Goal: Communication & Community: Answer question/provide support

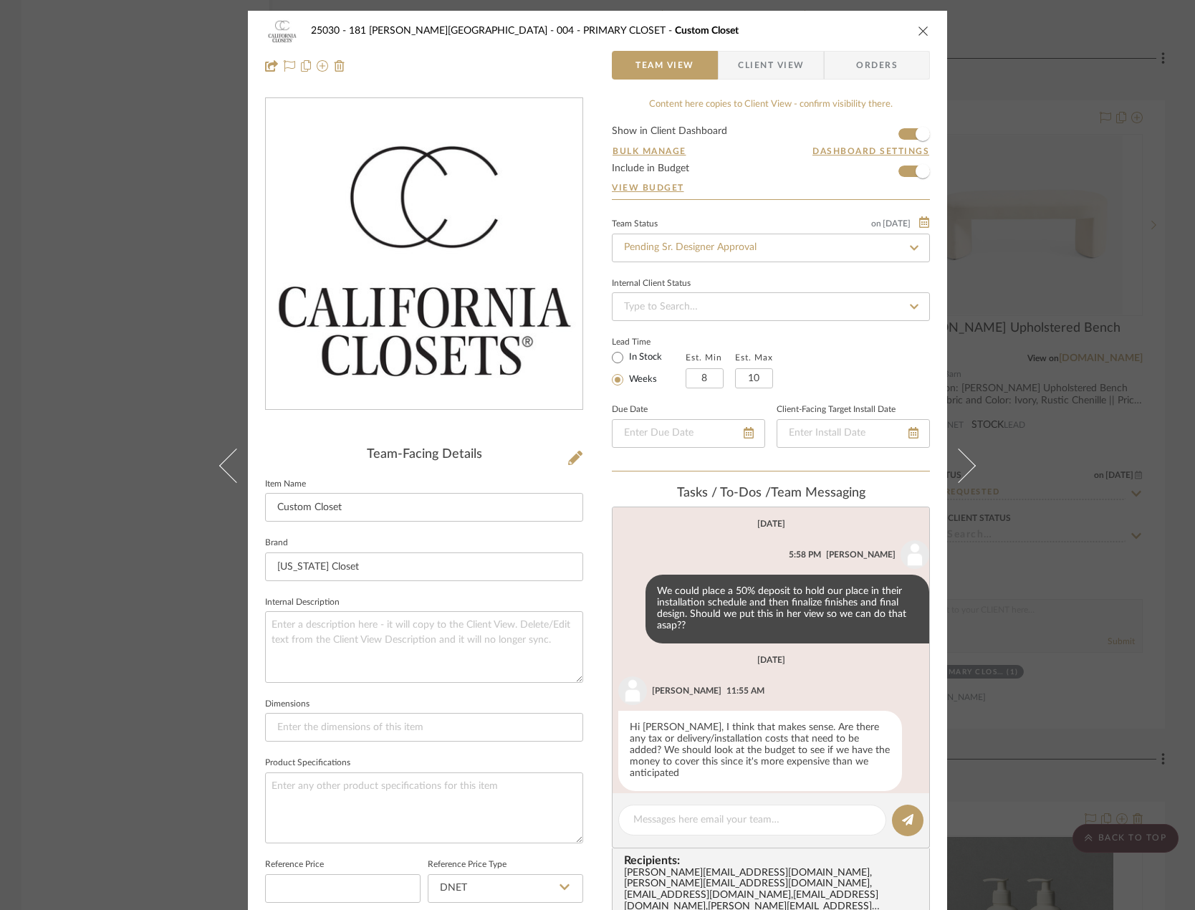
scroll to position [198, 0]
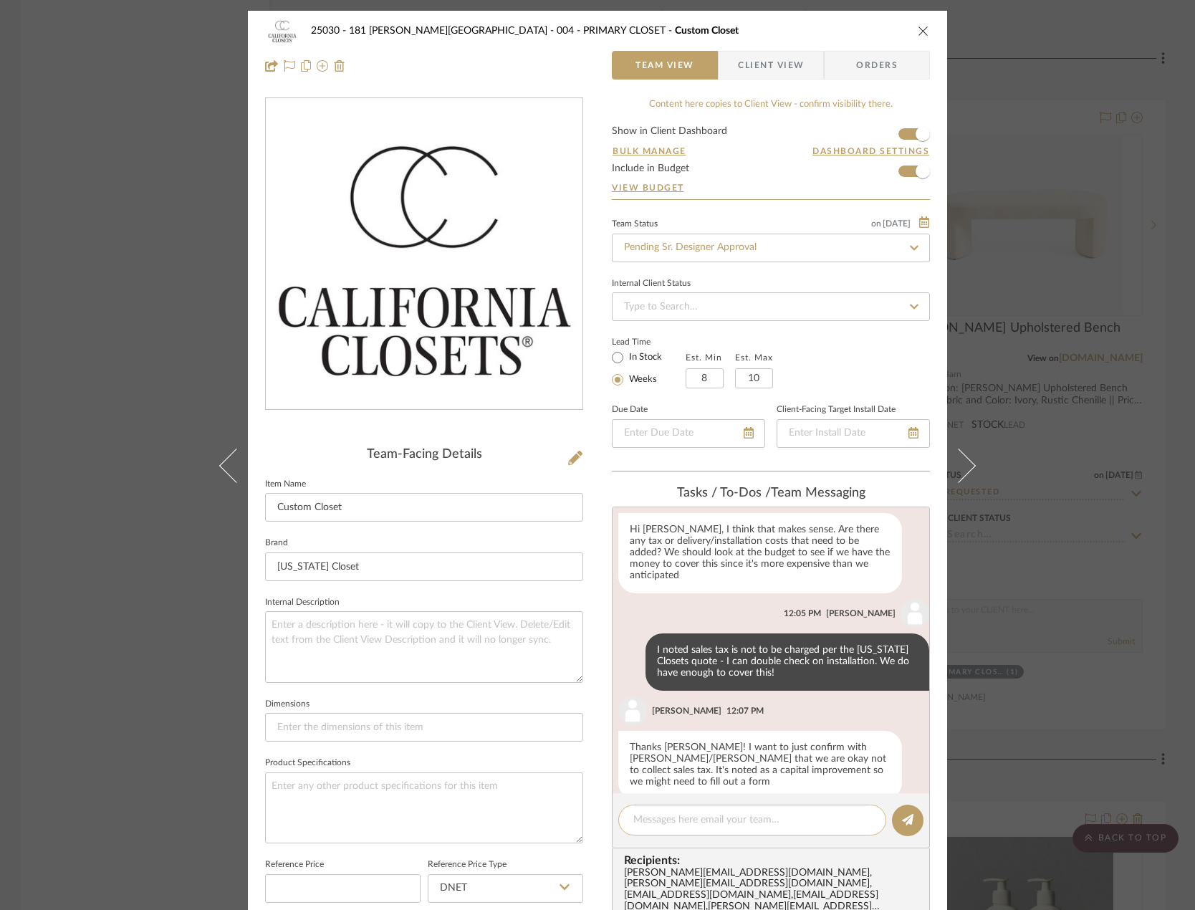
click at [666, 817] on textarea at bounding box center [752, 820] width 238 height 15
paste textarea "loset interiors are considered capital improvements so there is no NY sales tax…"
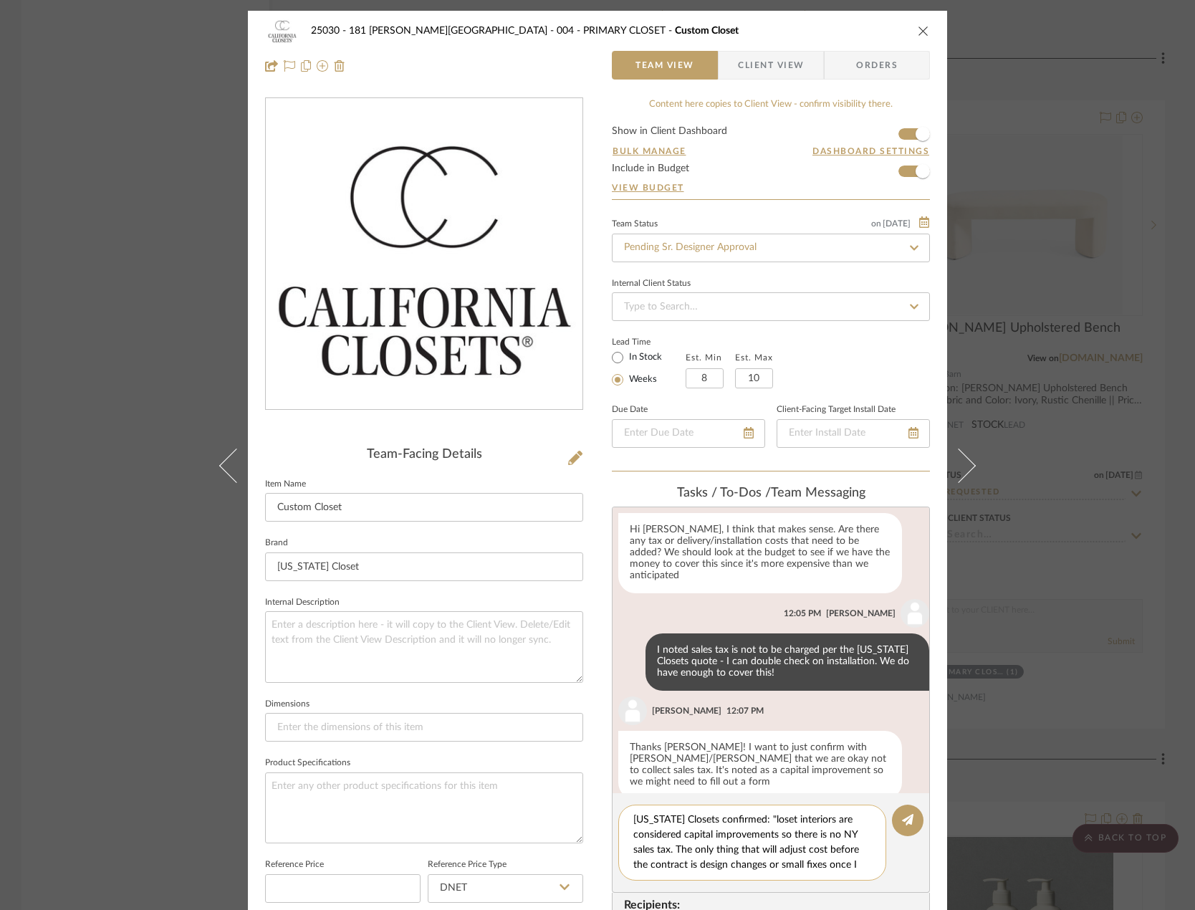
scroll to position [45, 0]
type textarea "California Closets confirmed: "loset interiors are considered capital improveme…"
click at [917, 825] on button at bounding box center [908, 821] width 32 height 32
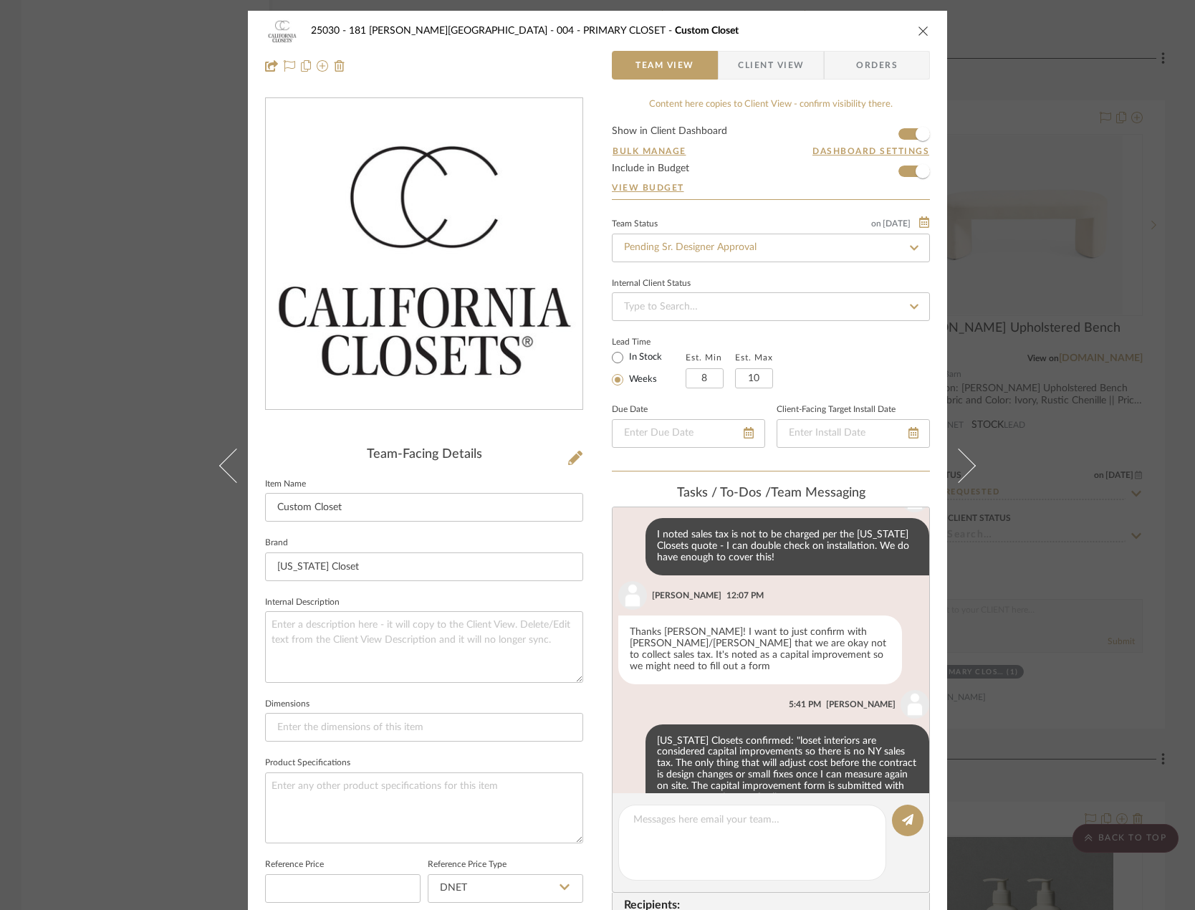
scroll to position [330, 0]
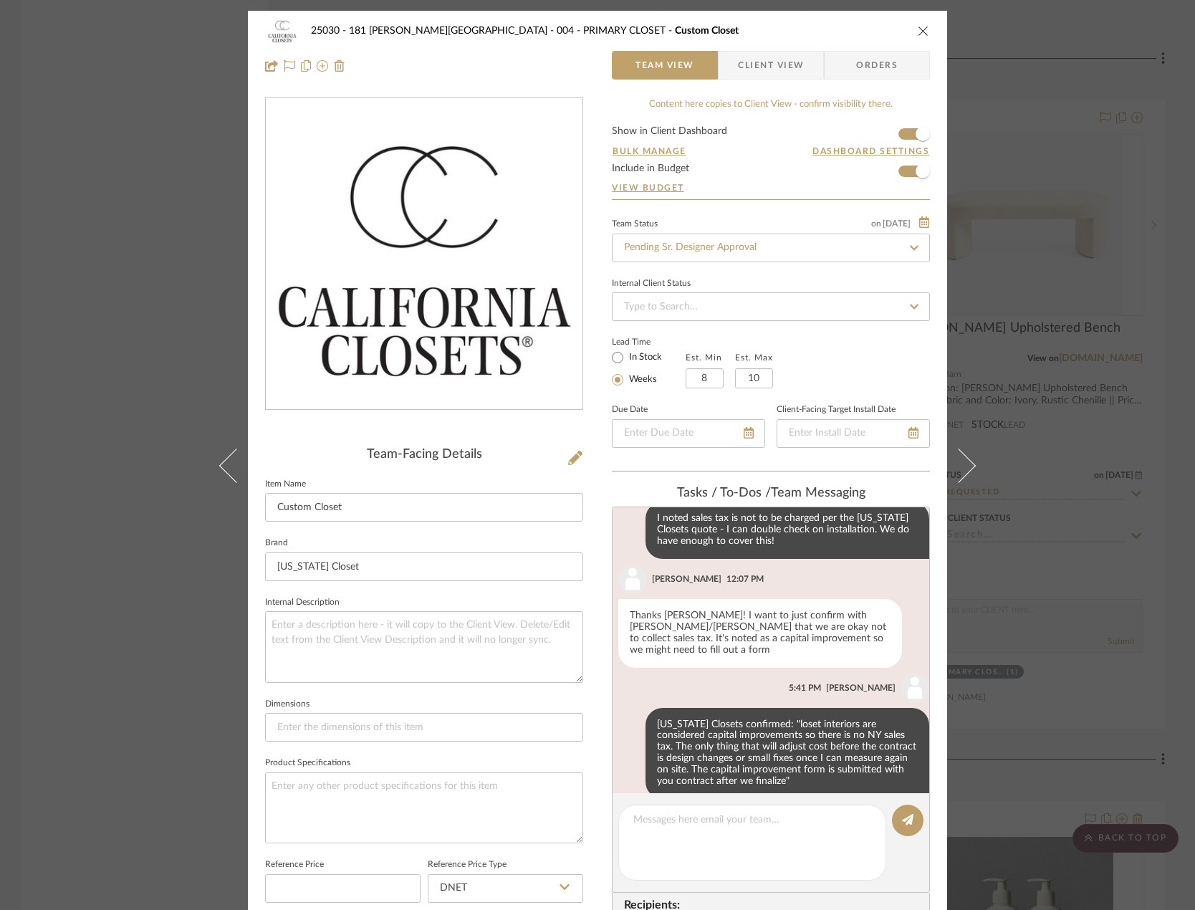
click at [176, 130] on div "25030 - 181 MacDougal - Baribeau 004 - PRIMARY CLOSET Custom Closet Team View C…" at bounding box center [597, 455] width 1195 height 910
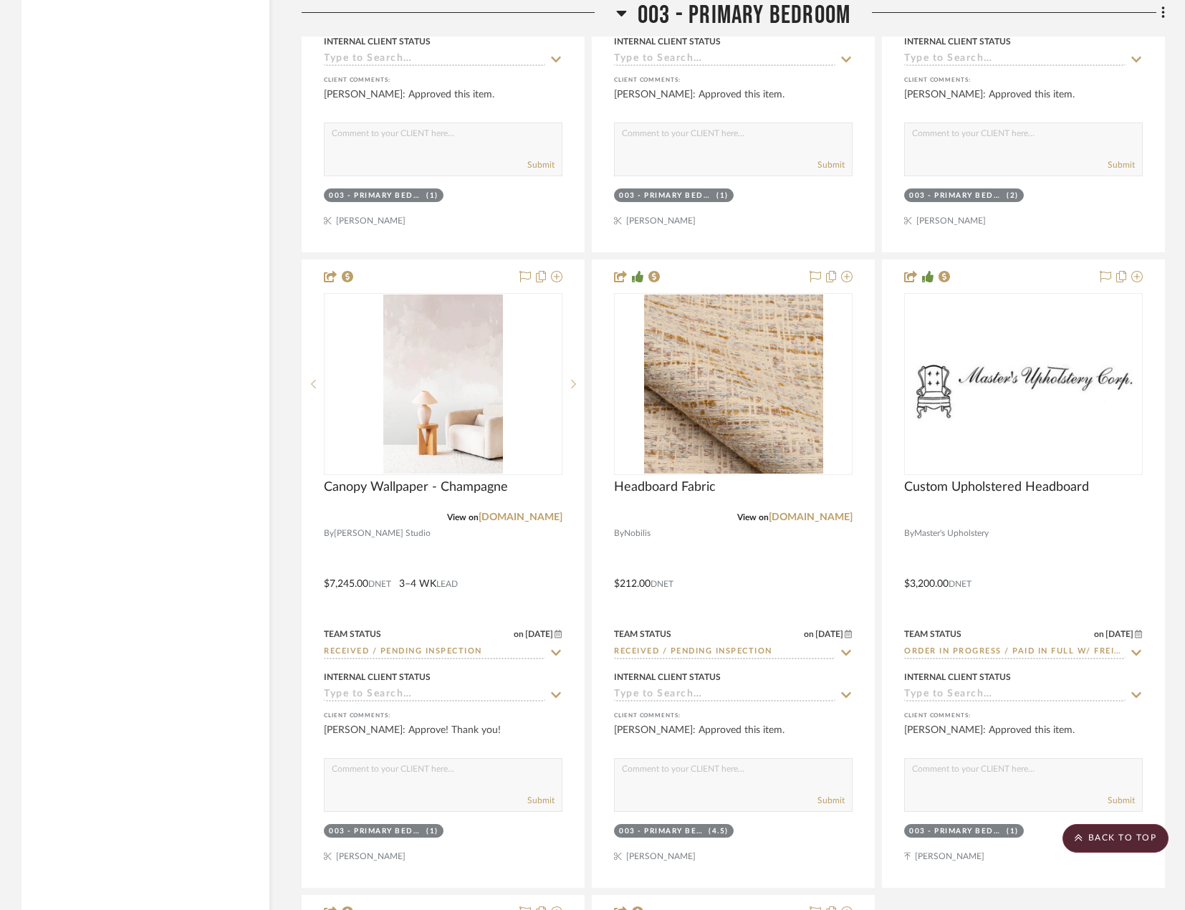
scroll to position [5446, 0]
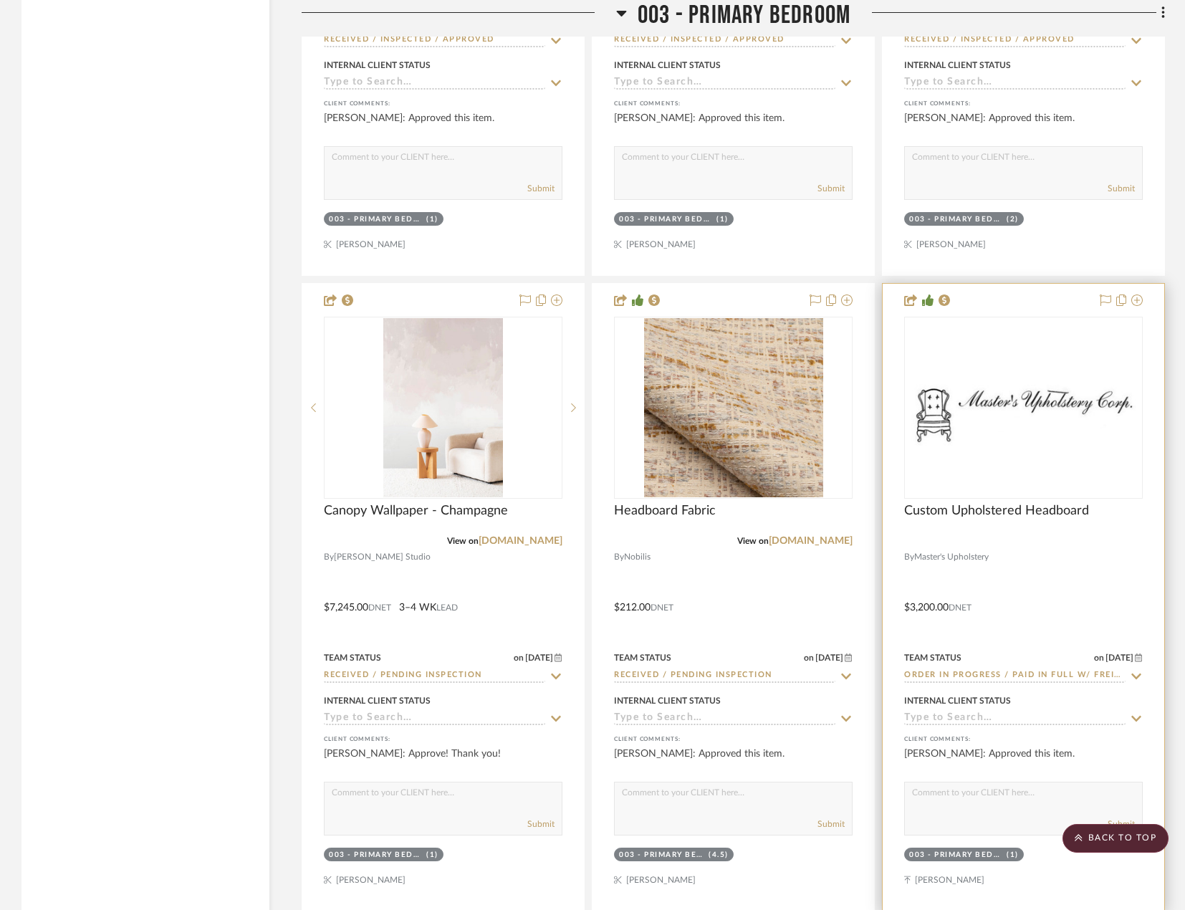
click at [1047, 637] on div at bounding box center [1024, 597] width 282 height 627
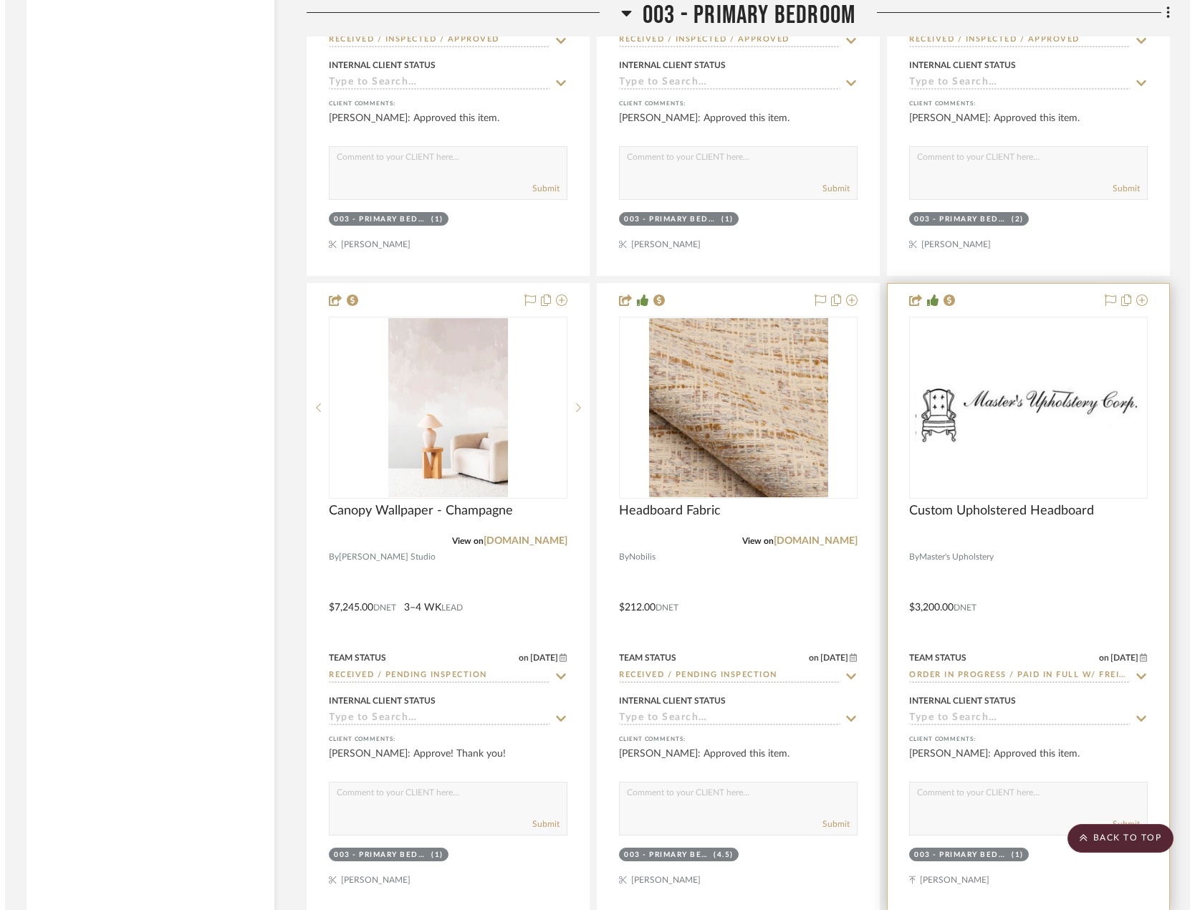
scroll to position [0, 0]
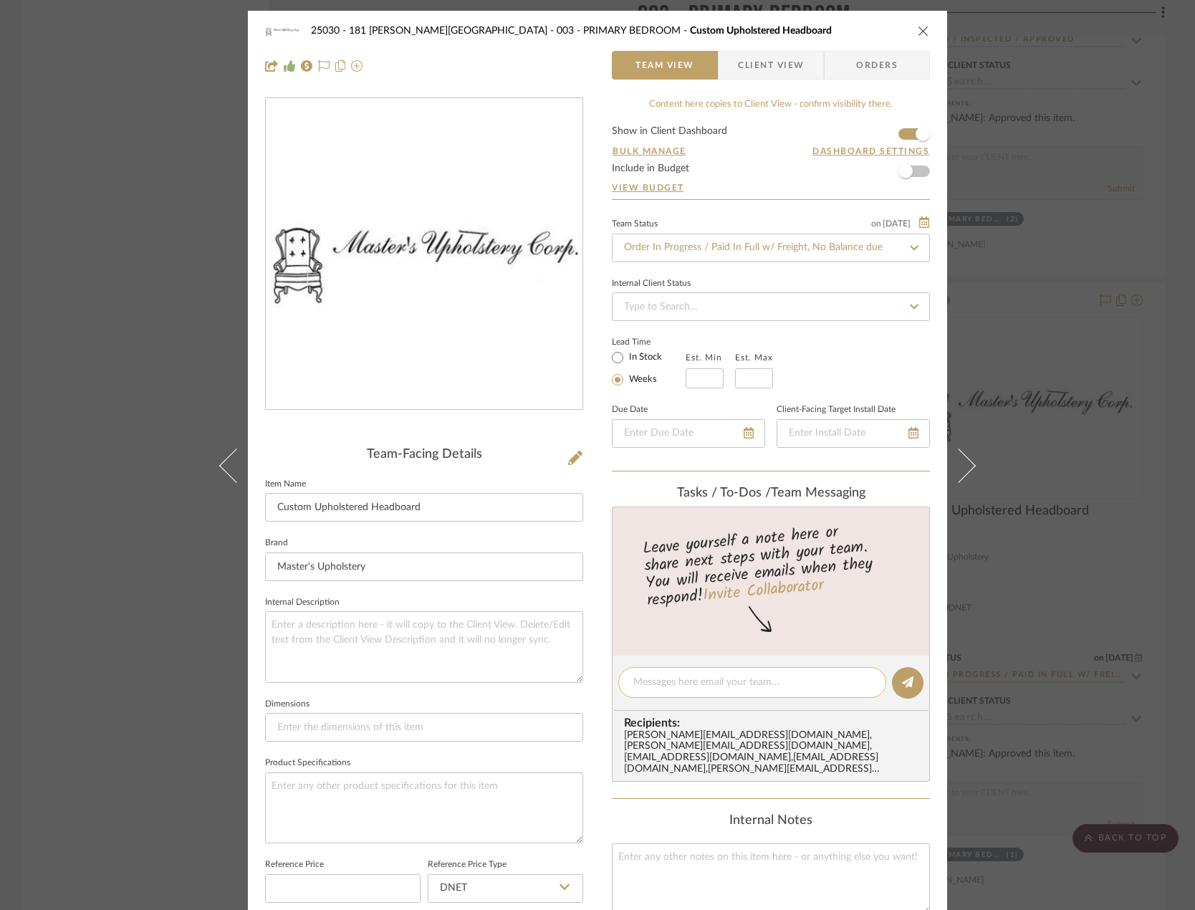
click at [705, 683] on textarea at bounding box center [752, 682] width 238 height 15
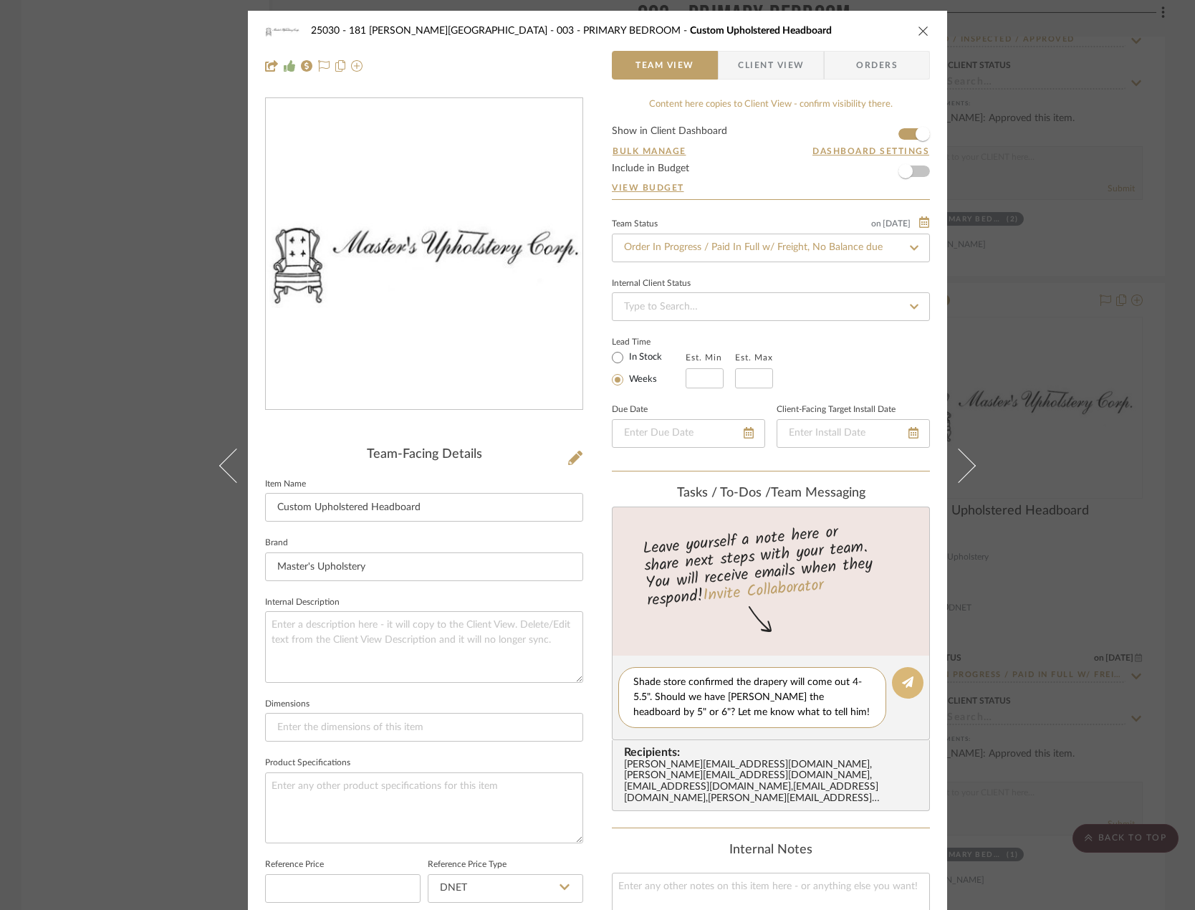
type textarea "Shade store confirmed the drapery will come out 4-5.5". Should we have Fidel sh…"
click at [902, 689] on button at bounding box center [908, 683] width 32 height 32
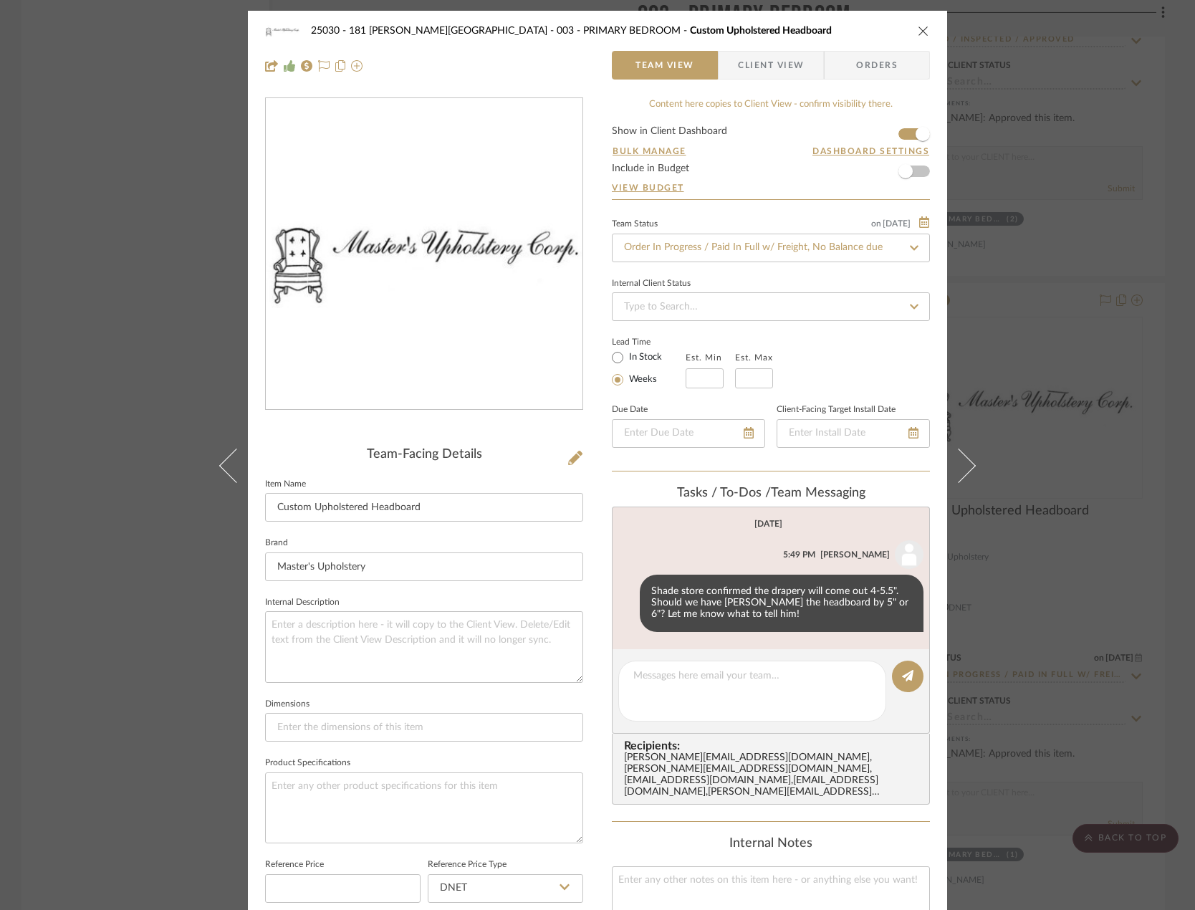
click at [130, 246] on div "25030 - 181 MacDougal - Baribeau 003 - PRIMARY BEDROOM Custom Upholstered Headb…" at bounding box center [597, 455] width 1195 height 910
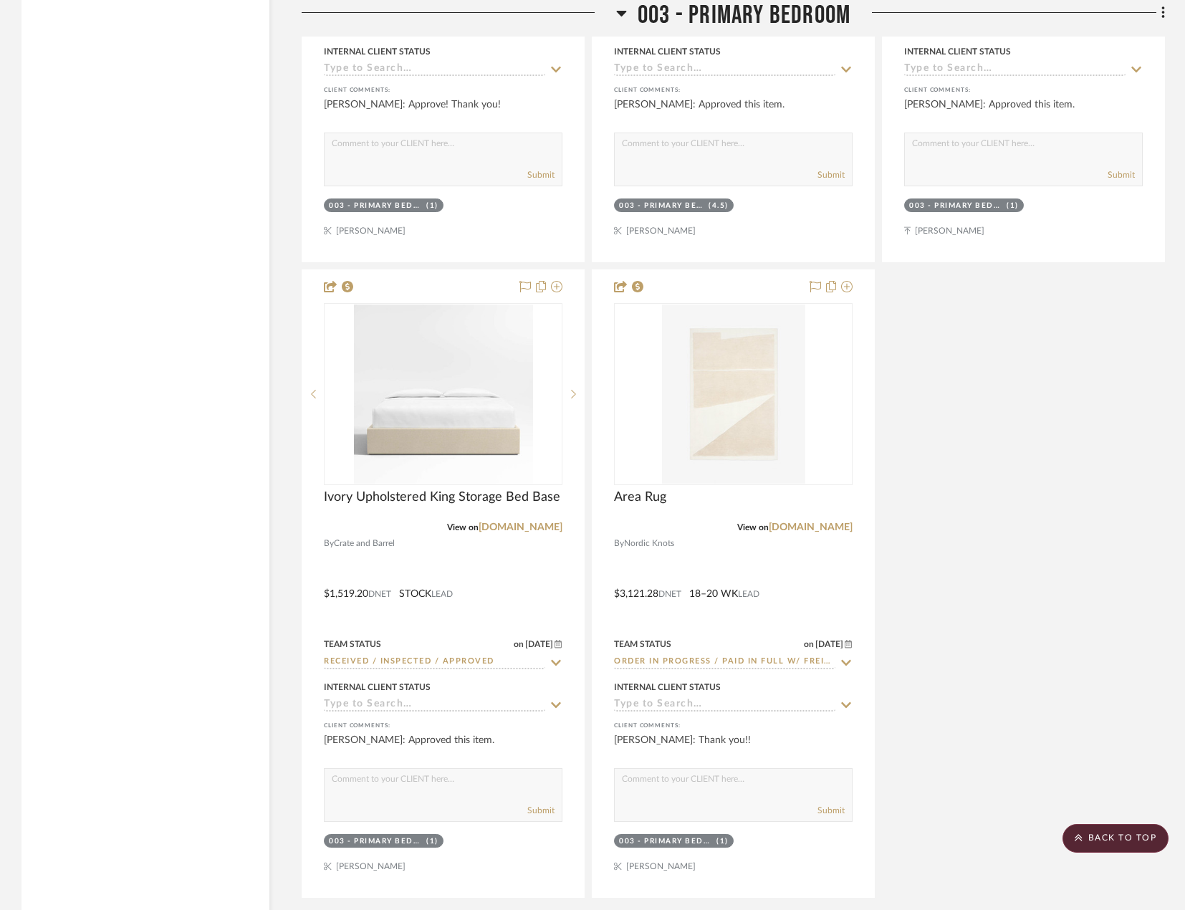
scroll to position [6521, 0]
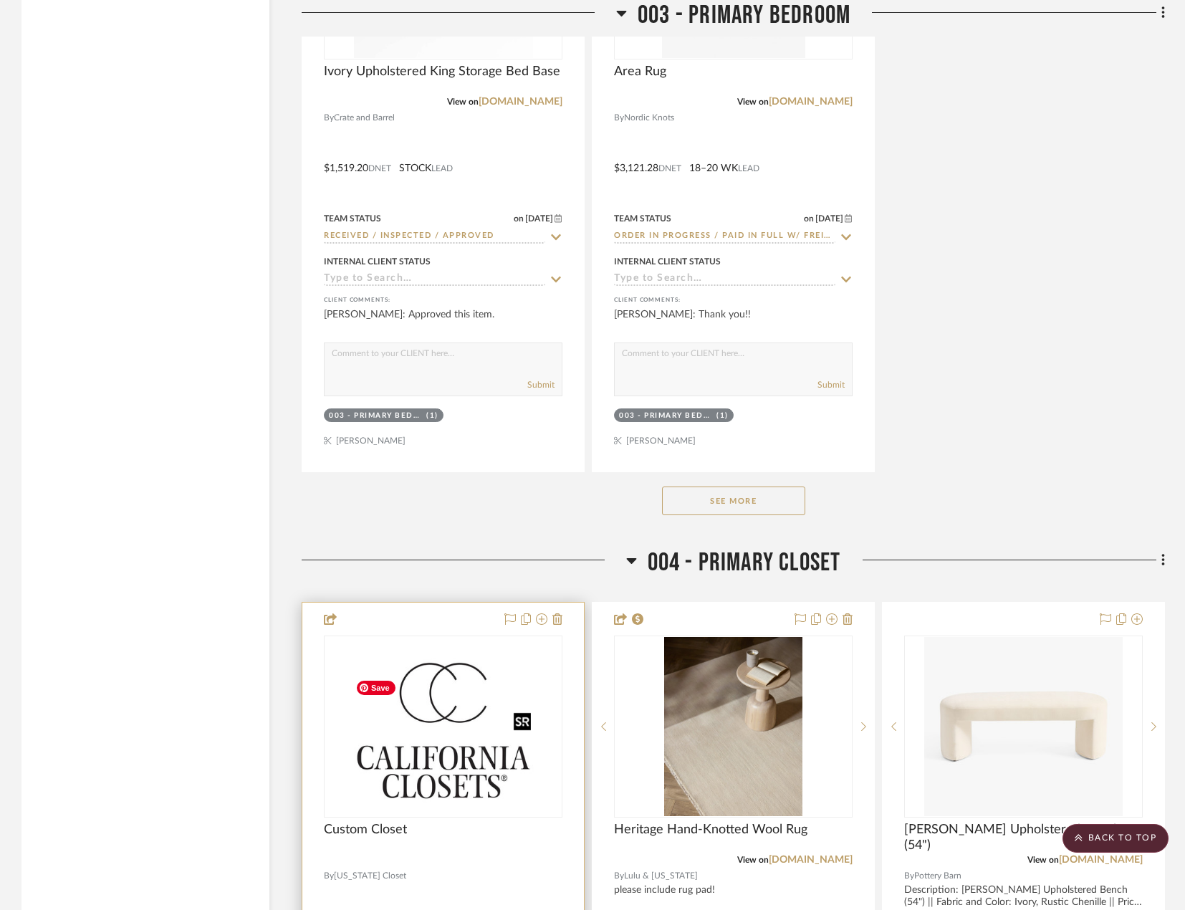
click at [0, 0] on img at bounding box center [0, 0] width 0 height 0
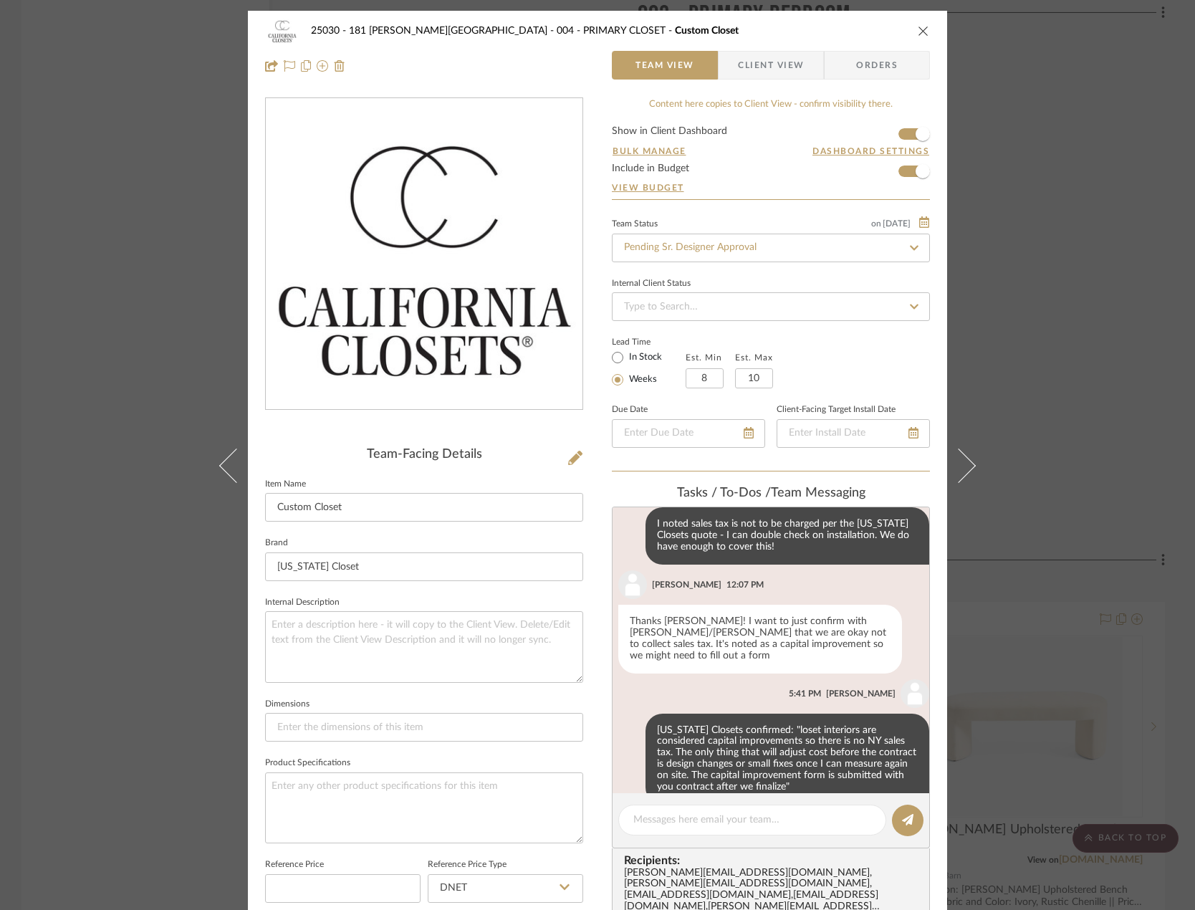
scroll to position [330, 0]
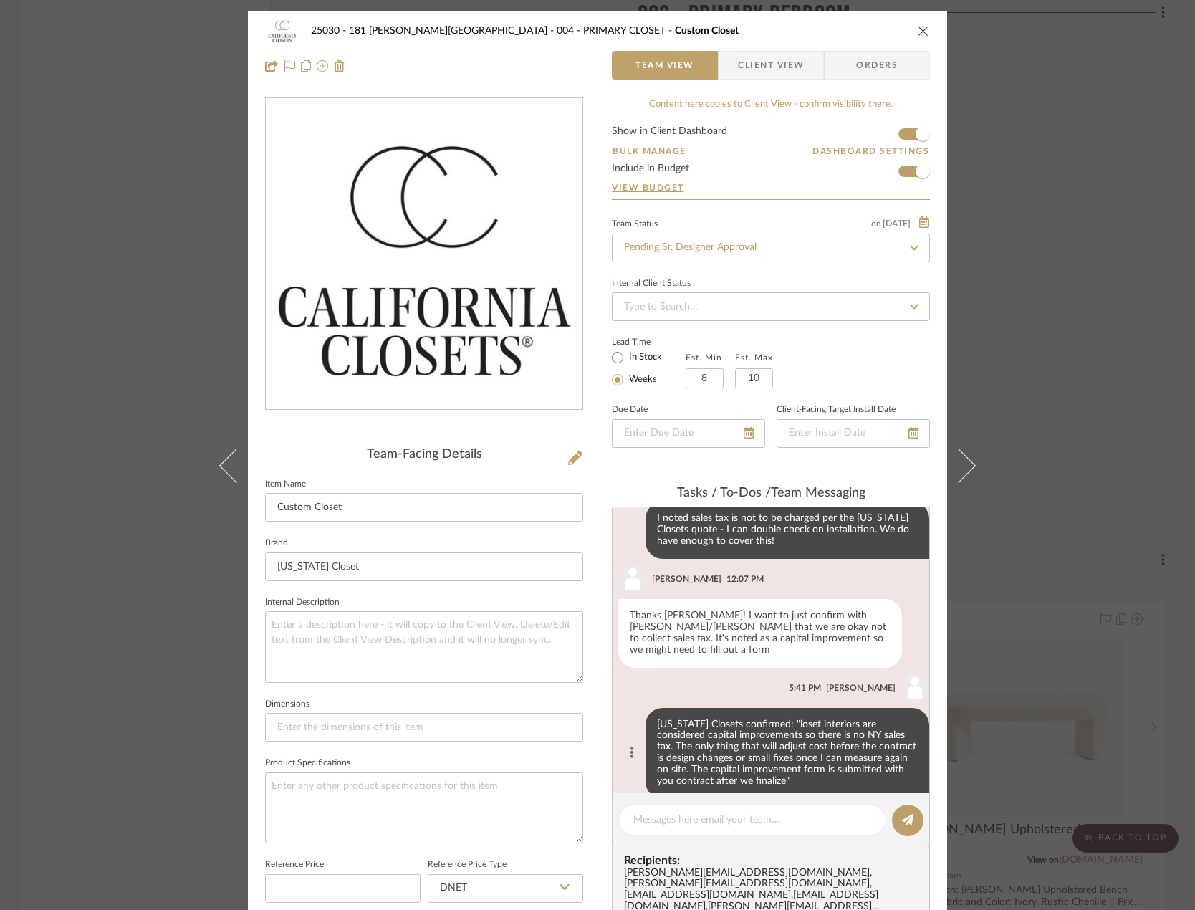
click at [630, 747] on icon at bounding box center [632, 752] width 4 height 11
click at [578, 710] on span "Edit Message" at bounding box center [553, 713] width 59 height 12
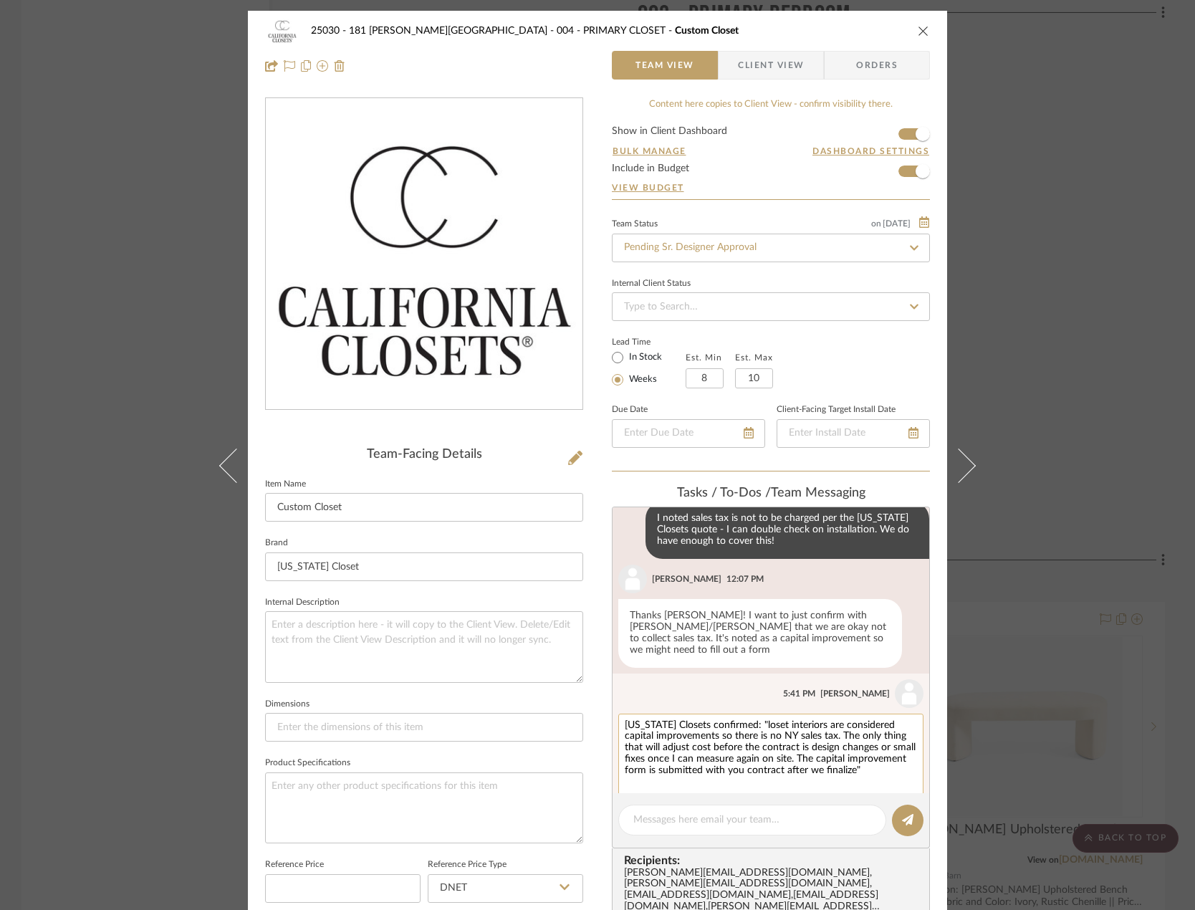
scroll to position [347, 0]
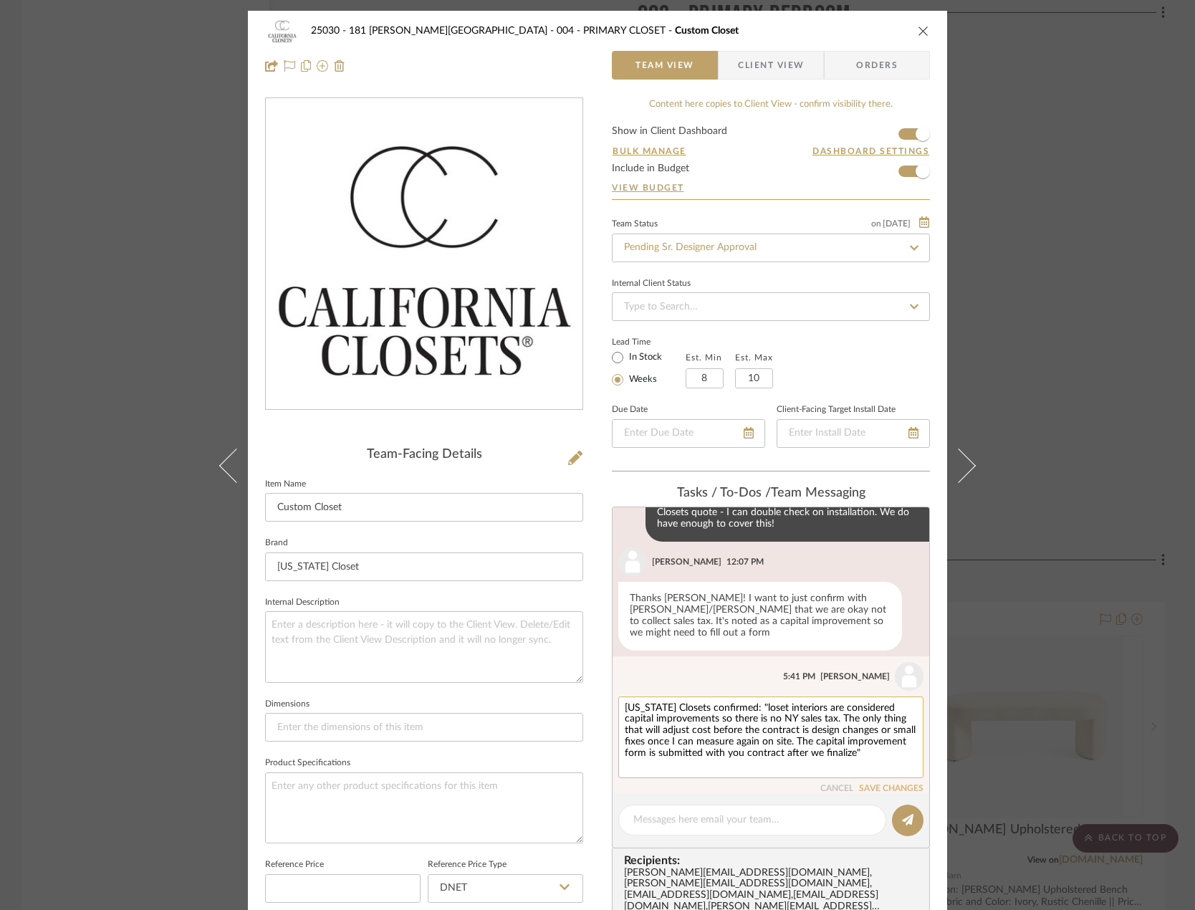
click at [736, 745] on textarea "California Closets confirmed: "loset interiors are considered capital improveme…" at bounding box center [771, 737] width 292 height 69
type textarea "California Closets confirmed: "loset interiors are considered capital improveme…"
click at [874, 795] on button "SAVE CHANGES" at bounding box center [891, 800] width 64 height 10
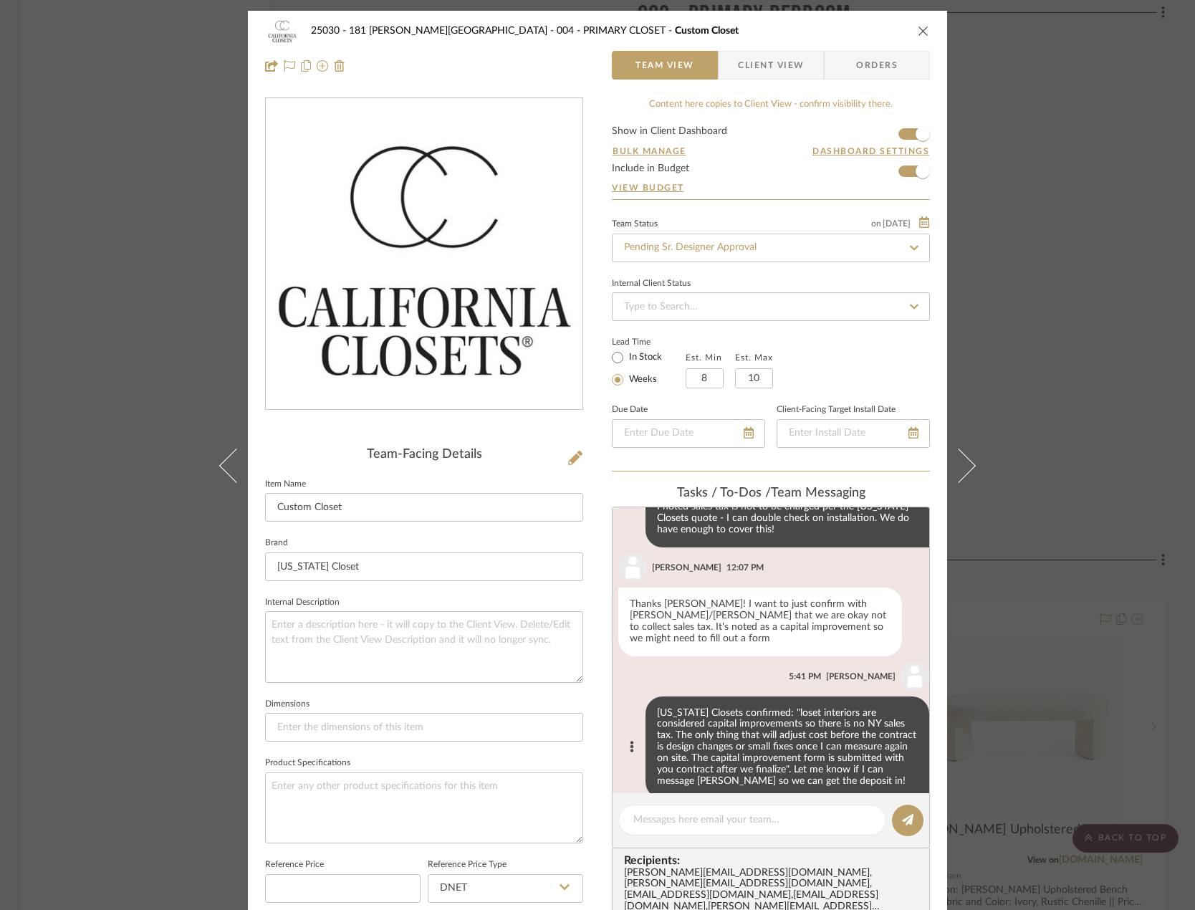
click at [117, 120] on div "25030 - 181 MacDougal - Baribeau 004 - PRIMARY CLOSET Custom Closet Team View C…" at bounding box center [597, 455] width 1195 height 910
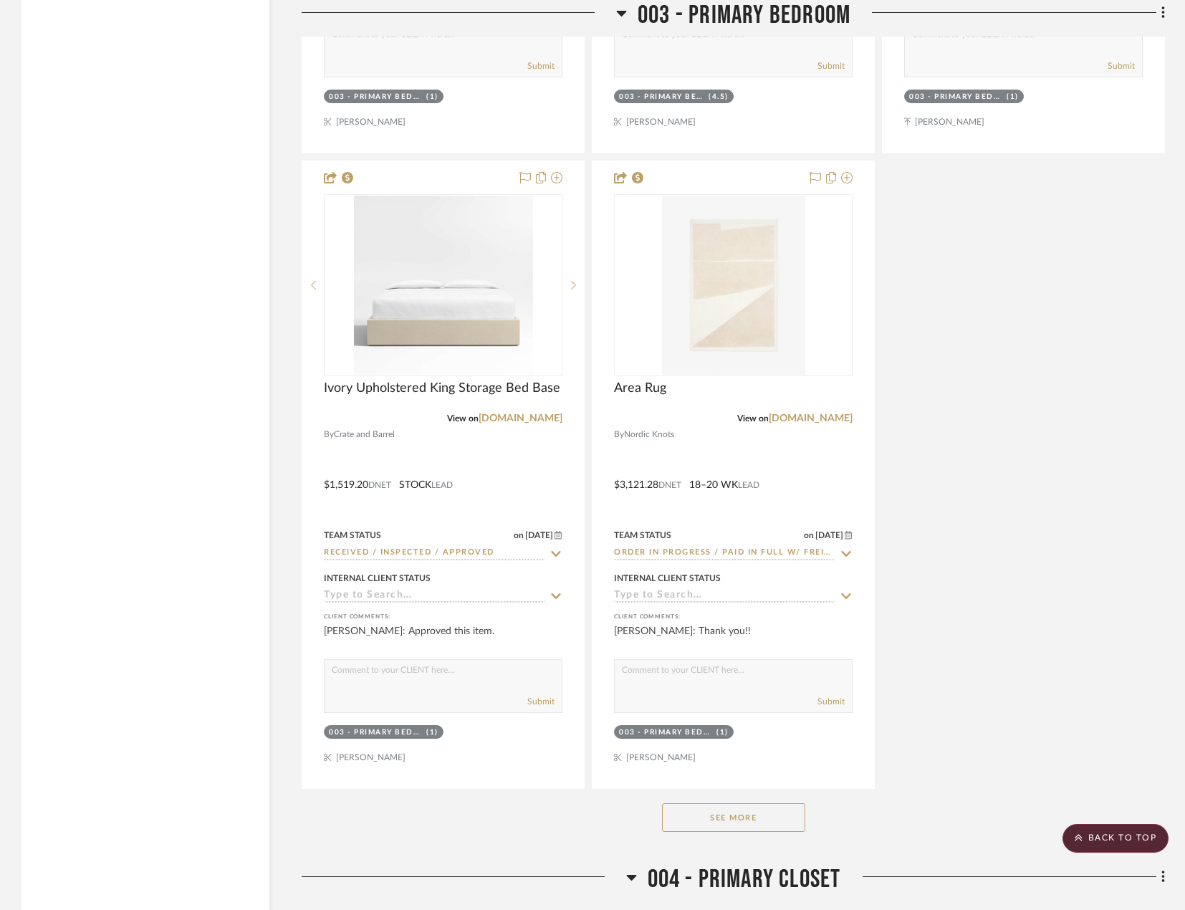
scroll to position [6091, 0]
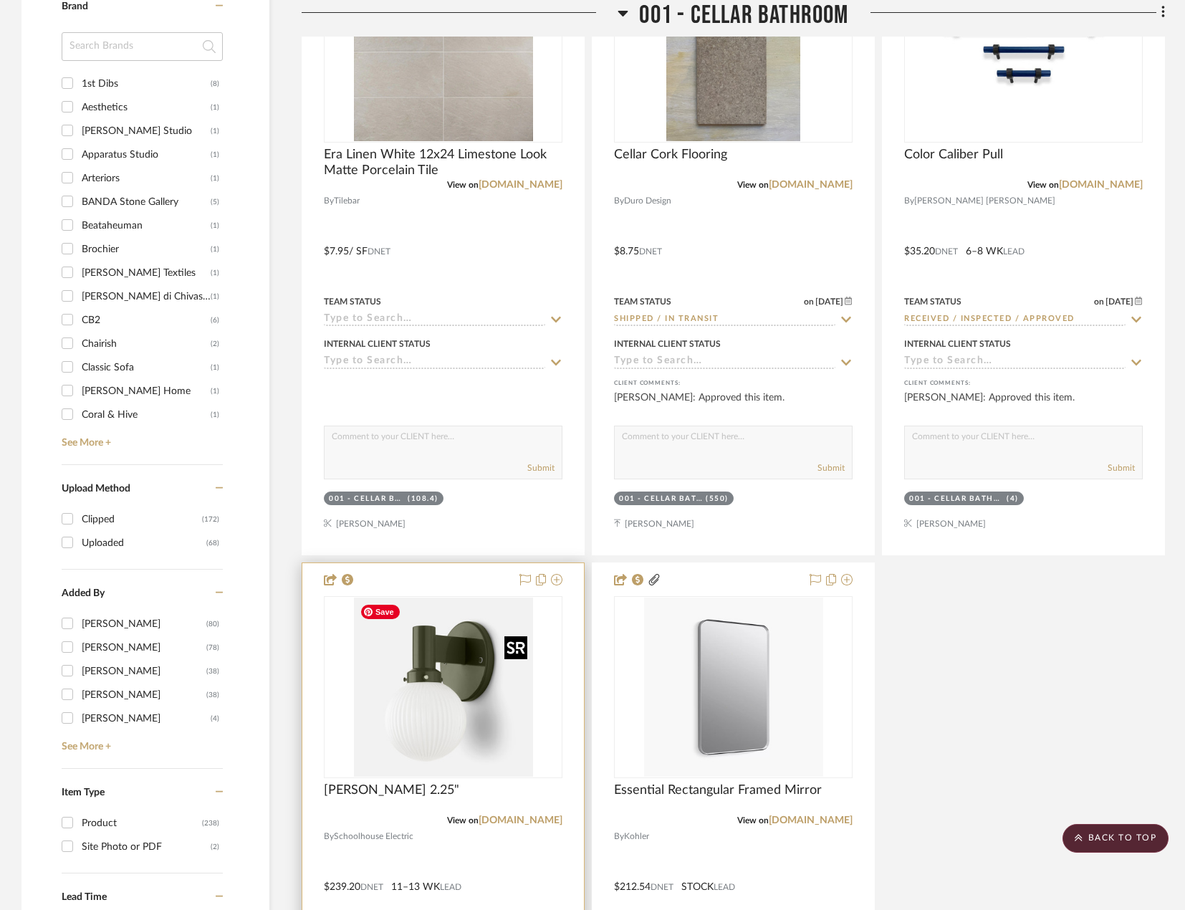
scroll to position [1648, 0]
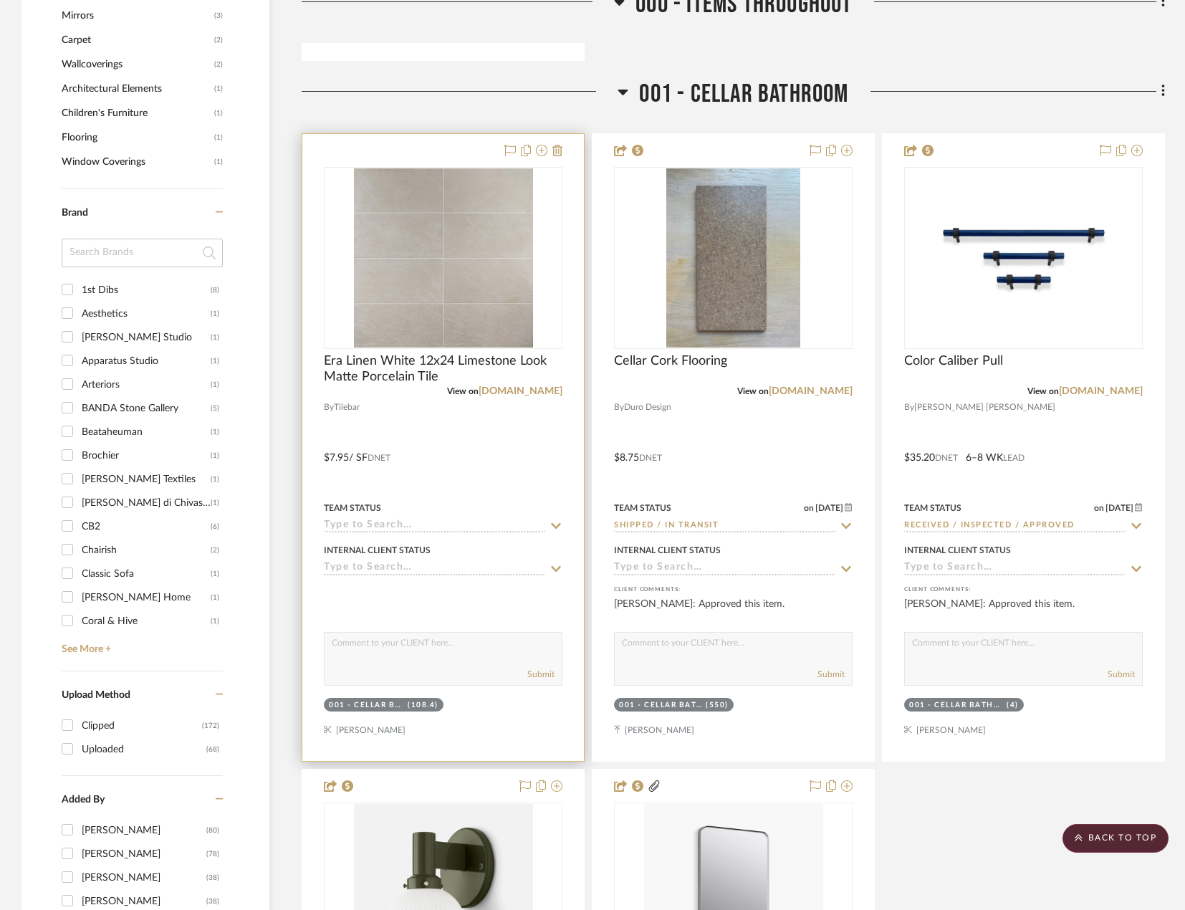
click at [487, 428] on div at bounding box center [443, 447] width 282 height 627
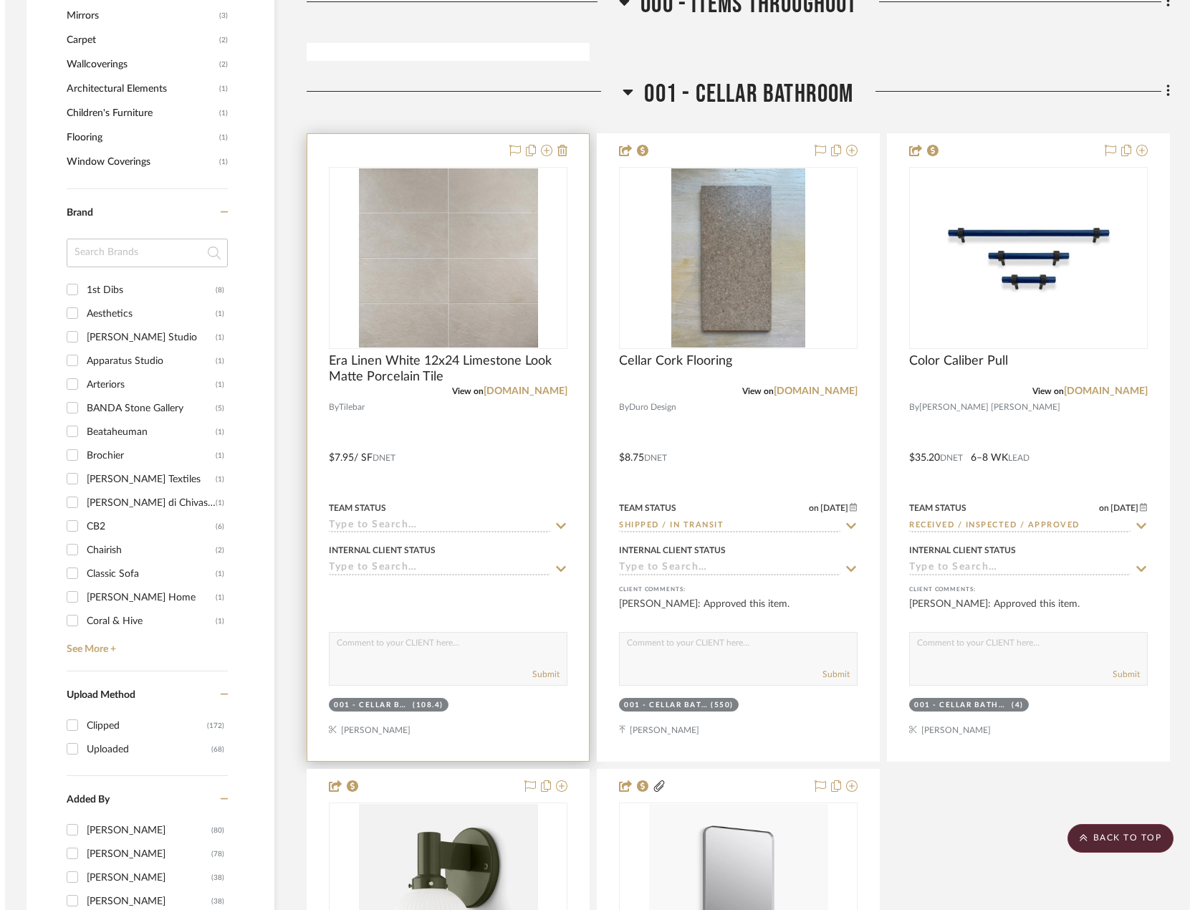
scroll to position [0, 0]
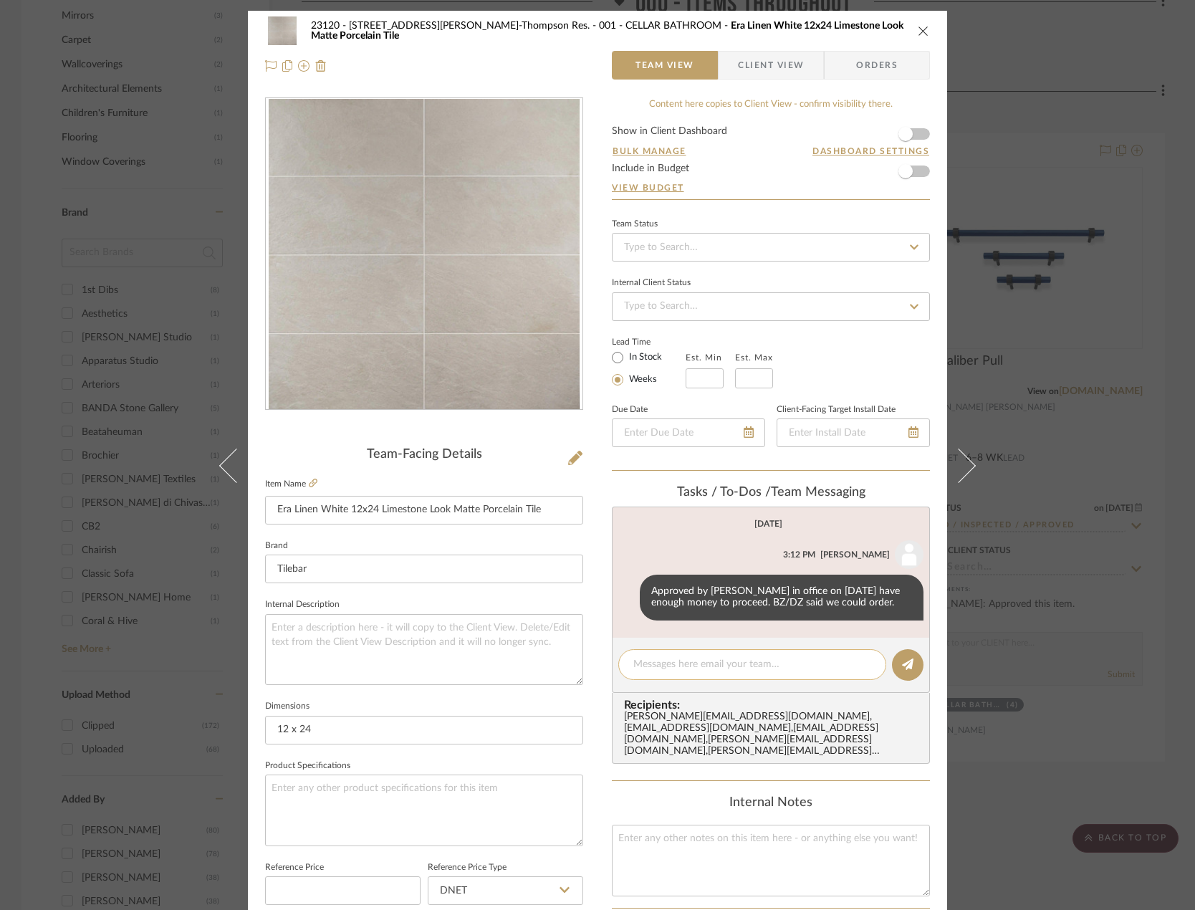
click at [733, 659] on textarea at bounding box center [752, 664] width 238 height 15
type textarea "EMC has confirmed that we need to order 100 sq ft."
click at [894, 669] on button at bounding box center [908, 665] width 32 height 32
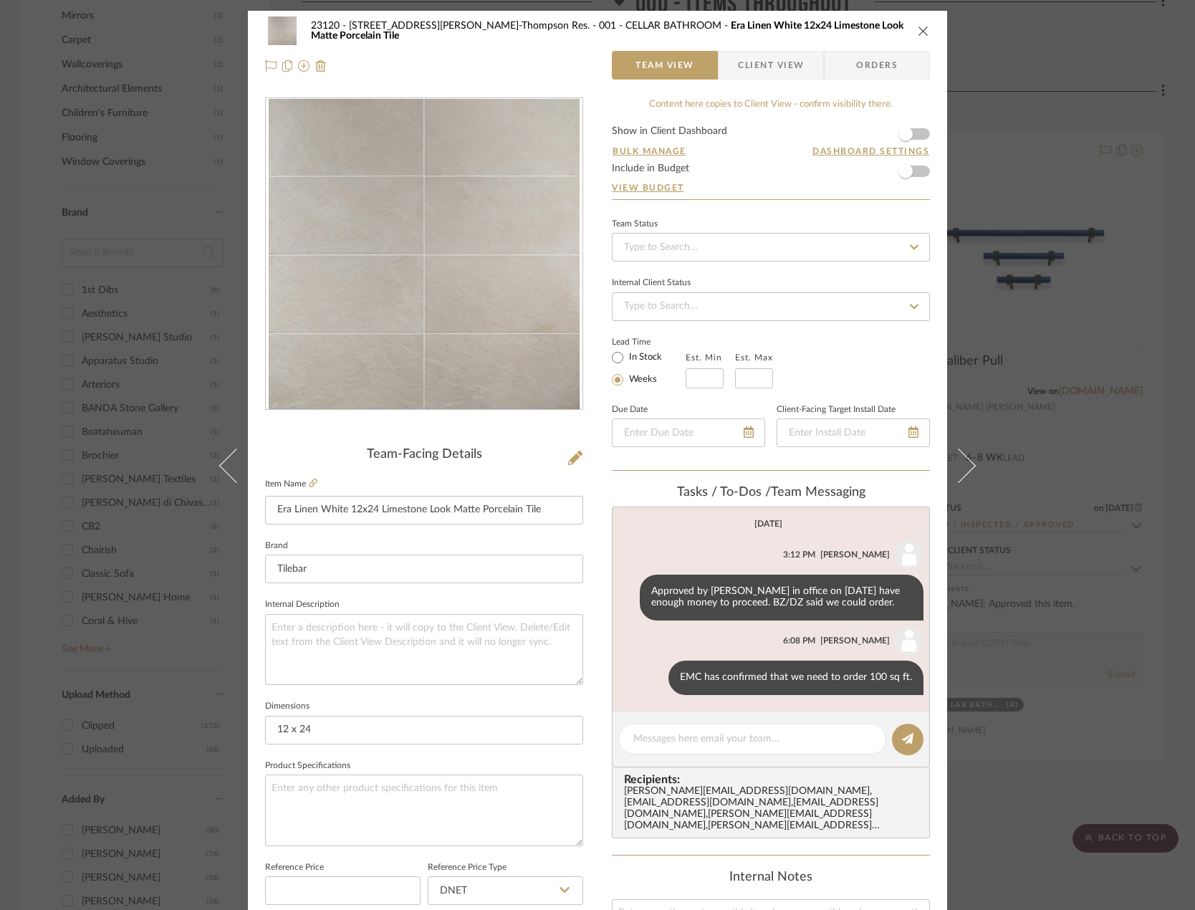
click at [1056, 191] on div "23120 - [STREET_ADDRESS][PERSON_NAME]-Thompson Res. 001 - CELLAR BATHROOM Era L…" at bounding box center [597, 455] width 1195 height 910
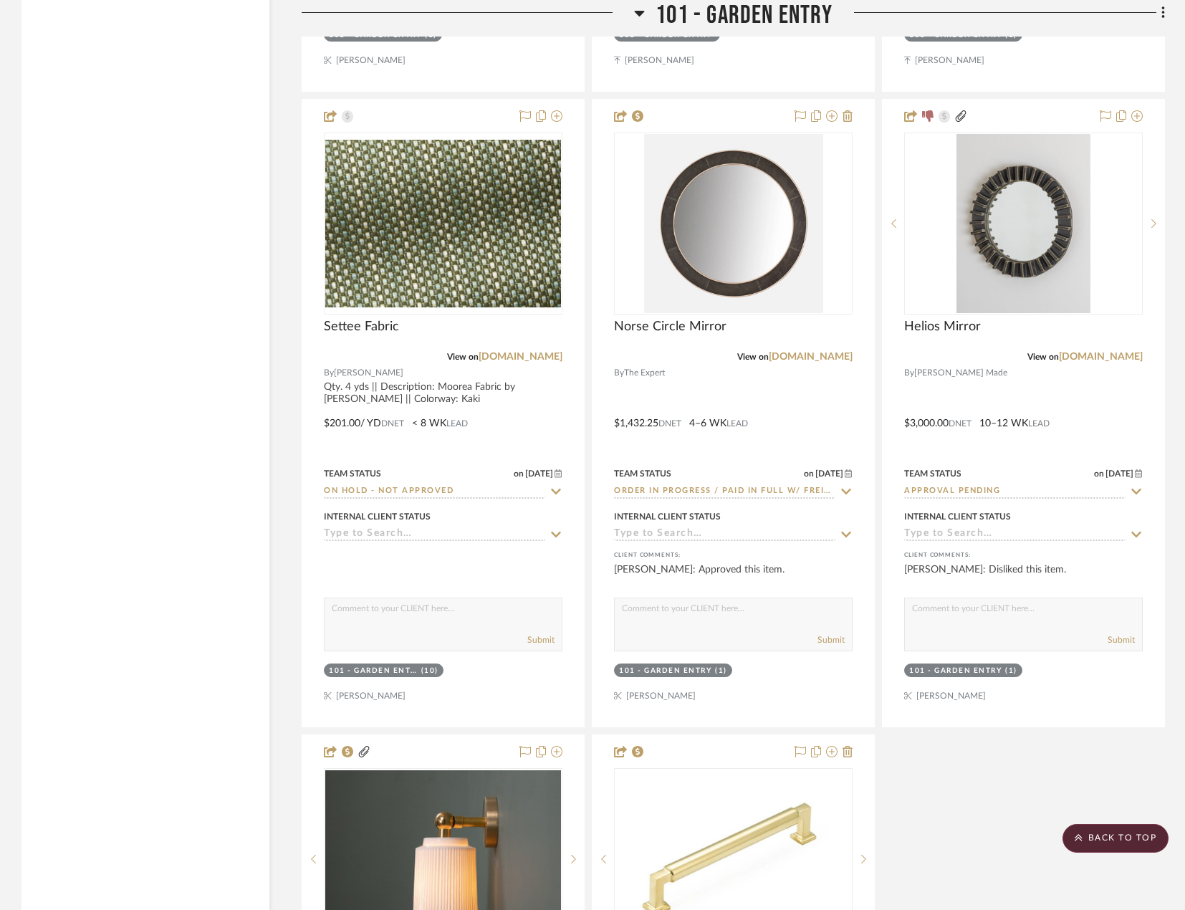
scroll to position [4228, 0]
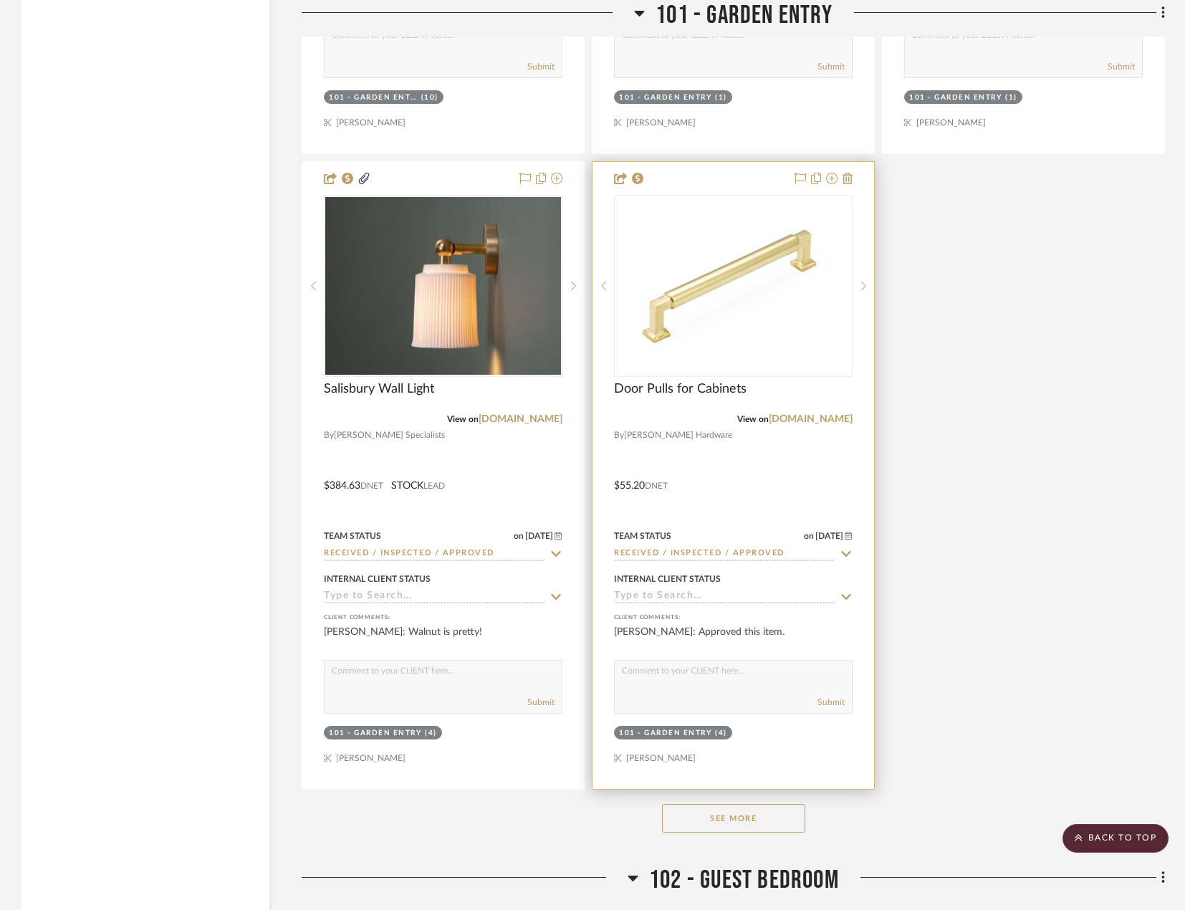
click at [783, 473] on div at bounding box center [734, 475] width 282 height 627
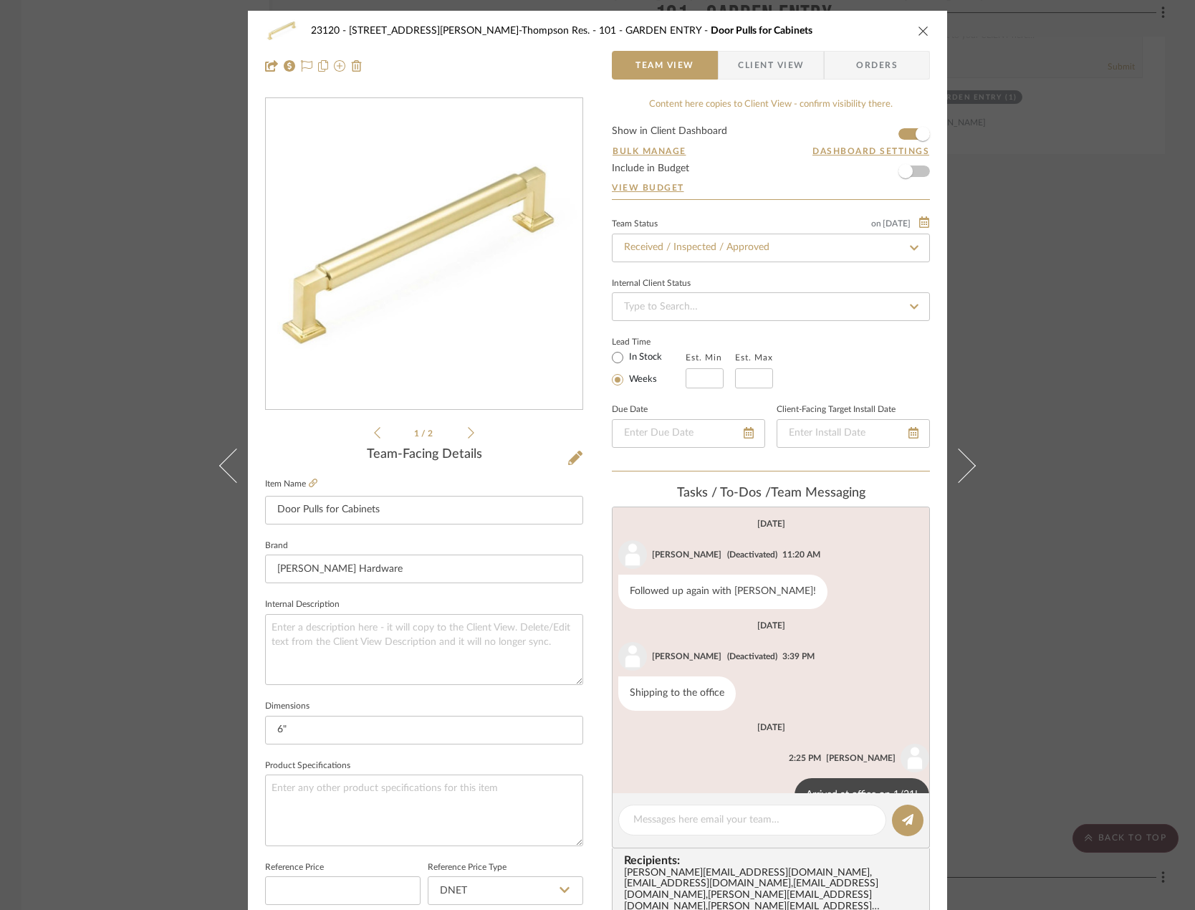
scroll to position [37, 0]
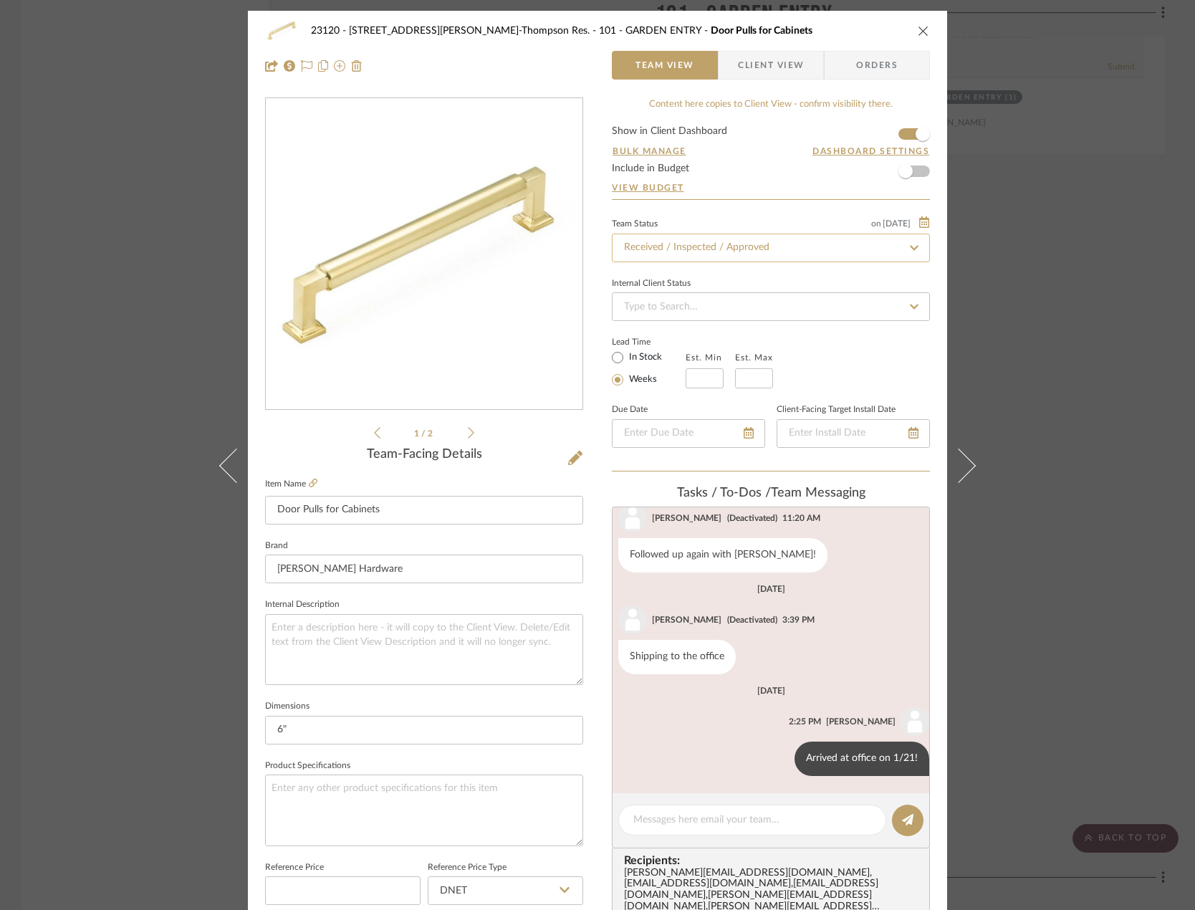
click at [696, 247] on input "Received / Inspected / Approved" at bounding box center [771, 248] width 318 height 29
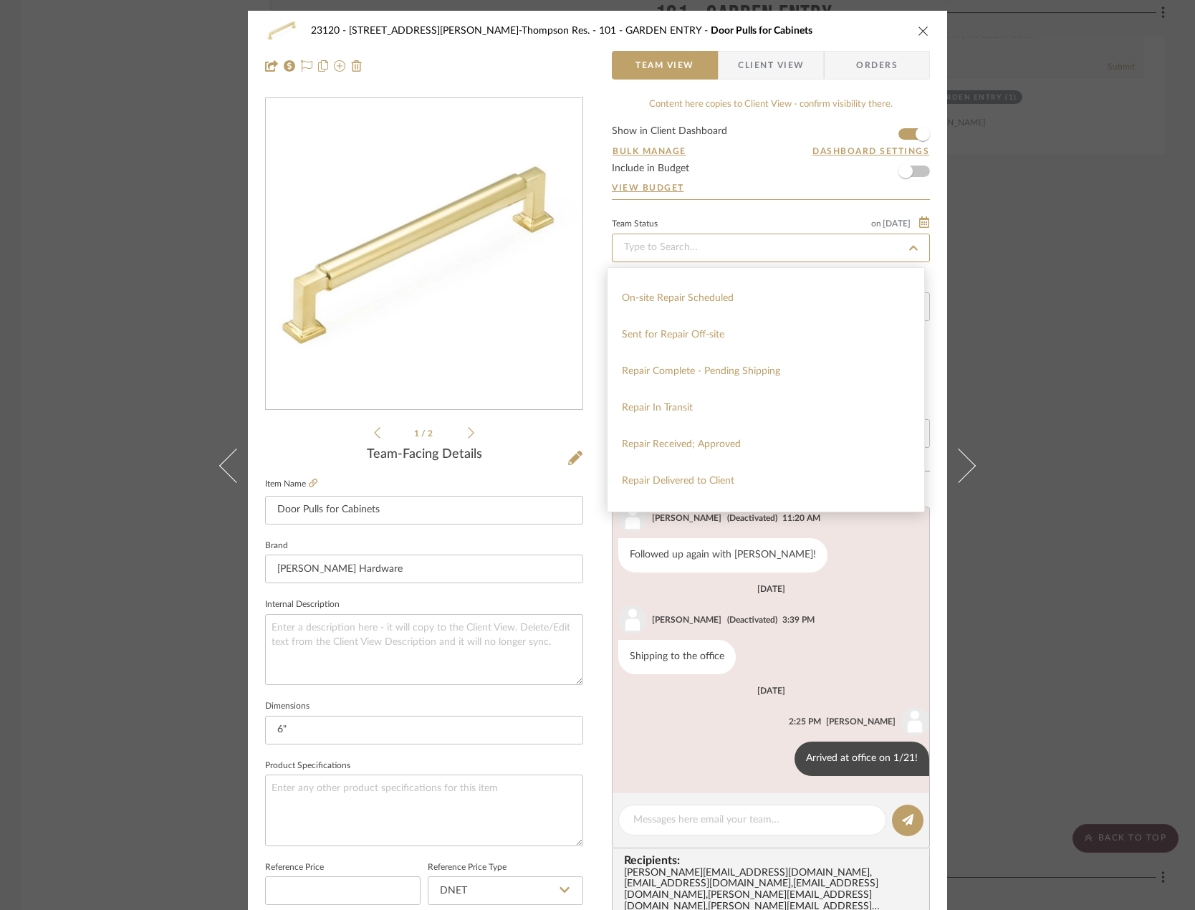
scroll to position [2497, 0]
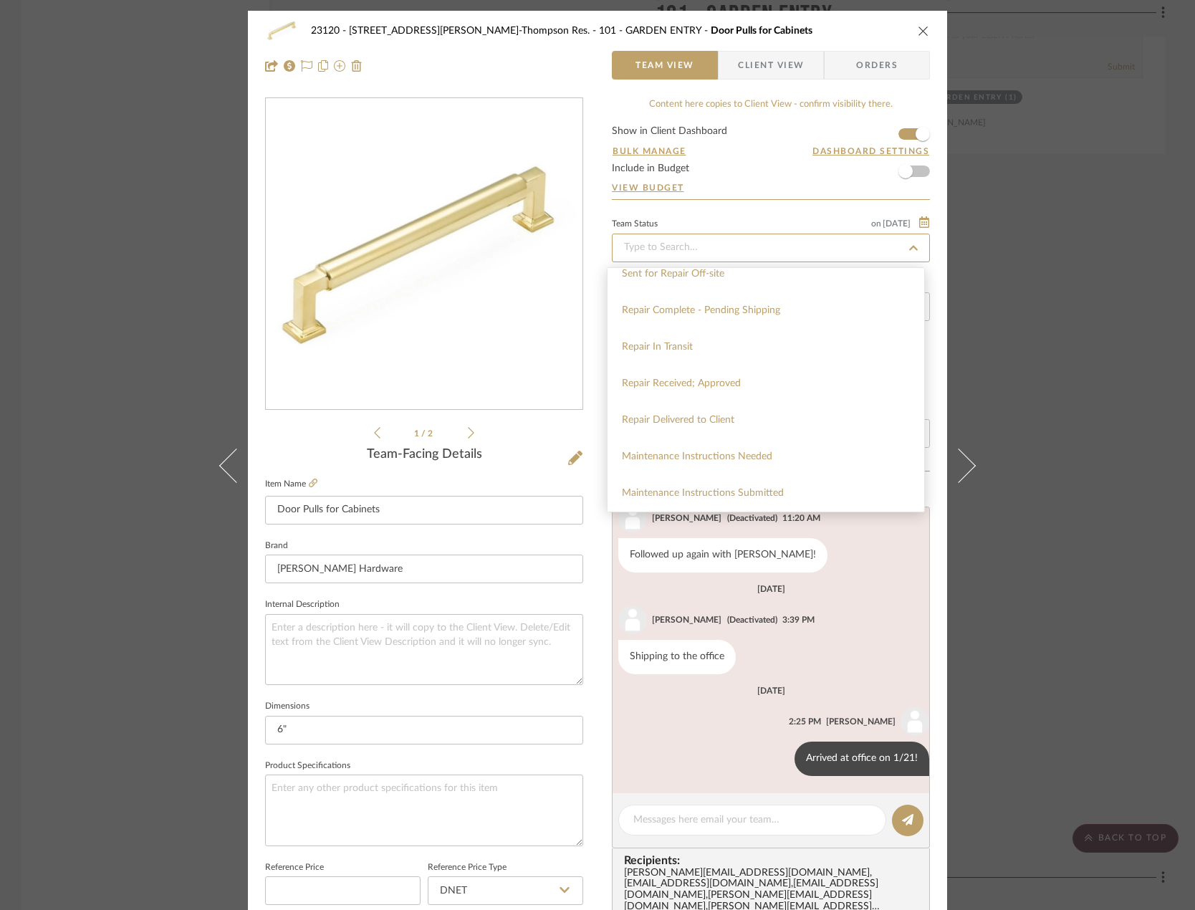
type input "Received / Inspected / Approved"
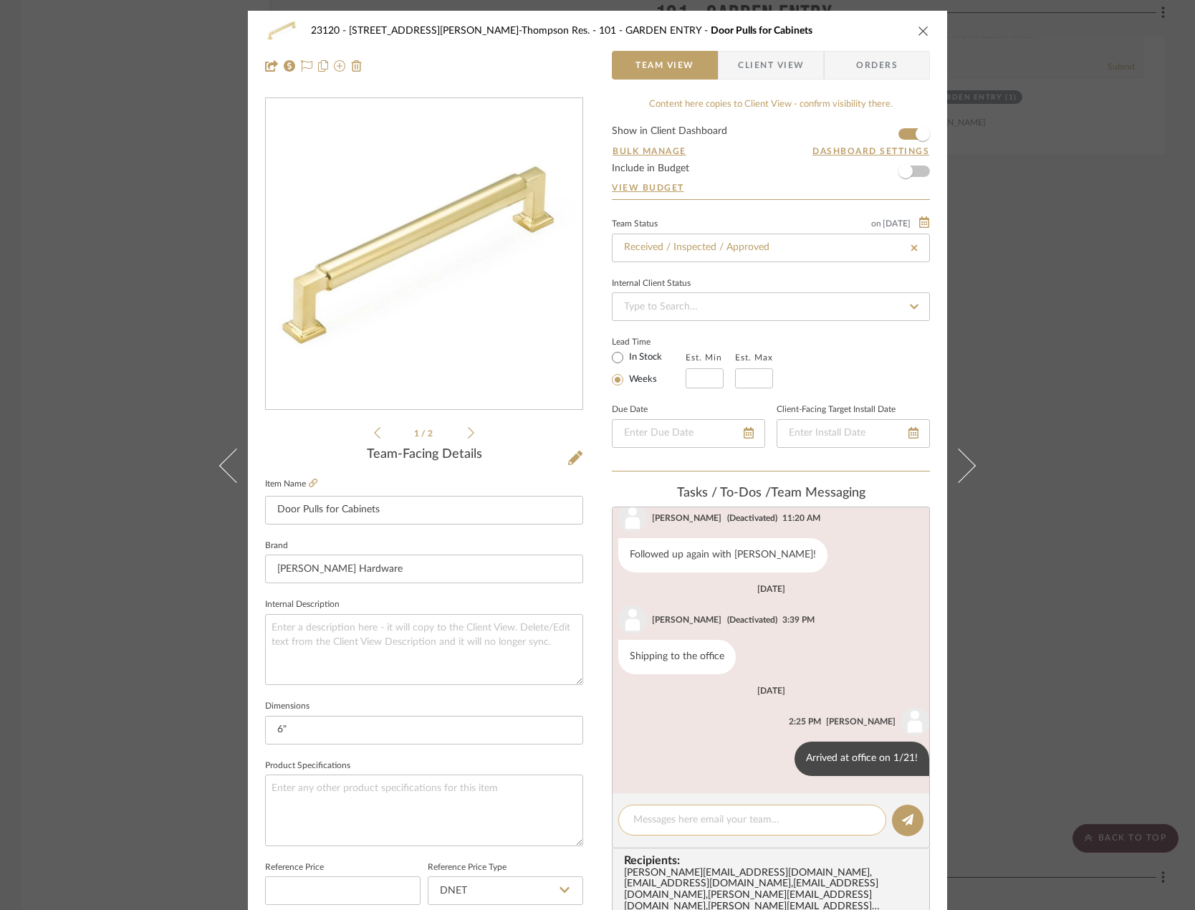
click at [658, 826] on textarea at bounding box center [752, 820] width 238 height 15
click at [751, 819] on textarea "Delivered to site on Oct" at bounding box center [752, 820] width 238 height 15
drag, startPoint x: 767, startPoint y: 823, endPoint x: 533, endPoint y: 813, distance: 234.6
click at [533, 813] on div "23120 - [STREET_ADDRESS][PERSON_NAME]-Thompson Res. 101 - GARDEN ENTRY Door Pul…" at bounding box center [597, 683] width 699 height 1345
type textarea "Delivered to site on [DATE]"
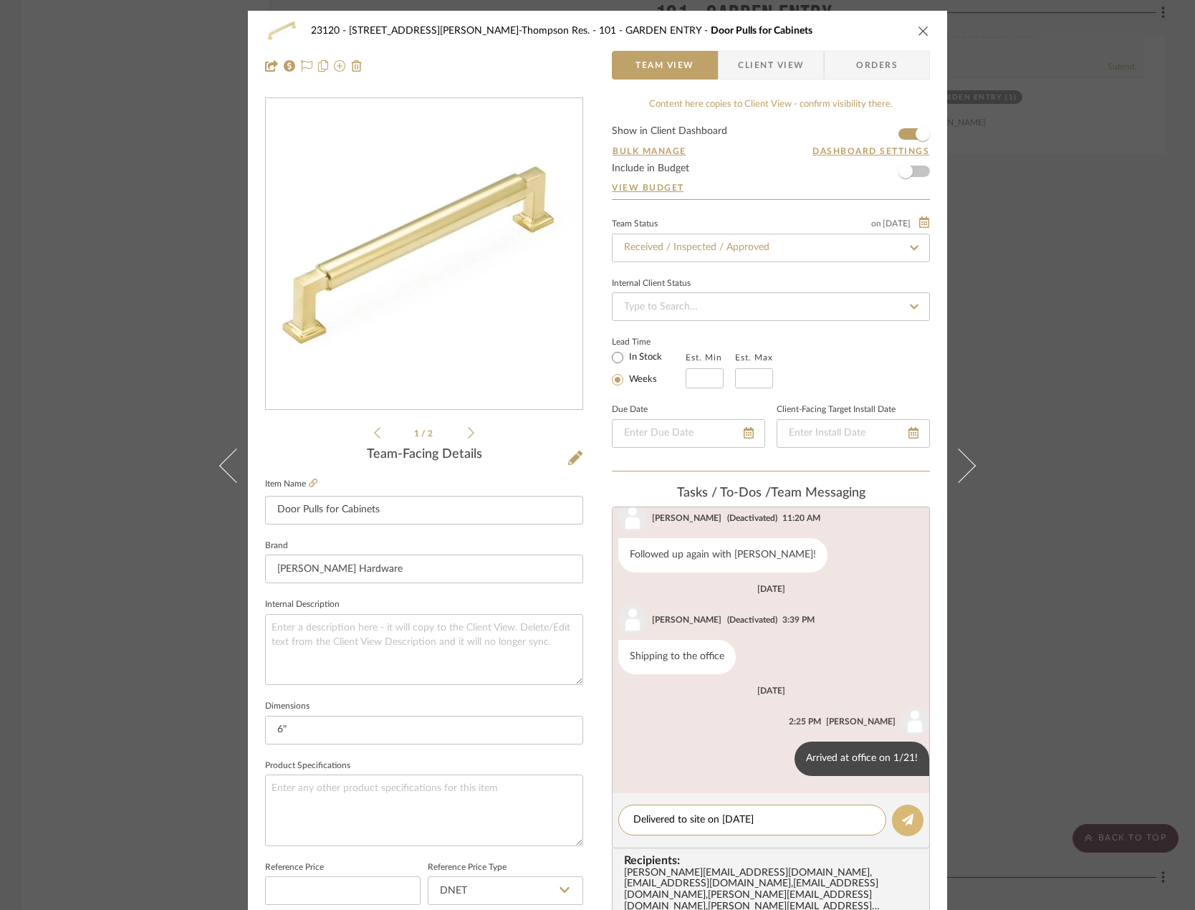
click at [902, 821] on icon at bounding box center [907, 819] width 11 height 11
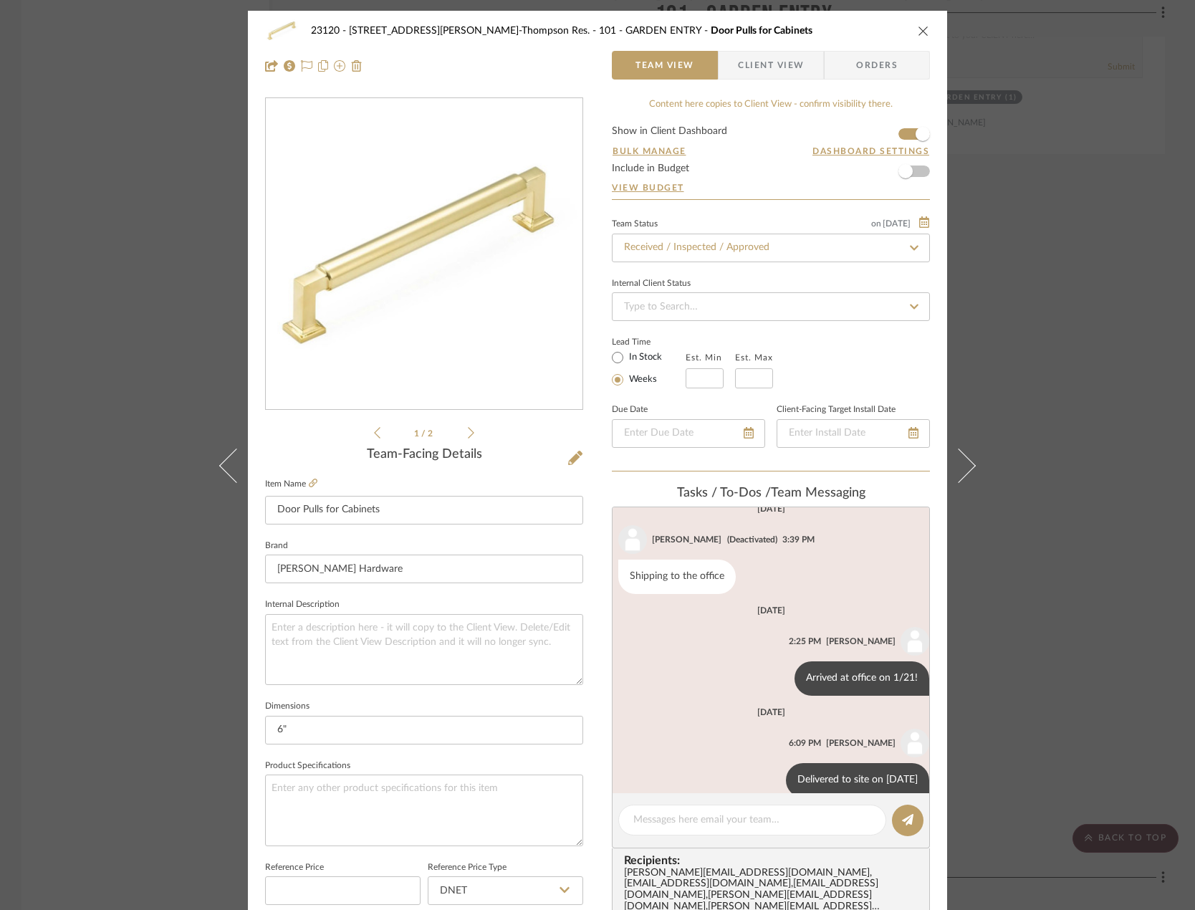
scroll to position [138, 0]
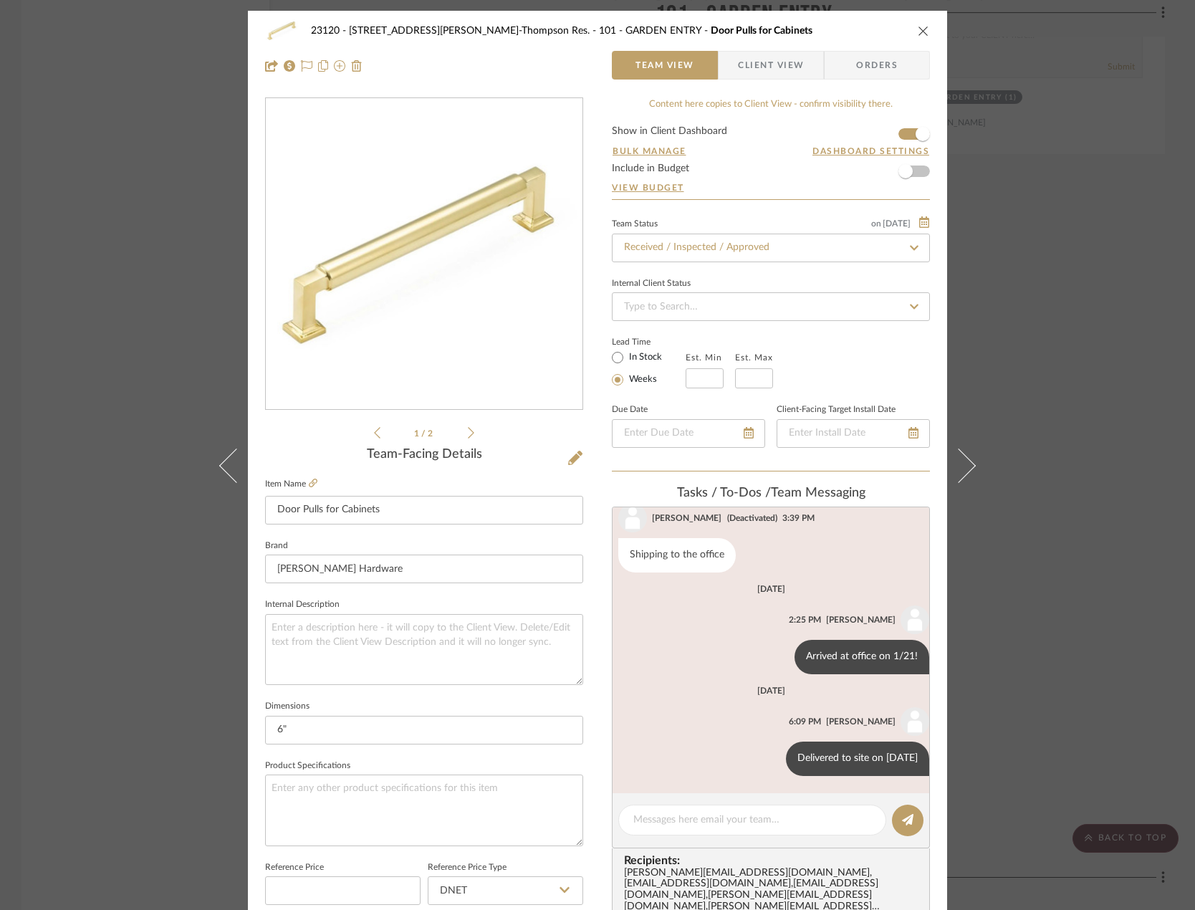
click at [128, 300] on div "23120 - [STREET_ADDRESS][PERSON_NAME]-Thompson Res. 101 - GARDEN ENTRY Door Pul…" at bounding box center [597, 455] width 1195 height 910
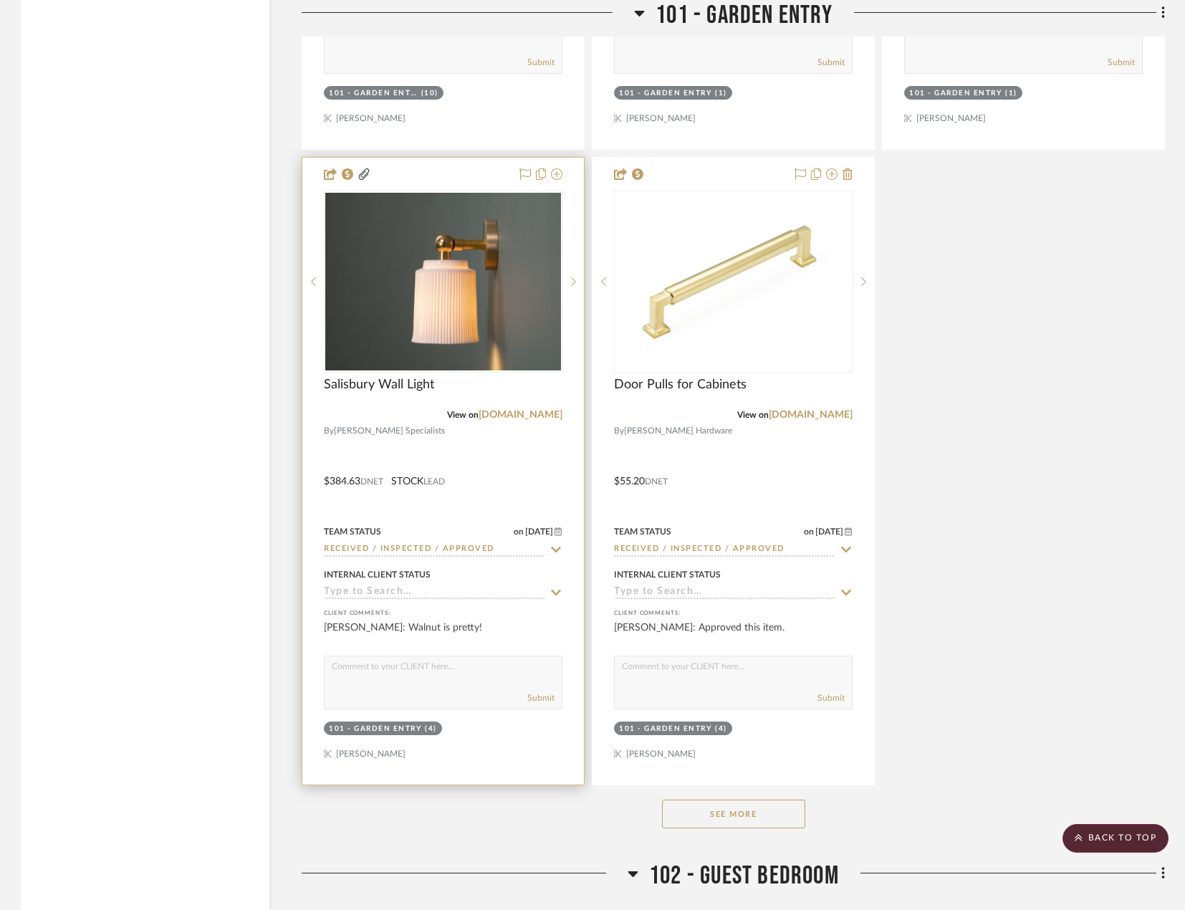
scroll to position [4228, 0]
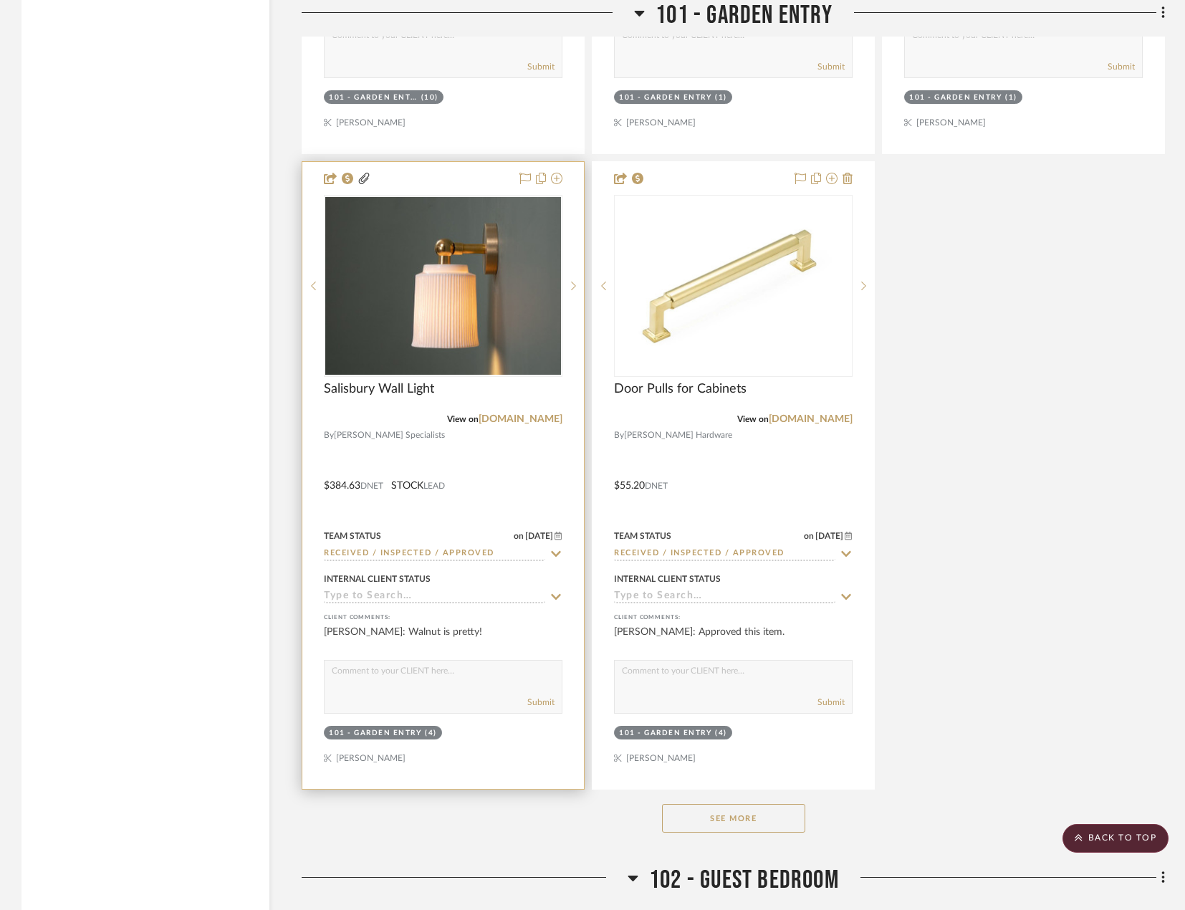
click at [507, 467] on div at bounding box center [443, 475] width 282 height 627
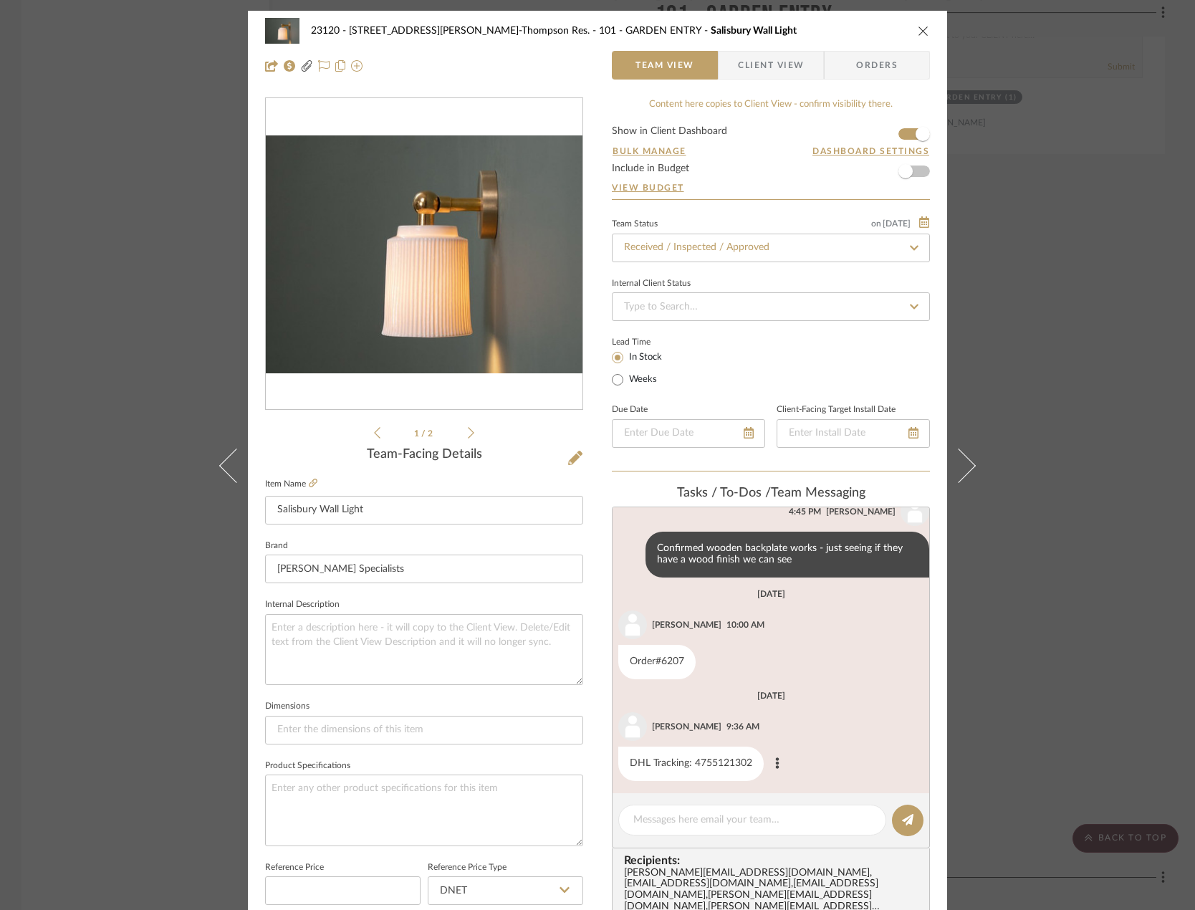
scroll to position [376, 0]
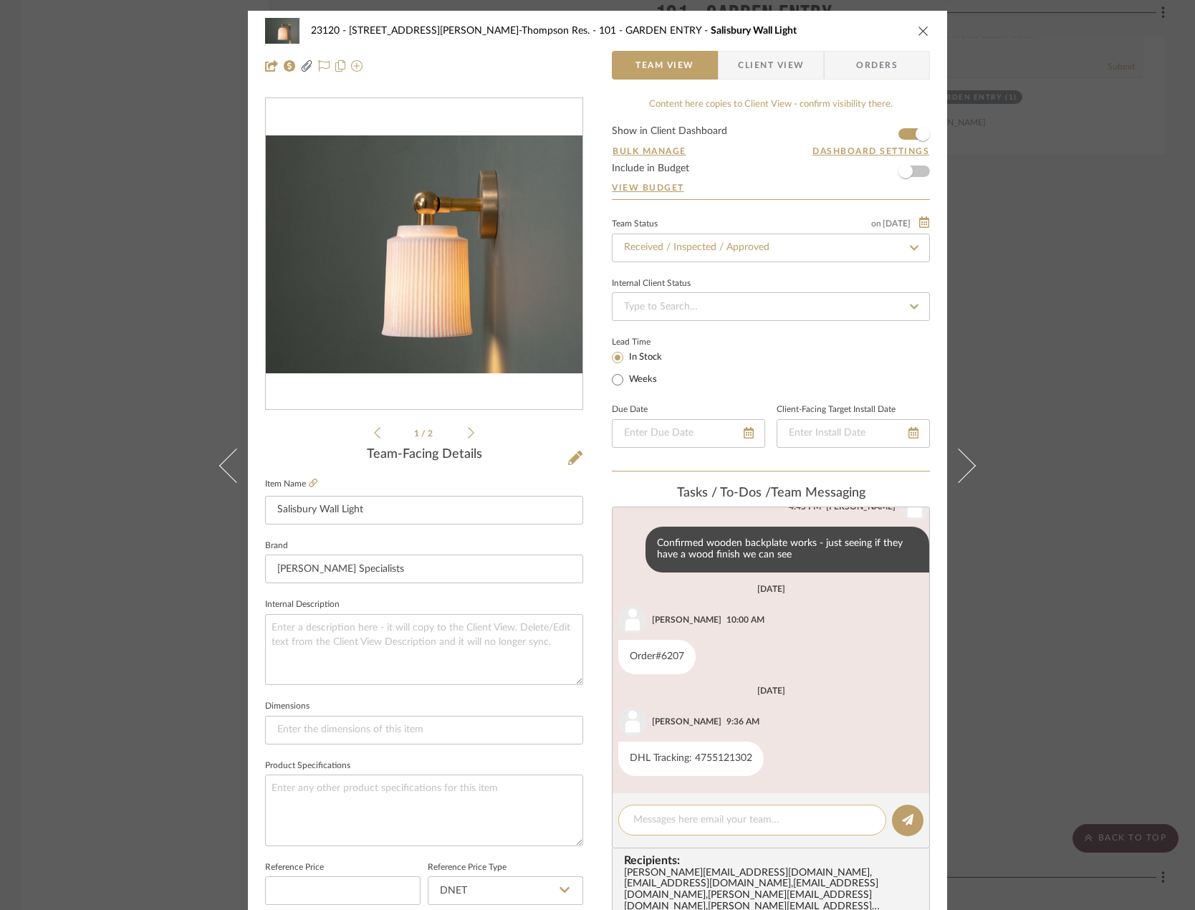
click at [704, 823] on textarea at bounding box center [752, 820] width 238 height 15
paste textarea "Delivered to site on [DATE]"
type textarea "Delivered to site on [DATE]"
click at [904, 824] on icon at bounding box center [907, 819] width 11 height 11
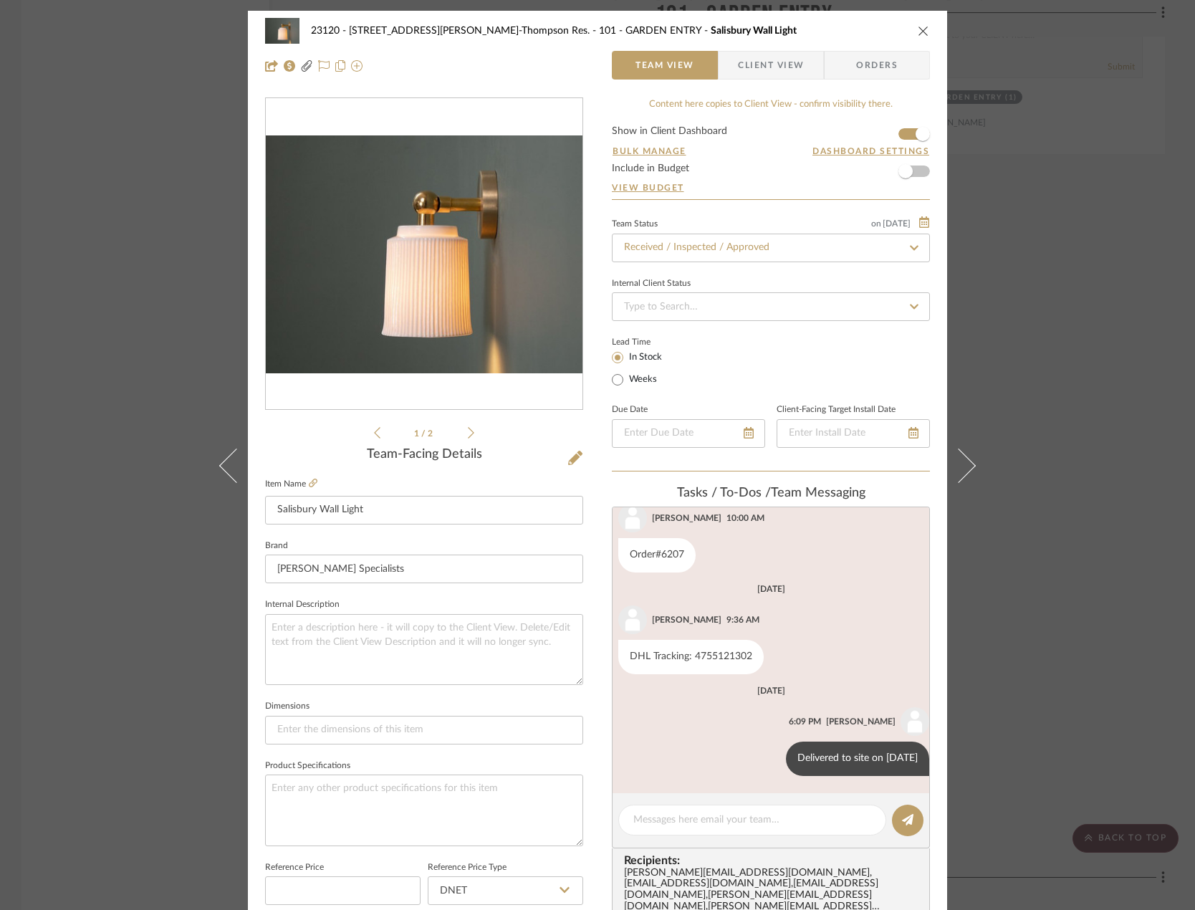
click at [80, 203] on div "23120 - [STREET_ADDRESS][PERSON_NAME]-Thompson Res. 101 - GARDEN ENTRY Salisbur…" at bounding box center [597, 455] width 1195 height 910
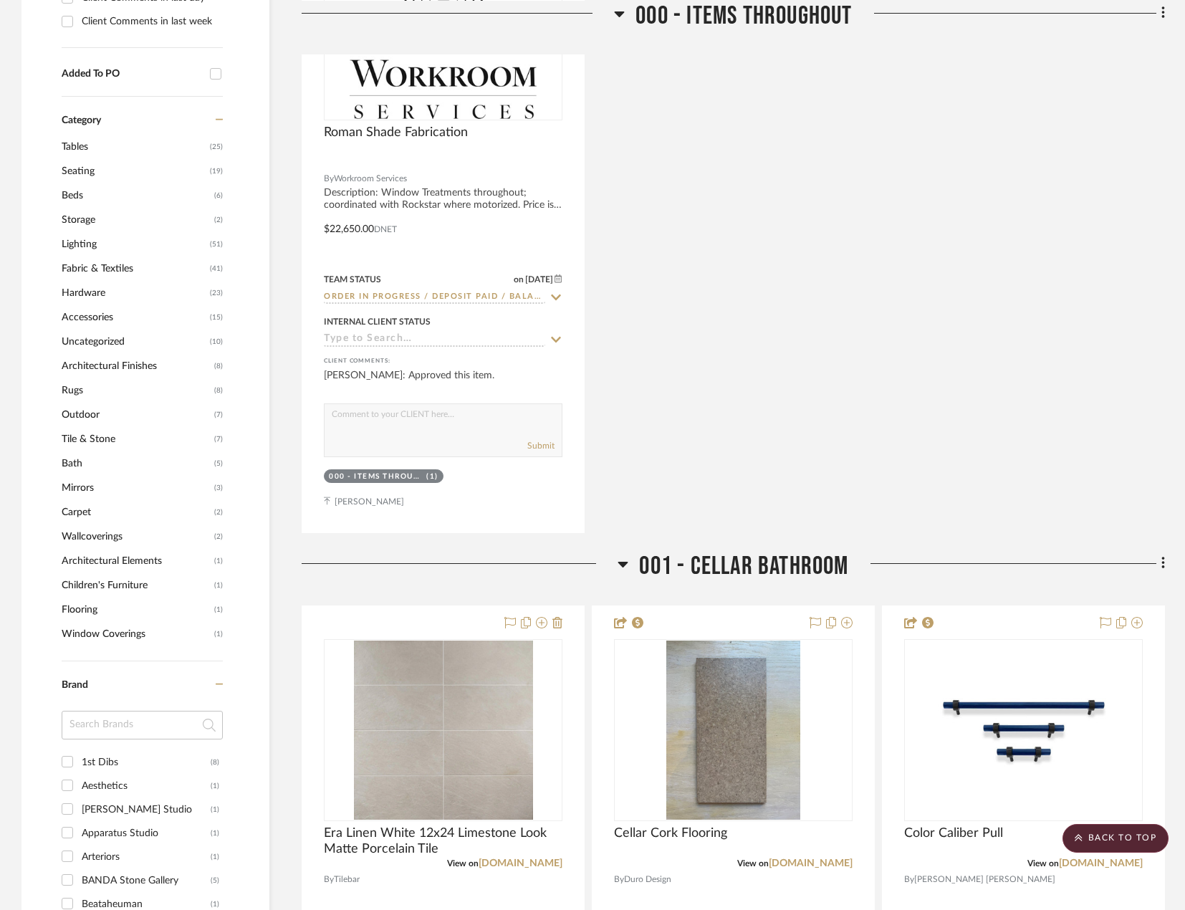
scroll to position [1147, 0]
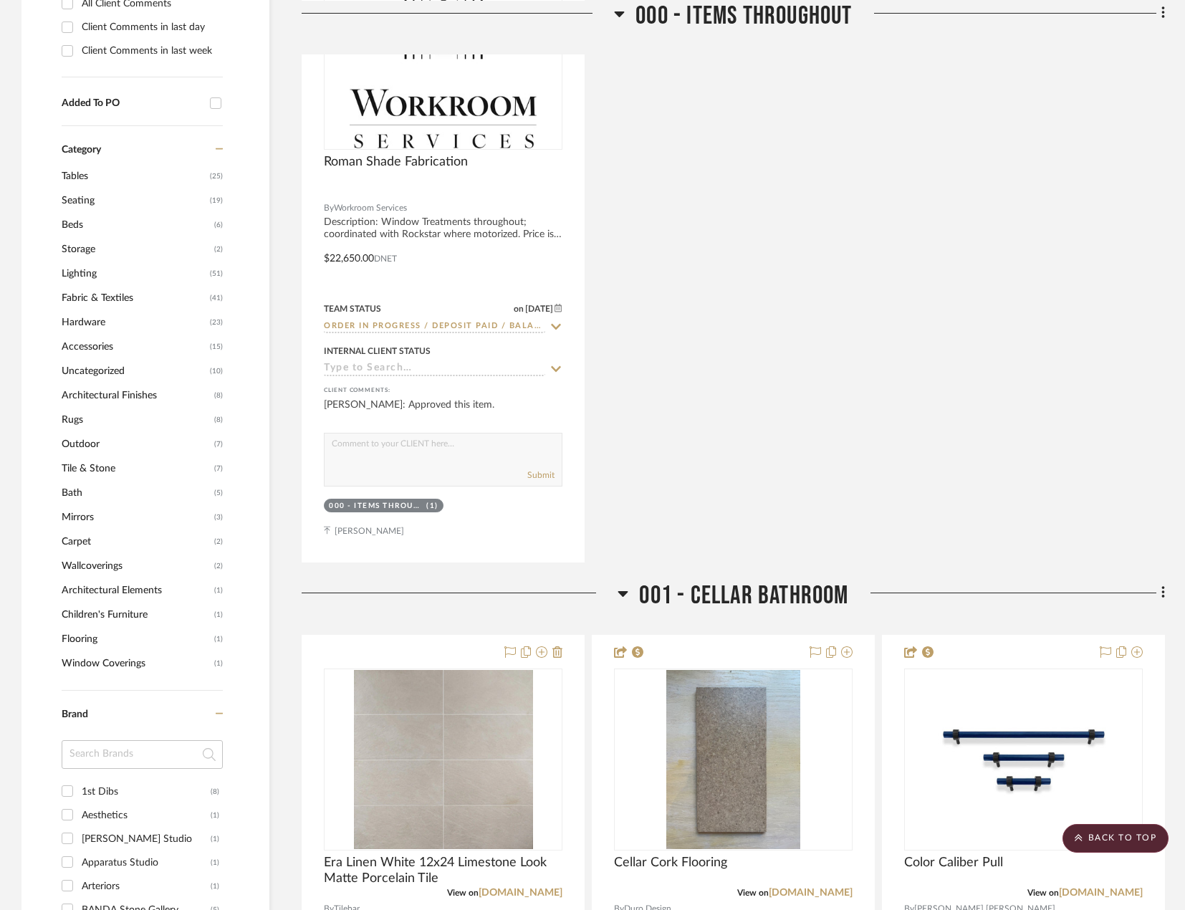
click at [85, 269] on span "Lighting" at bounding box center [134, 274] width 145 height 24
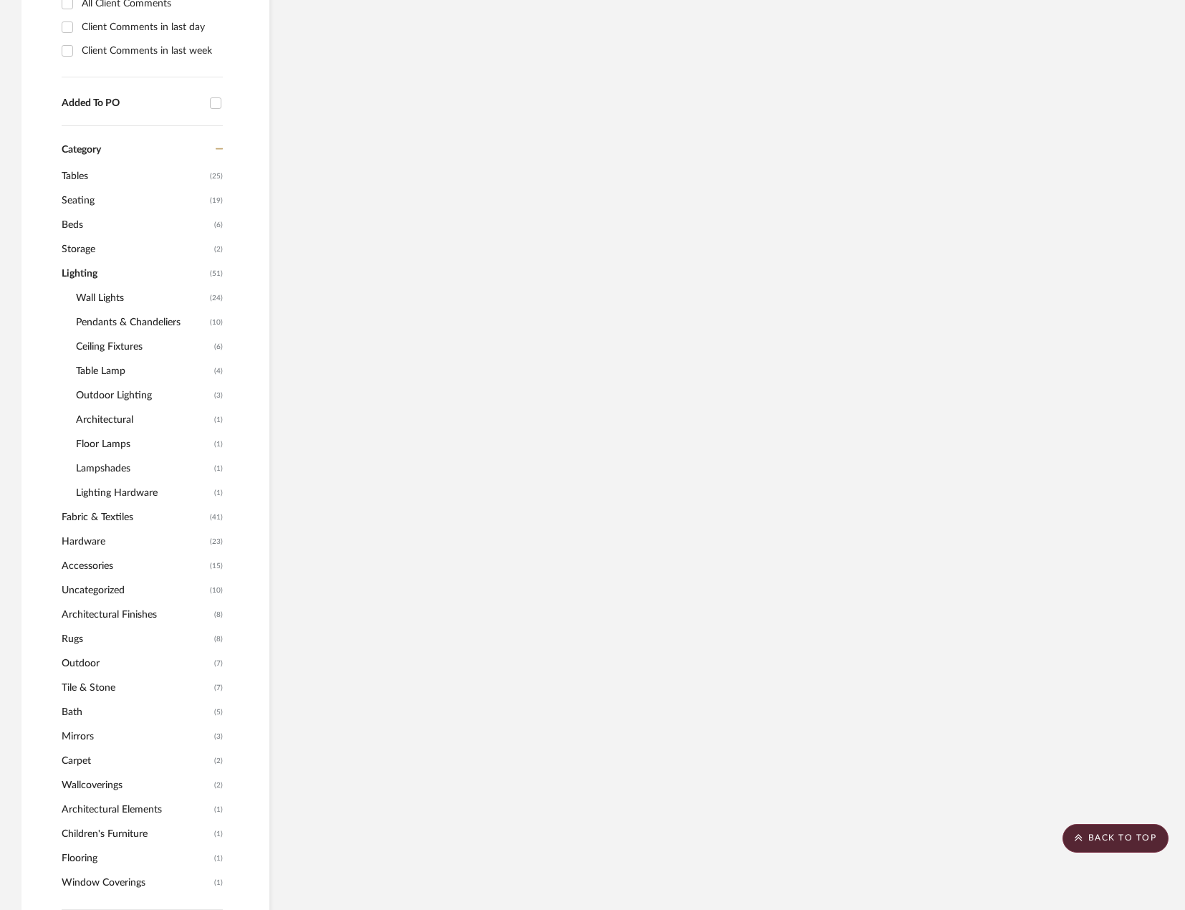
scroll to position [1024, 0]
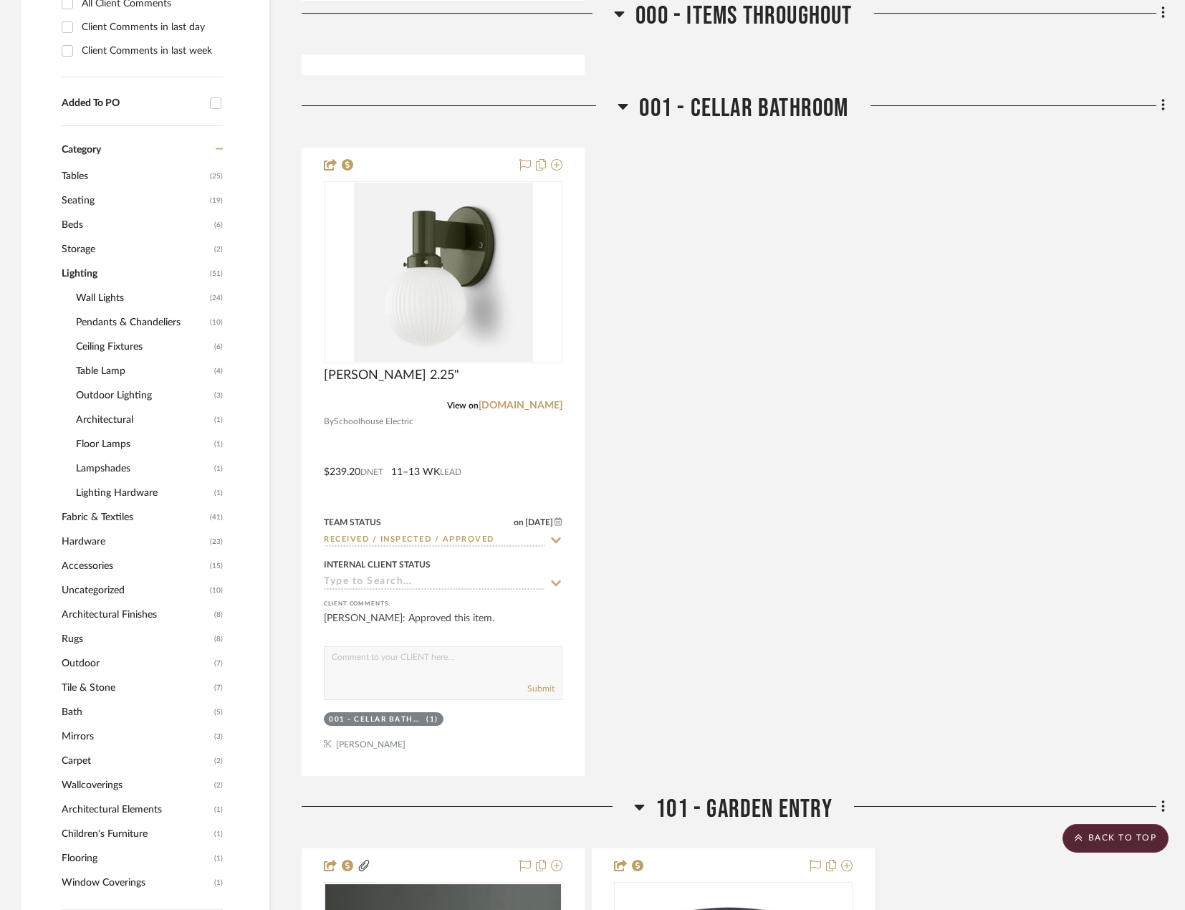
click at [81, 536] on span "Hardware" at bounding box center [134, 542] width 145 height 24
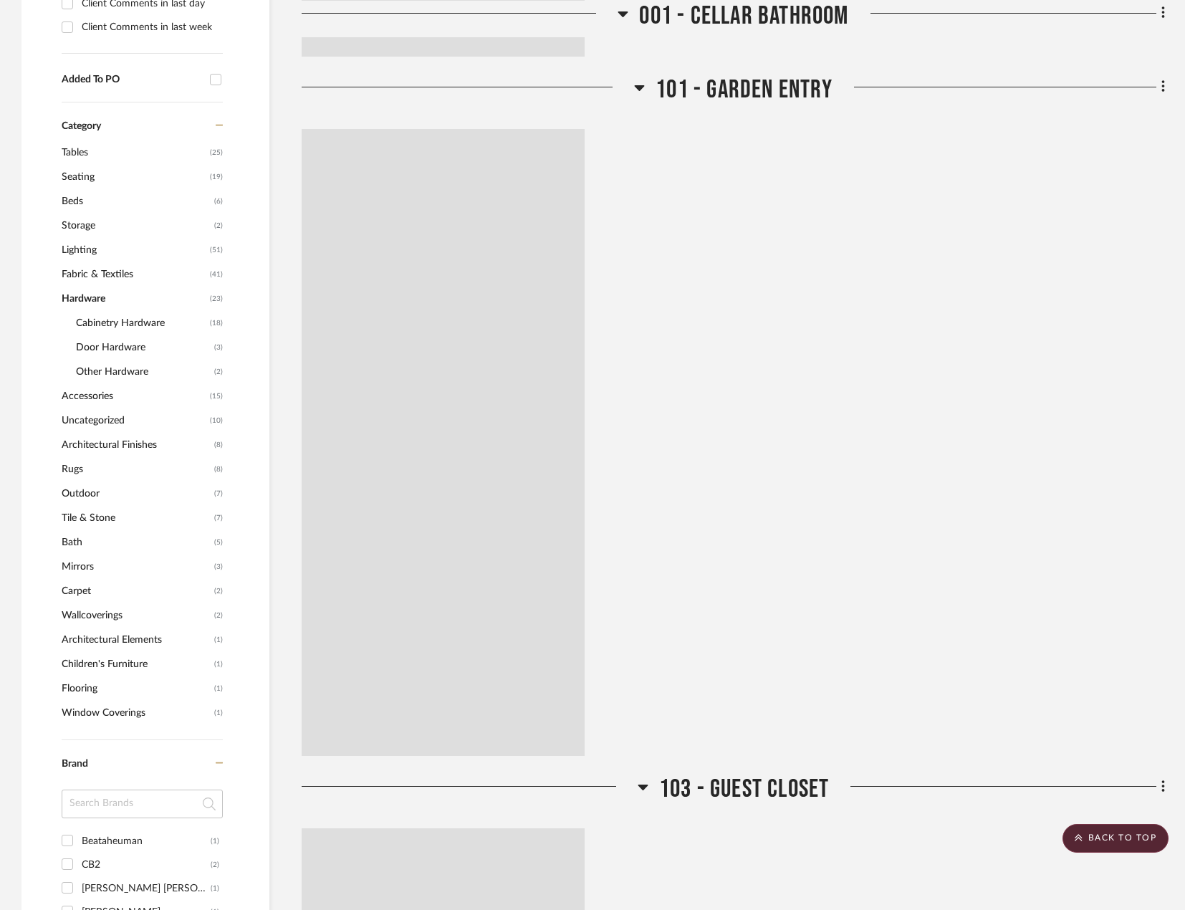
scroll to position [1000, 0]
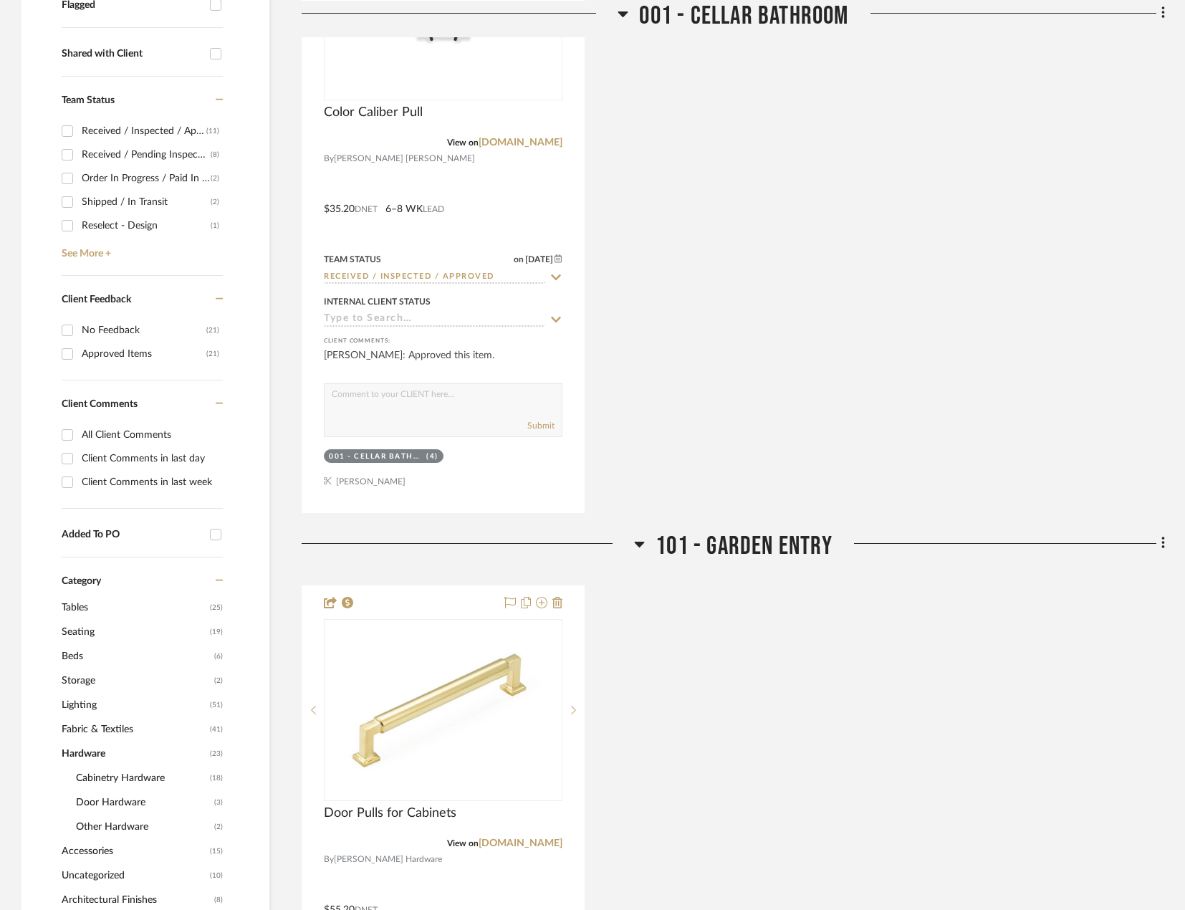
scroll to position [573, 0]
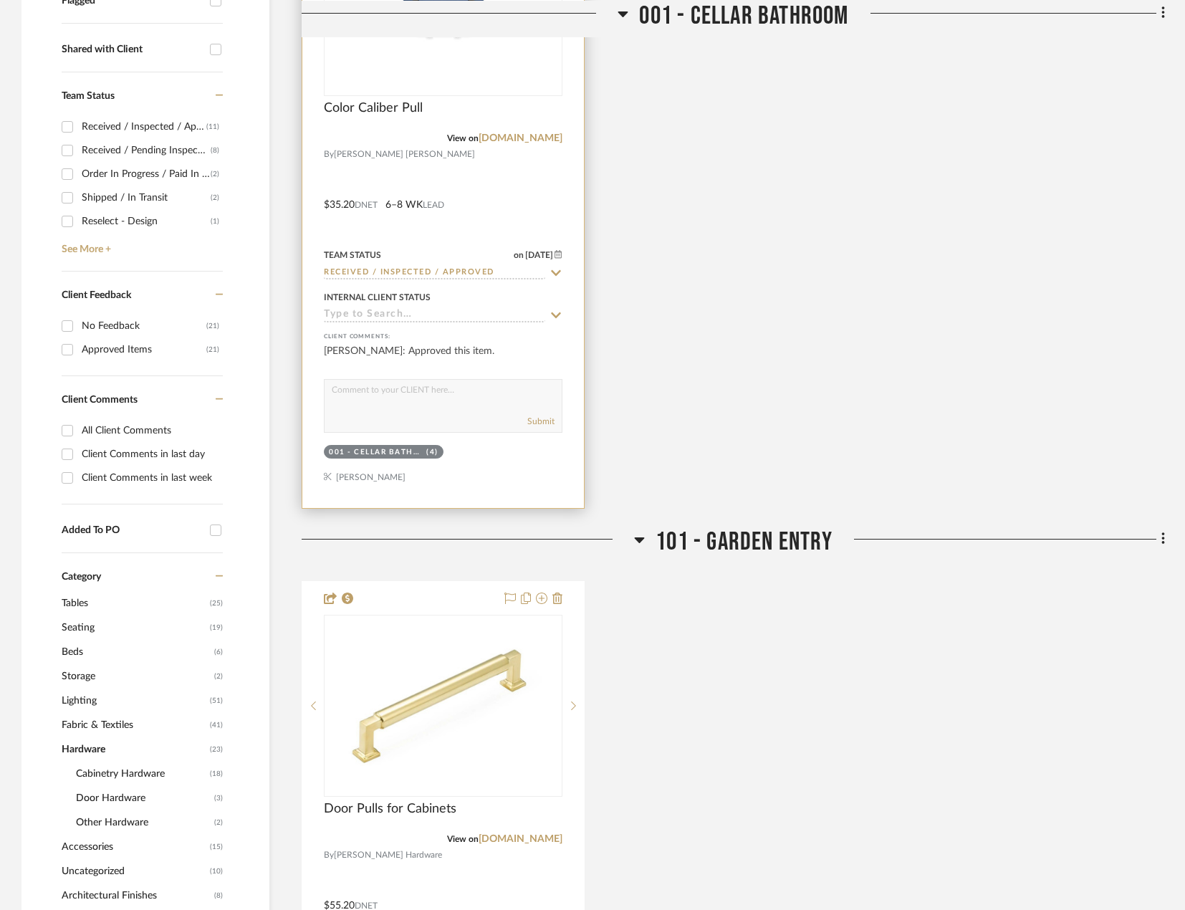
click at [521, 214] on div at bounding box center [443, 194] width 282 height 627
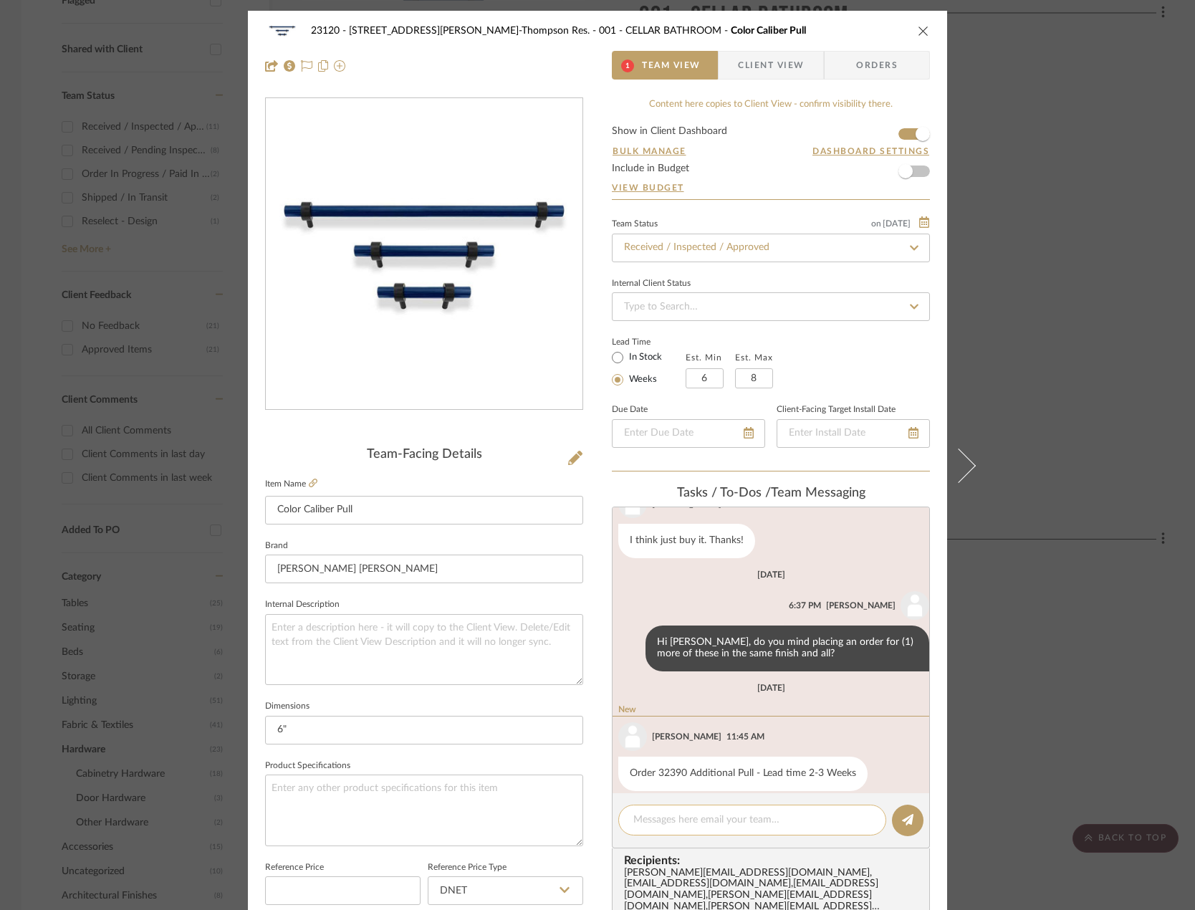
scroll to position [581, 0]
click at [687, 821] on textarea at bounding box center [752, 820] width 238 height 15
paste textarea "Delivered to site on [DATE]"
type textarea "Delivered to site on [DATE] - just waiting on last pull"
click at [902, 821] on icon at bounding box center [907, 819] width 11 height 11
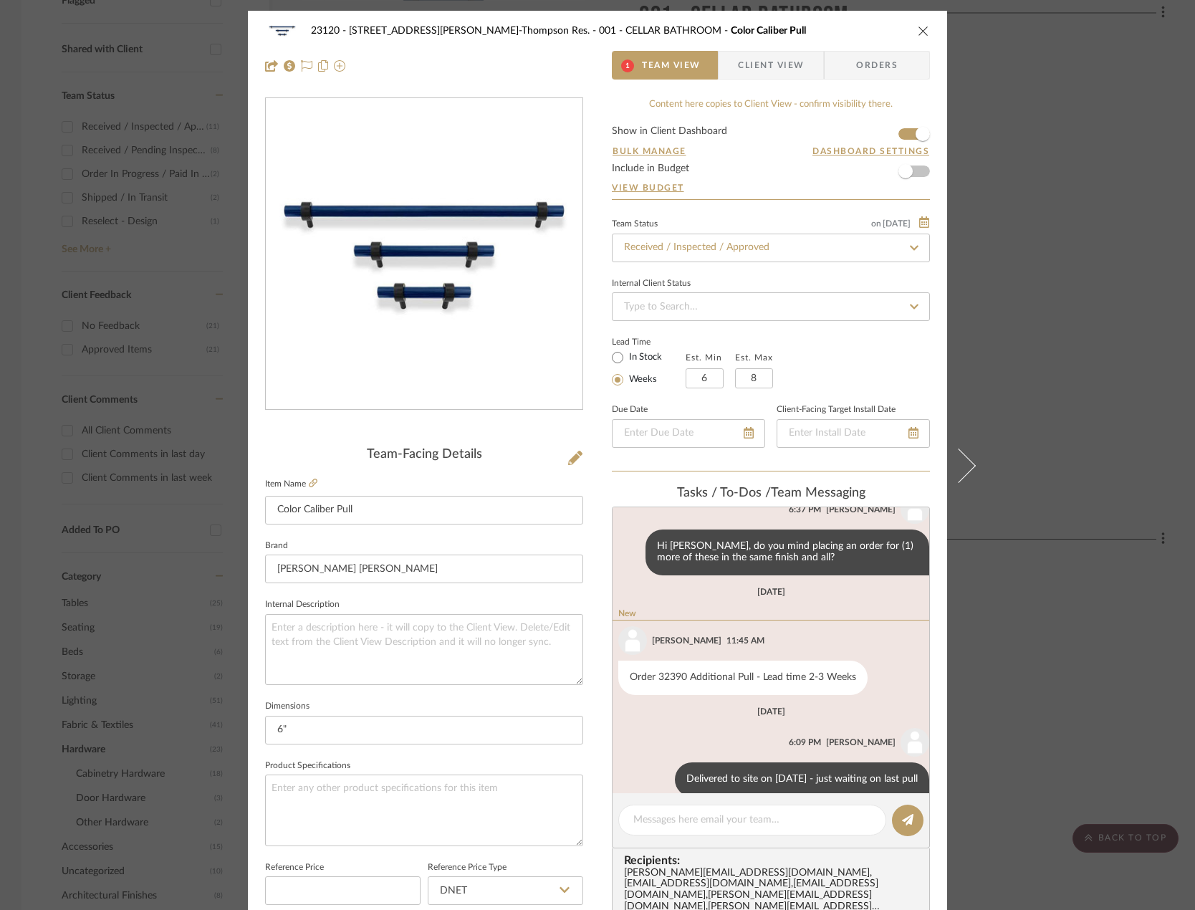
scroll to position [683, 0]
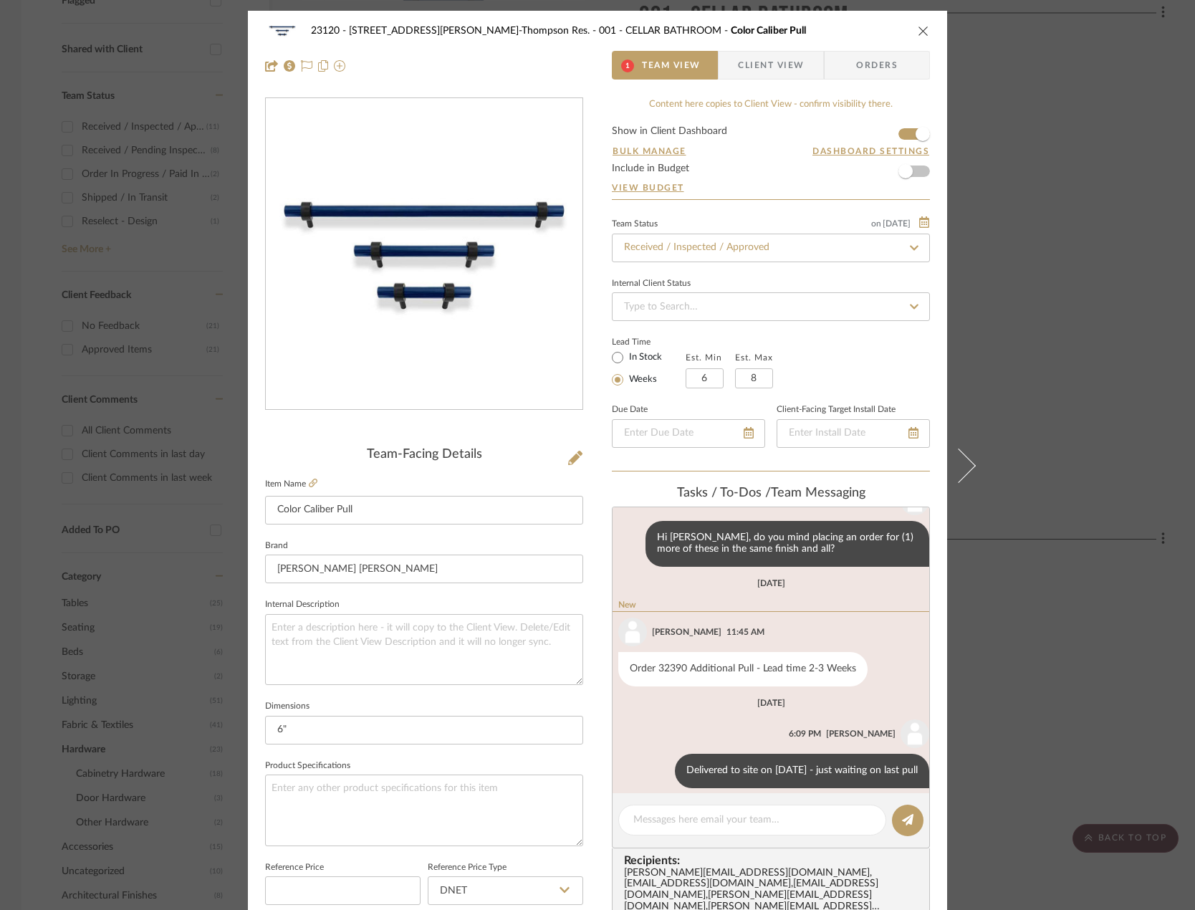
click at [1119, 344] on div "23120 - [STREET_ADDRESS][PERSON_NAME]-Thompson Res. 001 - CELLAR BATHROOM Color…" at bounding box center [597, 455] width 1195 height 910
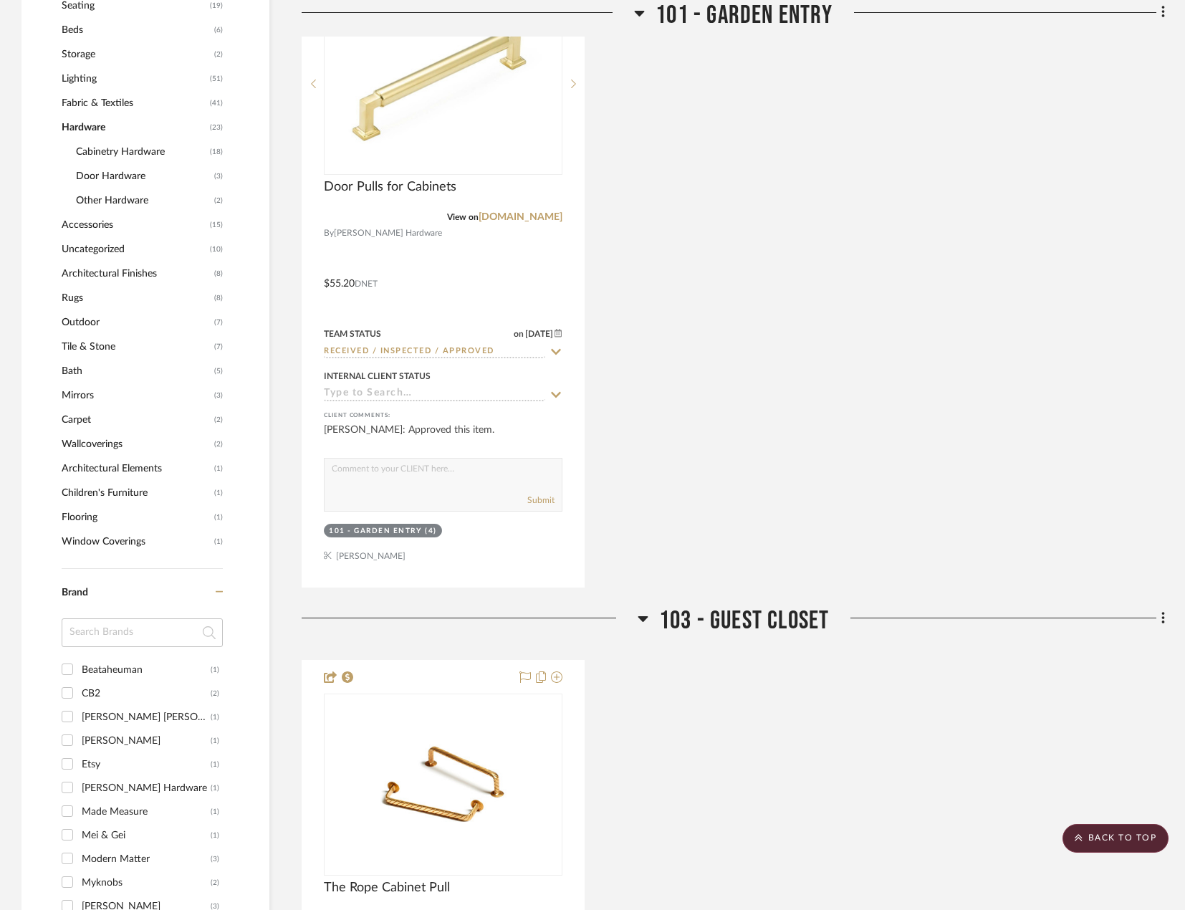
scroll to position [1505, 0]
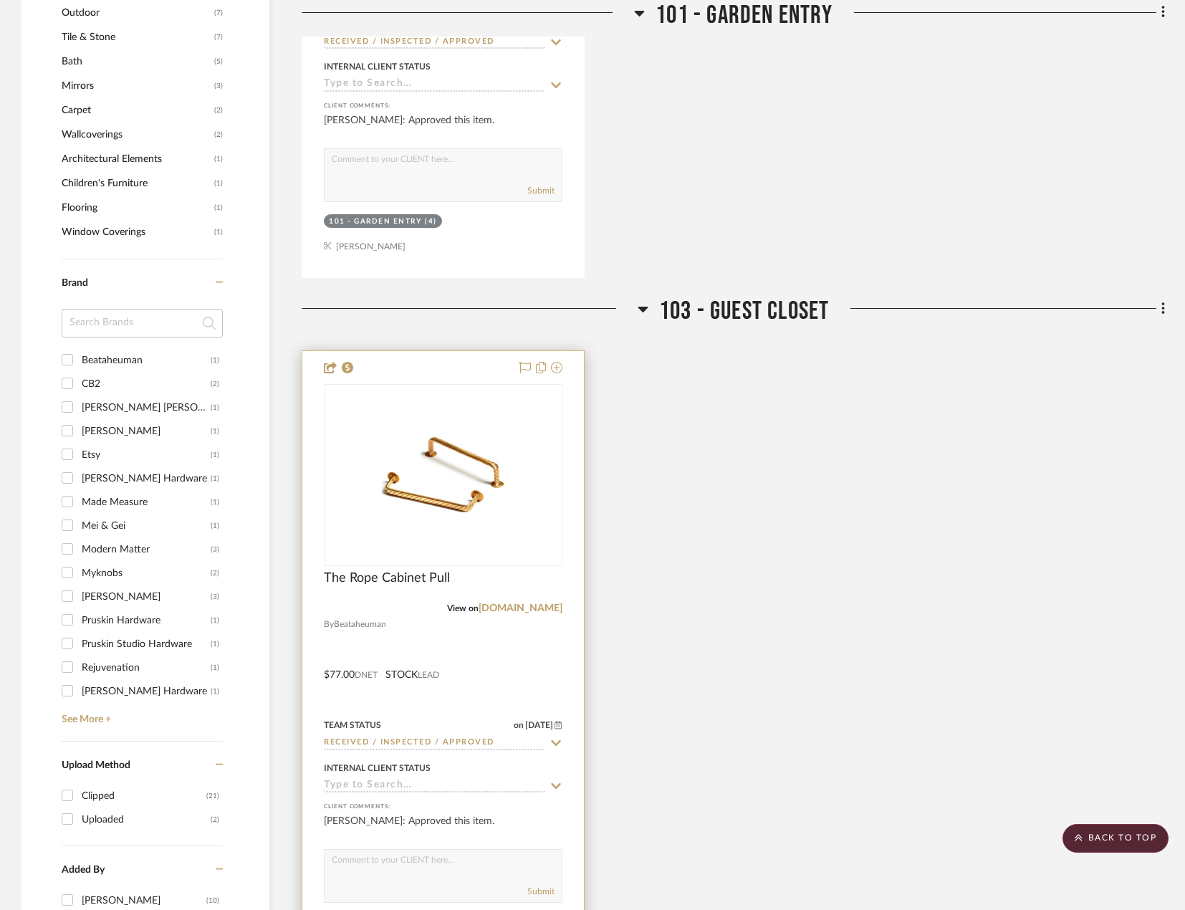
click at [514, 642] on div at bounding box center [443, 664] width 282 height 627
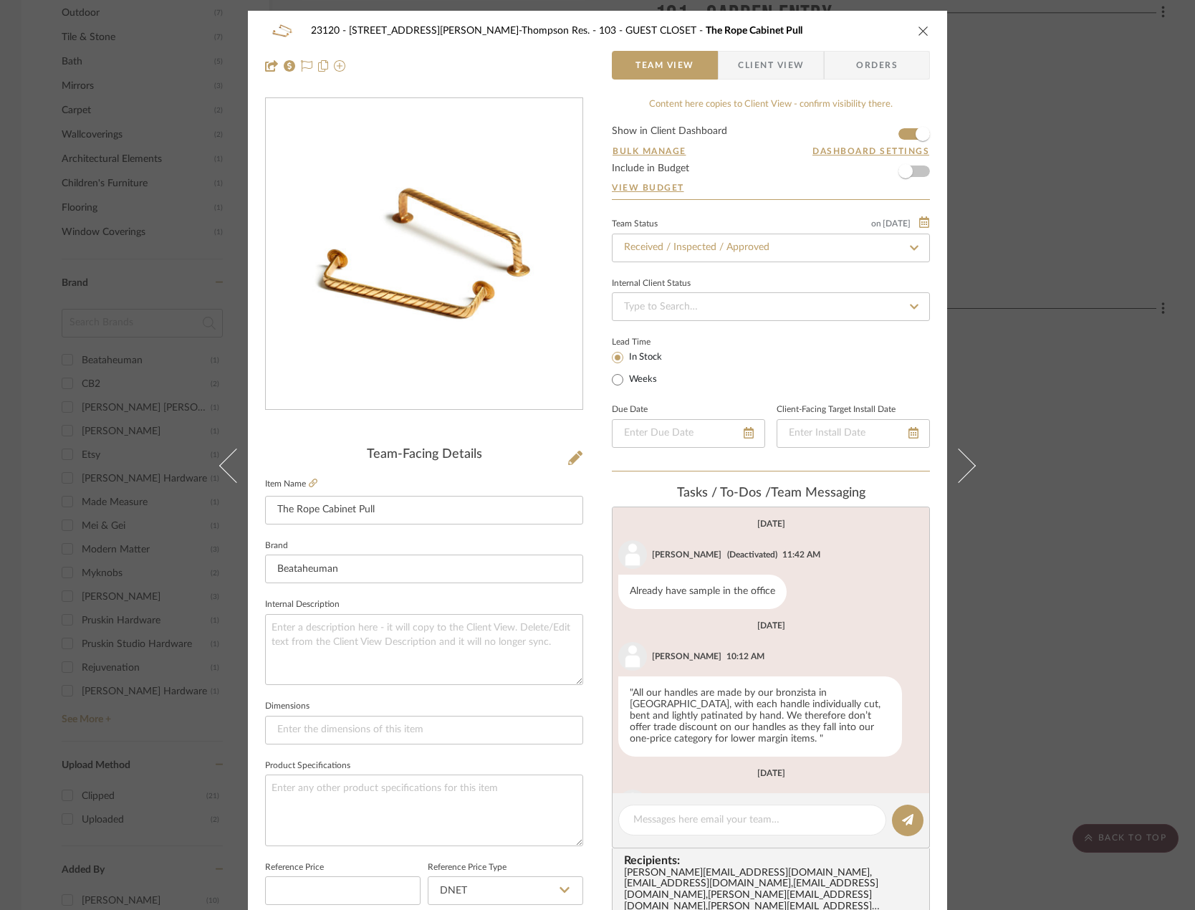
scroll to position [286, 0]
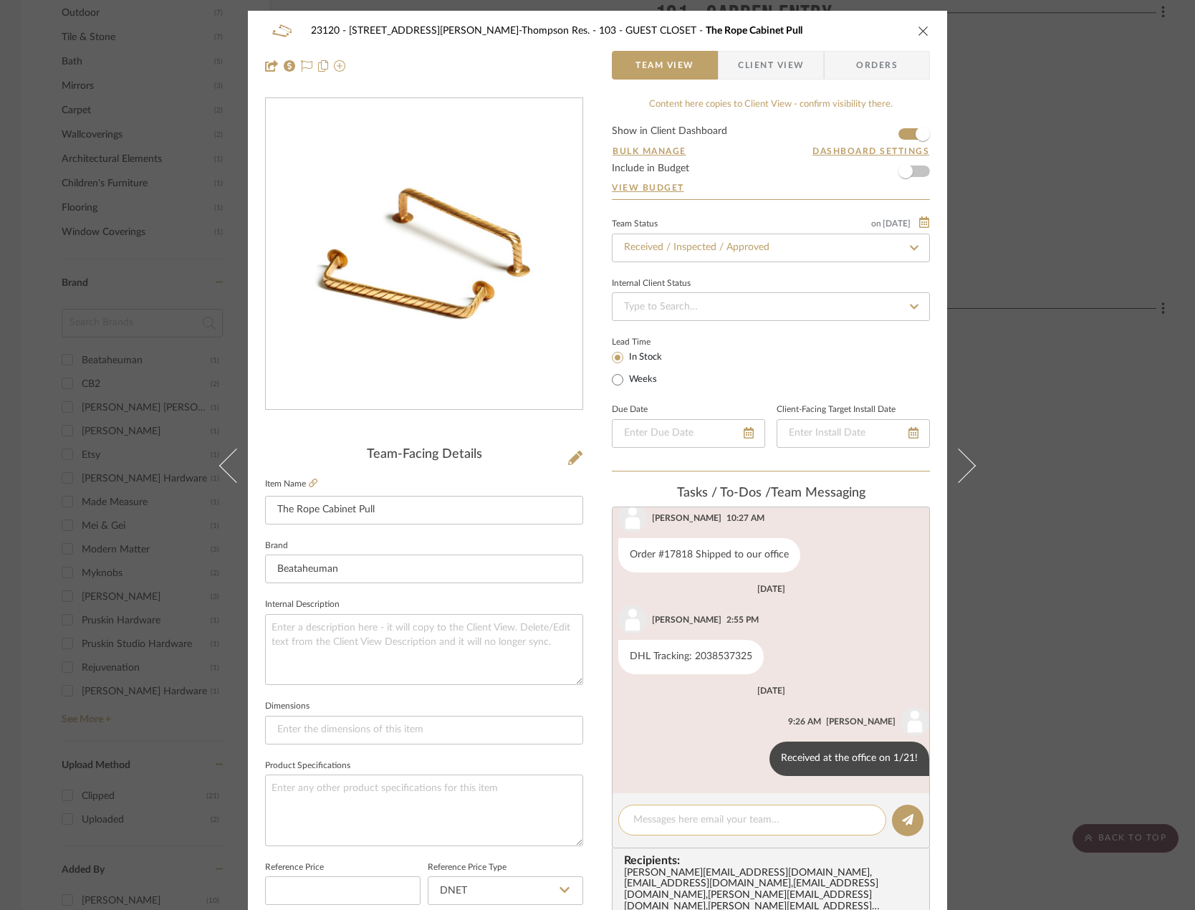
click at [665, 823] on textarea at bounding box center [752, 820] width 238 height 15
paste textarea "Delivered to site on [DATE]"
type textarea "Delivered to site on [DATE]"
click at [909, 828] on button at bounding box center [908, 821] width 32 height 32
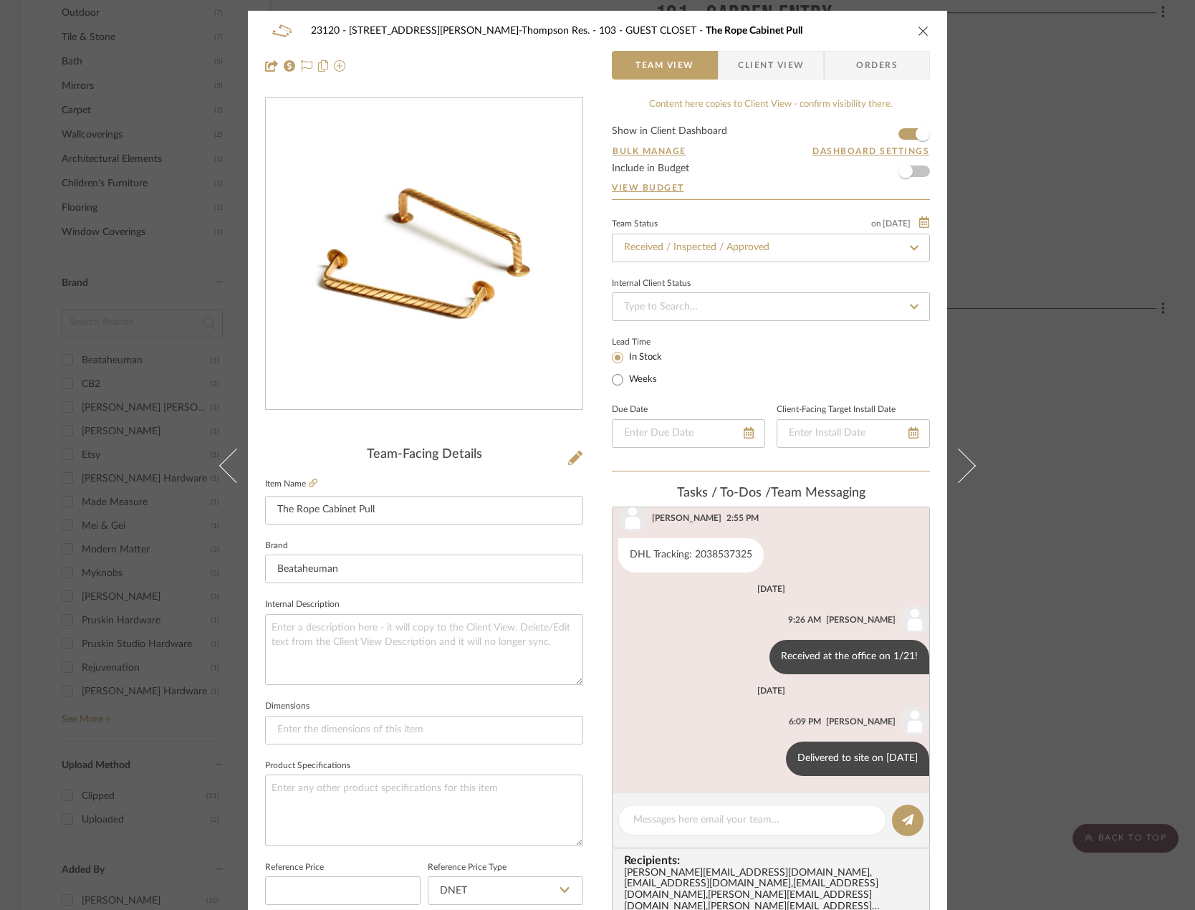
click at [1073, 548] on div "23120 - [STREET_ADDRESS][PERSON_NAME]-Thompson Res. 103 - GUEST CLOSET The Rope…" at bounding box center [597, 455] width 1195 height 910
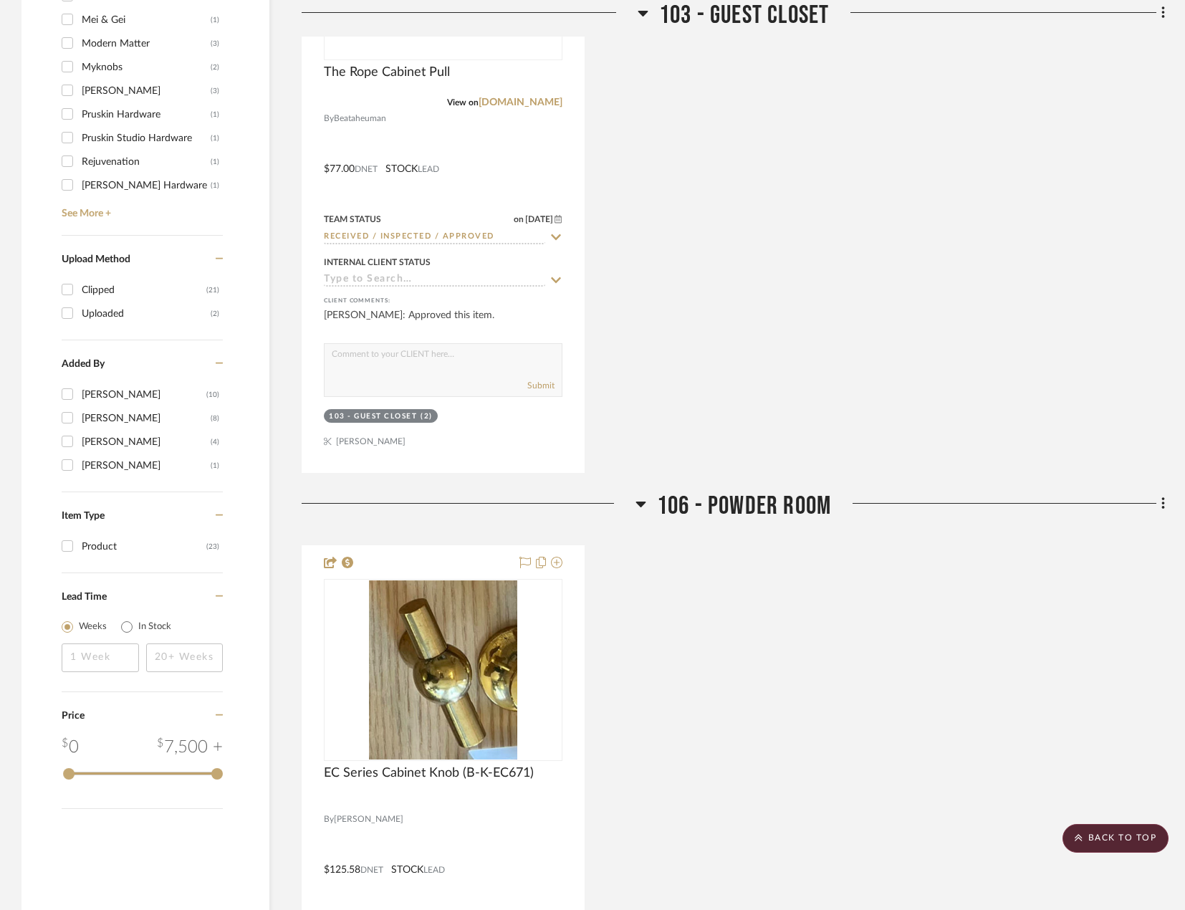
scroll to position [2508, 0]
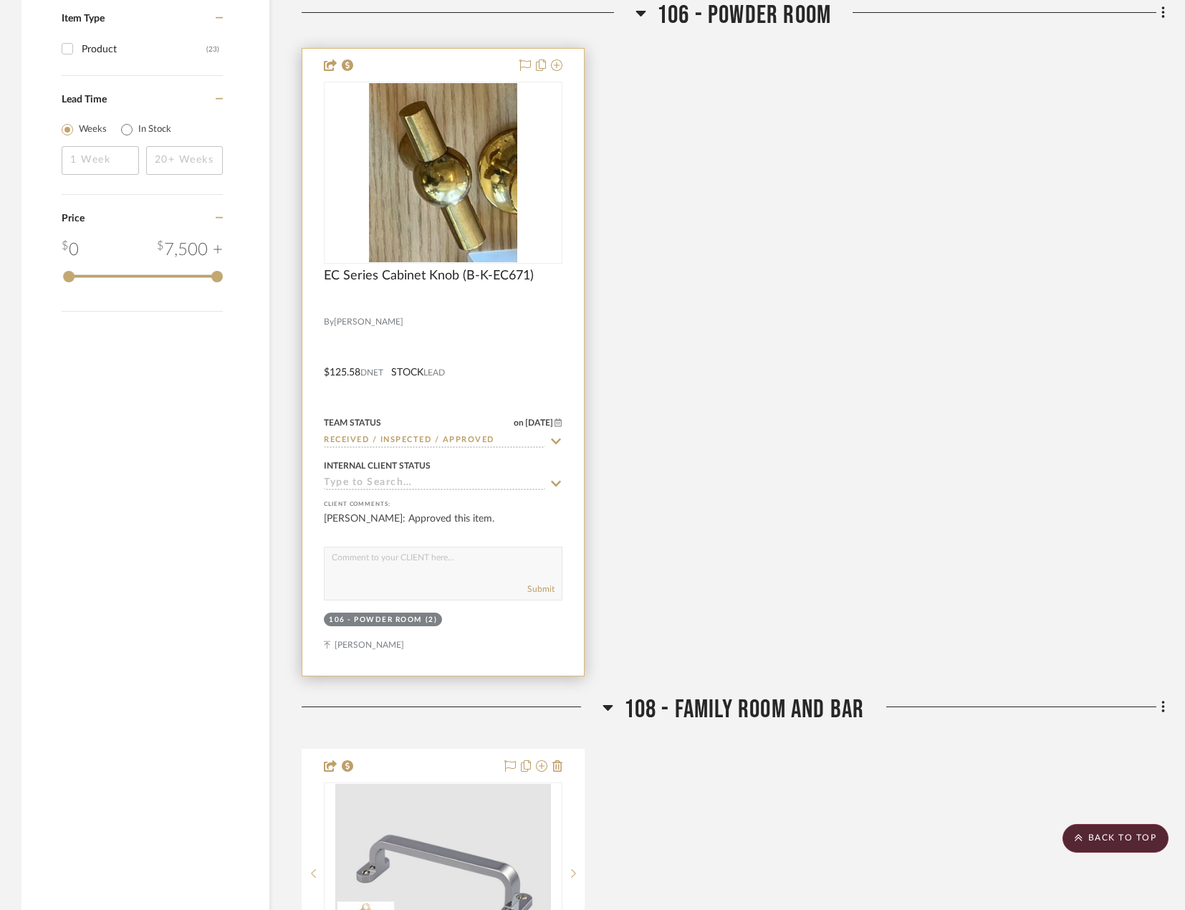
click at [451, 345] on div at bounding box center [443, 362] width 282 height 627
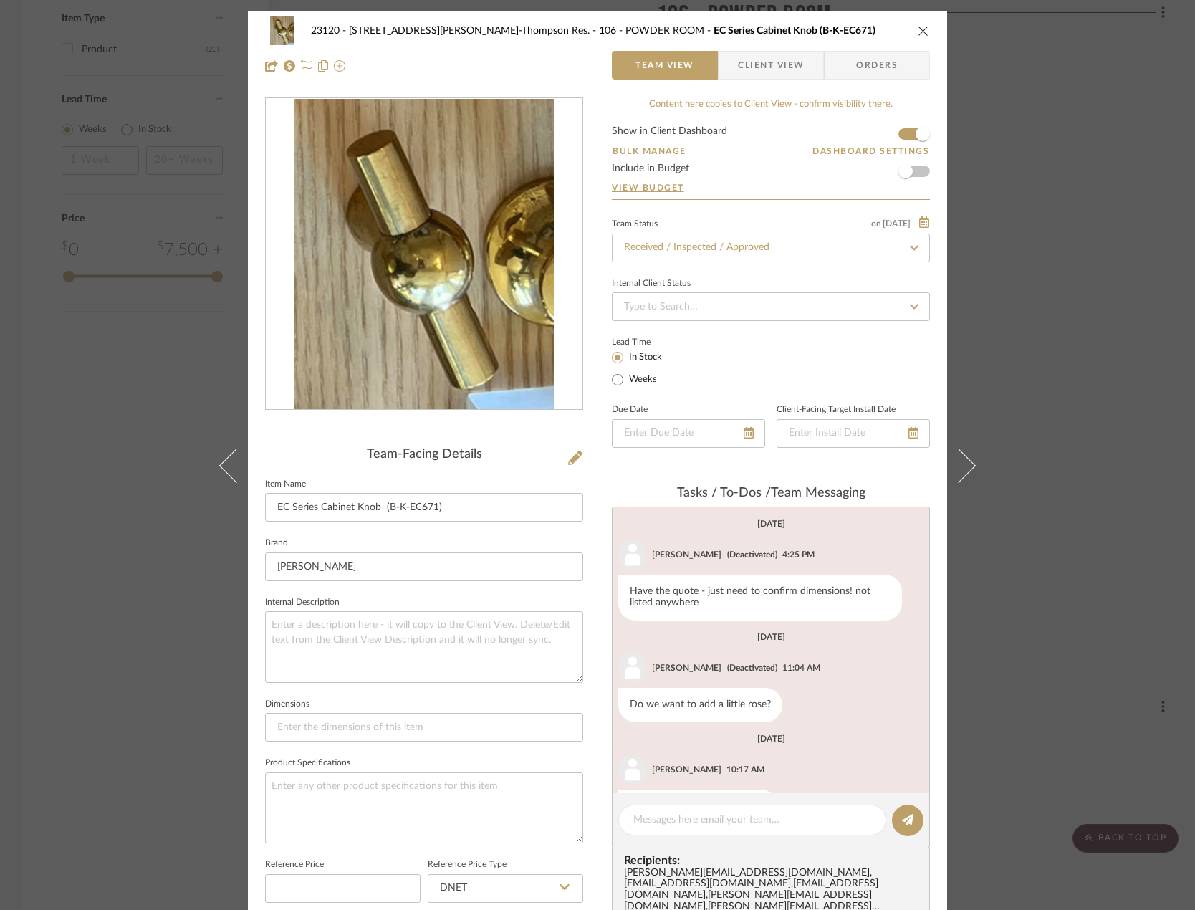
scroll to position [48, 0]
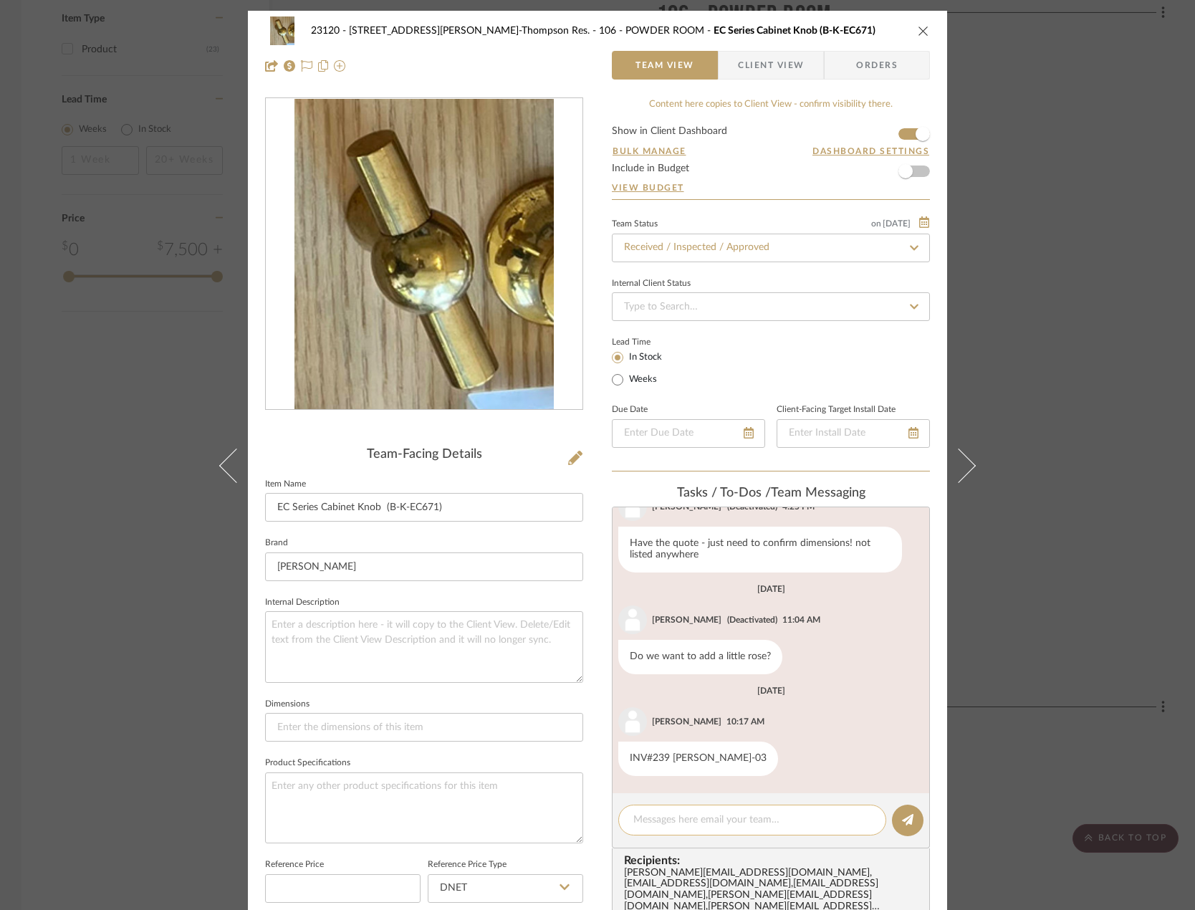
click at [746, 825] on textarea at bounding box center [752, 820] width 238 height 15
paste textarea "Delivered to site on [DATE]"
type textarea "Delivered to site on [DATE]"
click at [902, 821] on icon at bounding box center [907, 819] width 11 height 11
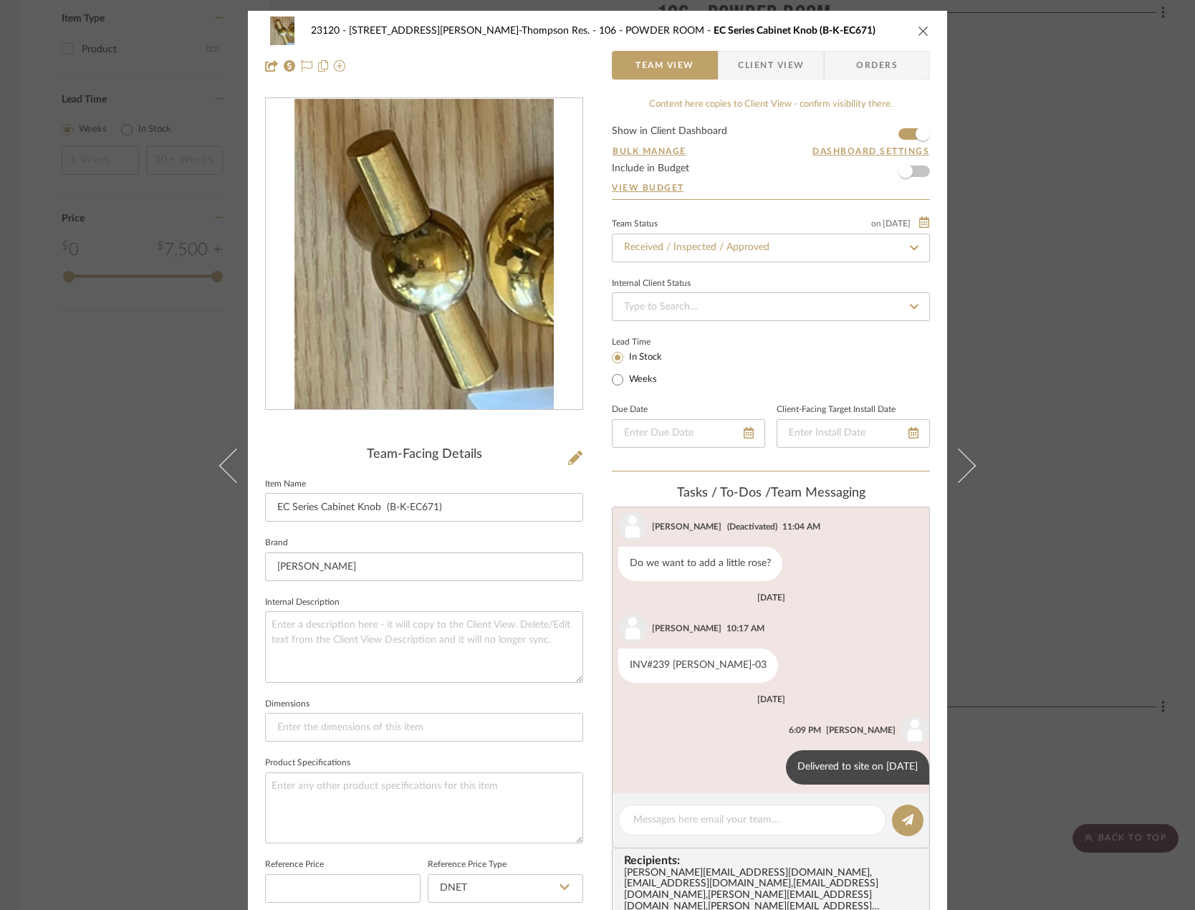
scroll to position [150, 0]
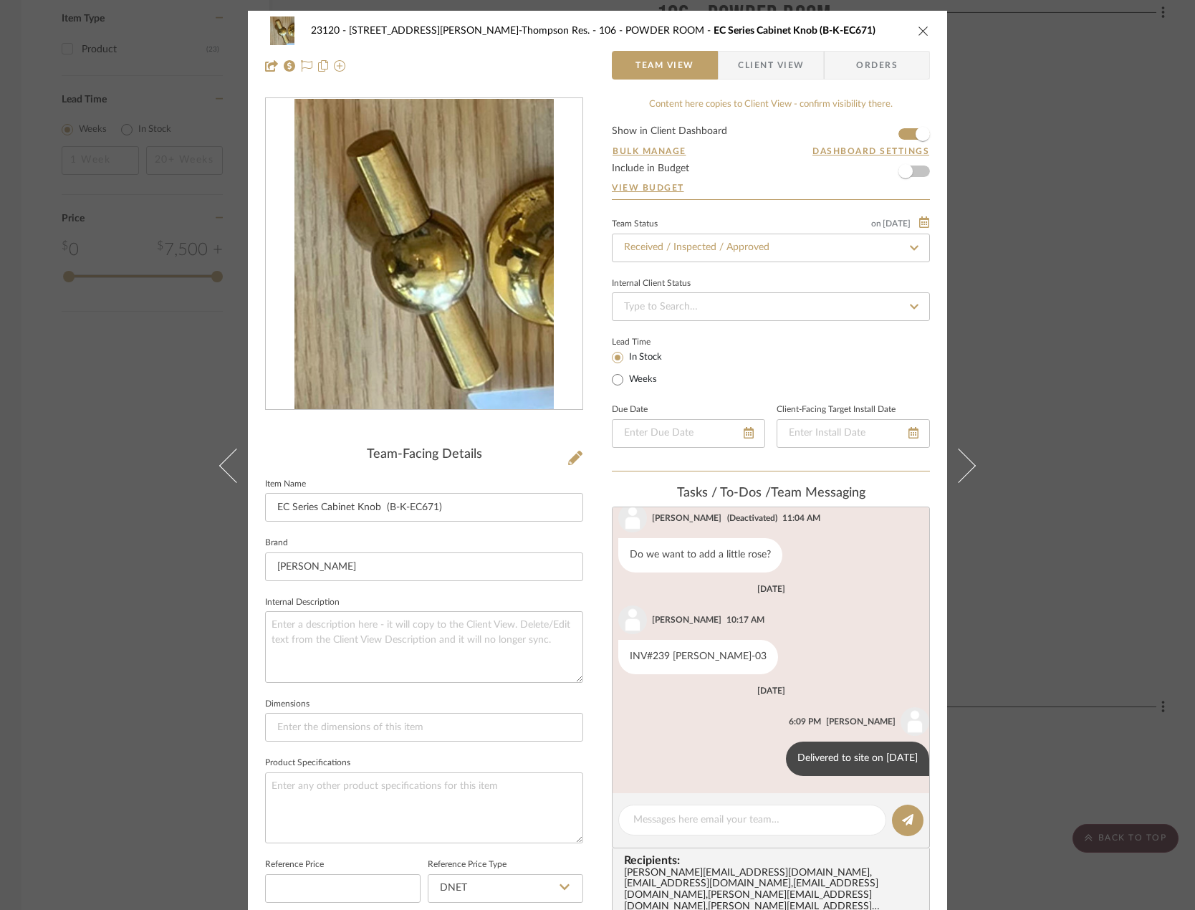
click at [1071, 322] on div "23120 - [STREET_ADDRESS][PERSON_NAME], [PERSON_NAME] Res. 106 - POWDER ROOM EC …" at bounding box center [597, 455] width 1195 height 910
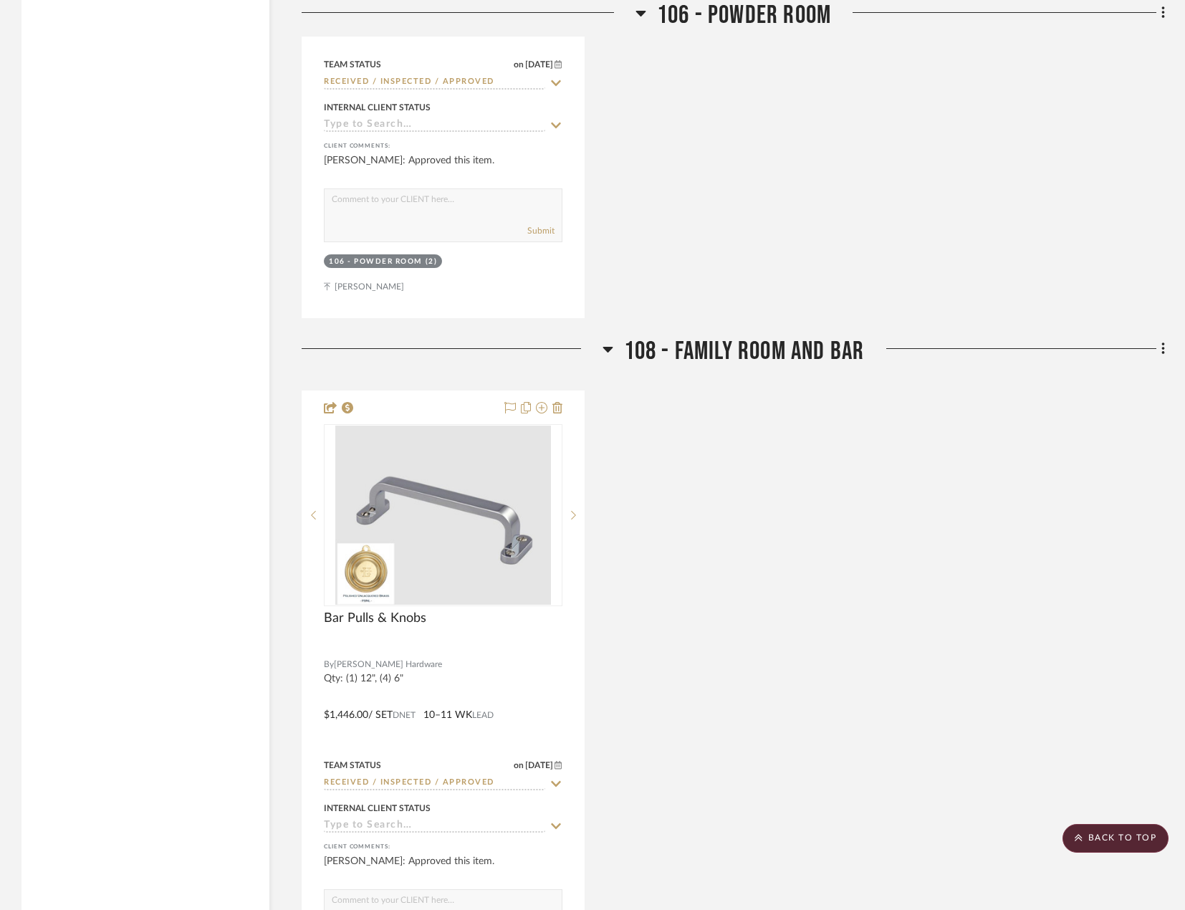
scroll to position [3153, 0]
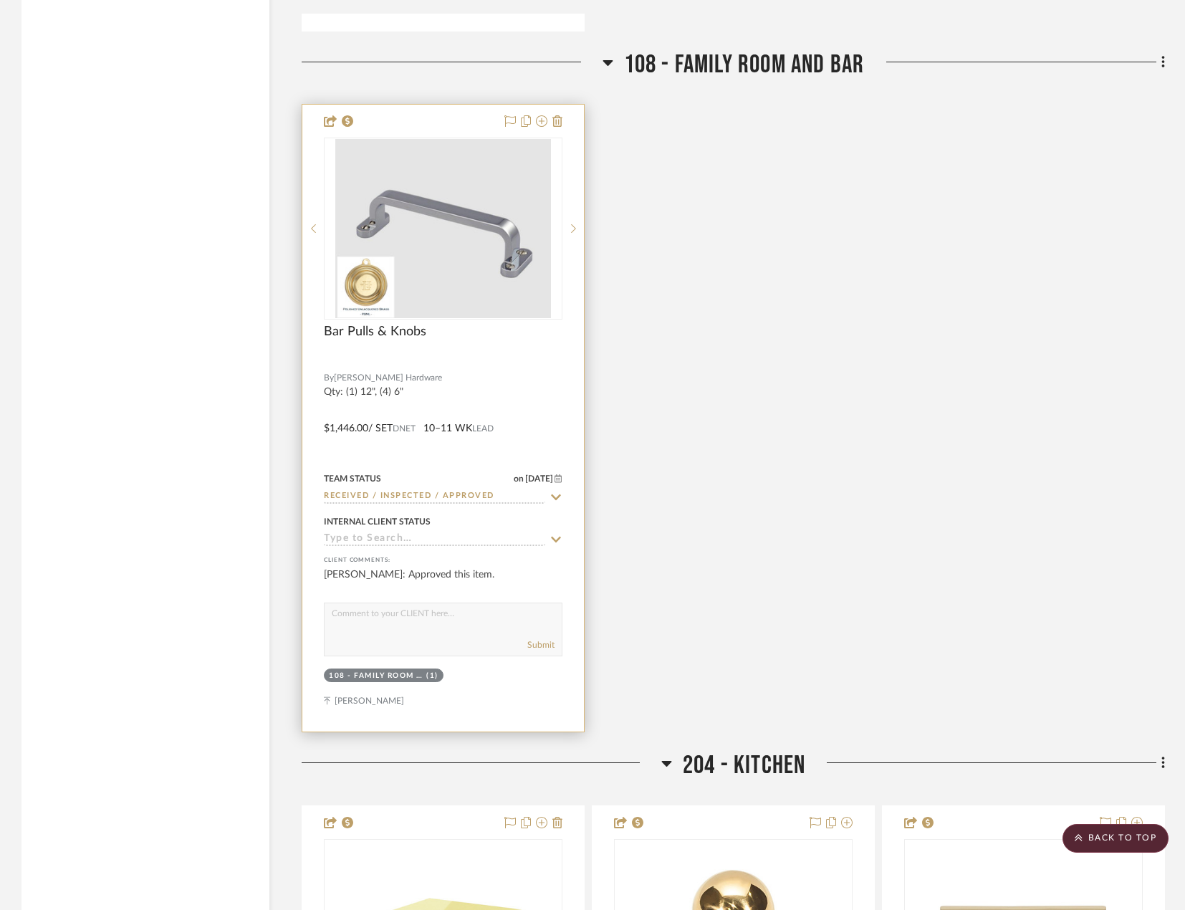
click at [505, 388] on div at bounding box center [443, 418] width 282 height 627
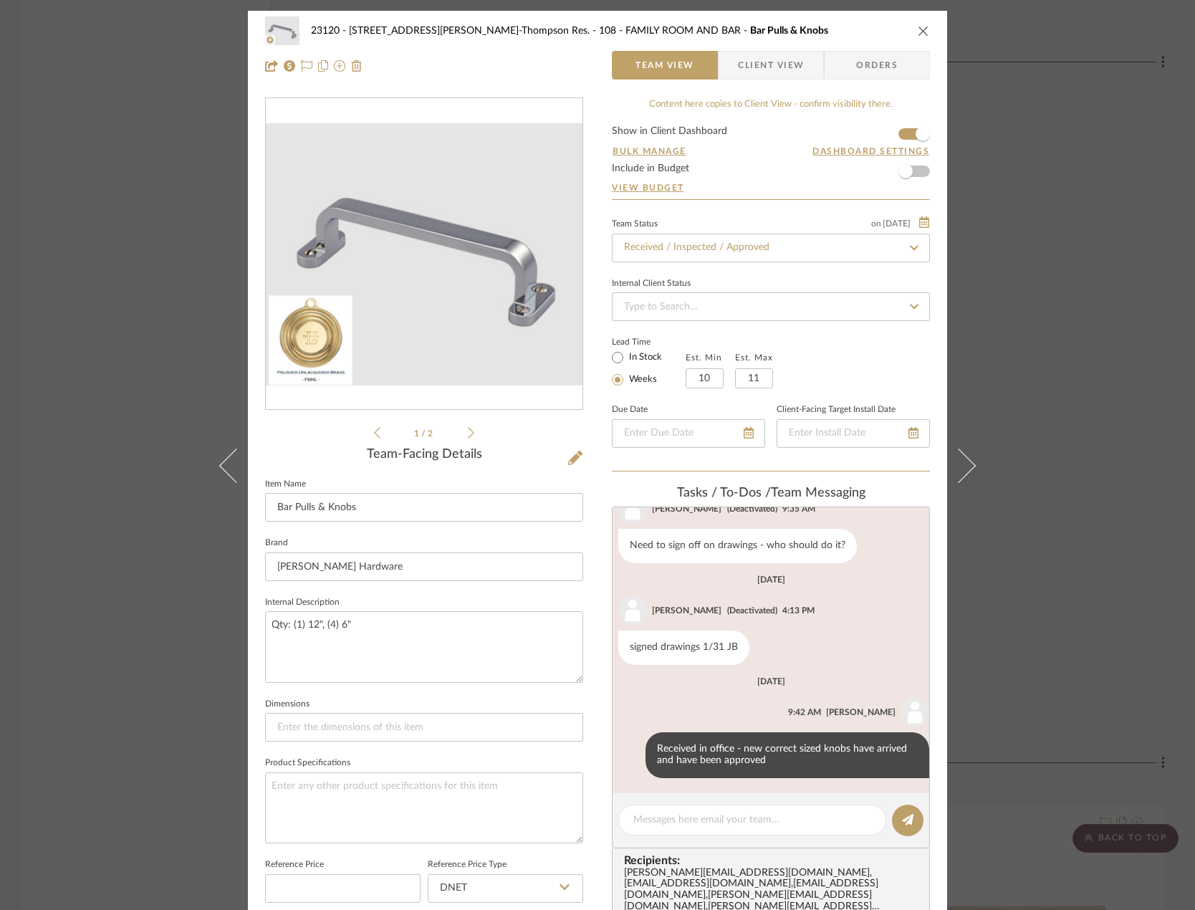
scroll to position [398, 0]
click at [722, 819] on textarea at bounding box center [752, 820] width 238 height 15
paste textarea "Delivered to site on [DATE]"
type textarea "Delivered to site on [DATE]"
drag, startPoint x: 902, startPoint y: 819, endPoint x: 906, endPoint y: 767, distance: 51.7
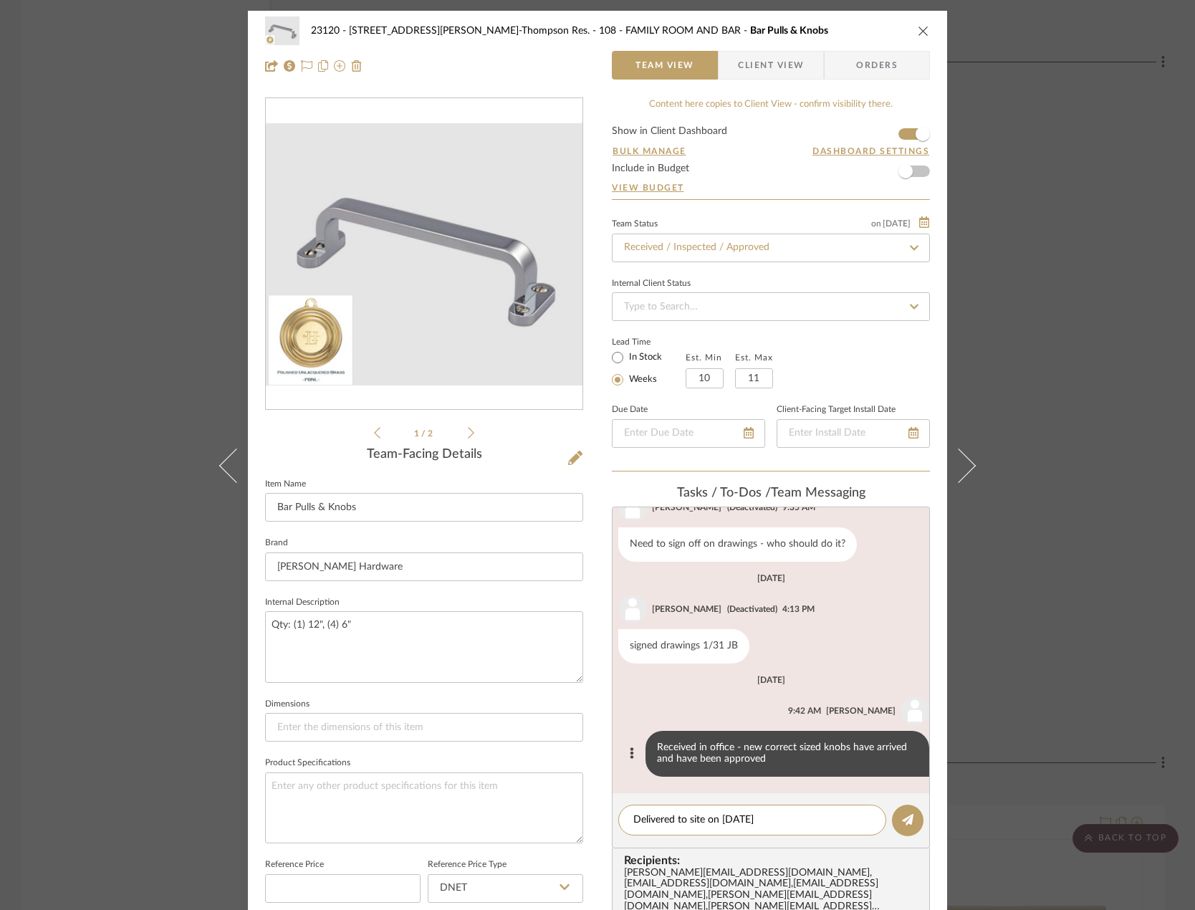
click at [903, 819] on icon at bounding box center [907, 819] width 11 height 11
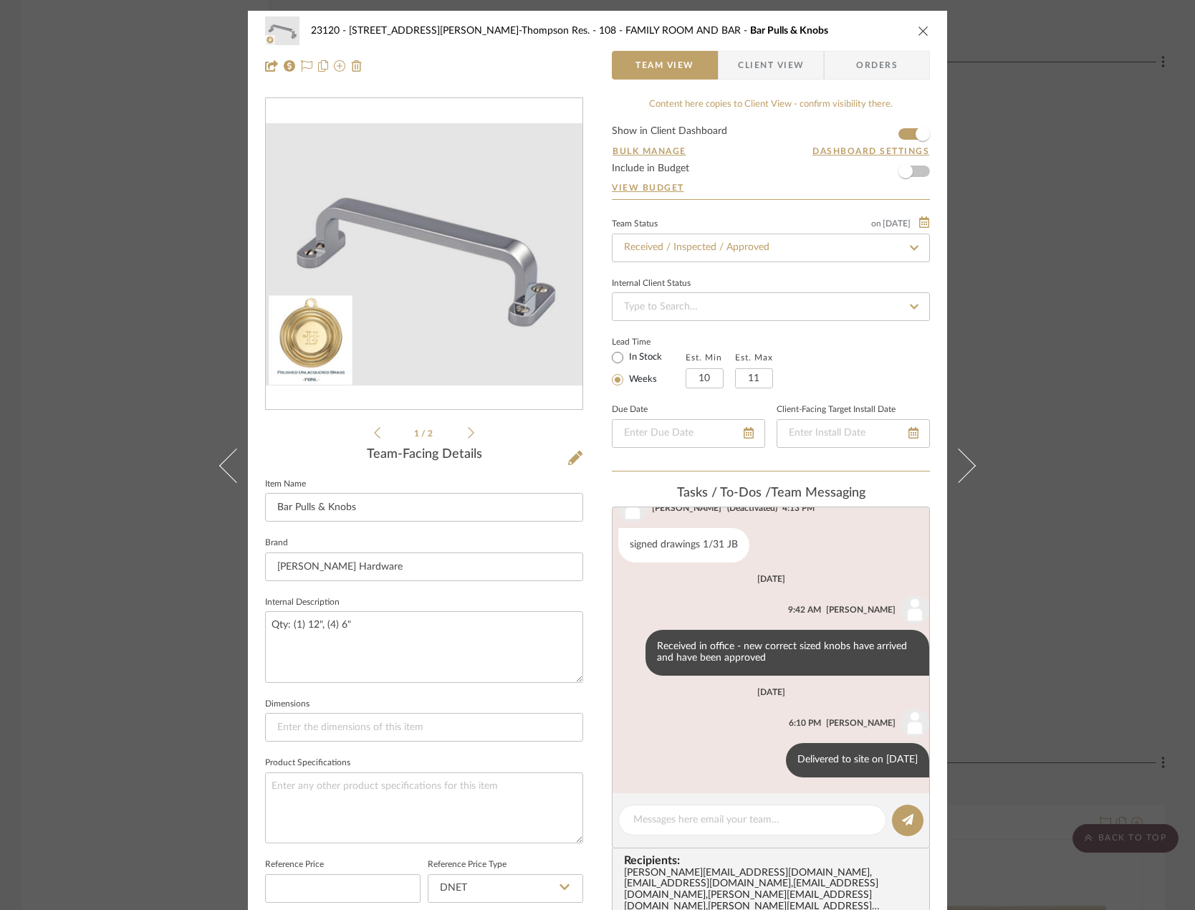
click at [1095, 272] on div "23120 - [STREET_ADDRESS][PERSON_NAME]-Thompson Res. 108 - FAMILY ROOM AND BAR B…" at bounding box center [597, 455] width 1195 height 910
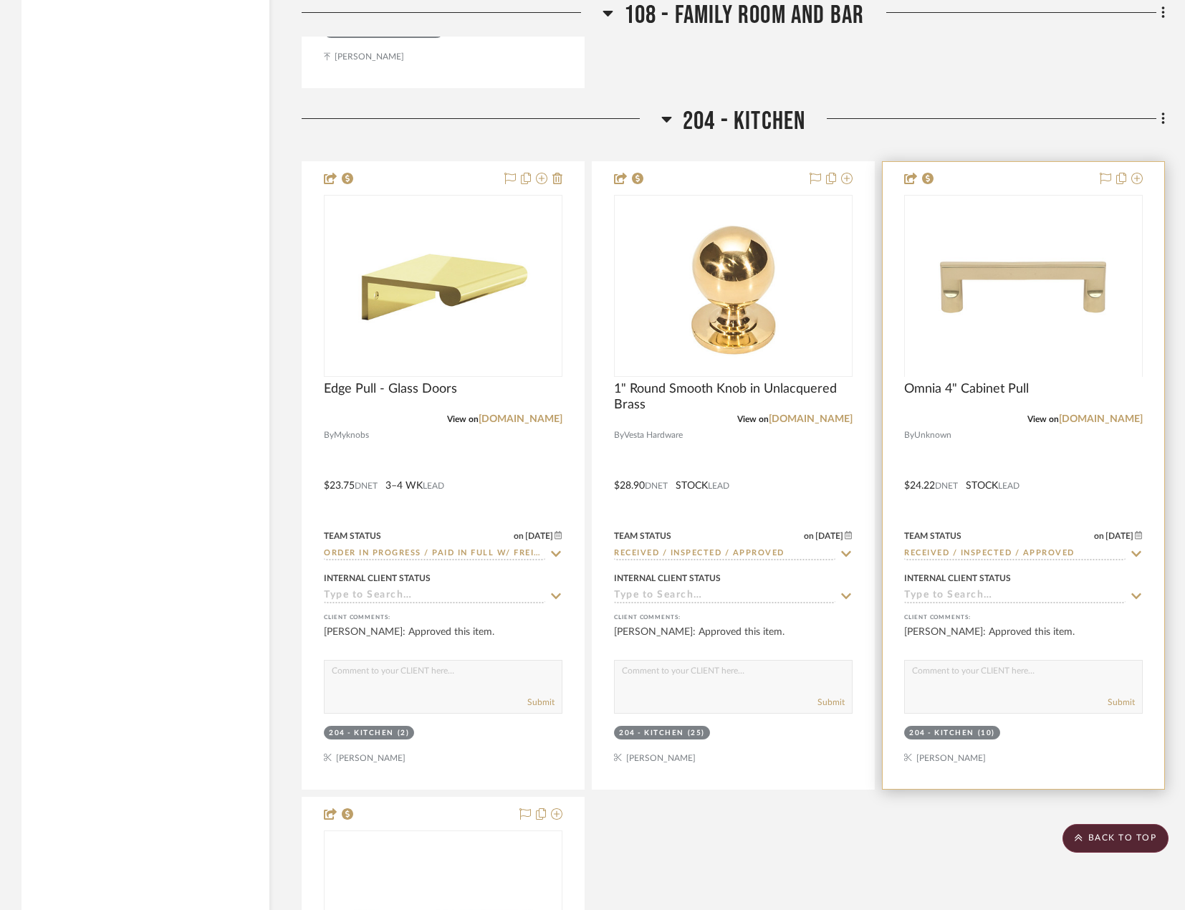
scroll to position [3798, 0]
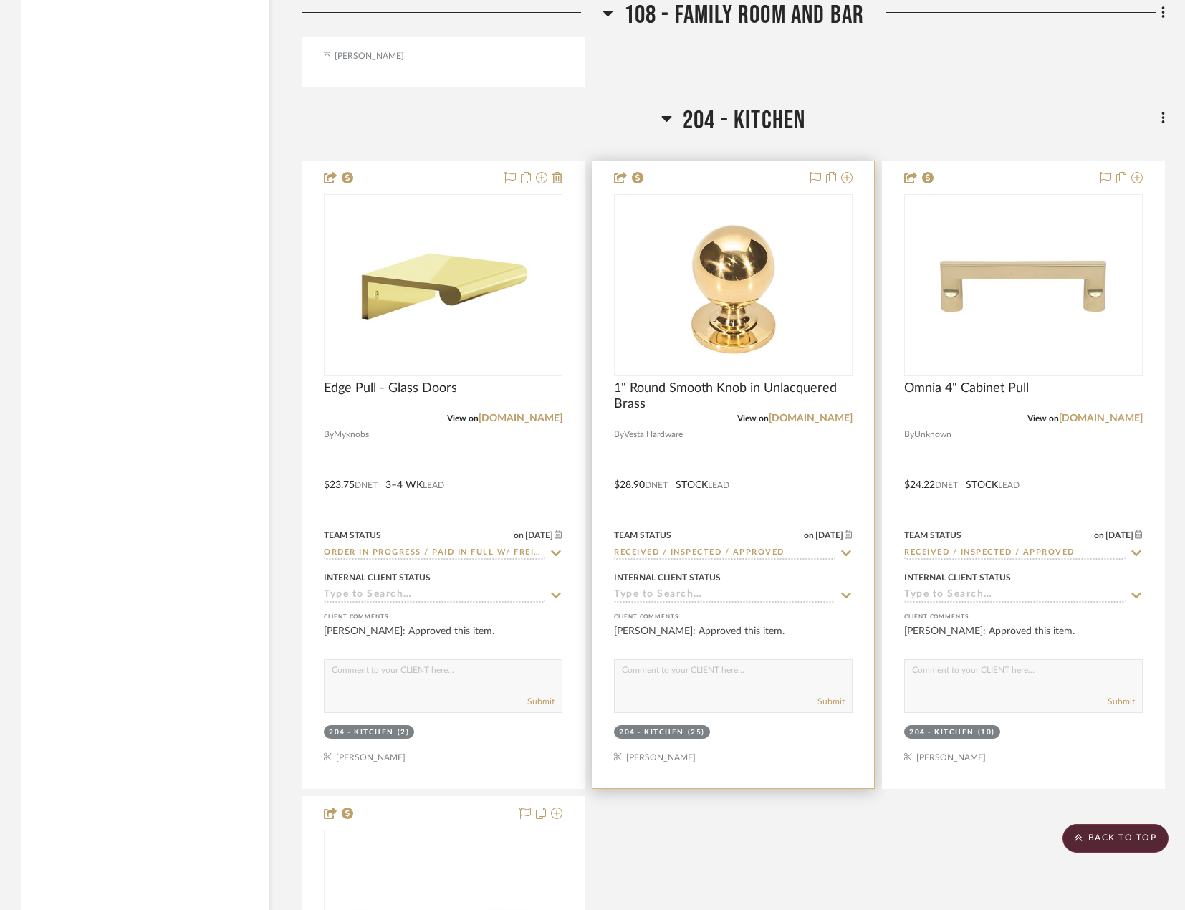
click at [826, 480] on div at bounding box center [734, 474] width 282 height 627
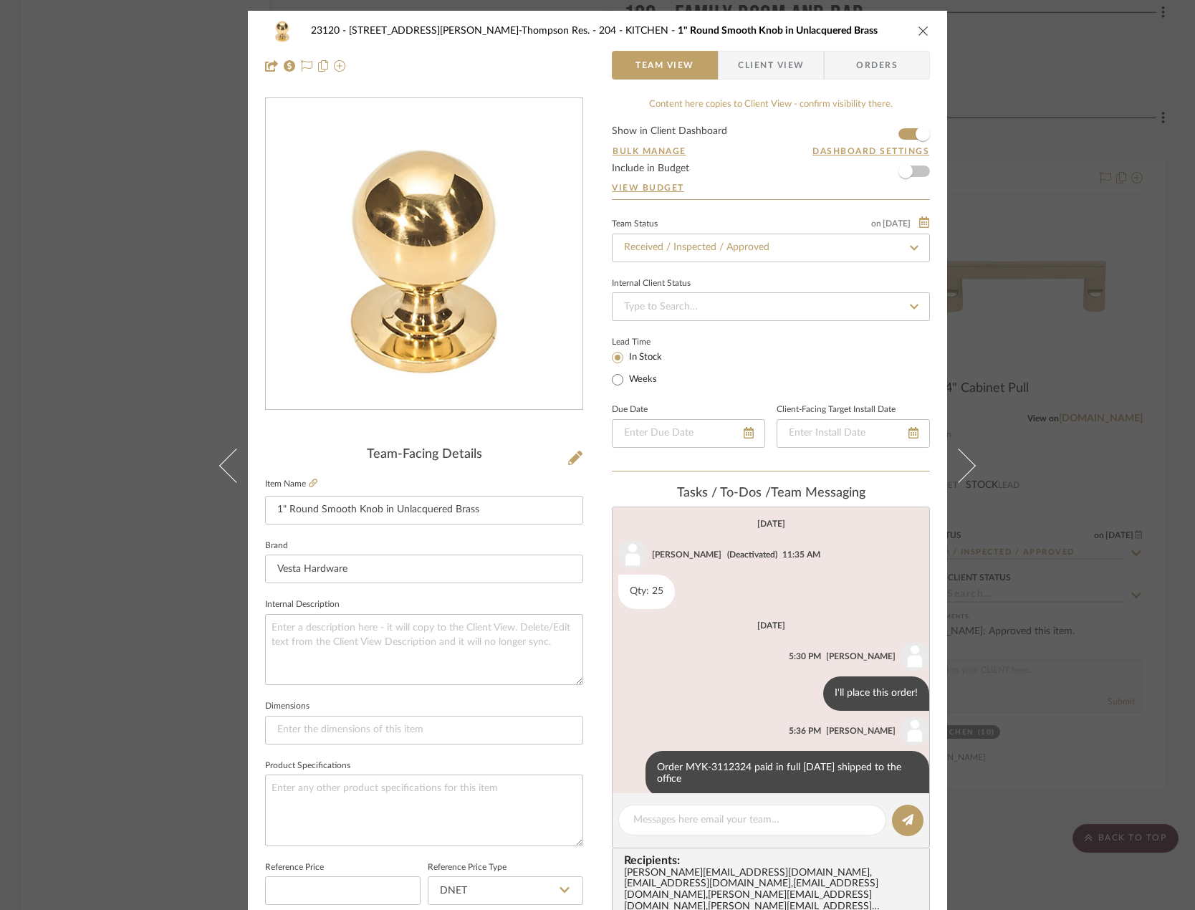
scroll to position [224, 0]
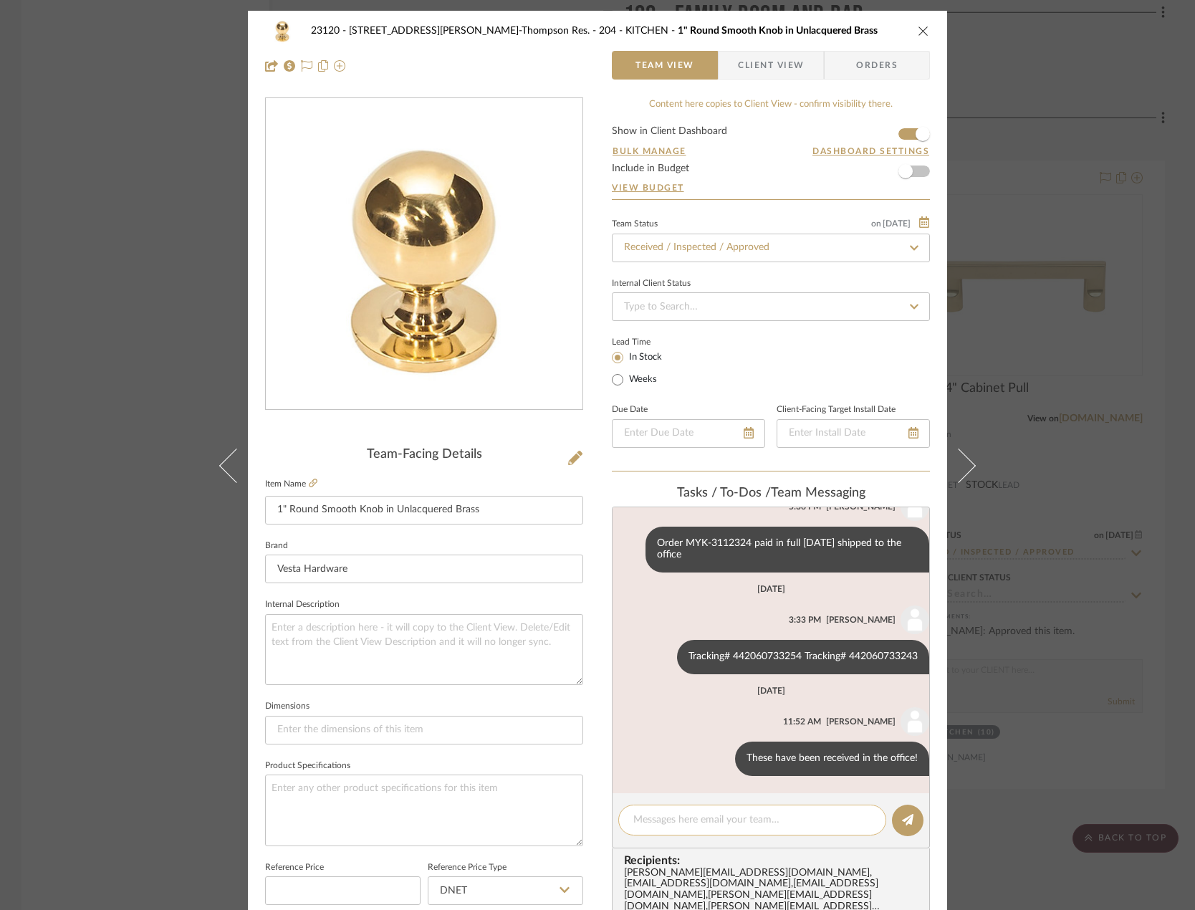
click at [709, 820] on textarea at bounding box center [752, 820] width 238 height 15
paste textarea "Delivered to site on [DATE]"
type textarea "Delivered to site on [DATE]"
click at [907, 825] on icon at bounding box center [907, 819] width 11 height 11
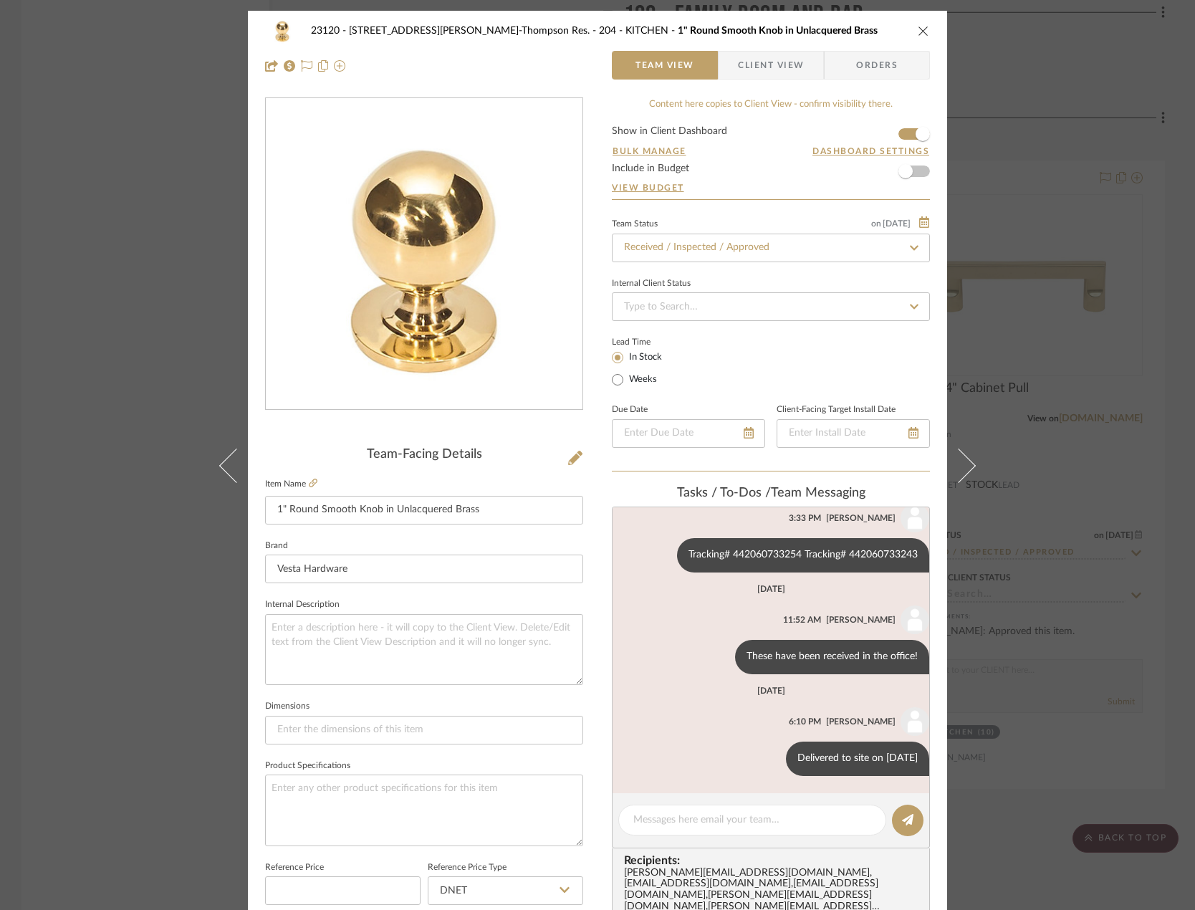
click at [1074, 606] on div "23120 - [STREET_ADDRESS][PERSON_NAME], [PERSON_NAME] Res. 204 - KITCHEN 1" Roun…" at bounding box center [597, 455] width 1195 height 910
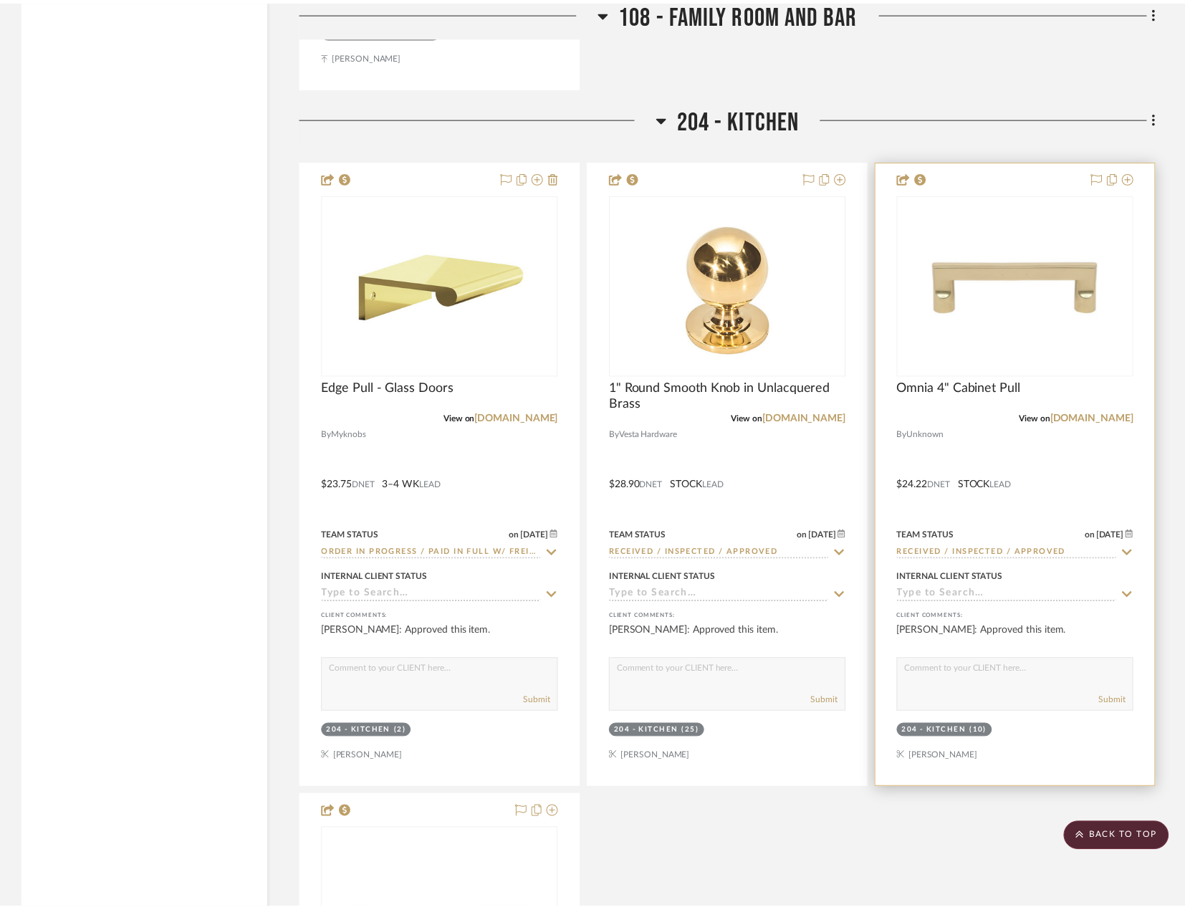
scroll to position [0, 0]
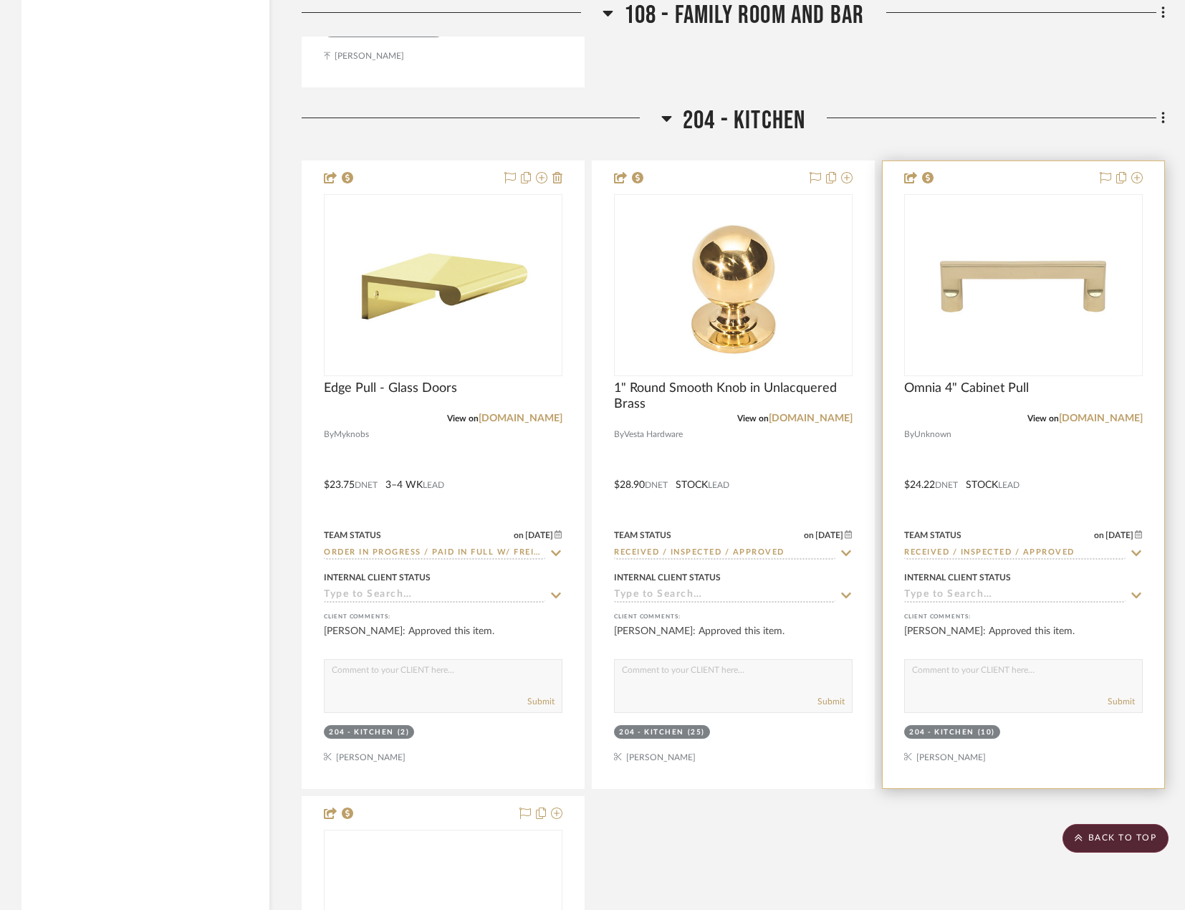
click at [1099, 459] on div at bounding box center [1024, 474] width 282 height 627
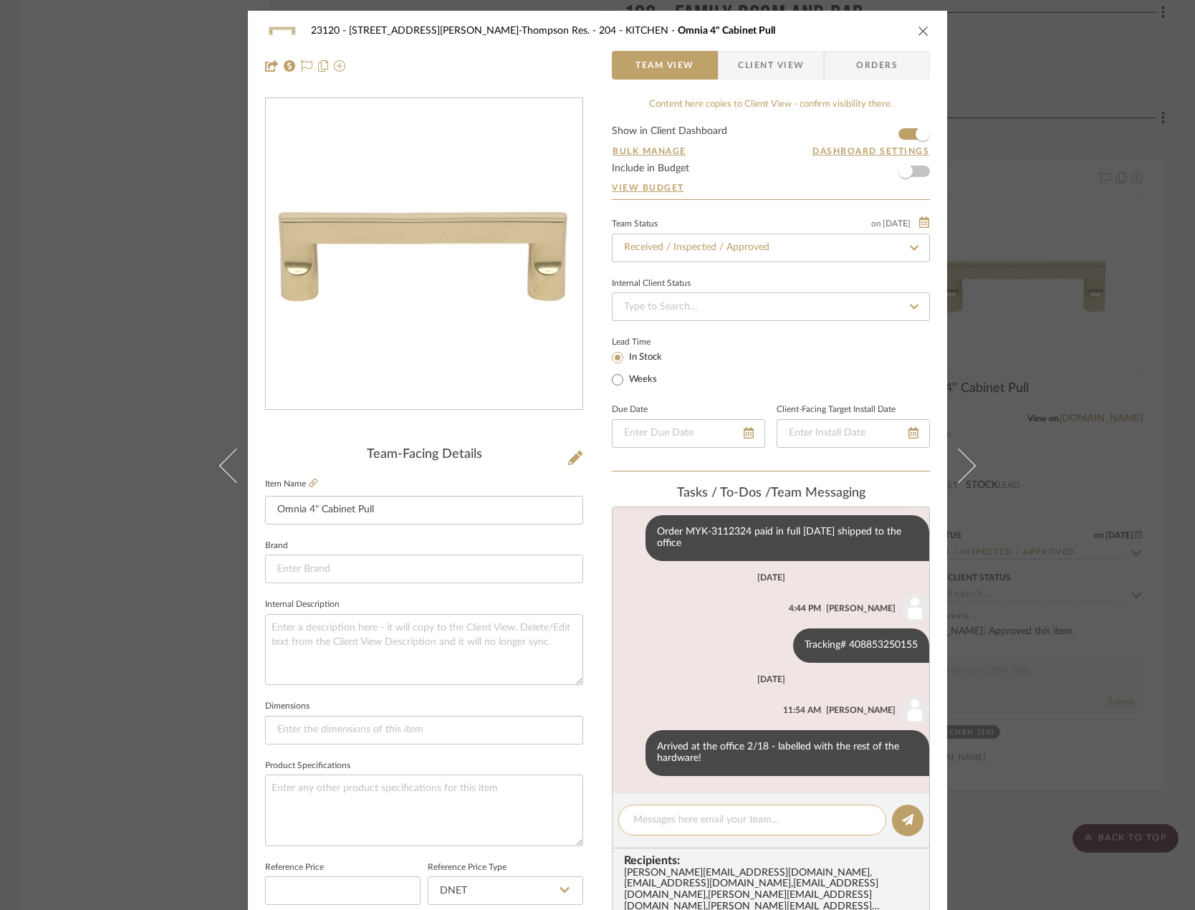
click at [707, 824] on textarea at bounding box center [752, 820] width 238 height 15
paste textarea "Delivered to site on [DATE]"
type textarea "Delivered to site on [DATE]"
click at [893, 824] on button at bounding box center [908, 821] width 32 height 32
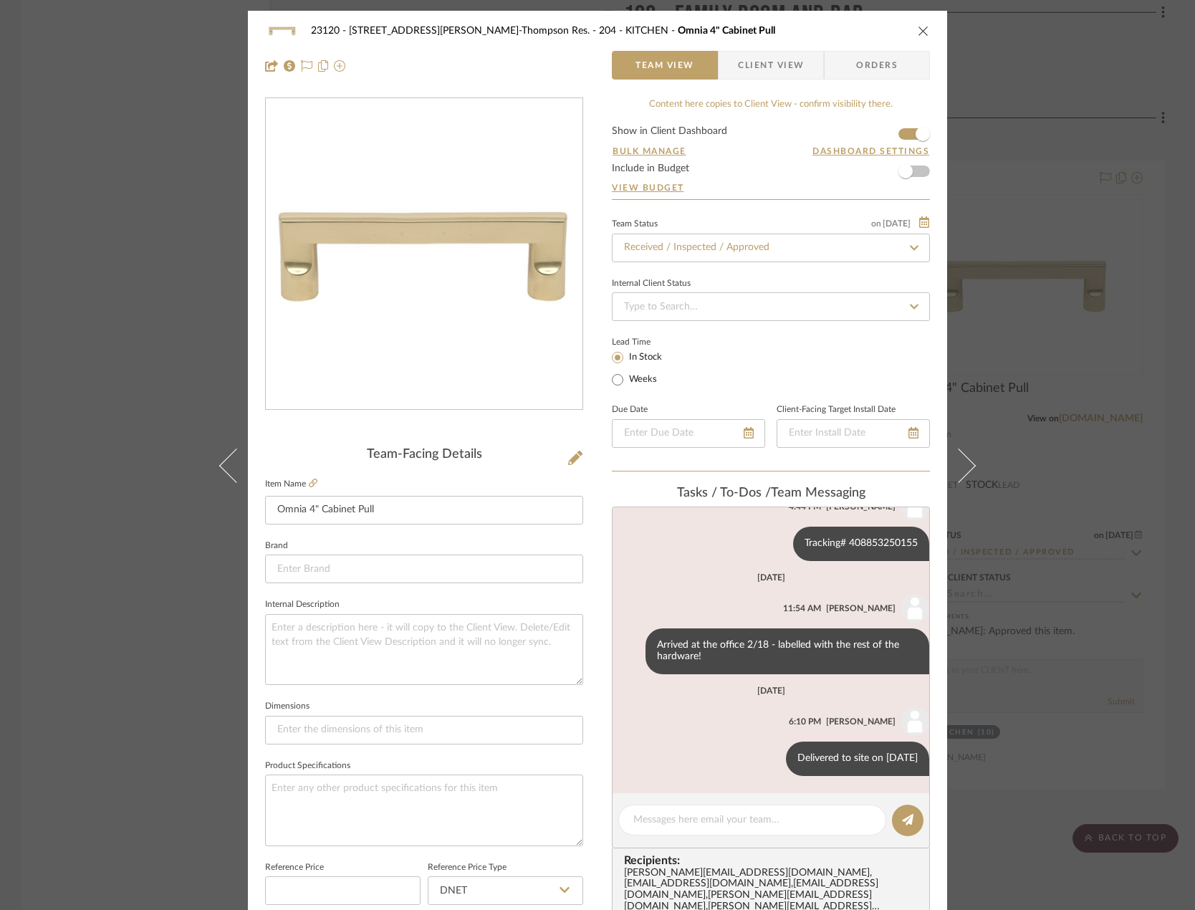
click at [1122, 580] on div "23120 - [STREET_ADDRESS][PERSON_NAME]-Thompson Res. 204 - KITCHEN Omnia 4" Cabi…" at bounding box center [597, 455] width 1195 height 910
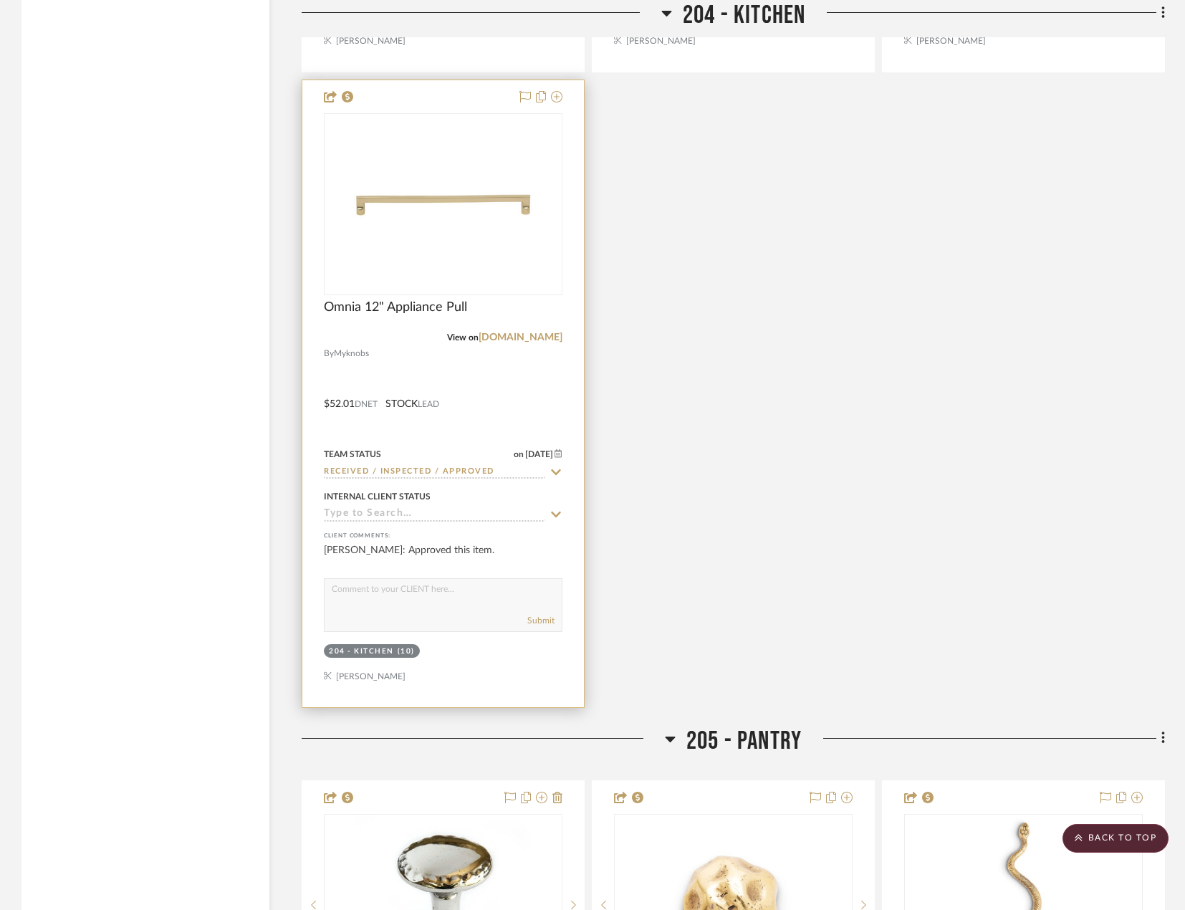
click at [527, 410] on div at bounding box center [443, 393] width 282 height 627
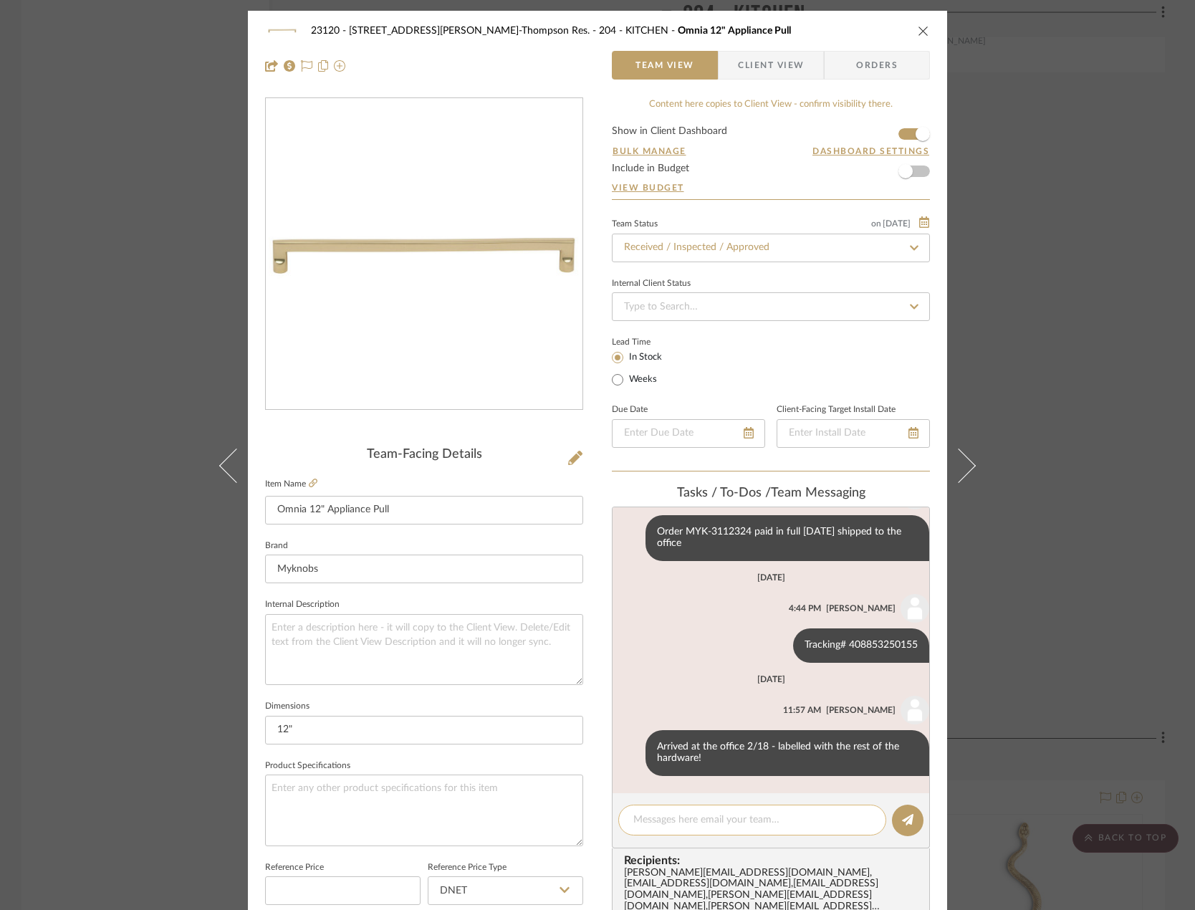
click at [704, 815] on textarea at bounding box center [752, 820] width 238 height 15
paste textarea "Delivered to site on [DATE]"
type textarea "Delivered to site on [DATE]"
click at [892, 821] on button at bounding box center [908, 821] width 32 height 32
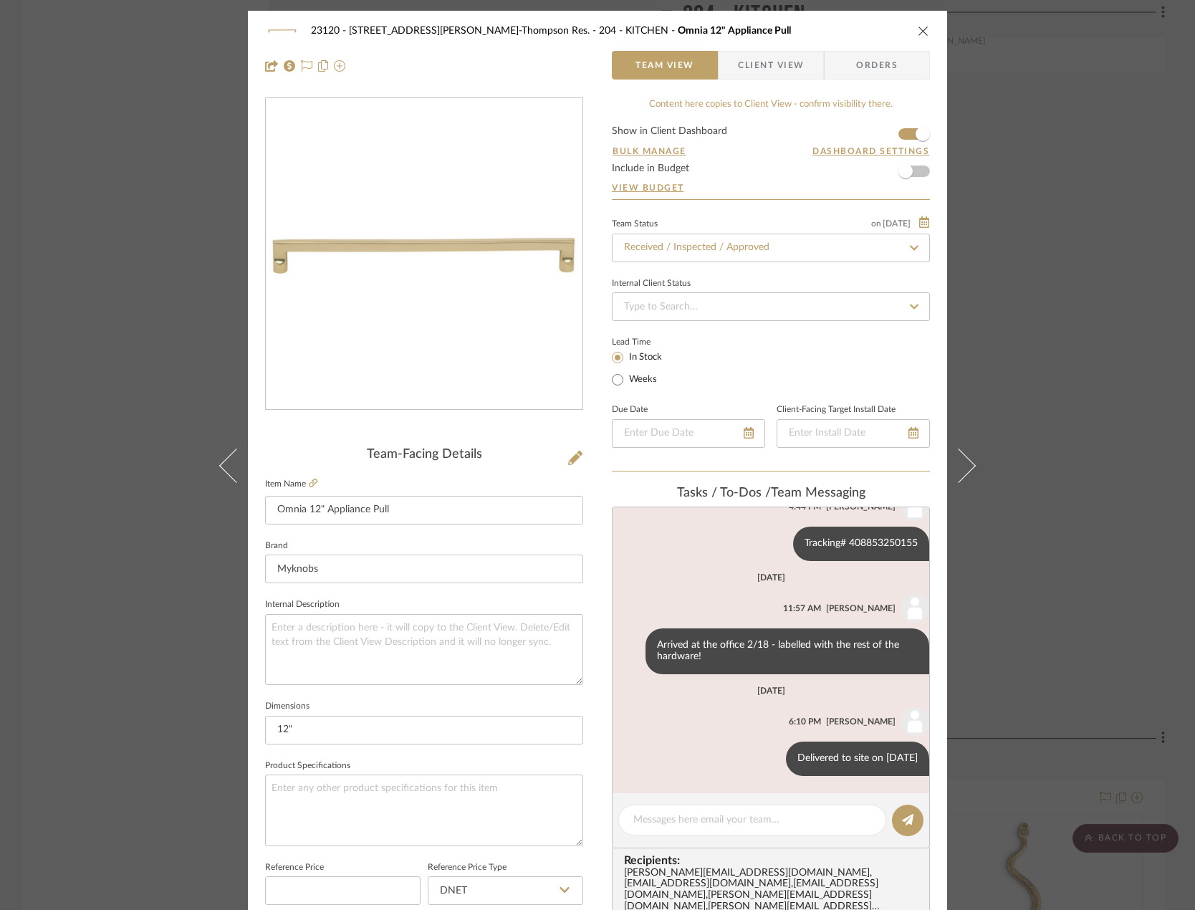
click at [1143, 373] on div "23120 - [STREET_ADDRESS][PERSON_NAME]-Thompson Res. 204 - KITCHEN Omnia 12" App…" at bounding box center [597, 455] width 1195 height 910
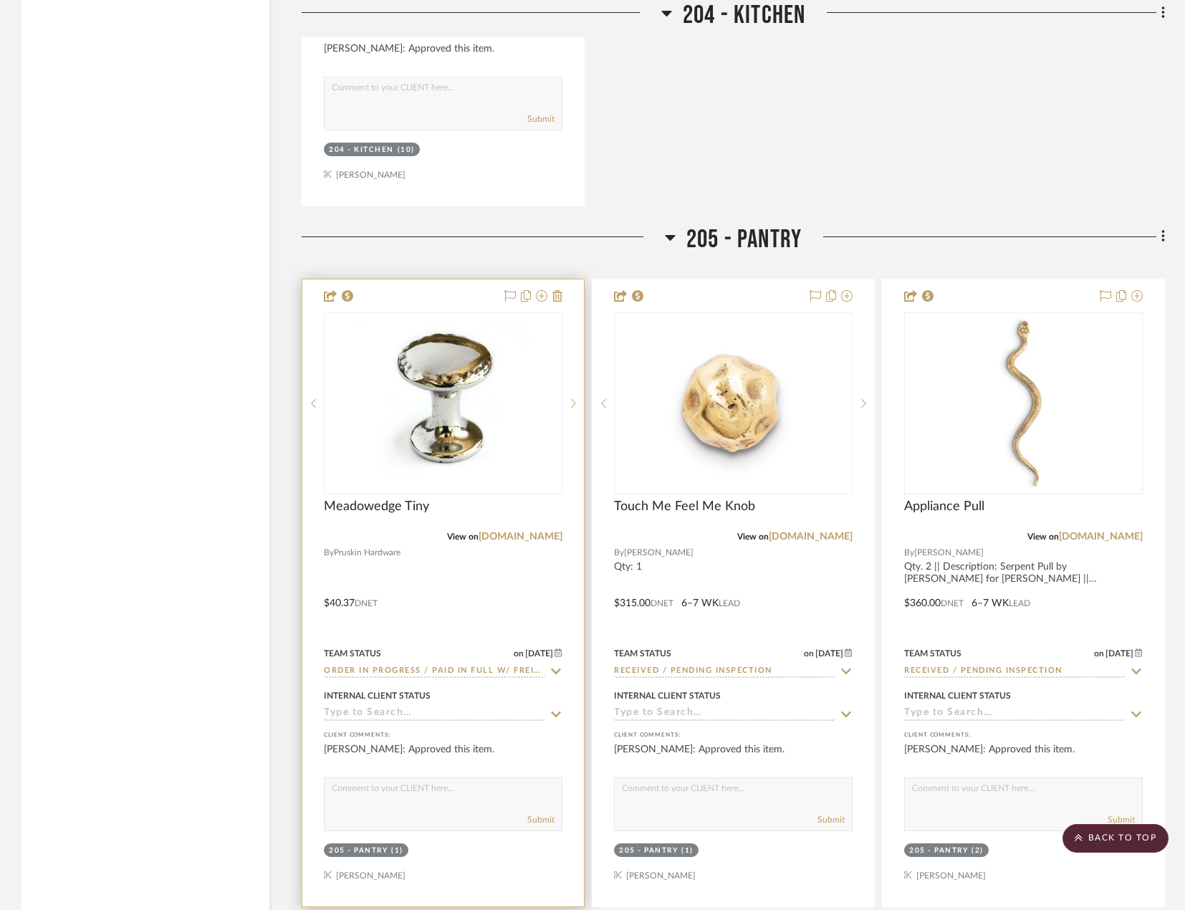
click at [494, 624] on div at bounding box center [443, 592] width 282 height 627
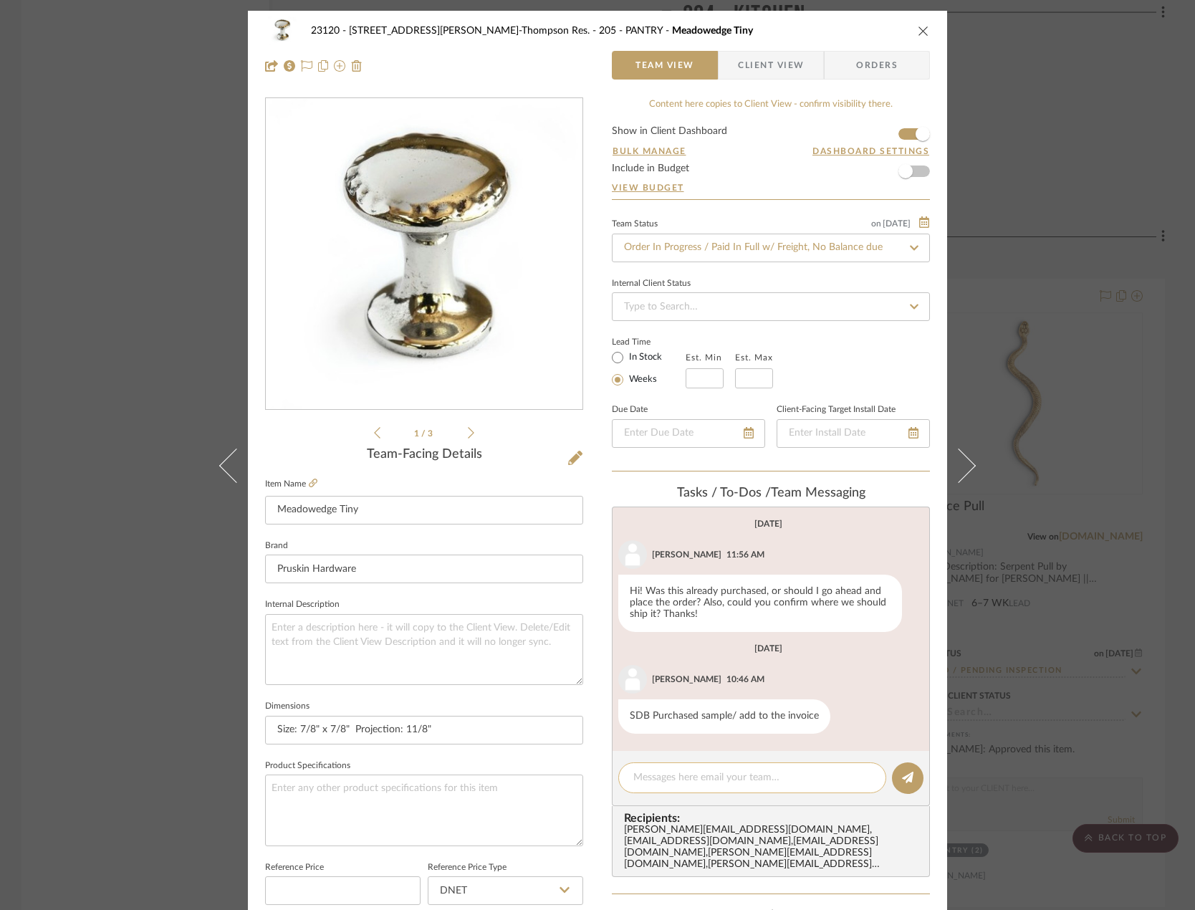
click at [723, 778] on textarea at bounding box center [752, 777] width 238 height 15
paste textarea "Delivered to site on [DATE]"
type textarea "Delivered to site on [DATE]"
click at [921, 26] on icon "close" at bounding box center [923, 30] width 11 height 11
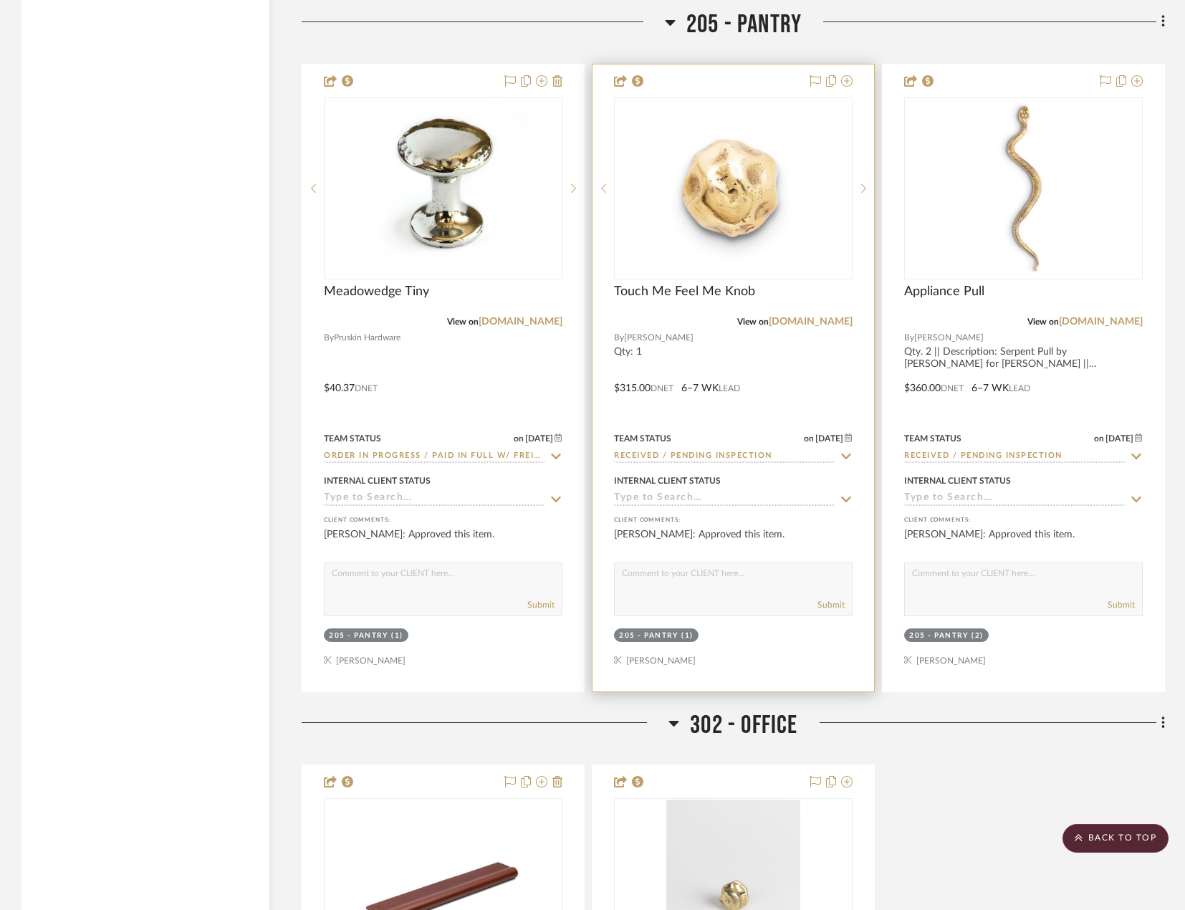
click at [805, 379] on div at bounding box center [734, 377] width 282 height 627
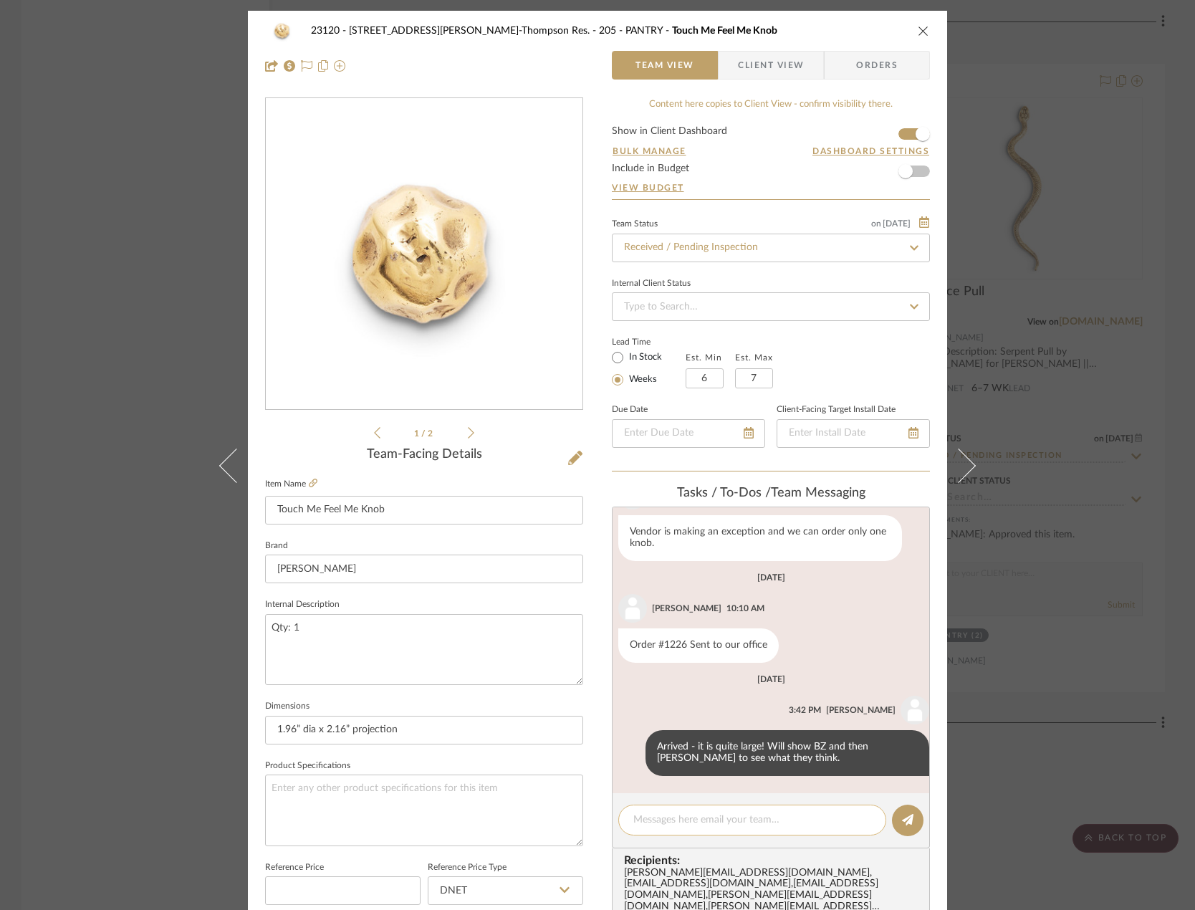
click at [666, 823] on textarea at bounding box center [752, 820] width 238 height 15
paste textarea "Delivered to site on [DATE]"
click at [814, 822] on textarea "Delivered to site on [DATE]" at bounding box center [752, 820] width 238 height 15
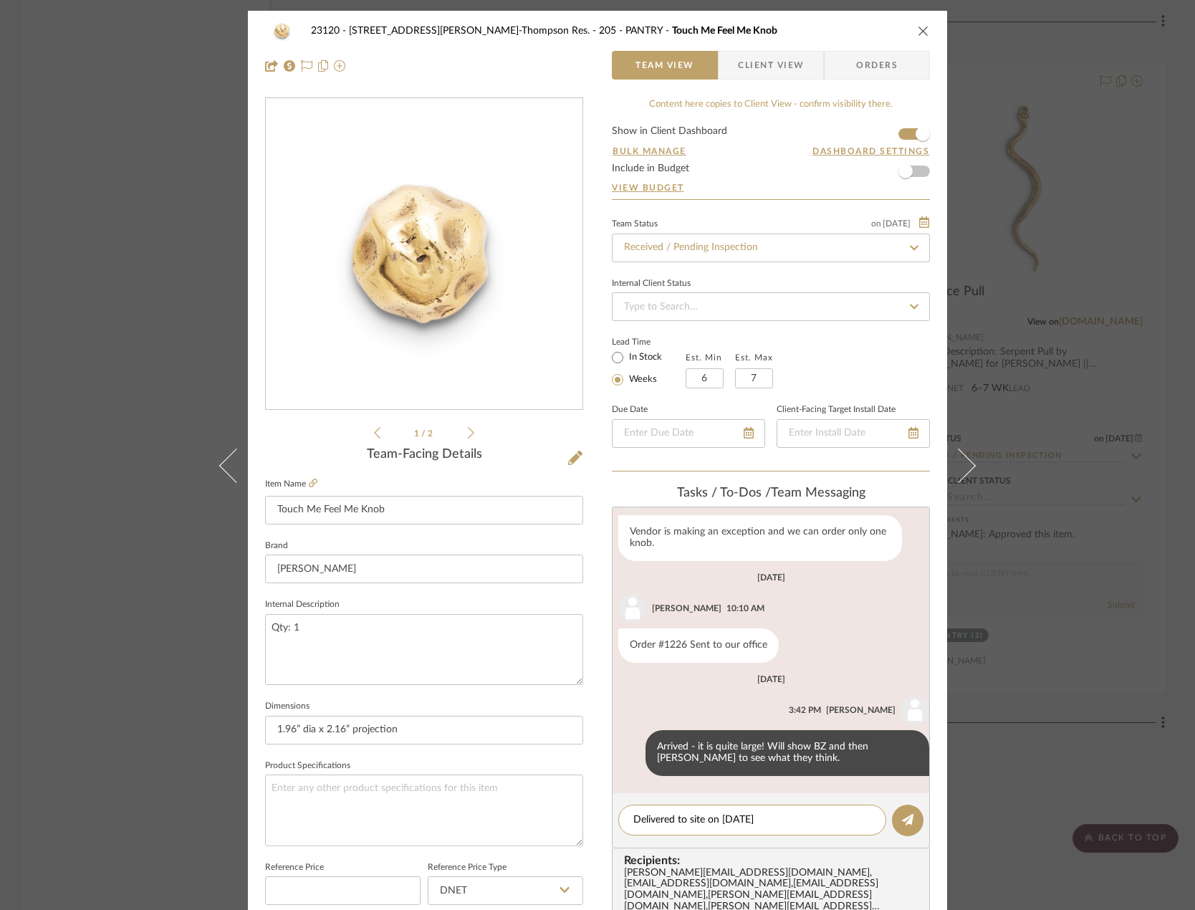
type textarea "Delivered to site on [DATE]"
click at [921, 28] on icon "close" at bounding box center [923, 30] width 11 height 11
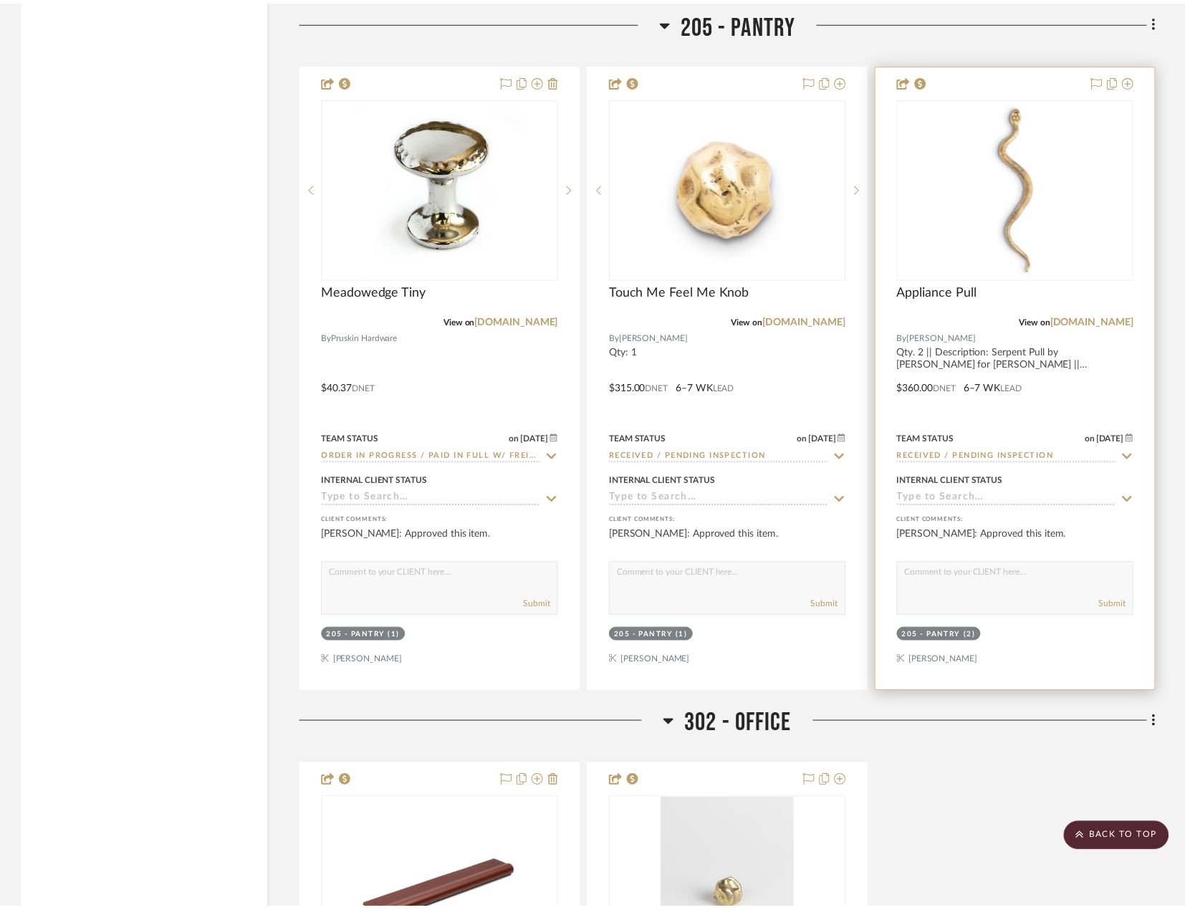
scroll to position [5231, 0]
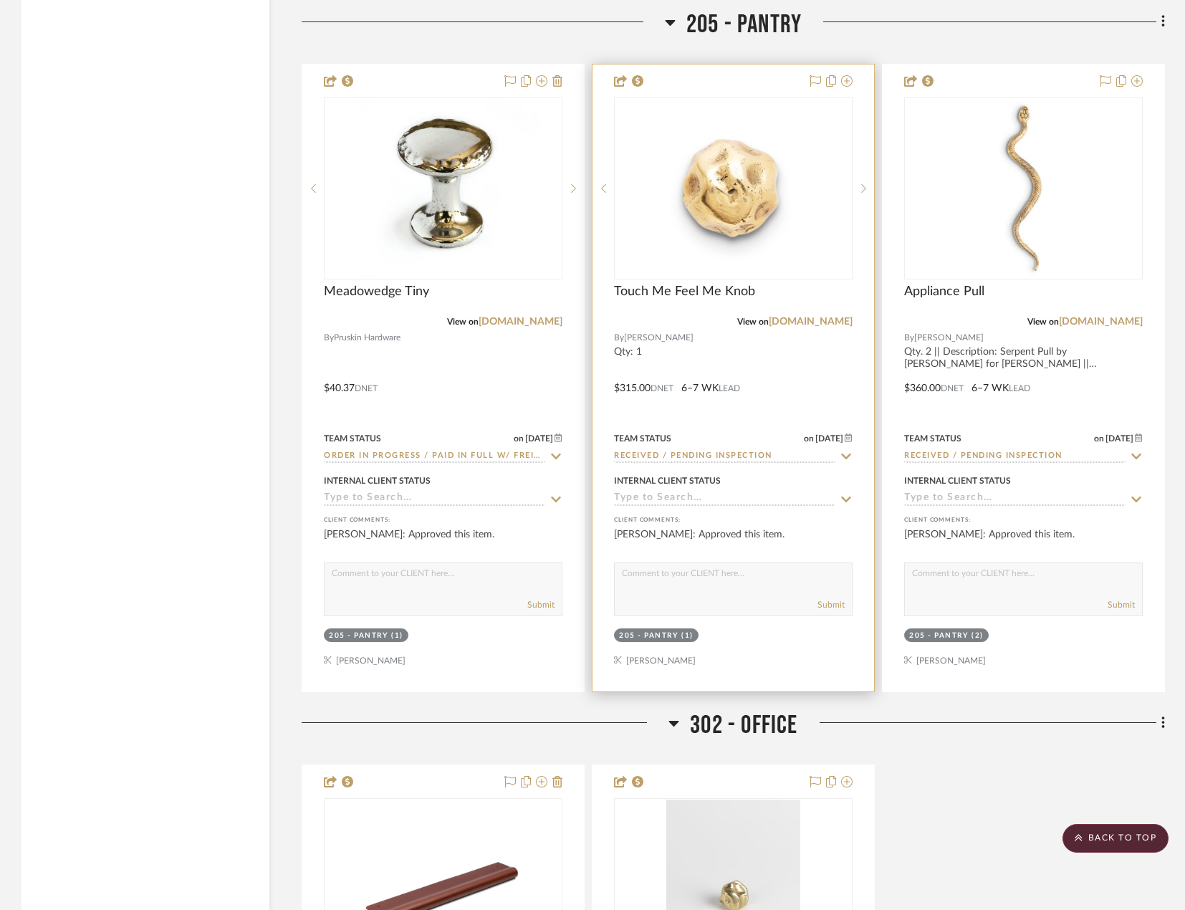
click at [822, 394] on div at bounding box center [734, 377] width 282 height 627
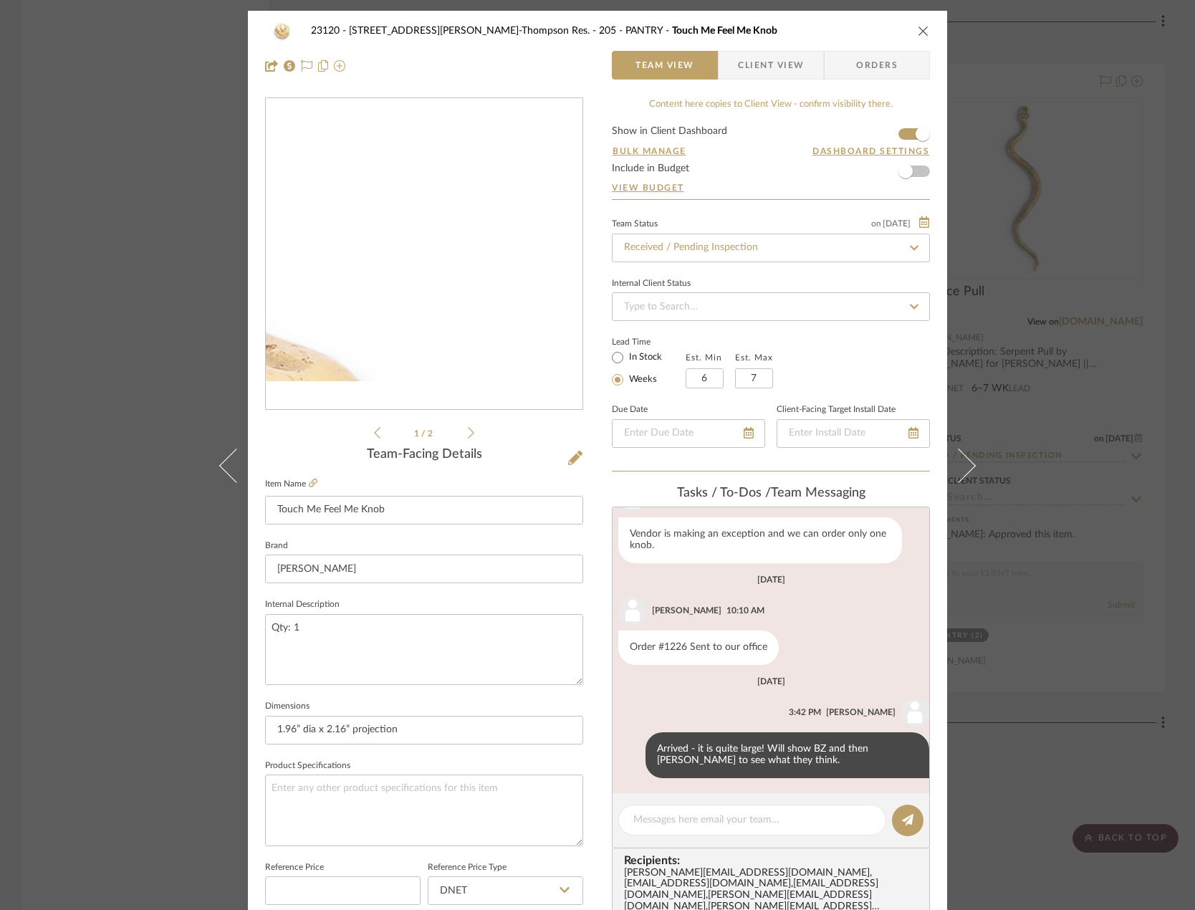
scroll to position [349, 0]
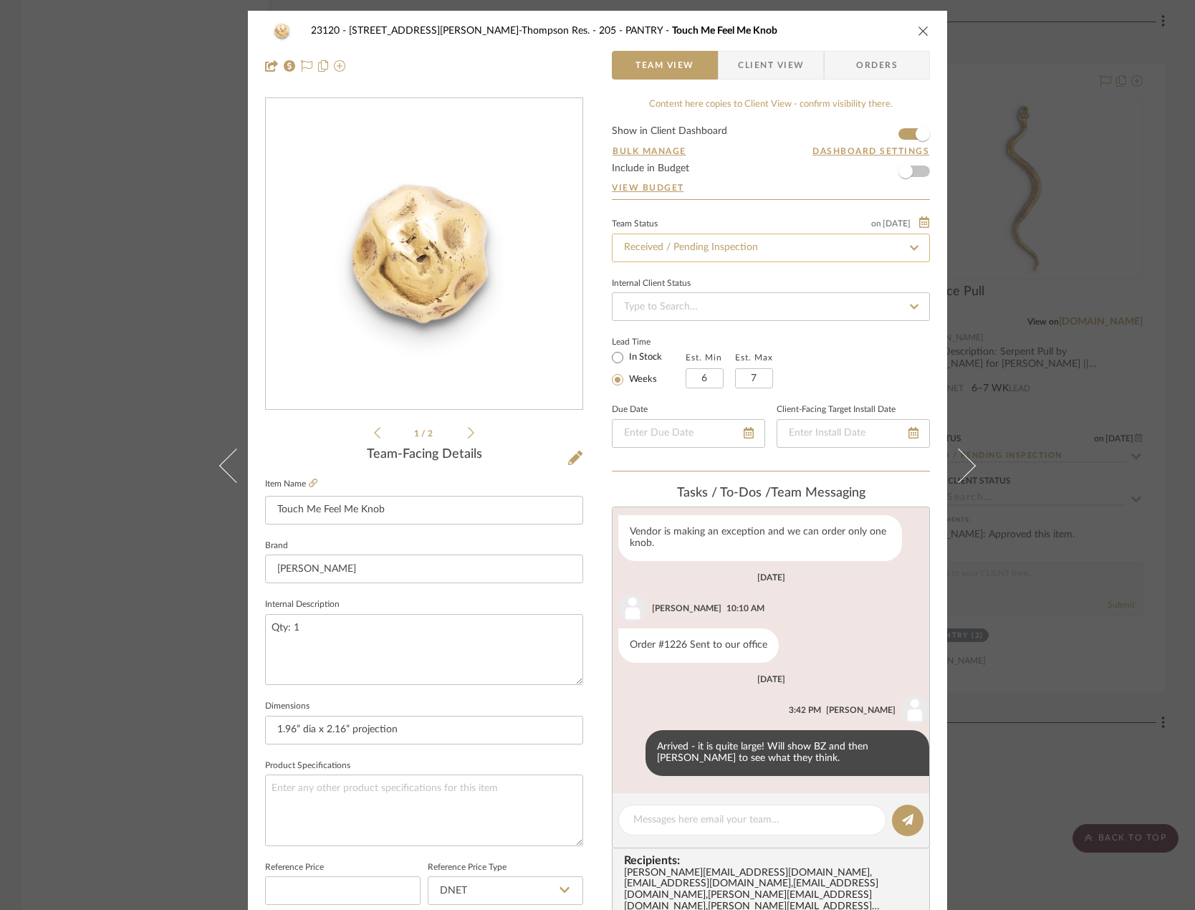
click at [679, 247] on input "Received / Pending Inspection" at bounding box center [771, 248] width 318 height 29
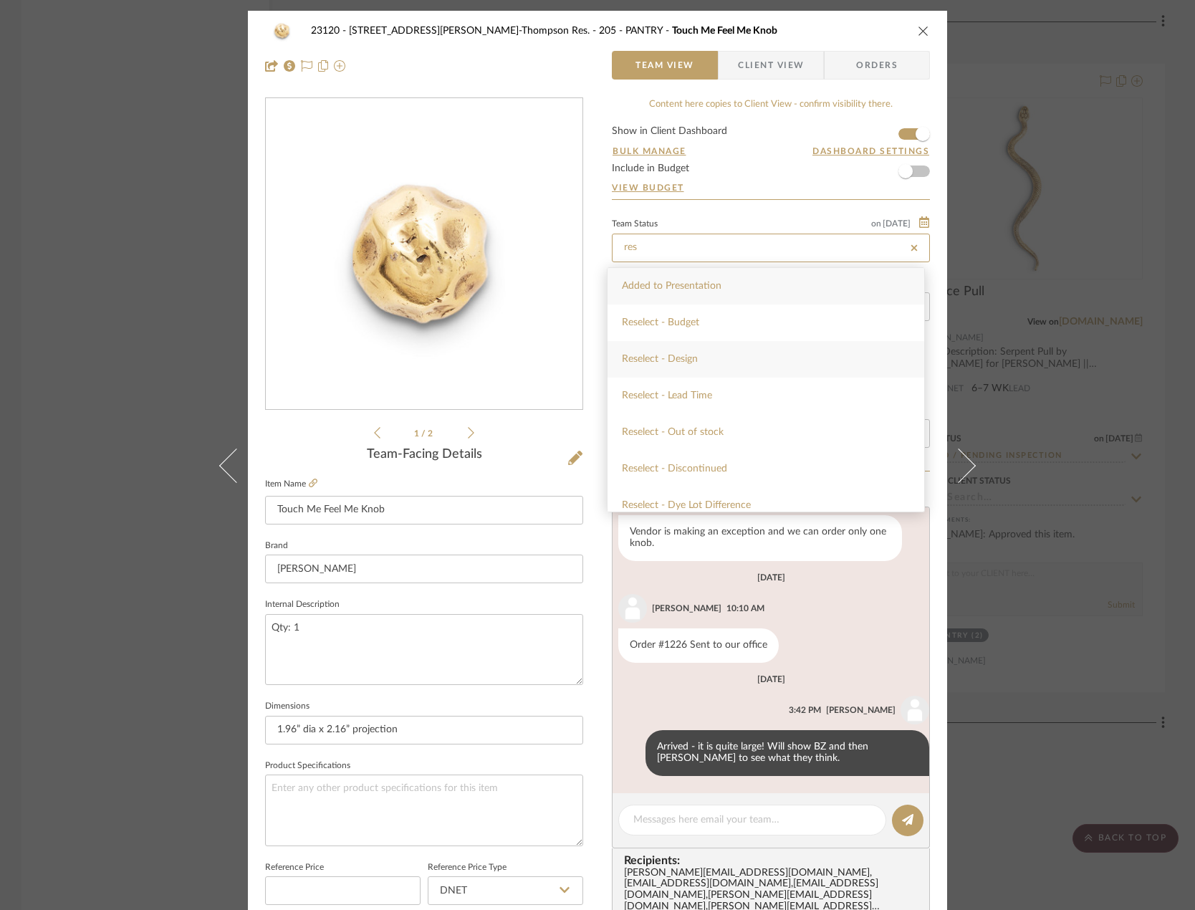
type input "res"
click at [753, 363] on div "Reselect - Design" at bounding box center [766, 359] width 317 height 37
type input "[DATE]"
type input "Reselect - Design"
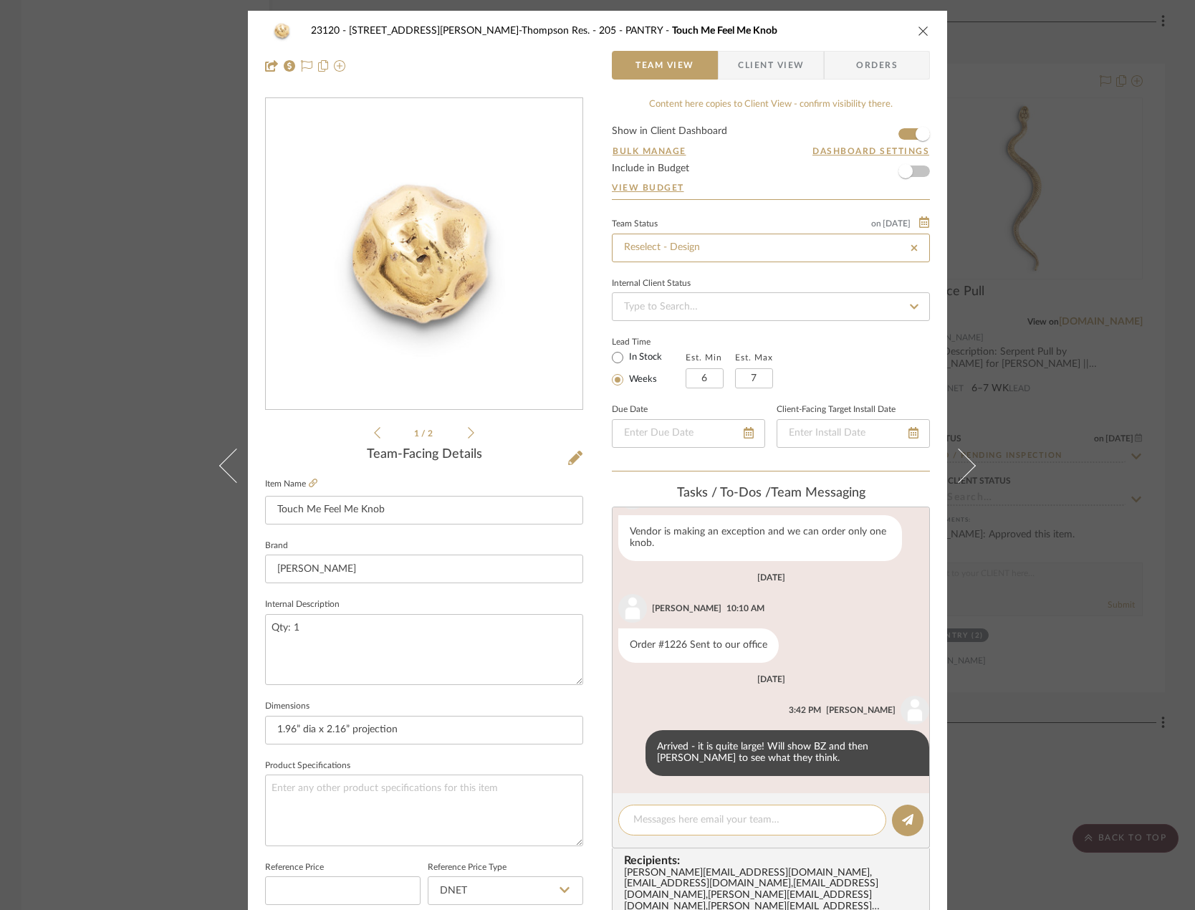
type input "[DATE]"
type input "Reselect - Design"
click at [715, 824] on textarea at bounding box center [752, 820] width 238 height 15
type textarea "We have reselected this - it is currently at my desk we can try and use this fo…"
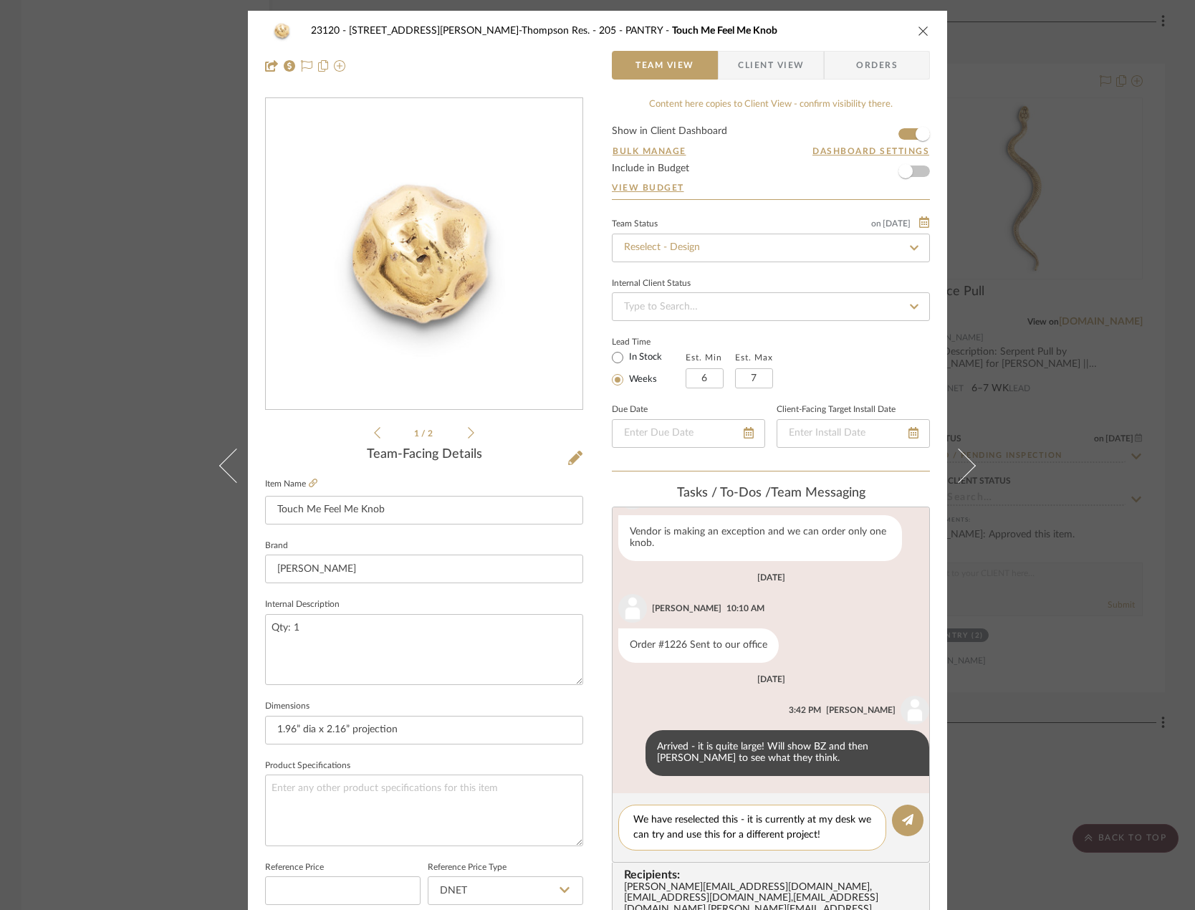
click at [847, 844] on div "We have reselected this - it is currently at my desk we can try and use this fo…" at bounding box center [752, 828] width 268 height 46
click at [859, 829] on textarea "We have reselected this - it is currently at my desk we can try and use this fo…" at bounding box center [752, 828] width 238 height 30
click at [895, 821] on button at bounding box center [908, 821] width 32 height 32
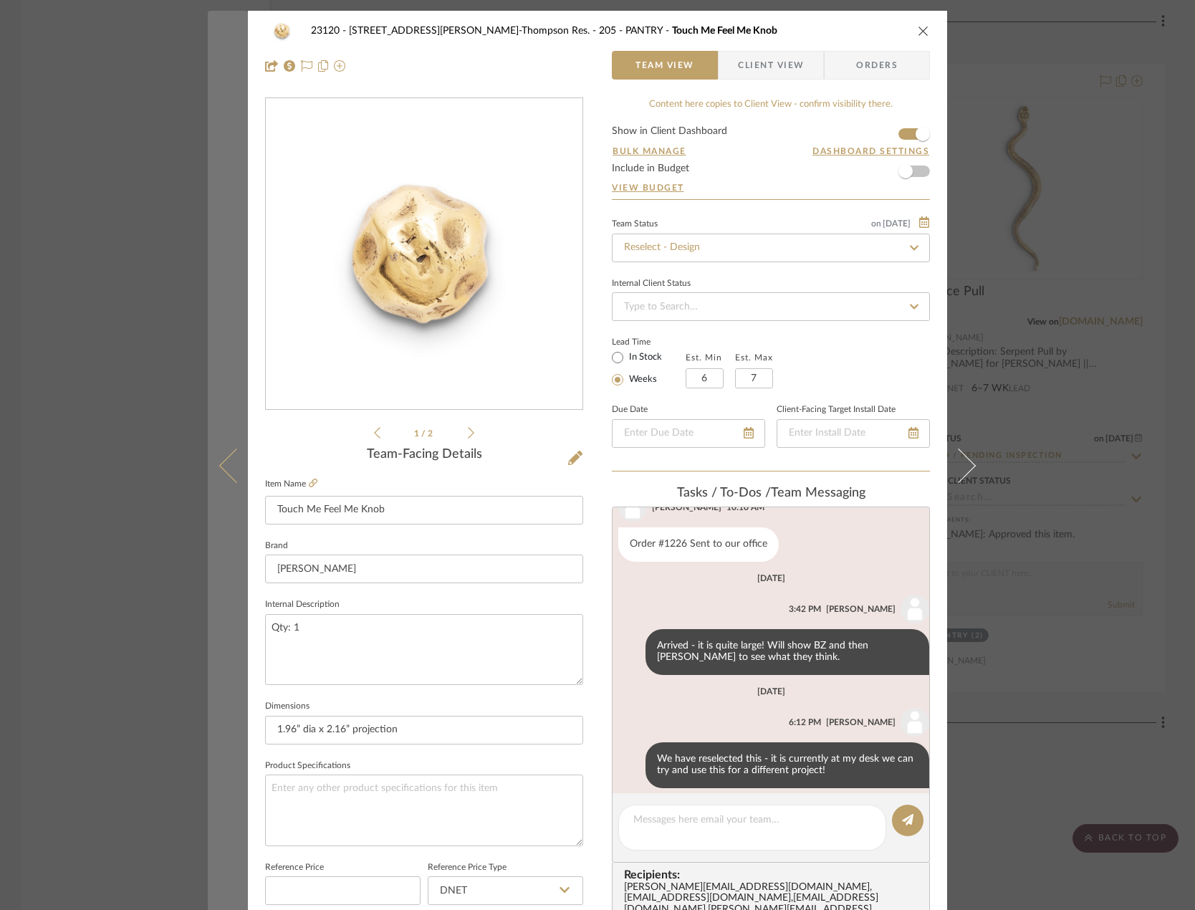
scroll to position [461, 0]
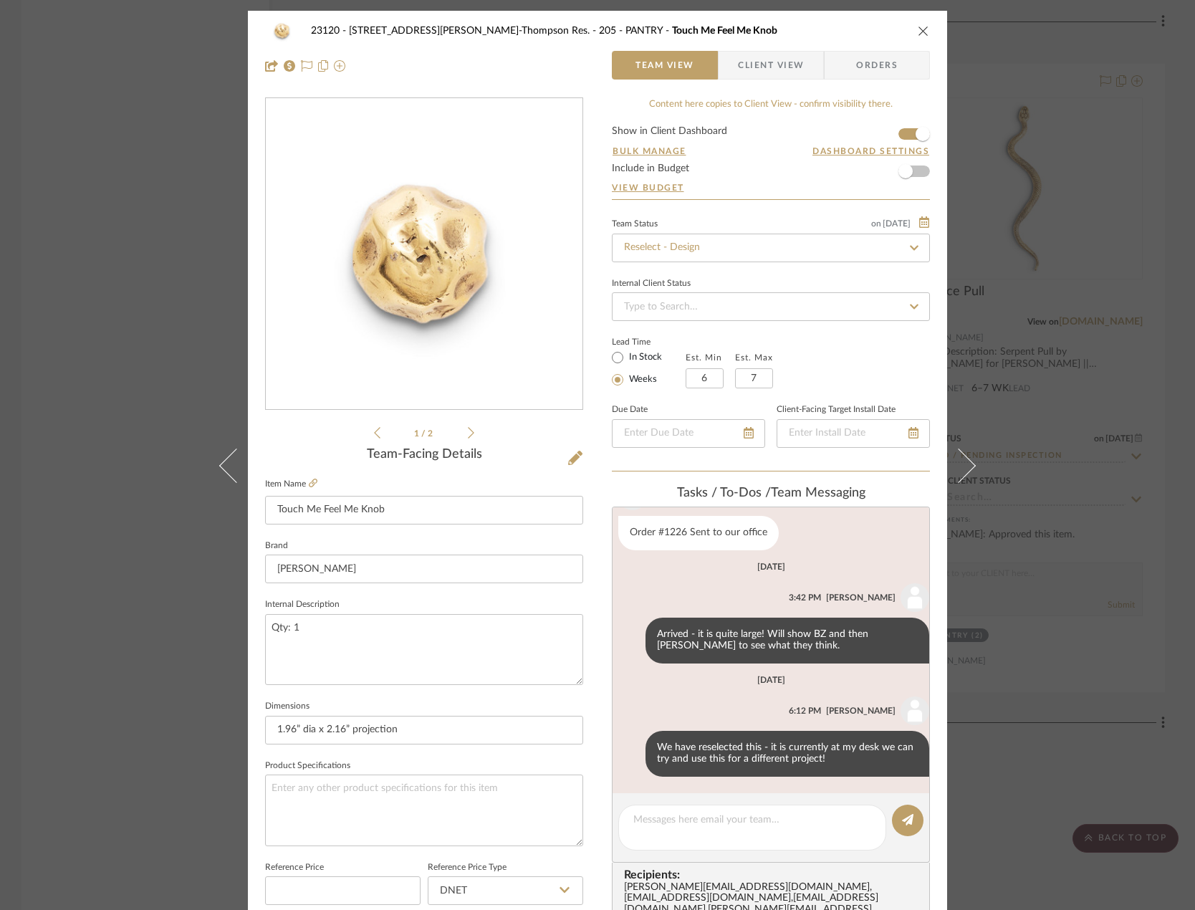
click at [29, 245] on div "23120 - [STREET_ADDRESS][PERSON_NAME]-Thompson Res. 205 - PANTRY Touch Me Feel …" at bounding box center [597, 455] width 1195 height 910
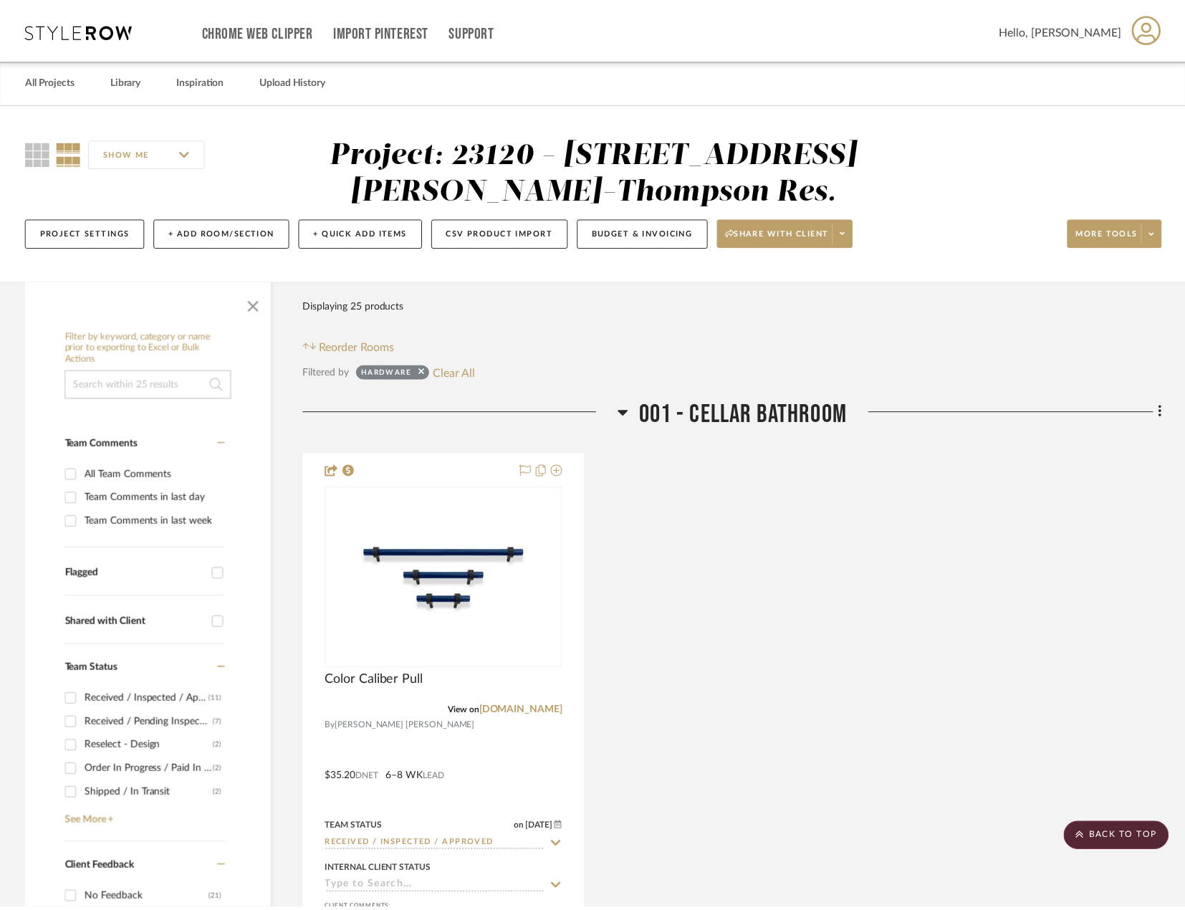
scroll to position [5231, 0]
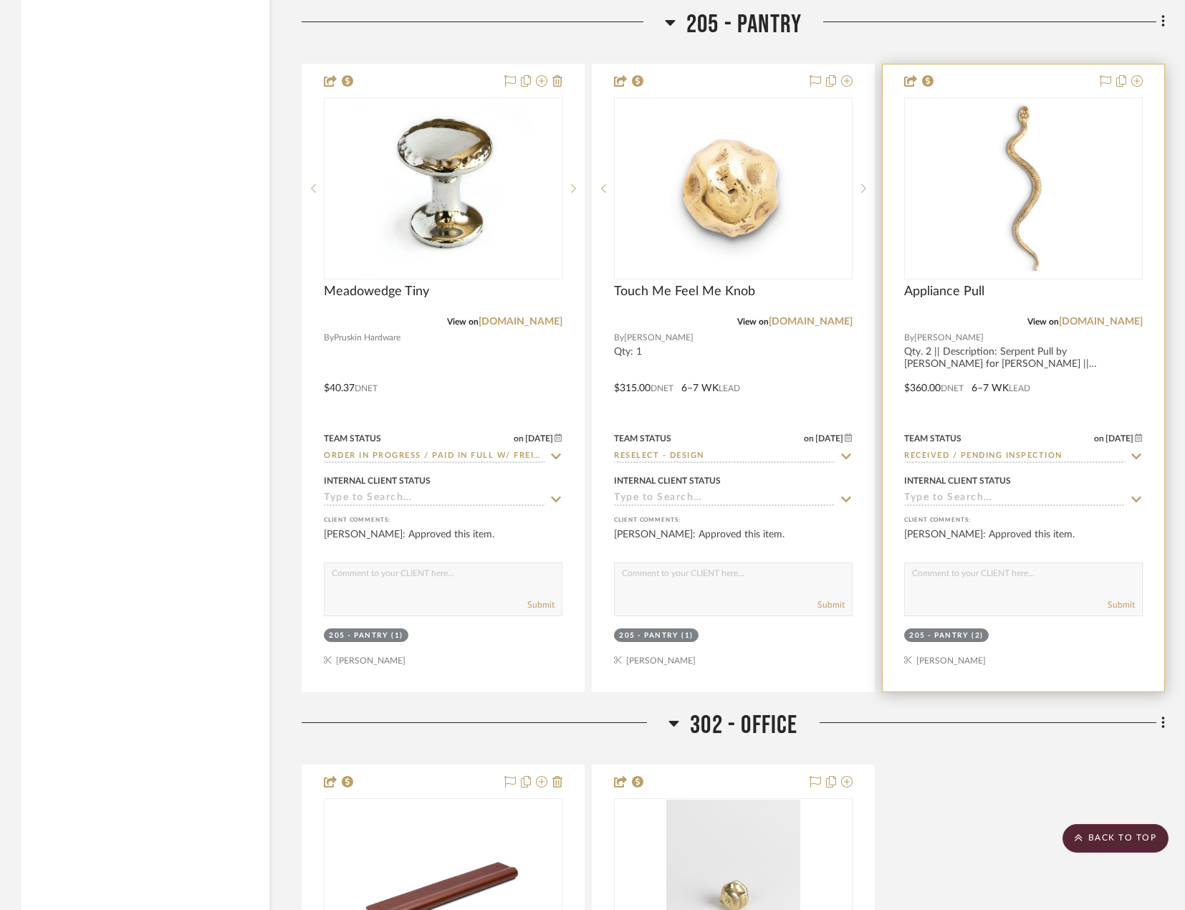
click at [1066, 389] on div at bounding box center [1024, 377] width 282 height 627
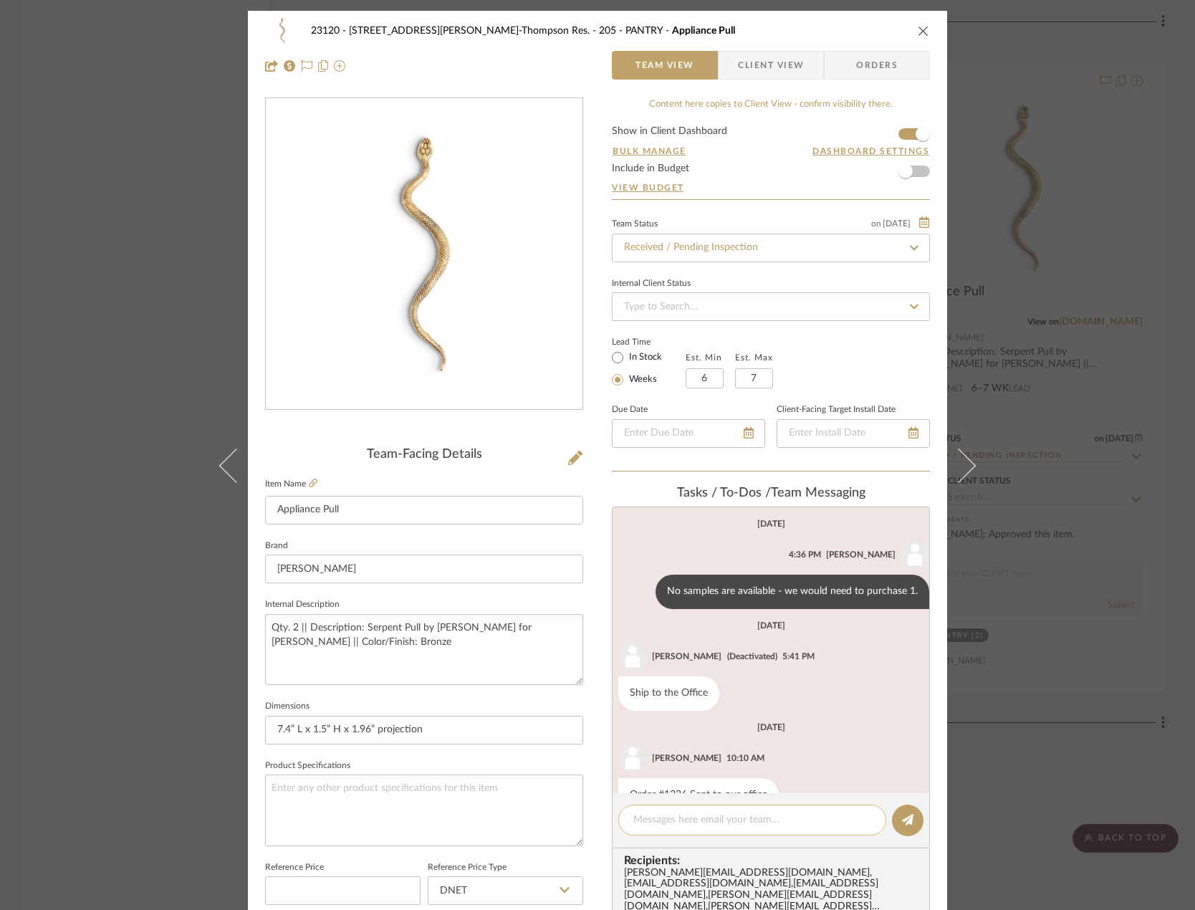
scroll to position [37, 0]
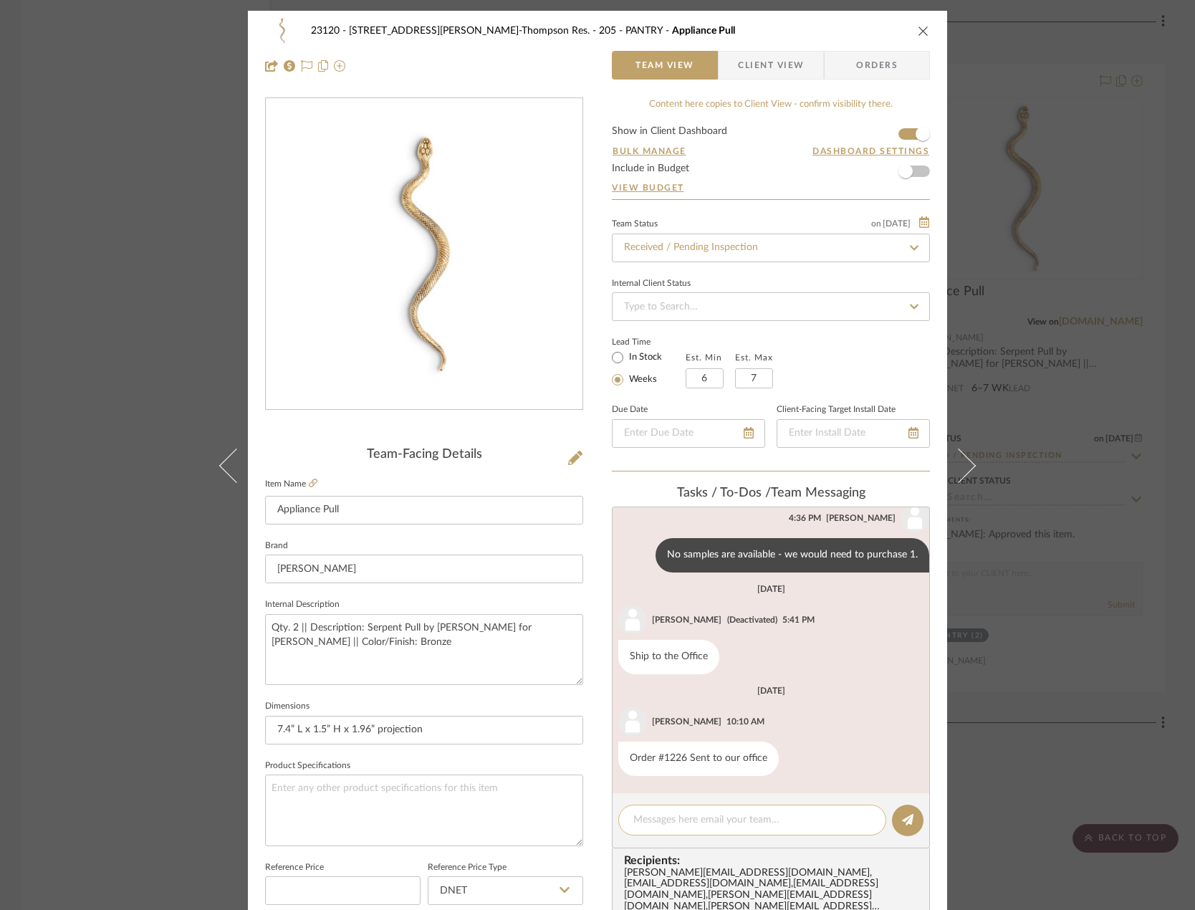
click at [750, 833] on div at bounding box center [752, 820] width 268 height 31
click at [745, 821] on textarea at bounding box center [752, 820] width 238 height 15
paste textarea "Delivered to site on [DATE]"
type textarea "Delivered to site on [DATE]"
drag, startPoint x: 896, startPoint y: 823, endPoint x: 765, endPoint y: 785, distance: 136.7
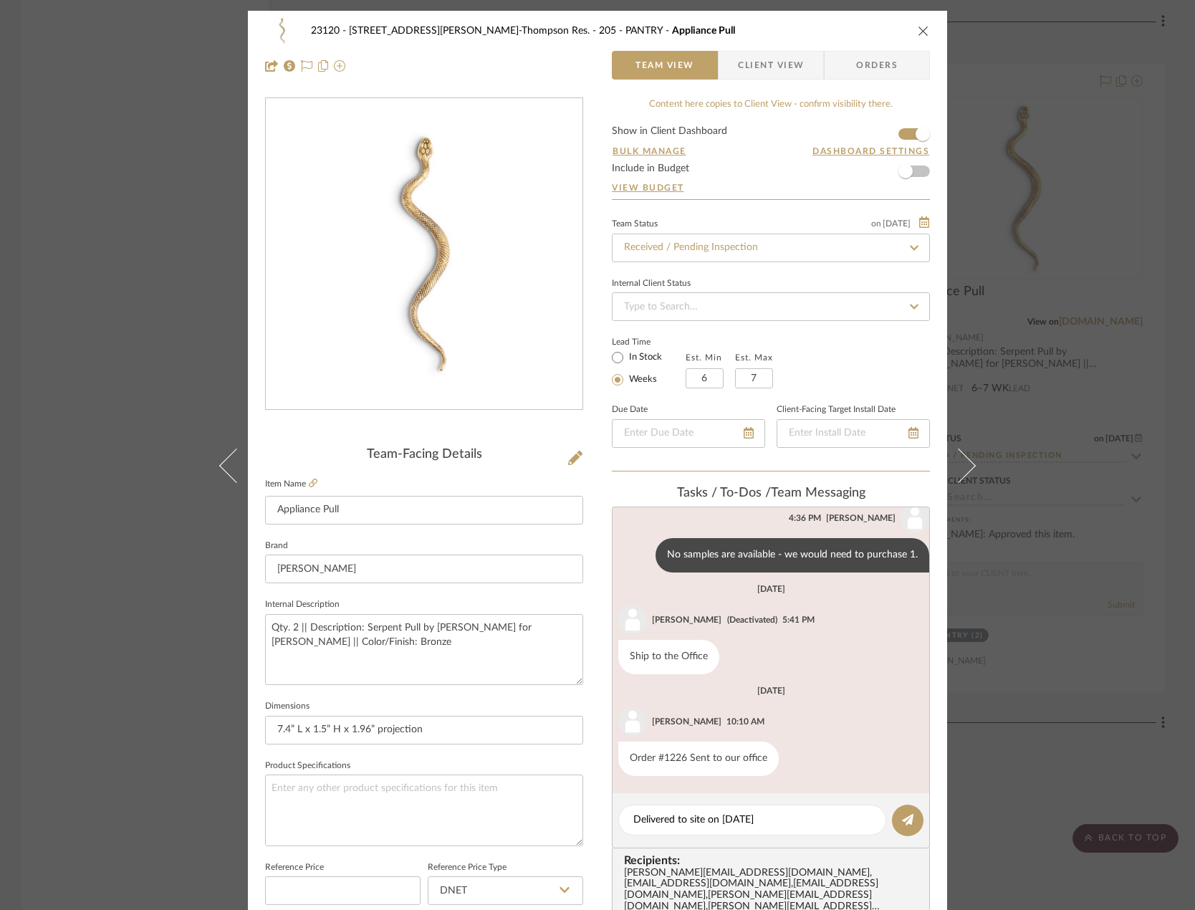
click at [896, 823] on button at bounding box center [908, 821] width 32 height 32
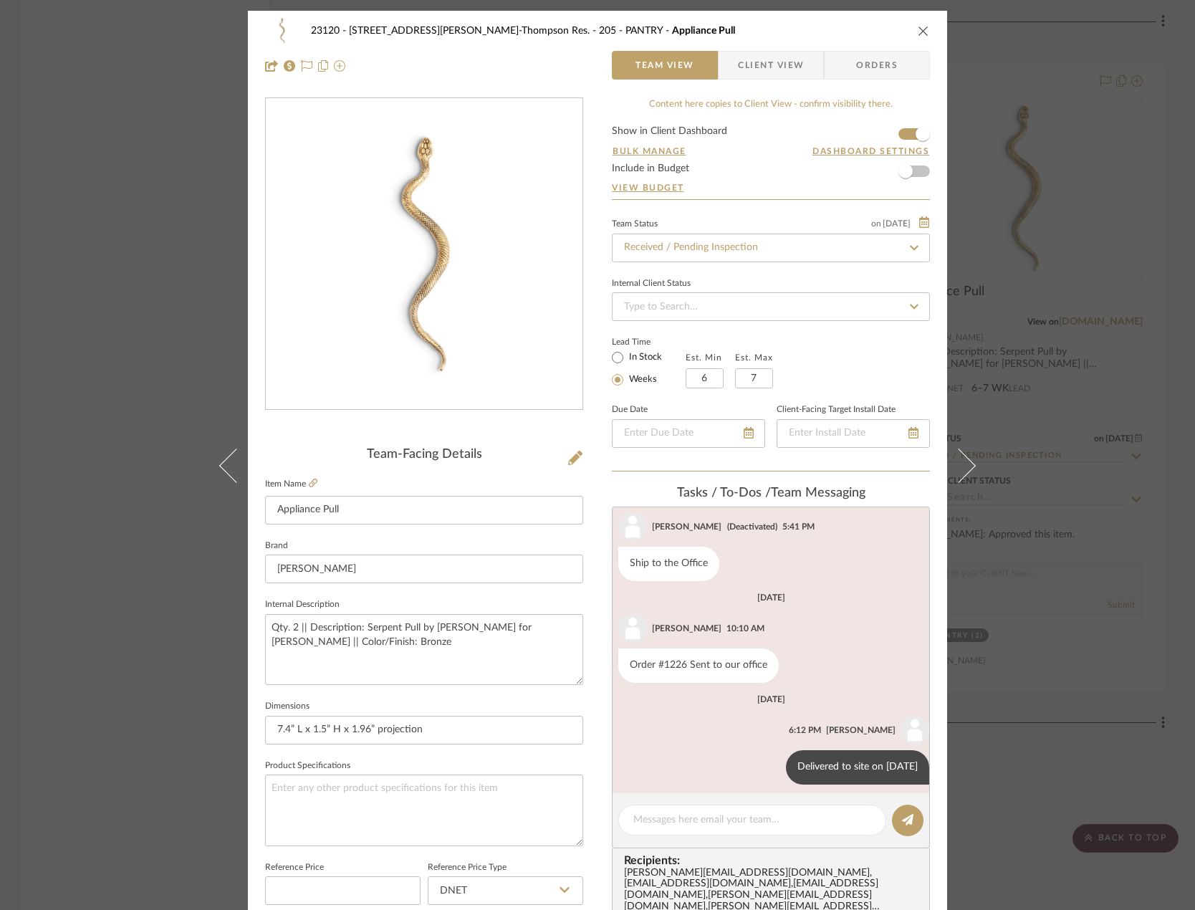
click at [92, 272] on div "23120 - [STREET_ADDRESS][PERSON_NAME]-Thompson Res. 205 - PANTRY Appliance Pull…" at bounding box center [597, 455] width 1195 height 910
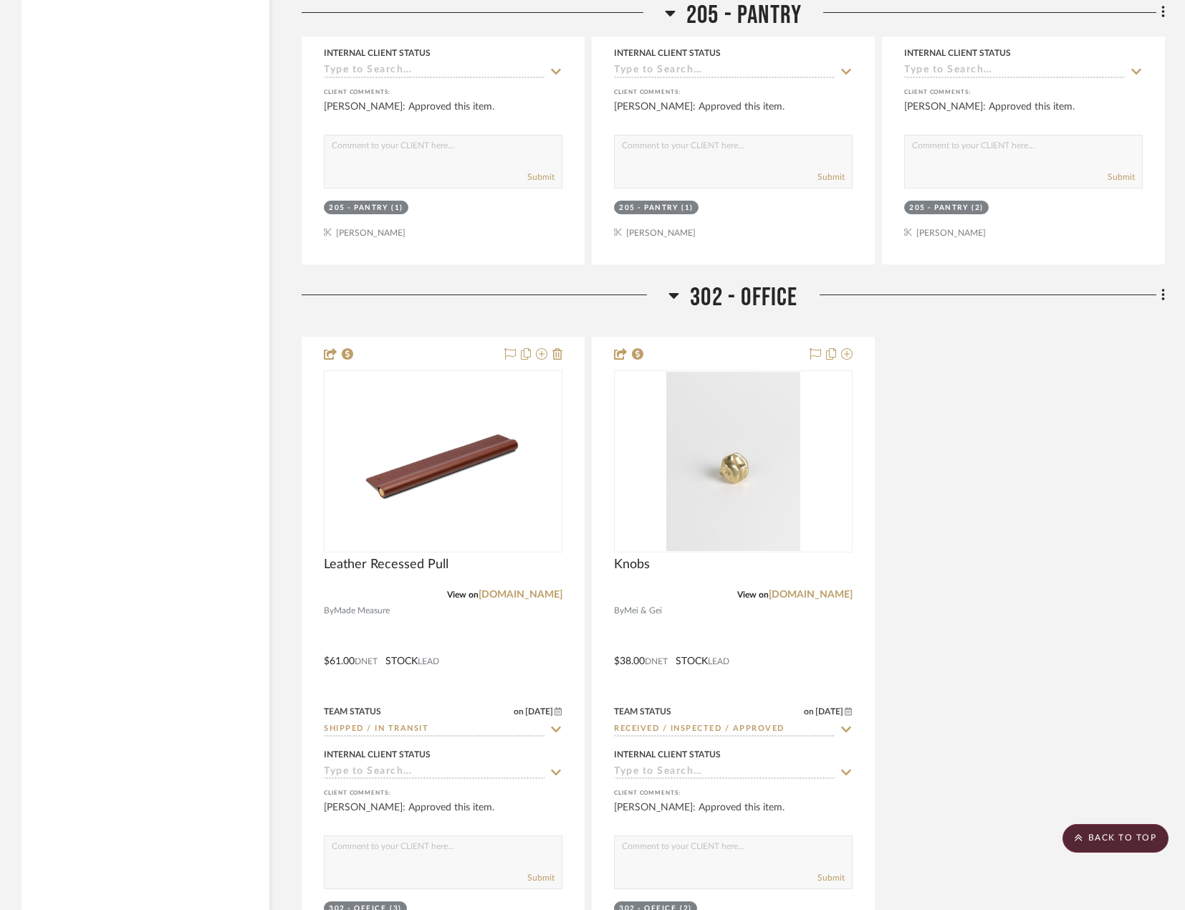
scroll to position [5661, 0]
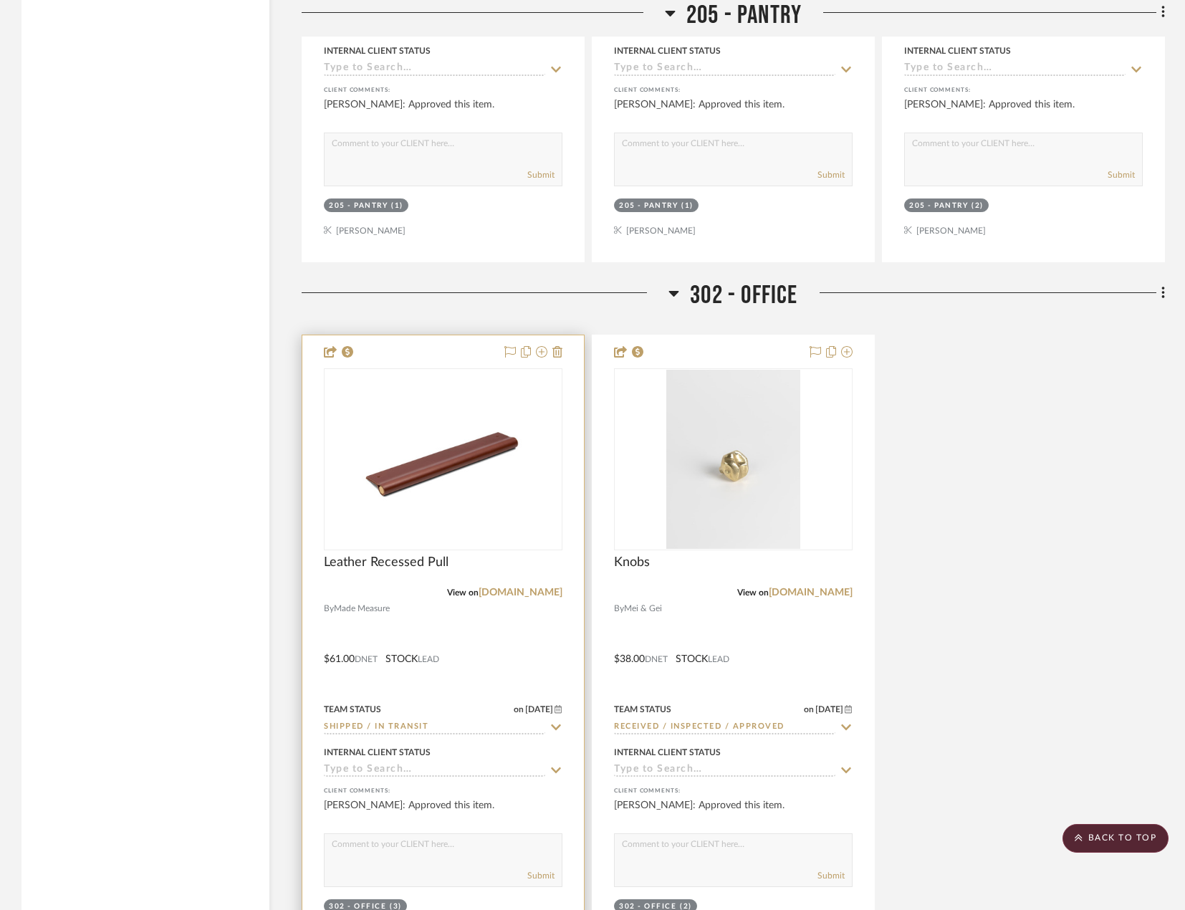
click at [521, 660] on div at bounding box center [443, 648] width 282 height 627
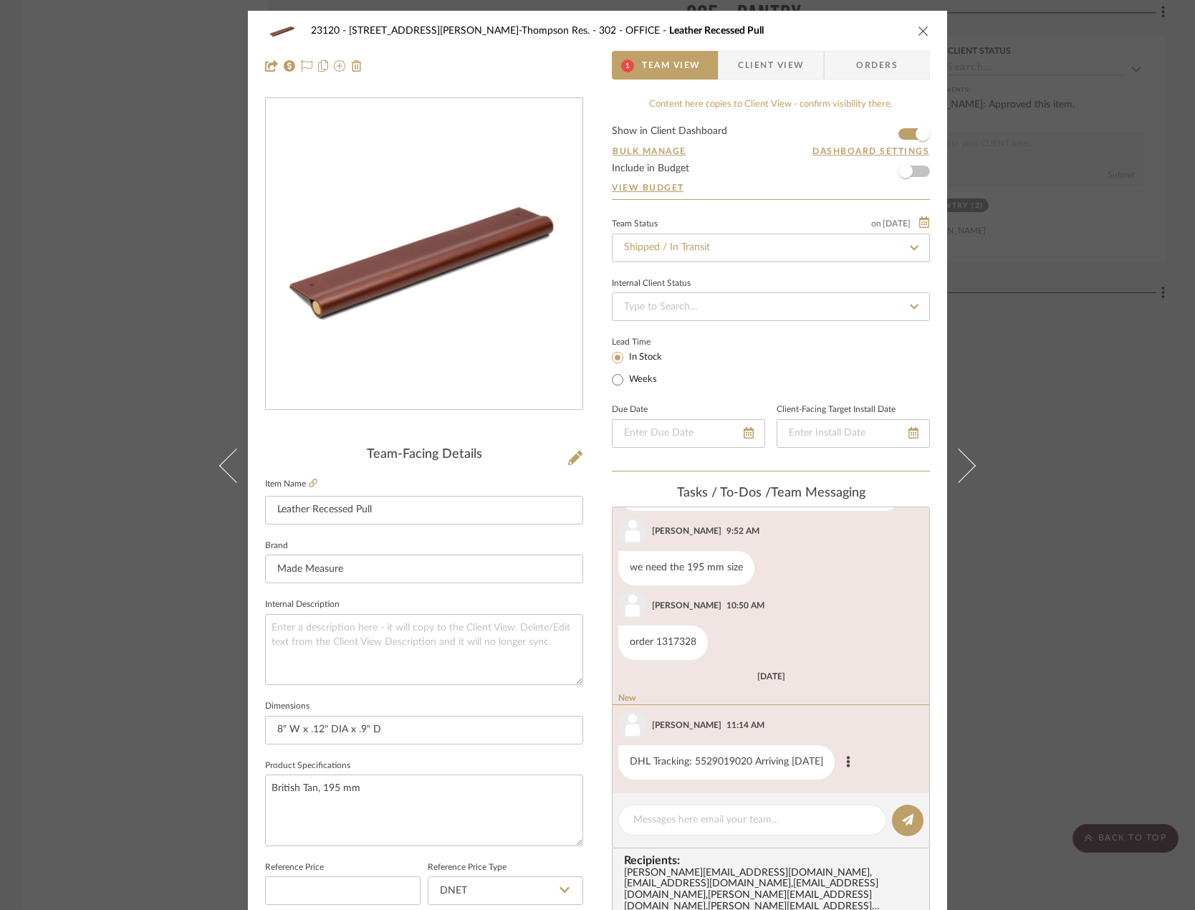
scroll to position [113, 0]
click at [714, 817] on textarea at bounding box center [752, 820] width 238 height 15
paste textarea "Delivered to site on [DATE]"
type textarea "Delivered to site on [DATE]"
click at [907, 824] on icon at bounding box center [907, 819] width 11 height 11
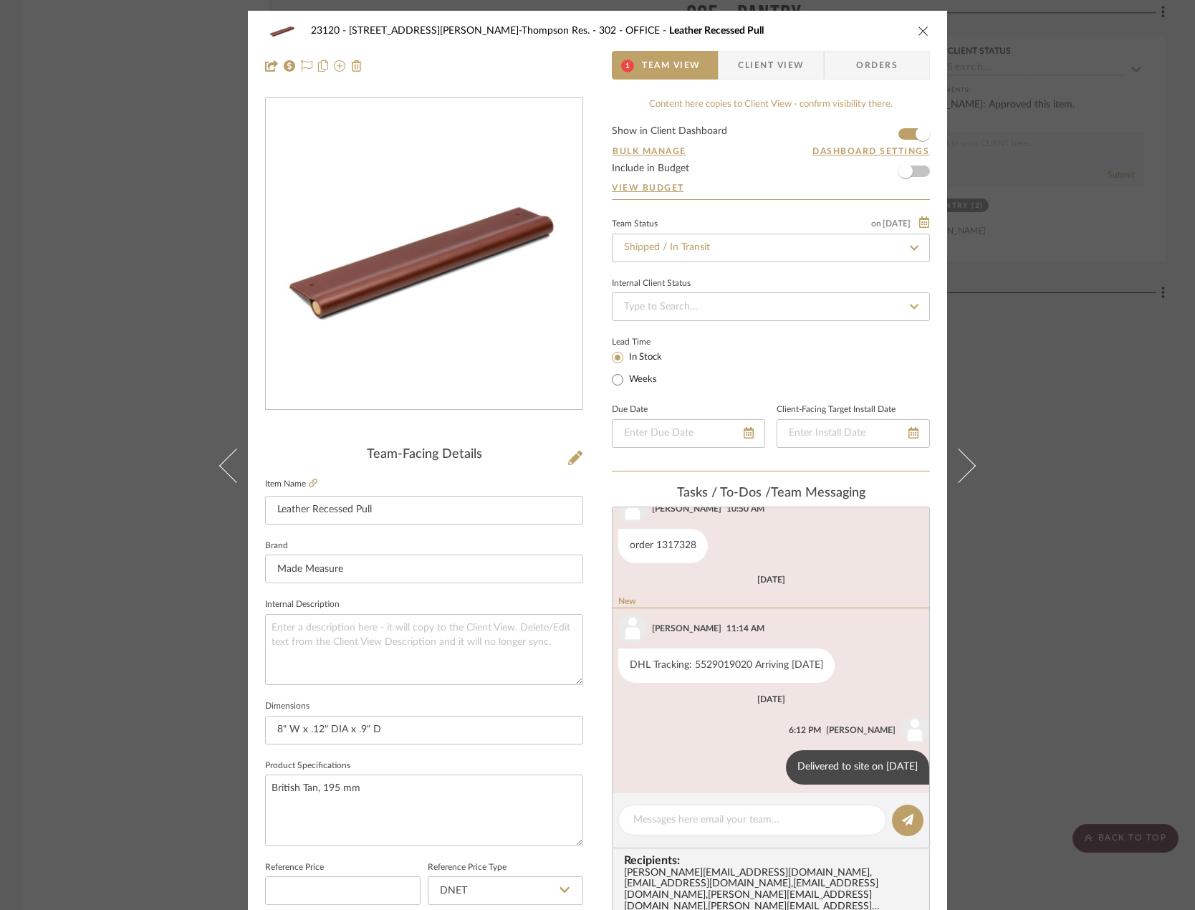
scroll to position [215, 0]
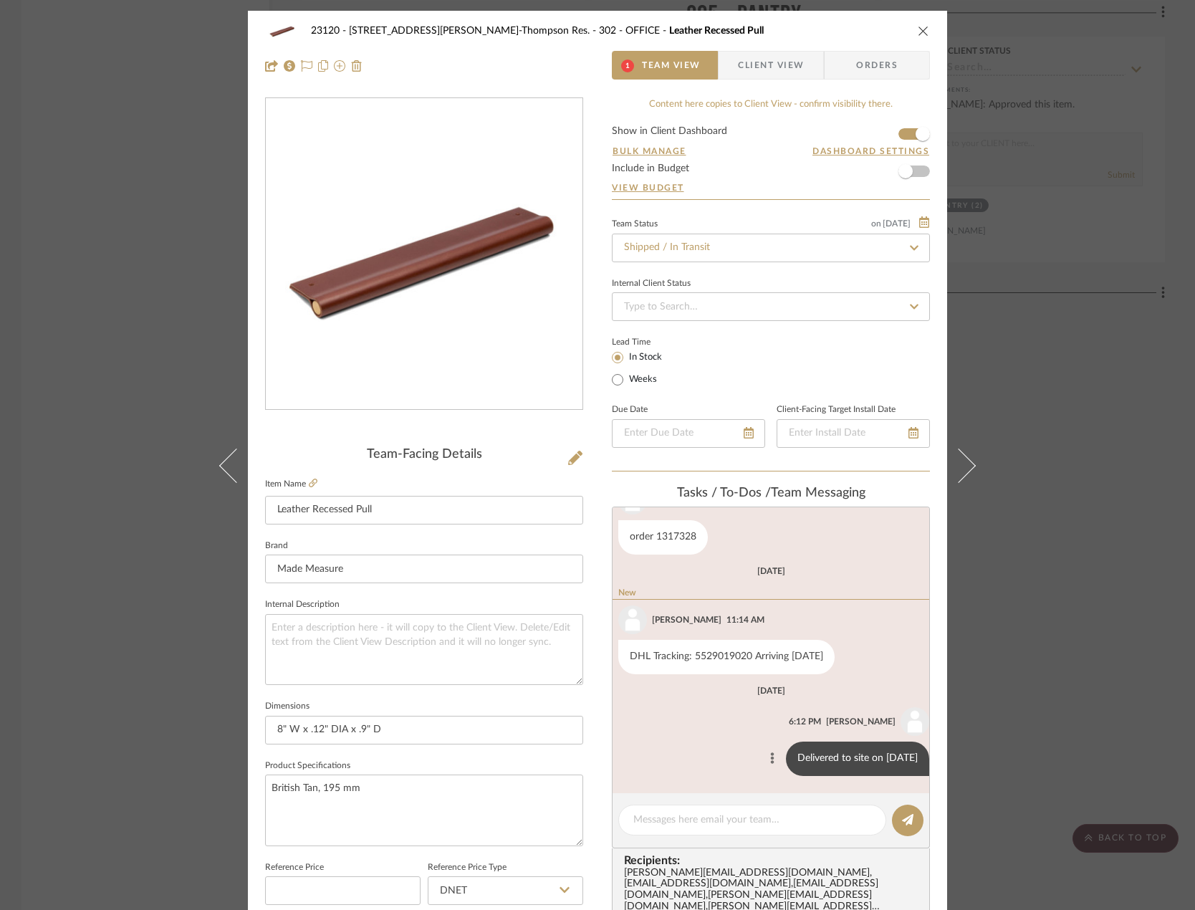
click at [770, 760] on icon at bounding box center [772, 757] width 4 height 11
click at [738, 740] on button "Edit Message" at bounding box center [709, 741] width 99 height 34
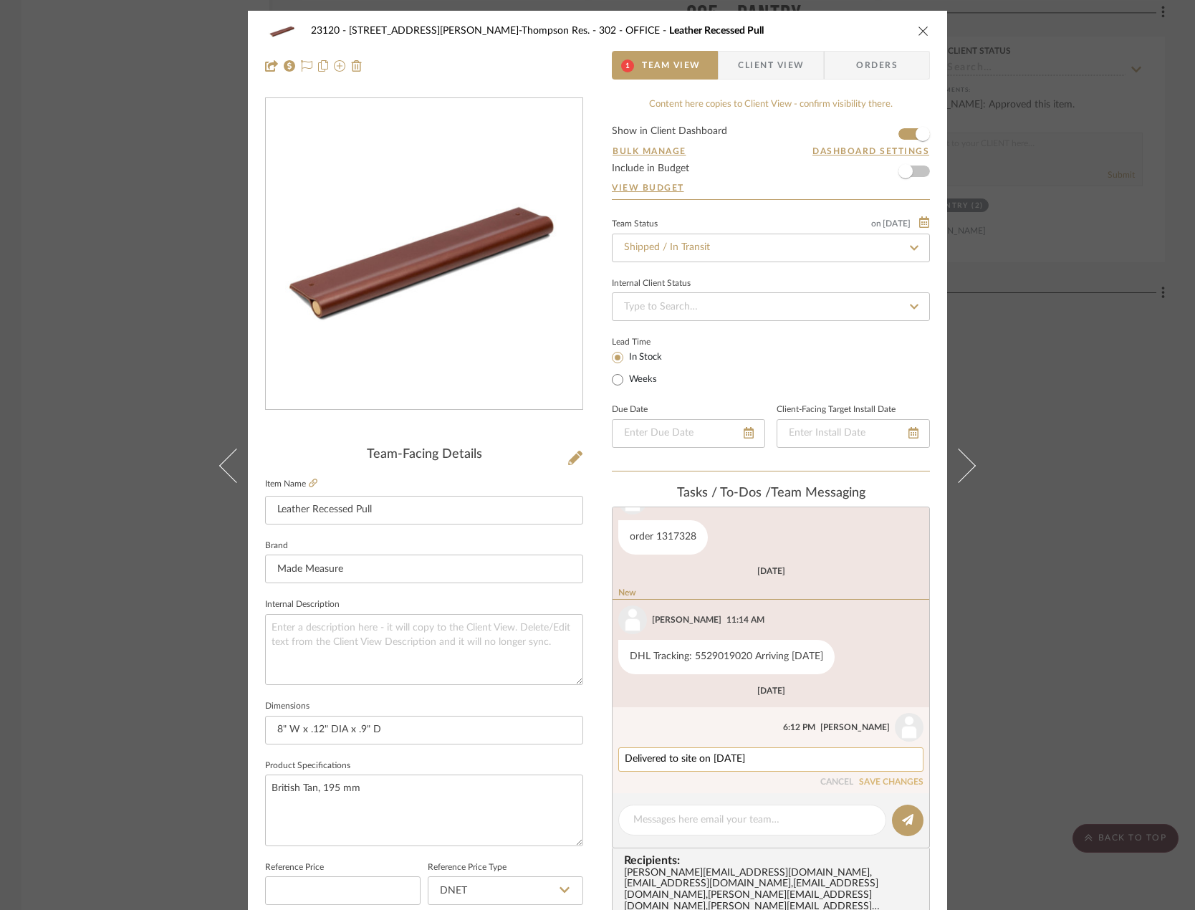
click at [768, 754] on textarea "Delivered to site on [DATE]" at bounding box center [771, 759] width 292 height 11
type textarea "Delivered to site on [DATE]"
click at [880, 780] on button "SAVE CHANGES" at bounding box center [891, 783] width 64 height 10
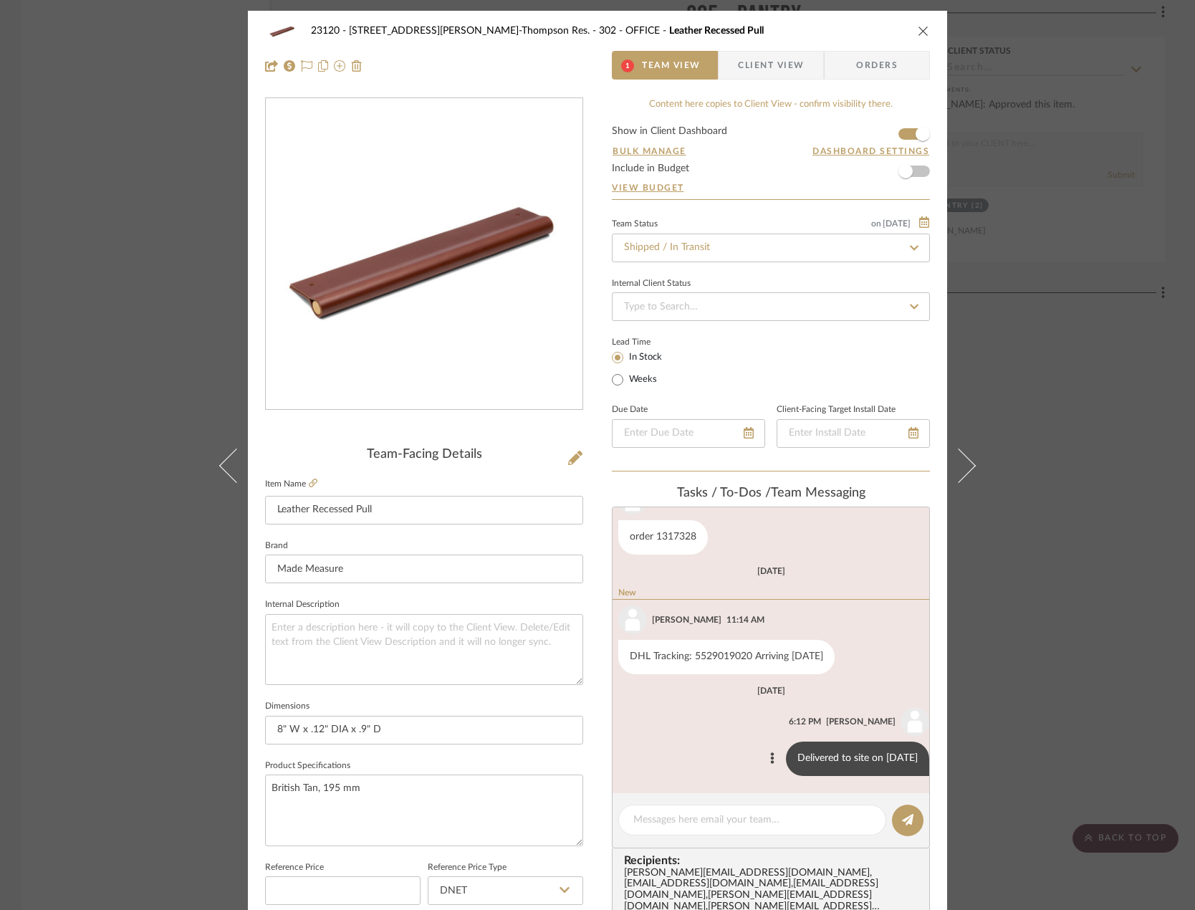
click at [130, 225] on div "23120 - [STREET_ADDRESS][PERSON_NAME]-Thompson Res. 302 - OFFICE Leather Recess…" at bounding box center [597, 455] width 1195 height 910
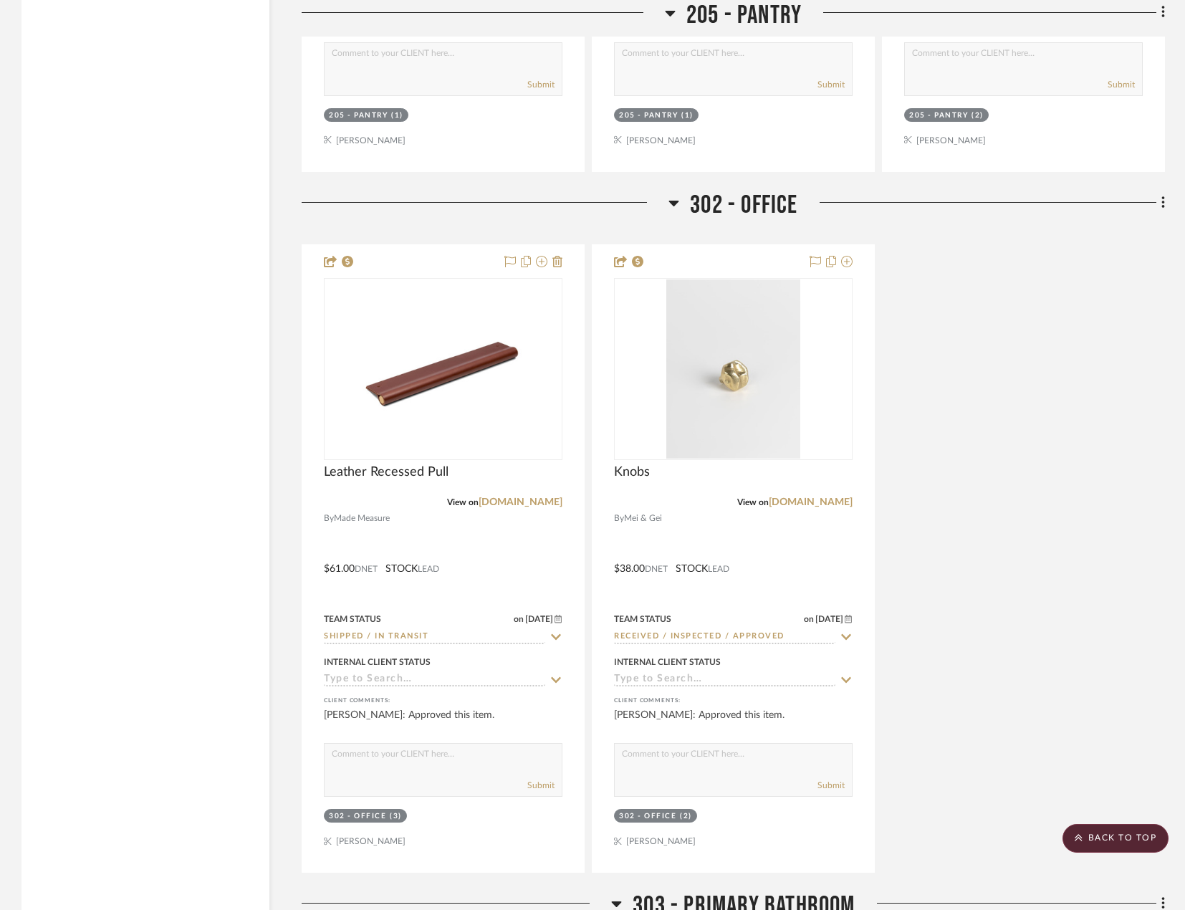
scroll to position [5876, 0]
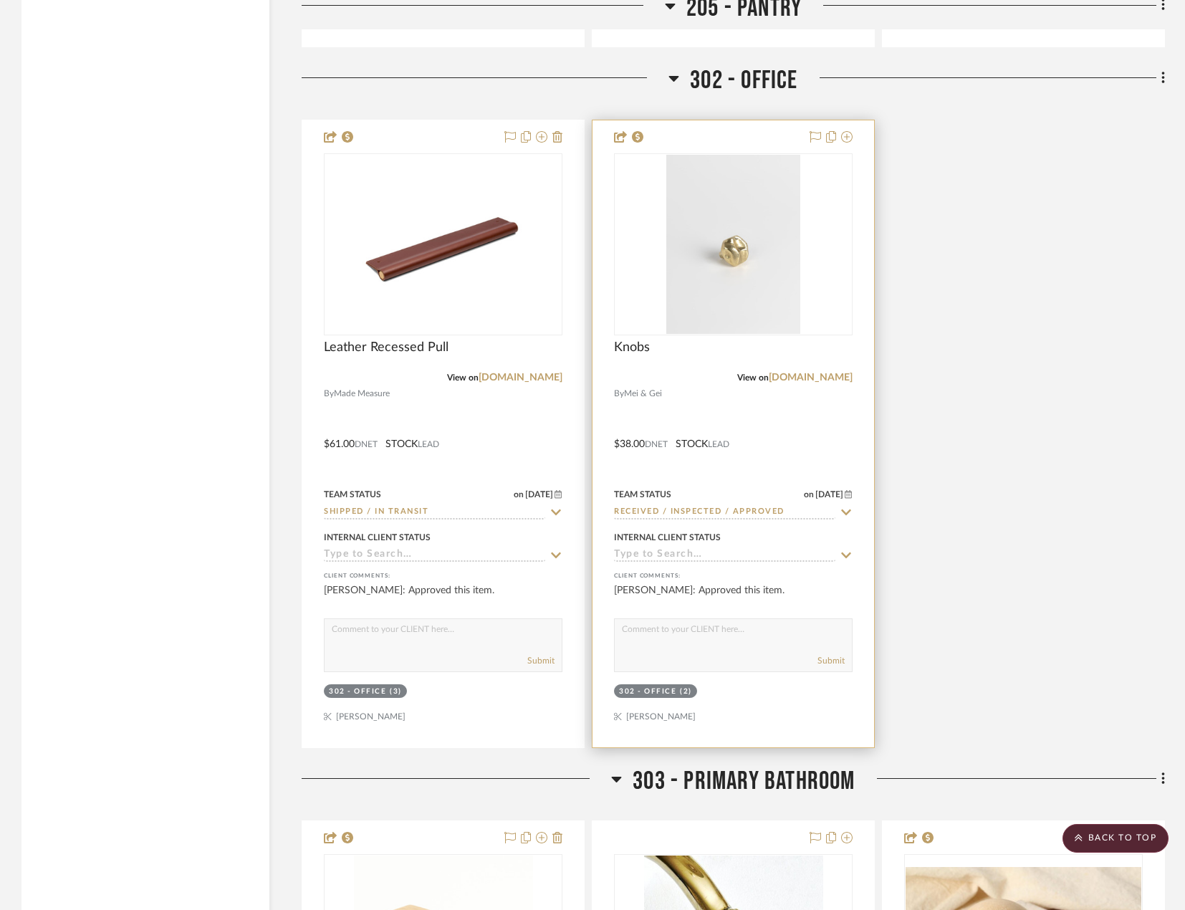
click at [829, 446] on div at bounding box center [734, 433] width 282 height 627
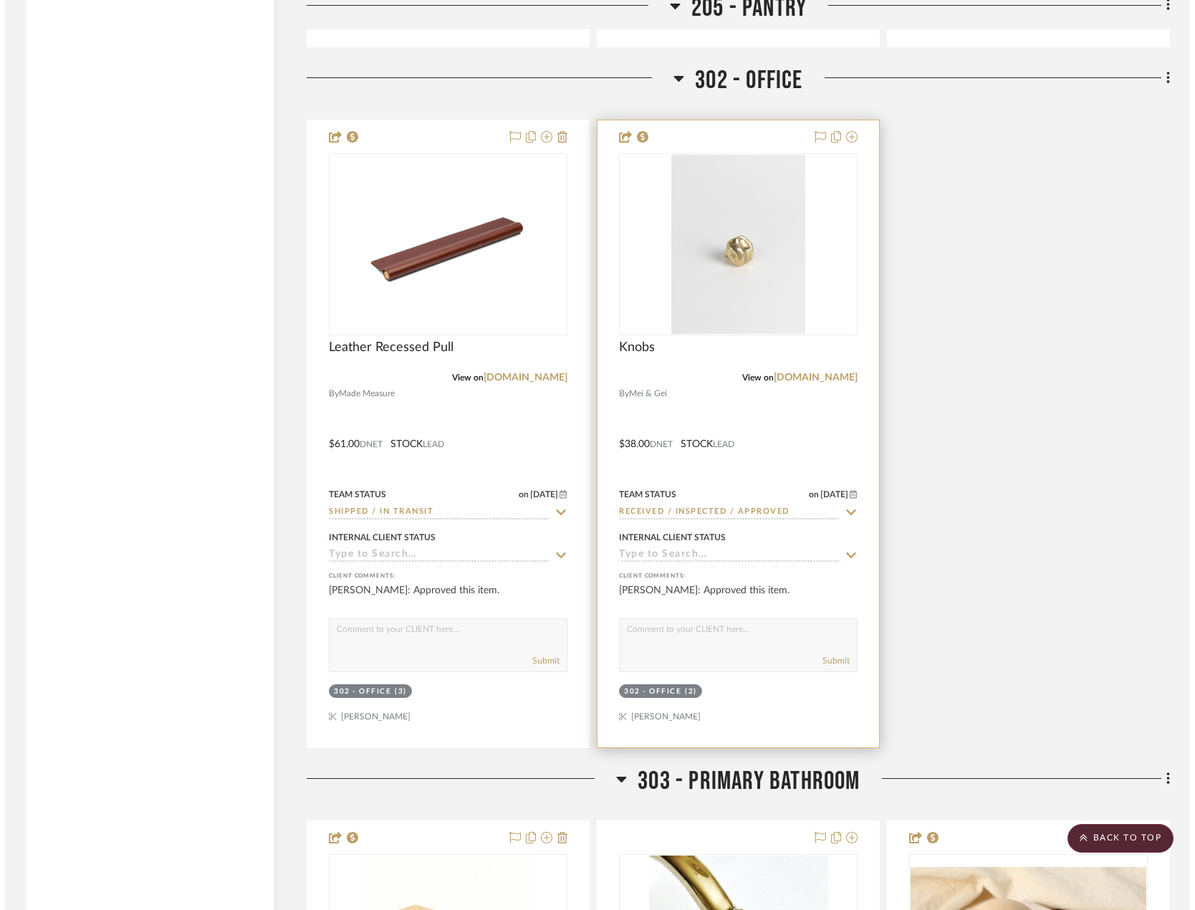
scroll to position [0, 0]
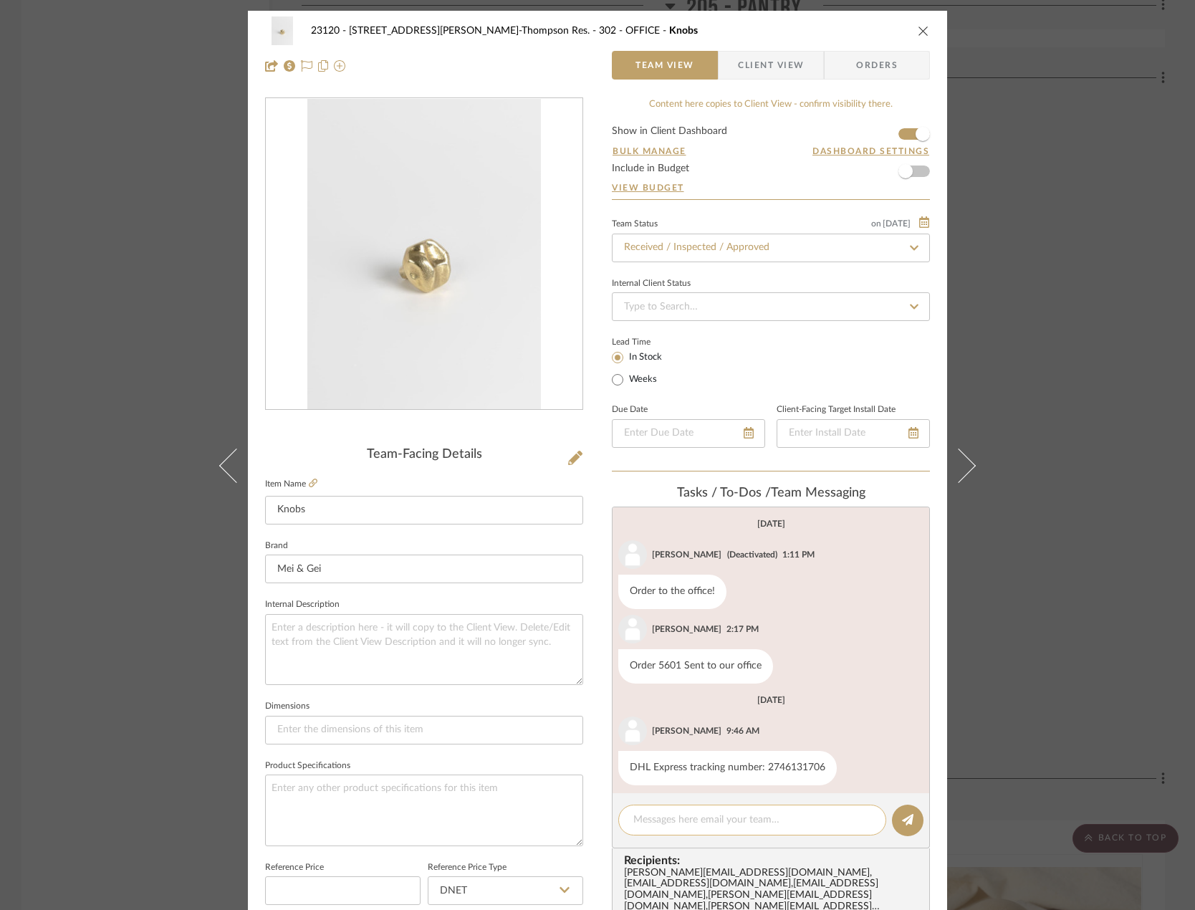
click at [721, 816] on textarea at bounding box center [752, 820] width 238 height 15
paste textarea "Delivered to site on [DATE]"
type textarea "Delivered to site on [DATE]"
click at [902, 826] on icon at bounding box center [907, 819] width 11 height 11
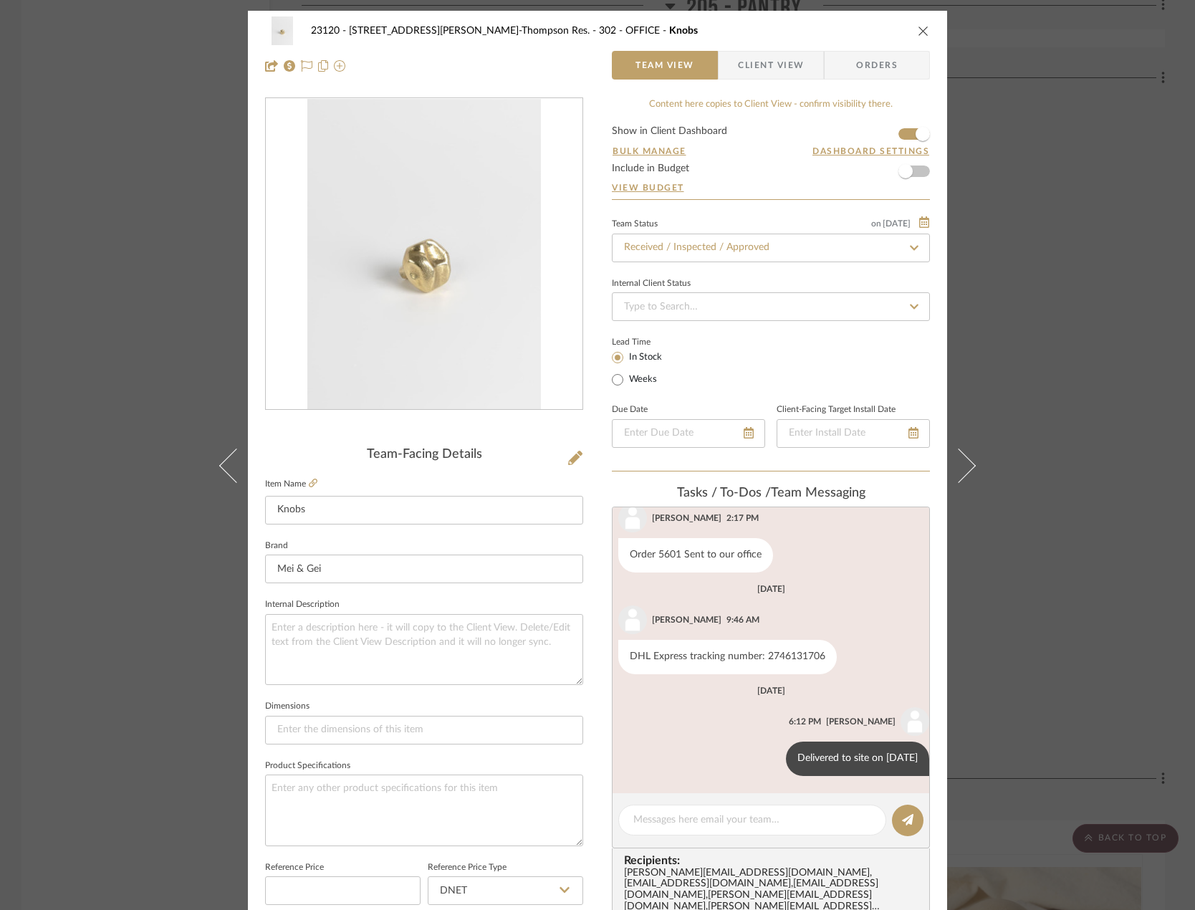
click at [56, 219] on div "23120 - [STREET_ADDRESS][PERSON_NAME]-Thompson Res. 302 - OFFICE Knobs Team Vie…" at bounding box center [597, 455] width 1195 height 910
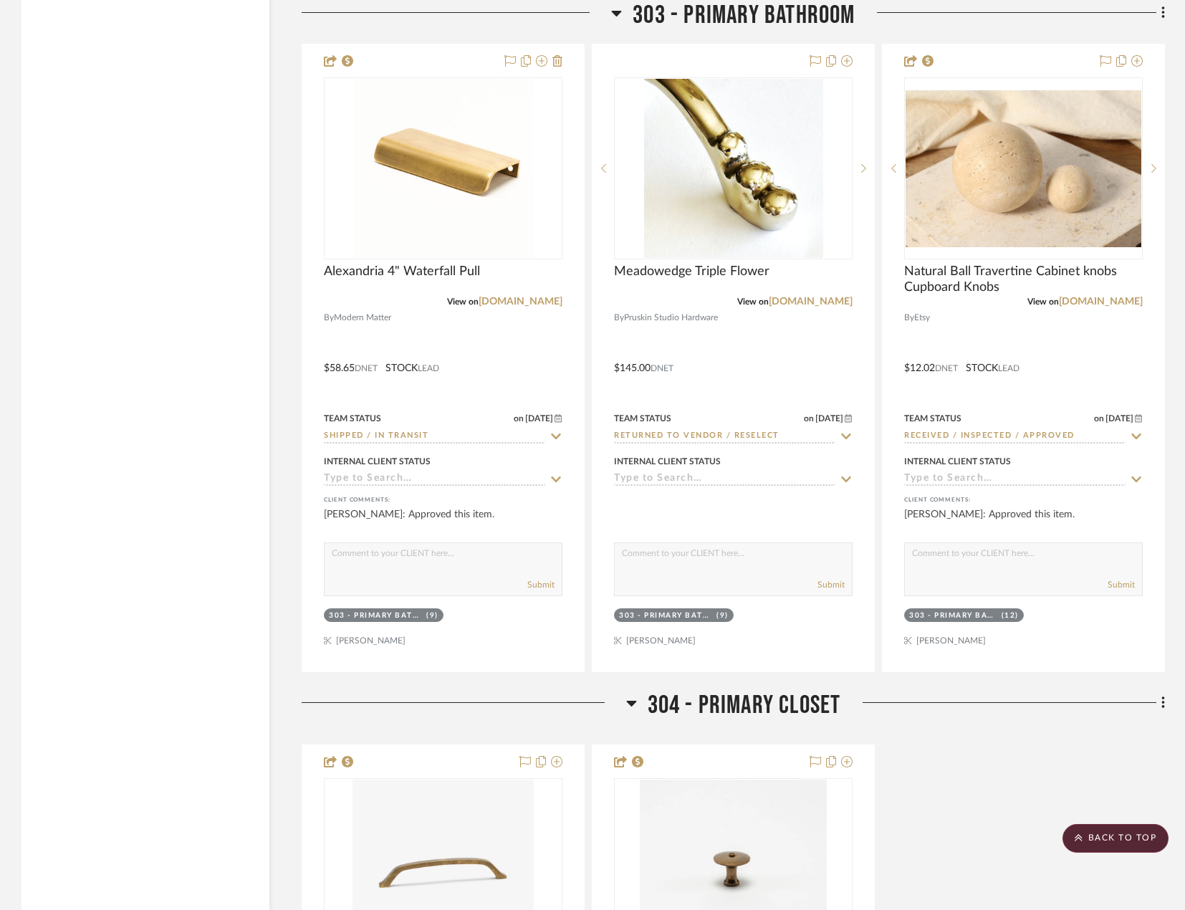
scroll to position [6665, 0]
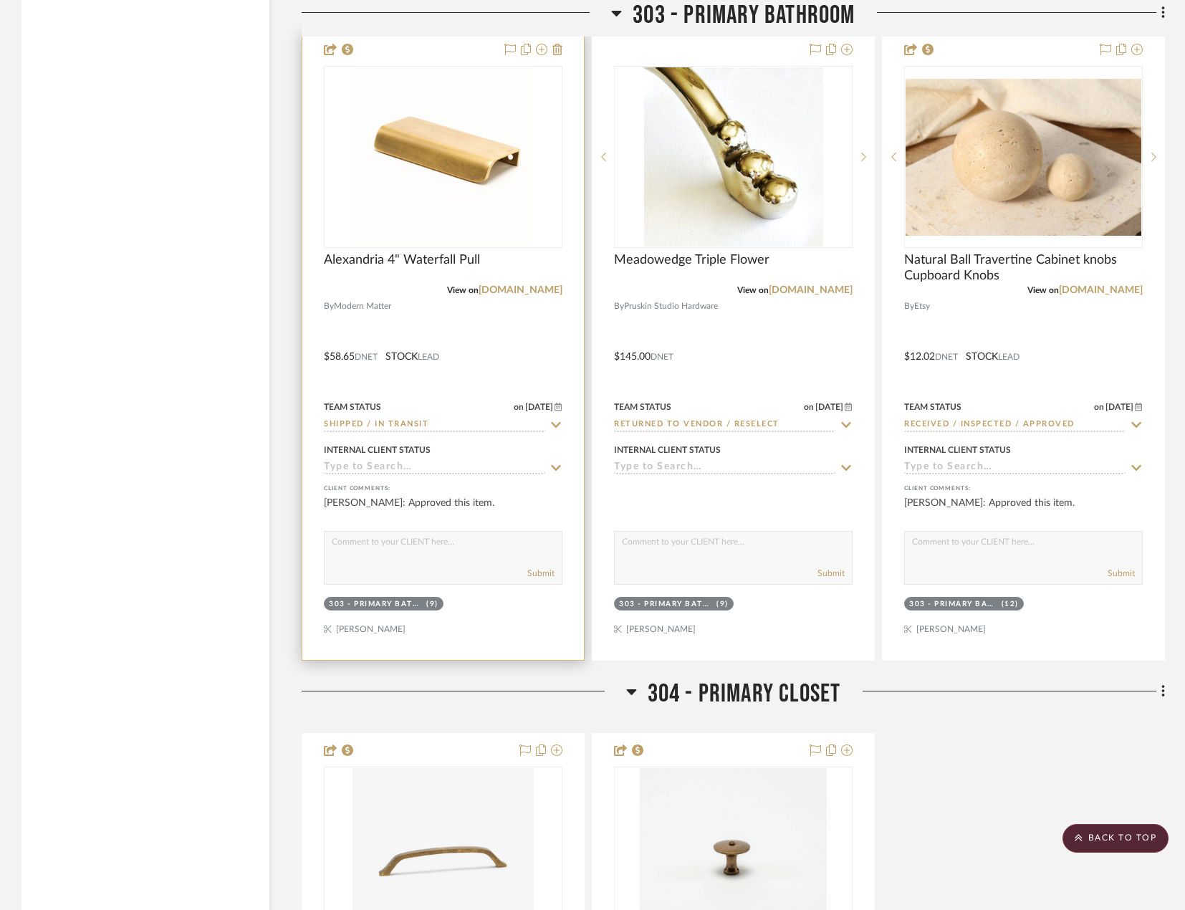
click at [513, 337] on div at bounding box center [443, 346] width 282 height 627
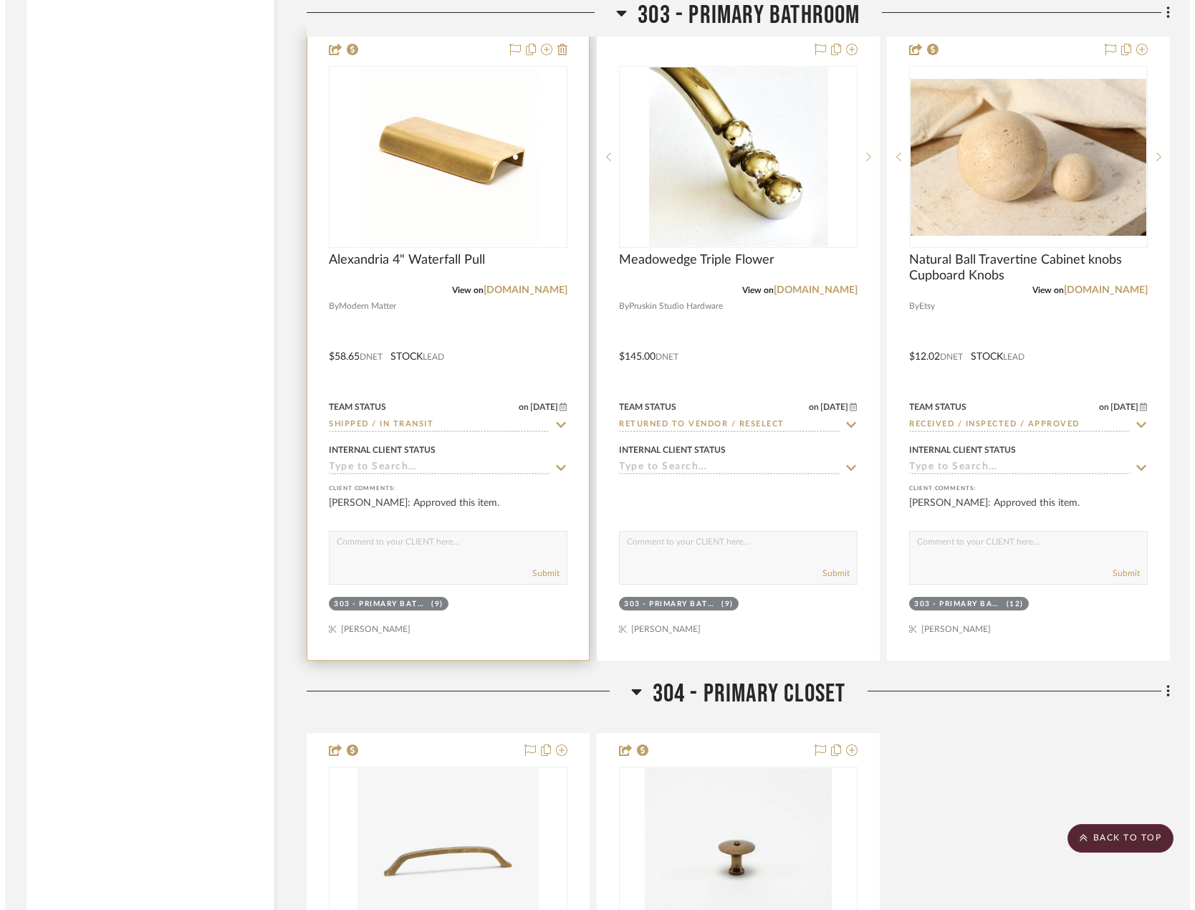
scroll to position [0, 0]
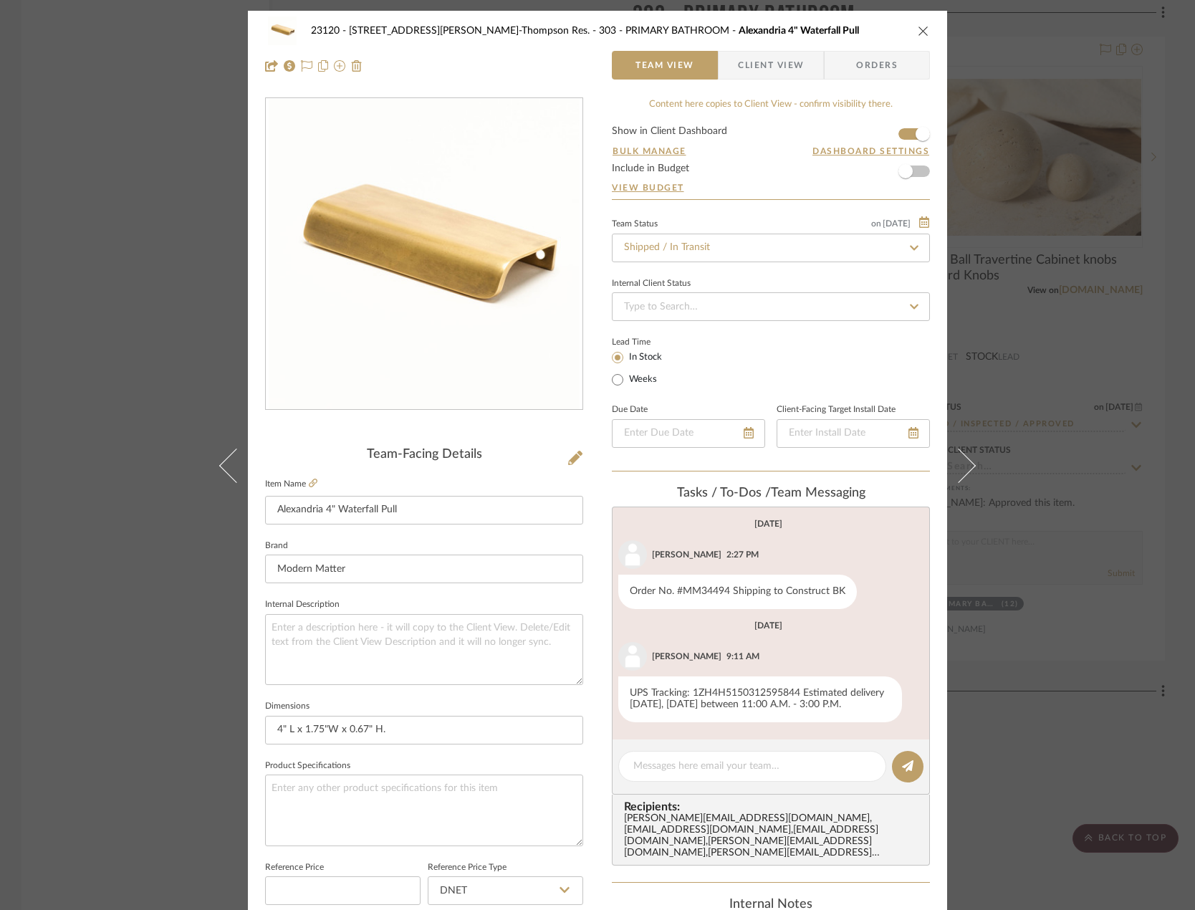
click at [59, 215] on div "23120 - [STREET_ADDRESS][PERSON_NAME], [PERSON_NAME] Res. 303 - PRIMARY BATHROO…" at bounding box center [597, 455] width 1195 height 910
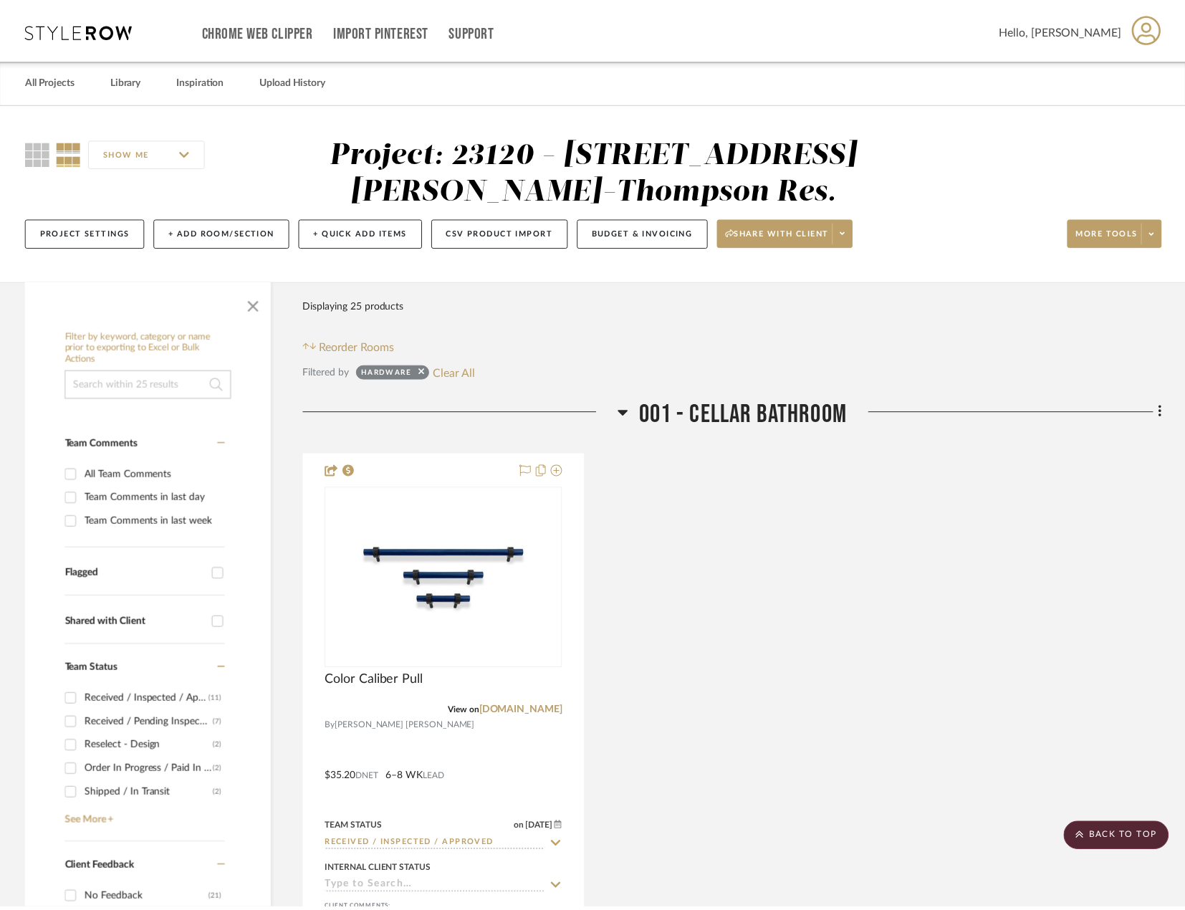
scroll to position [6665, 0]
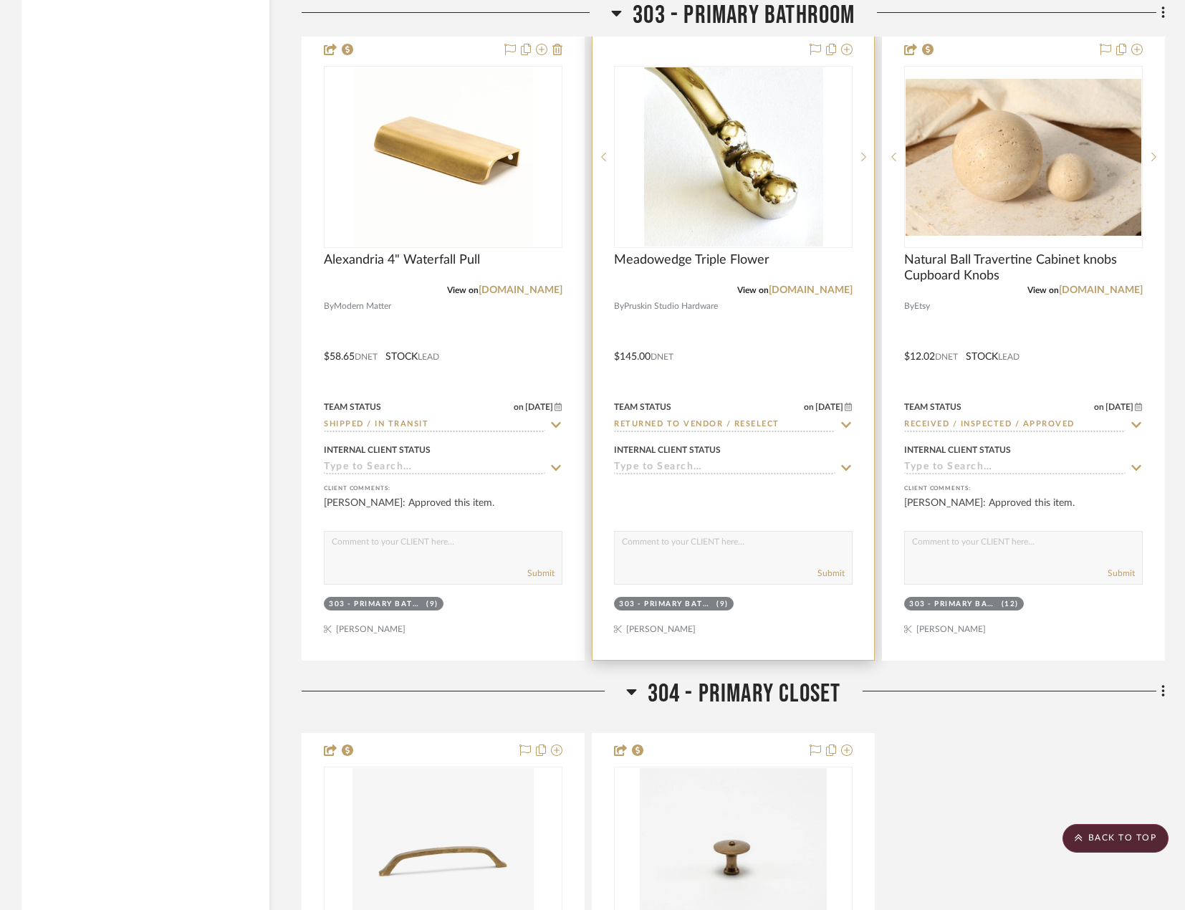
click at [788, 386] on div at bounding box center [734, 346] width 282 height 627
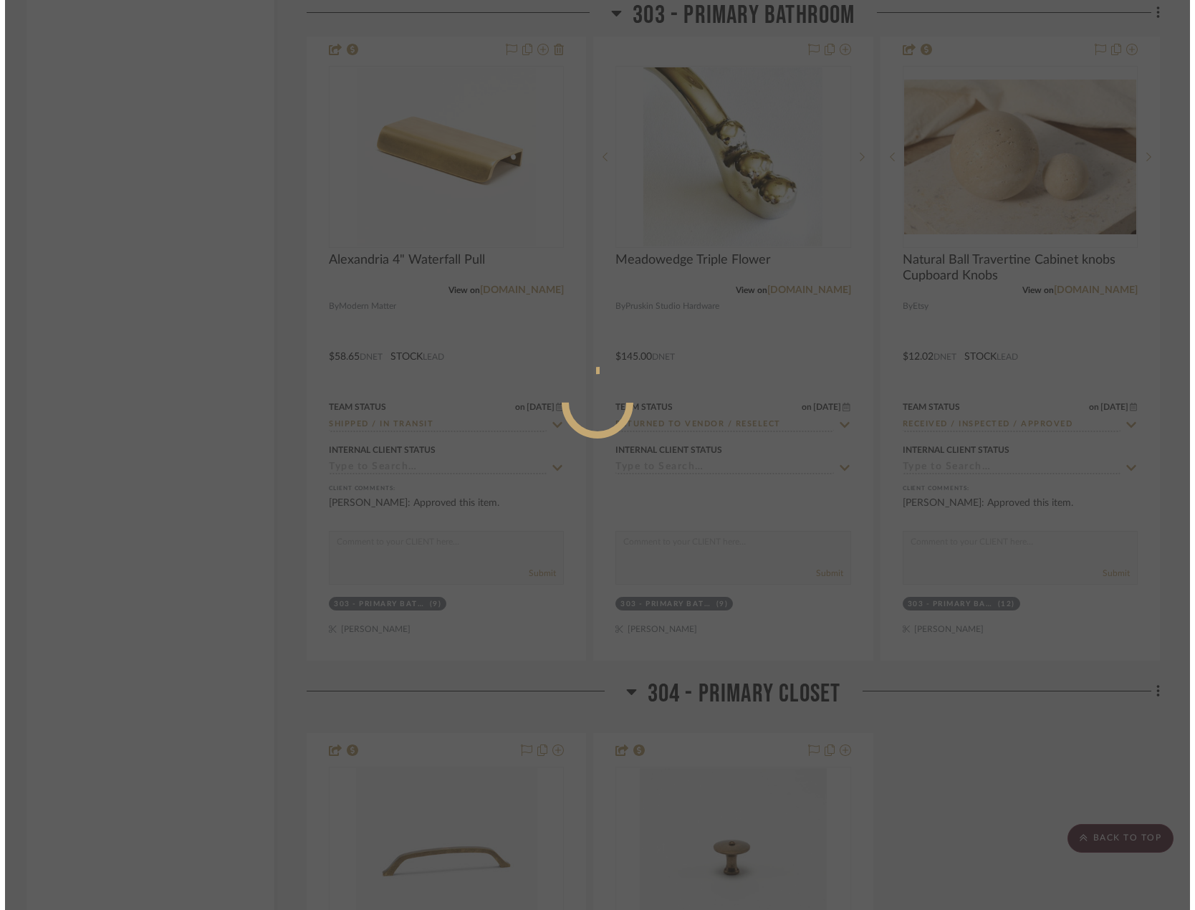
scroll to position [0, 0]
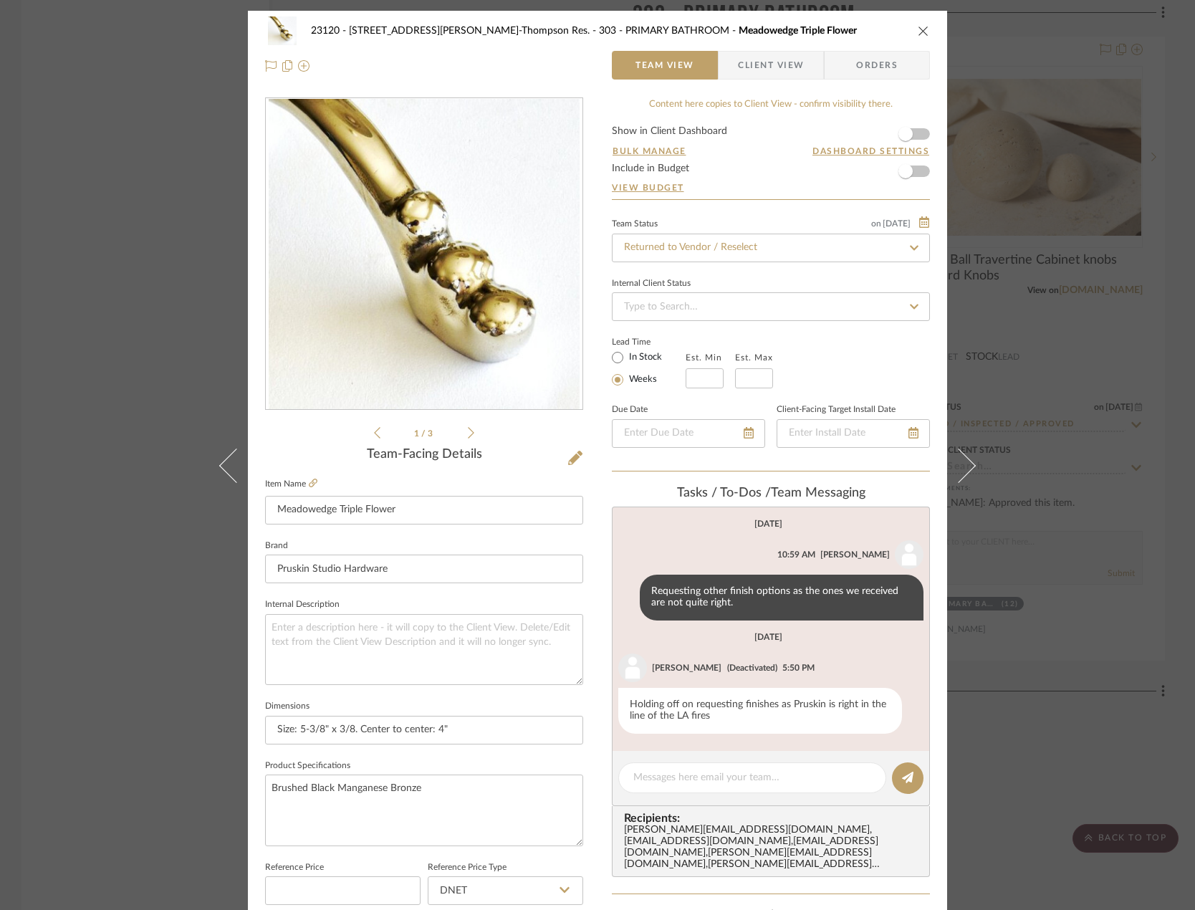
click at [136, 160] on div "23120 - [STREET_ADDRESS][PERSON_NAME], [PERSON_NAME] Res. 303 - PRIMARY BATHROO…" at bounding box center [597, 455] width 1195 height 910
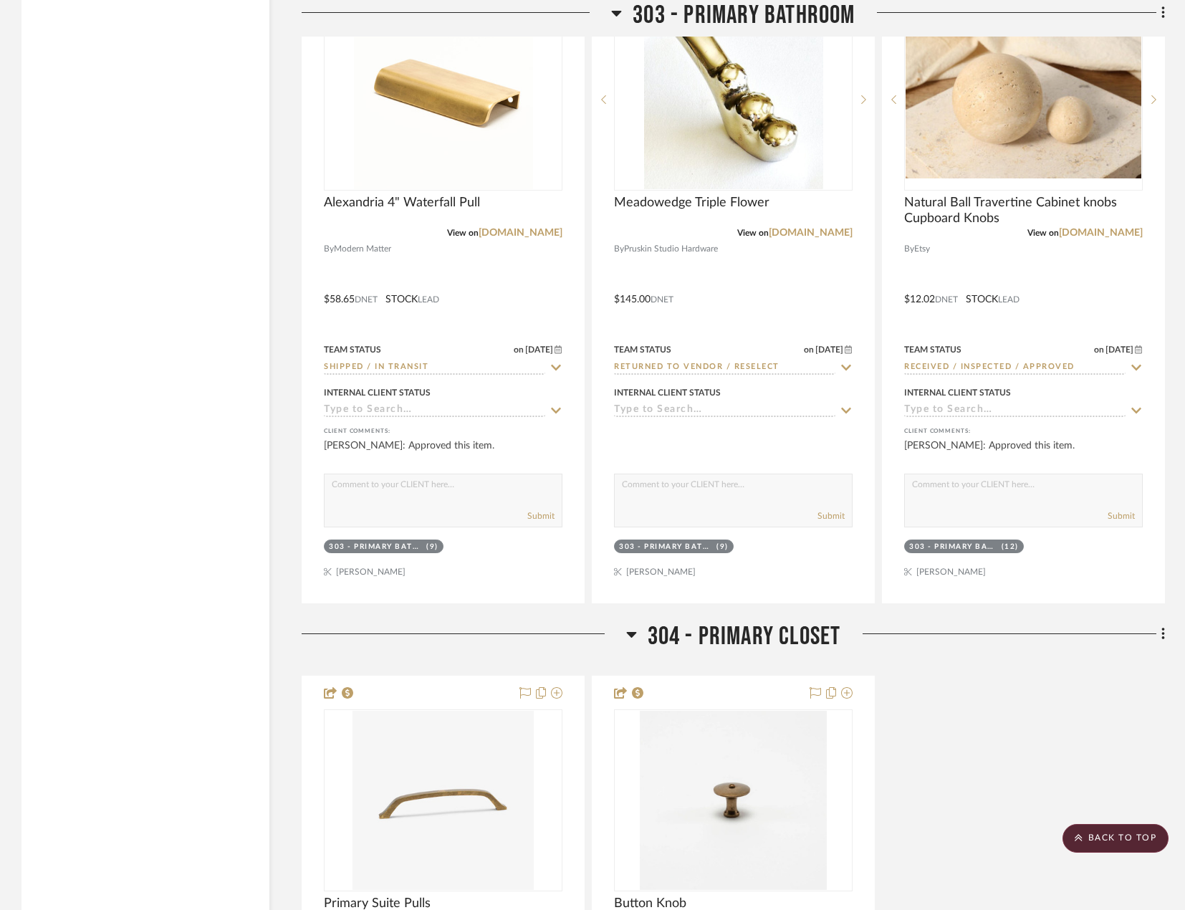
scroll to position [6521, 0]
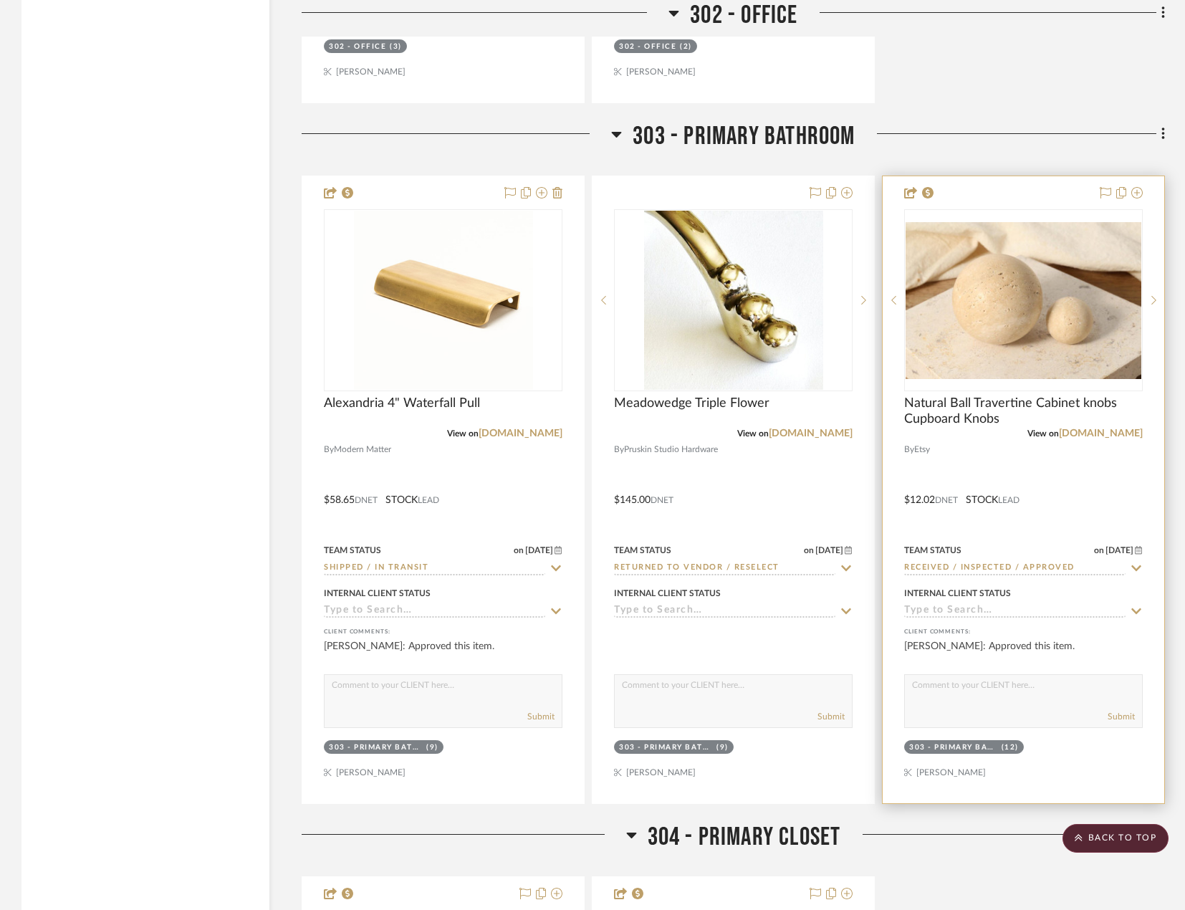
click at [1061, 517] on div at bounding box center [1024, 489] width 282 height 627
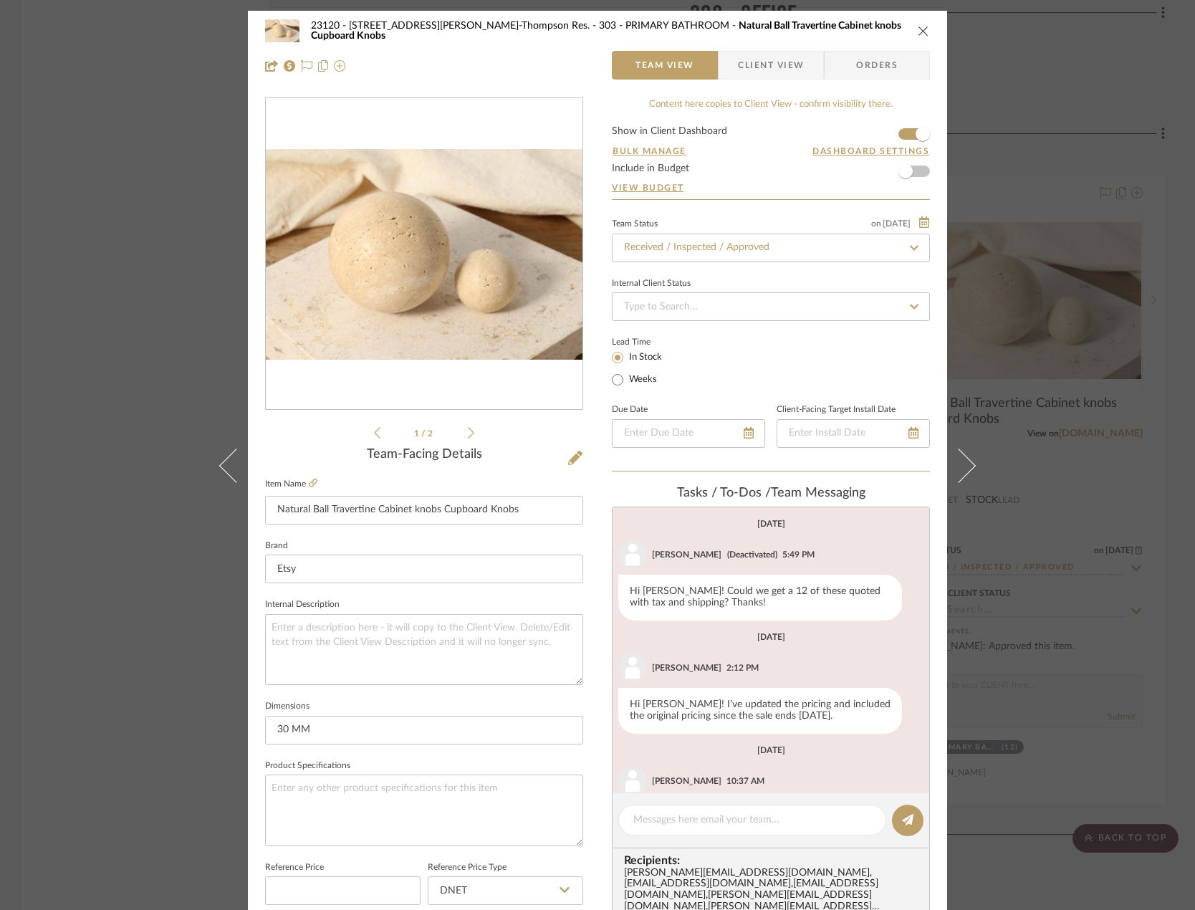
scroll to position [263, 0]
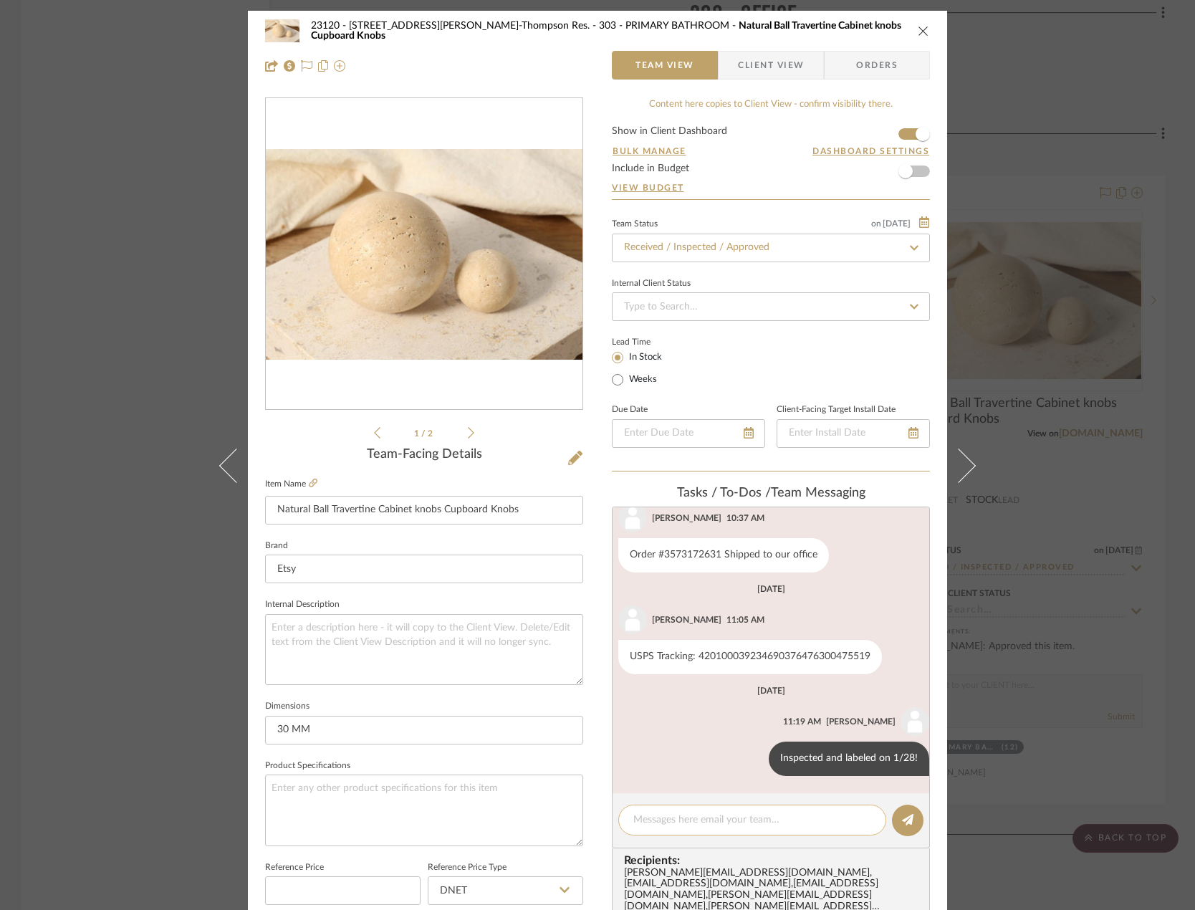
drag, startPoint x: 705, startPoint y: 843, endPoint x: 710, endPoint y: 828, distance: 15.2
click at [707, 838] on editor-of-message at bounding box center [771, 820] width 318 height 55
click at [711, 826] on textarea at bounding box center [752, 820] width 238 height 15
paste textarea "Delivered to site on [DATE]"
type textarea "Delivered to site on [DATE]"
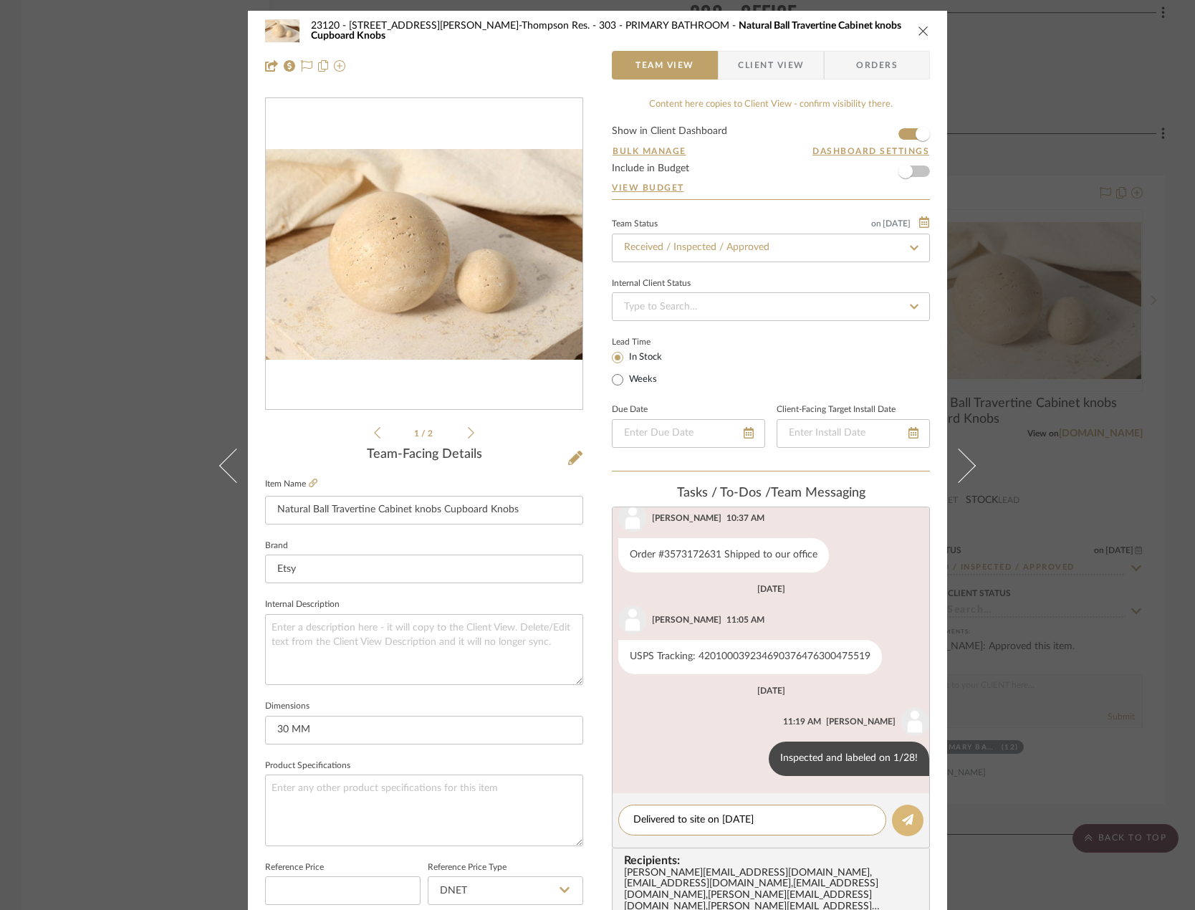
click at [910, 809] on button at bounding box center [908, 821] width 32 height 32
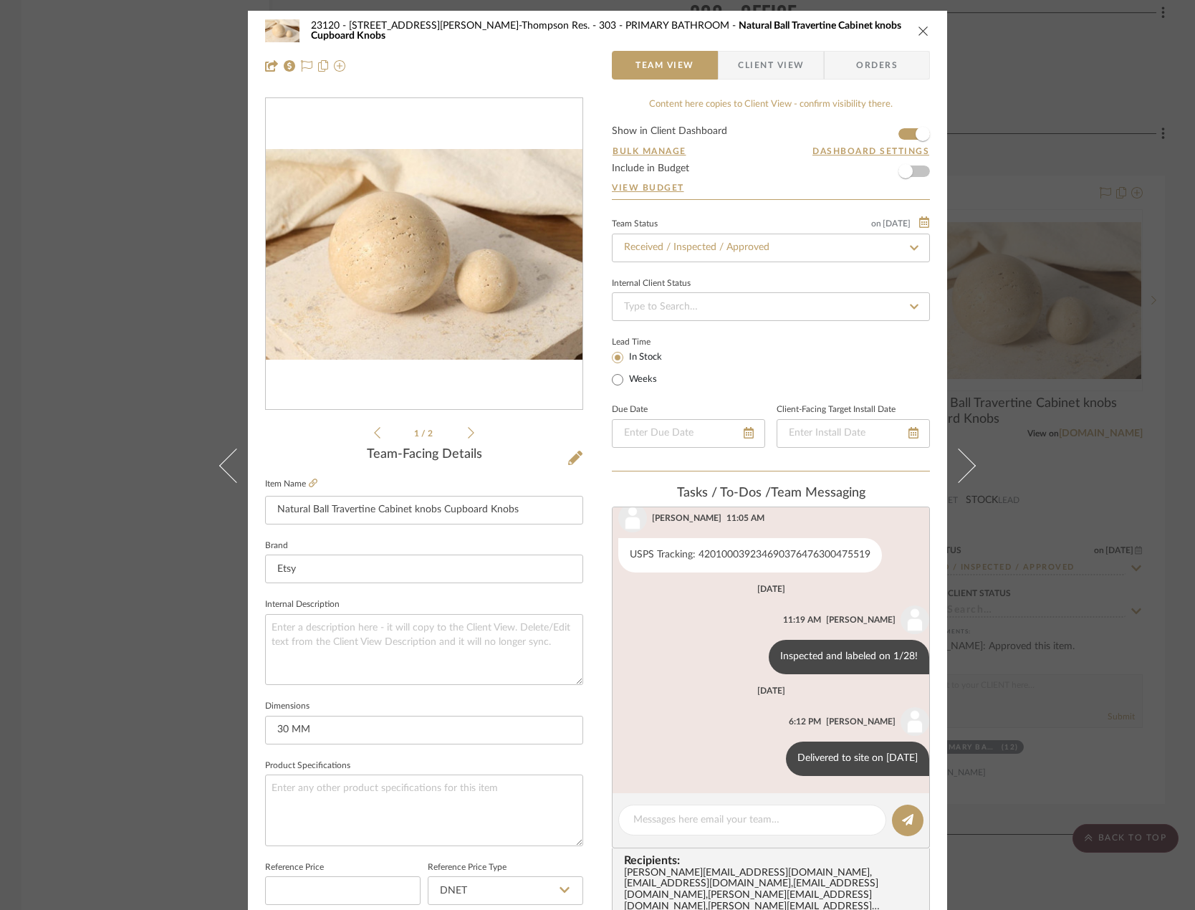
click at [22, 209] on div "23120 - [STREET_ADDRESS][PERSON_NAME]-Thompson Res. 303 - PRIMARY BATHROOM Natu…" at bounding box center [597, 455] width 1195 height 910
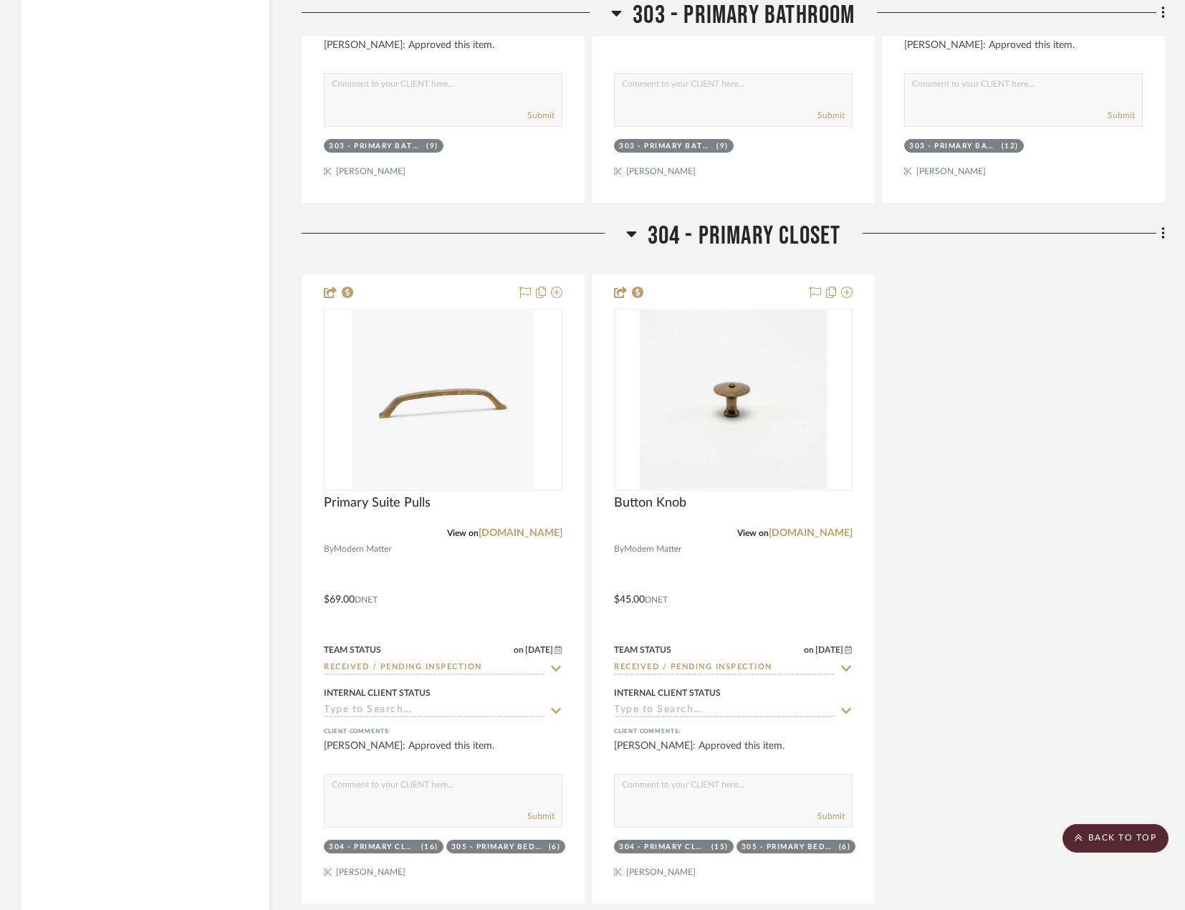
scroll to position [7309, 0]
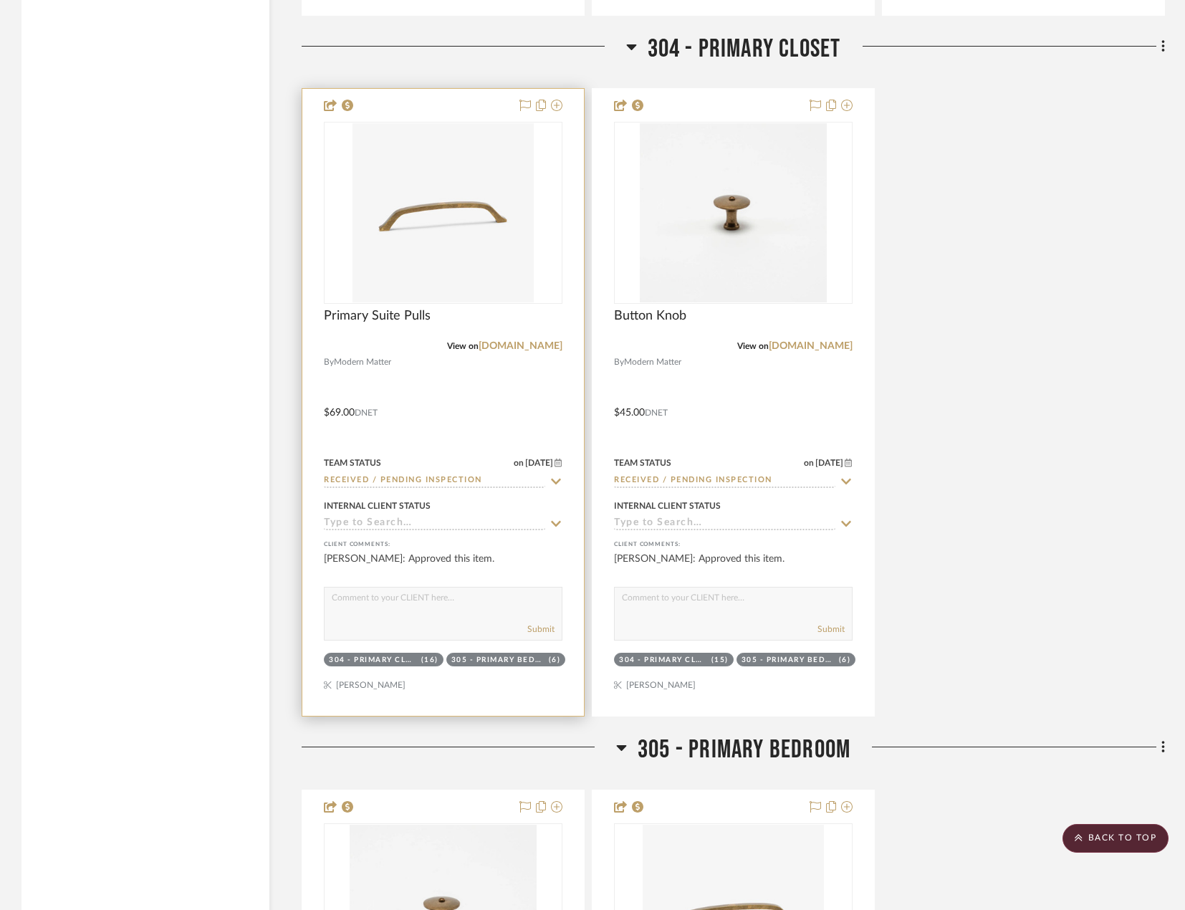
click at [524, 397] on div at bounding box center [443, 402] width 282 height 627
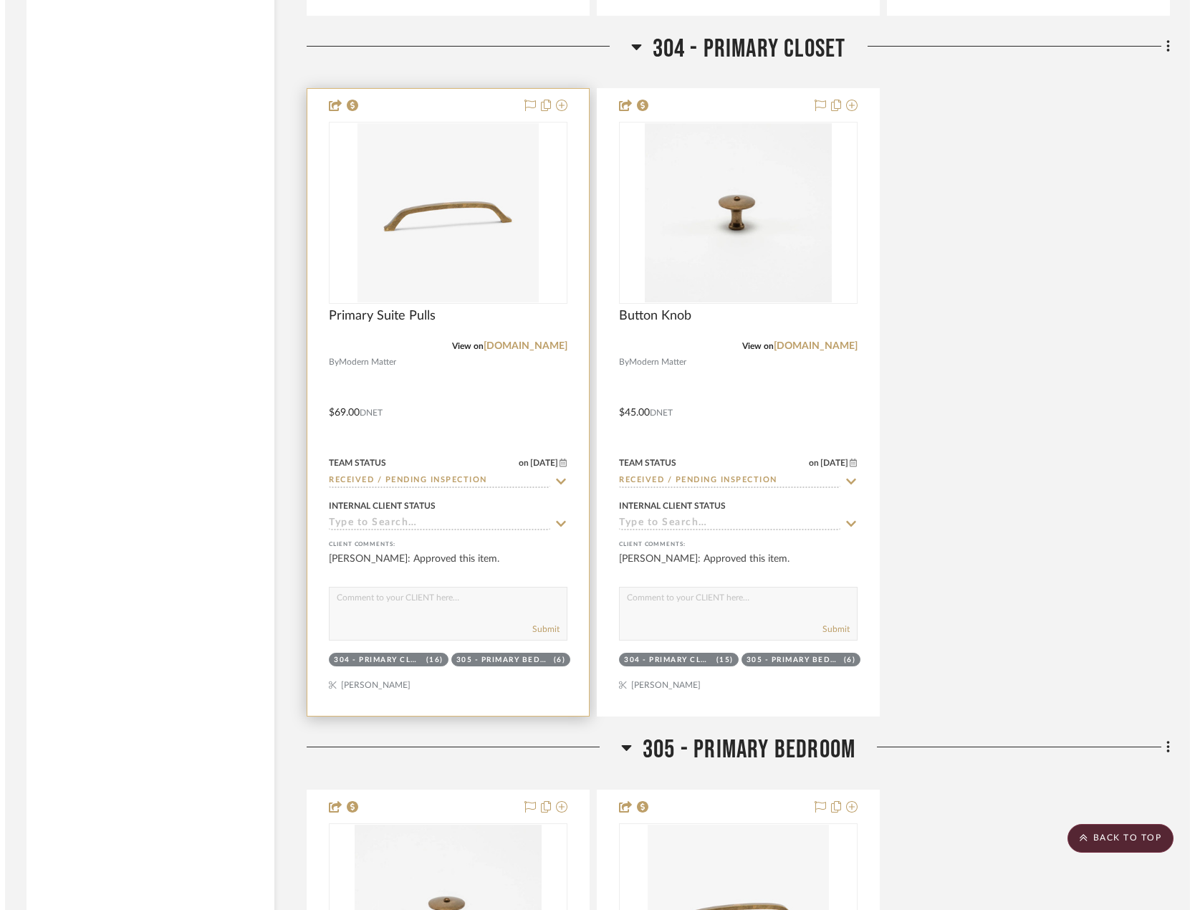
scroll to position [0, 0]
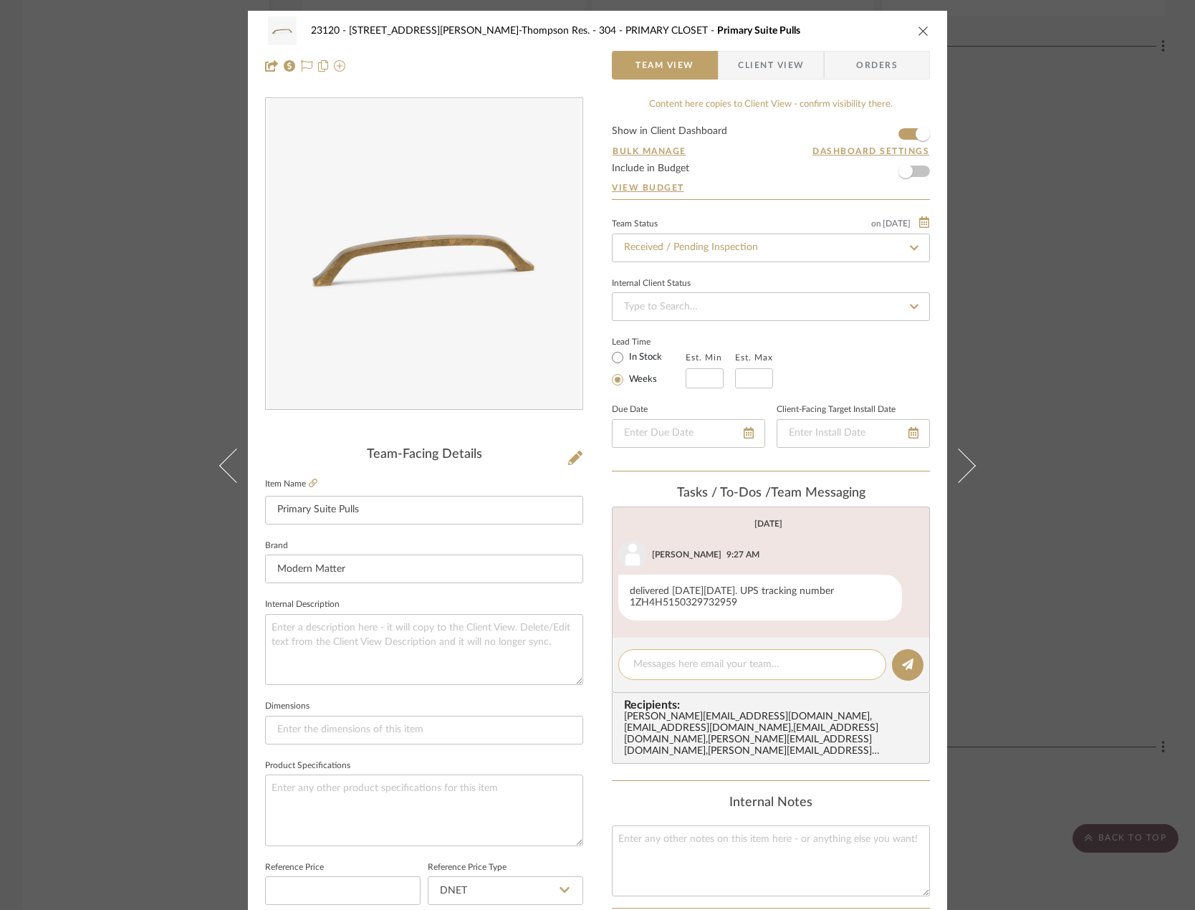
click at [701, 651] on div at bounding box center [752, 664] width 268 height 31
click at [707, 664] on textarea at bounding box center [752, 664] width 238 height 15
paste textarea "Delivered to site on [DATE]"
type textarea "Delivered to site on [DATE]"
click at [894, 662] on button at bounding box center [908, 665] width 32 height 32
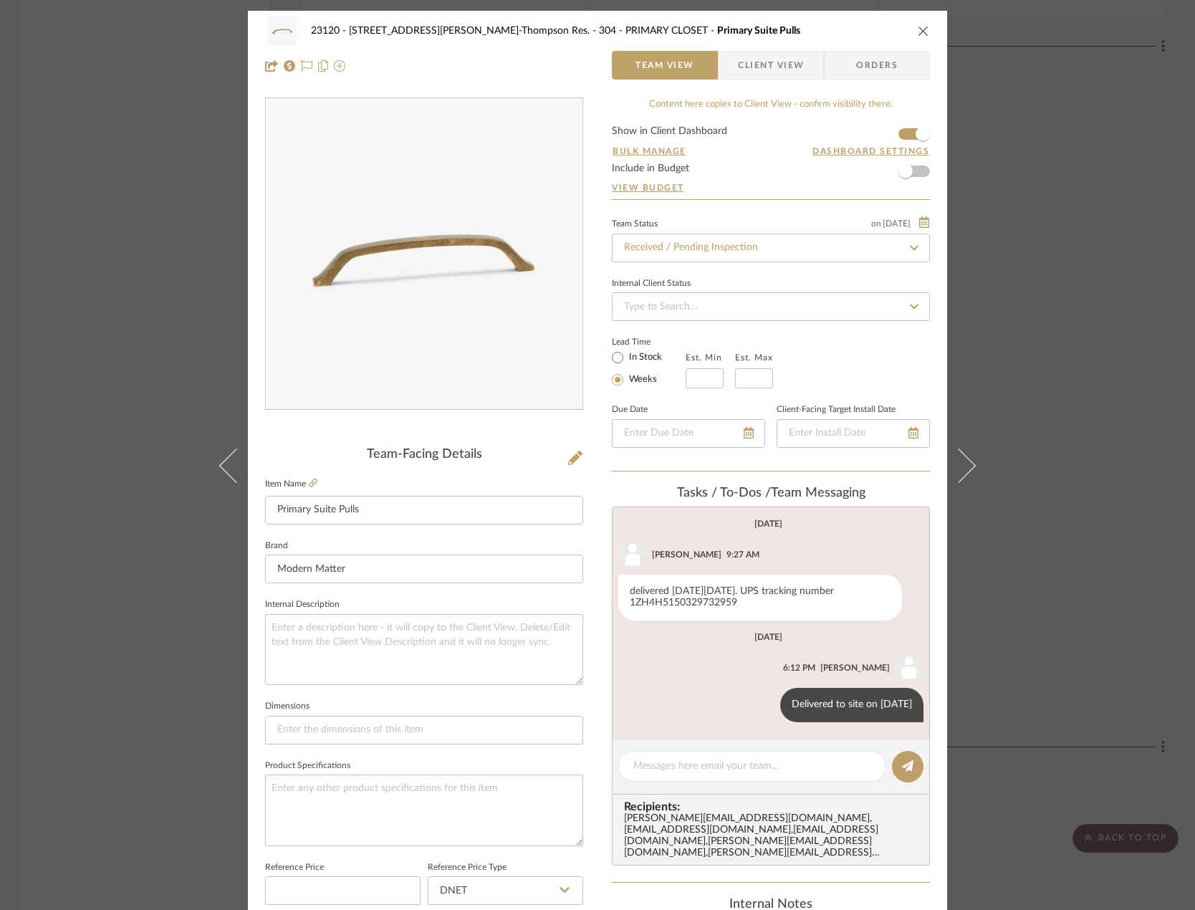
click at [1121, 498] on div "23120 - [STREET_ADDRESS][PERSON_NAME]-Thompson Res. 304 - PRIMARY CLOSET Primar…" at bounding box center [597, 455] width 1195 height 910
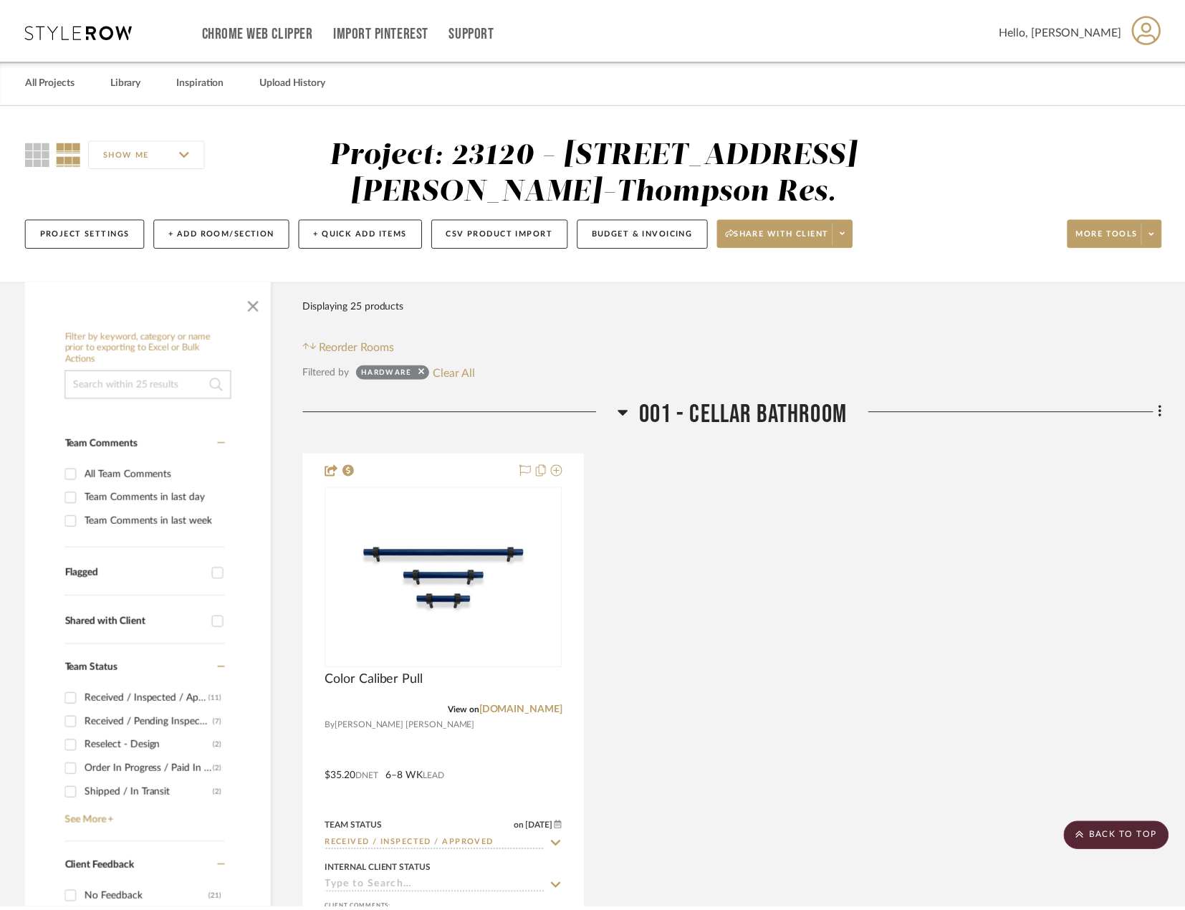
scroll to position [7309, 0]
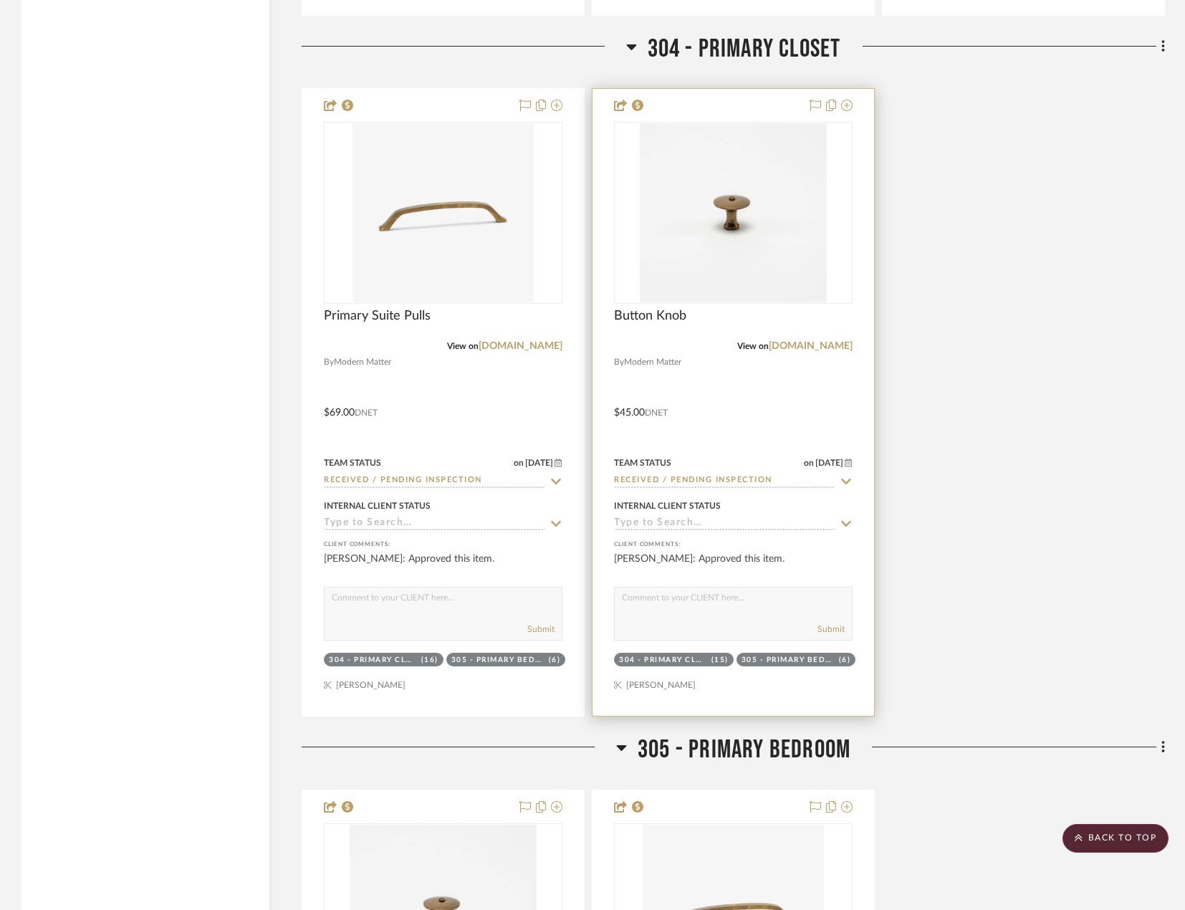
click at [732, 413] on div at bounding box center [734, 402] width 282 height 627
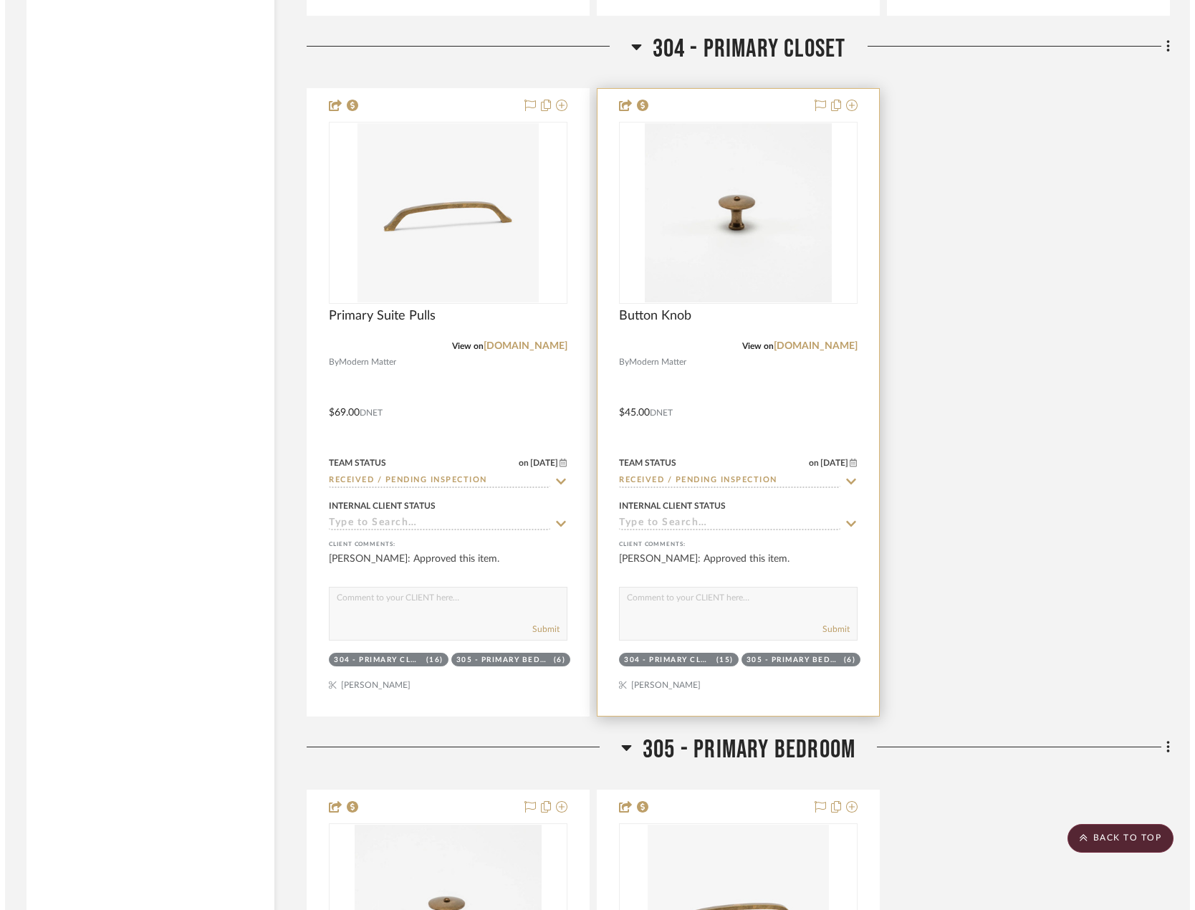
scroll to position [0, 0]
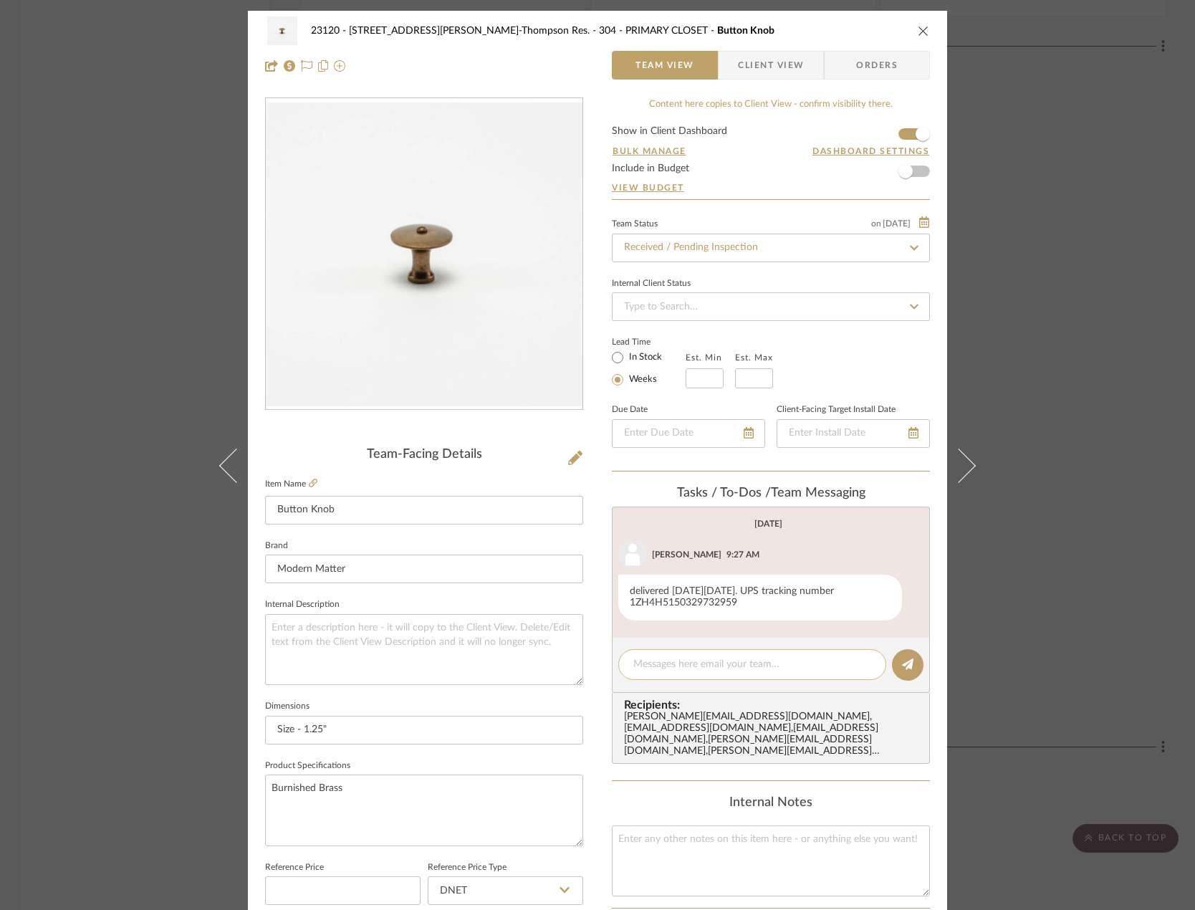
click at [679, 668] on textarea at bounding box center [752, 664] width 238 height 15
paste textarea "Delivered to site on [DATE]"
type textarea "Delivered to site on [DATE]"
click at [905, 668] on icon at bounding box center [907, 664] width 11 height 11
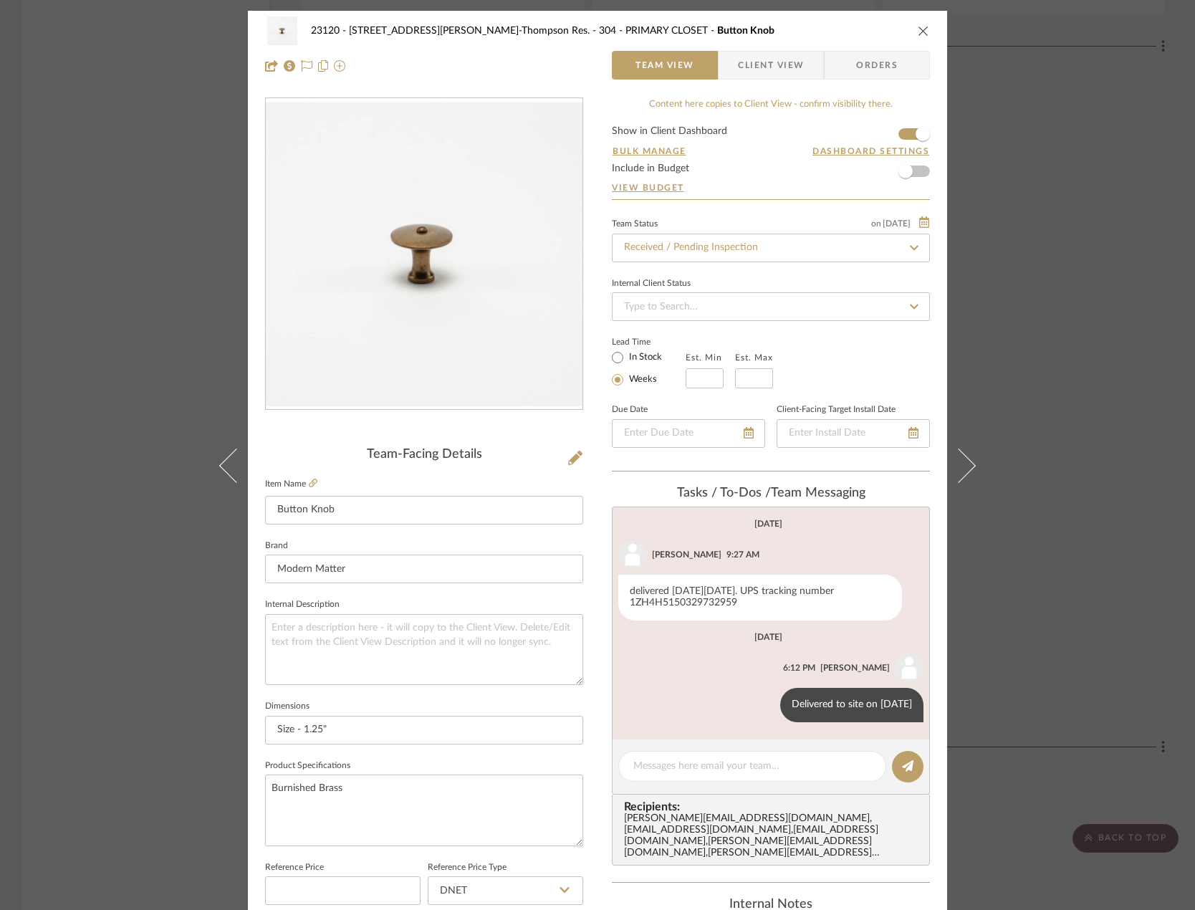
click at [115, 241] on div "23120 - [STREET_ADDRESS][PERSON_NAME]-Thompson Res. 304 - PRIMARY CLOSET Button…" at bounding box center [597, 455] width 1195 height 910
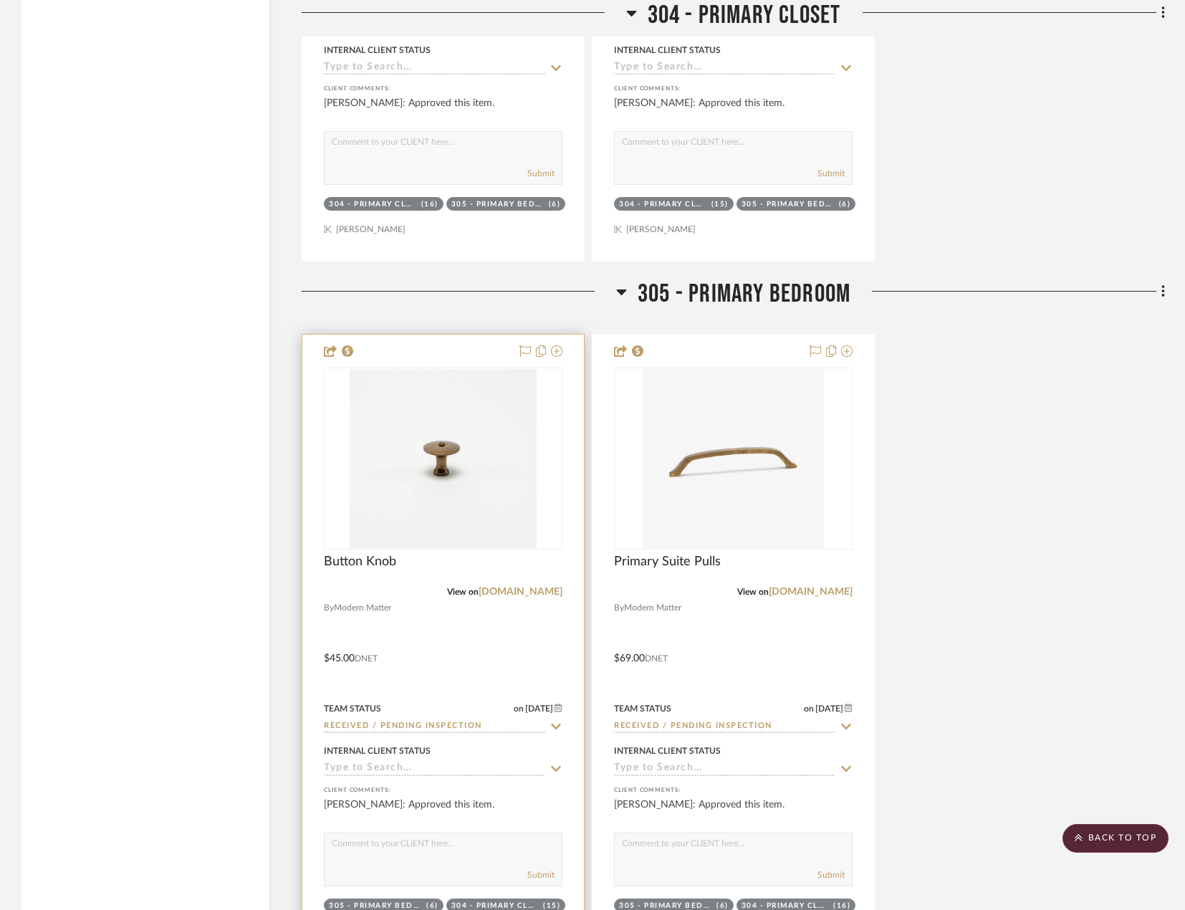
scroll to position [7954, 0]
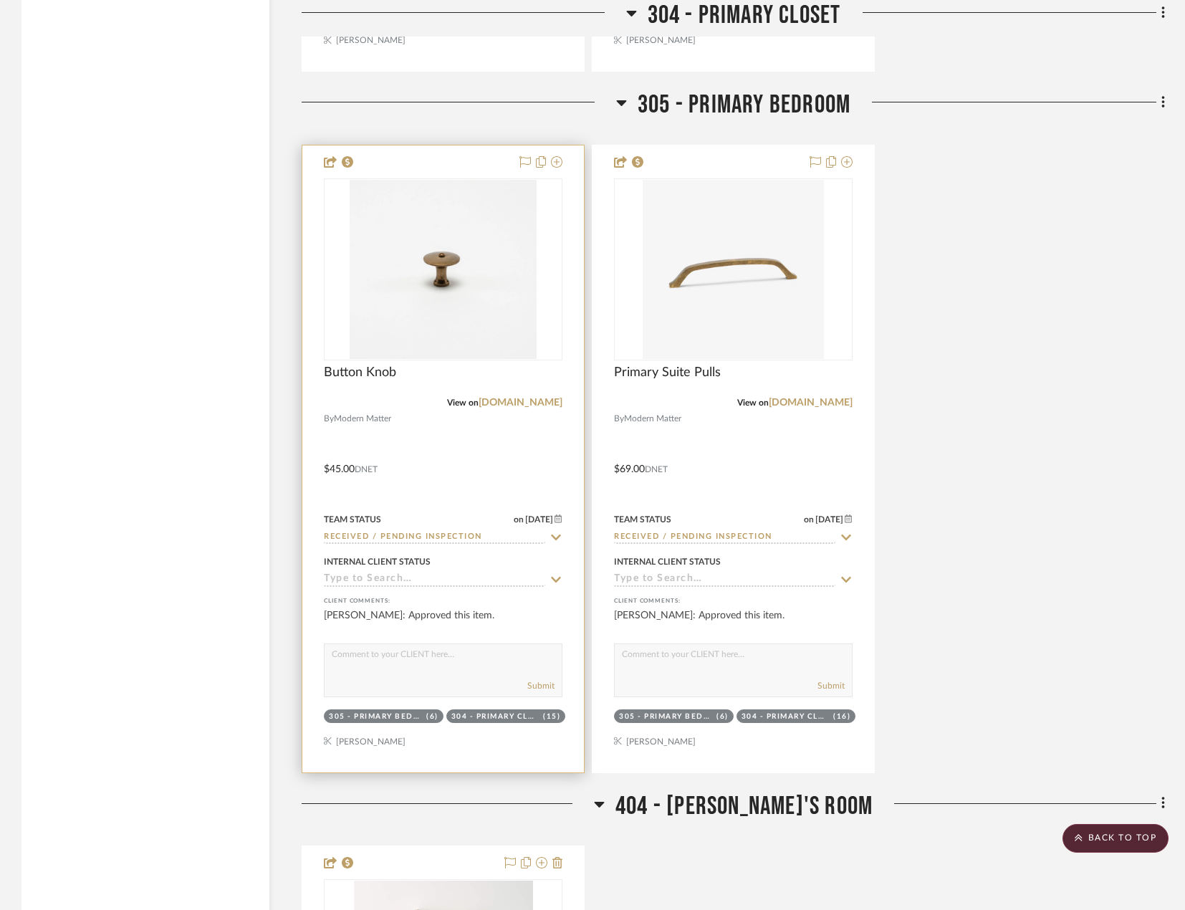
click at [548, 448] on div at bounding box center [443, 458] width 282 height 627
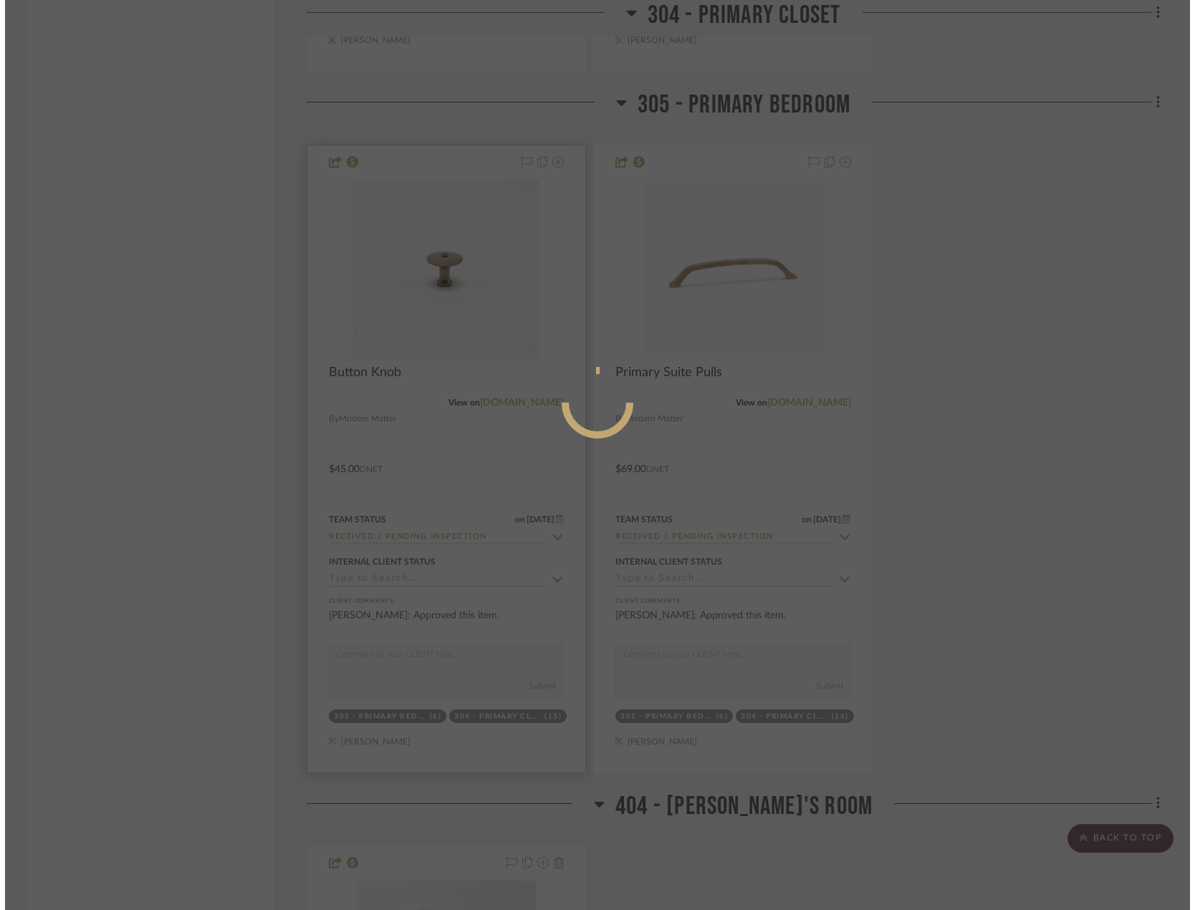
scroll to position [0, 0]
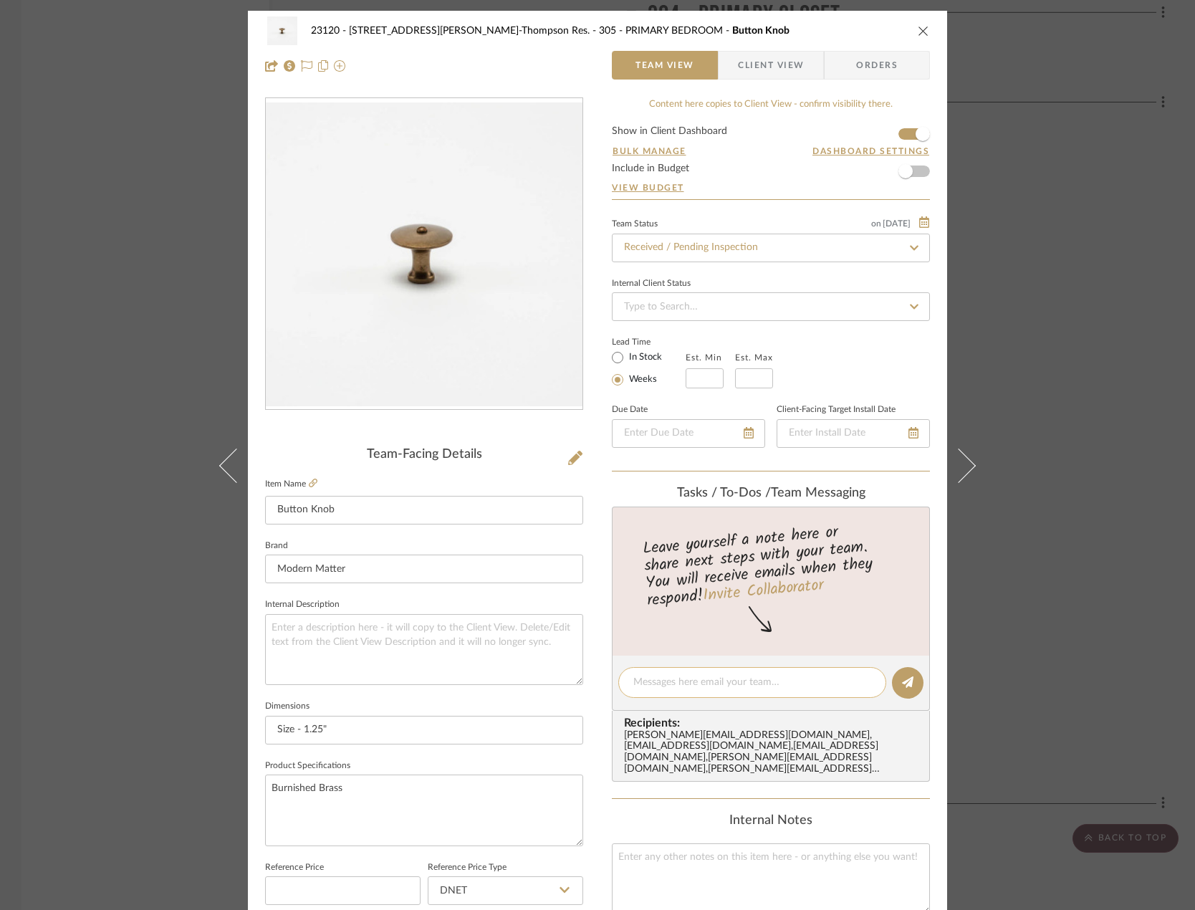
click at [723, 684] on textarea at bounding box center [752, 682] width 238 height 15
paste textarea "Delivered to site on [DATE]"
type textarea "Delivered to site on [DATE]"
click at [907, 687] on icon at bounding box center [907, 681] width 11 height 11
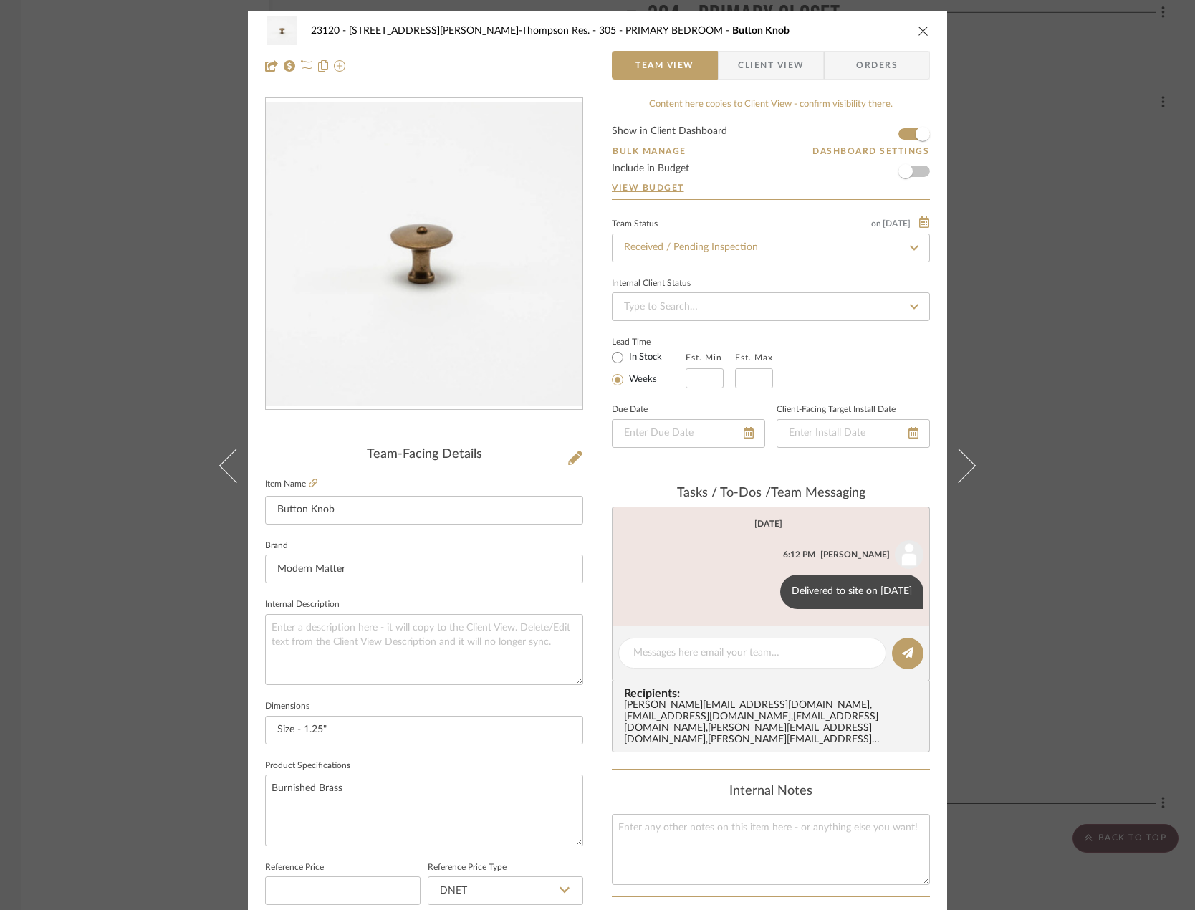
click at [49, 187] on div "23120 - [STREET_ADDRESS][PERSON_NAME]-Thompson Res. 305 - PRIMARY BEDROOM Butto…" at bounding box center [597, 455] width 1195 height 910
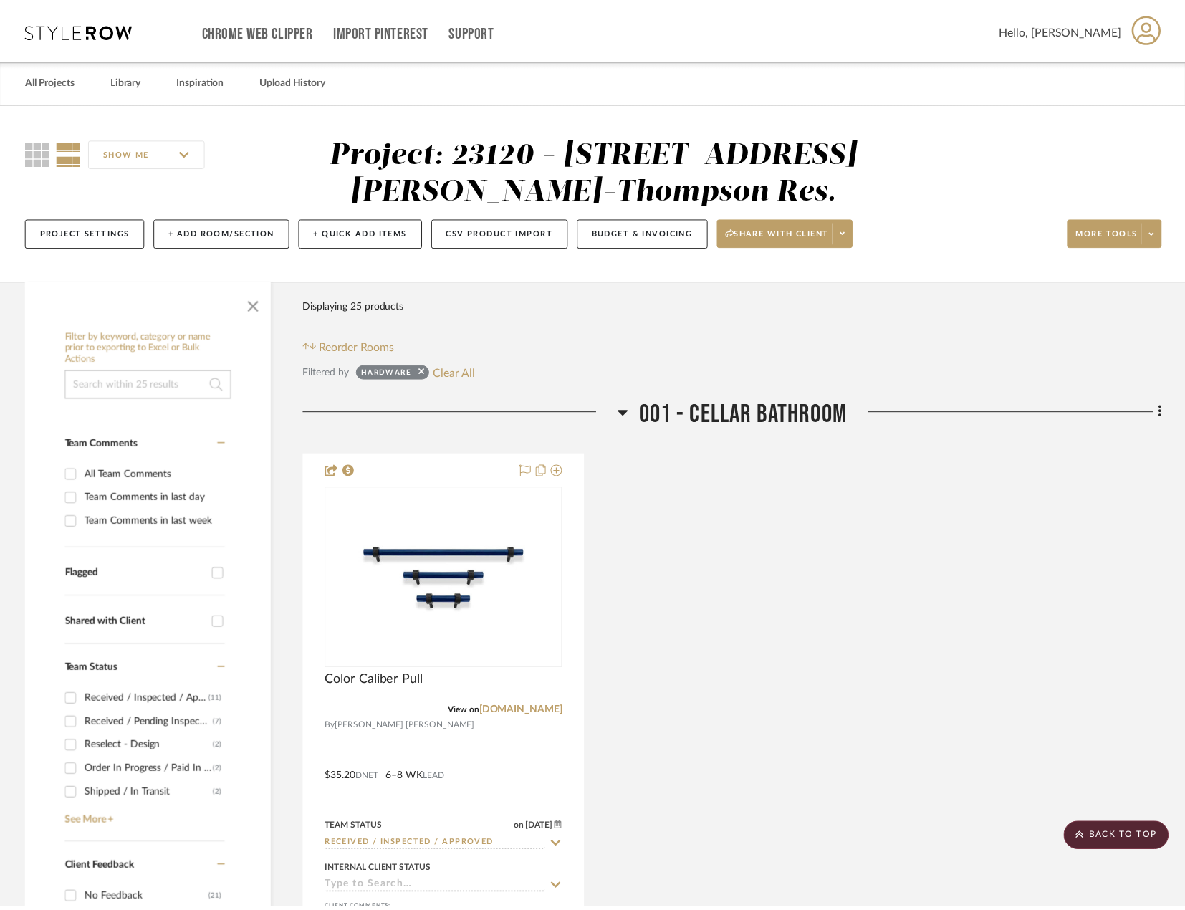
scroll to position [7954, 0]
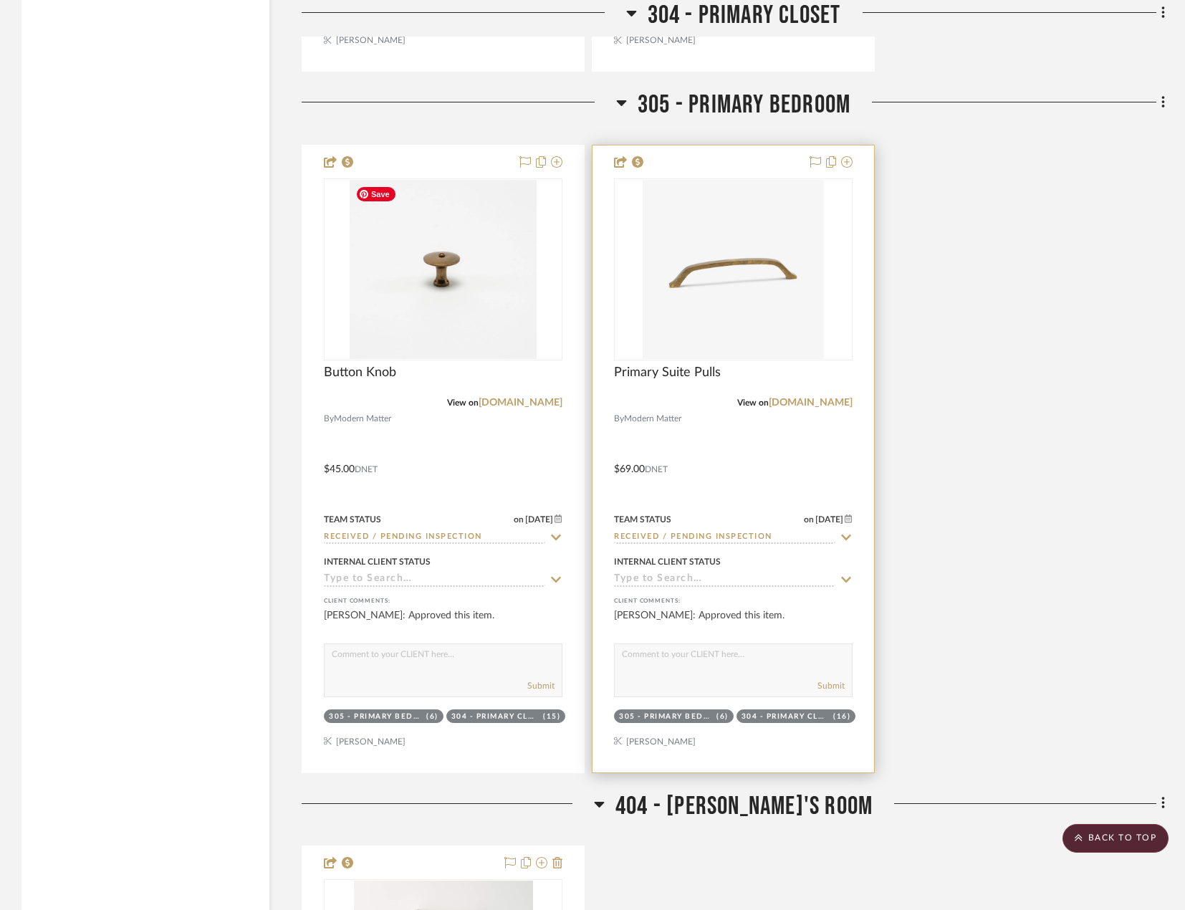
click at [802, 444] on div at bounding box center [734, 458] width 282 height 627
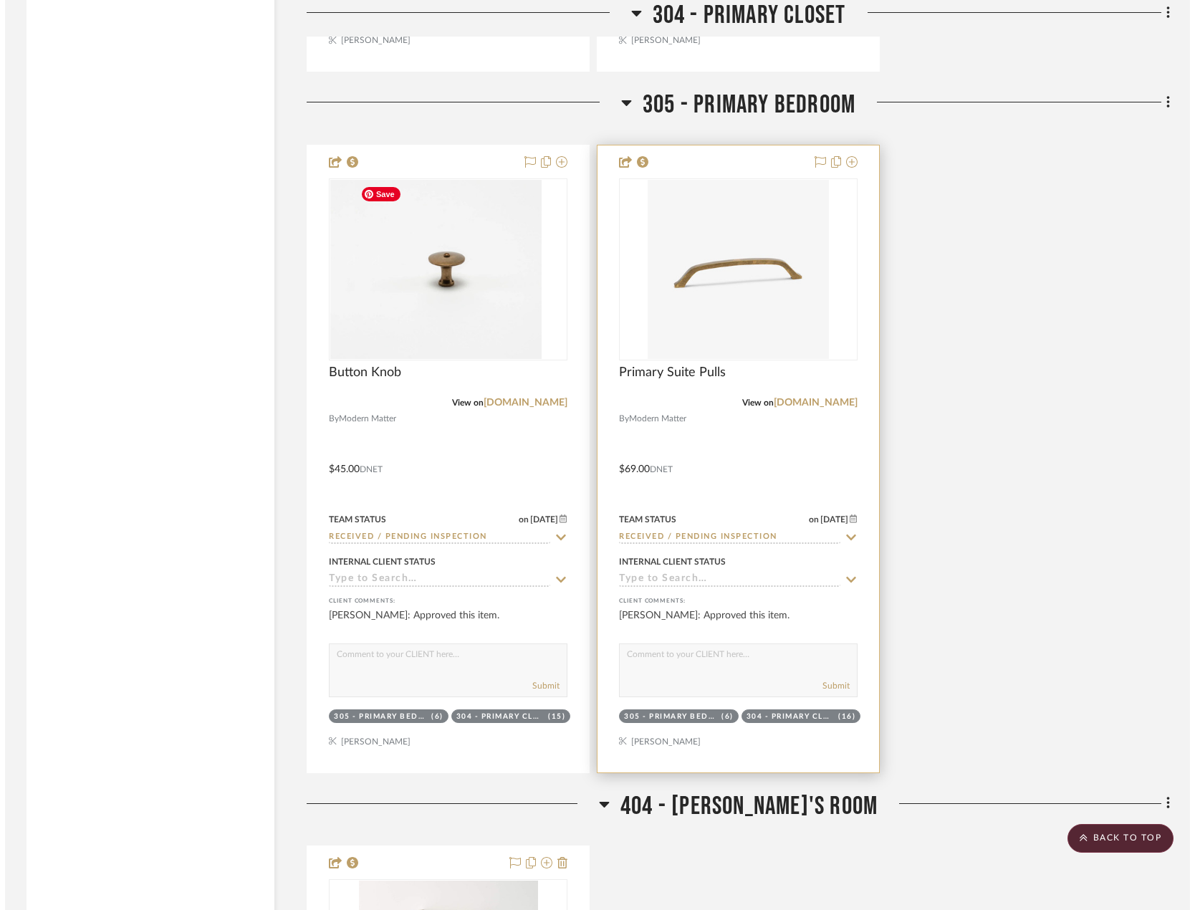
scroll to position [0, 0]
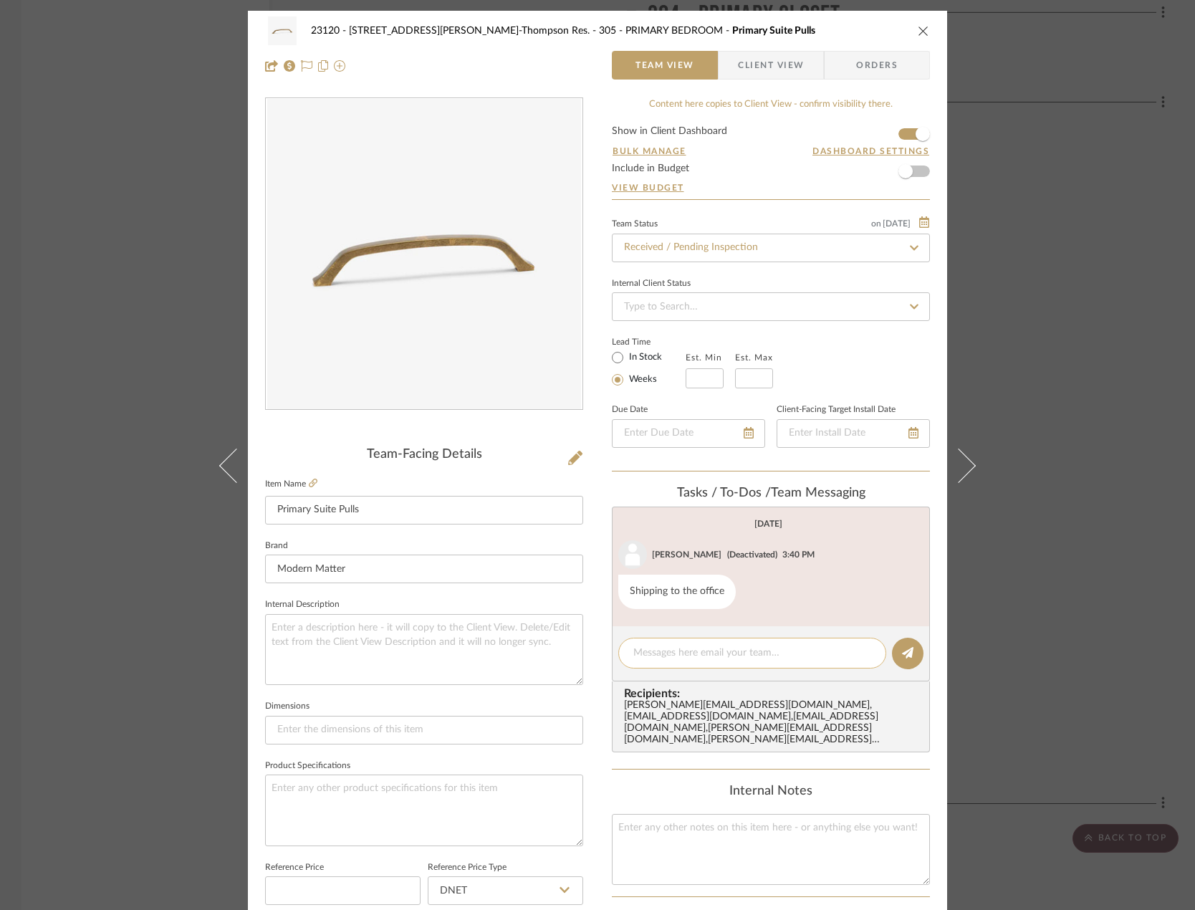
click at [712, 651] on textarea at bounding box center [752, 653] width 238 height 15
paste textarea "Delivered to site on [DATE]"
type textarea "Delivered to site on [DATE]"
click at [894, 653] on button at bounding box center [908, 654] width 32 height 32
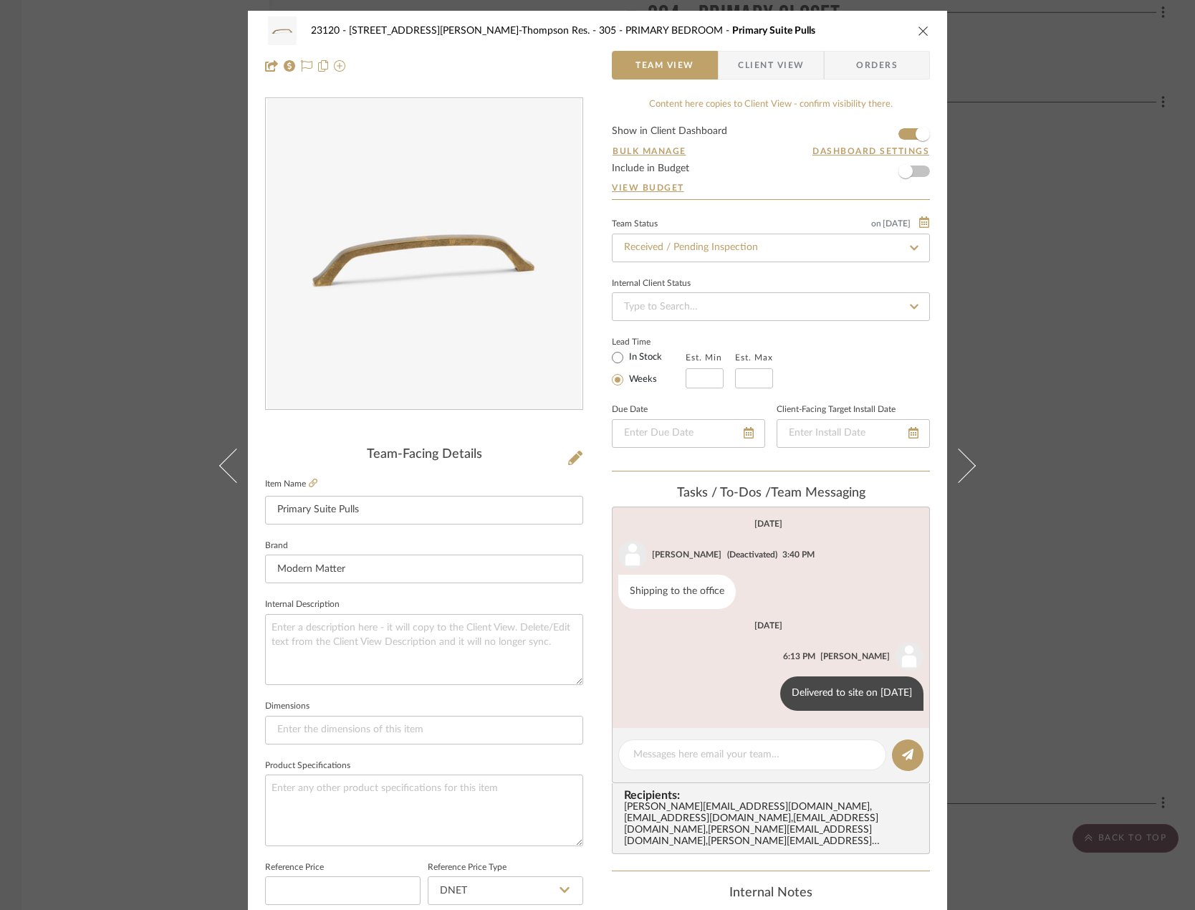
click at [1081, 416] on div "23120 - [STREET_ADDRESS][PERSON_NAME]-Thompson Res. 305 - PRIMARY BEDROOM Prima…" at bounding box center [597, 455] width 1195 height 910
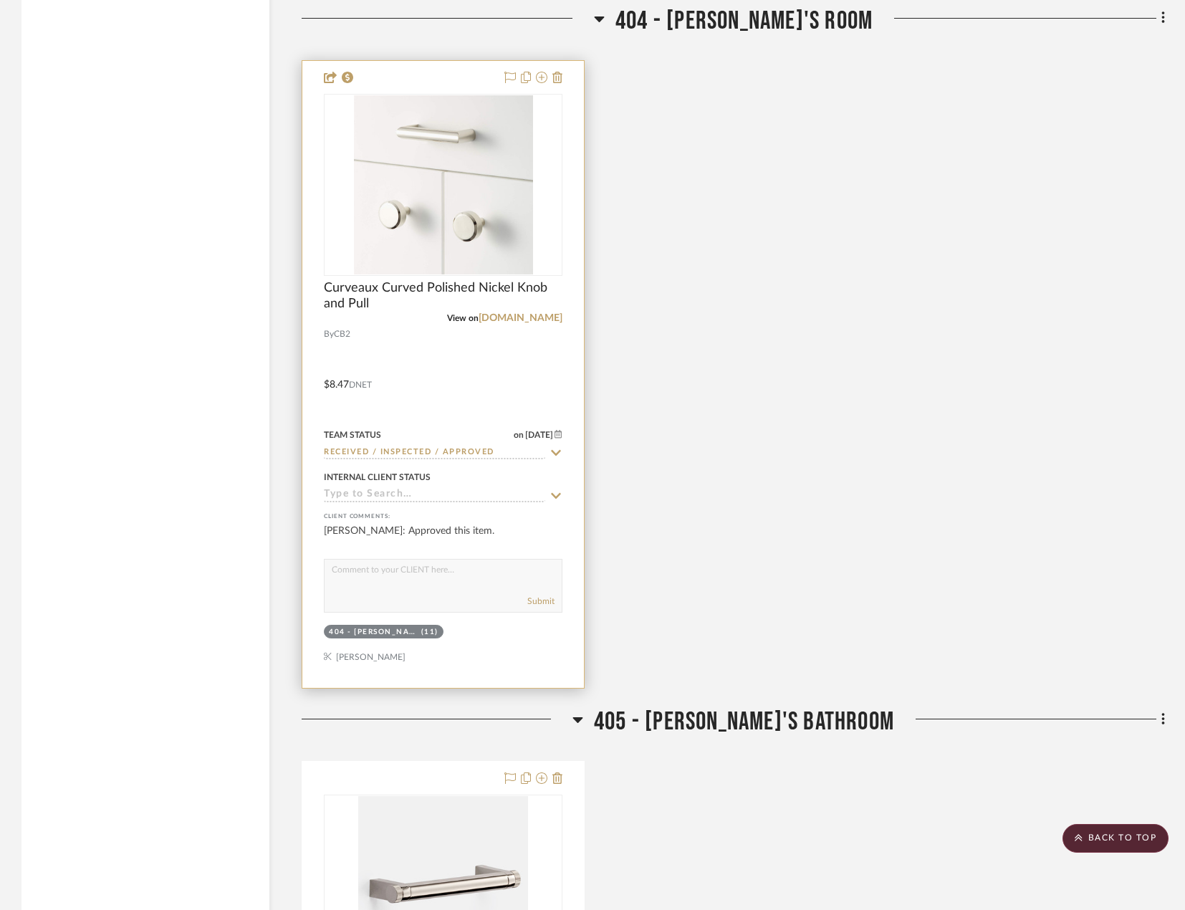
scroll to position [8743, 0]
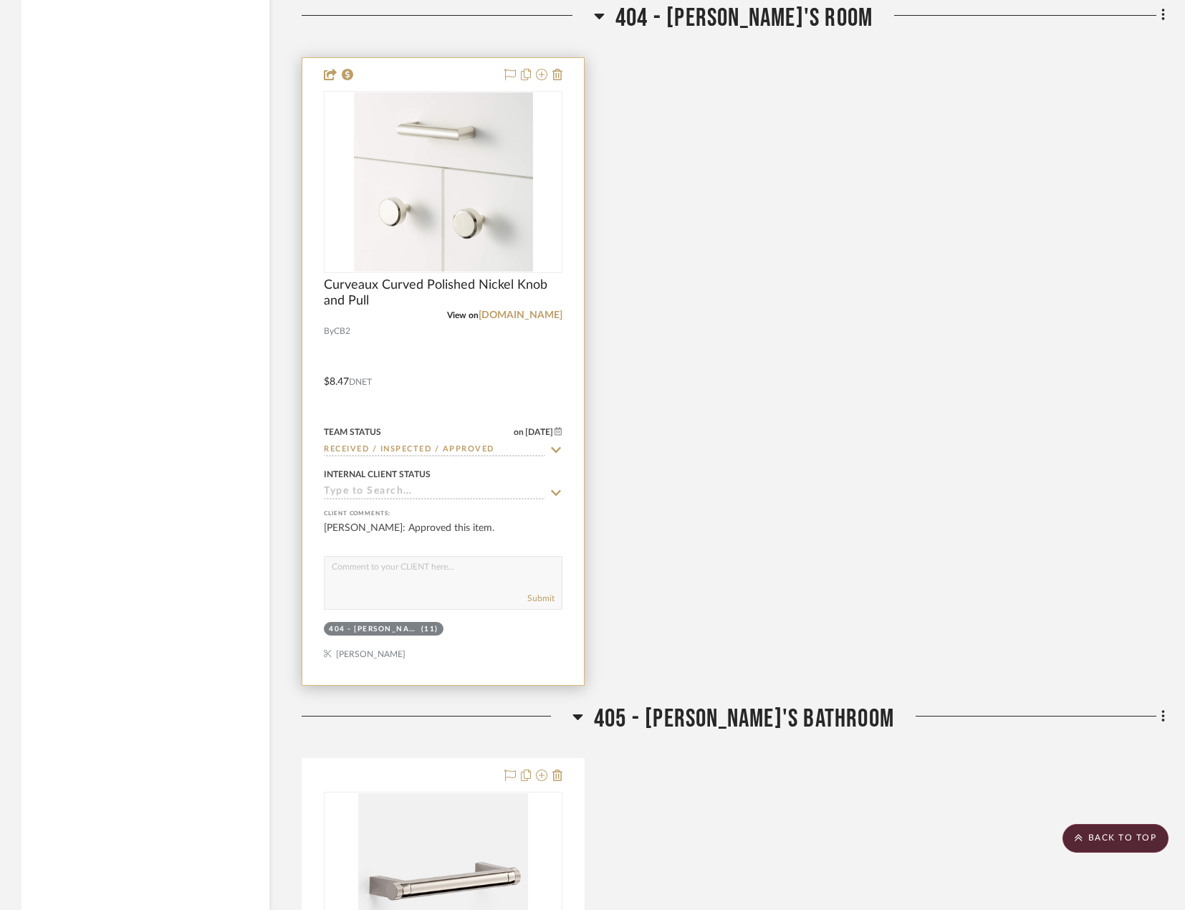
click at [501, 396] on div at bounding box center [443, 371] width 282 height 627
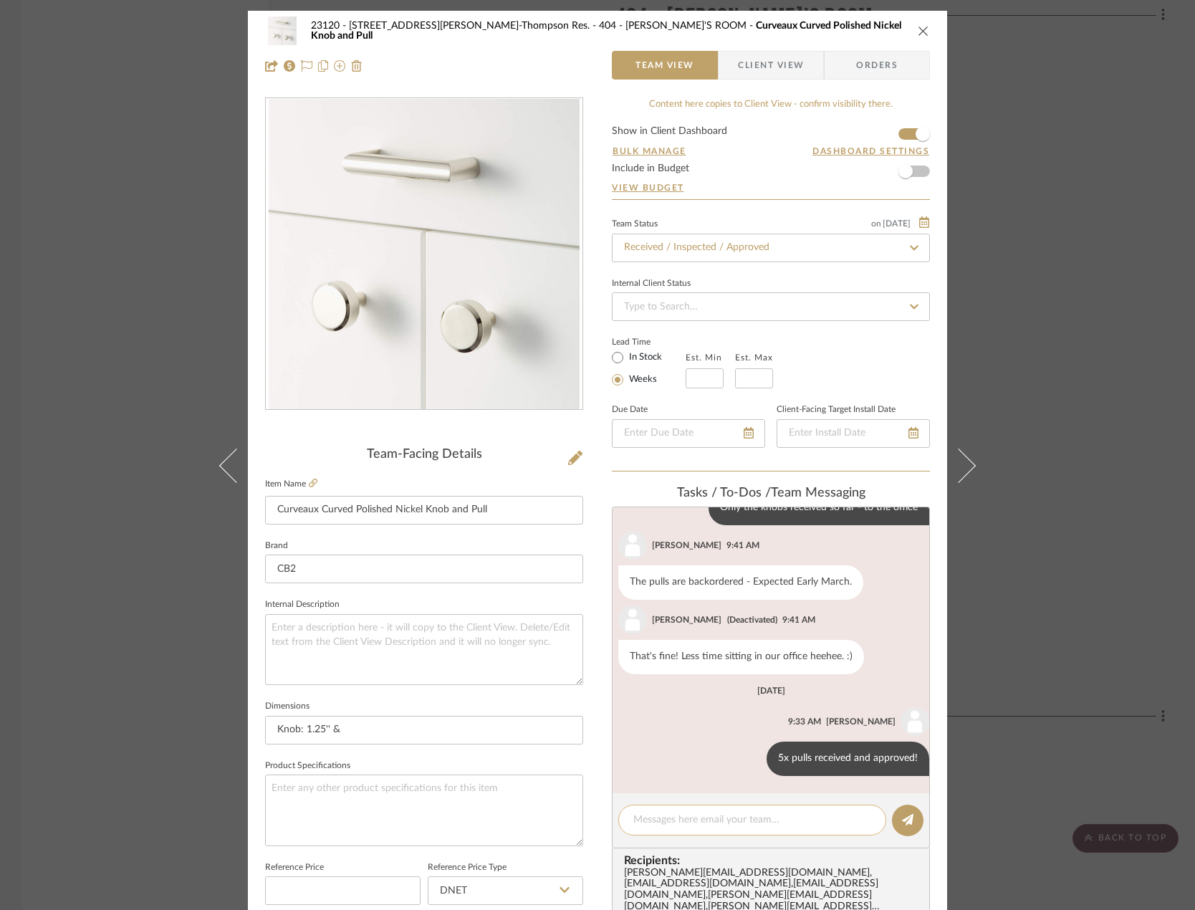
click at [682, 820] on textarea at bounding box center [752, 820] width 238 height 15
paste textarea "Delivered to site on [DATE]"
type textarea "Delivered to site on [DATE]"
click at [902, 816] on icon at bounding box center [907, 819] width 11 height 11
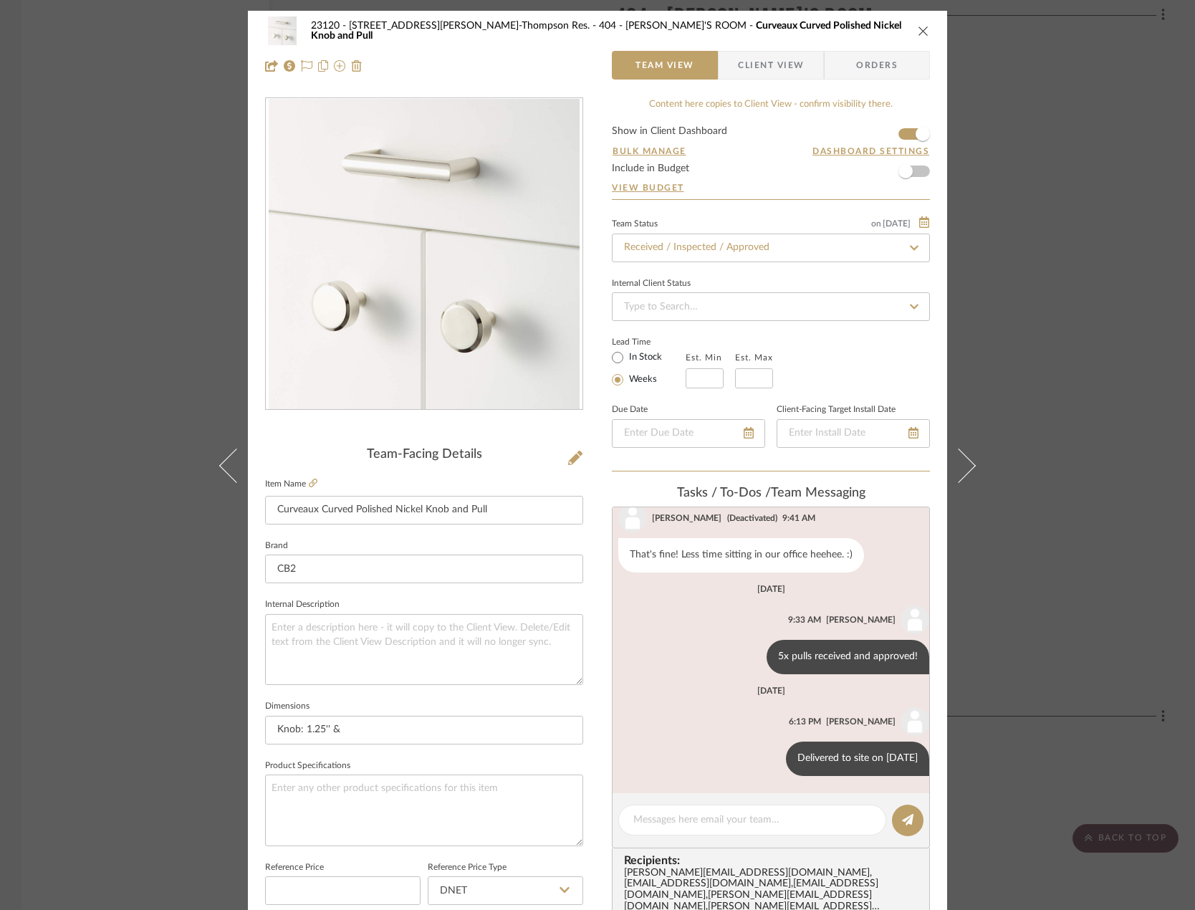
click at [1094, 474] on div "23120 - [STREET_ADDRESS][PERSON_NAME]-Thompson Res. 404 - [PERSON_NAME]'S ROOM …" at bounding box center [597, 455] width 1195 height 910
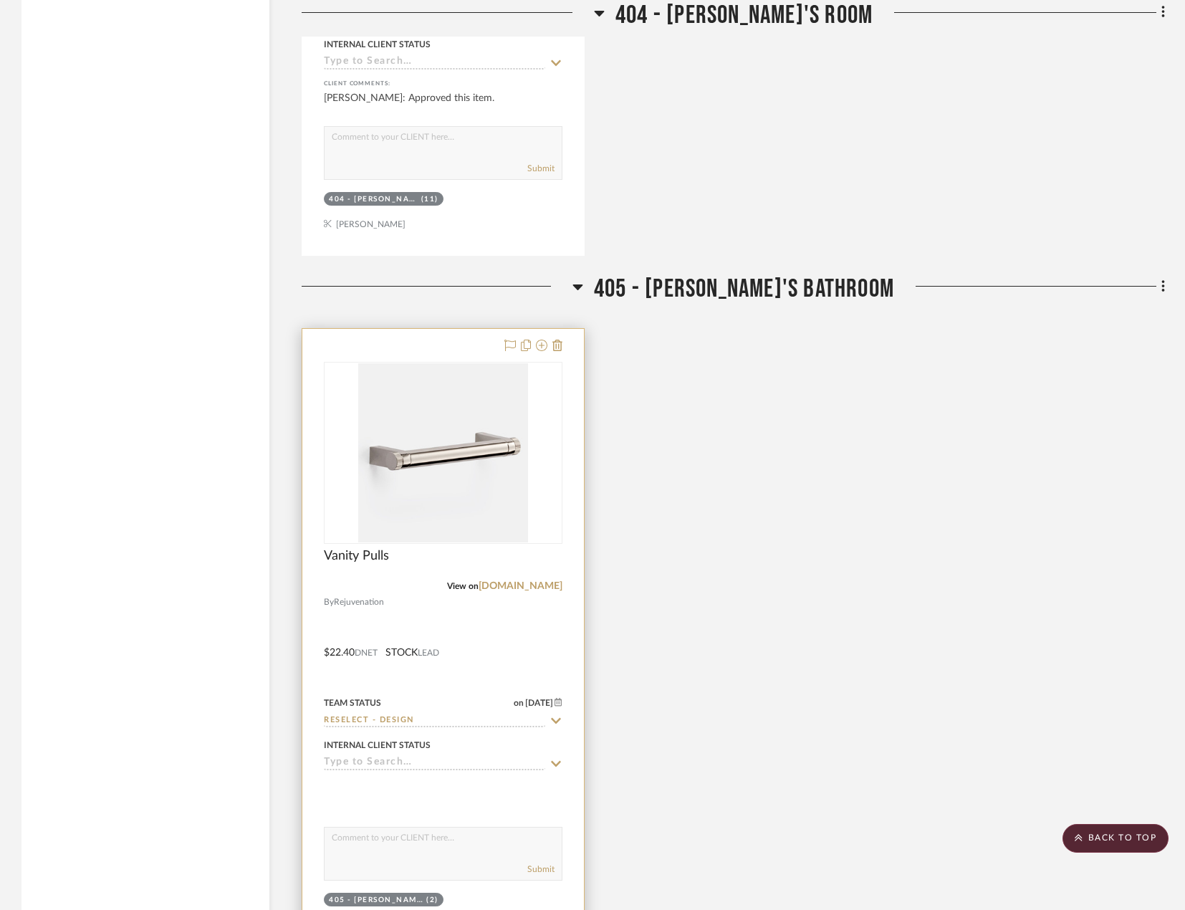
click at [515, 655] on div at bounding box center [443, 642] width 282 height 627
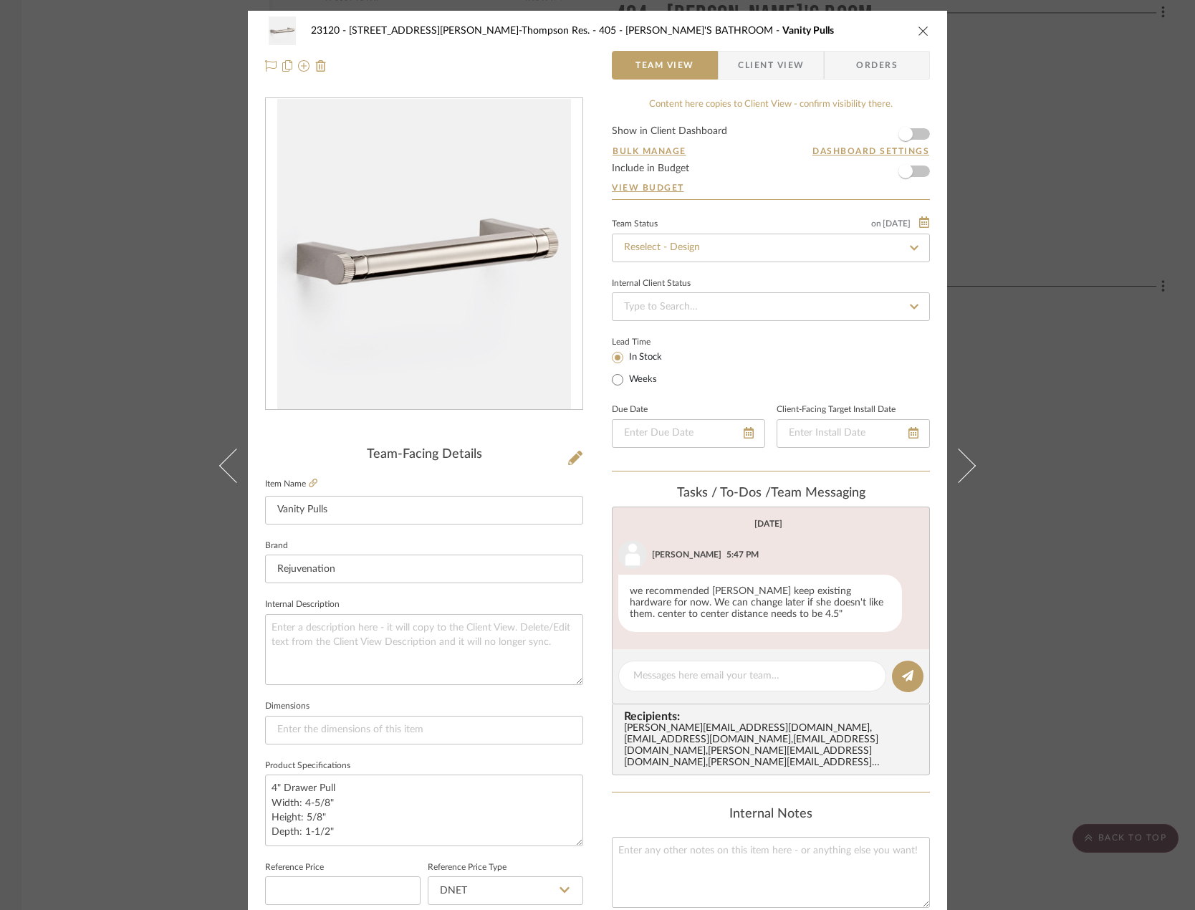
click at [1116, 271] on div "23120 - [STREET_ADDRESS][PERSON_NAME]-Thompson Res. 405 - TIMMY'S BATHROOM Vani…" at bounding box center [597, 455] width 1195 height 910
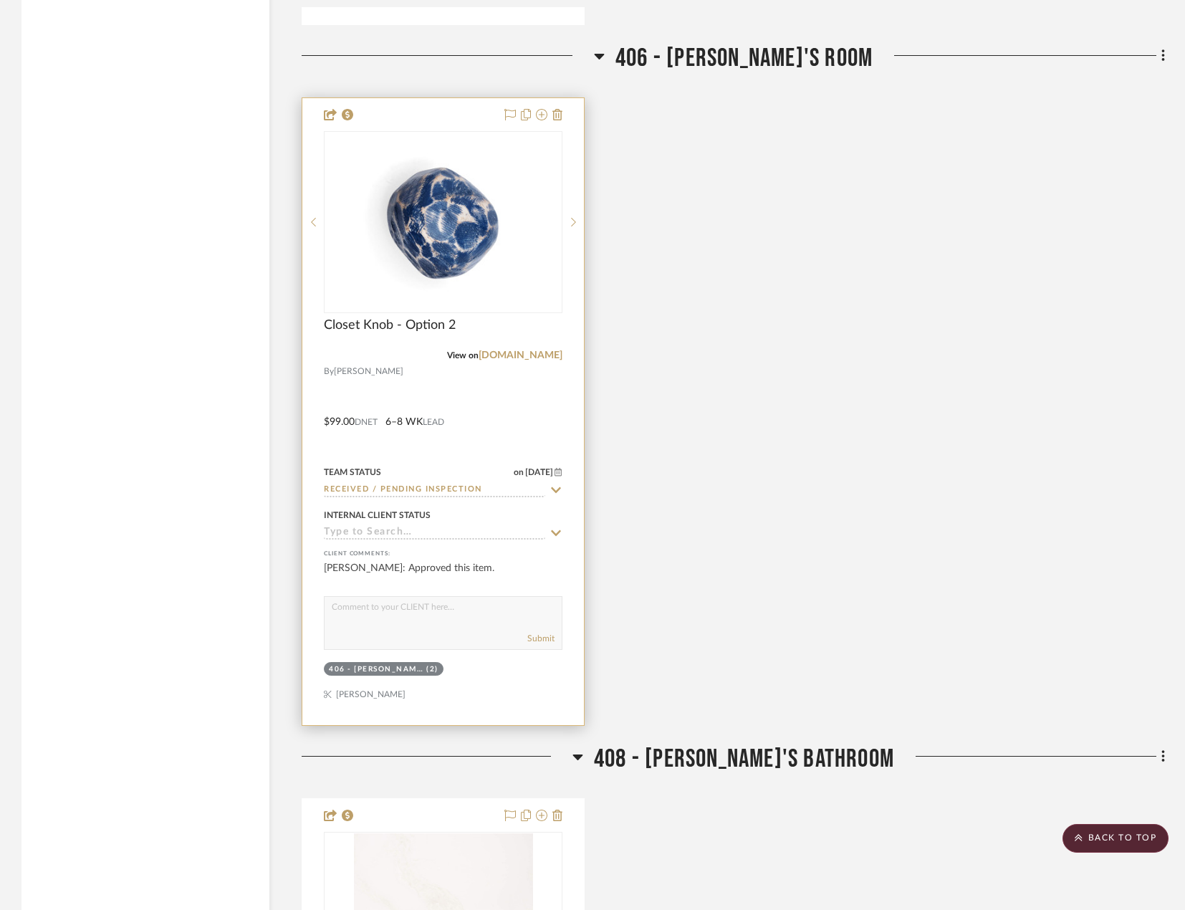
click at [551, 425] on div at bounding box center [443, 411] width 282 height 627
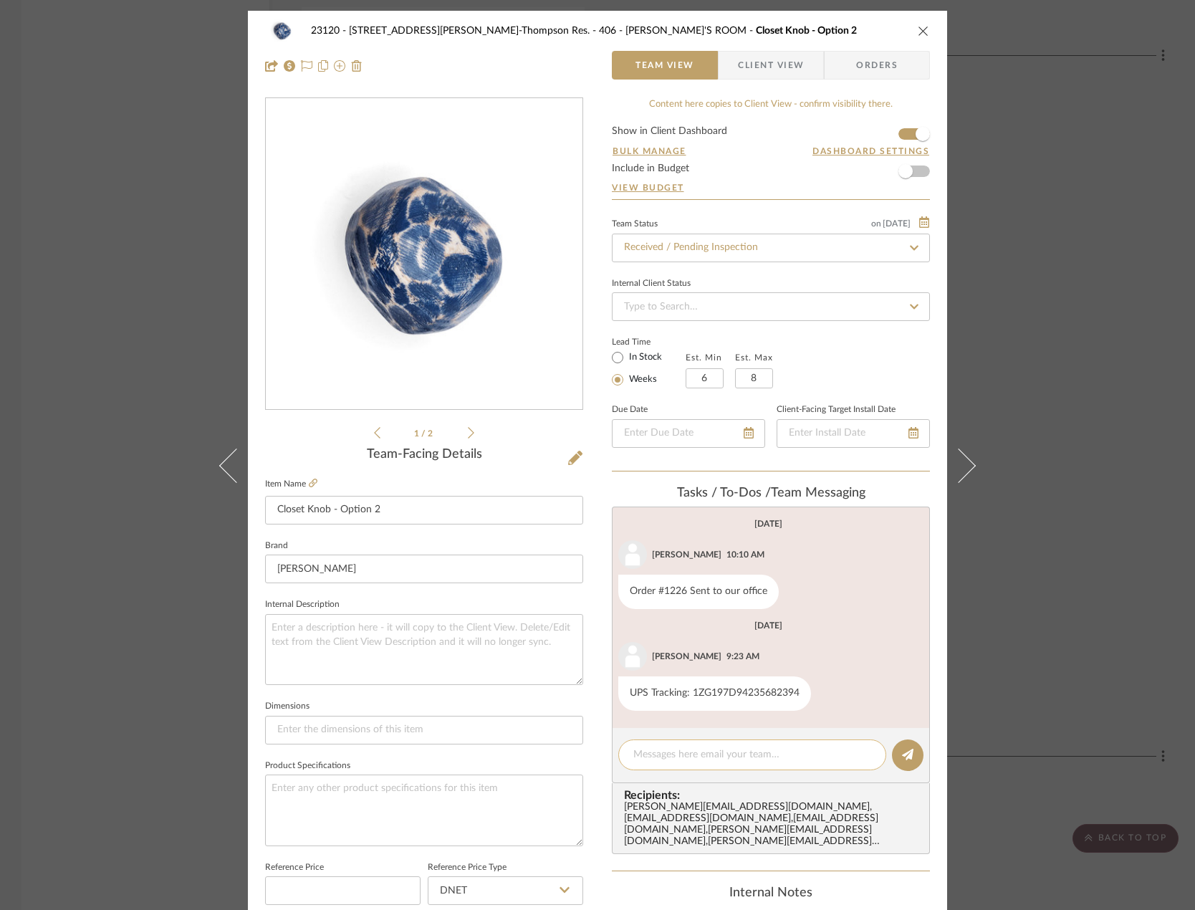
drag, startPoint x: 729, startPoint y: 757, endPoint x: 737, endPoint y: 757, distance: 7.9
click at [729, 756] on textarea at bounding box center [752, 754] width 238 height 15
paste textarea "Delivered to site on [DATE]"
type textarea "Delivered to site on [DATE]"
click at [902, 758] on icon at bounding box center [907, 754] width 11 height 11
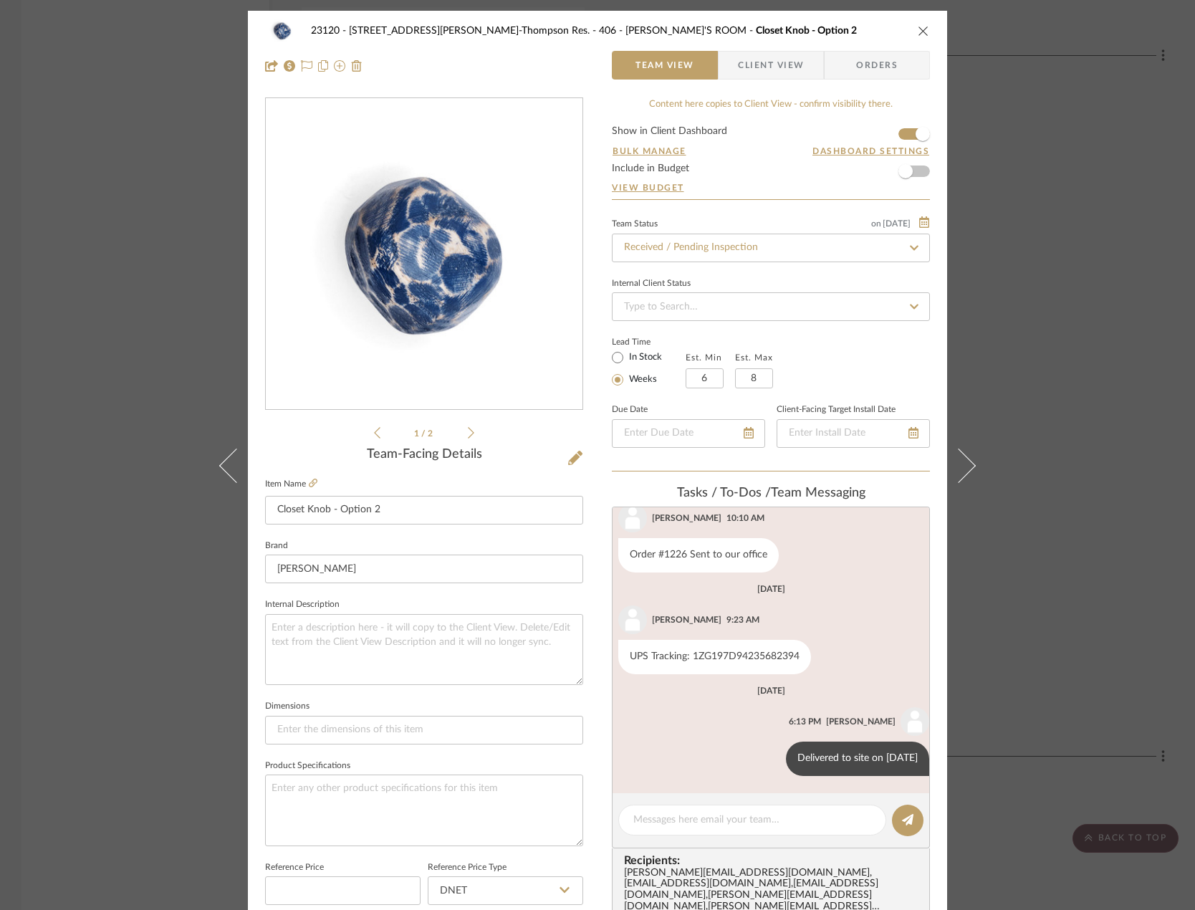
click at [1100, 444] on div "23120 - [STREET_ADDRESS][PERSON_NAME]-Thompson Res. 406 - [PERSON_NAME]'S ROOM …" at bounding box center [597, 455] width 1195 height 910
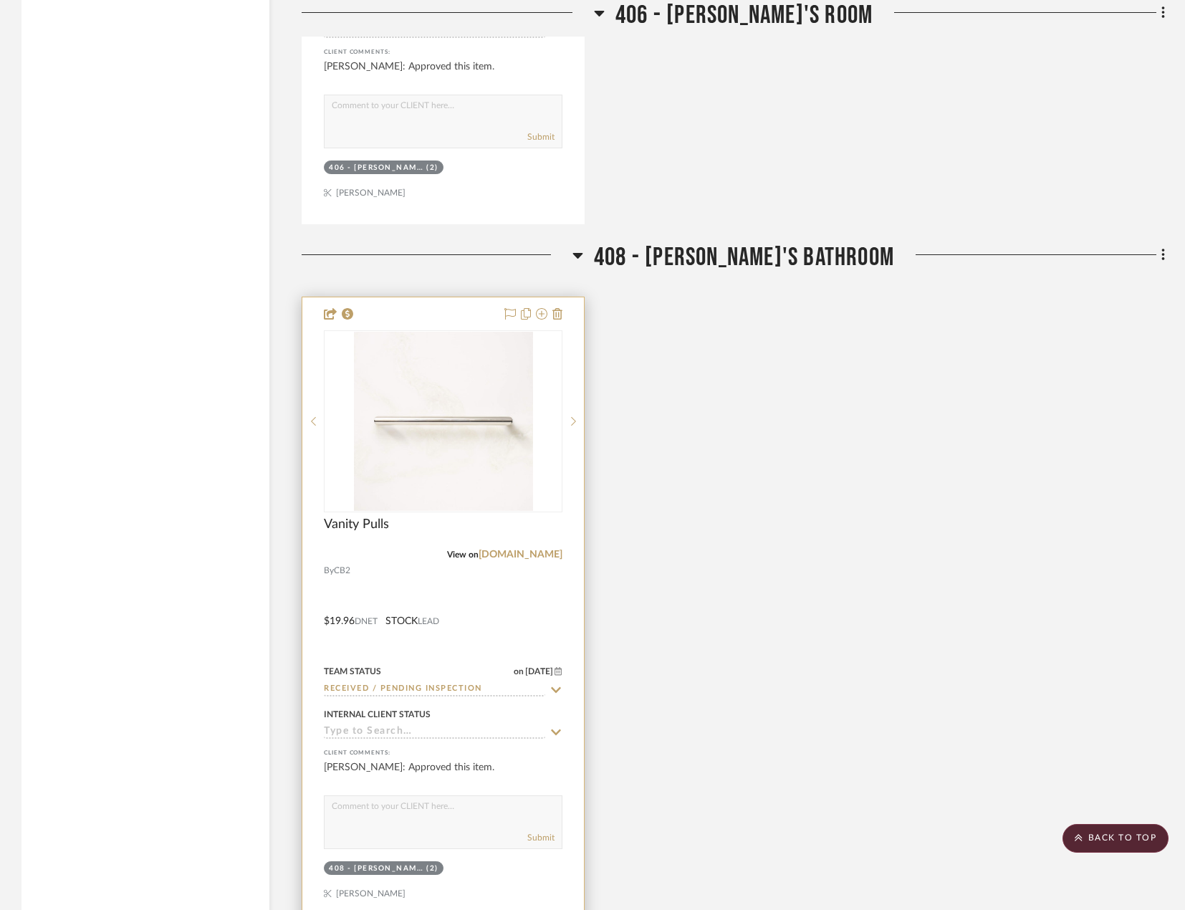
click at [449, 650] on div at bounding box center [443, 610] width 282 height 627
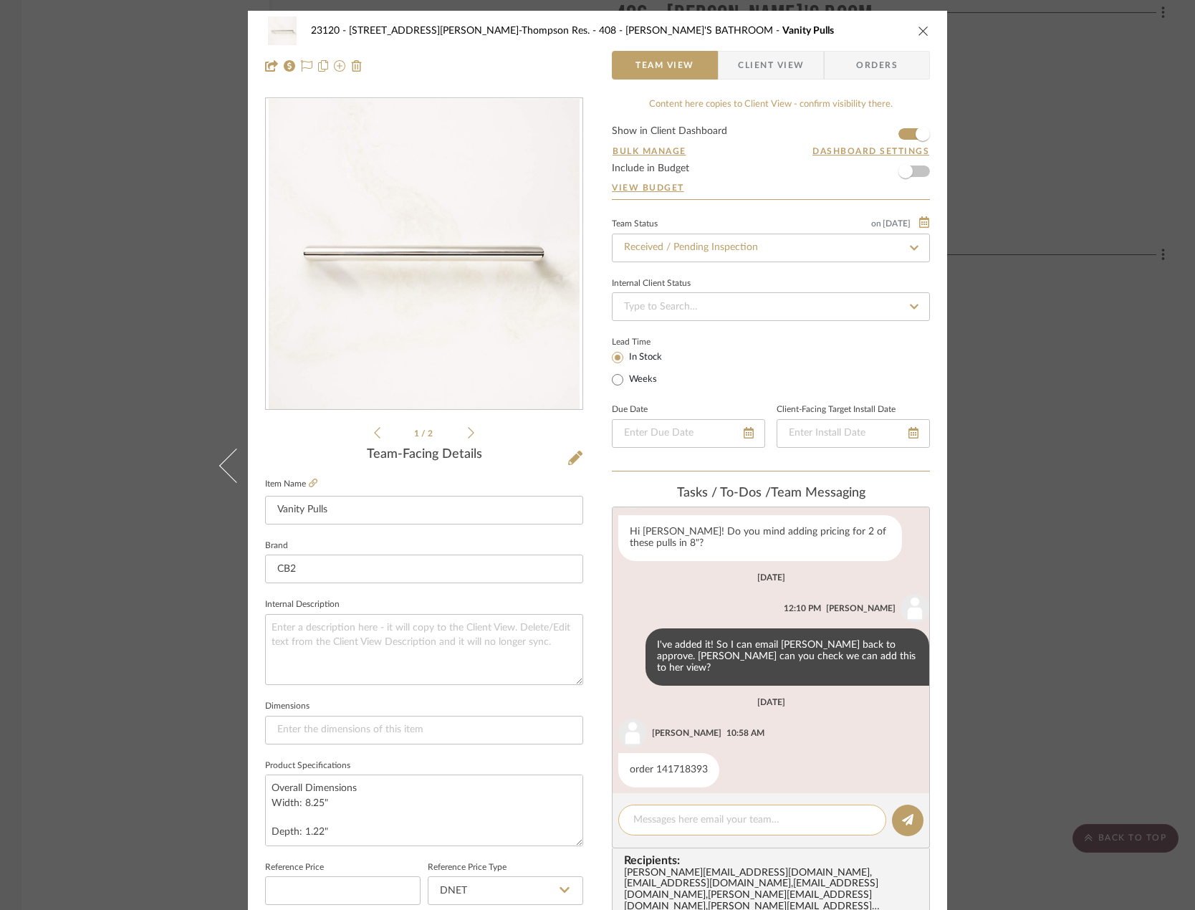
click at [722, 809] on div at bounding box center [752, 820] width 268 height 31
click at [742, 818] on textarea at bounding box center [752, 820] width 238 height 15
paste textarea "Delivered to site on [DATE]"
type textarea "Delivered to site on [DATE]"
click at [903, 823] on icon at bounding box center [907, 819] width 11 height 11
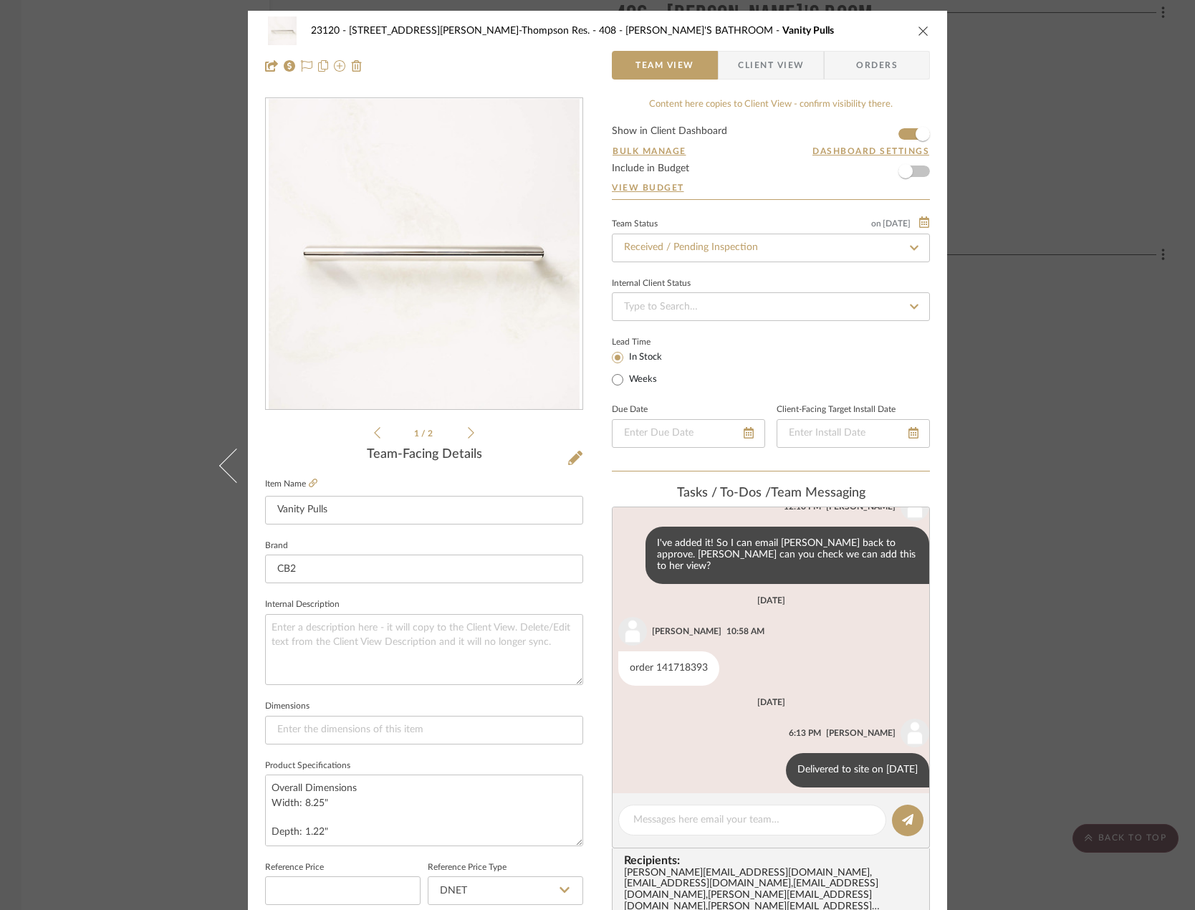
click at [81, 345] on div "23120 - [STREET_ADDRESS][PERSON_NAME], [PERSON_NAME] Res. 408 - [PERSON_NAME]'S…" at bounding box center [597, 455] width 1195 height 910
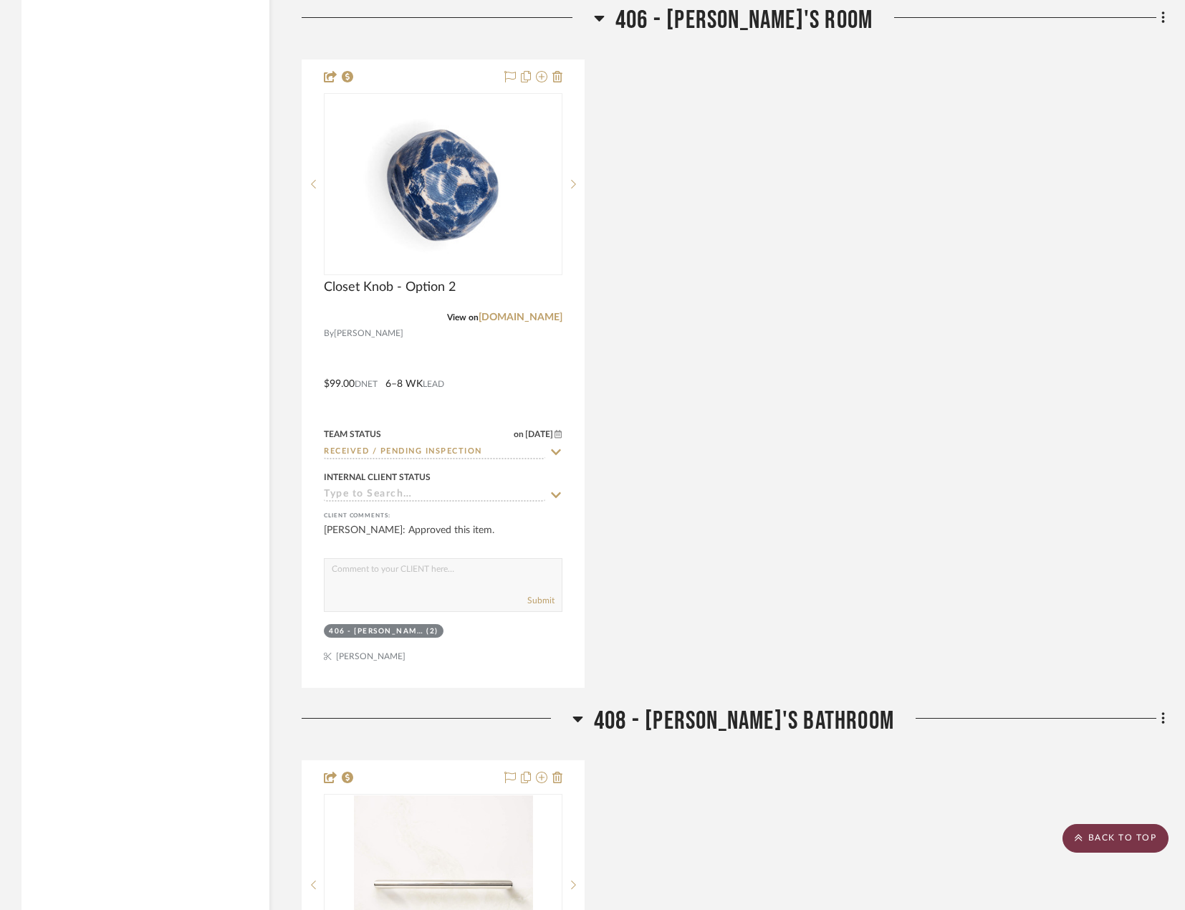
click at [1120, 834] on scroll-to-top-button "BACK TO TOP" at bounding box center [1116, 838] width 106 height 29
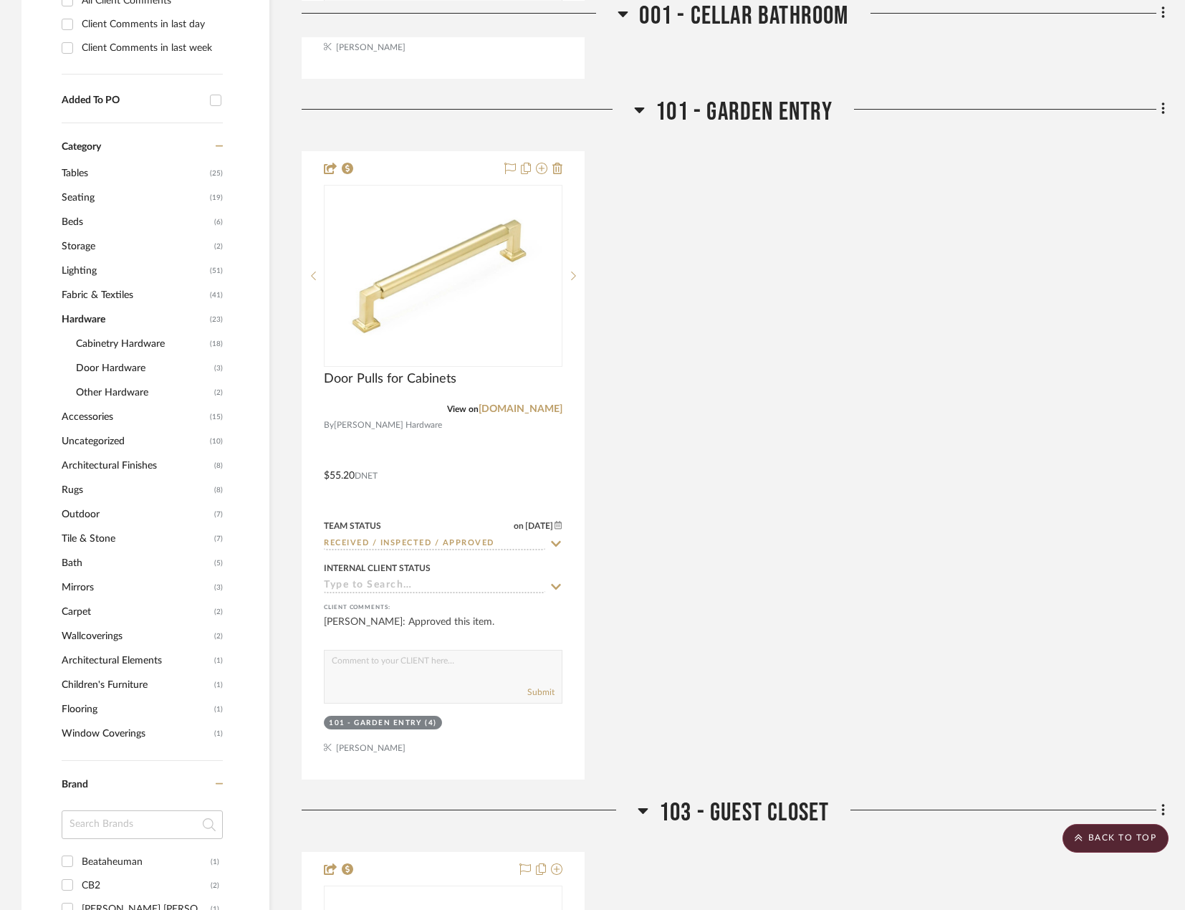
click at [99, 636] on span "Wallcoverings" at bounding box center [136, 636] width 149 height 24
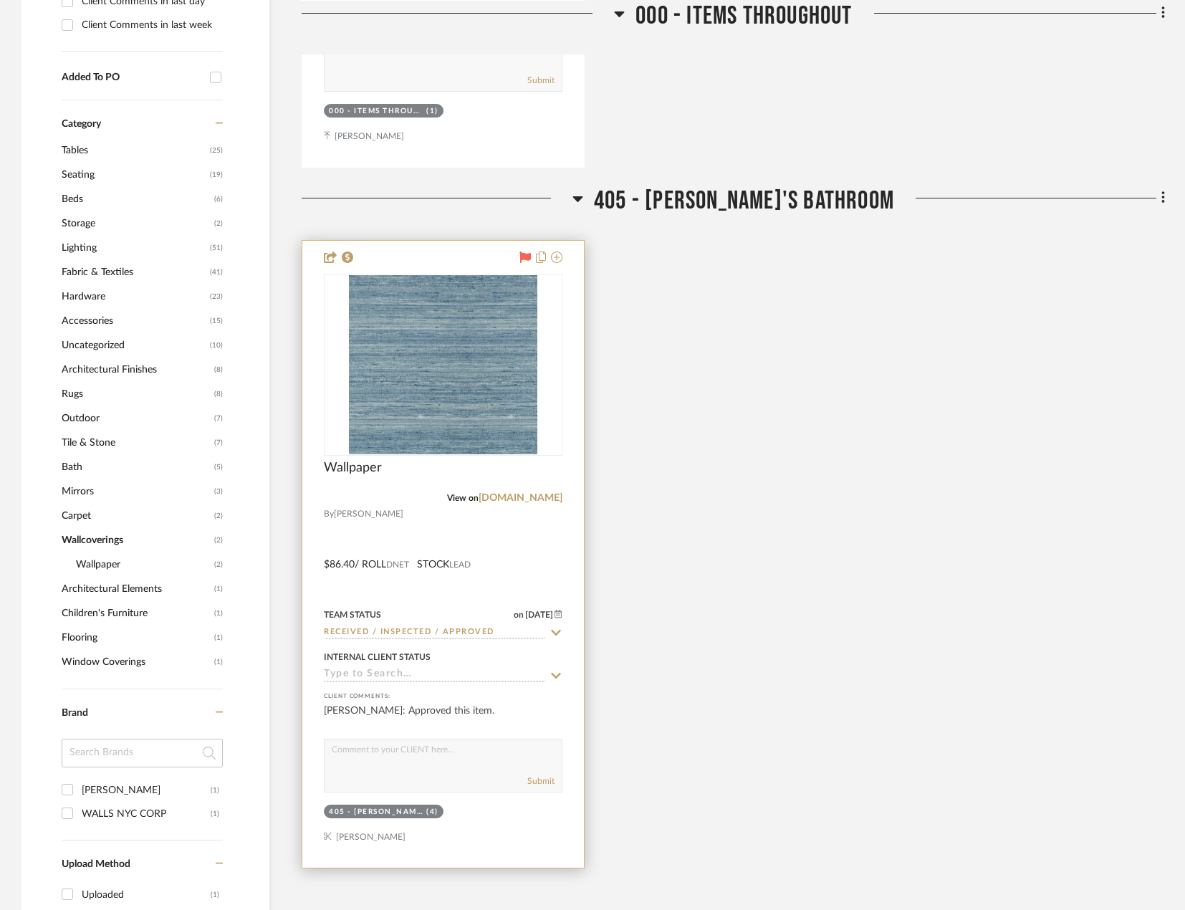
click at [499, 538] on div at bounding box center [443, 554] width 282 height 627
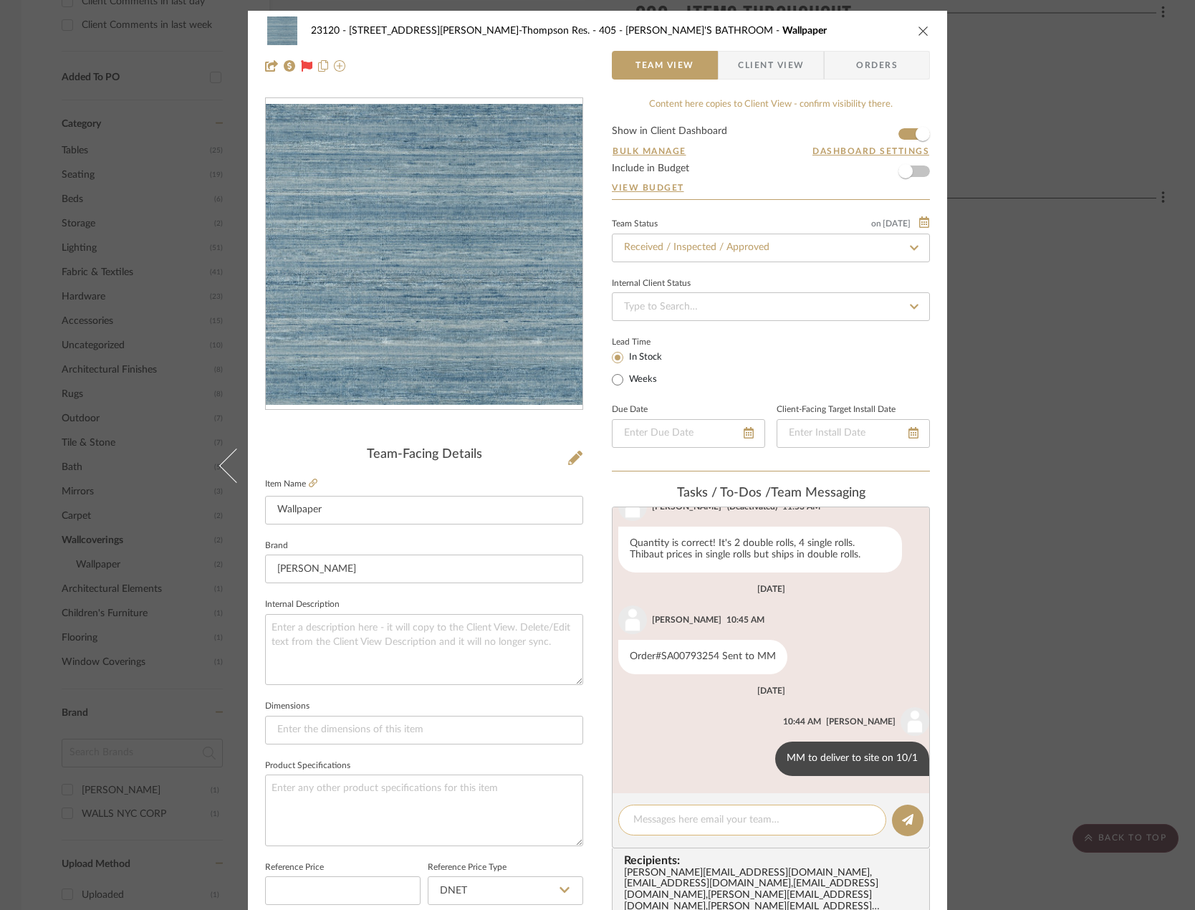
click at [697, 824] on textarea at bounding box center [752, 820] width 238 height 15
paste textarea "Delivered to site on [DATE]"
type textarea "Delivered to site on [DATE]"
click at [902, 823] on icon at bounding box center [907, 819] width 11 height 11
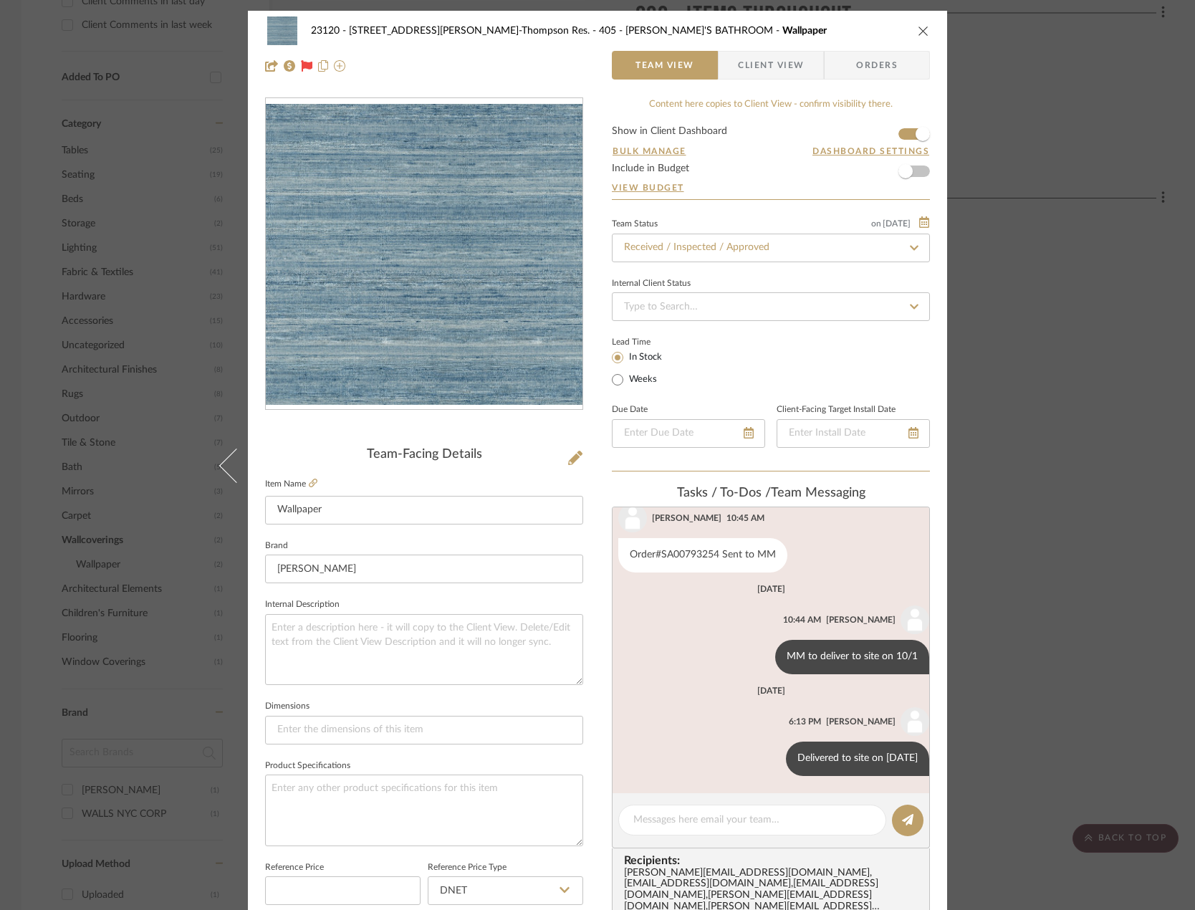
click at [1066, 353] on div "23120 - [STREET_ADDRESS][PERSON_NAME]-Thompson Res. 405 - [PERSON_NAME]'S BATHR…" at bounding box center [597, 455] width 1195 height 910
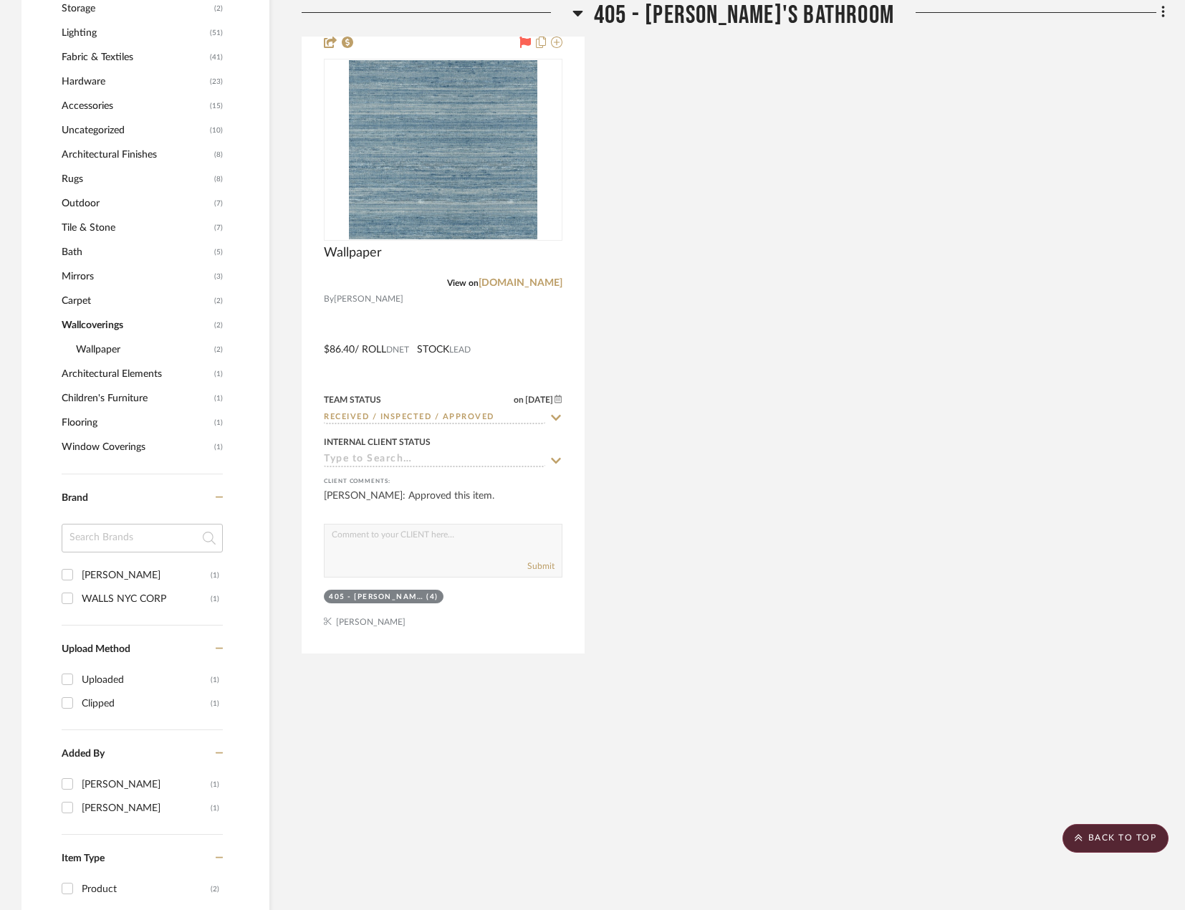
click at [98, 324] on span "Wallcoverings" at bounding box center [136, 325] width 149 height 24
click at [103, 350] on span "Wallpaper" at bounding box center [143, 350] width 135 height 24
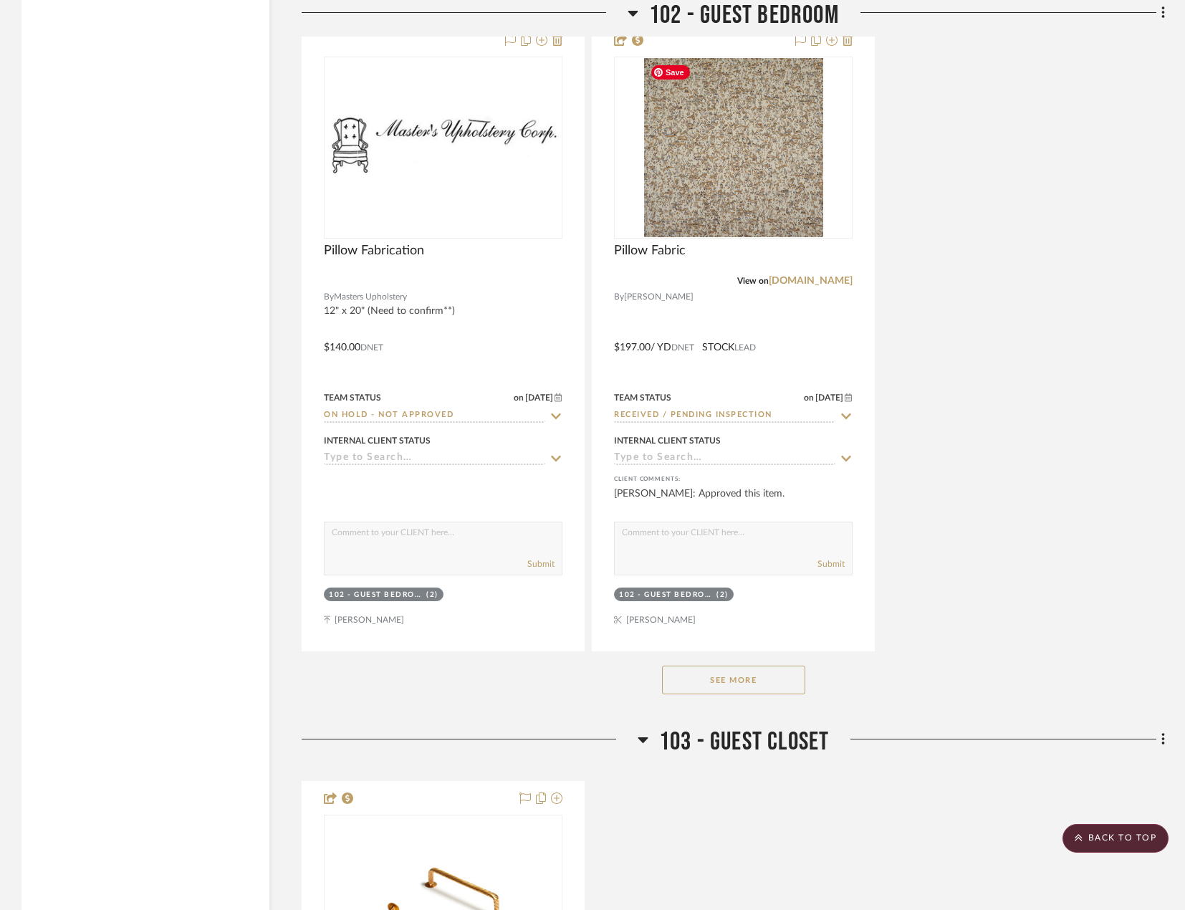
scroll to position [6593, 0]
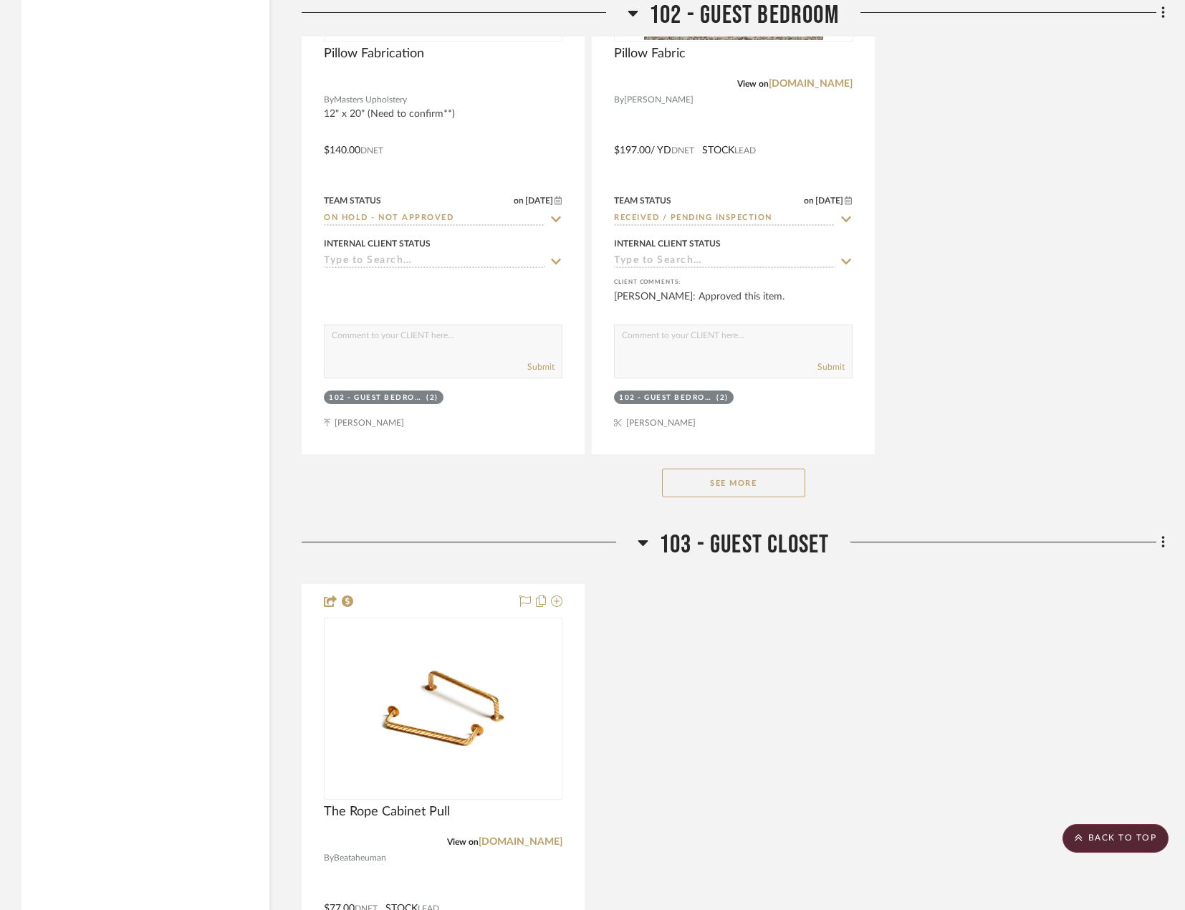
click at [754, 456] on div "See More" at bounding box center [734, 482] width 864 height 57
click at [751, 489] on button "See More" at bounding box center [733, 483] width 143 height 29
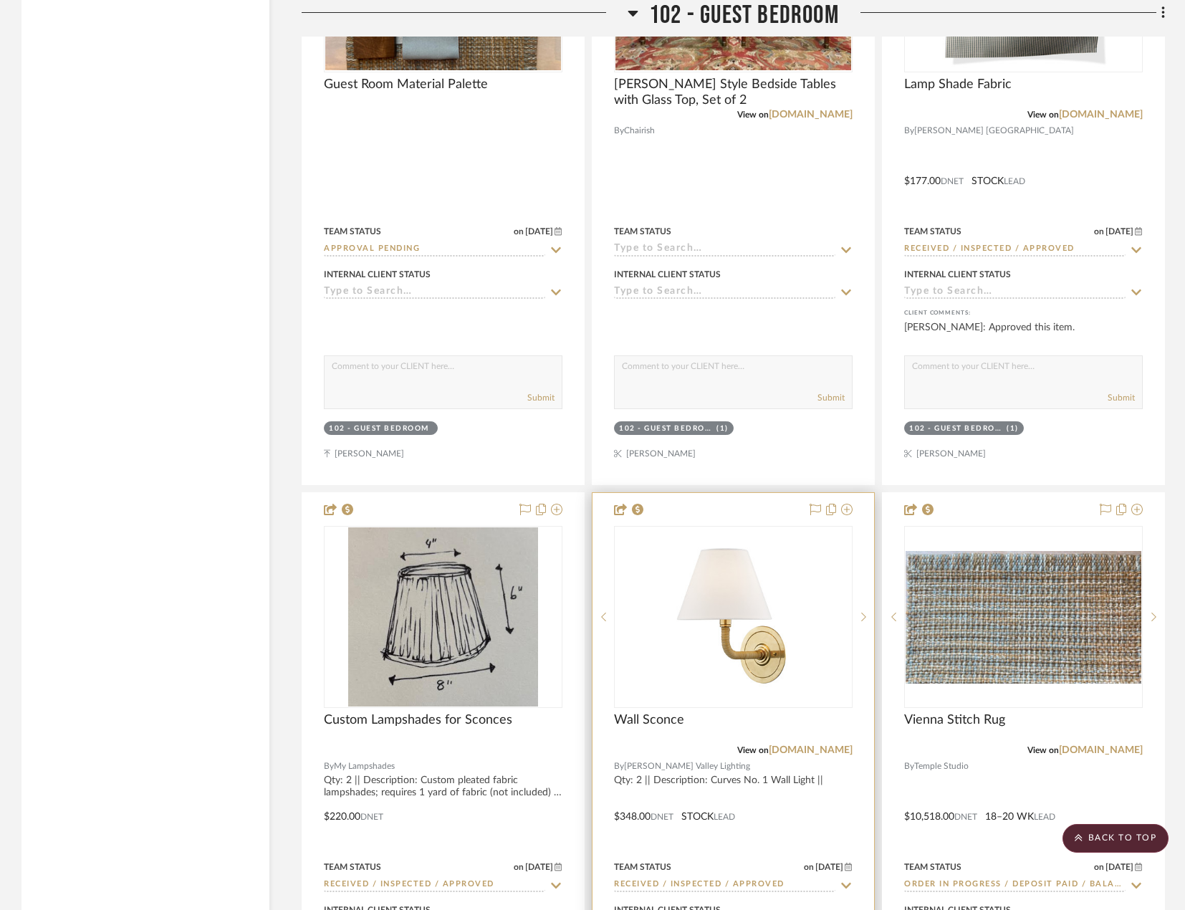
scroll to position [5518, 0]
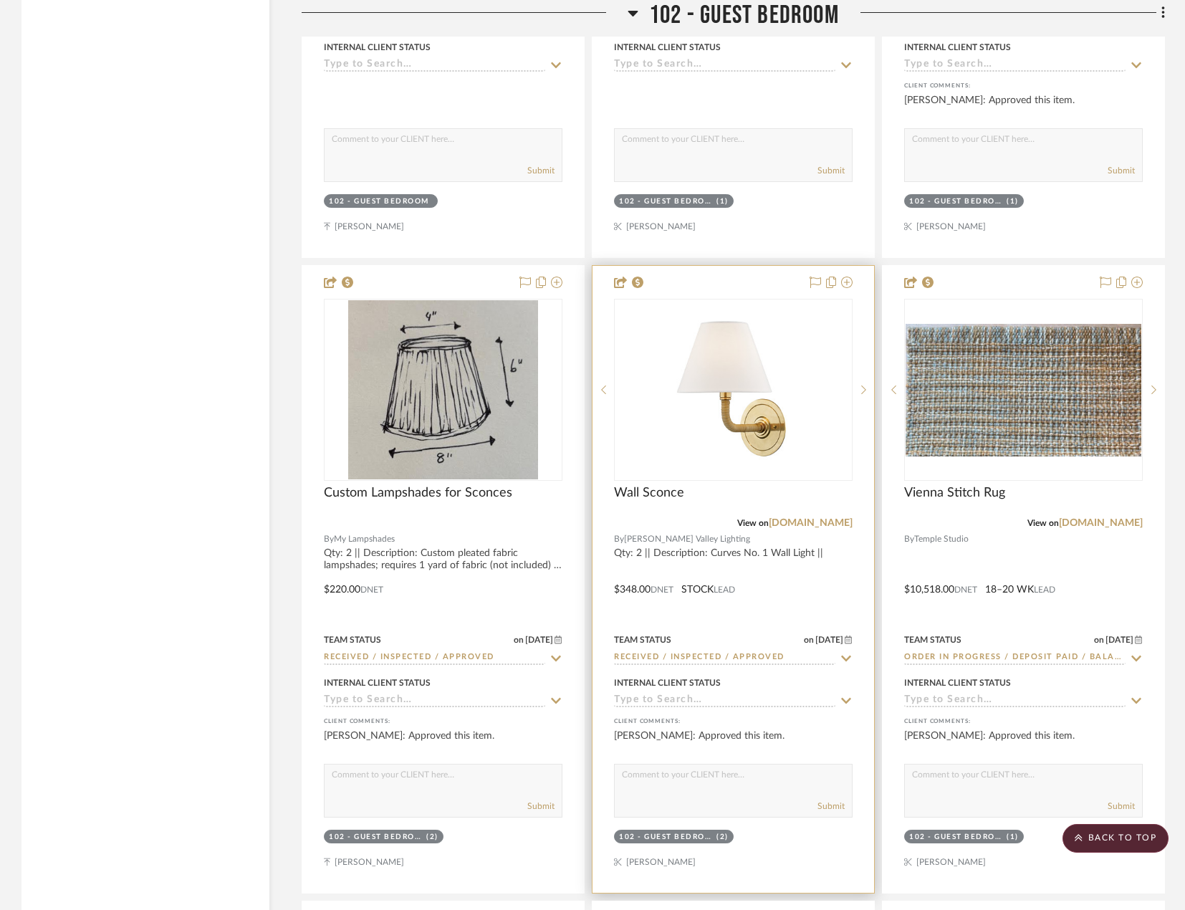
click at [695, 555] on div at bounding box center [734, 579] width 282 height 627
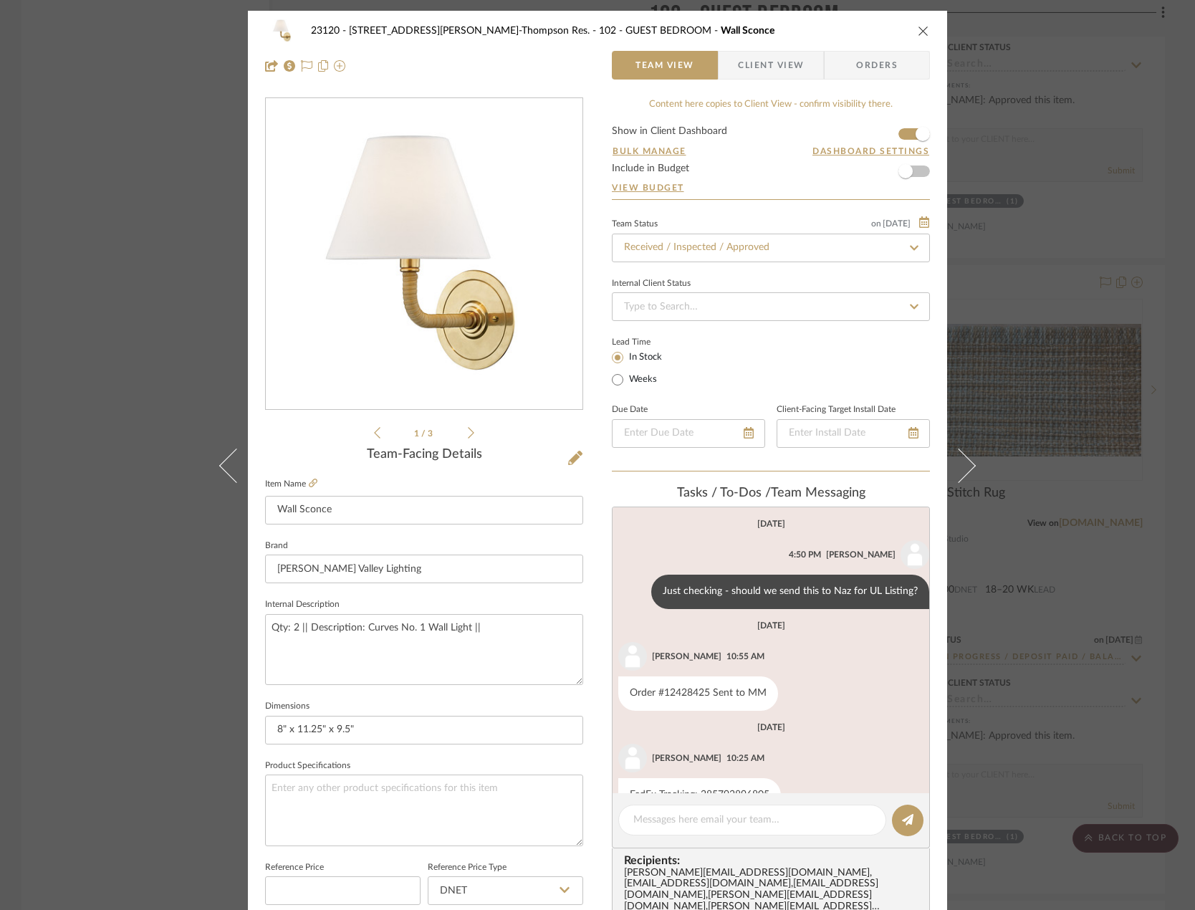
scroll to position [37, 0]
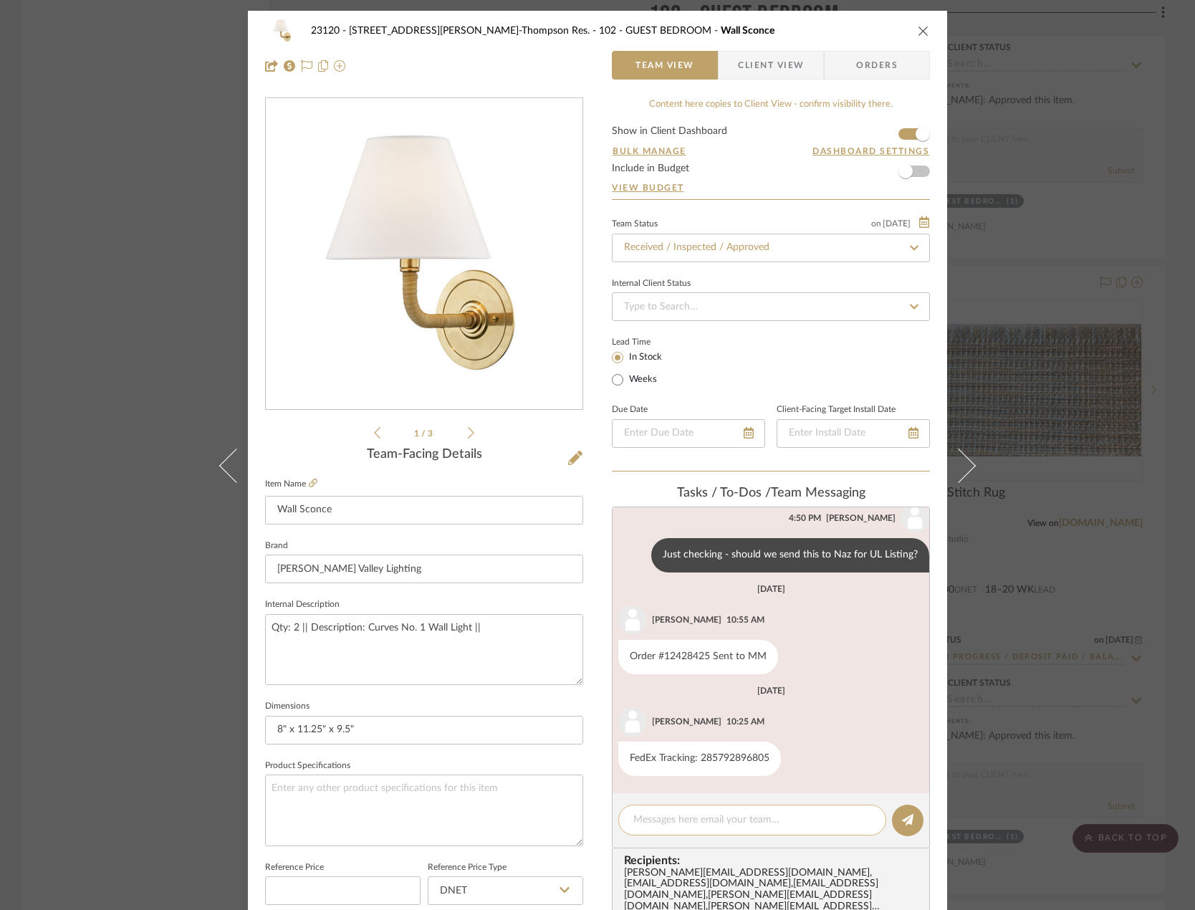
click at [677, 826] on textarea at bounding box center [752, 820] width 238 height 15
paste textarea "Delivered to site on [DATE]"
type textarea "Delivered to site on [DATE]"
click at [908, 813] on button at bounding box center [908, 821] width 32 height 32
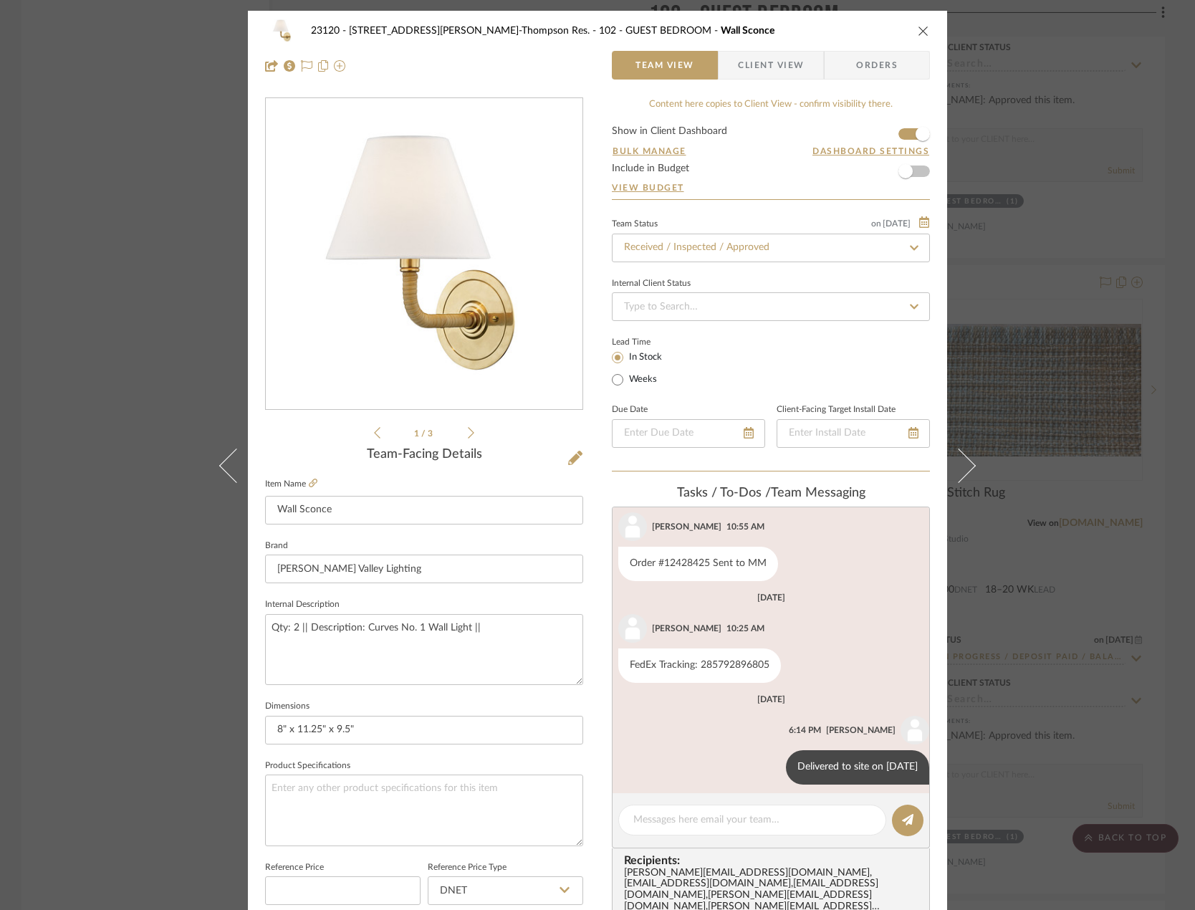
scroll to position [138, 0]
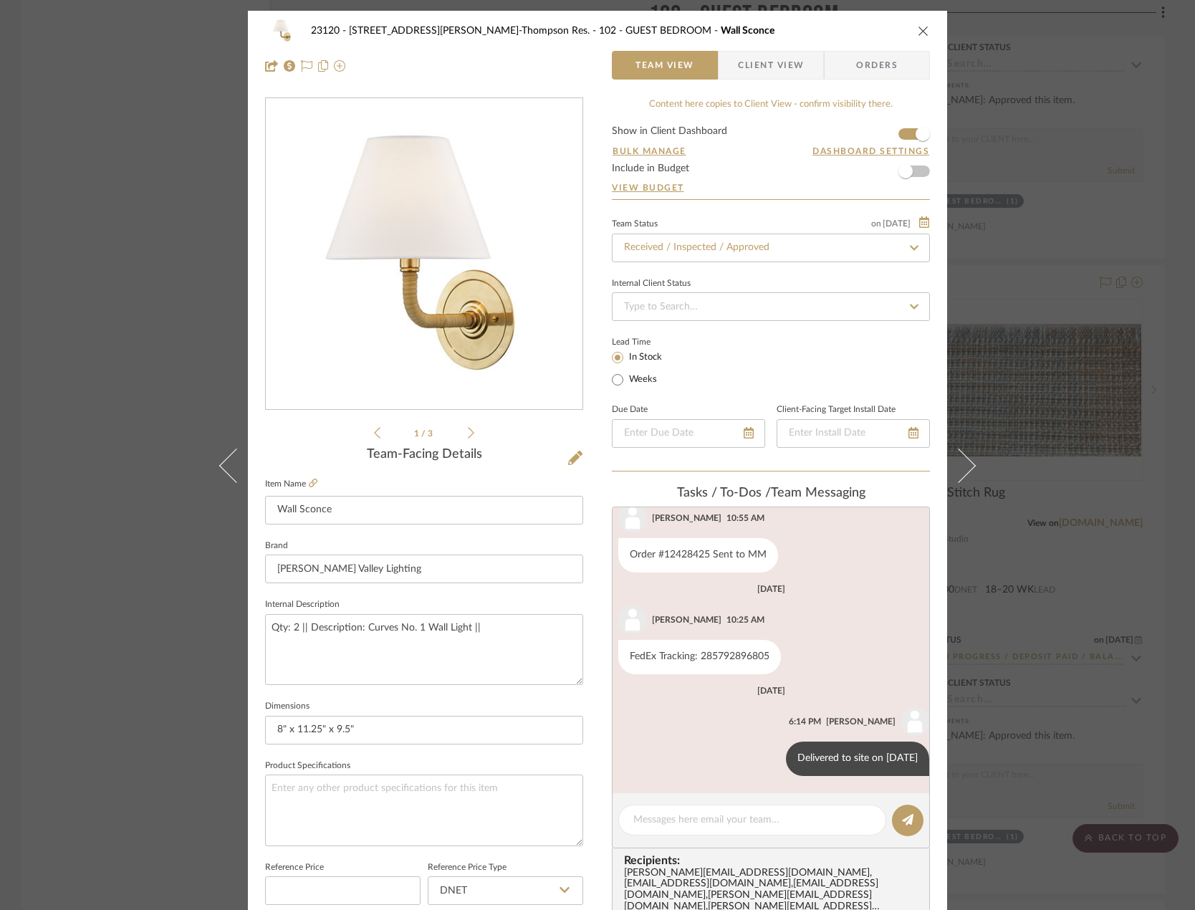
drag, startPoint x: 59, startPoint y: 229, endPoint x: 112, endPoint y: 359, distance: 140.1
click at [59, 229] on div "23120 - 239 Dean St, Unwin-Thompson Res. 102 - GUEST BEDROOM Wall Sconce Team V…" at bounding box center [597, 455] width 1195 height 910
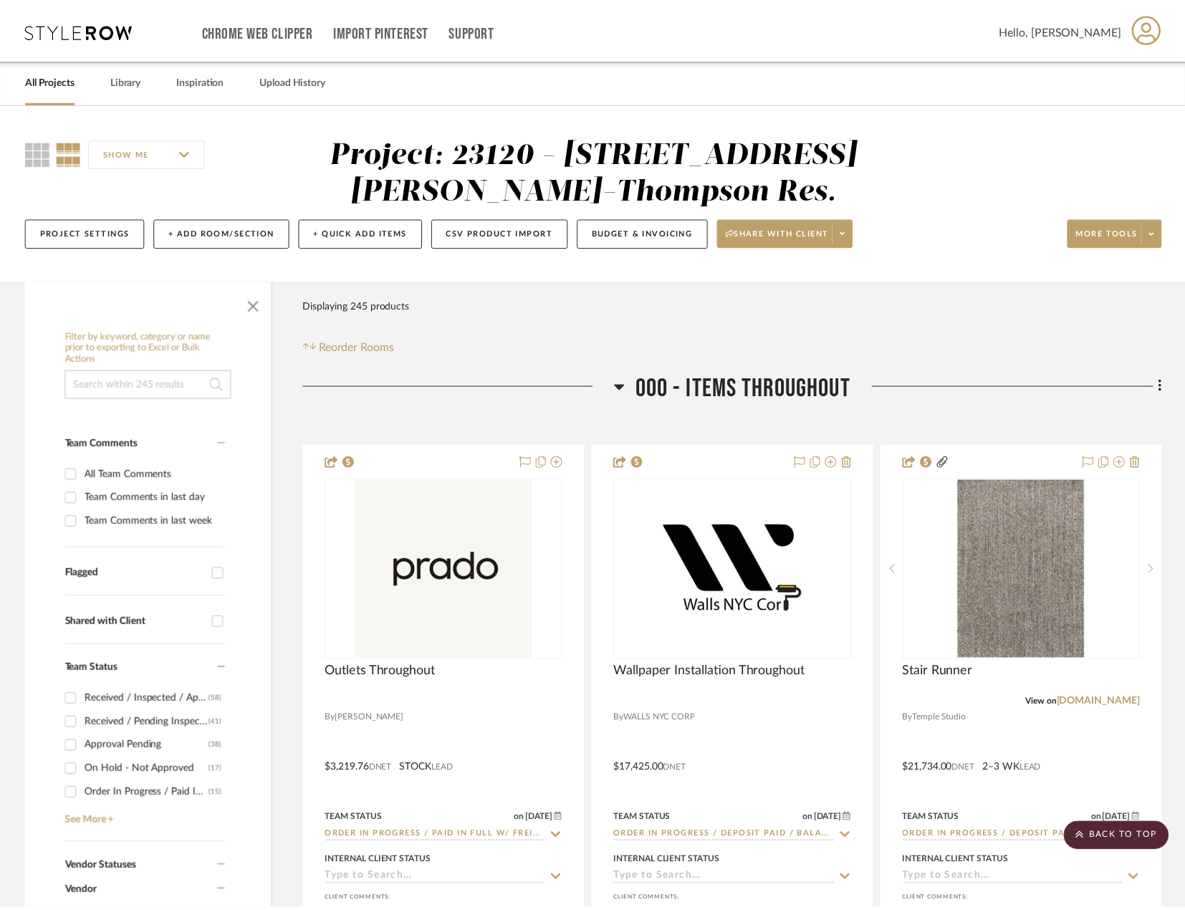
scroll to position [5518, 0]
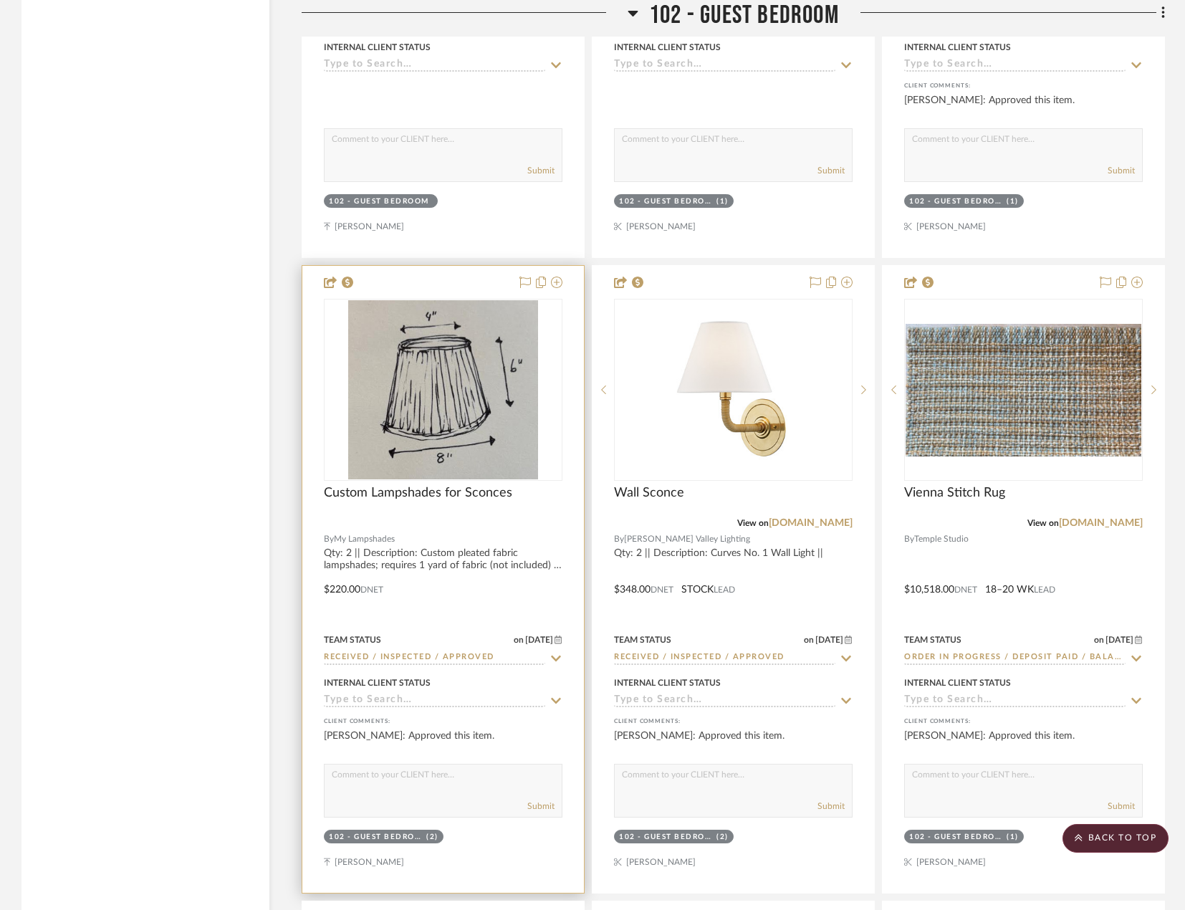
click at [544, 593] on div at bounding box center [443, 579] width 282 height 627
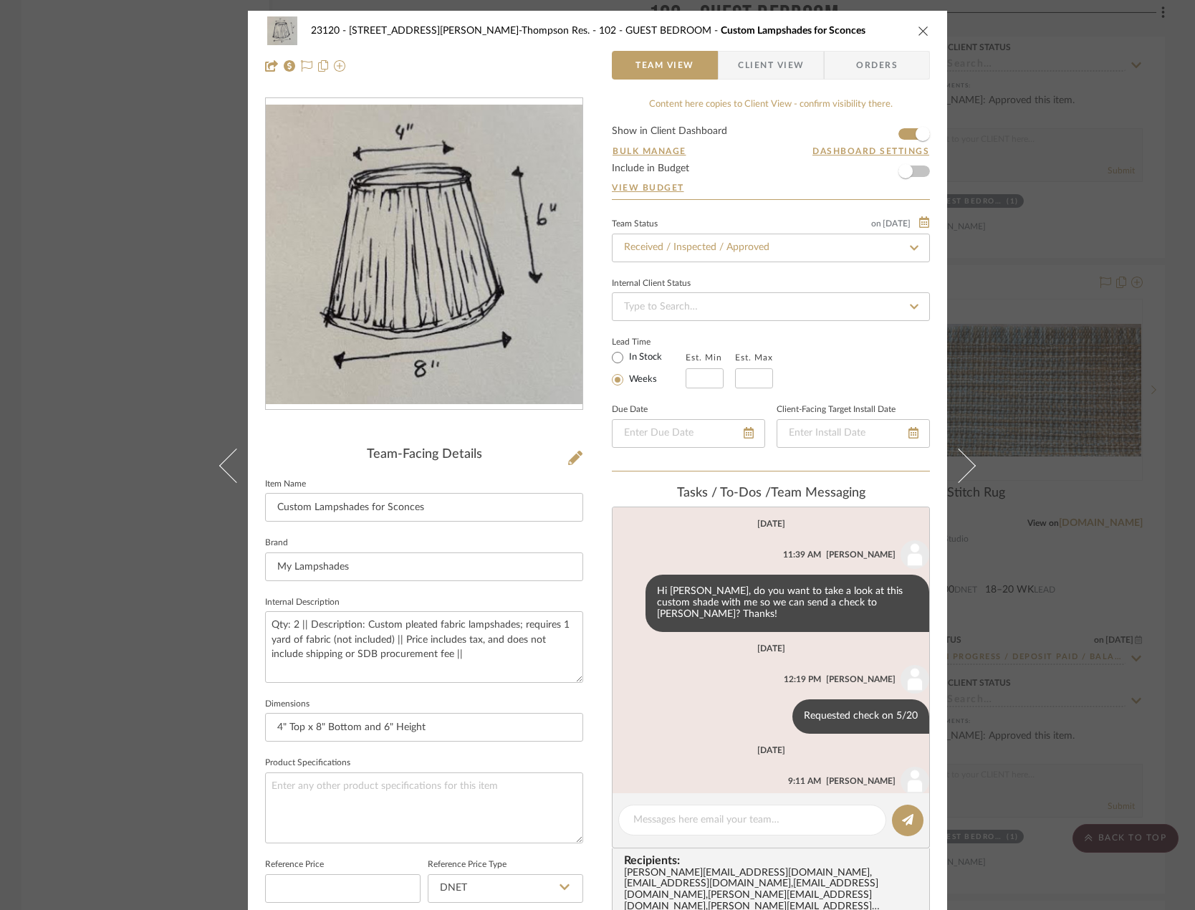
scroll to position [48, 0]
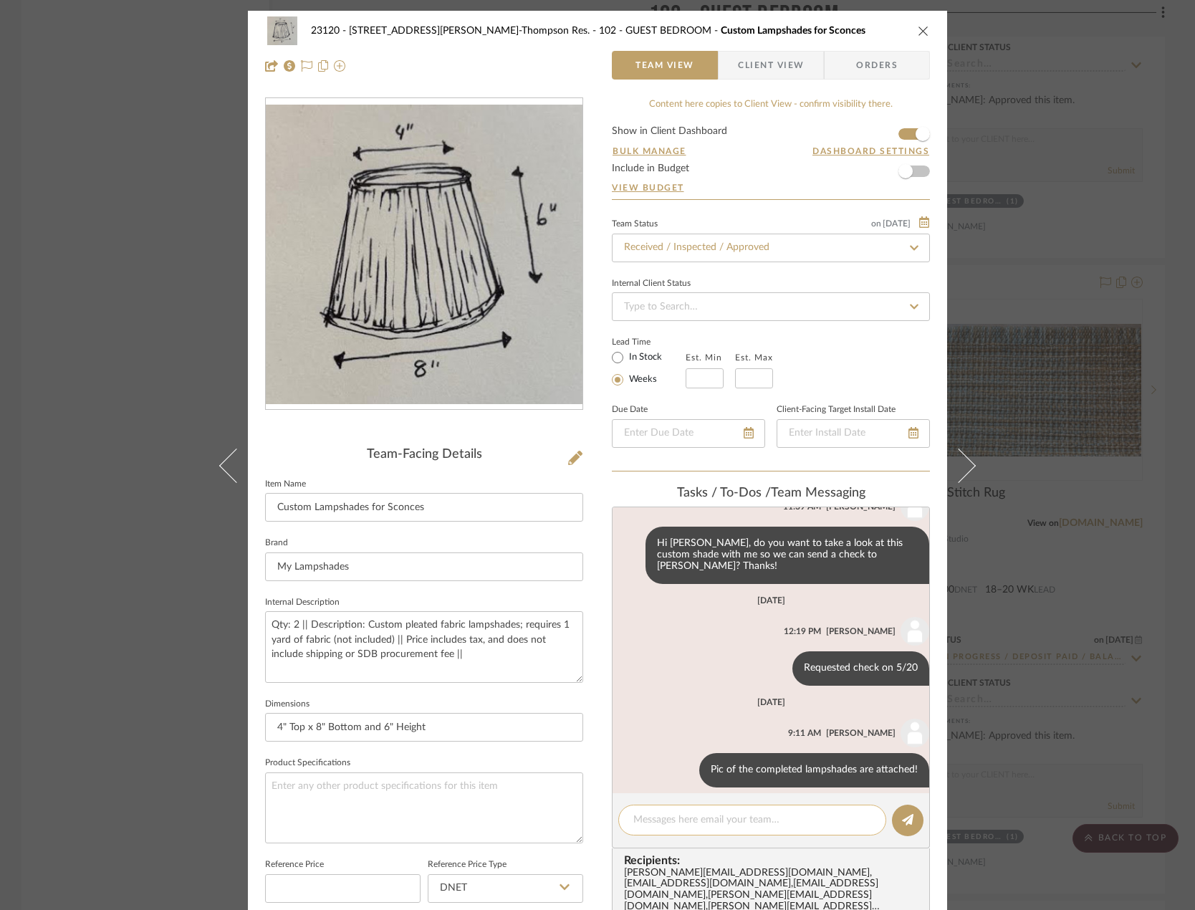
drag, startPoint x: 709, startPoint y: 808, endPoint x: 700, endPoint y: 817, distance: 12.7
click at [708, 809] on div at bounding box center [752, 820] width 268 height 31
click at [700, 821] on textarea at bounding box center [752, 820] width 238 height 15
paste textarea "Delivered to site on [DATE]"
type textarea "Delivered to site on [DATE]"
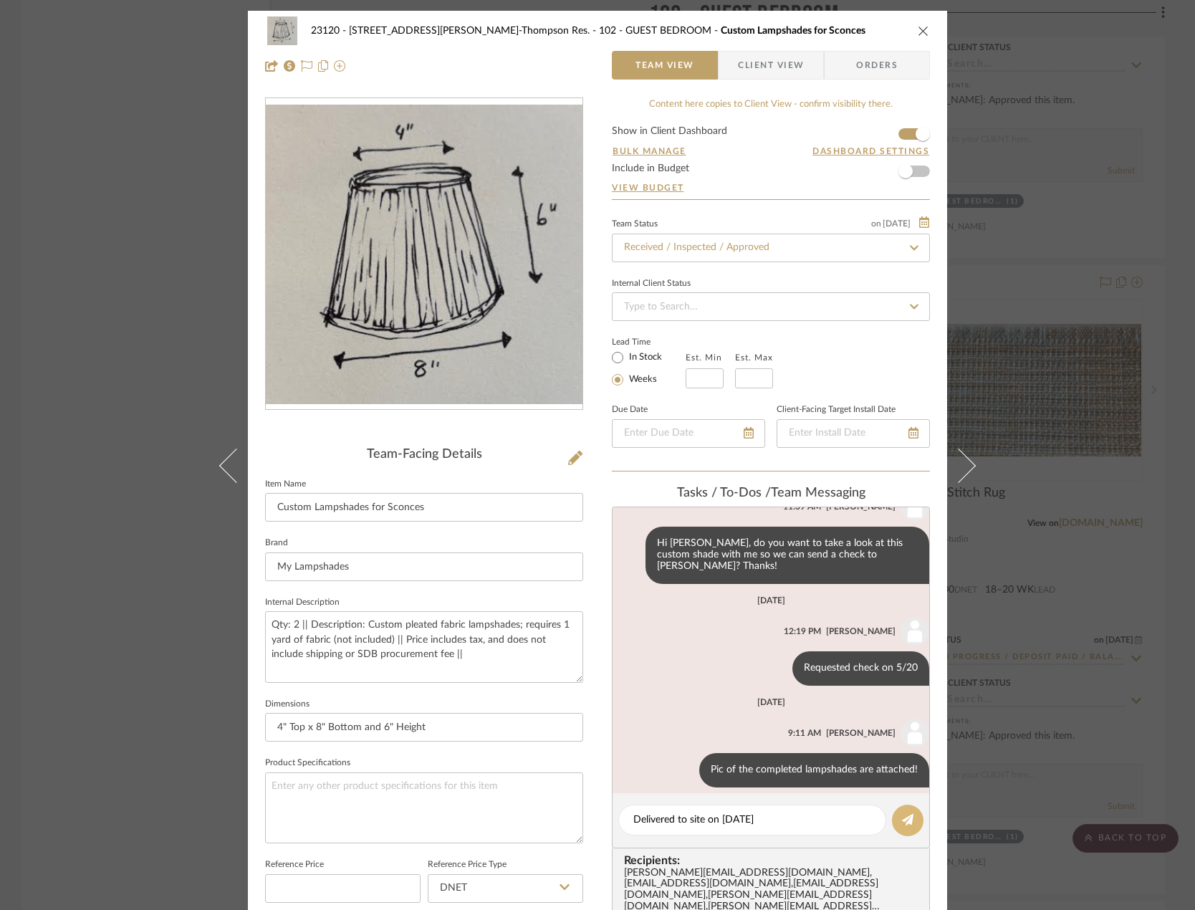
click at [897, 823] on button at bounding box center [908, 821] width 32 height 32
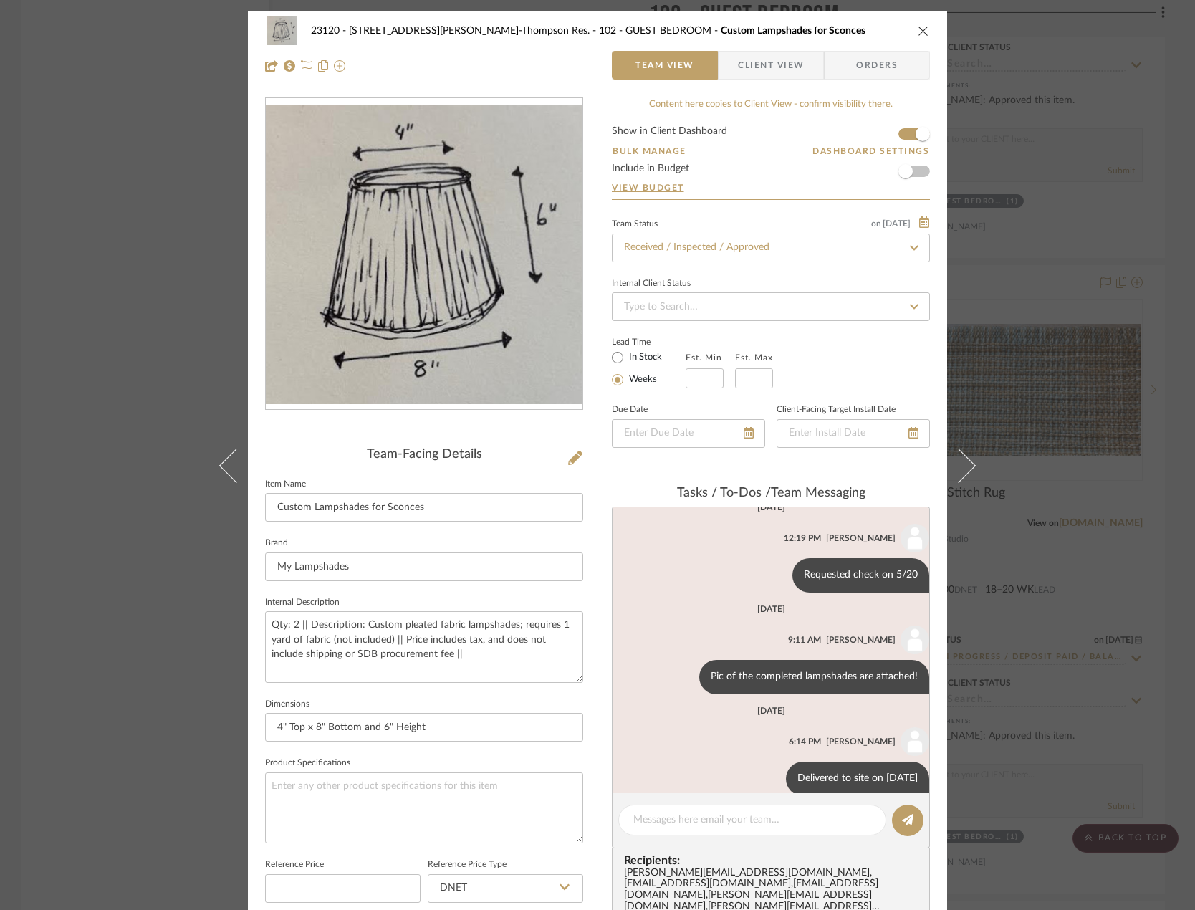
scroll to position [150, 0]
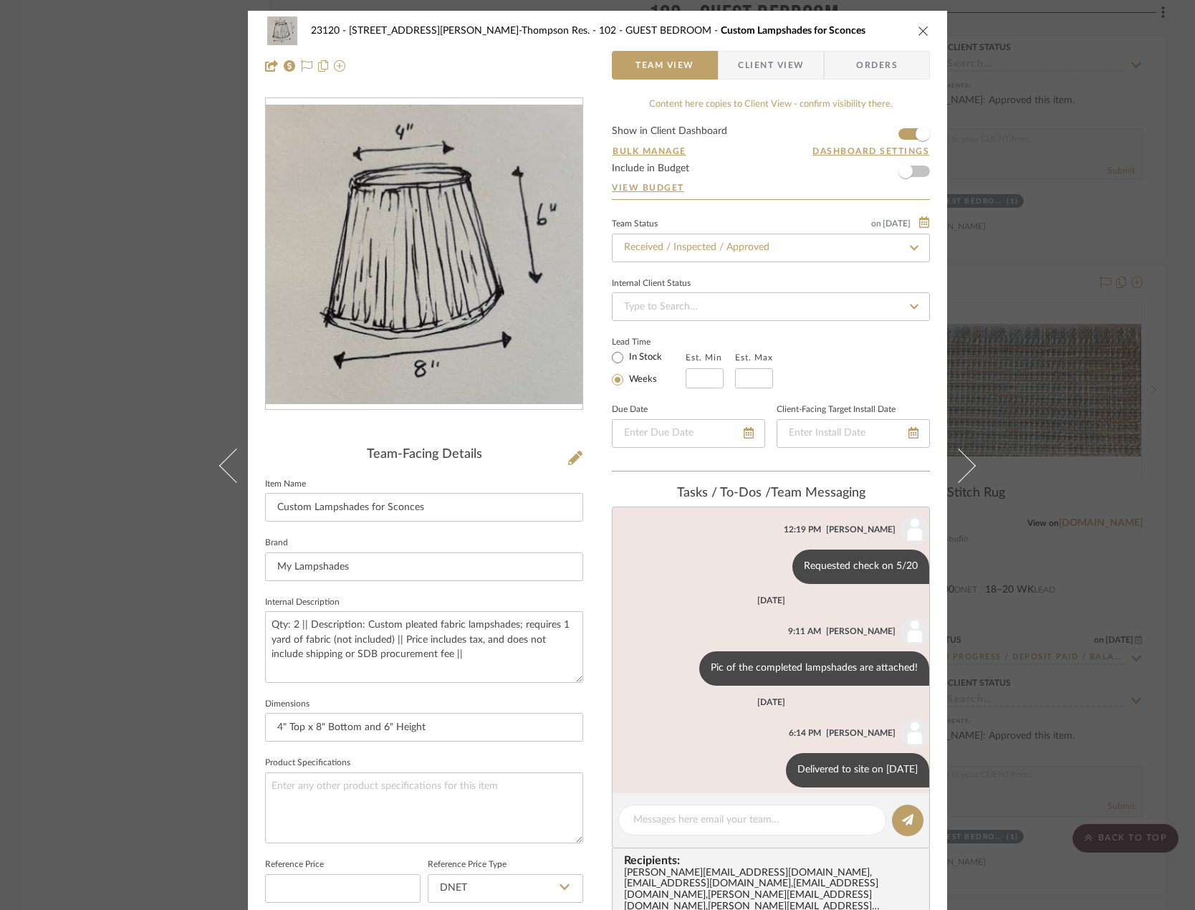
click at [61, 269] on div "23120 - 239 Dean St, Unwin-Thompson Res. 102 - GUEST BEDROOM Custom Lampshades …" at bounding box center [597, 455] width 1195 height 910
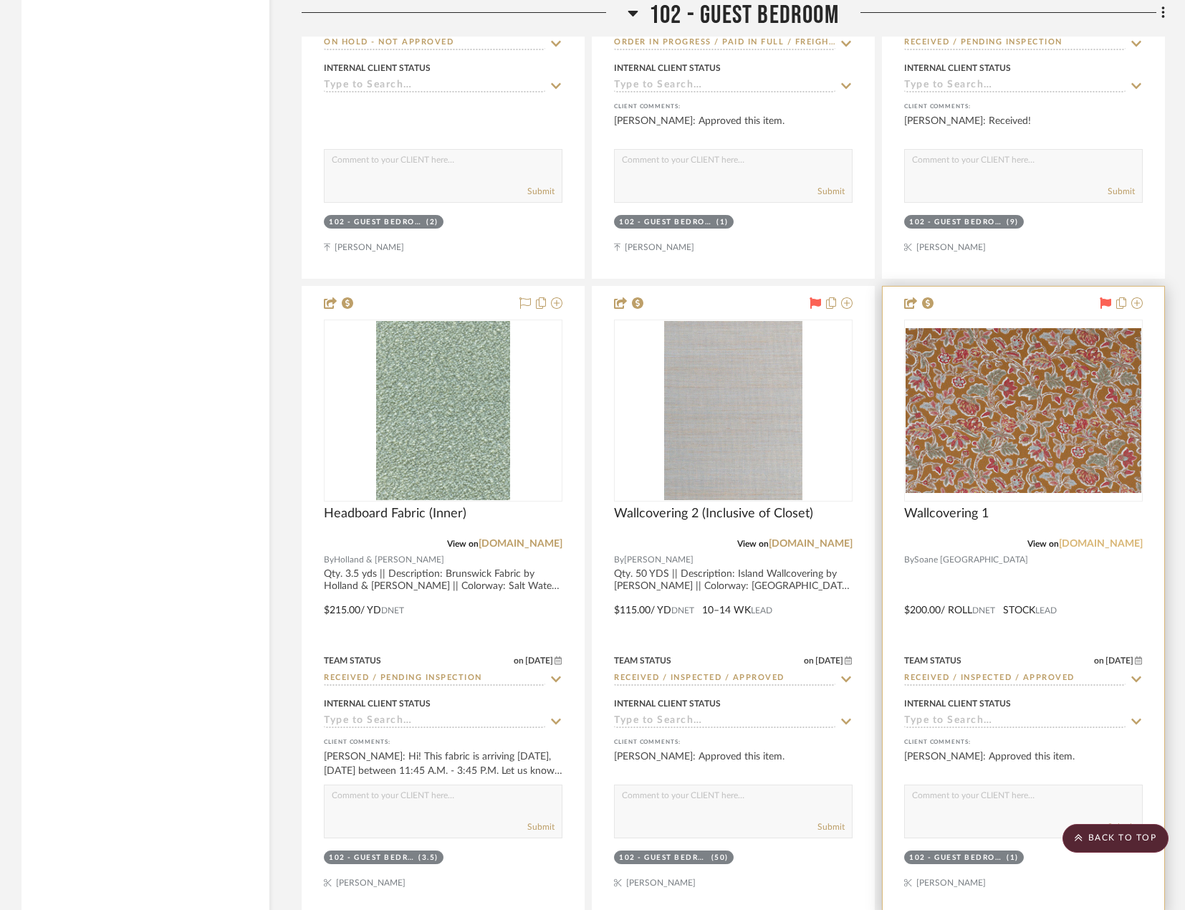
scroll to position [7453, 0]
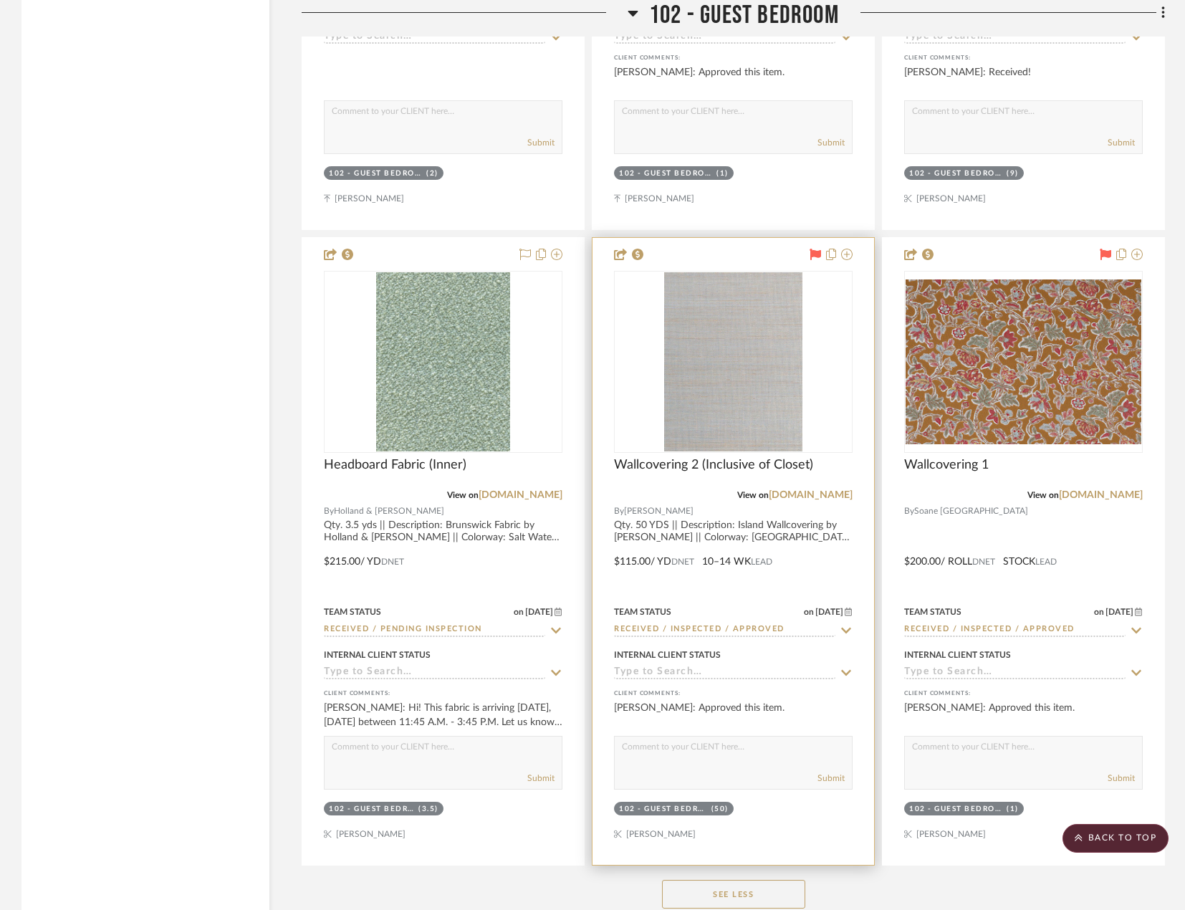
click at [758, 555] on div at bounding box center [734, 551] width 282 height 627
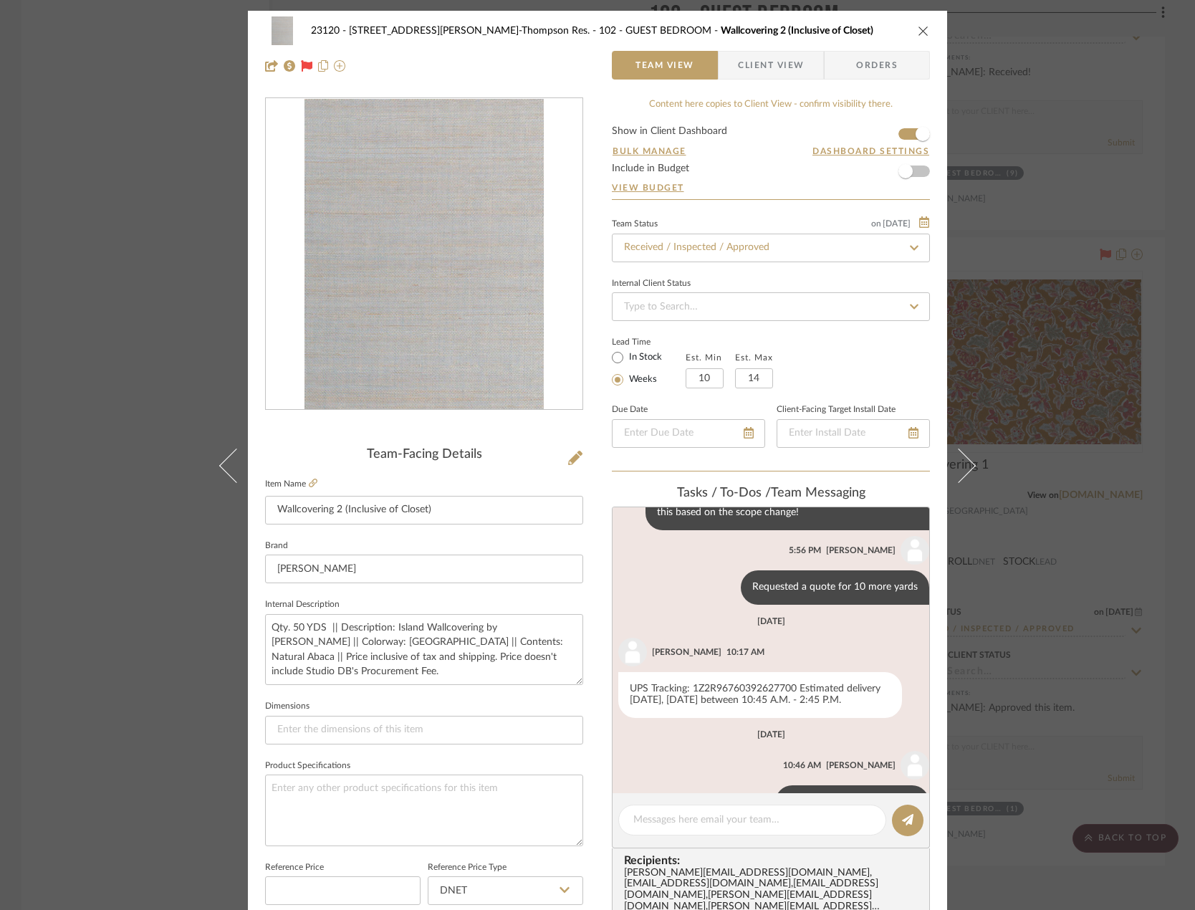
scroll to position [1263, 0]
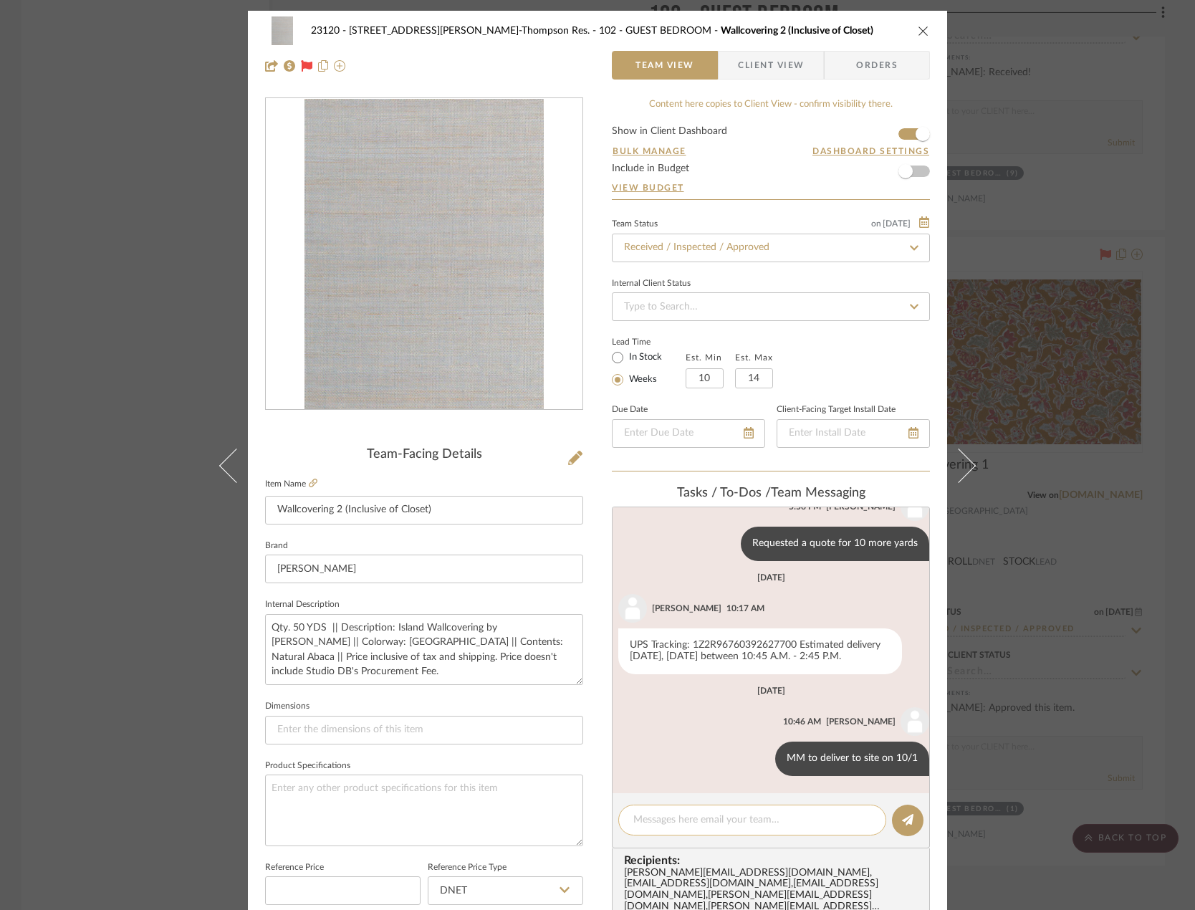
click at [688, 826] on textarea at bounding box center [752, 820] width 238 height 15
paste textarea "Delivered to site on [DATE]"
type textarea "Delivered to site on [DATE]"
click at [907, 818] on icon at bounding box center [907, 819] width 11 height 11
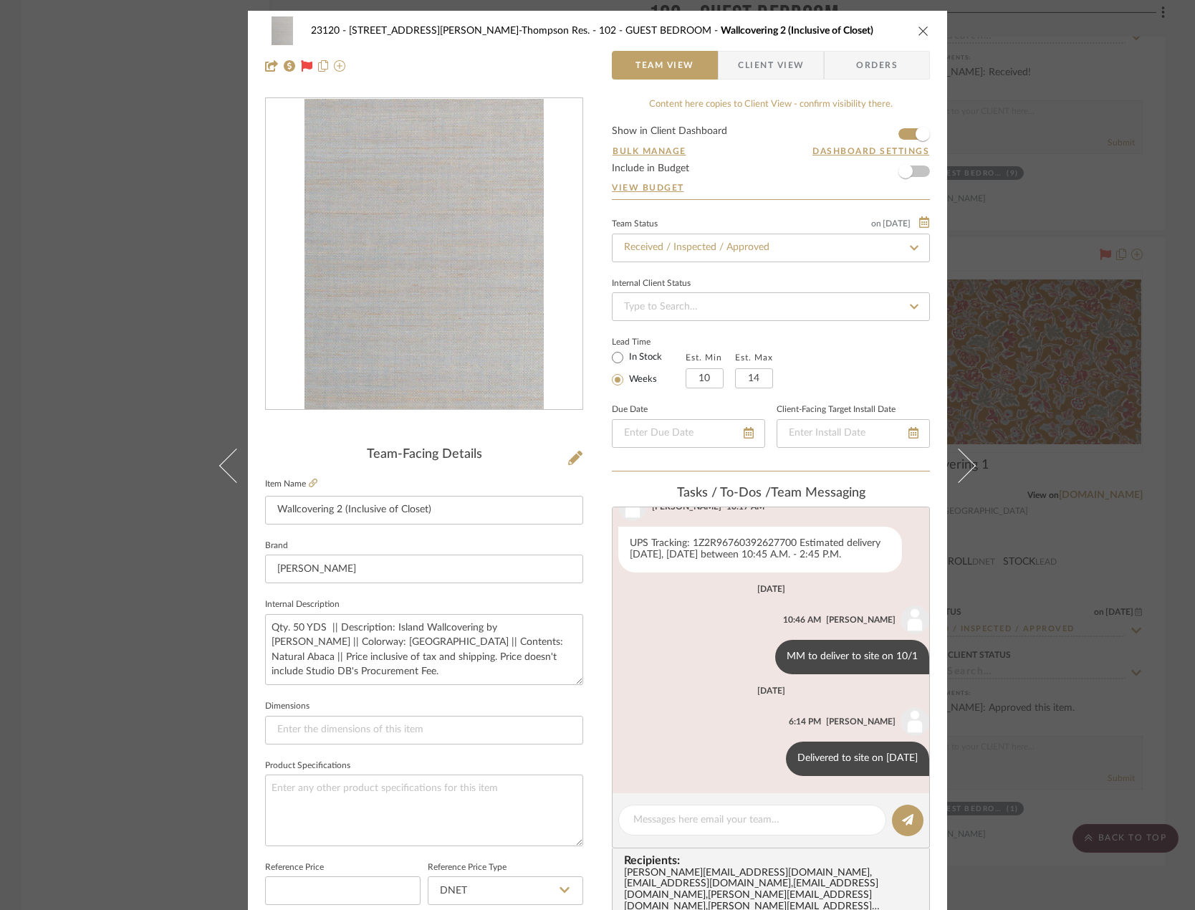
click at [1134, 594] on div "23120 - 239 Dean St, Unwin-Thompson Res. 102 - GUEST BEDROOM Wallcovering 2 (In…" at bounding box center [597, 455] width 1195 height 910
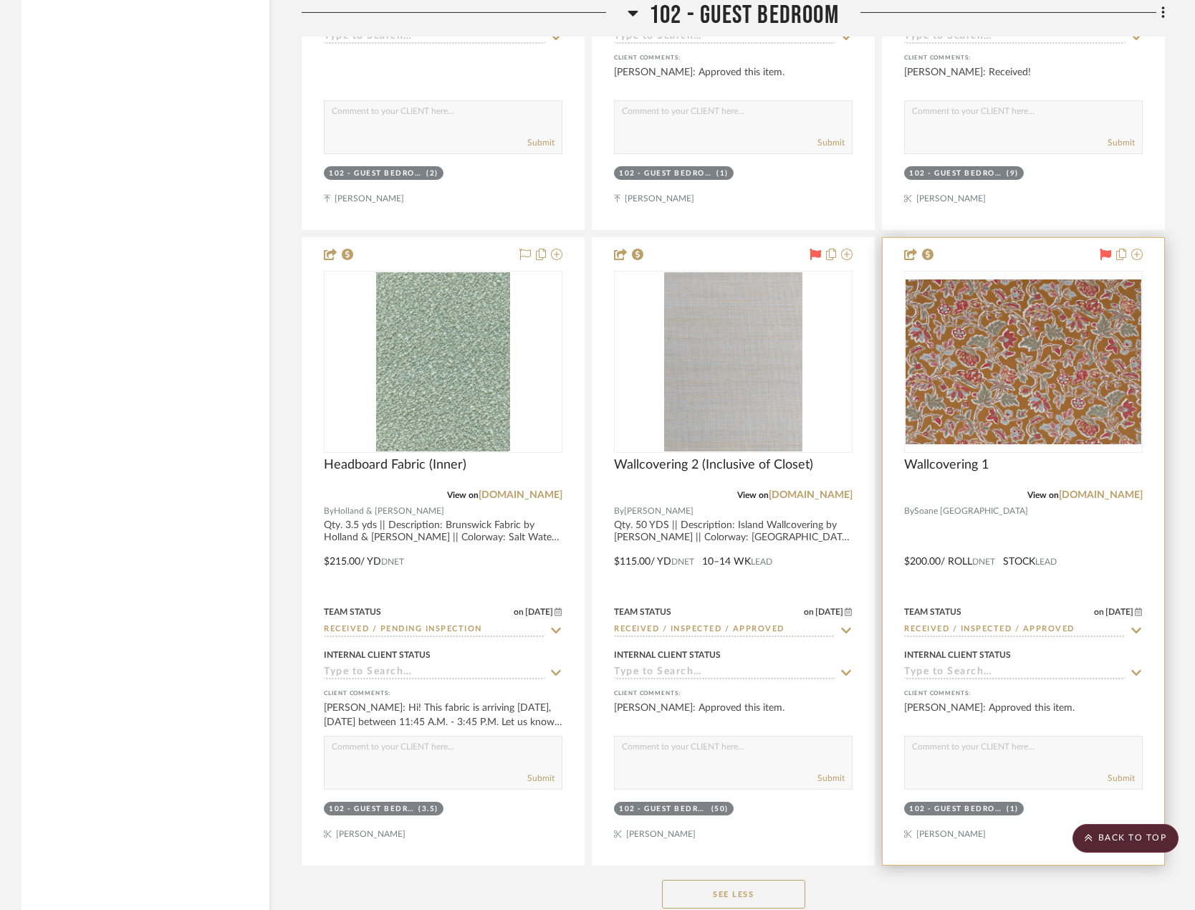
click at [1113, 532] on div at bounding box center [1024, 551] width 282 height 627
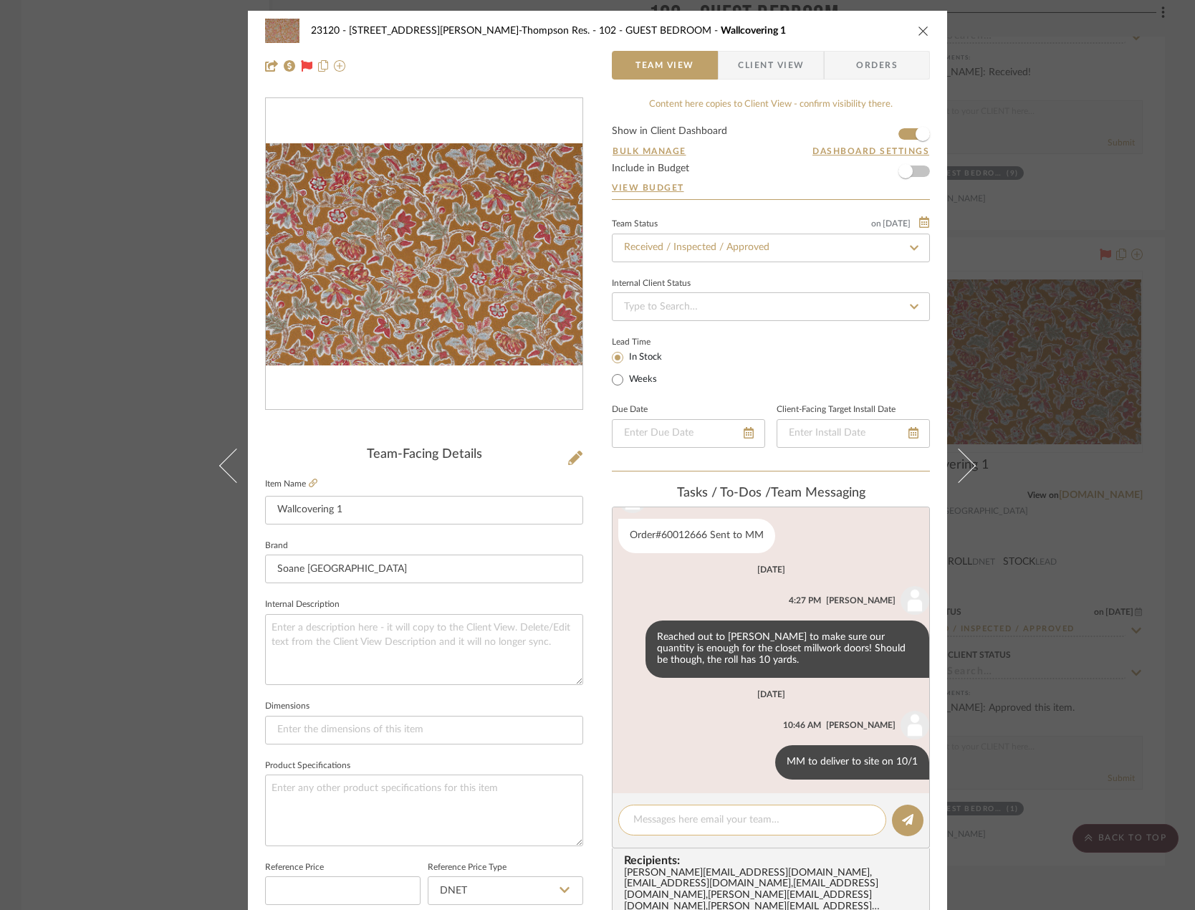
scroll to position [478, 0]
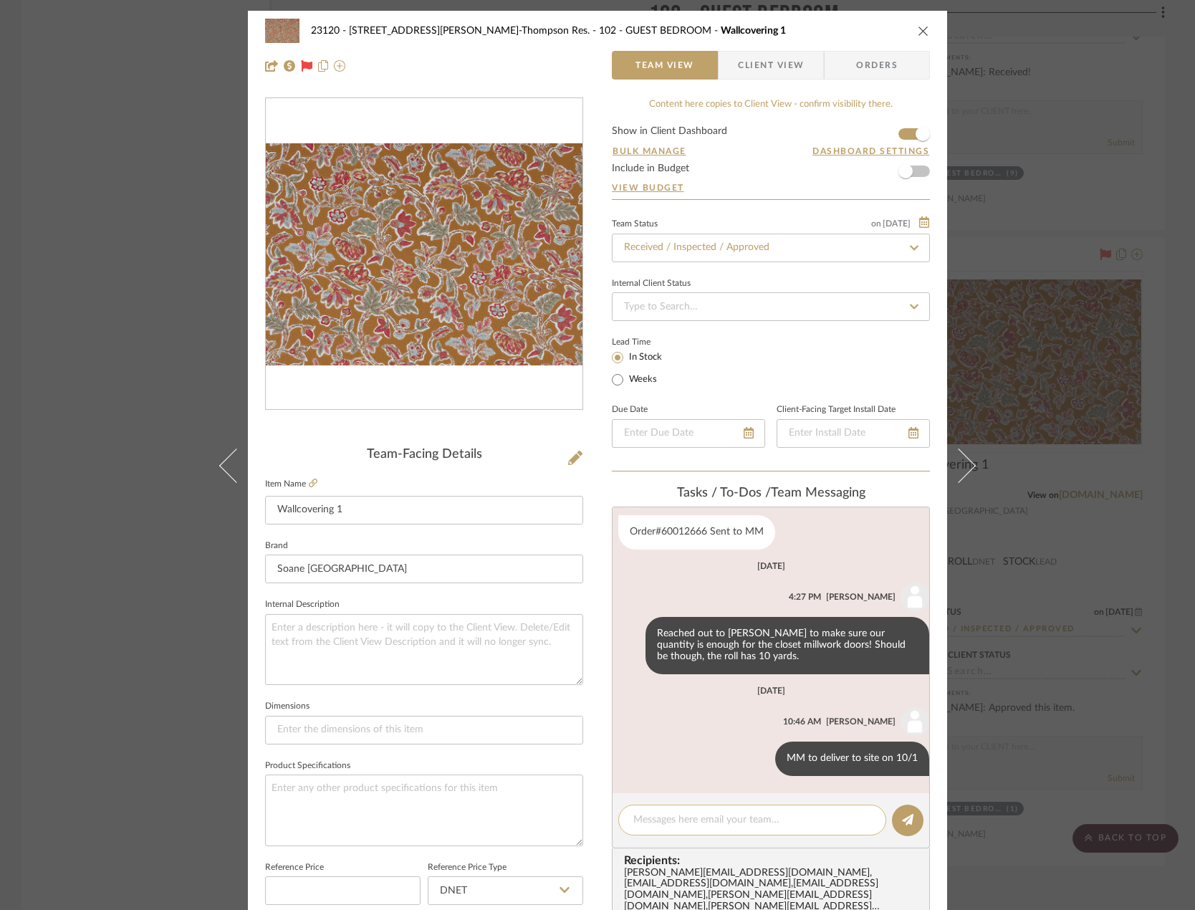
click at [672, 826] on textarea at bounding box center [752, 820] width 238 height 15
paste textarea "Delivered to site on [DATE]"
type textarea "Delivered to site on [DATE]"
click at [894, 821] on button at bounding box center [908, 821] width 32 height 32
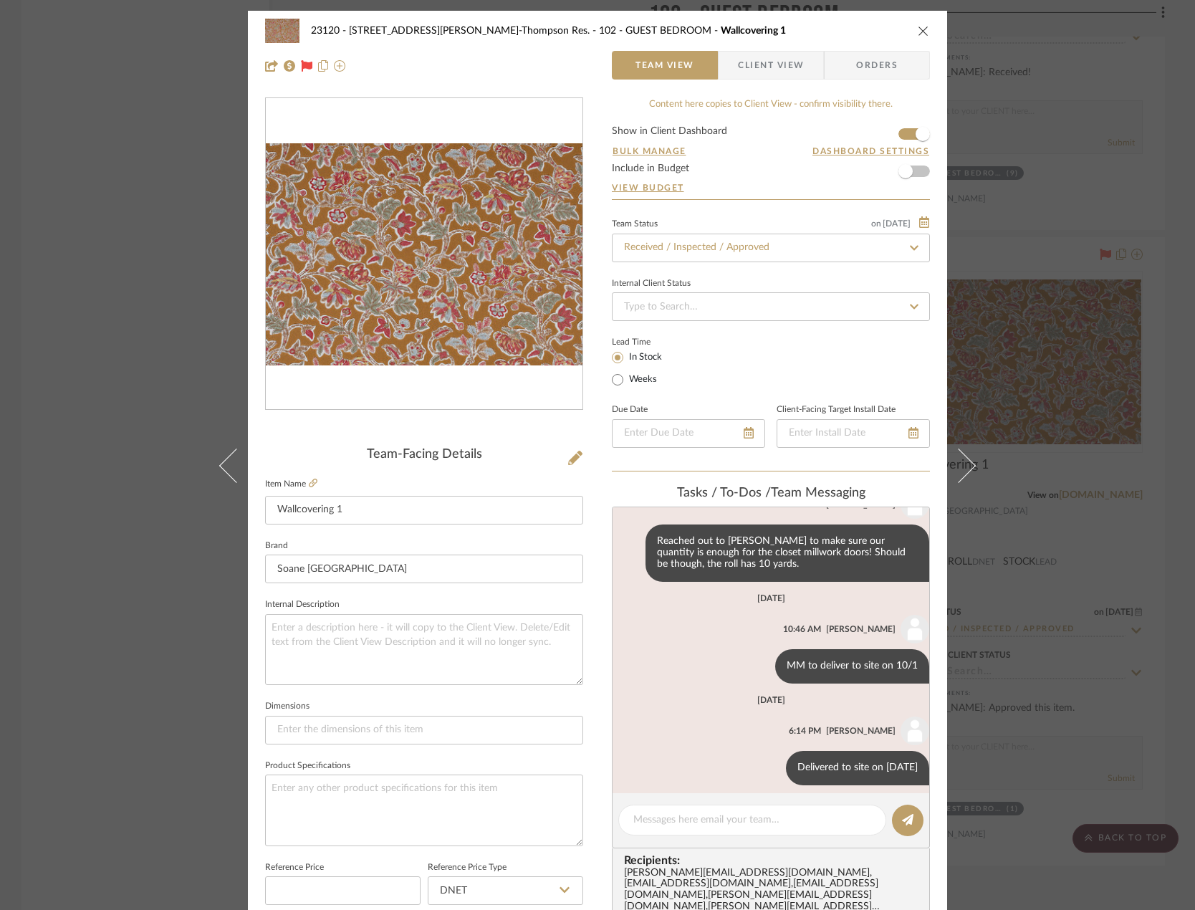
scroll to position [579, 0]
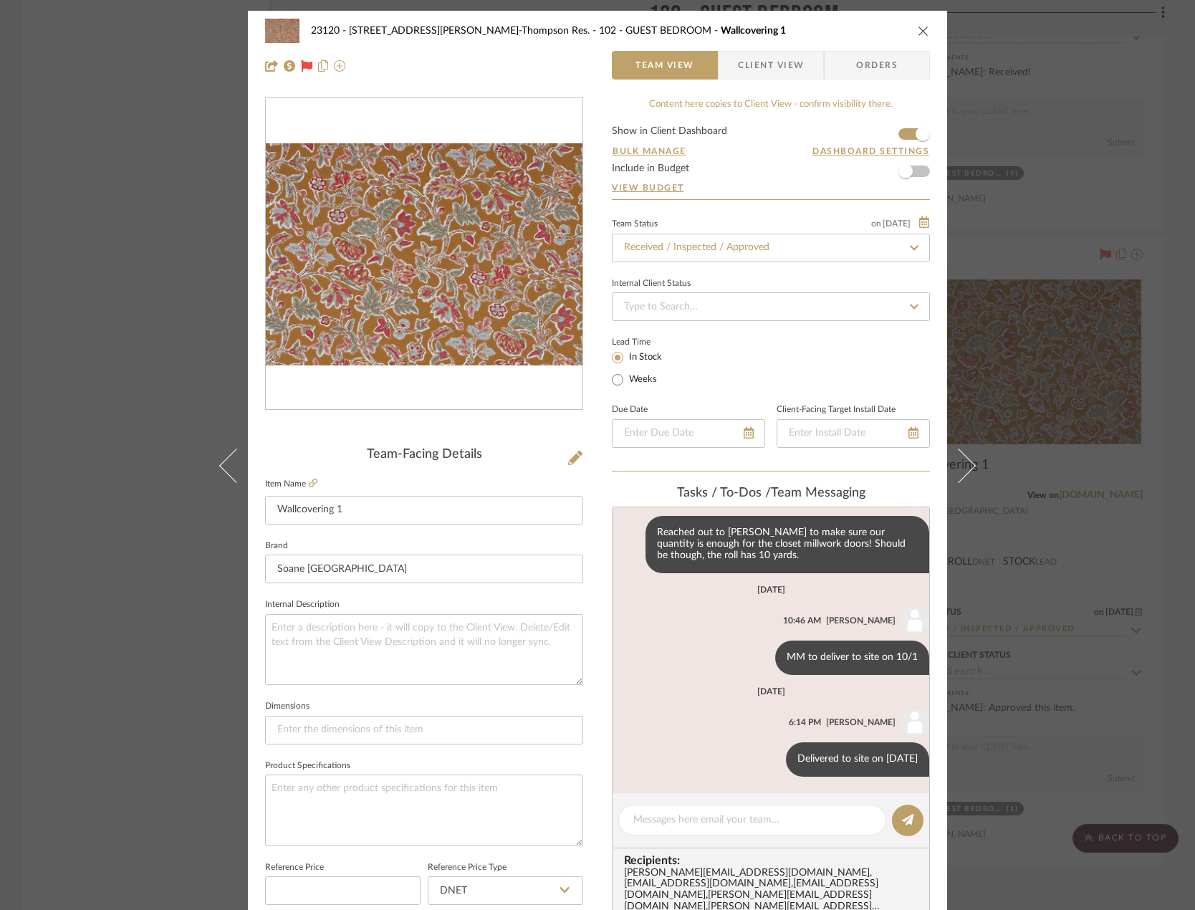
click at [137, 327] on div "23120 - 239 Dean St, Unwin-Thompson Res. 102 - GUEST BEDROOM Wallcovering 1 Tea…" at bounding box center [597, 455] width 1195 height 910
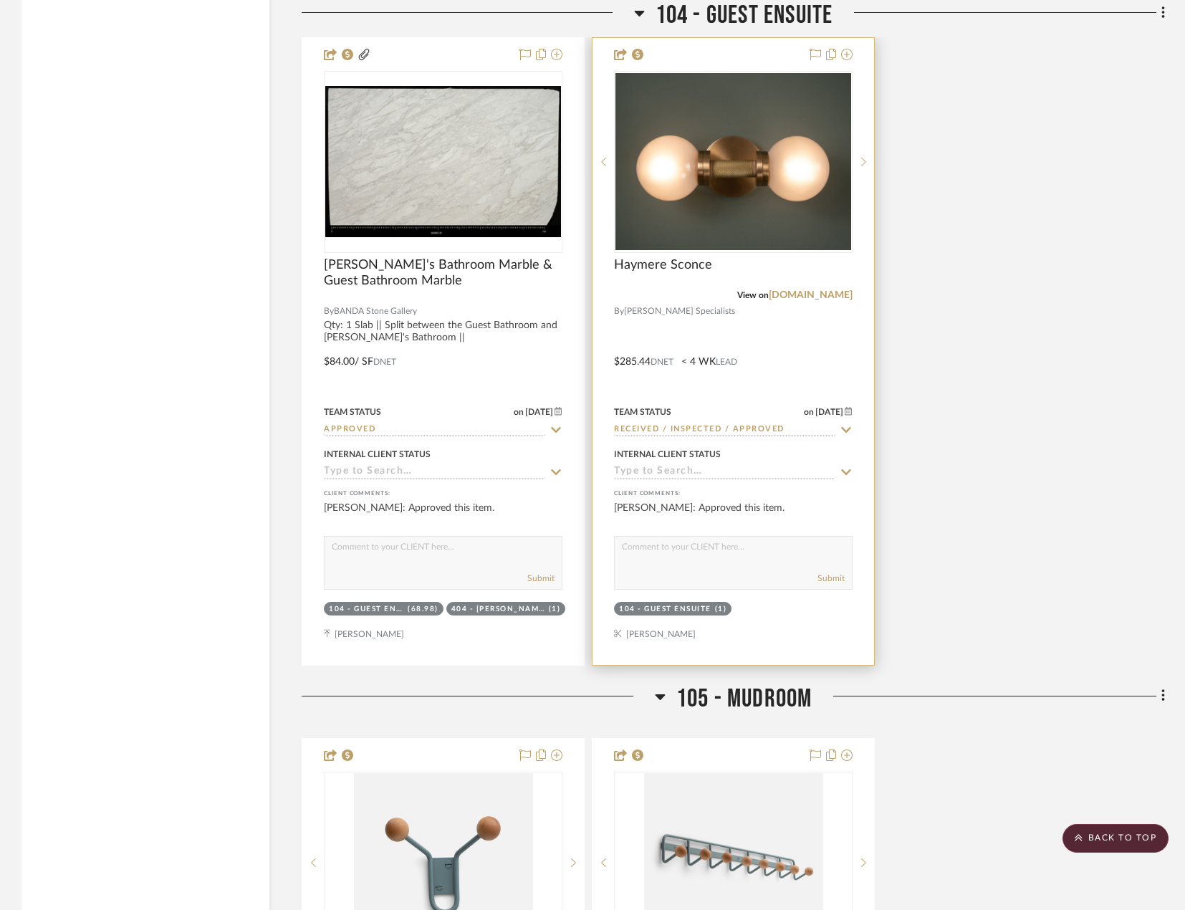
scroll to position [9029, 0]
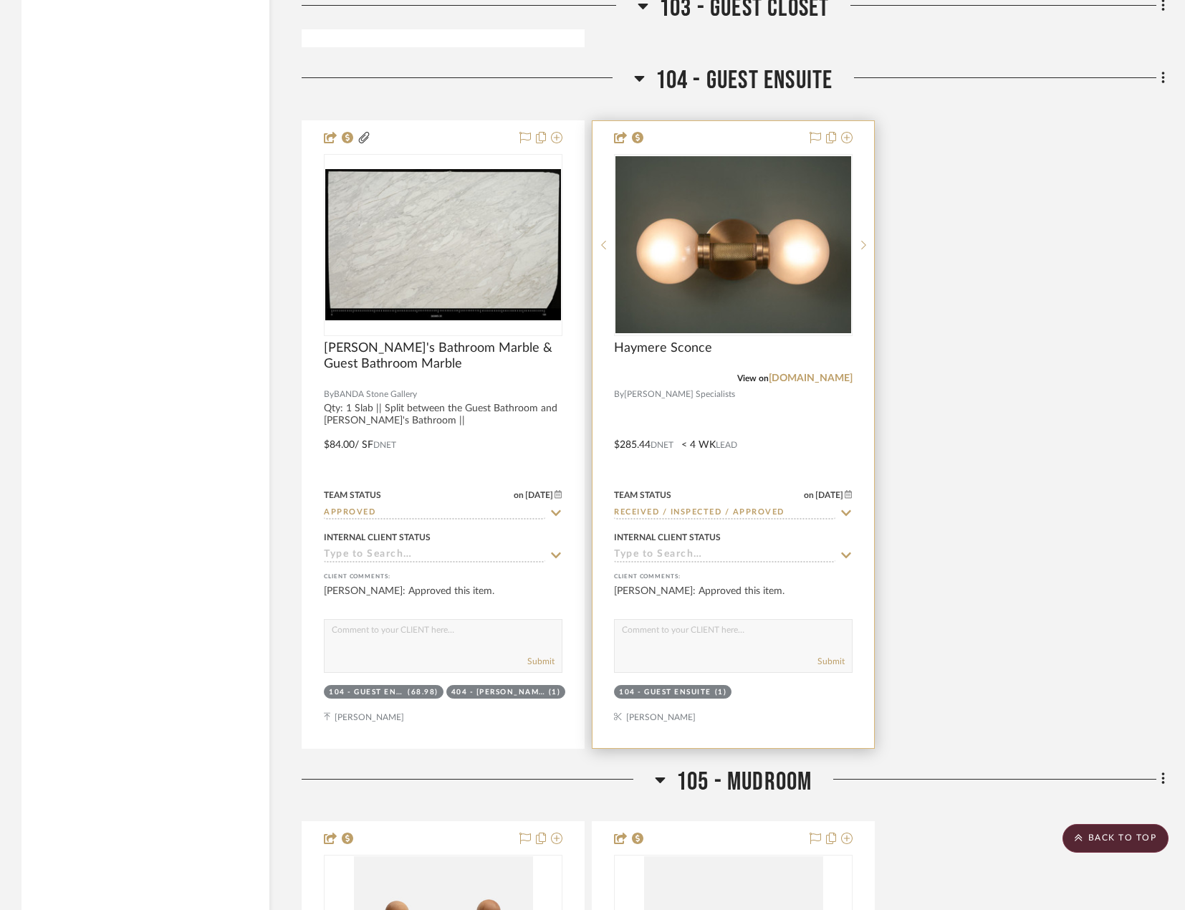
click at [818, 438] on div at bounding box center [734, 434] width 282 height 627
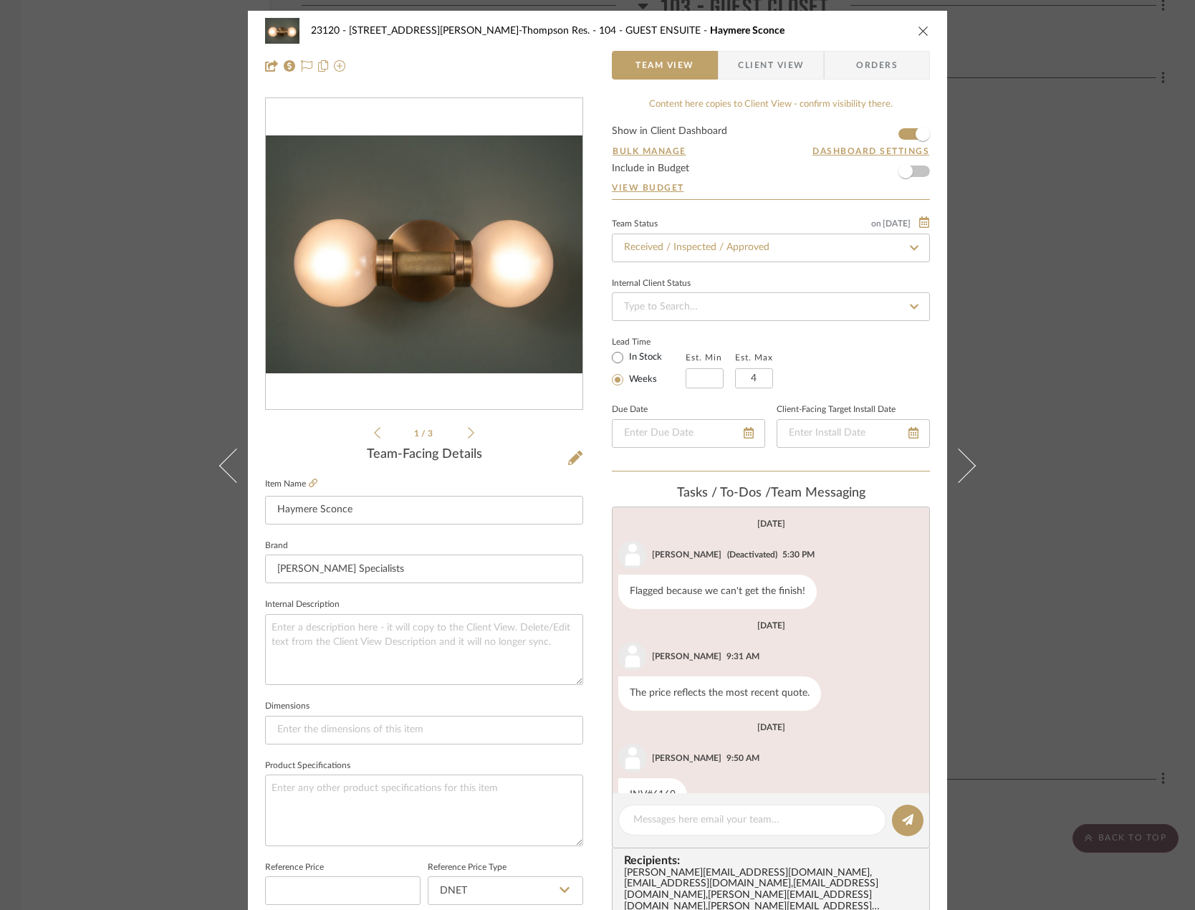
scroll to position [138, 0]
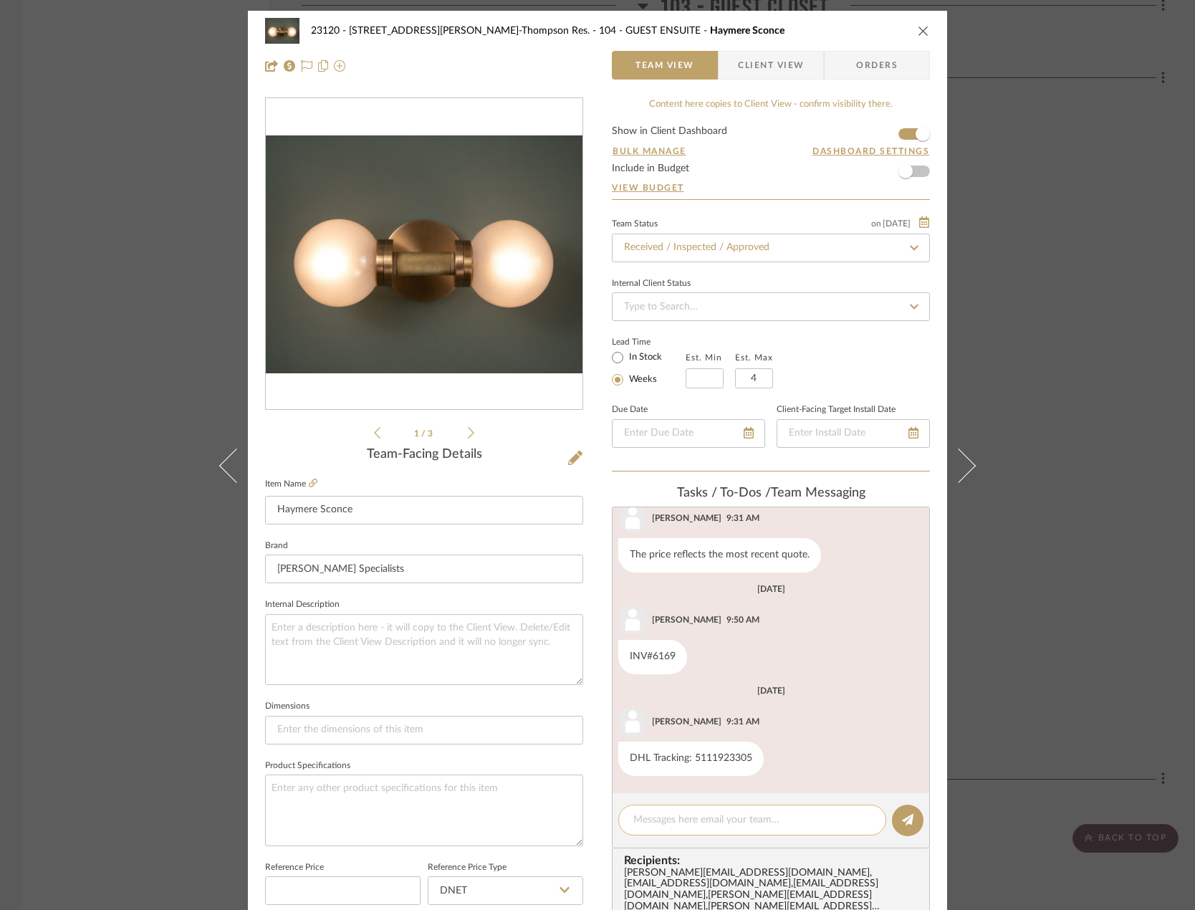
click at [689, 825] on textarea at bounding box center [752, 820] width 238 height 15
paste textarea "Delivered to site on [DATE]"
type textarea "Delivered to site on [DATE]"
click at [896, 812] on button at bounding box center [908, 821] width 32 height 32
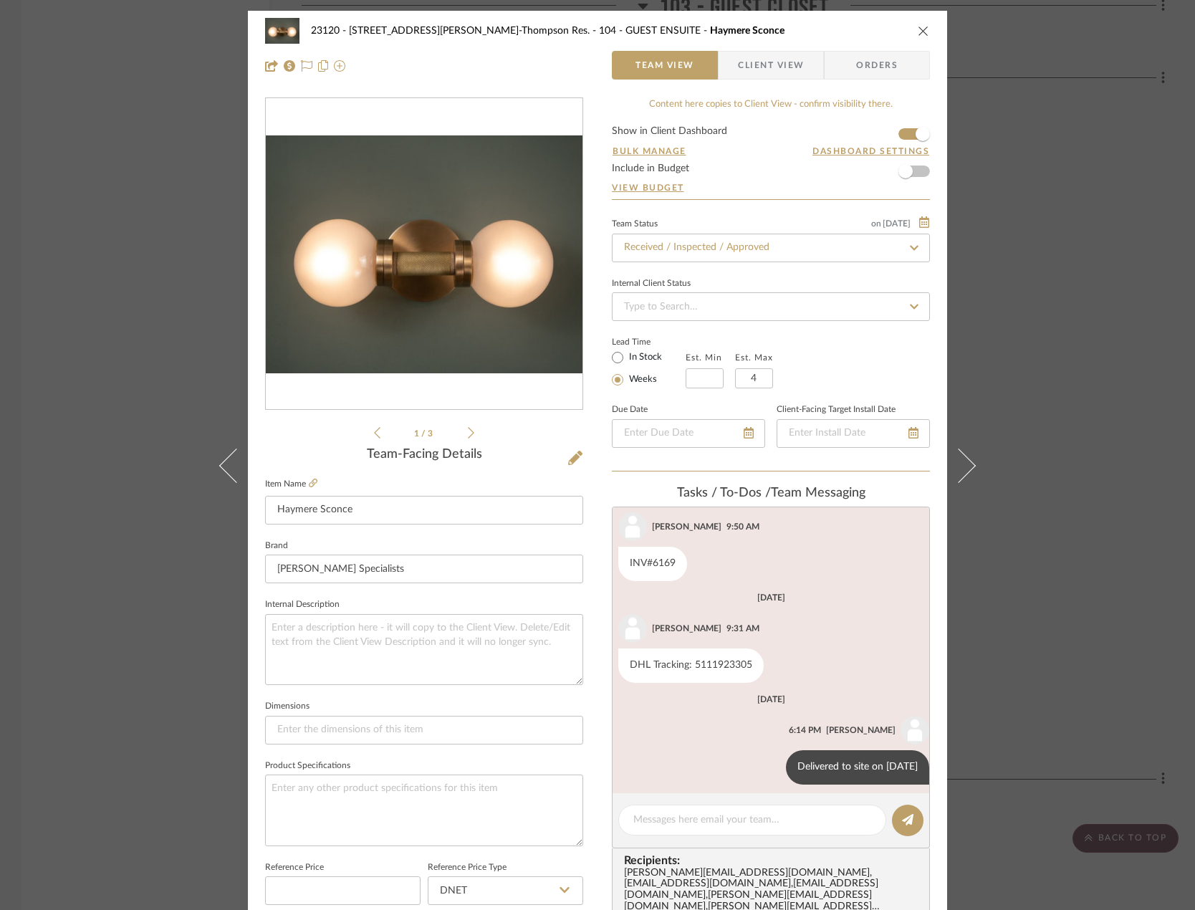
scroll to position [240, 0]
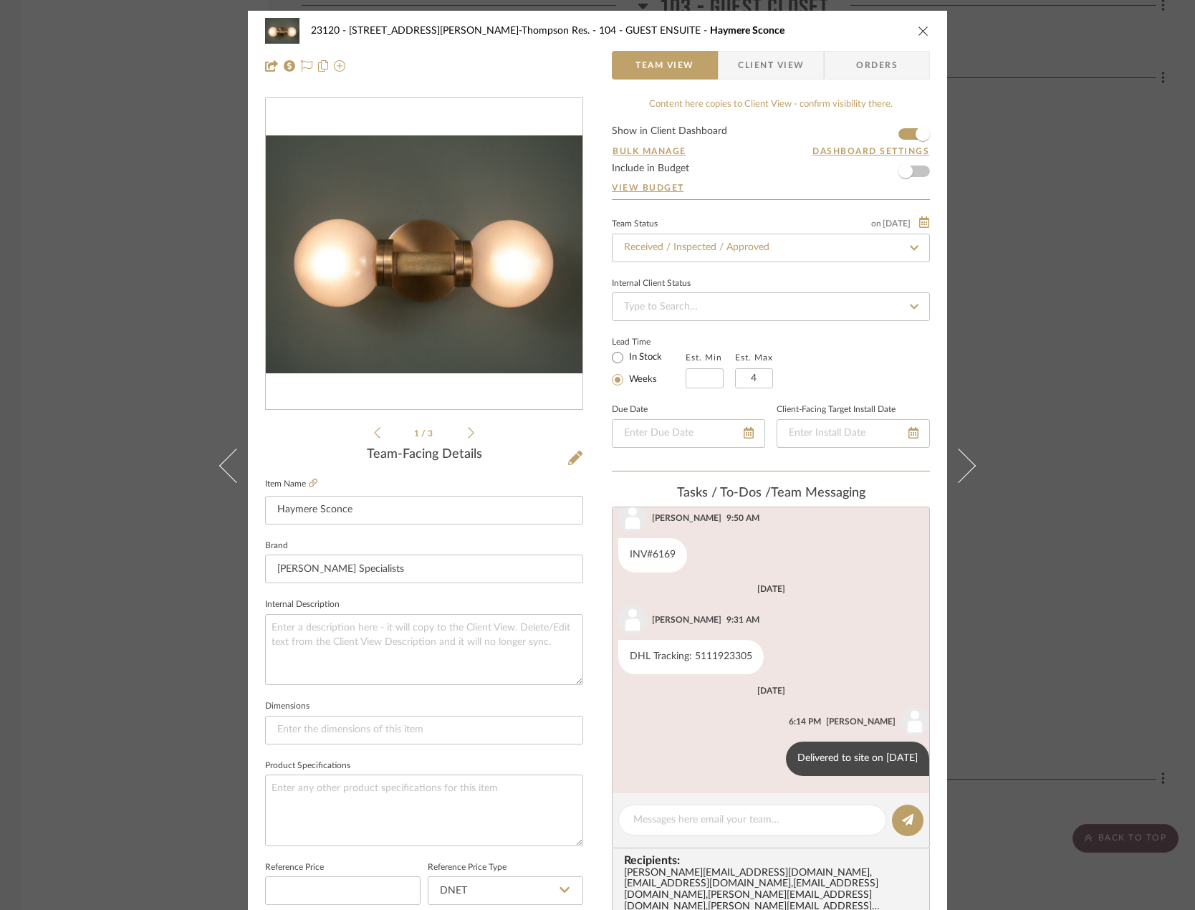
click at [67, 188] on div "23120 - 239 Dean St, Unwin-Thompson Res. 104 - GUEST ENSUITE Haymere Sconce Tea…" at bounding box center [597, 455] width 1195 height 910
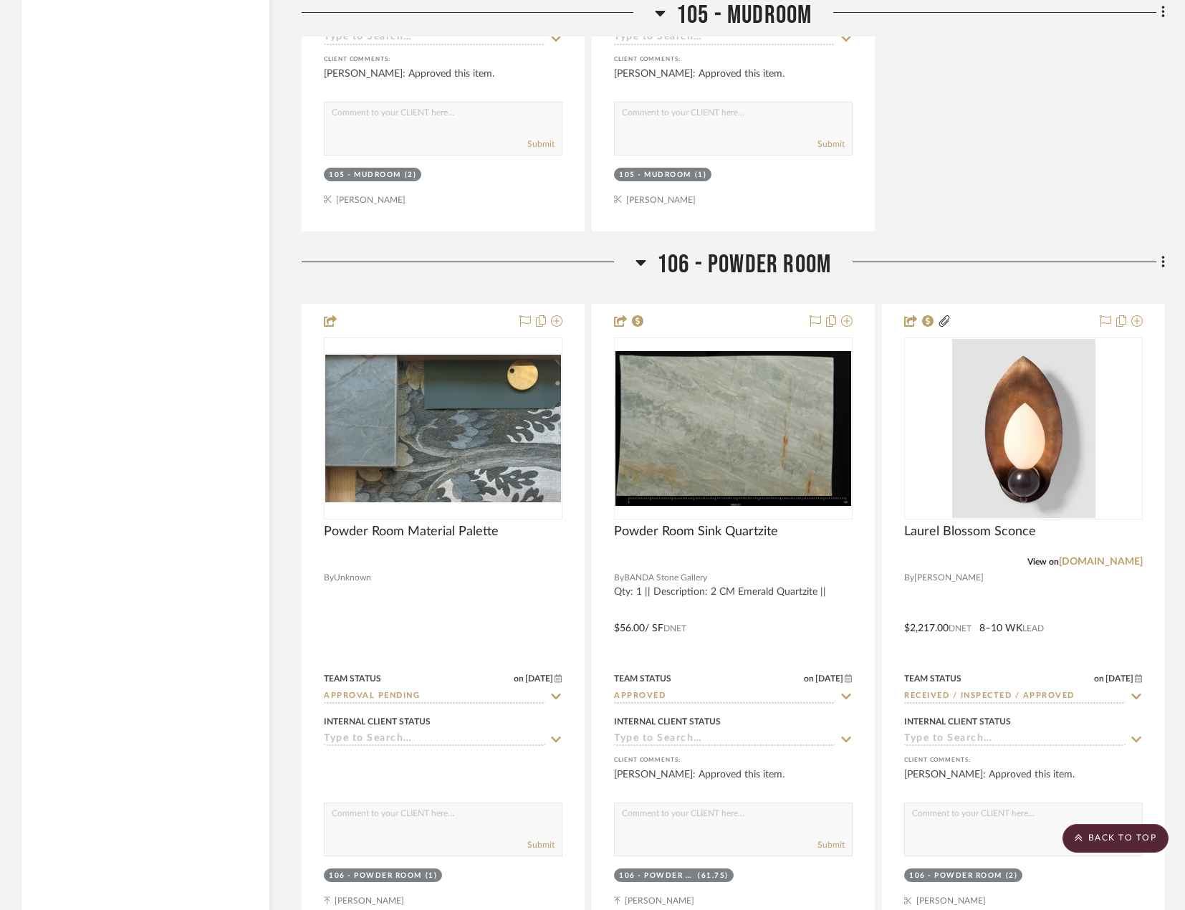
scroll to position [9961, 0]
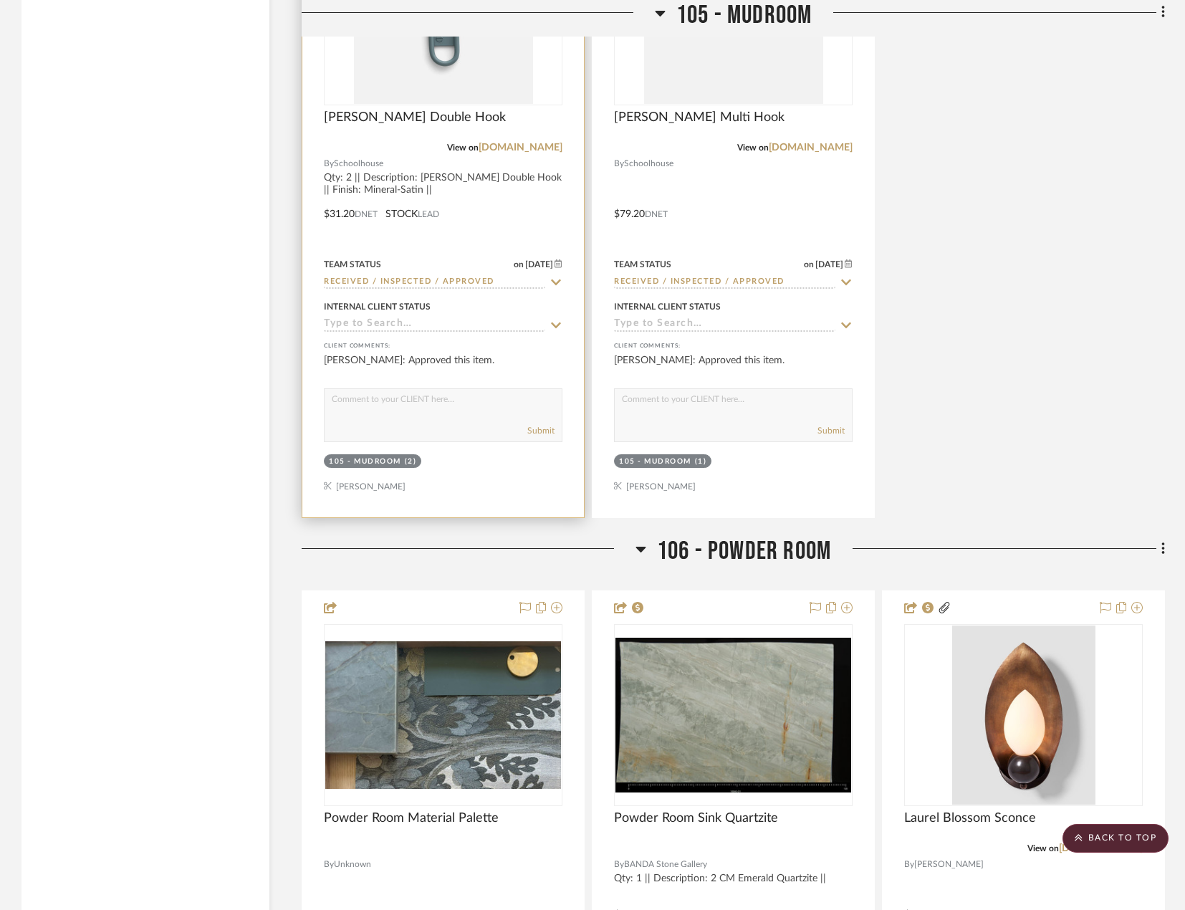
click at [512, 209] on div at bounding box center [443, 203] width 282 height 627
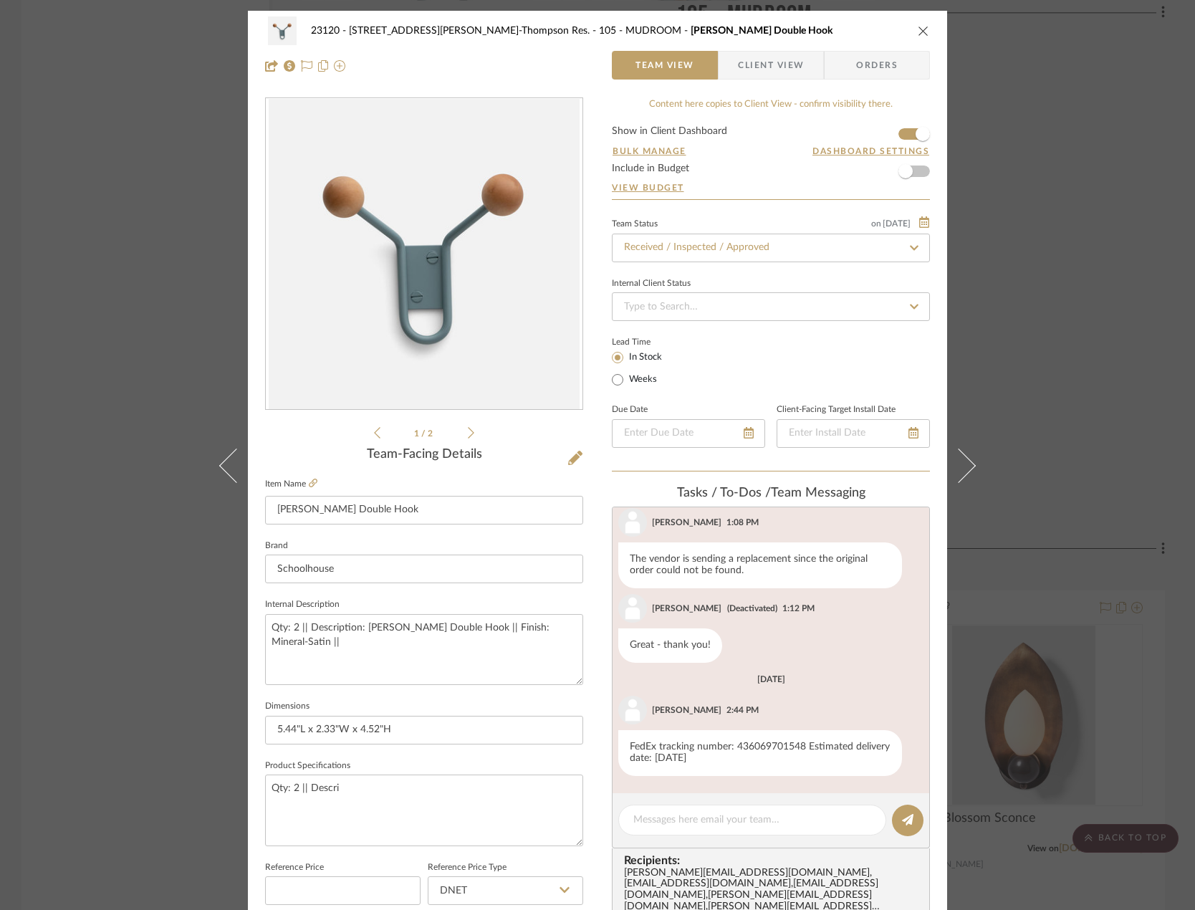
scroll to position [261, 0]
click at [701, 825] on textarea at bounding box center [752, 820] width 238 height 15
paste textarea "Delivered to site on [DATE]"
type textarea "Delivered to site on [DATE]"
click at [901, 828] on button at bounding box center [908, 821] width 32 height 32
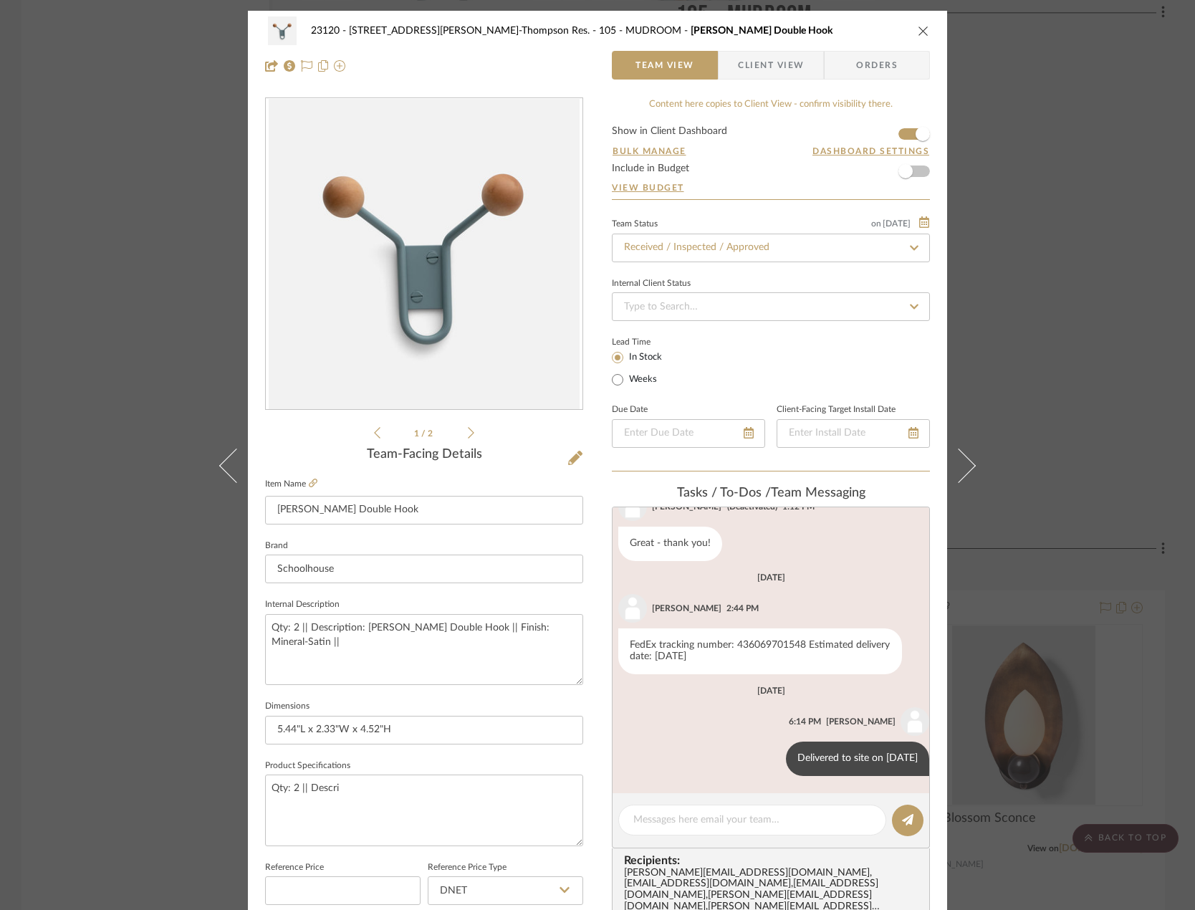
scroll to position [363, 0]
click at [1092, 351] on div "23120 - 239 Dean St, Unwin-Thompson Res. 105 - MUDROOM Mollie Double Hook Team …" at bounding box center [597, 455] width 1195 height 910
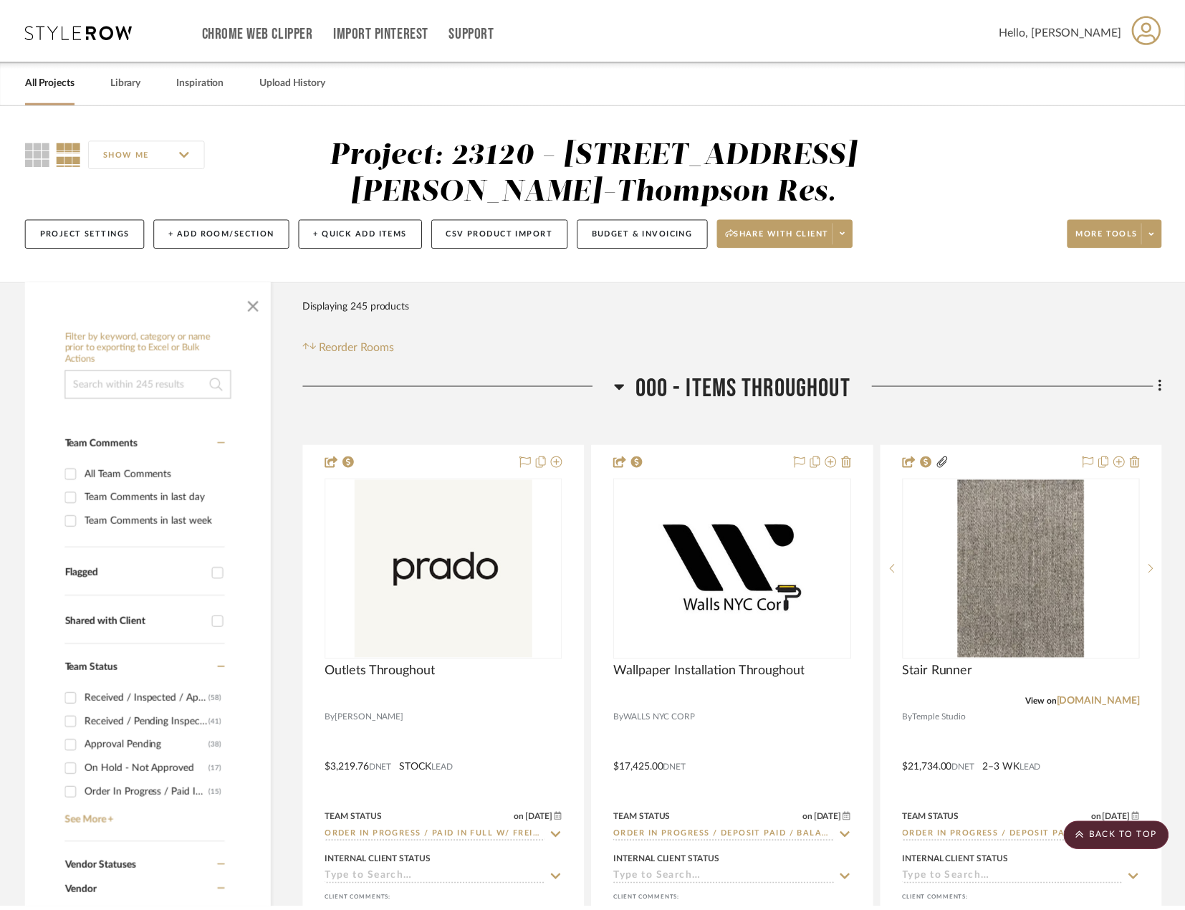
scroll to position [9961, 0]
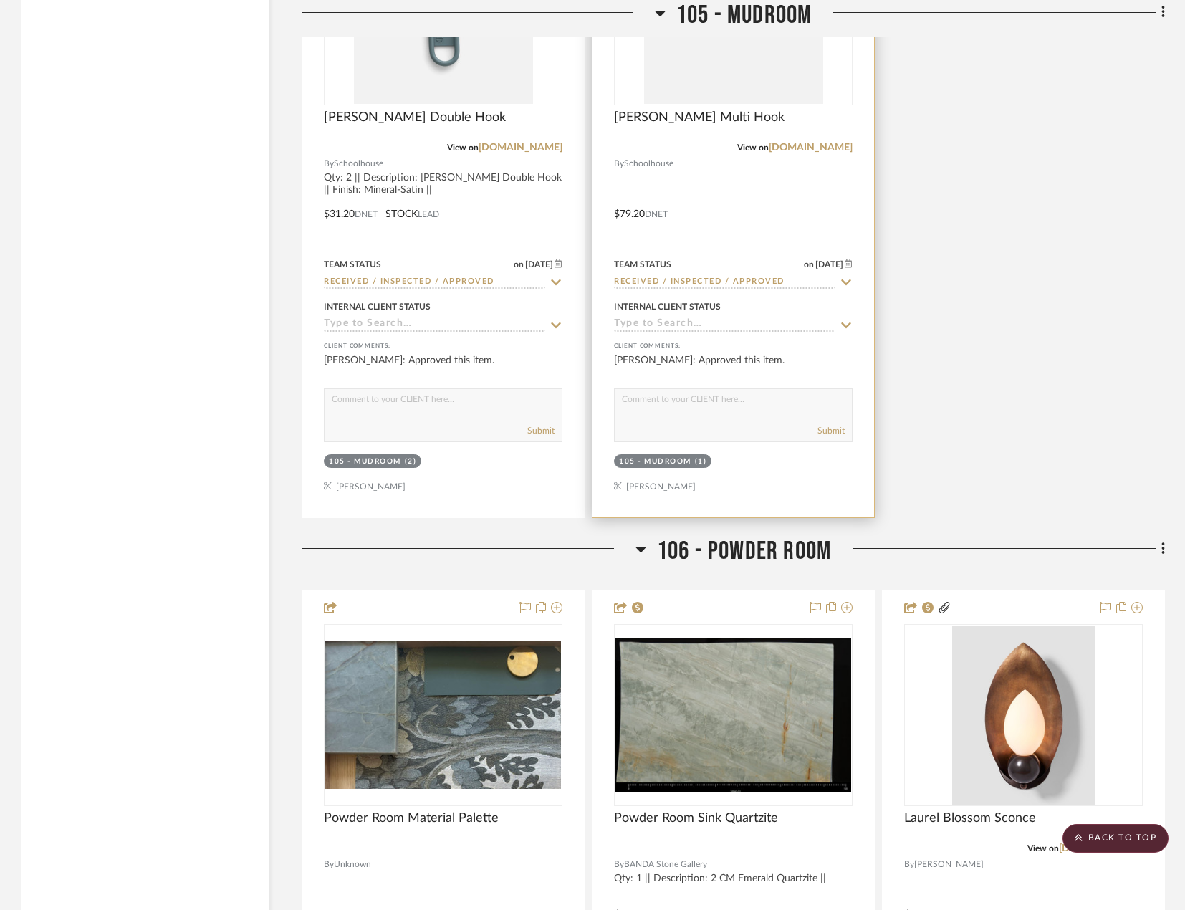
click at [765, 219] on div at bounding box center [734, 203] width 282 height 627
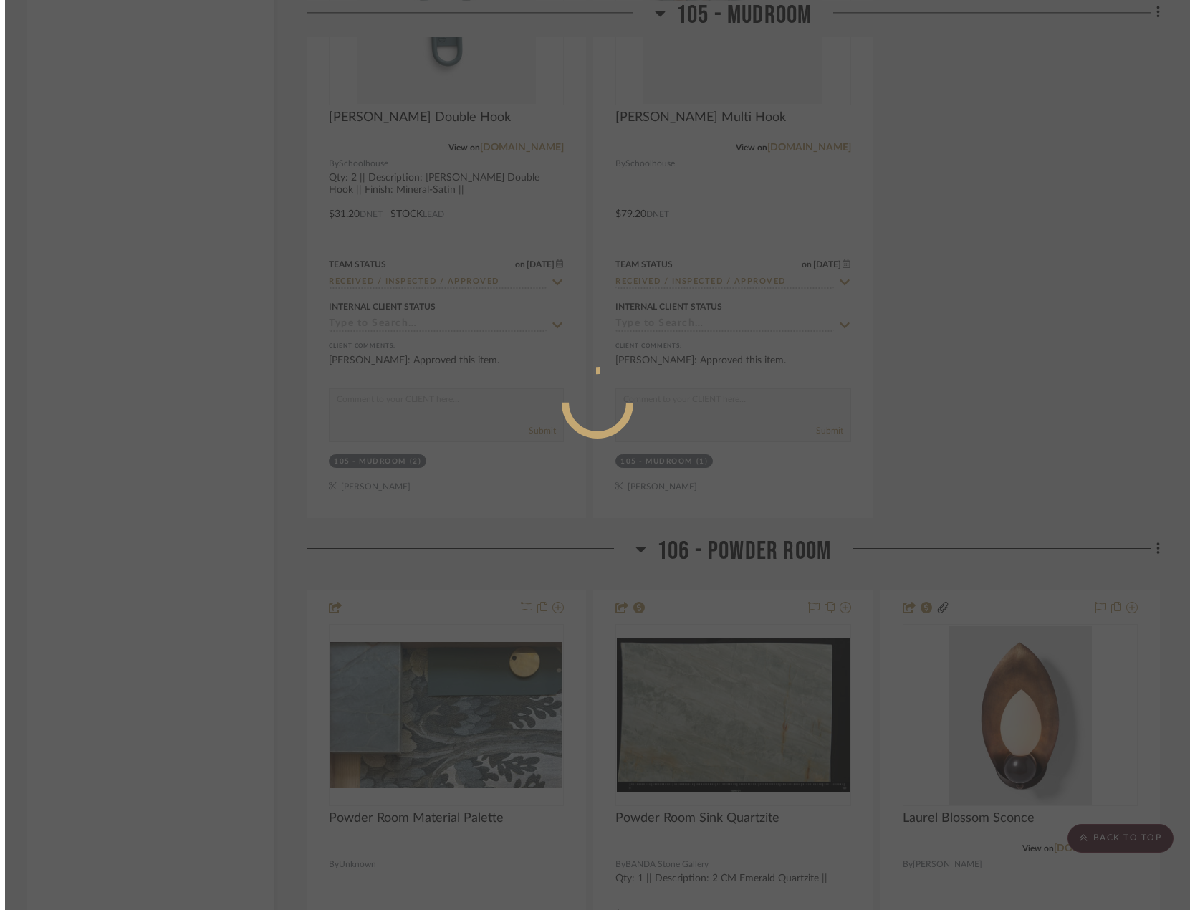
scroll to position [0, 0]
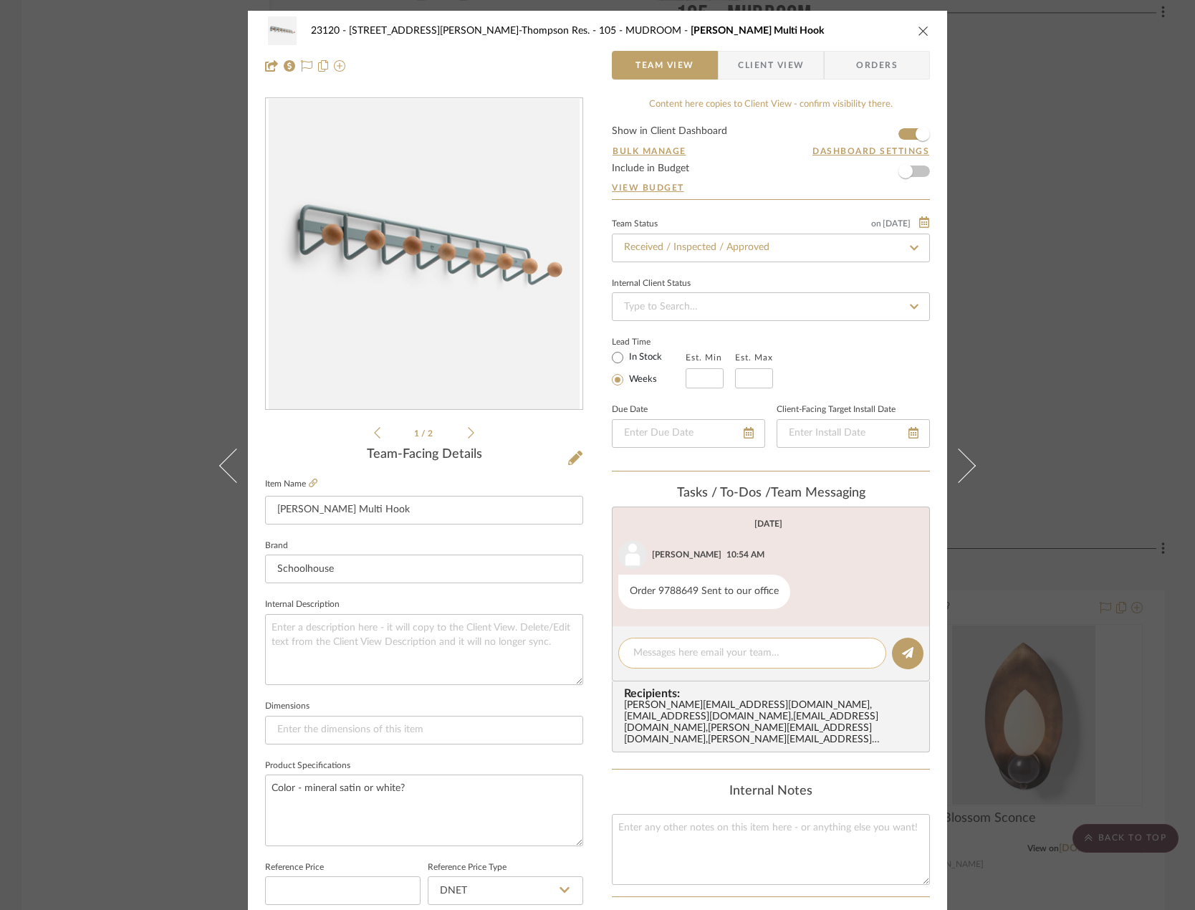
click at [691, 665] on div at bounding box center [752, 653] width 268 height 31
click at [718, 655] on textarea at bounding box center [752, 653] width 238 height 15
paste textarea "Delivered to site on [DATE]"
type textarea "Delivered to site on [DATE]"
click at [915, 649] on button at bounding box center [908, 654] width 32 height 32
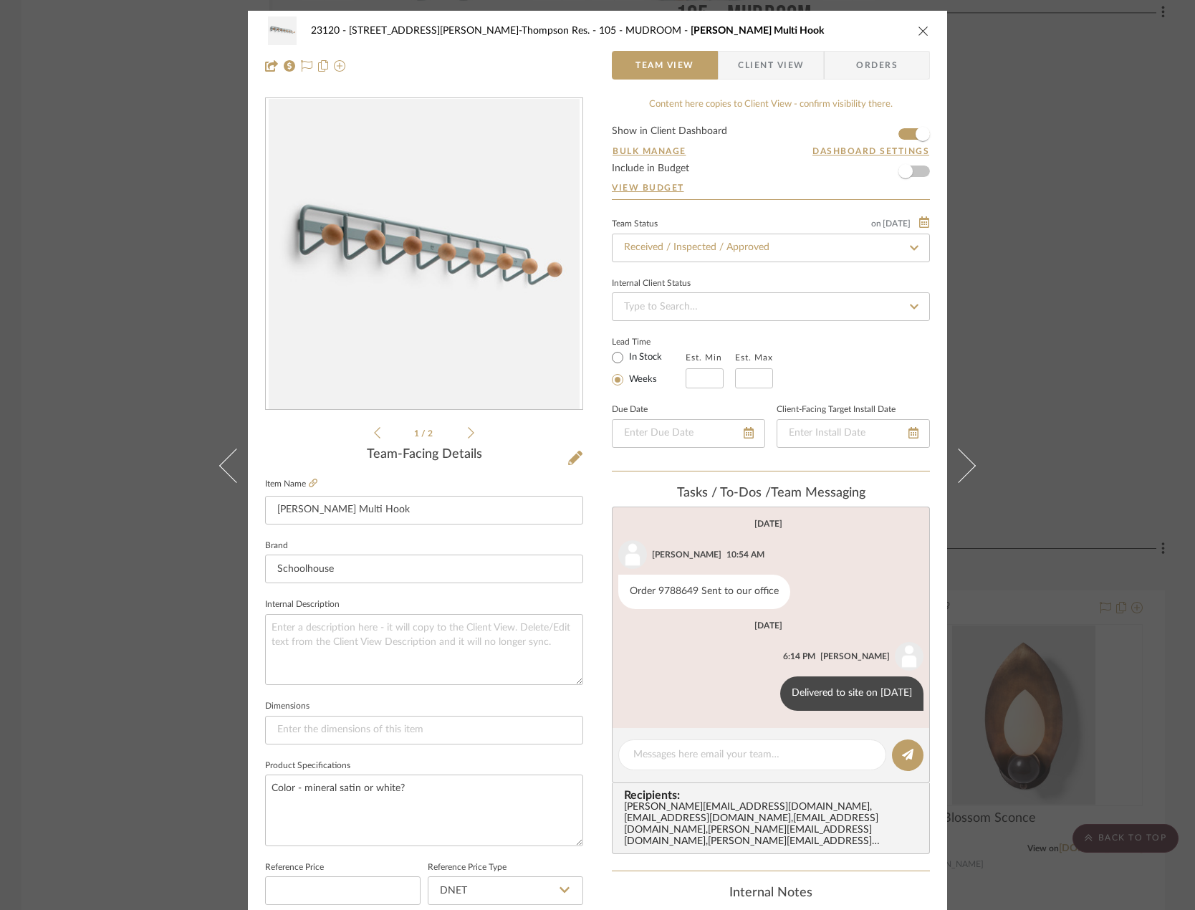
click at [1058, 355] on div "23120 - 239 Dean St, Unwin-Thompson Res. 105 - MUDROOM Mollie Multi Hook Team V…" at bounding box center [597, 455] width 1195 height 910
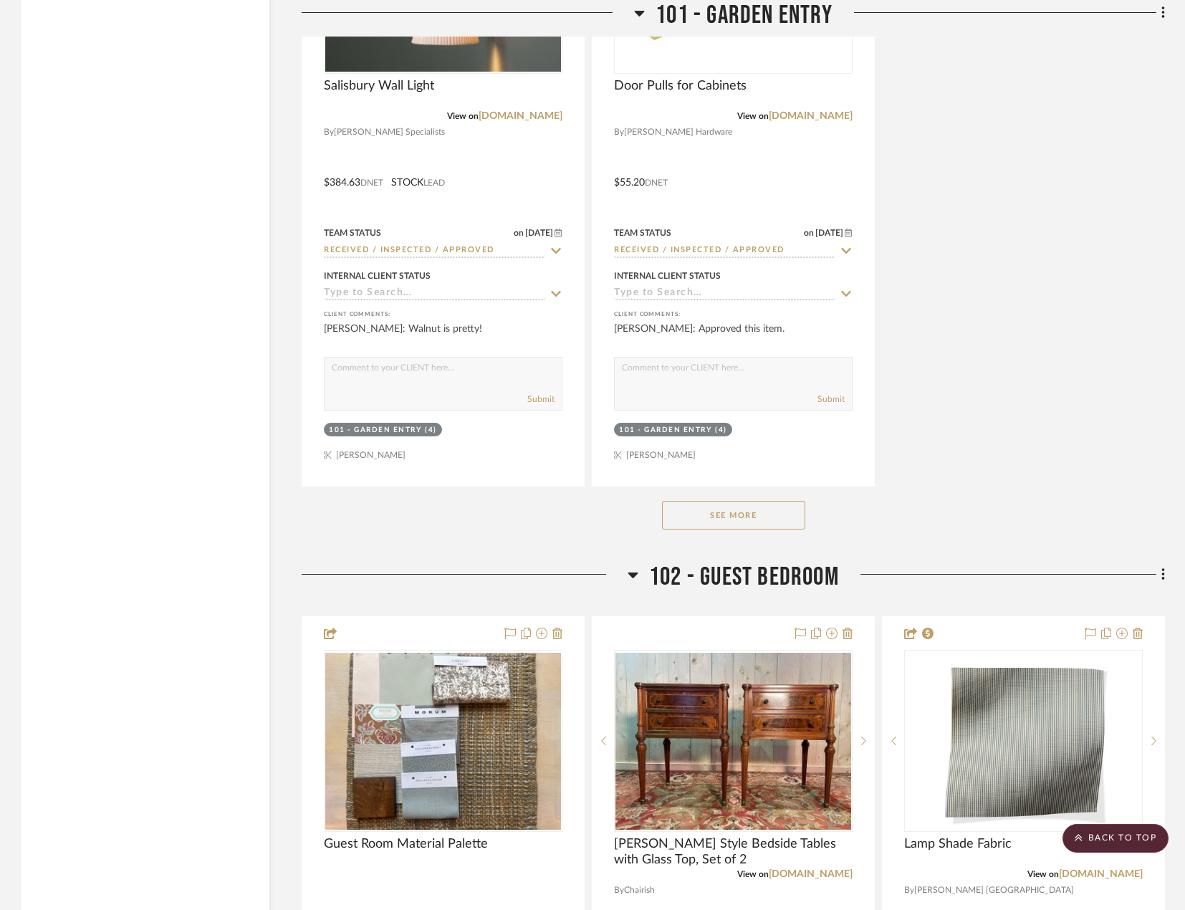
click at [730, 521] on button "See More" at bounding box center [733, 515] width 143 height 29
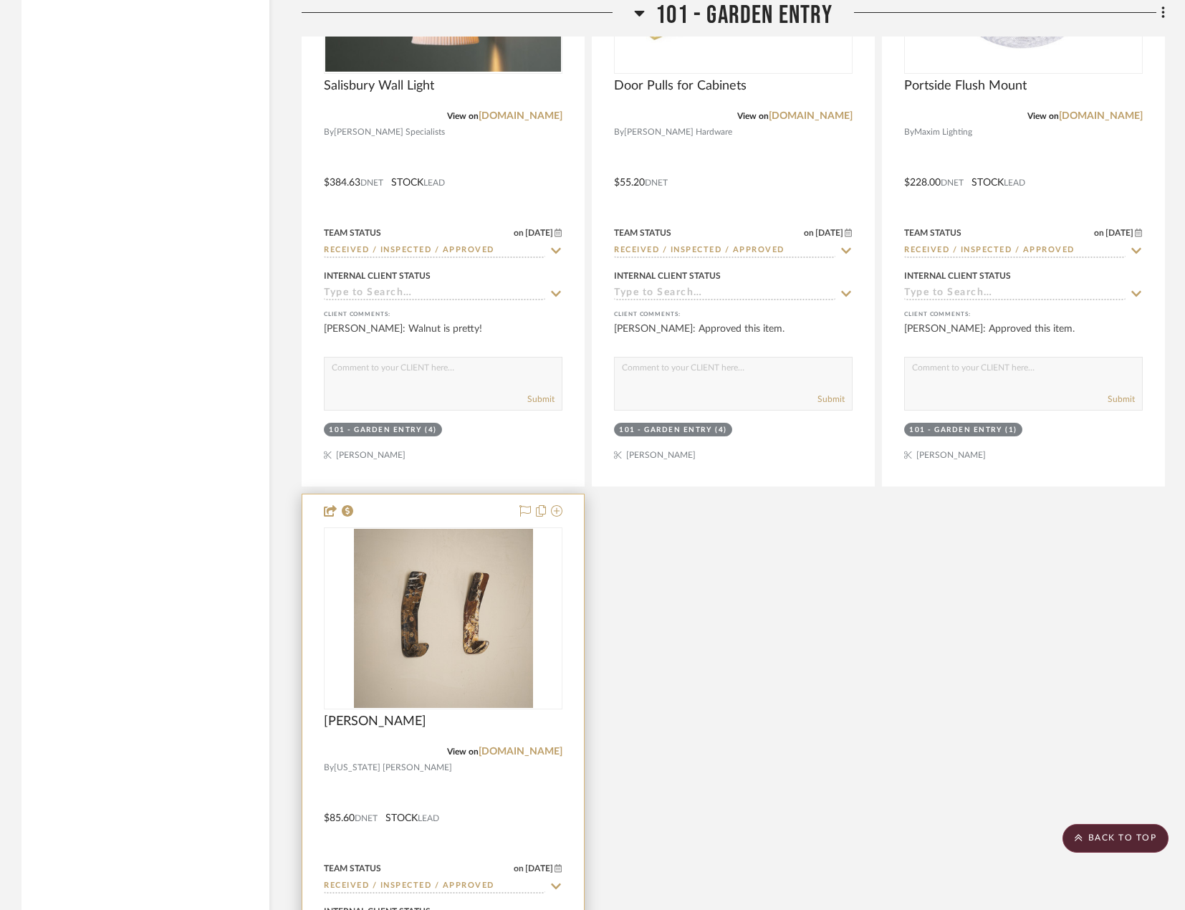
click at [478, 789] on div at bounding box center [443, 807] width 282 height 627
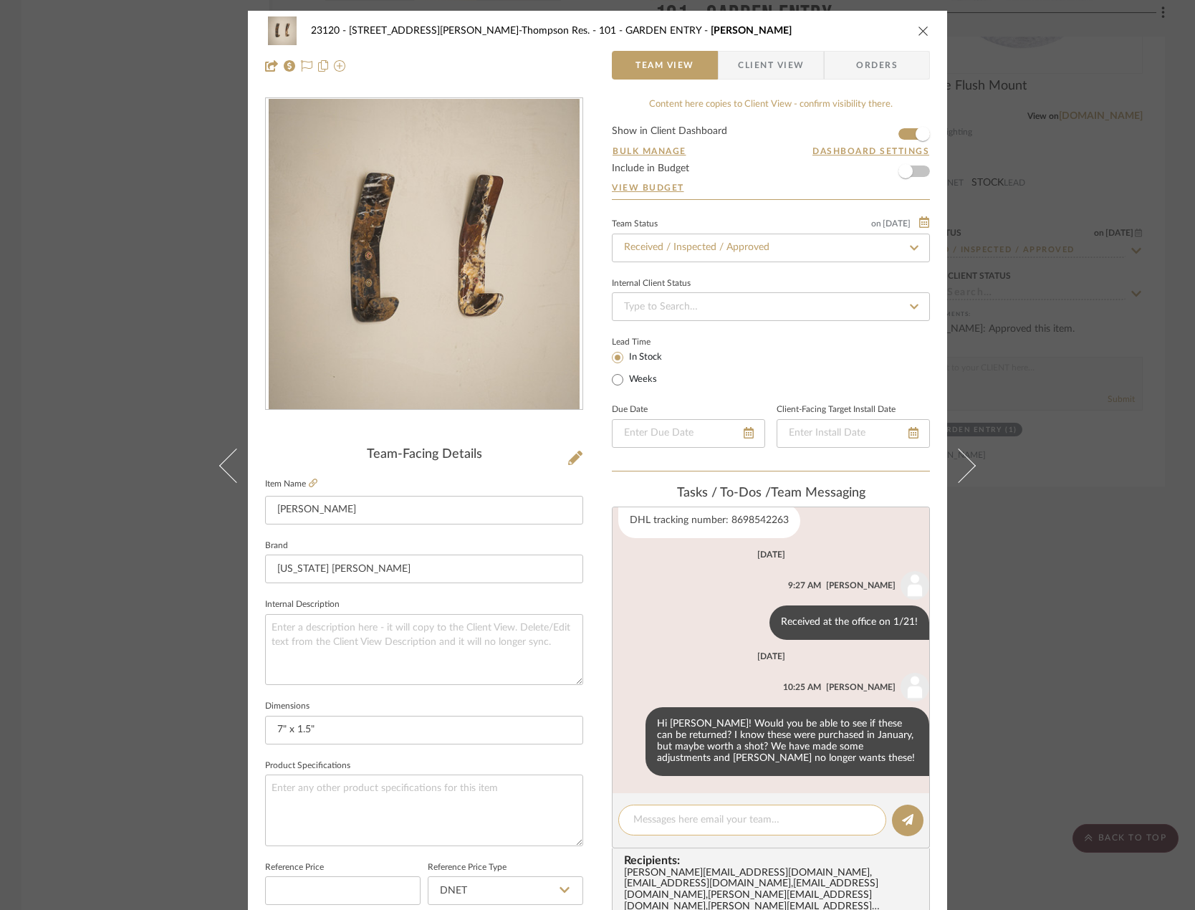
click at [694, 821] on textarea at bounding box center [752, 820] width 238 height 15
paste textarea "Delivered to site on [DATE]"
type textarea "Delivered to site on [DATE]"
click at [902, 818] on icon at bounding box center [907, 819] width 11 height 11
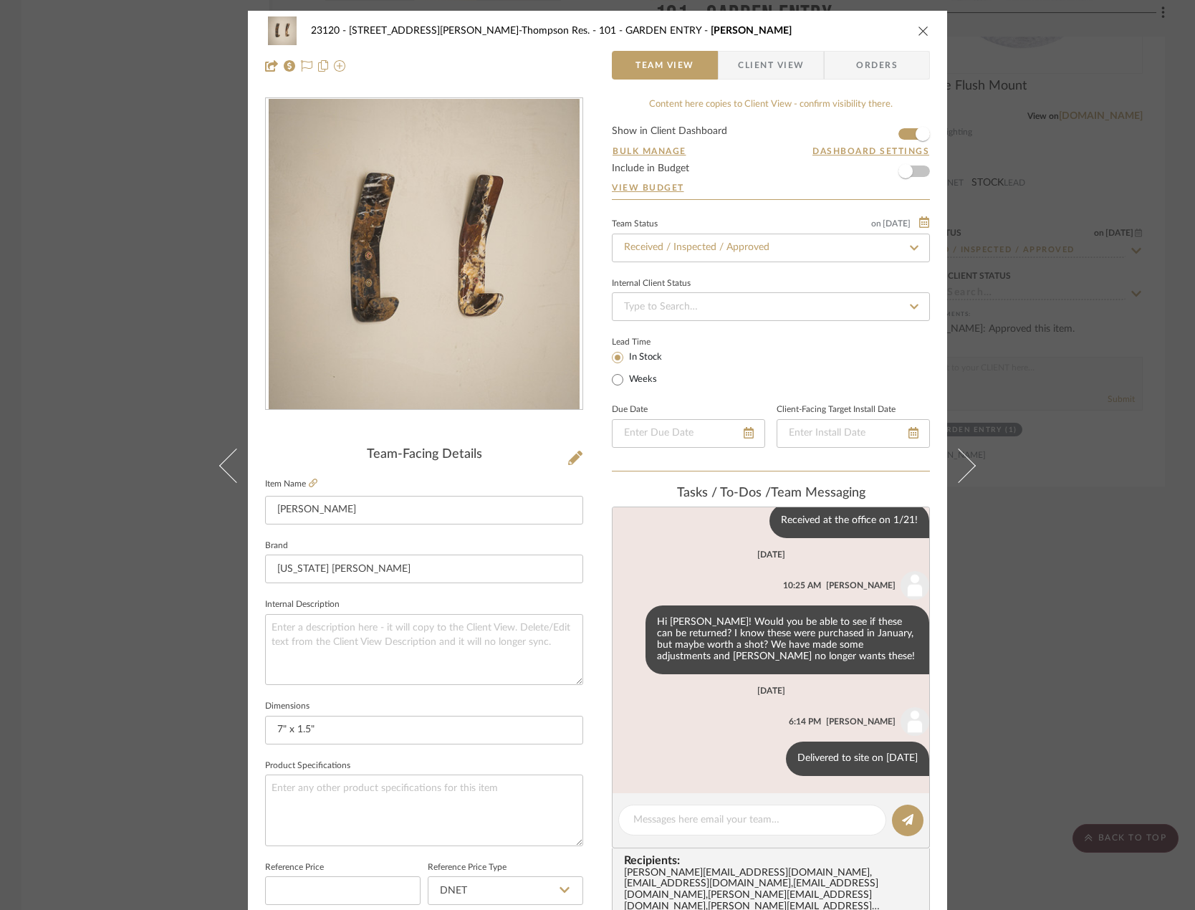
click at [42, 236] on div "23120 - 239 Dean St, Unwin-Thompson Res. 101 - GARDEN ENTRY Lucas Hook Team Vie…" at bounding box center [597, 455] width 1195 height 910
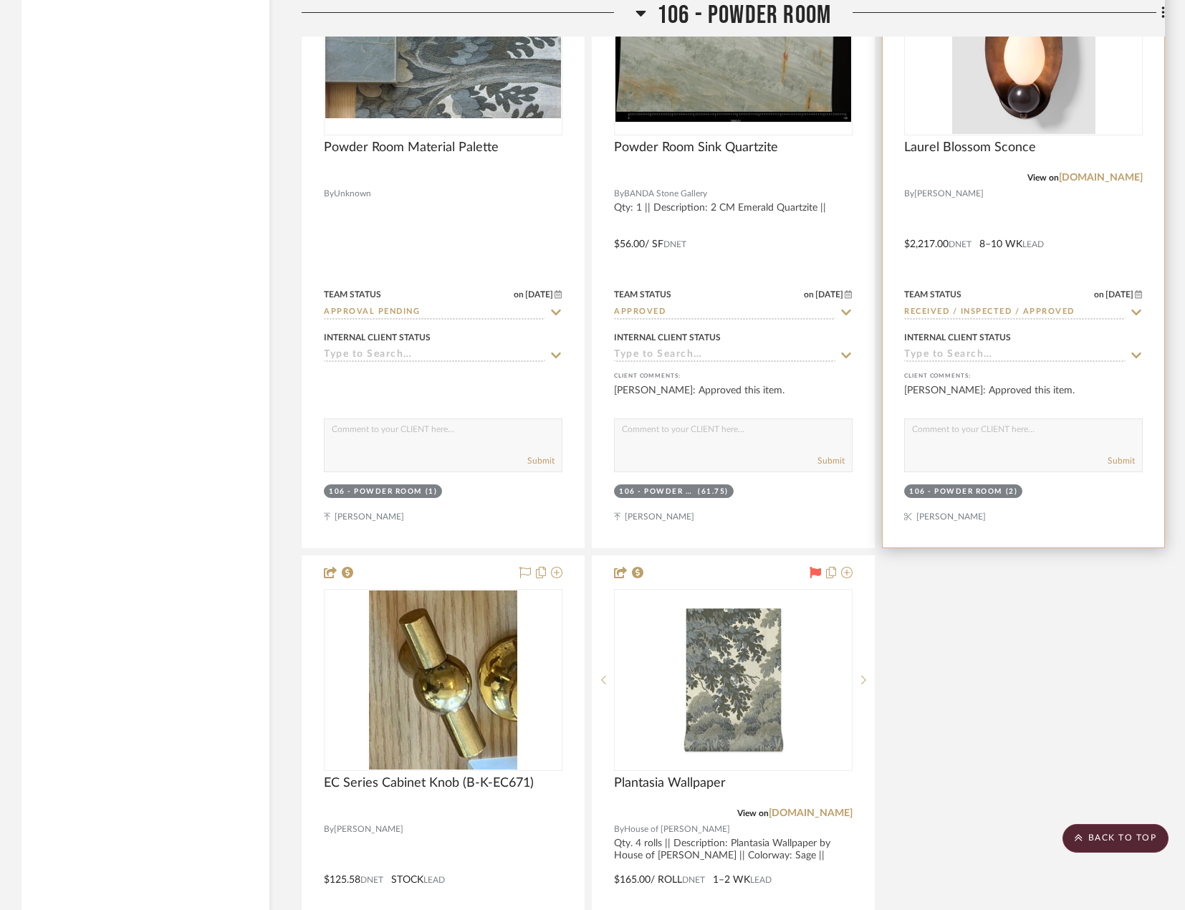
click at [1114, 214] on div at bounding box center [1024, 233] width 282 height 627
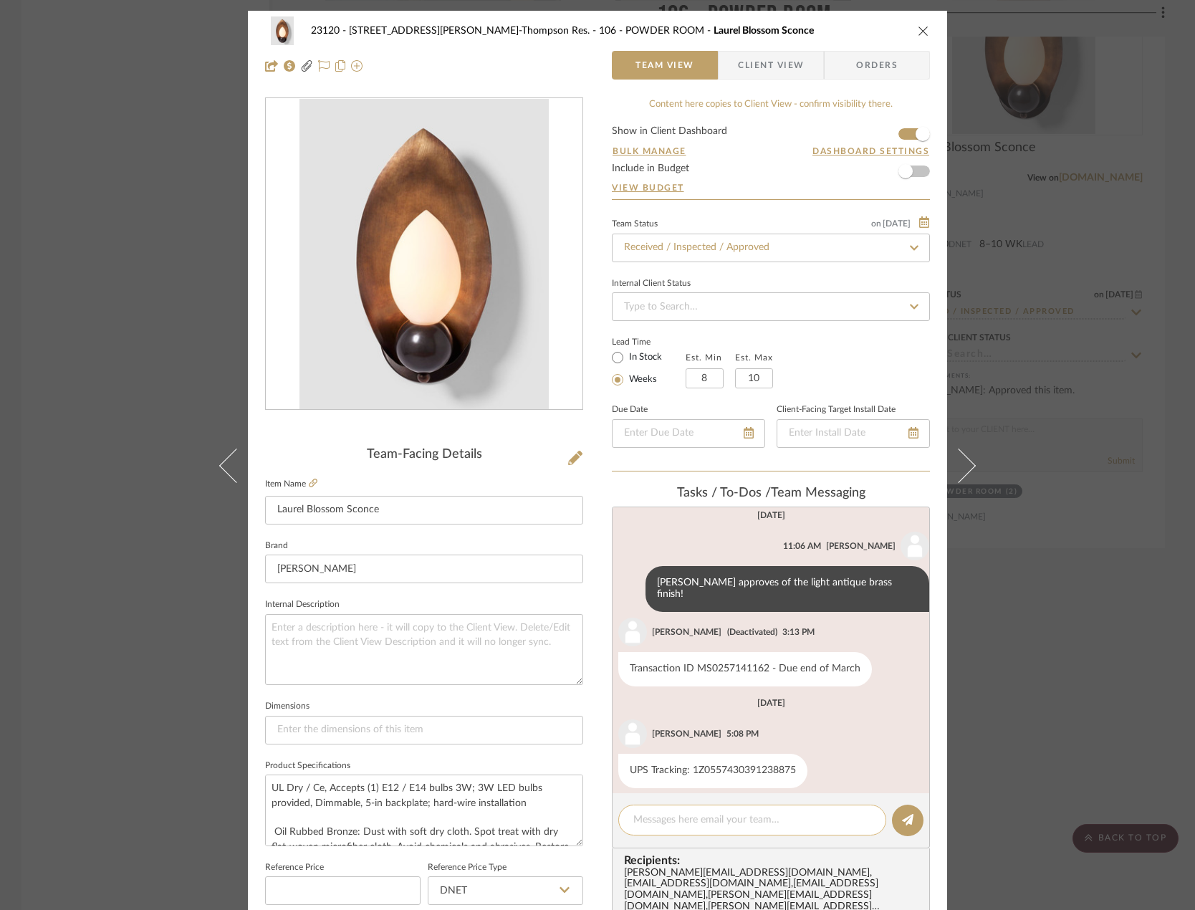
click at [699, 826] on textarea at bounding box center [752, 820] width 238 height 15
paste textarea "Delivered to site on [DATE]"
type textarea "Delivered to site on [DATE]"
click at [892, 818] on button at bounding box center [908, 821] width 32 height 32
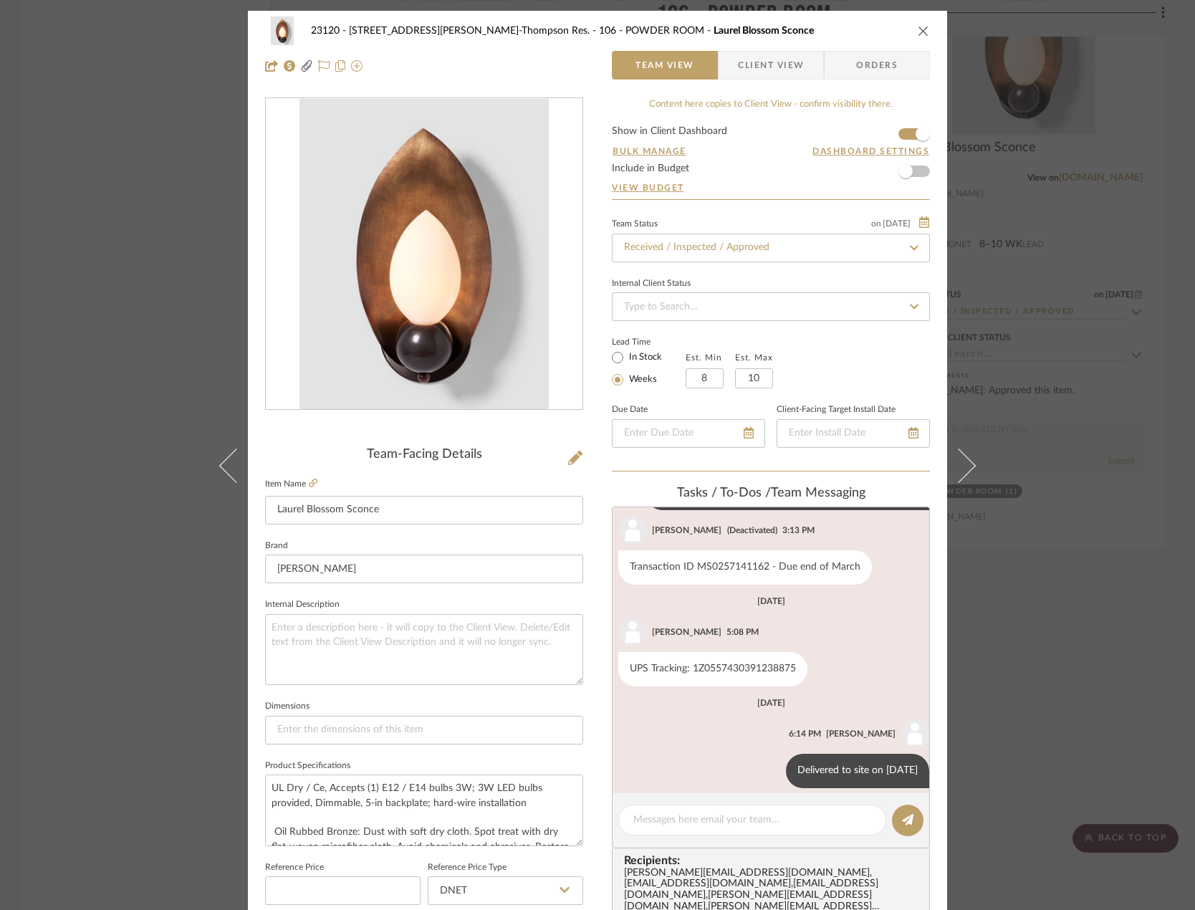
click at [1073, 687] on div "23120 - 239 Dean St, Unwin-Thompson Res. 106 - POWDER ROOM Laurel Blossom Sconc…" at bounding box center [597, 455] width 1195 height 910
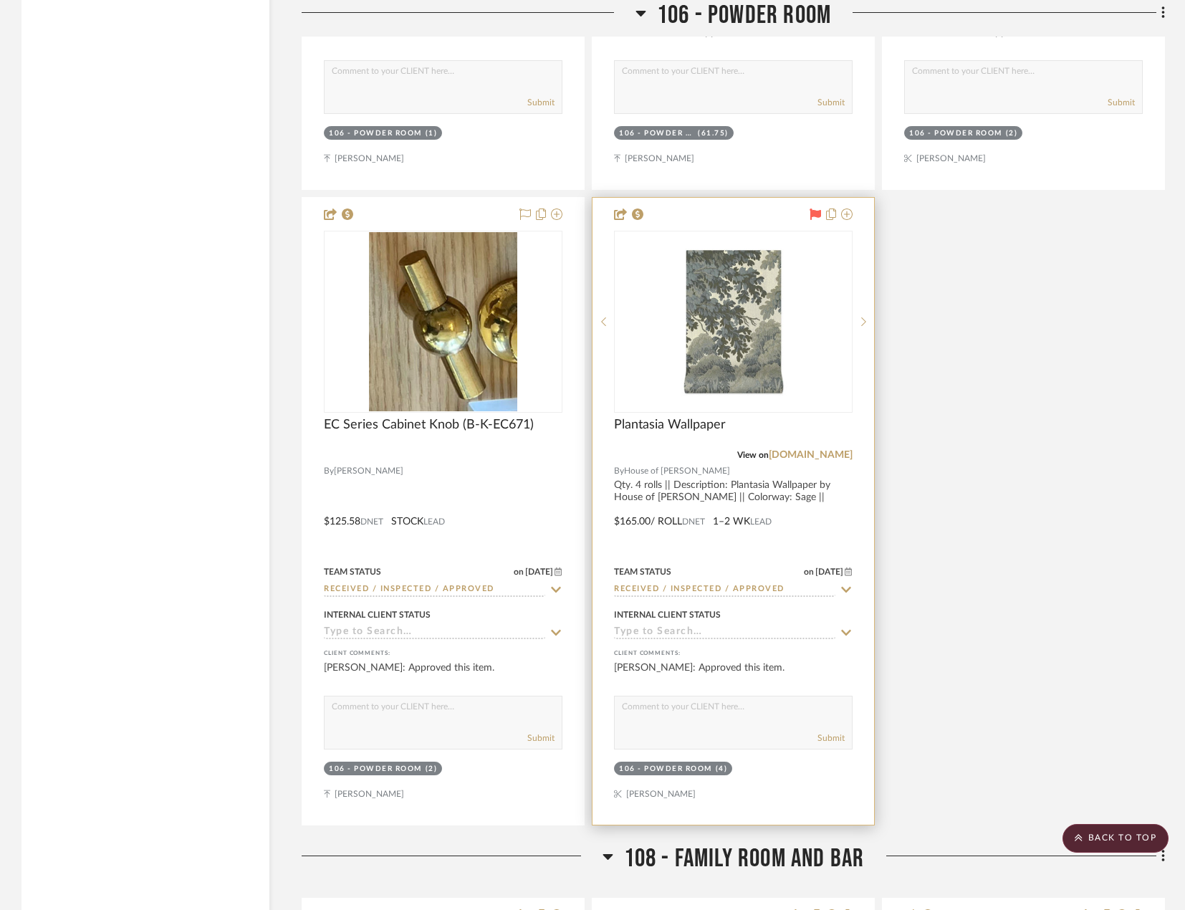
click at [707, 537] on div at bounding box center [734, 511] width 282 height 627
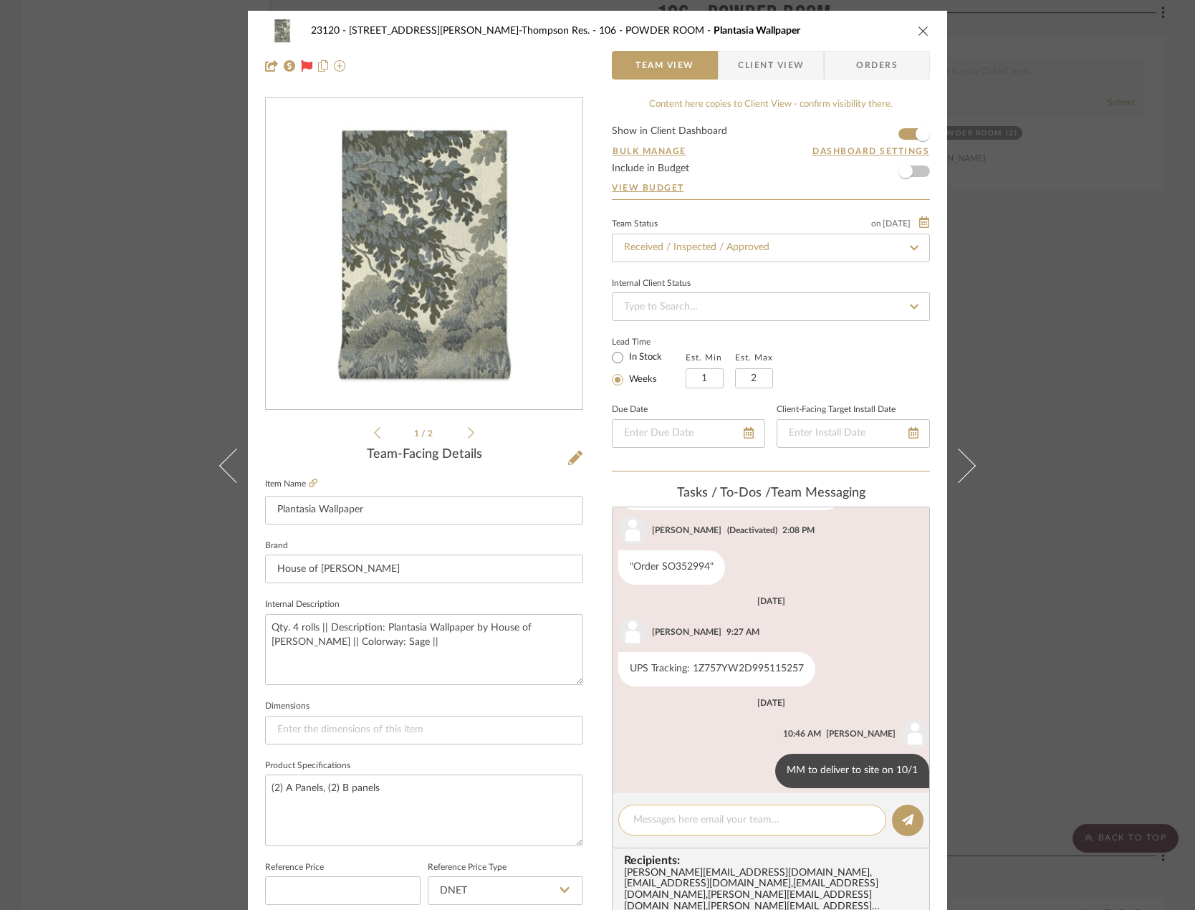
click at [706, 823] on textarea at bounding box center [752, 820] width 238 height 15
paste textarea "Delivered to site on [DATE]"
type textarea "Delivered to site on [DATE]"
click at [896, 819] on button at bounding box center [908, 821] width 32 height 32
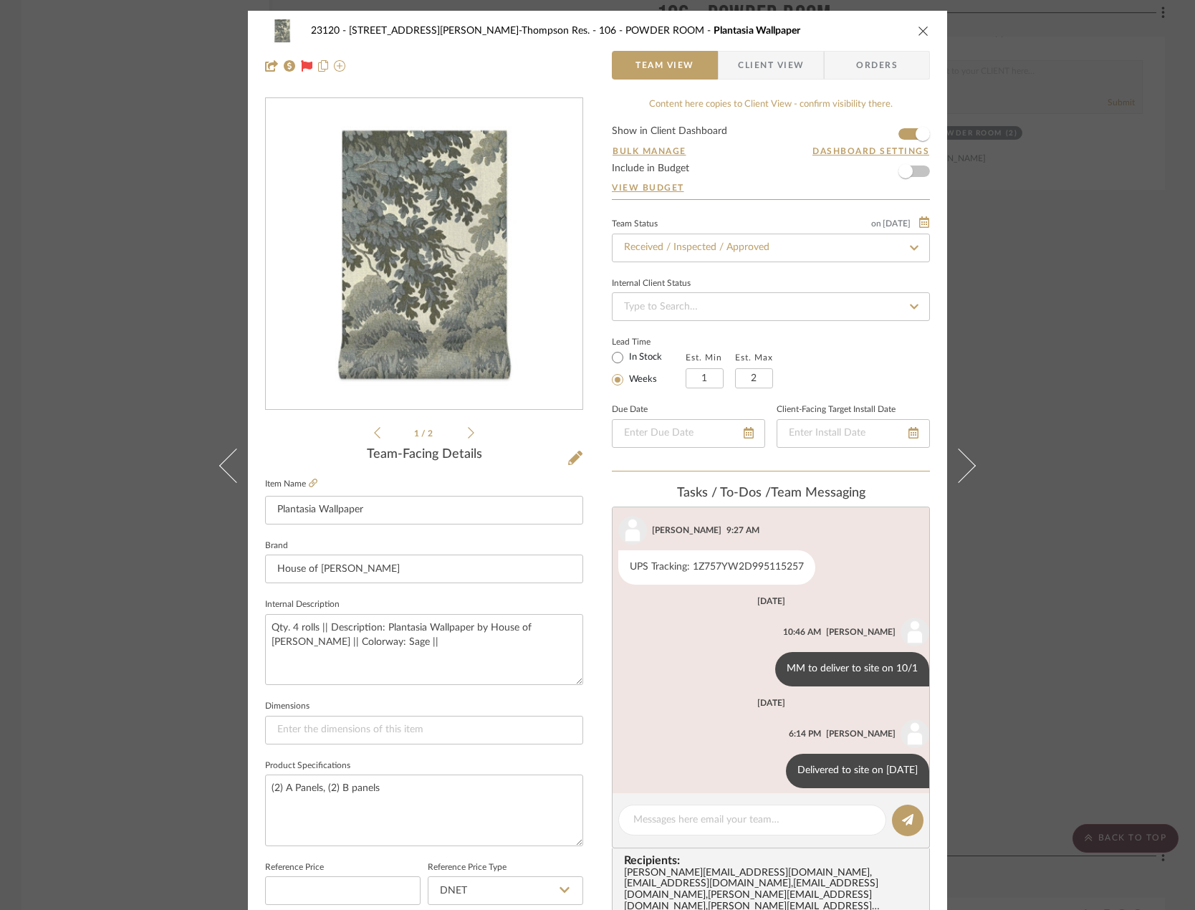
click at [115, 289] on div "23120 - 239 Dean St, Unwin-Thompson Res. 106 - POWDER ROOM Plantasia Wallpaper …" at bounding box center [597, 455] width 1195 height 910
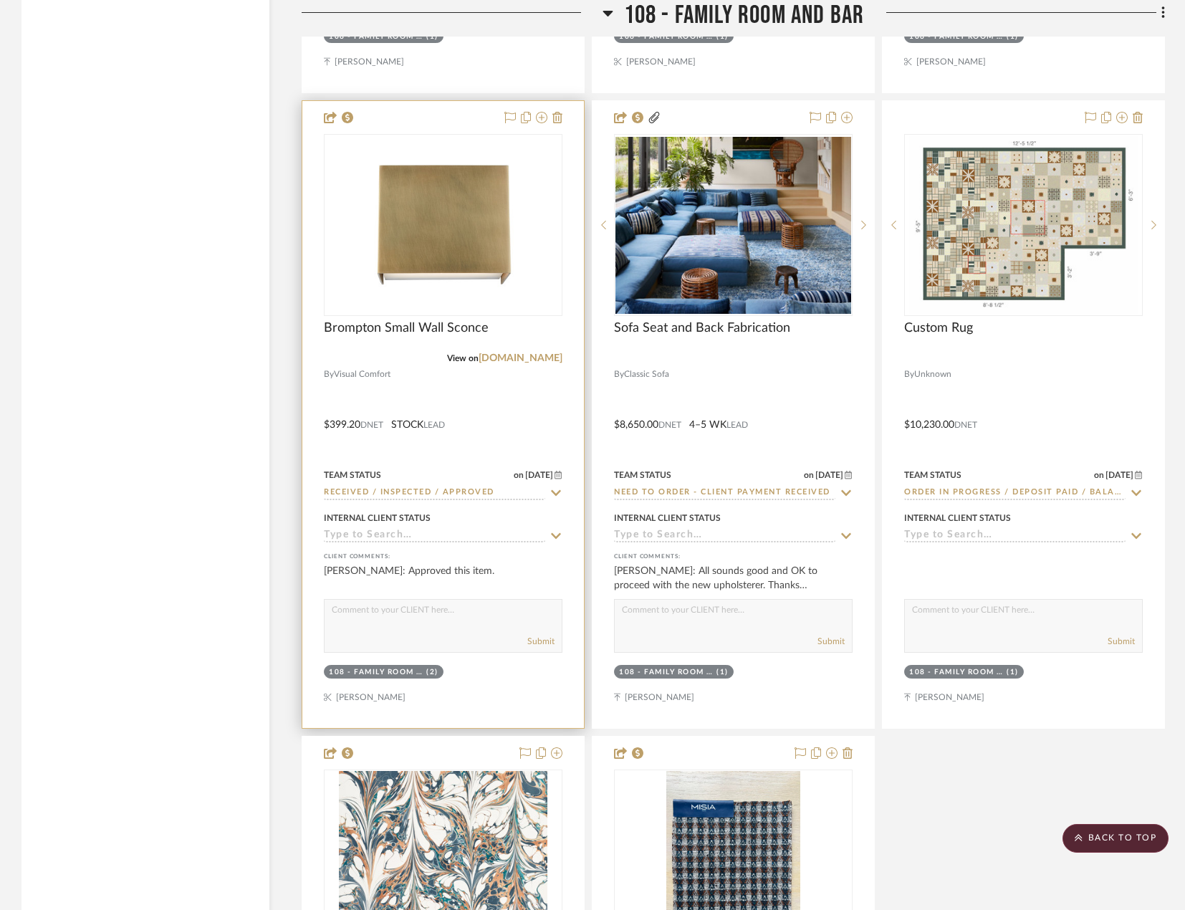
click at [521, 398] on div at bounding box center [443, 414] width 282 height 627
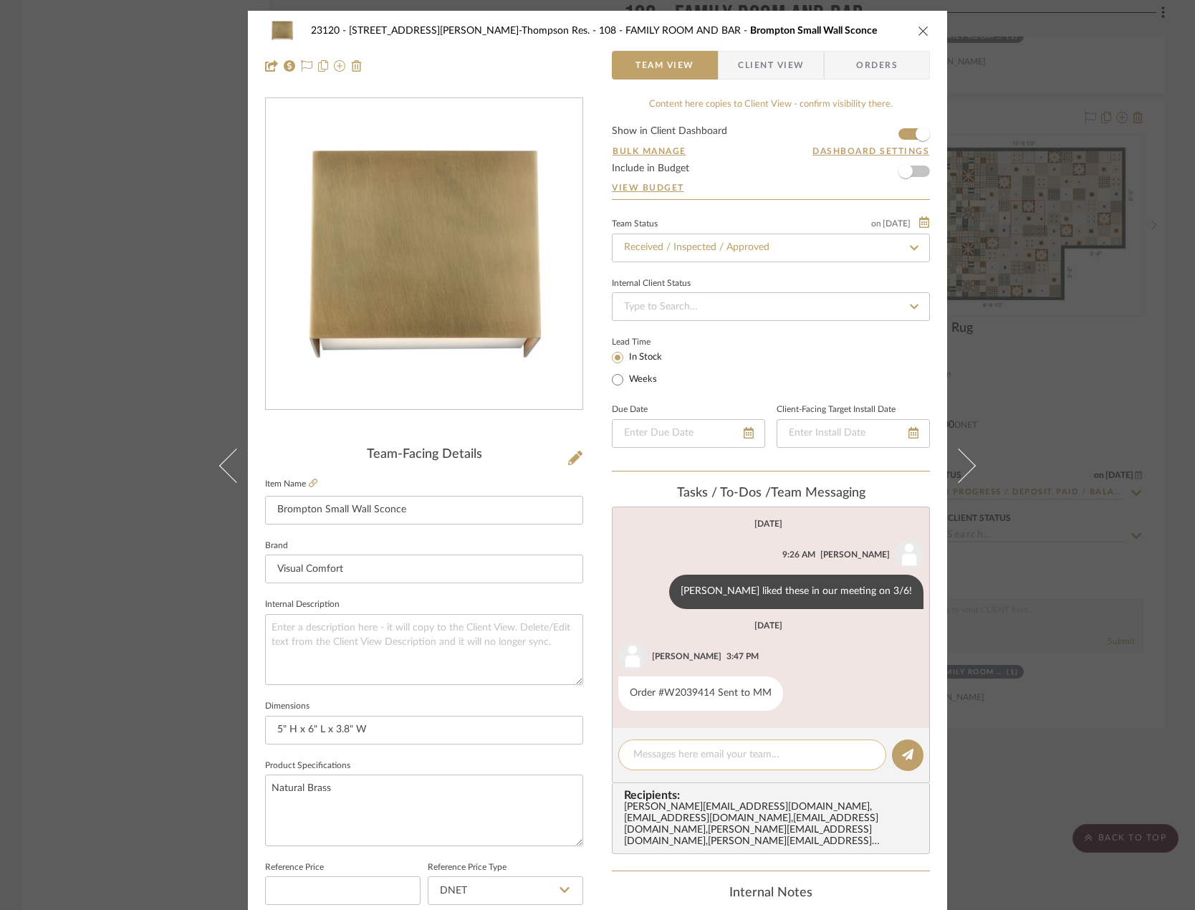
click at [699, 757] on textarea at bounding box center [752, 754] width 238 height 15
paste textarea "Delivered to site on [DATE]"
type textarea "Delivered to site on [DATE]"
click at [909, 747] on button at bounding box center [908, 756] width 32 height 32
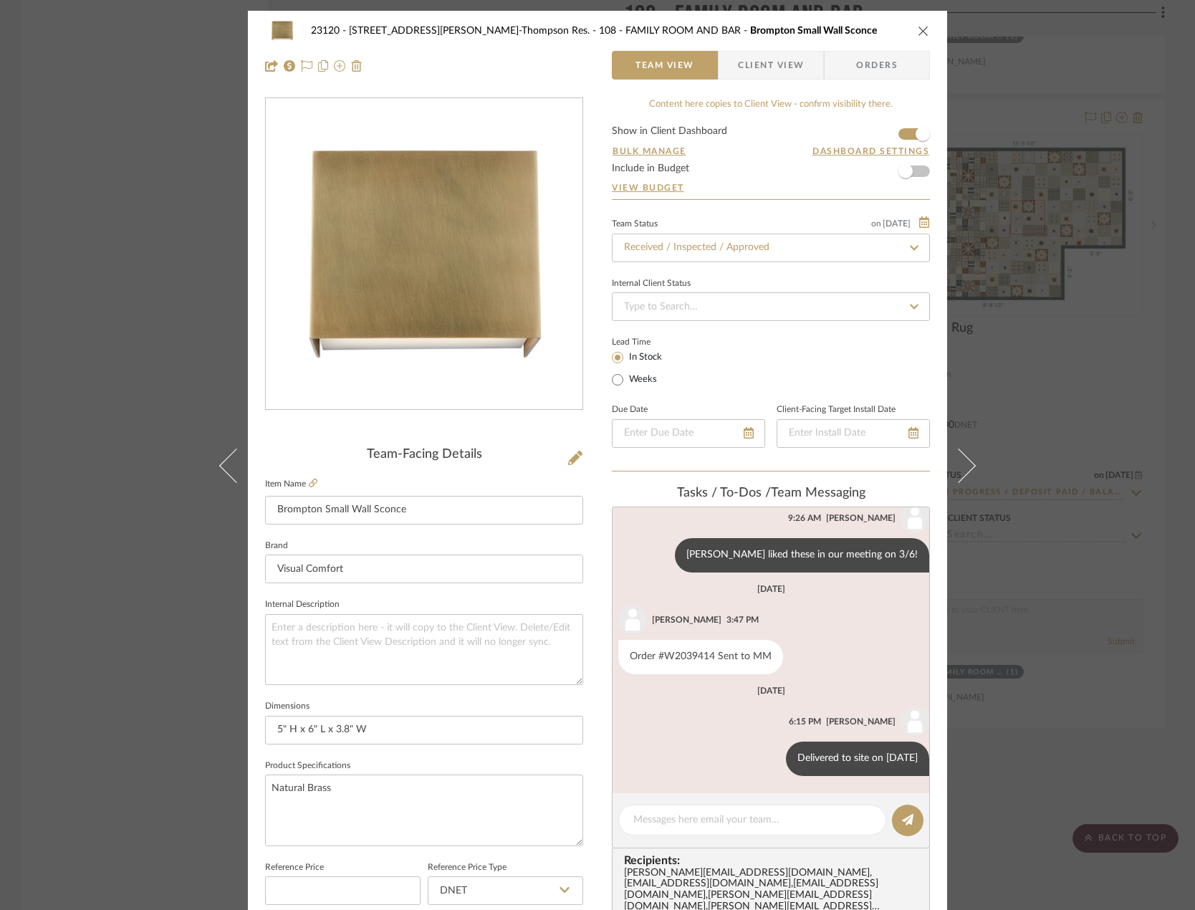
click at [77, 300] on div "23120 - 239 Dean St, Unwin-Thompson Res. 108 - FAMILY ROOM AND BAR Brompton Sma…" at bounding box center [597, 455] width 1195 height 910
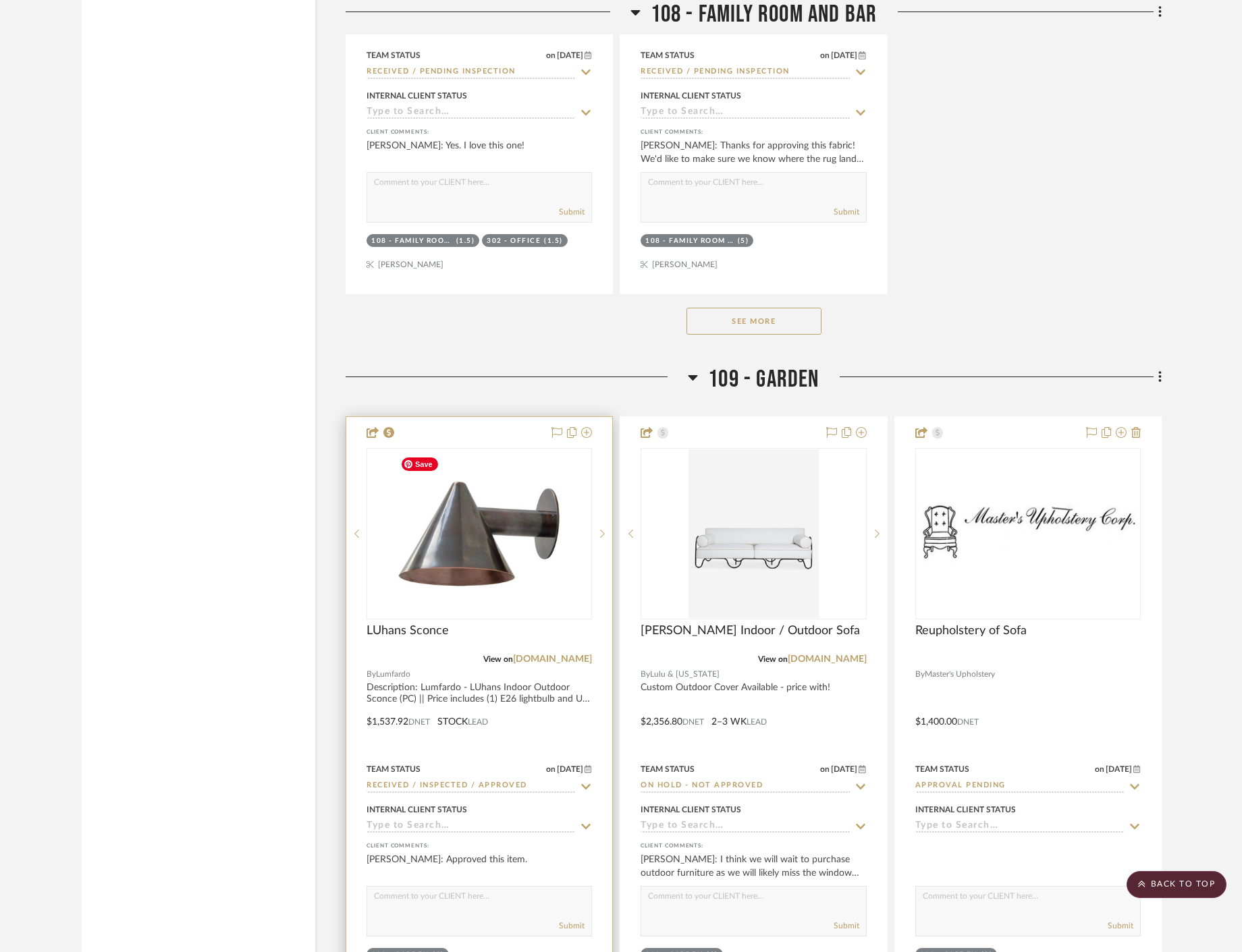
click at [569, 760] on div at bounding box center [479, 712] width 266 height 590
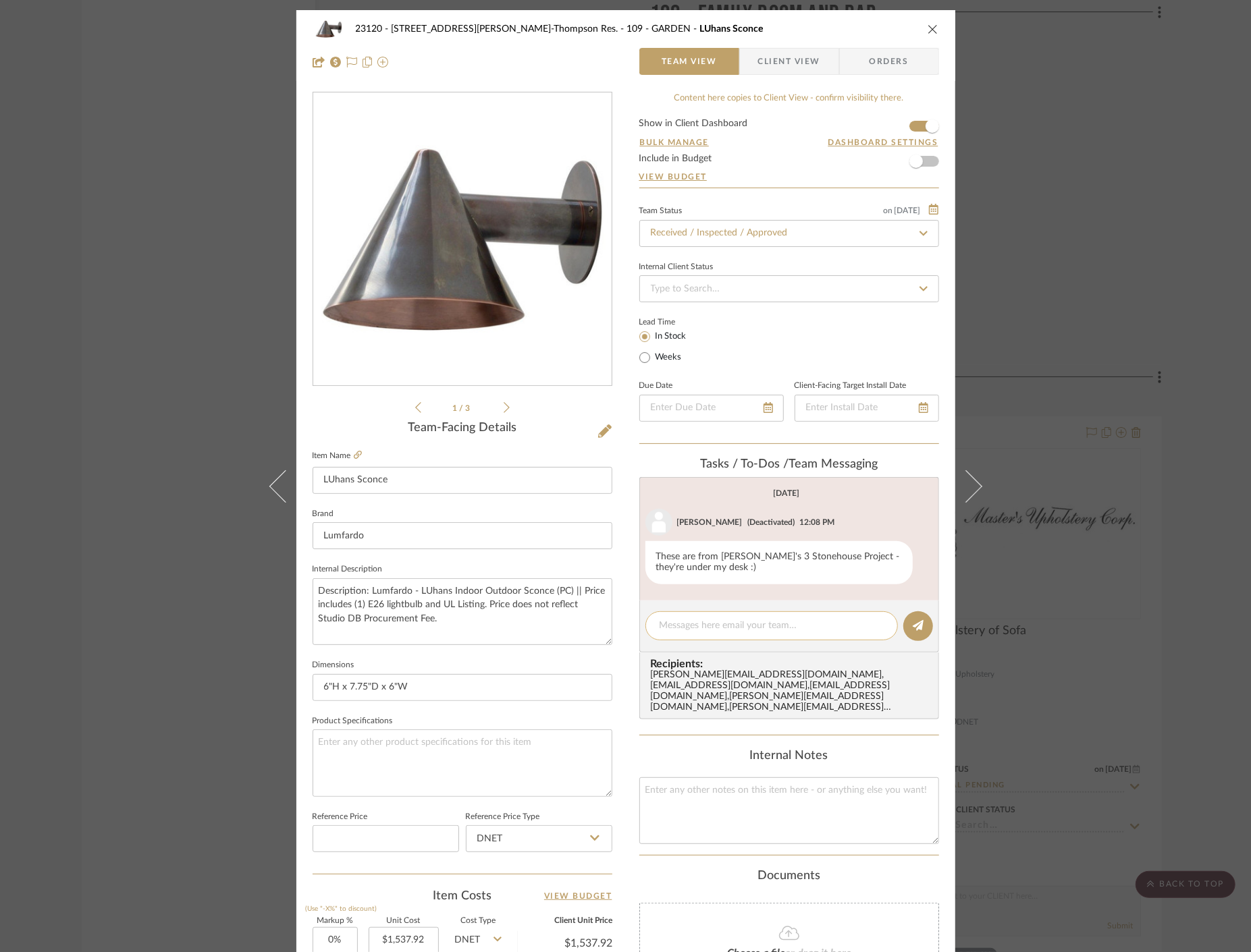
click at [713, 632] on textarea at bounding box center [772, 625] width 224 height 14
paste textarea "Delivered to site on [DATE]"
type textarea "Delivered to site on [DATE]"
click at [914, 632] on button at bounding box center [918, 626] width 30 height 30
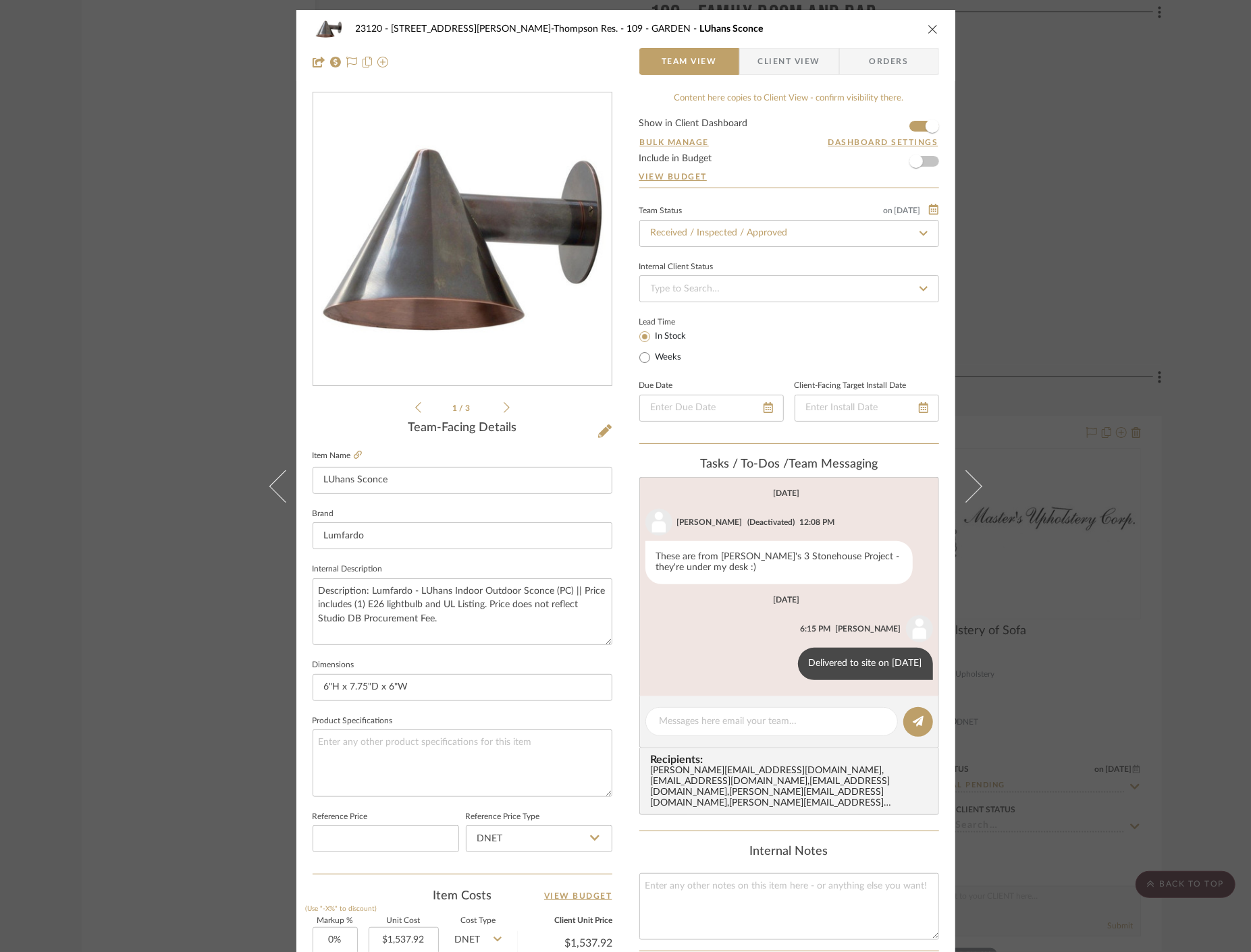
drag, startPoint x: 152, startPoint y: 328, endPoint x: 137, endPoint y: 360, distance: 35.3
click at [158, 322] on div "23120 - 239 Dean St, Unwin-Thompson Res. 109 - GARDEN LUhans Sconce Team View C…" at bounding box center [626, 476] width 1251 height 952
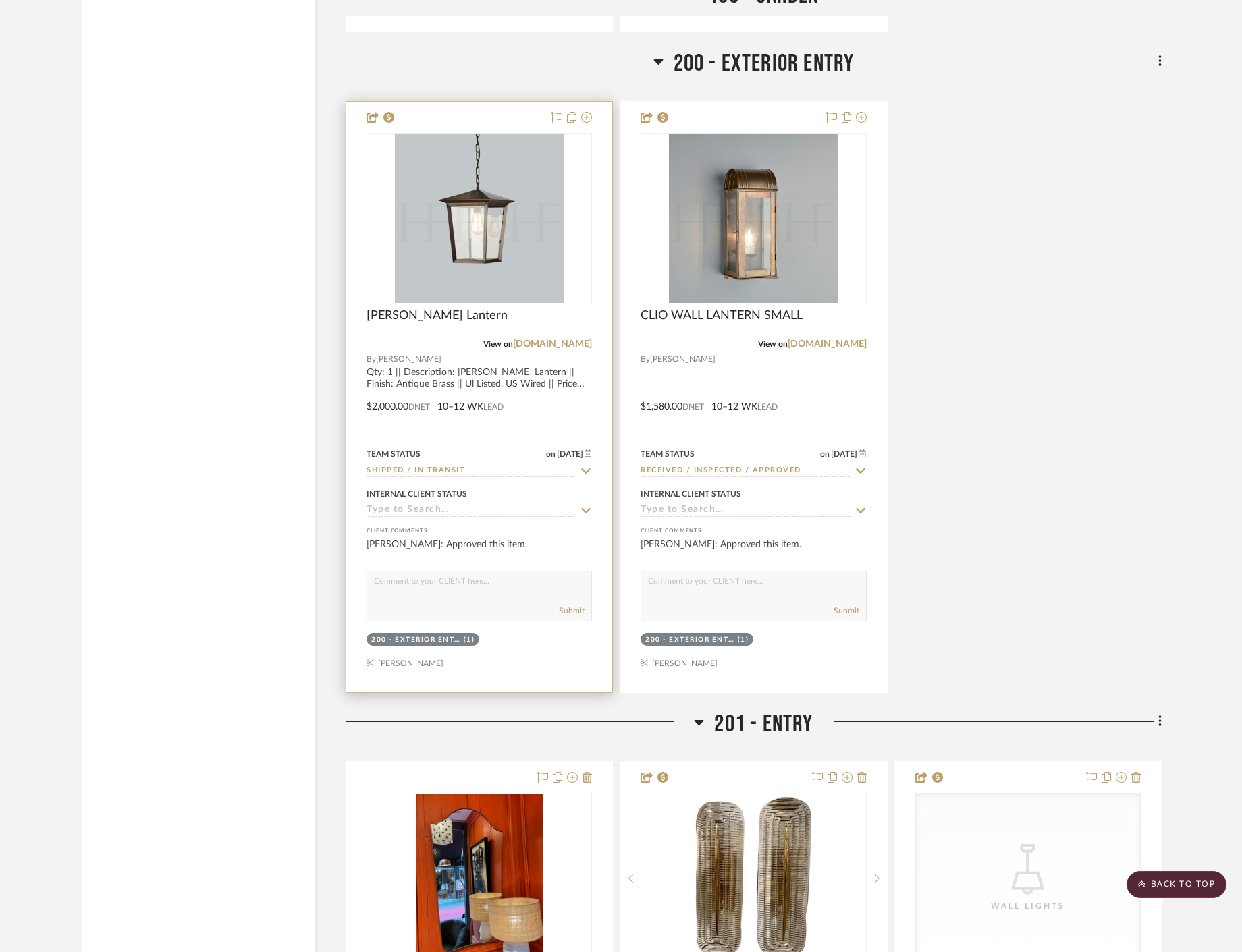
click at [465, 401] on div at bounding box center [479, 396] width 266 height 590
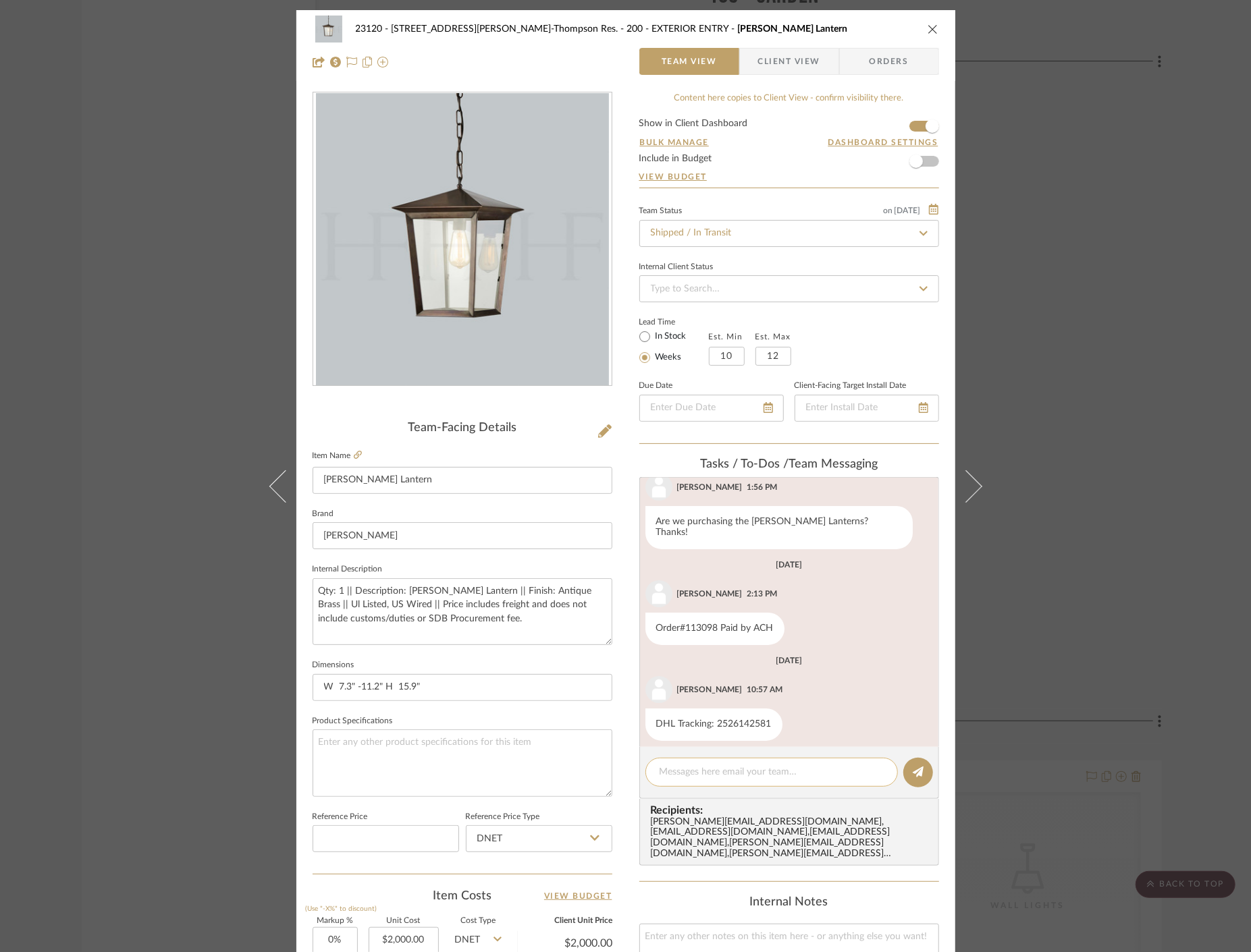
click at [761, 773] on textarea at bounding box center [772, 772] width 224 height 14
paste textarea "Delivered to site on [DATE]"
type textarea "Delivered to site on [DATE]"
click at [918, 773] on icon at bounding box center [918, 771] width 10 height 10
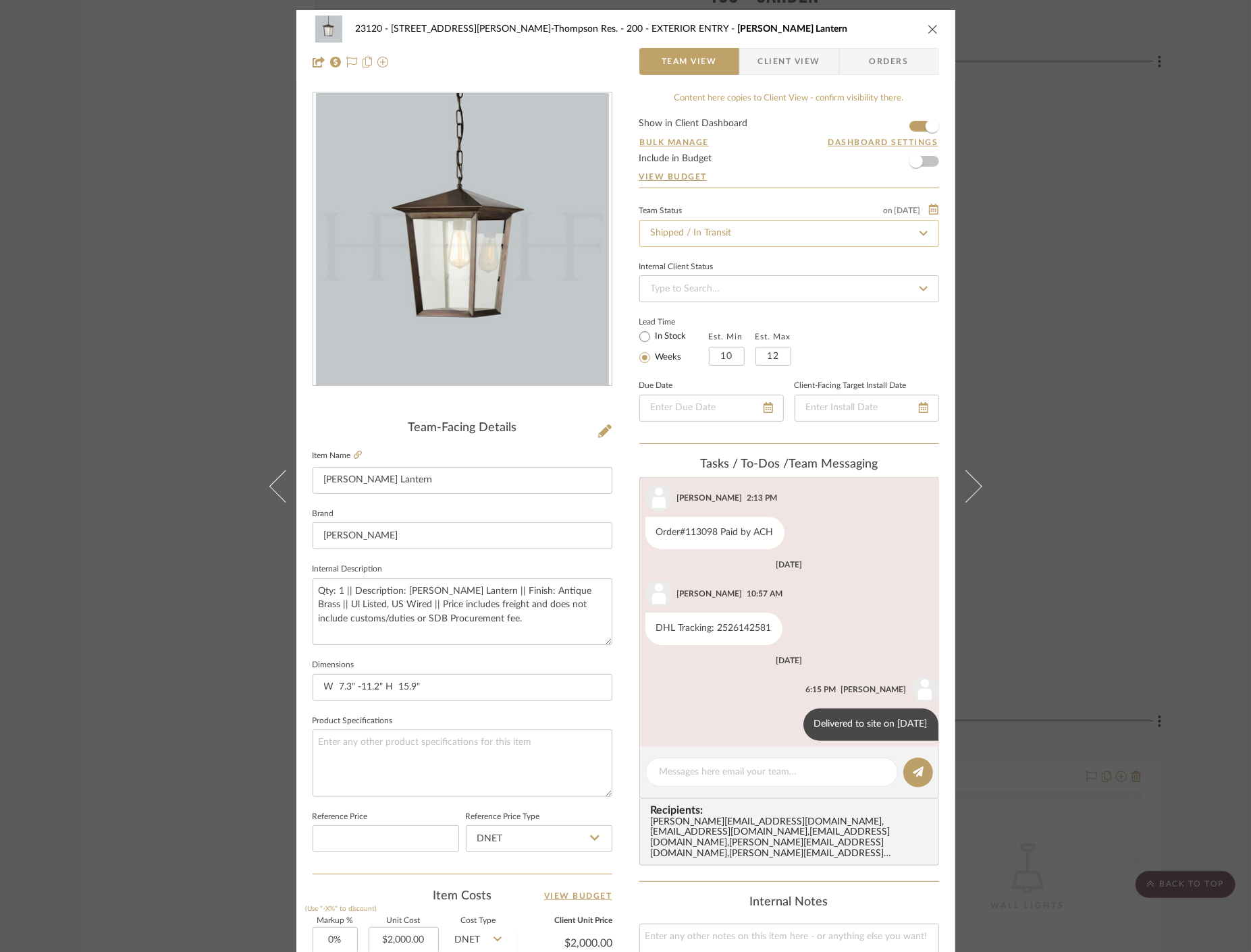
click at [706, 238] on input "Shipped / In Transit" at bounding box center [789, 234] width 300 height 27
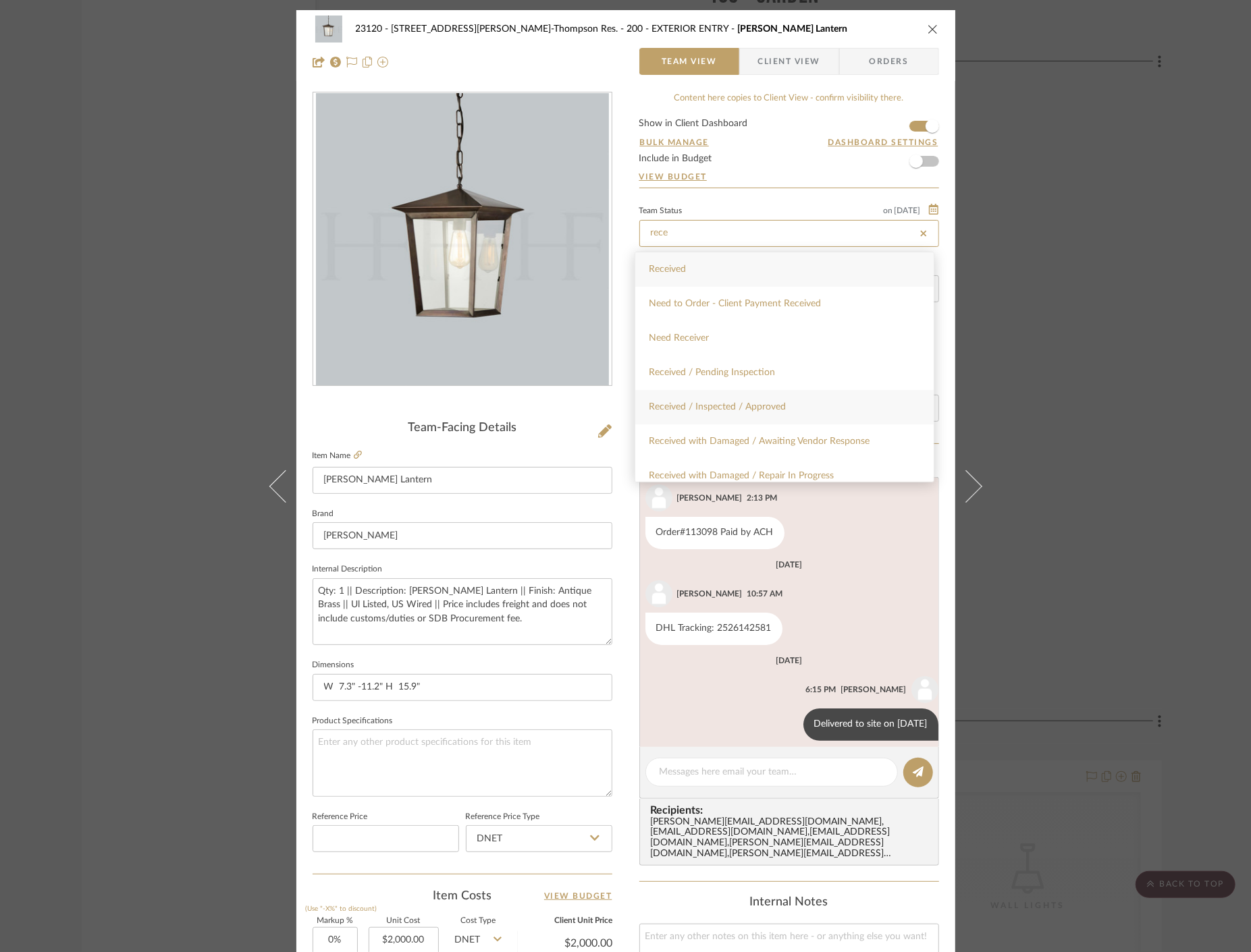
type input "rece"
drag, startPoint x: 698, startPoint y: 412, endPoint x: 517, endPoint y: 399, distance: 181.5
click at [698, 411] on div "Received / Inspected / Approved" at bounding box center [784, 407] width 299 height 35
type input "[DATE]"
type input "Received / Inspected / Approved"
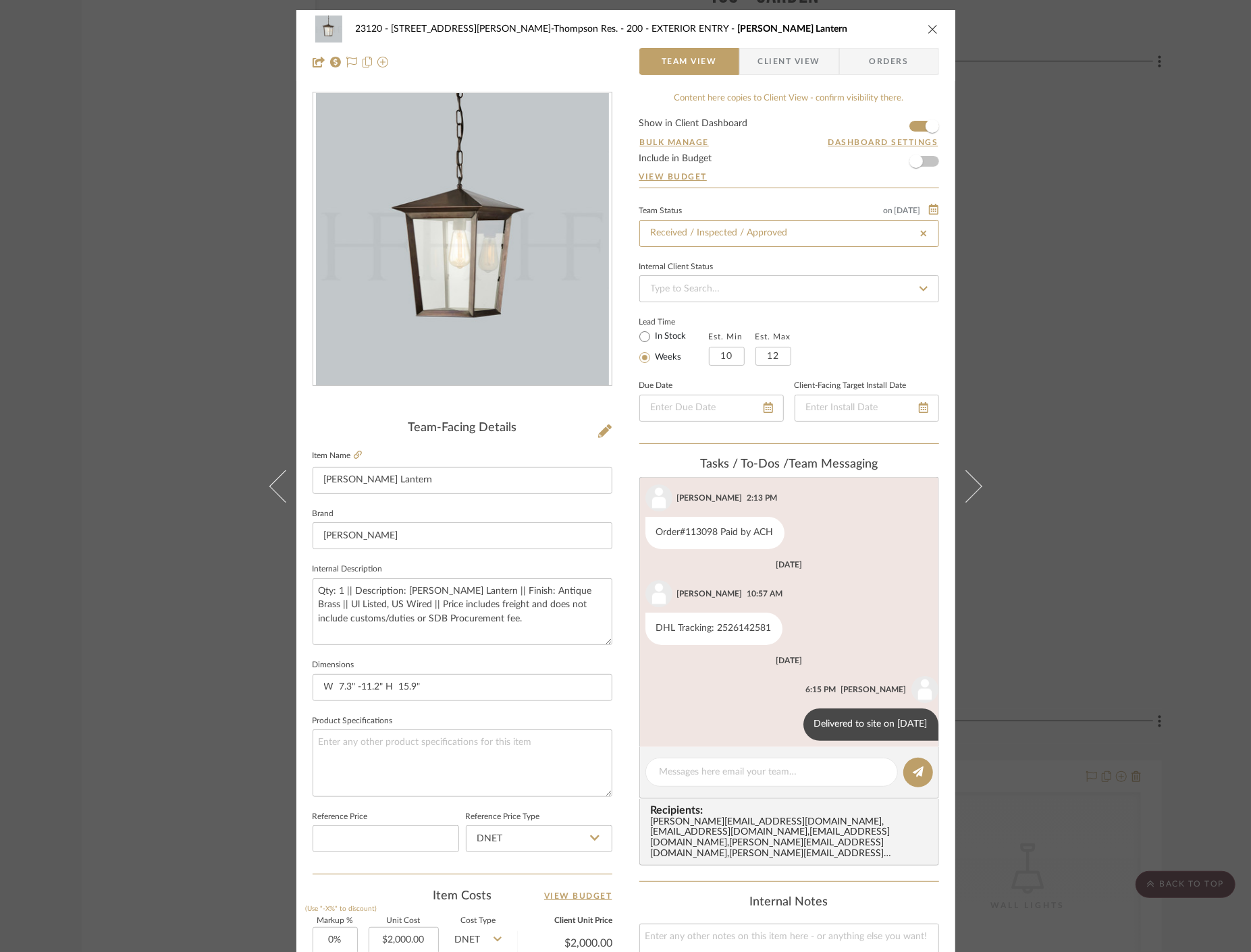
type input "[DATE]"
type input "Received / Inspected / Approved"
click at [194, 211] on div "23120 - 239 Dean St, Unwin-Thompson Res. 200 - EXTERIOR ENTRY Viktor Hanging La…" at bounding box center [626, 476] width 1251 height 952
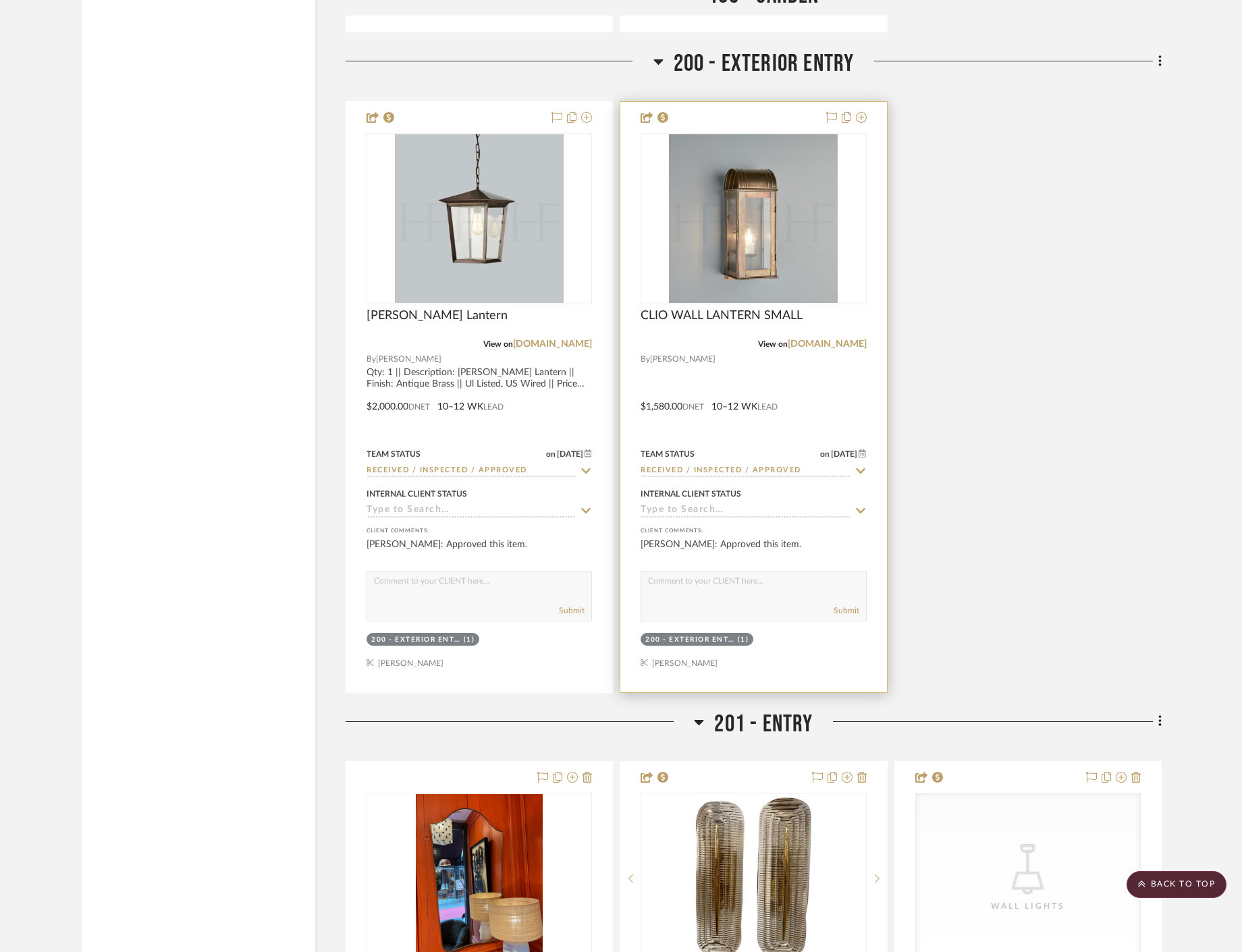
click at [844, 405] on div at bounding box center [753, 396] width 266 height 590
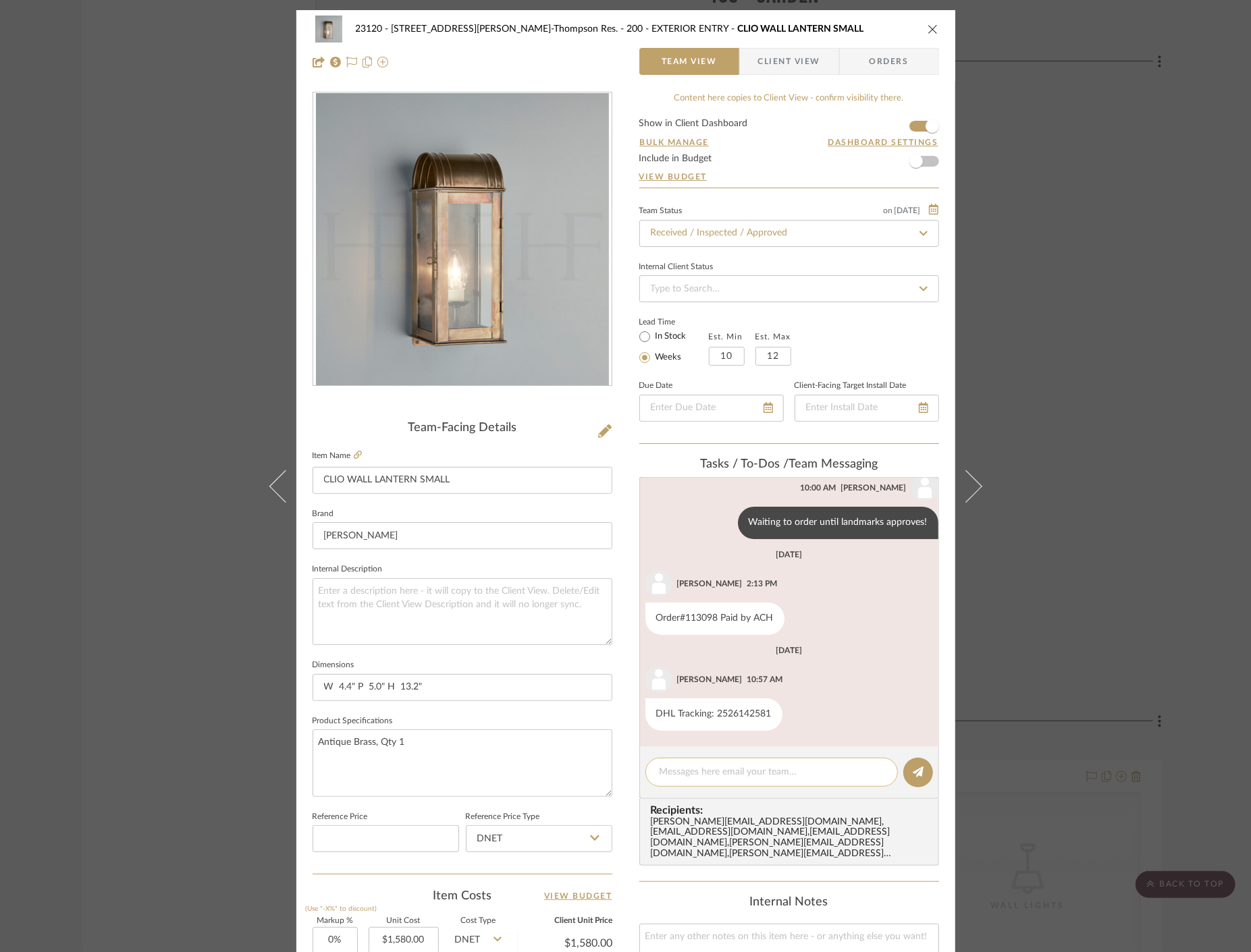
click at [706, 778] on textarea at bounding box center [772, 772] width 224 height 14
paste textarea "Delivered to site on [DATE]"
type textarea "Delivered to site on [DATE]"
click at [916, 770] on icon at bounding box center [918, 771] width 10 height 10
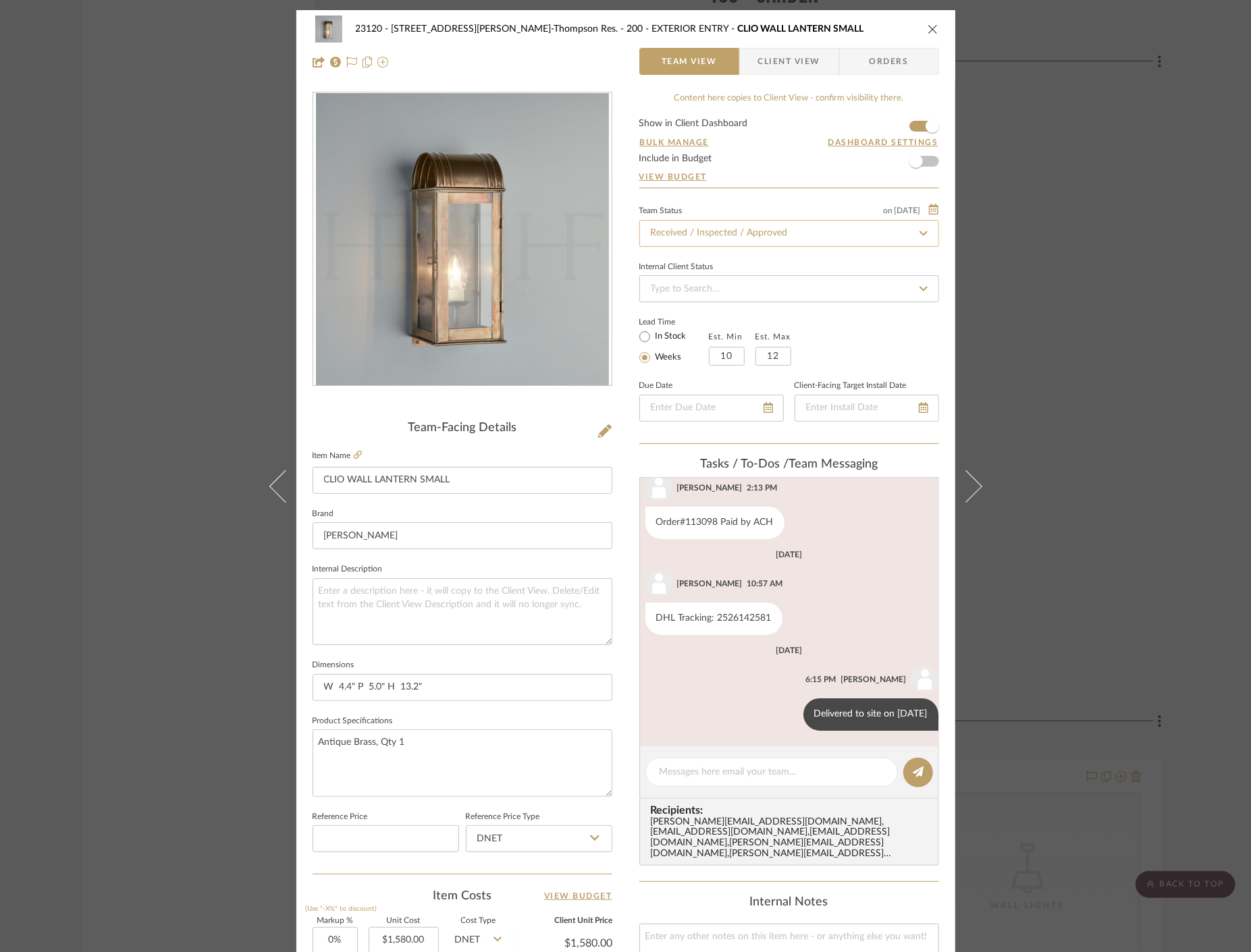
click at [690, 234] on input "Received / Inspected / Approved" at bounding box center [789, 234] width 300 height 27
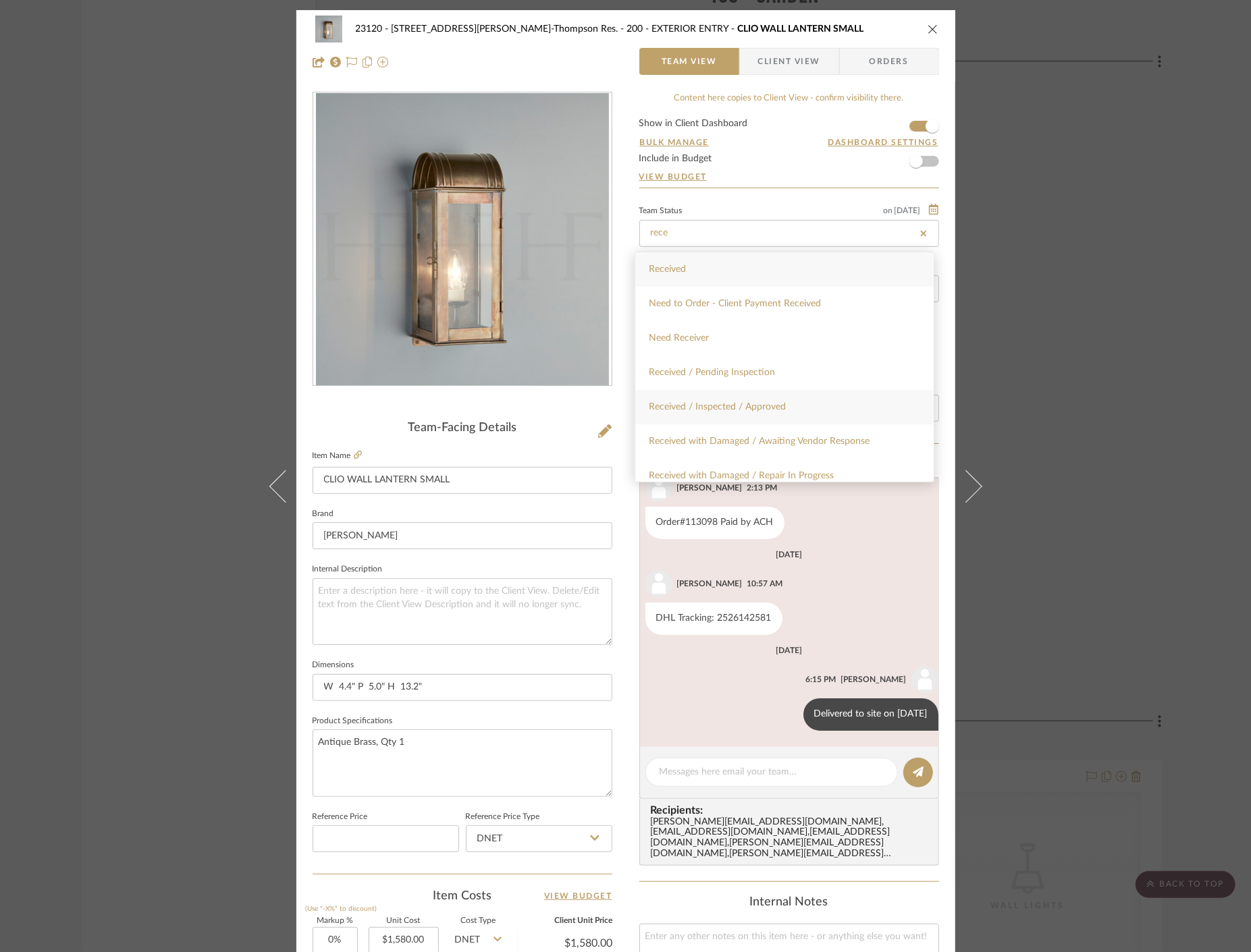
click at [748, 409] on span "Received / Inspected / Approved" at bounding box center [717, 407] width 137 height 9
type input "Received / Inspected / Approved"
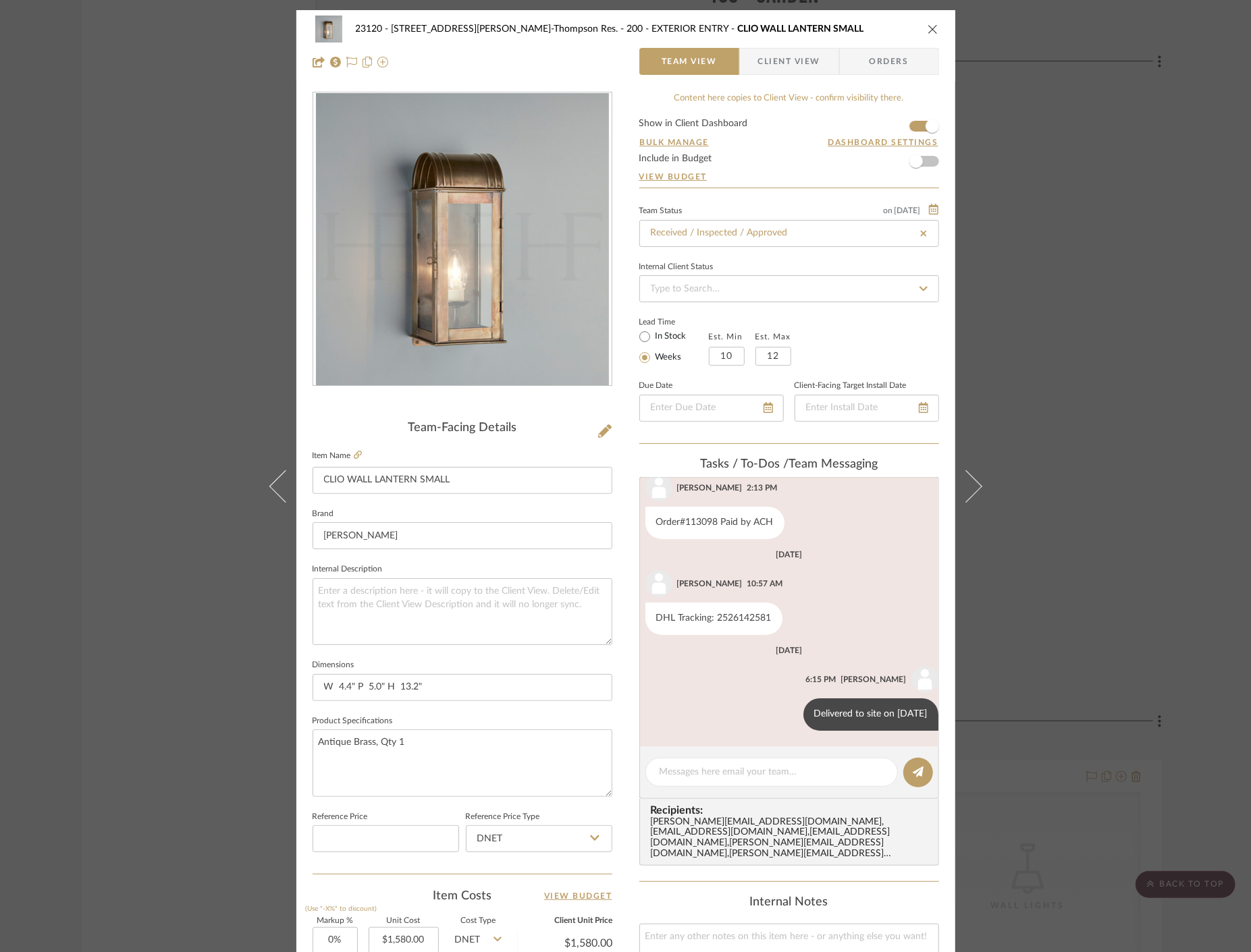
click at [89, 198] on div "23120 - 239 Dean St, Unwin-Thompson Res. 200 - EXTERIOR ENTRY CLIO WALL LANTERN…" at bounding box center [626, 476] width 1251 height 952
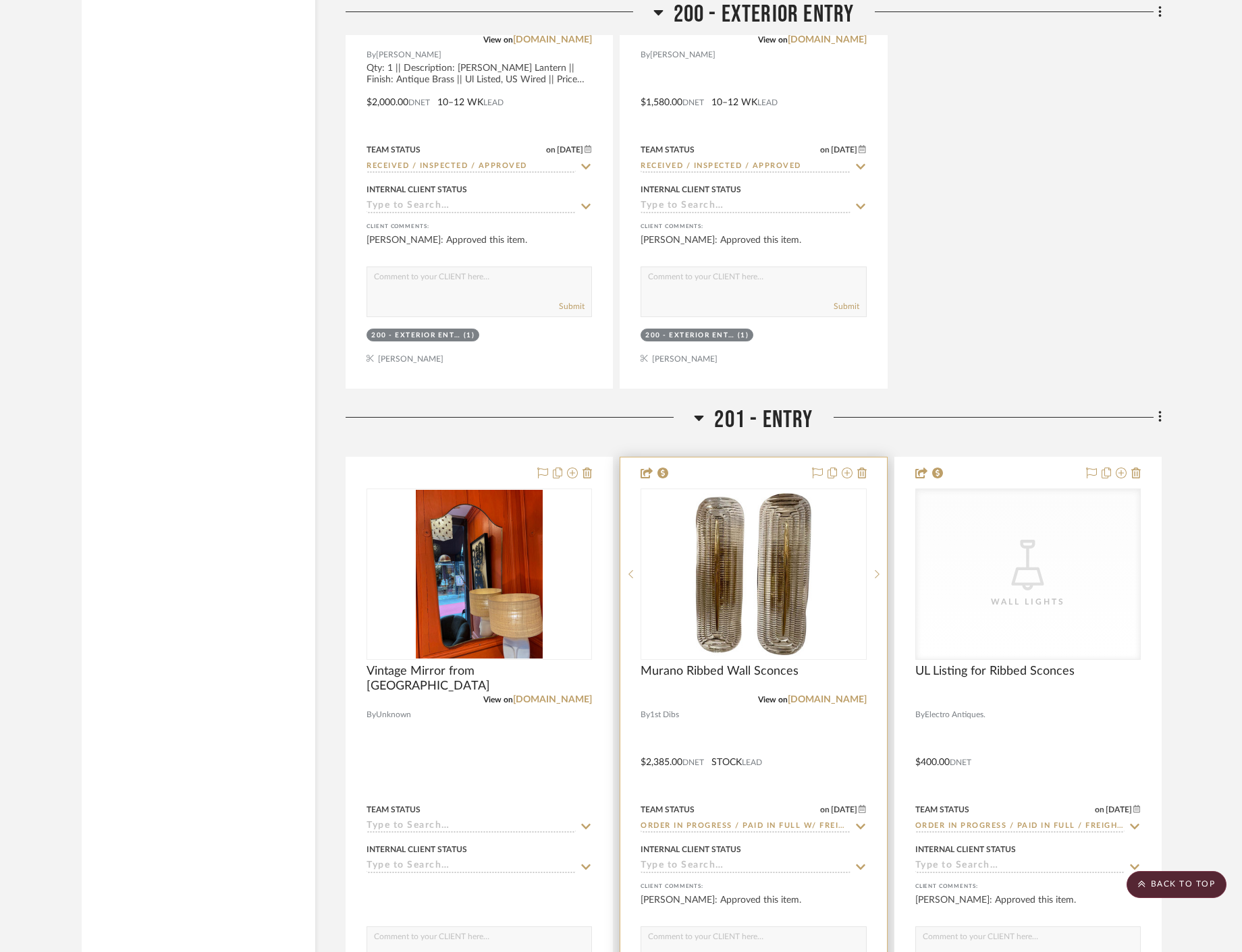
scroll to position [15462, 0]
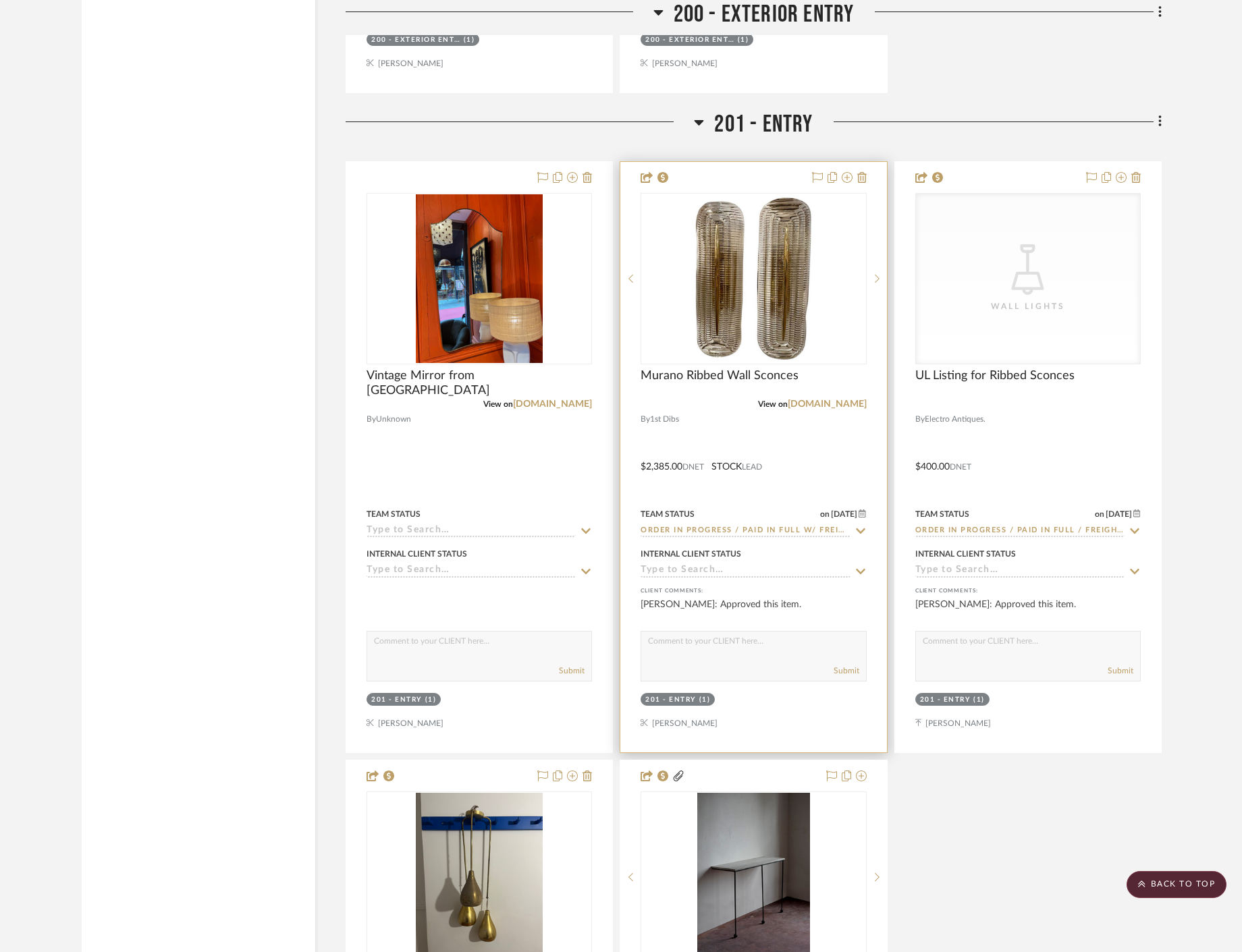
click at [829, 443] on div at bounding box center [753, 457] width 266 height 590
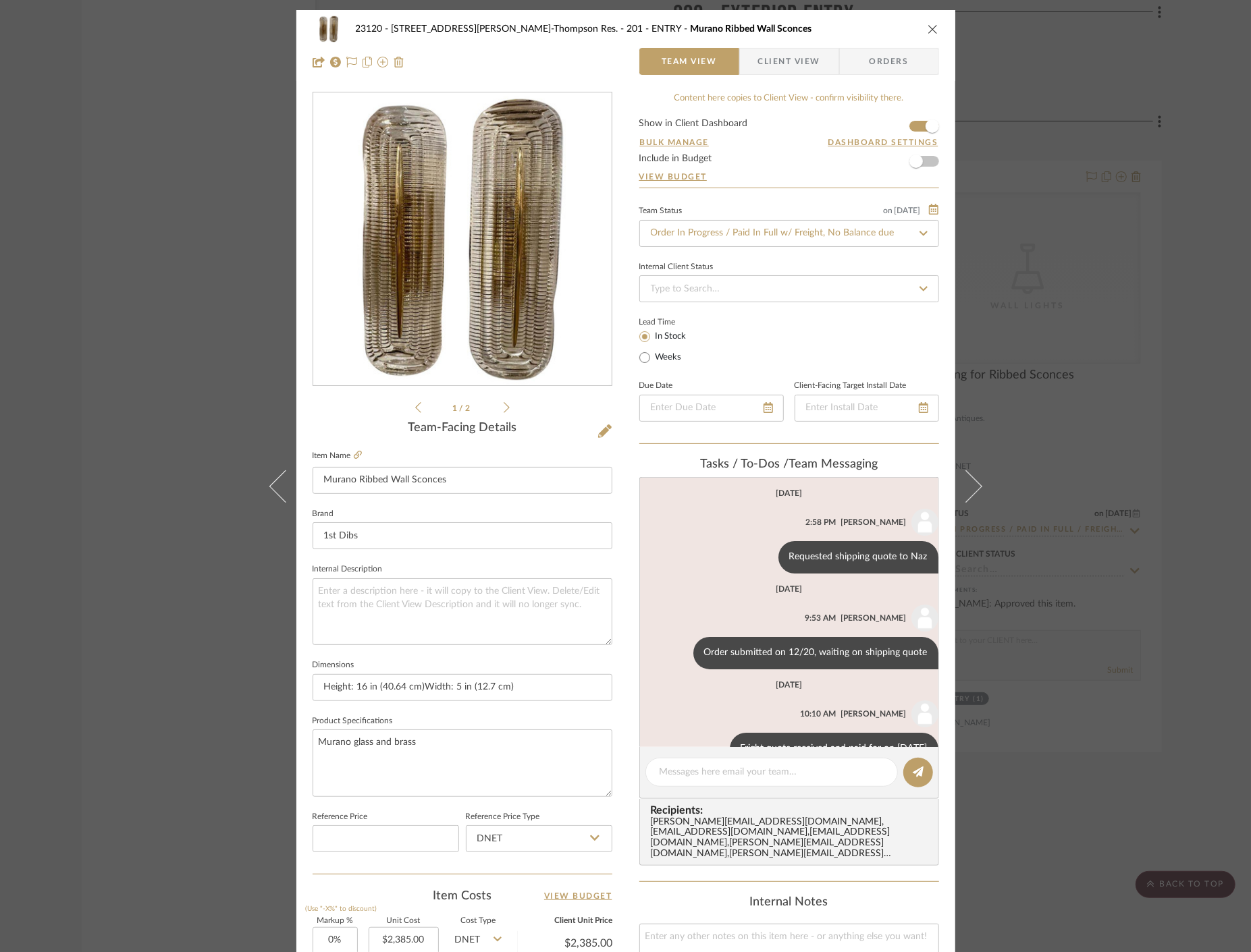
scroll to position [131, 0]
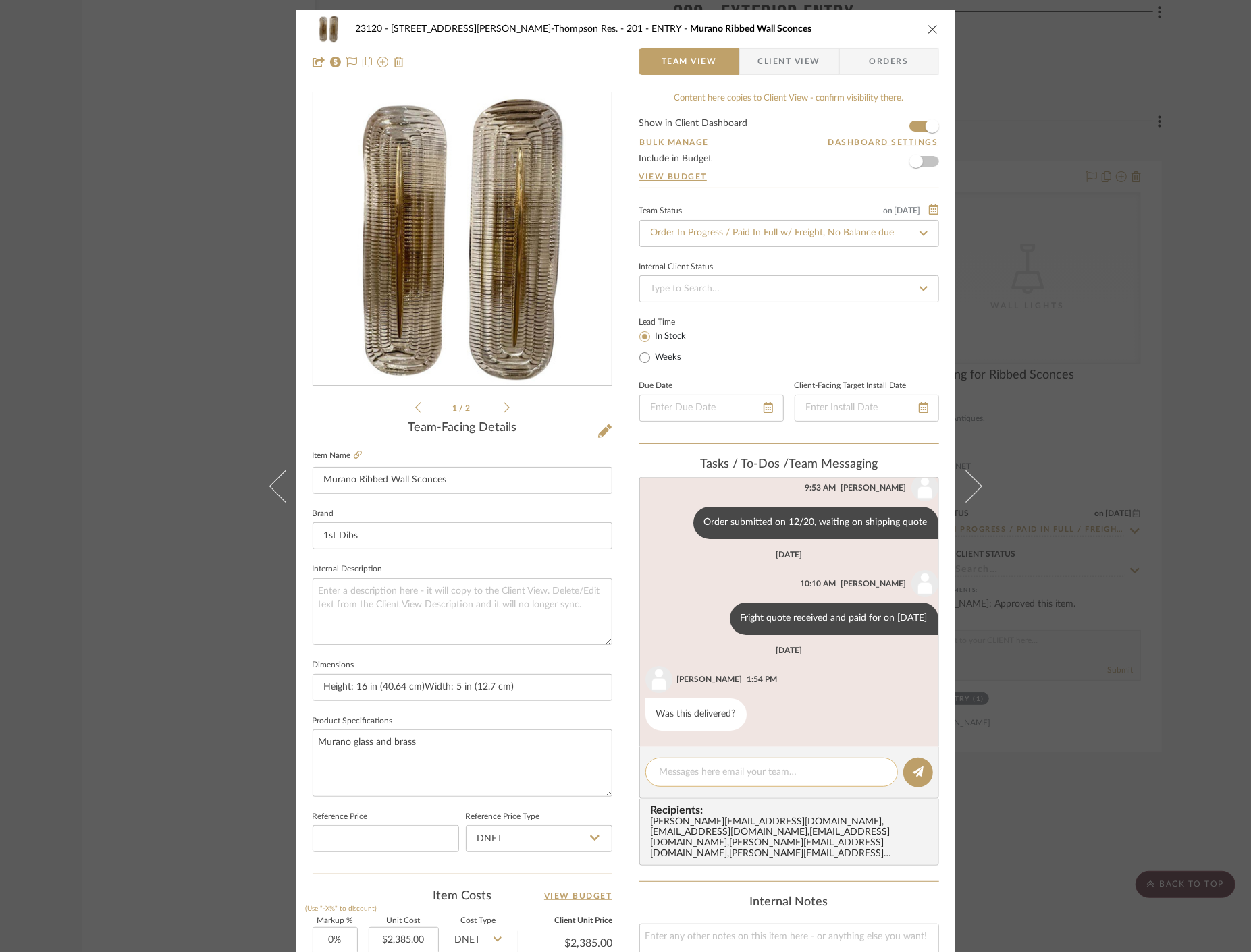
click at [703, 769] on textarea at bounding box center [772, 772] width 224 height 14
paste textarea "Delivered to site on [DATE]"
type textarea "Delivered to site on [DATE]"
click at [913, 773] on icon at bounding box center [918, 771] width 10 height 10
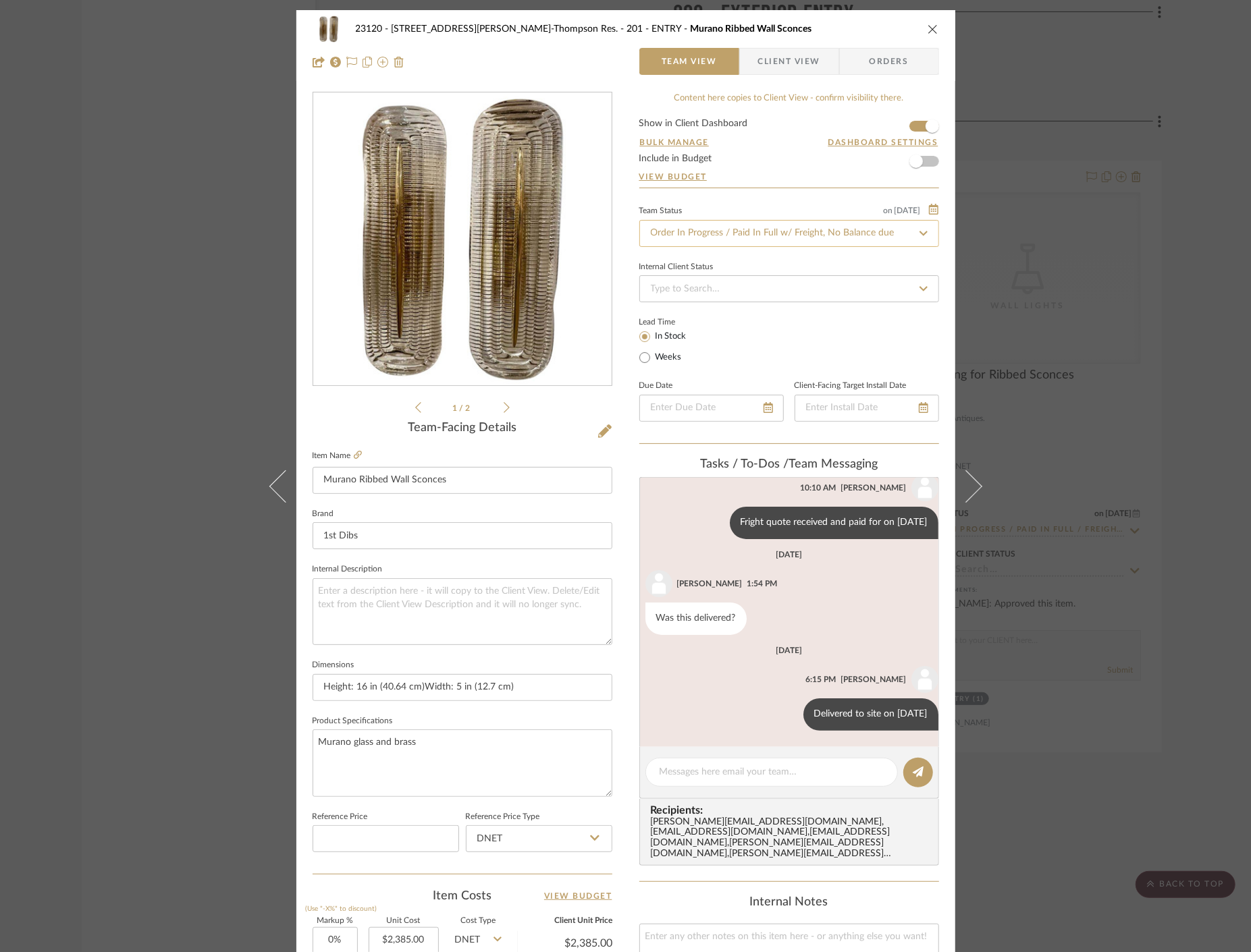
click at [745, 233] on input "Order In Progress / Paid In Full w/ Freight, No Balance due" at bounding box center [789, 234] width 300 height 27
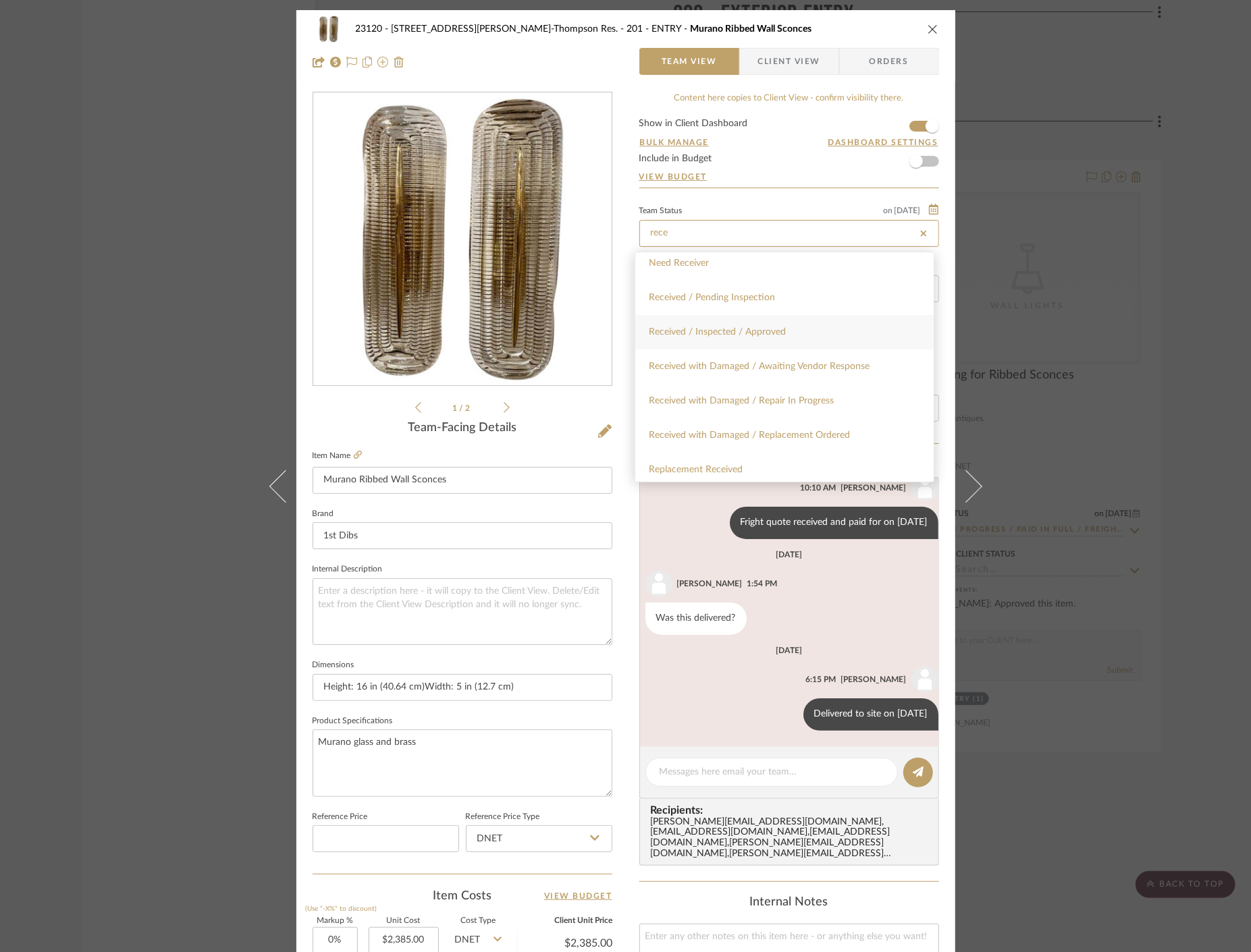
type input "rece"
click at [784, 333] on span "Received / Inspected / Approved" at bounding box center [717, 332] width 137 height 9
type input "[DATE]"
type input "Received / Inspected / Approved"
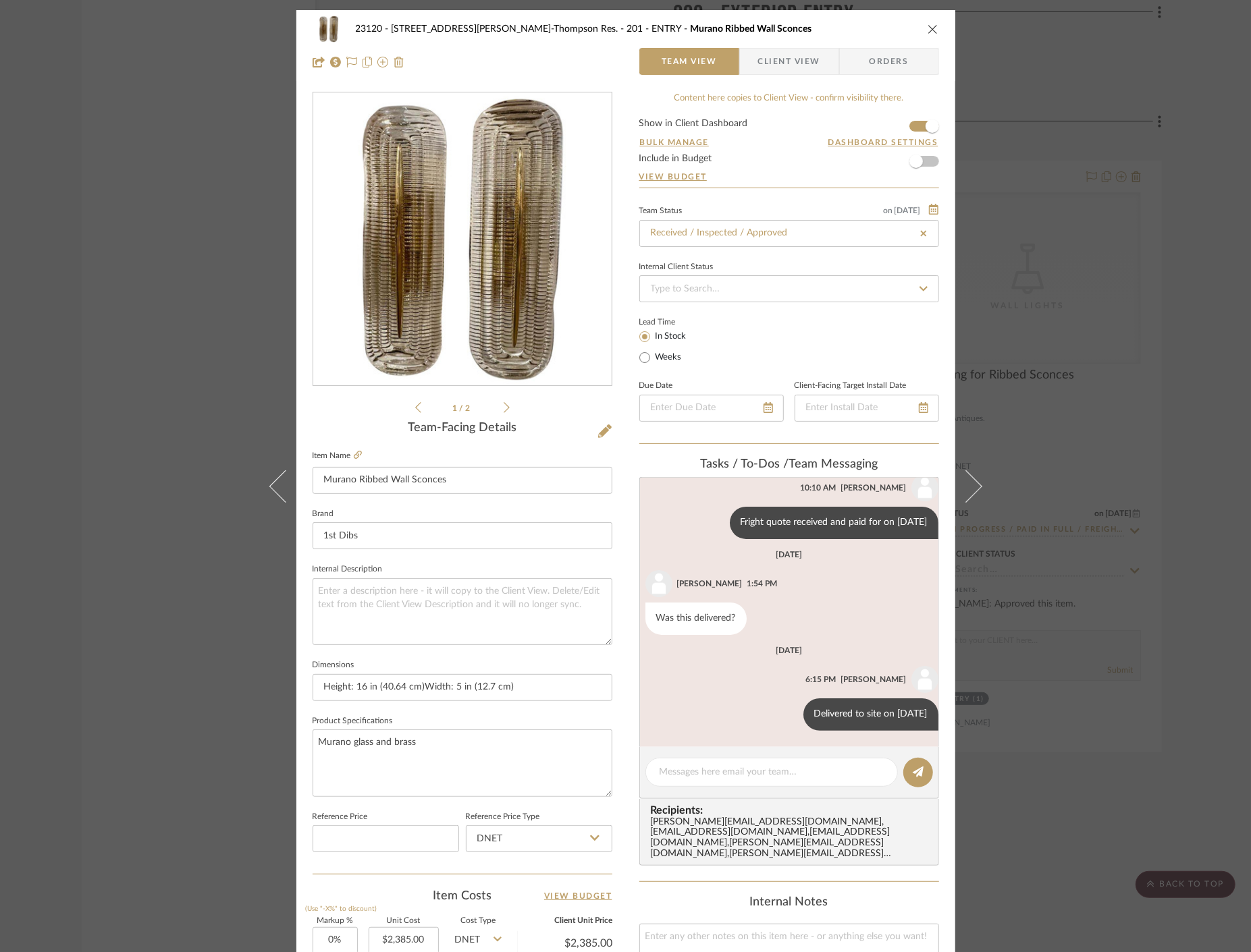
type input "[DATE]"
type input "Received / Inspected / Approved"
click at [167, 162] on div "23120 - 239 Dean St, Unwin-Thompson Res. 201 - ENTRY Murano Ribbed Wall Sconces…" at bounding box center [626, 476] width 1251 height 952
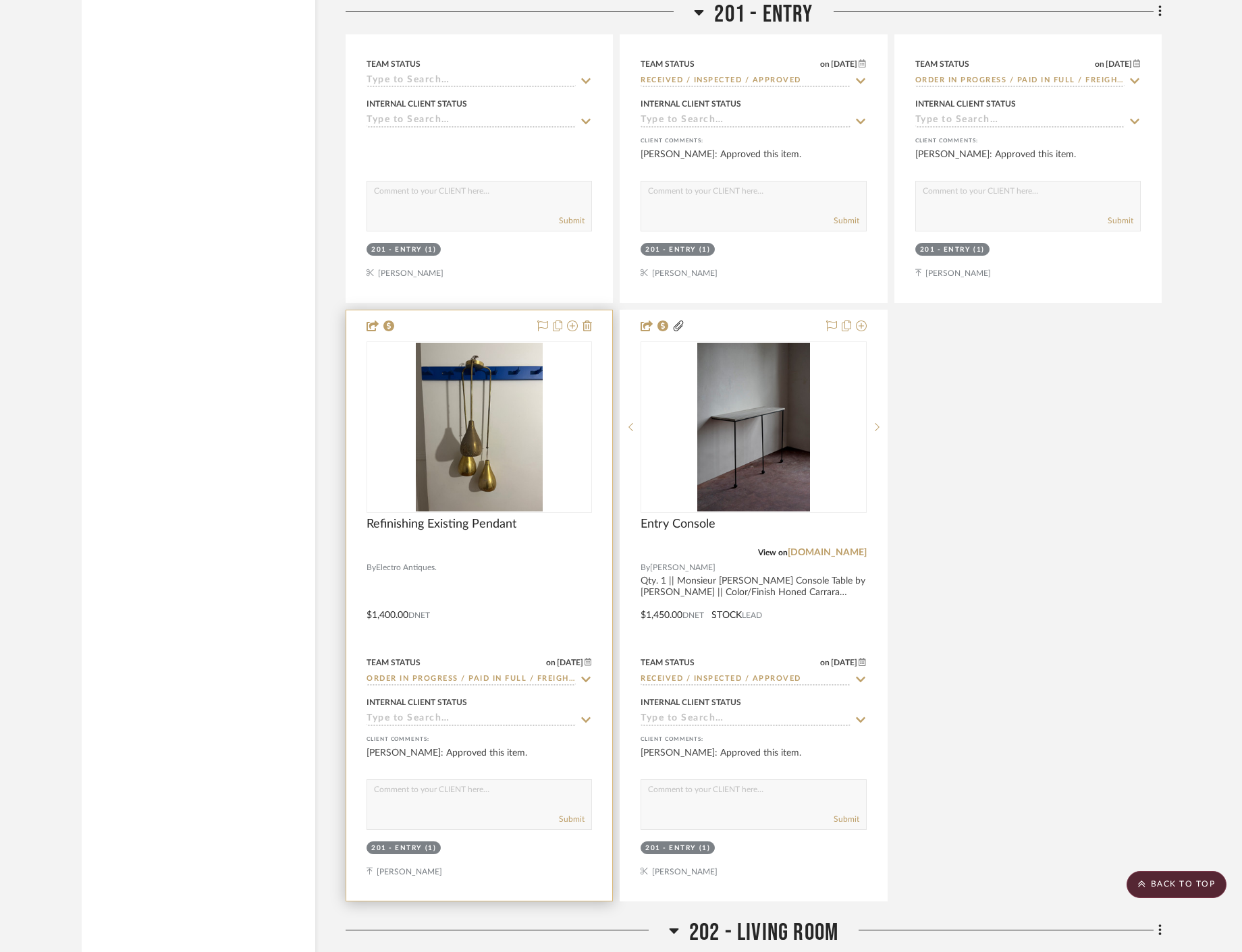
click at [554, 613] on div at bounding box center [479, 605] width 266 height 590
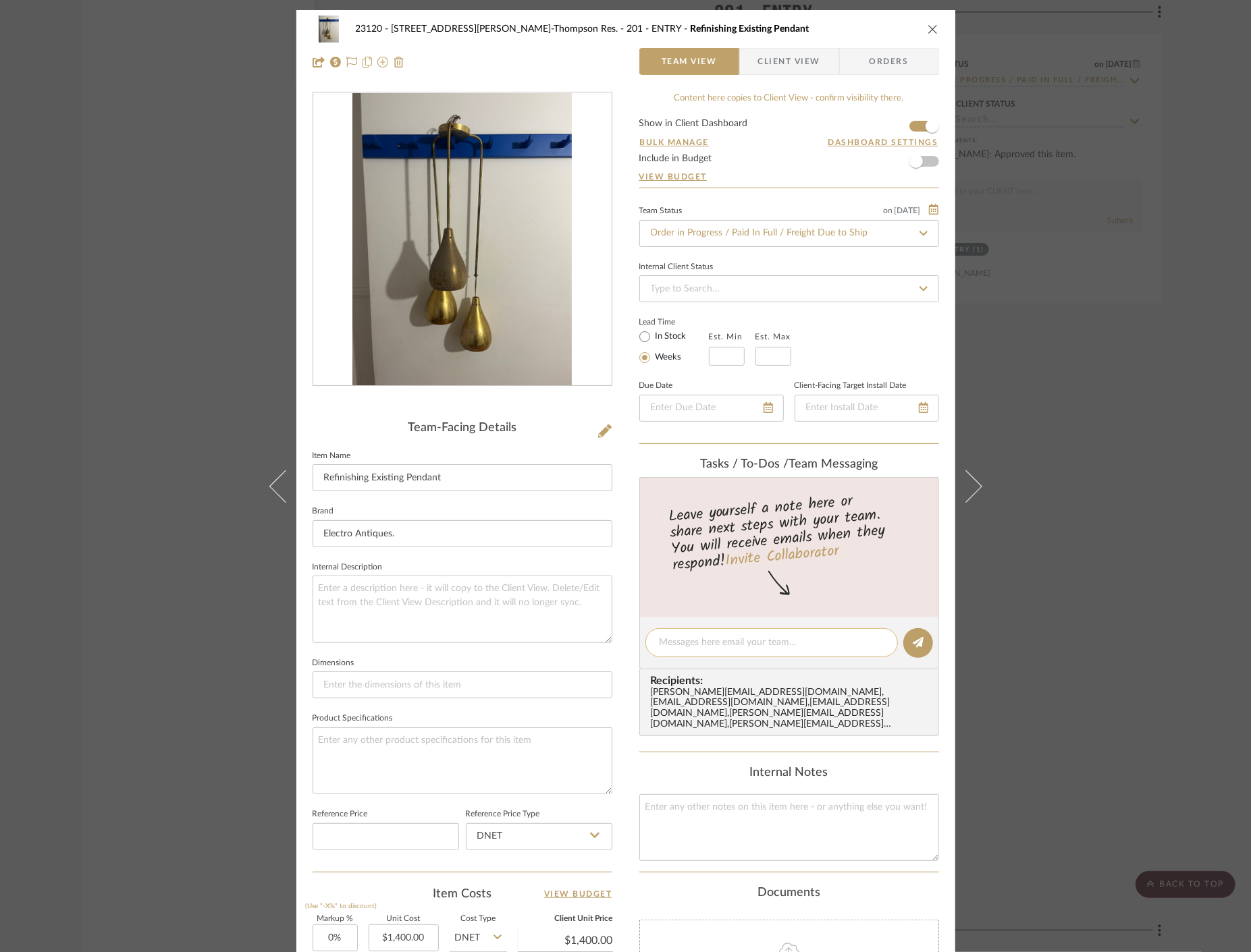
click at [723, 648] on textarea at bounding box center [772, 642] width 224 height 14
paste textarea "Delivered to site on [DATE]"
type textarea "Delivered to site on [DATE]"
click at [921, 637] on button at bounding box center [918, 643] width 30 height 30
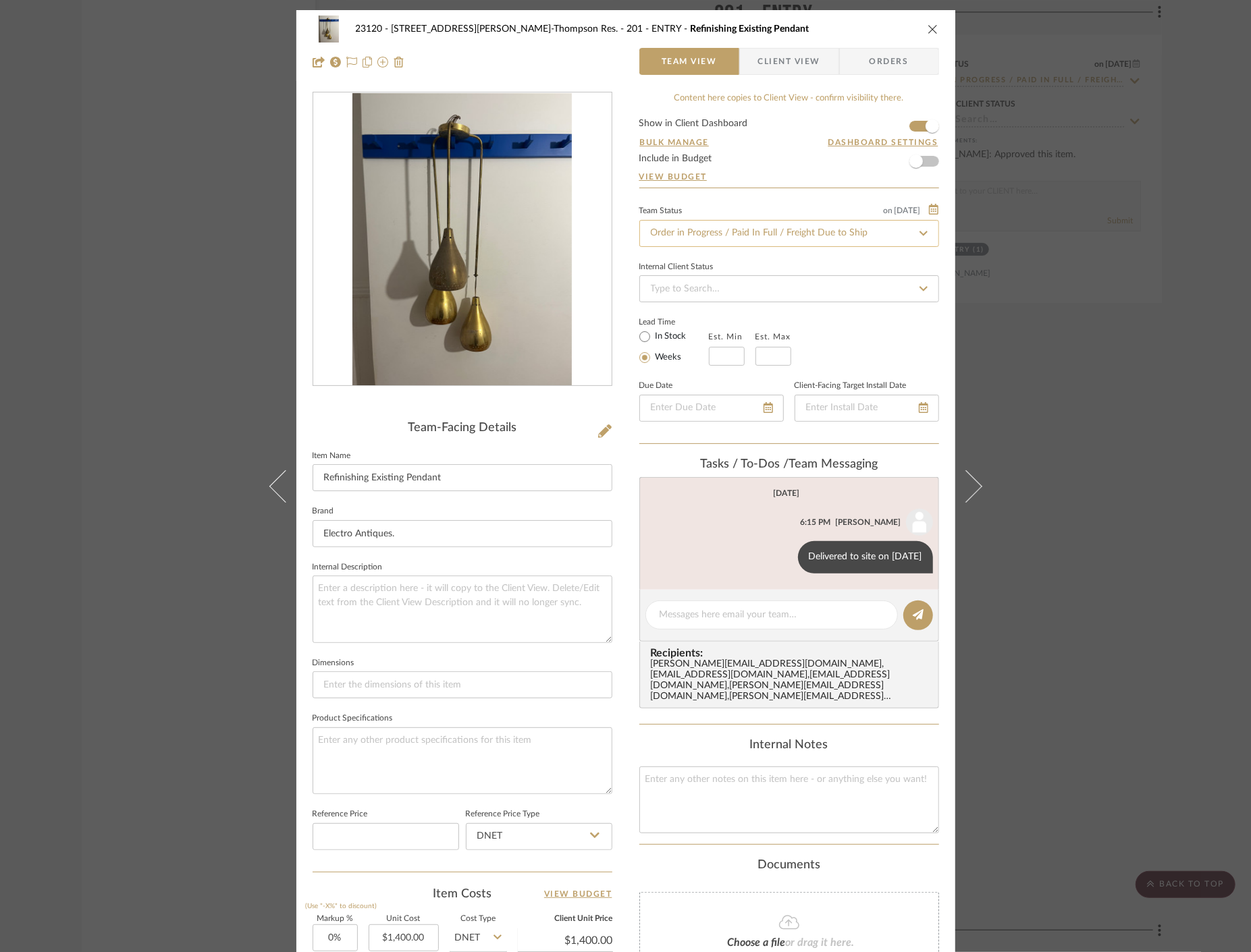
click at [769, 236] on input "Order in Progress / Paid In Full / Freight Due to Ship" at bounding box center [789, 234] width 300 height 27
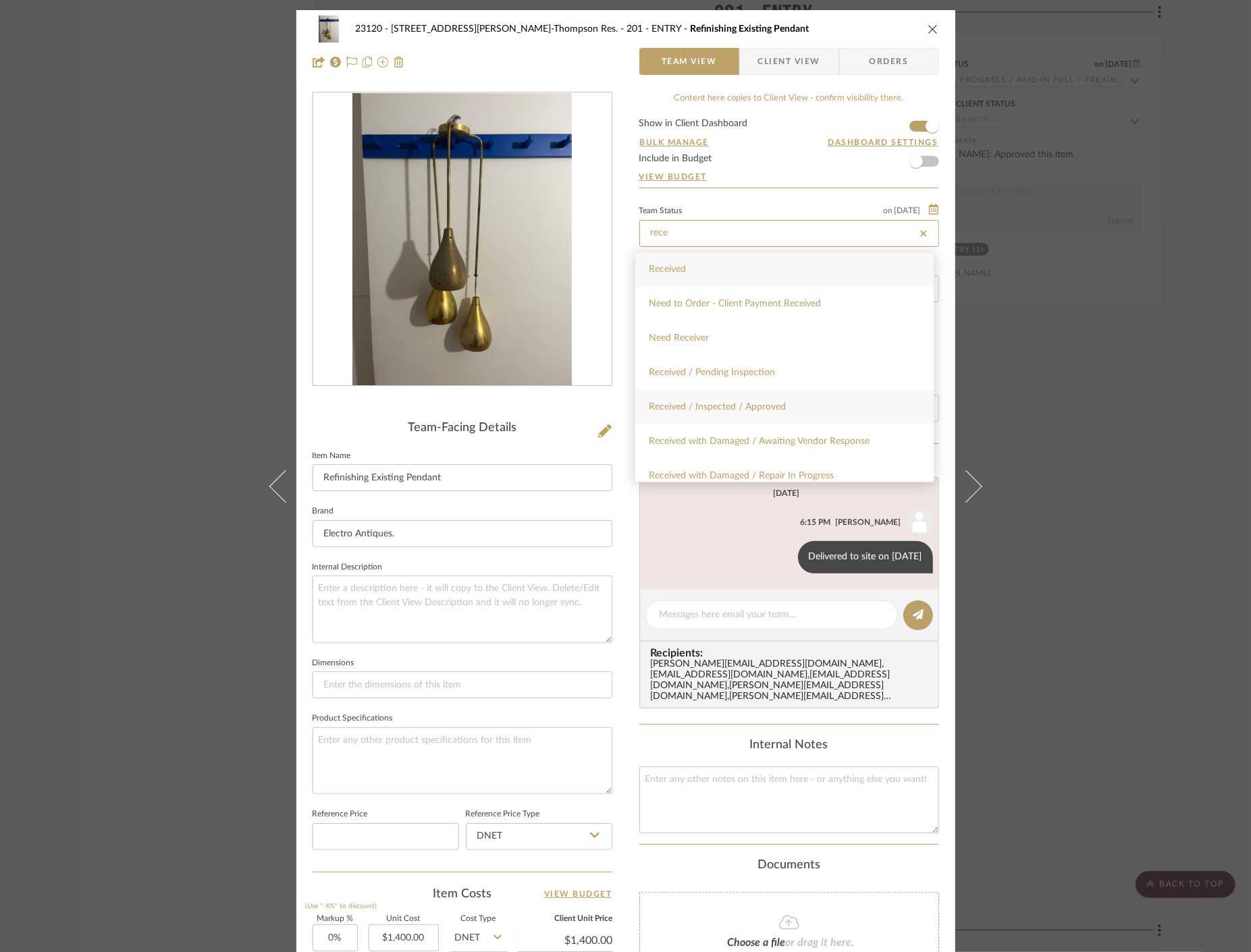
type input "rece"
click at [774, 407] on span "Received / Inspected / Approved" at bounding box center [717, 407] width 137 height 9
type input "[DATE]"
type input "Received / Inspected / Approved"
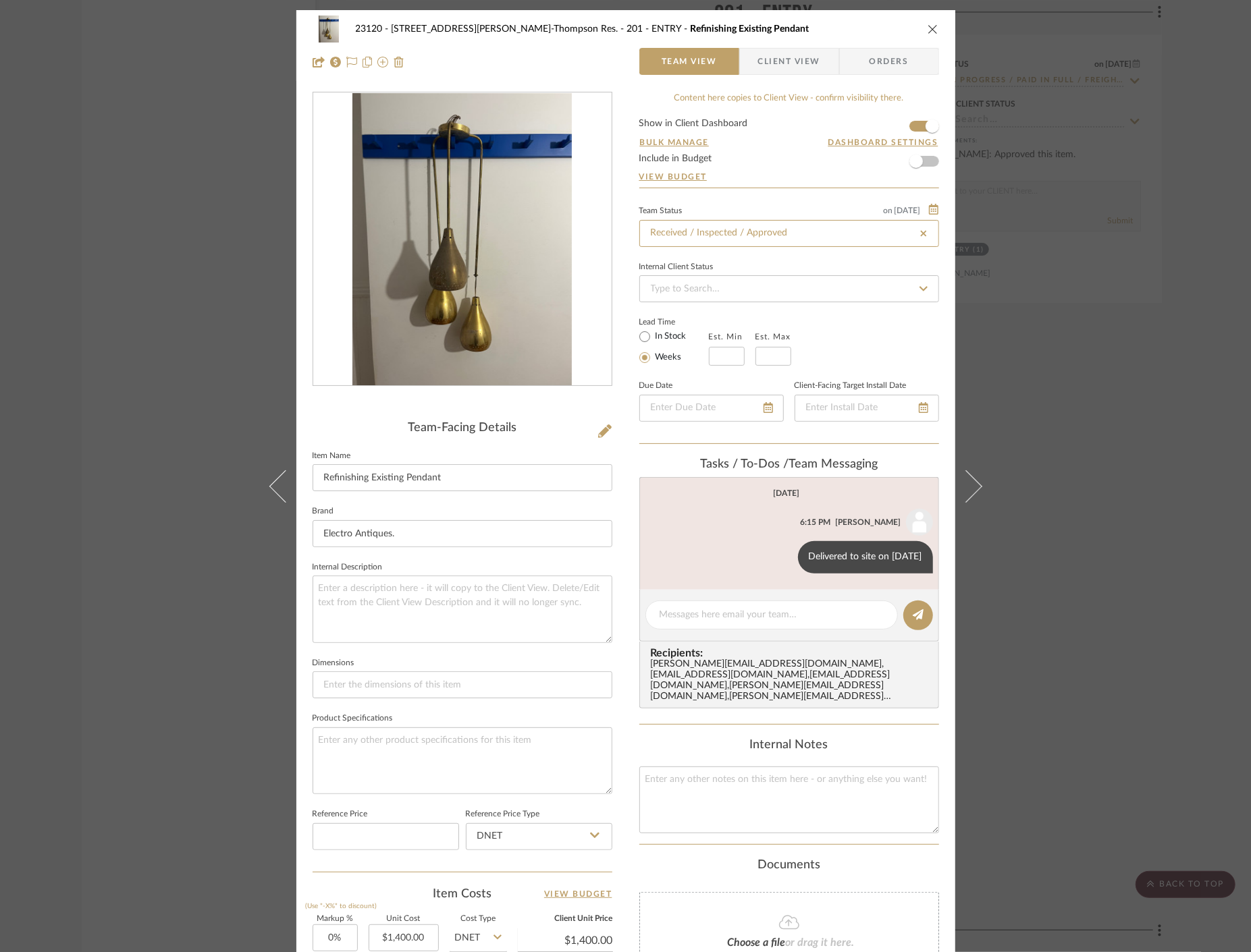
type input "[DATE]"
type input "Received / Inspected / Approved"
click at [171, 213] on div "23120 - 239 Dean St, Unwin-Thompson Res. 201 - ENTRY Refinishing Existing Penda…" at bounding box center [626, 476] width 1251 height 952
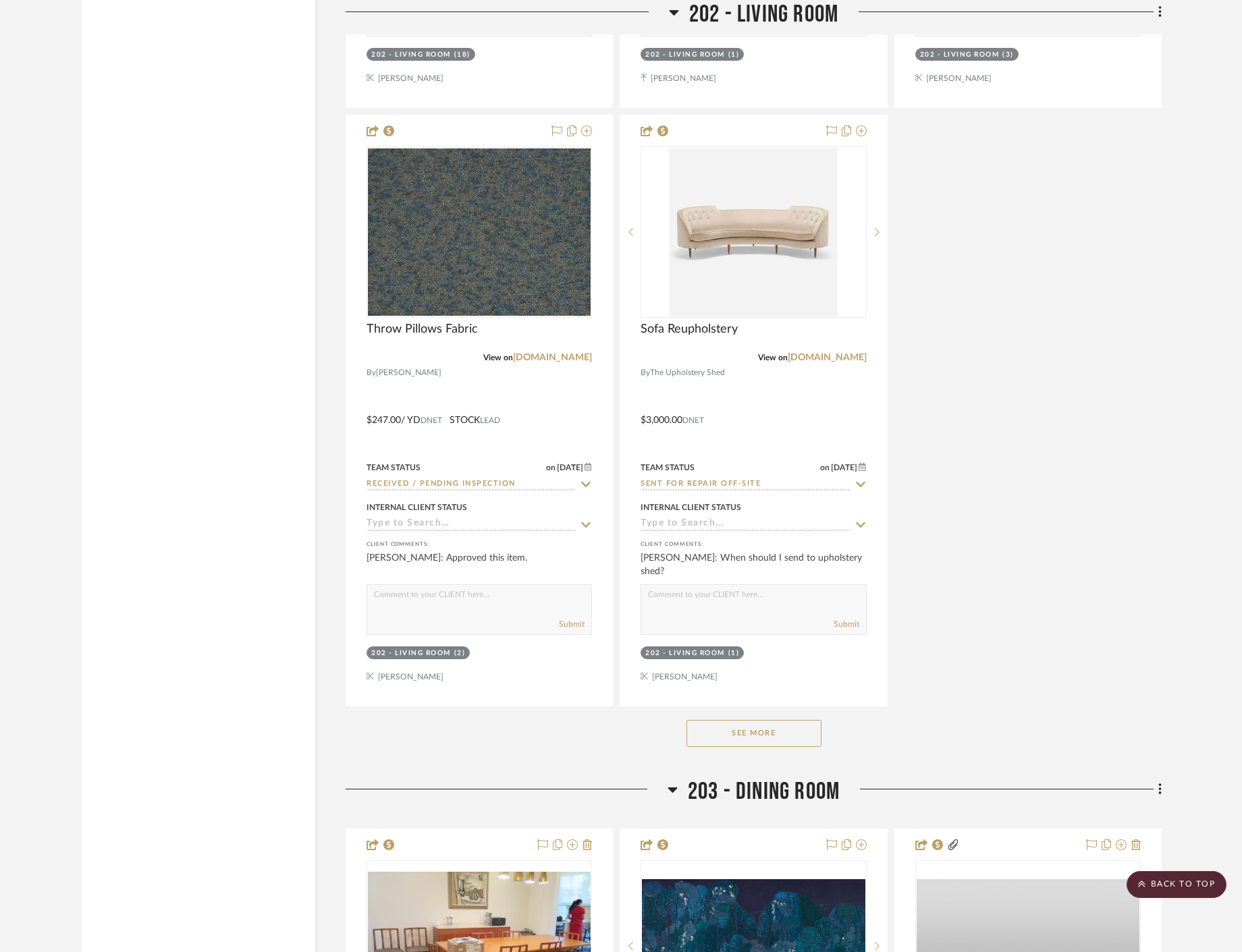
scroll to position [18086, 0]
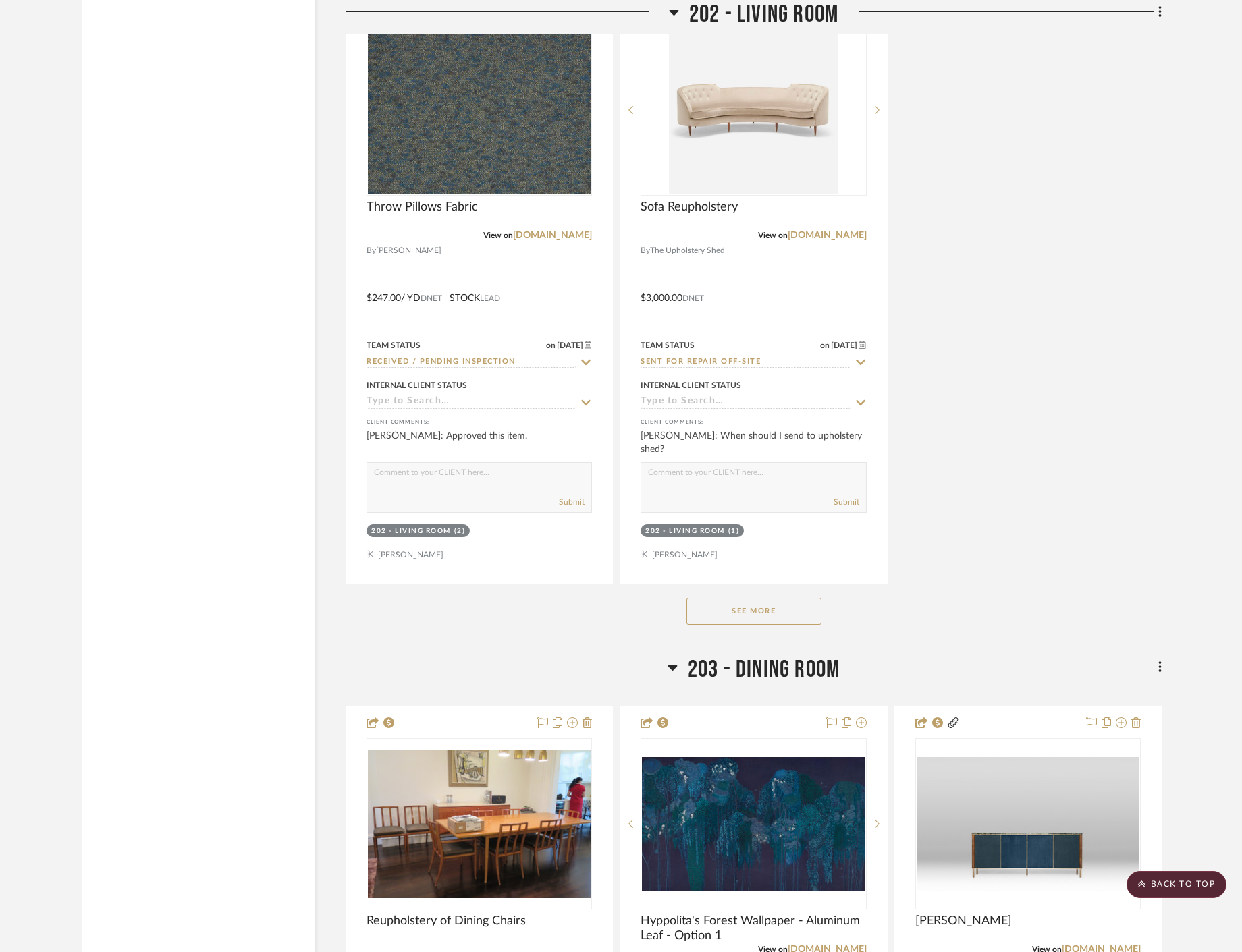
click at [772, 610] on button "See More" at bounding box center [753, 611] width 135 height 27
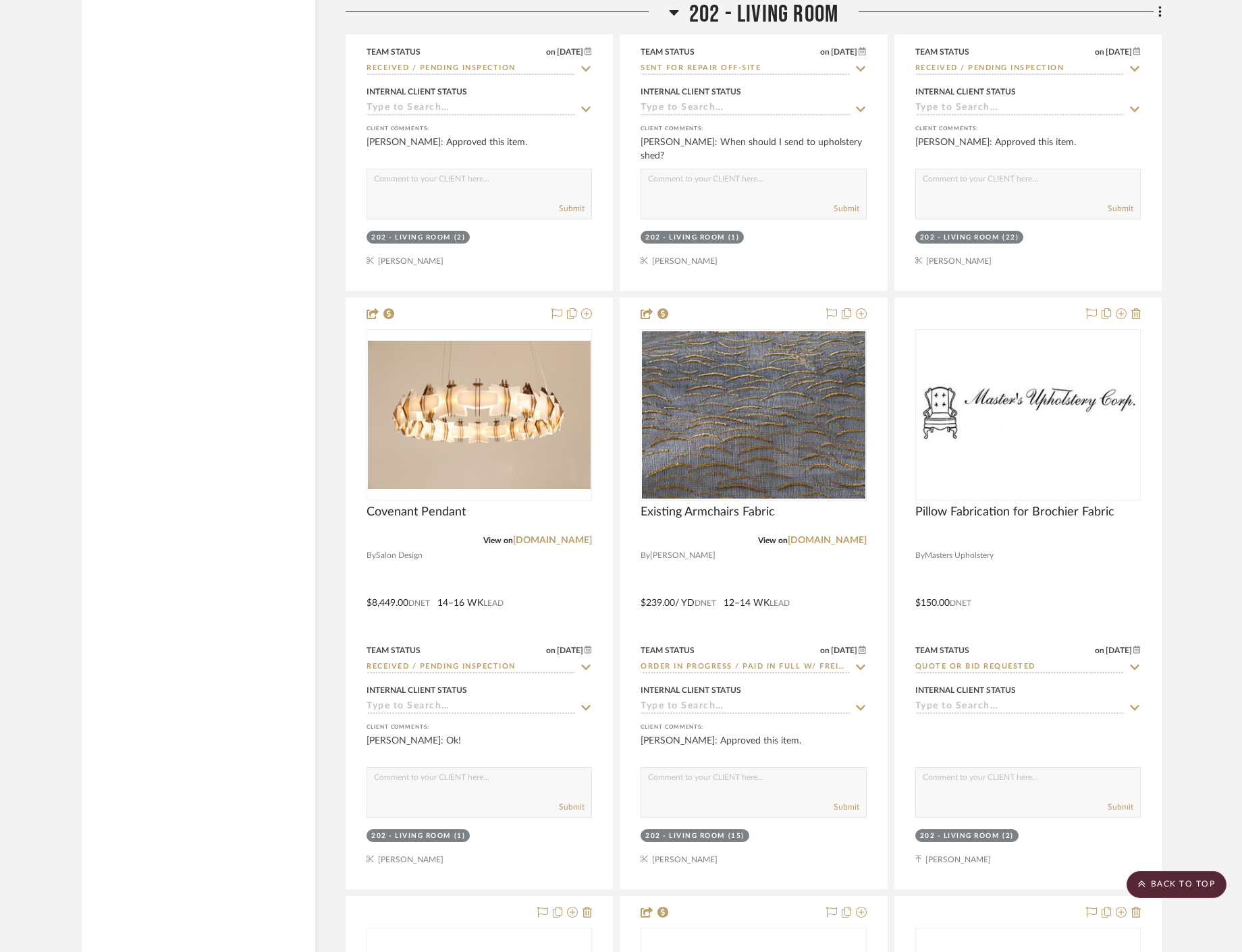
scroll to position [18386, 0]
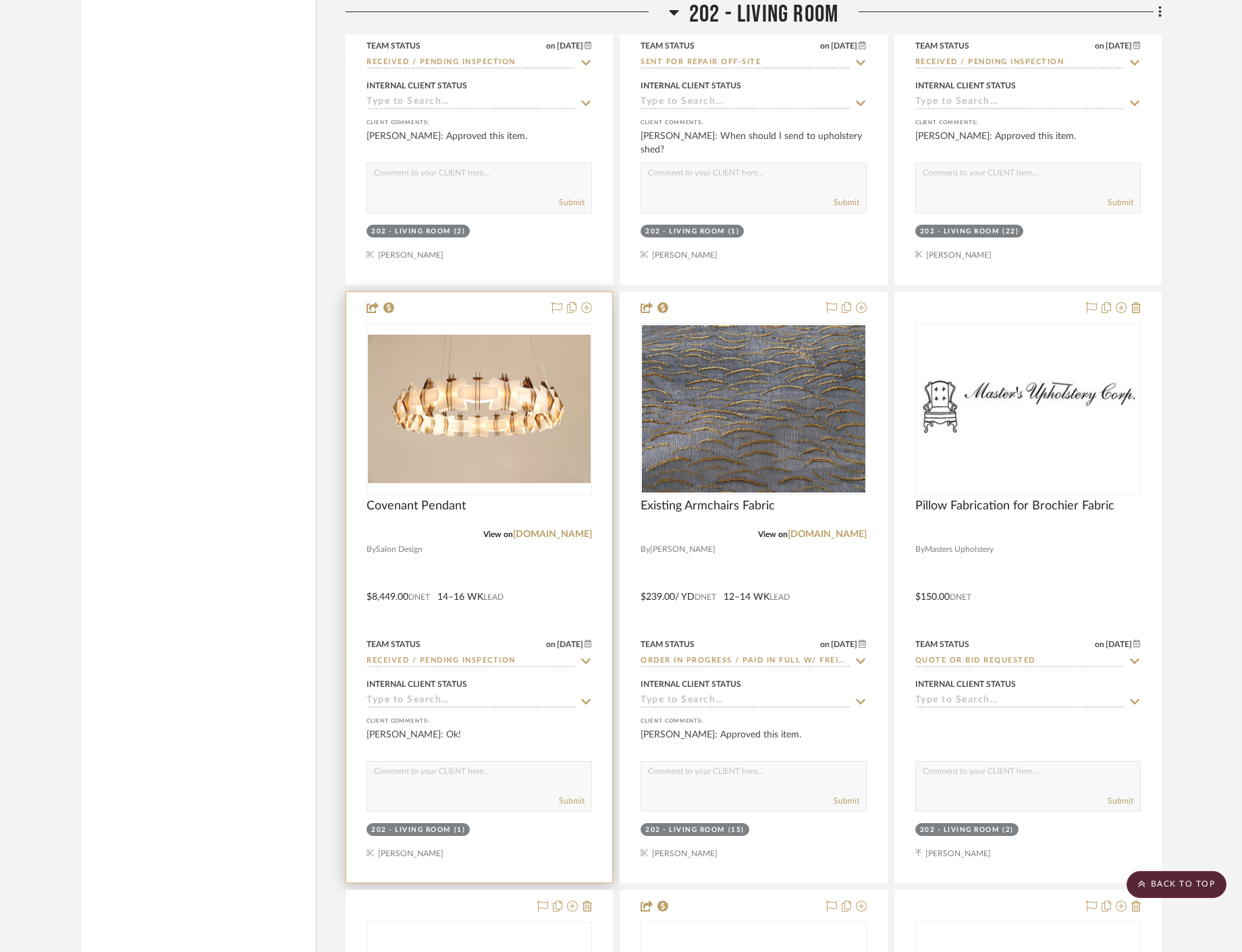
click at [564, 618] on div at bounding box center [479, 587] width 266 height 590
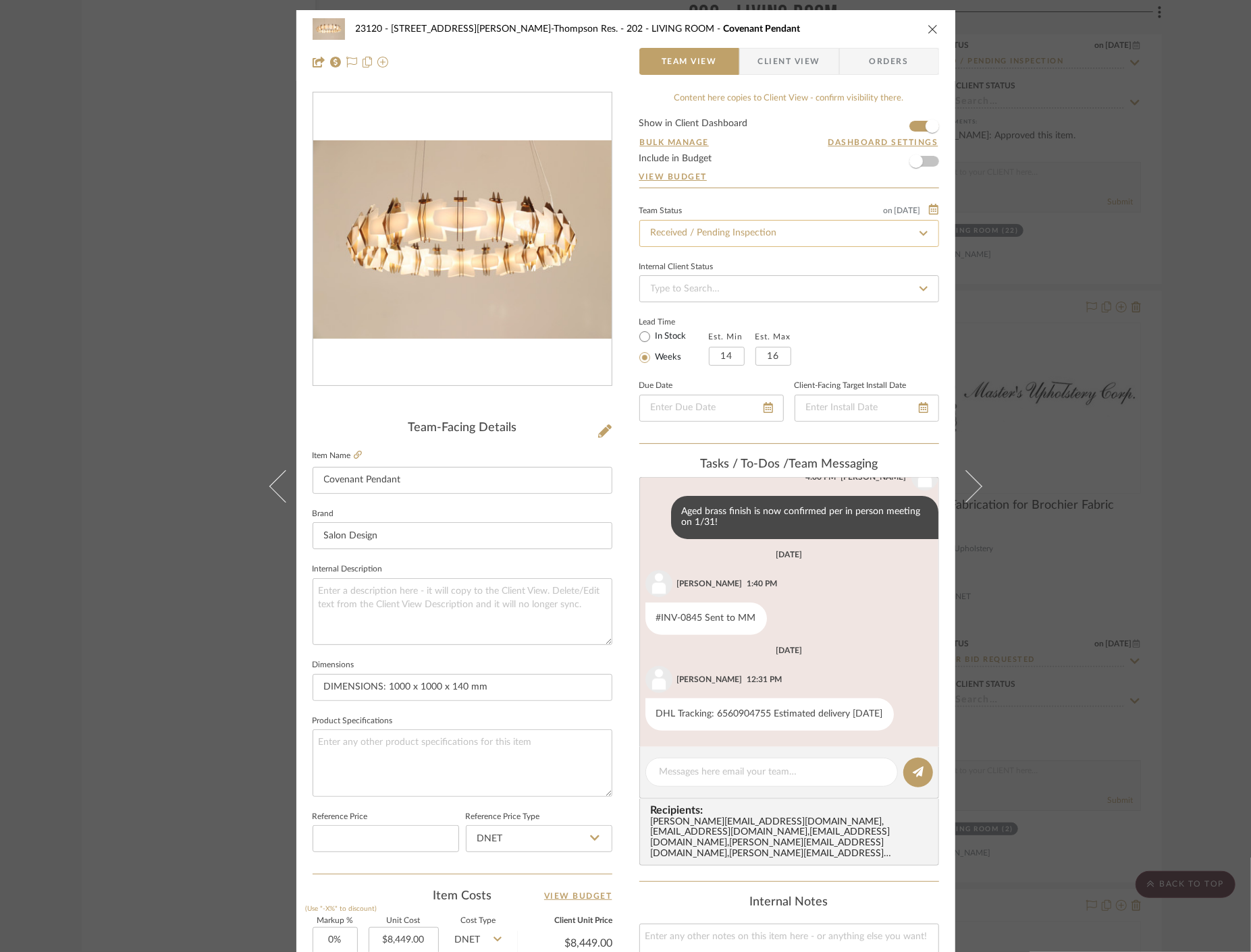
scroll to position [345, 0]
click at [785, 222] on input "Received / Pending Inspection" at bounding box center [789, 234] width 300 height 27
click at [708, 772] on textarea at bounding box center [772, 772] width 224 height 14
paste textarea "Delivered to site on [DATE]"
type textarea "Delivered to site on [DATE]"
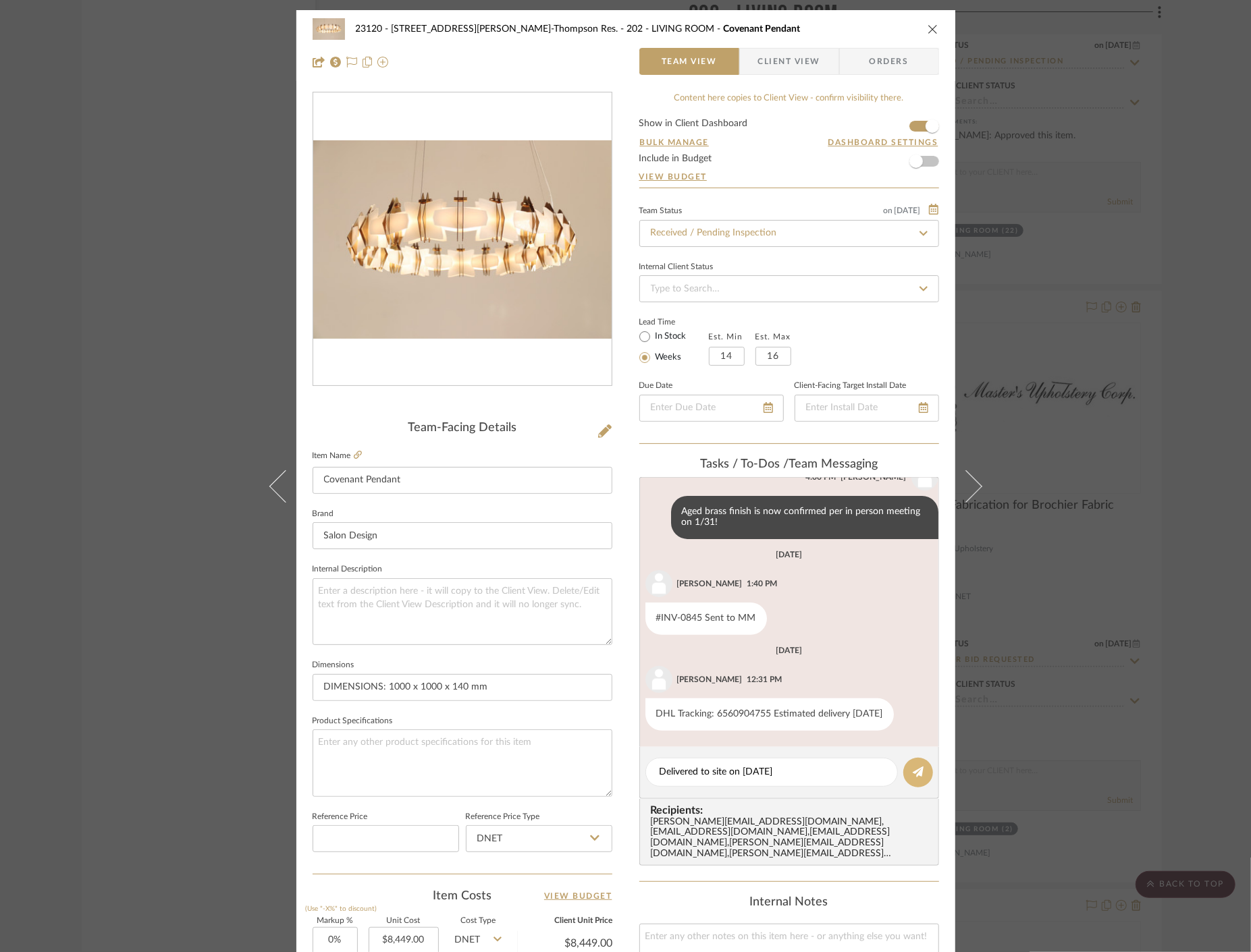
click at [913, 771] on icon at bounding box center [918, 771] width 10 height 10
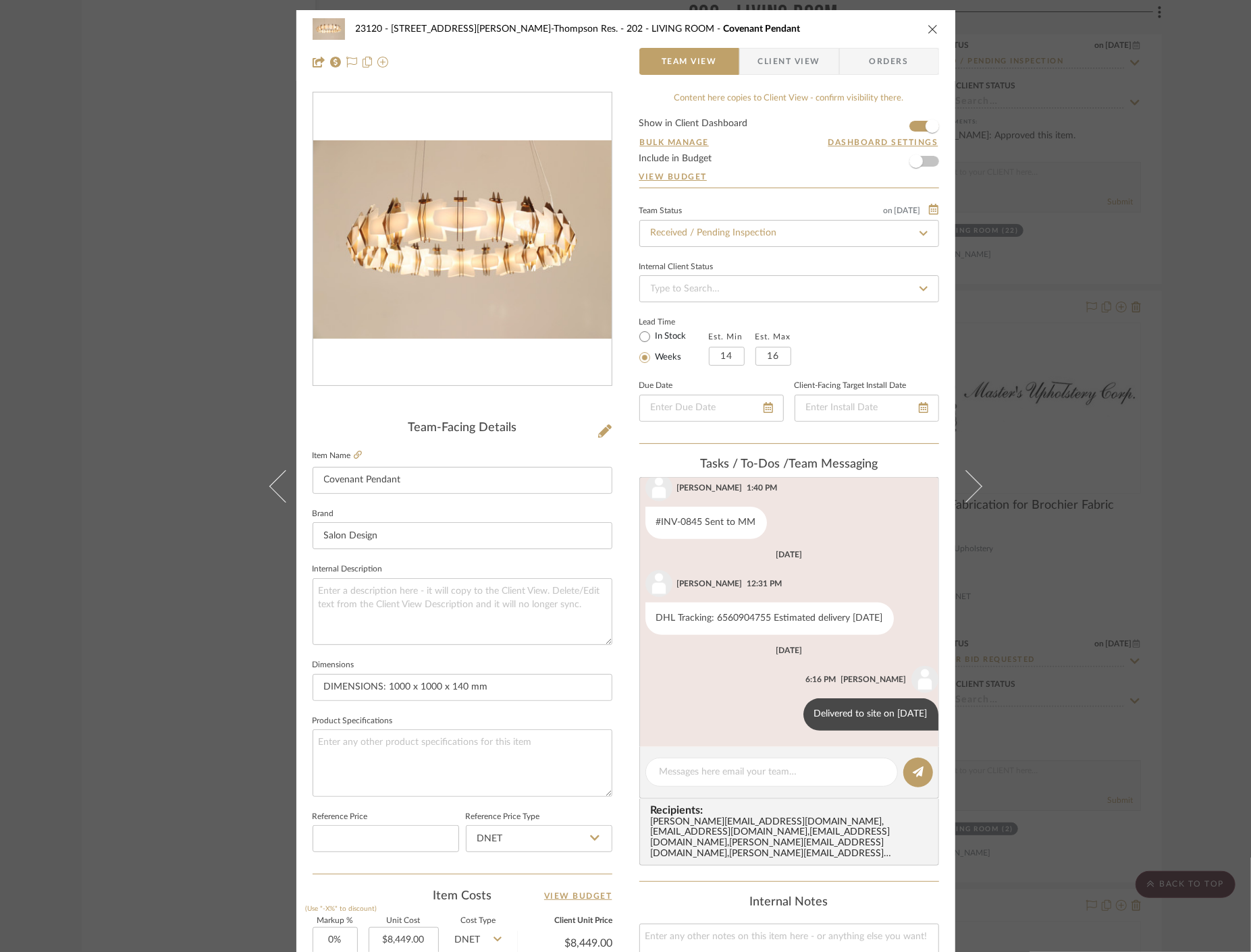
scroll to position [441, 0]
drag, startPoint x: 121, startPoint y: 220, endPoint x: 130, endPoint y: 221, distance: 9.1
click at [122, 220] on div "23120 - 239 Dean St, Unwin-Thompson Res. 202 - LIVING ROOM Covenant Pendant Tea…" at bounding box center [626, 476] width 1251 height 952
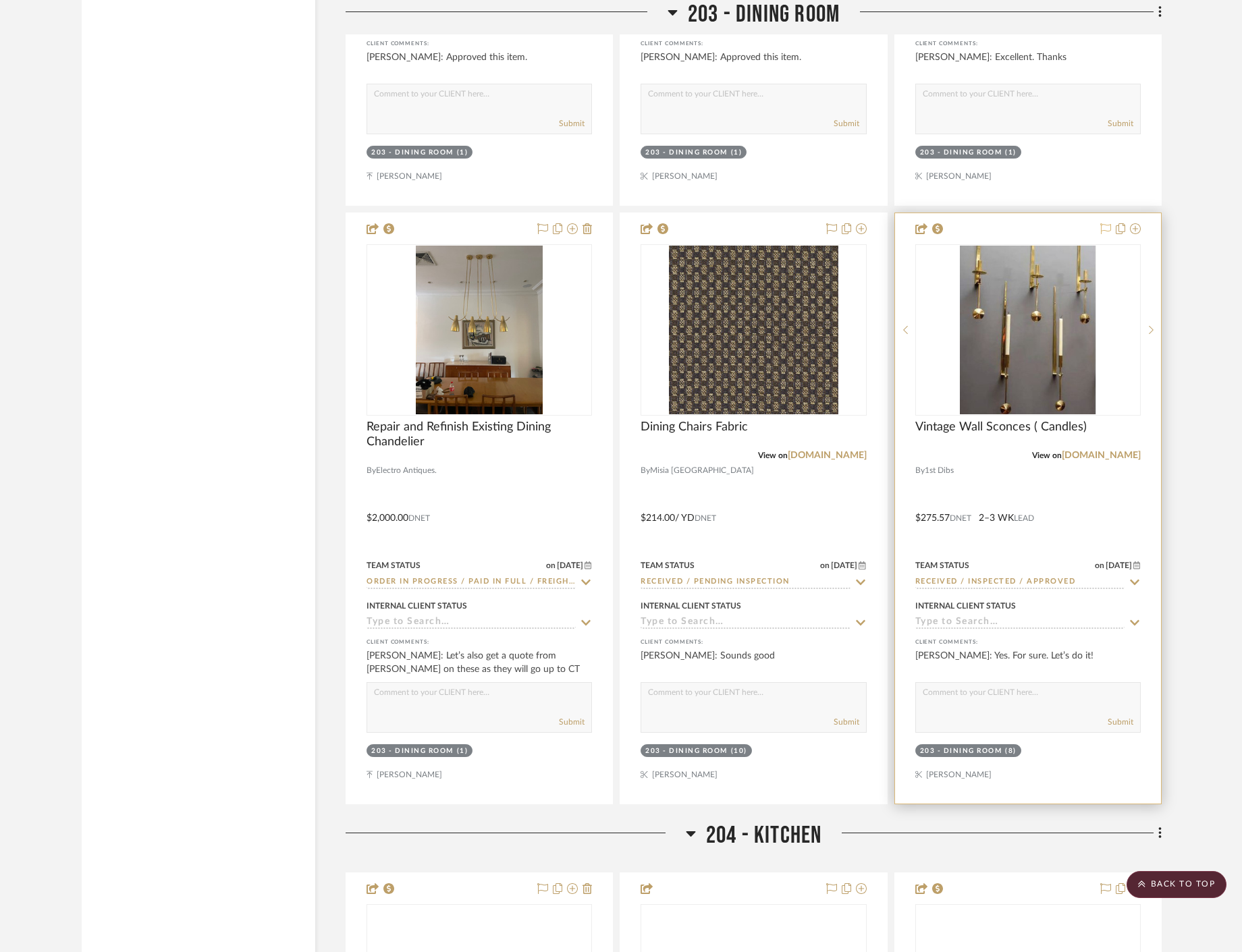
scroll to position [22284, 0]
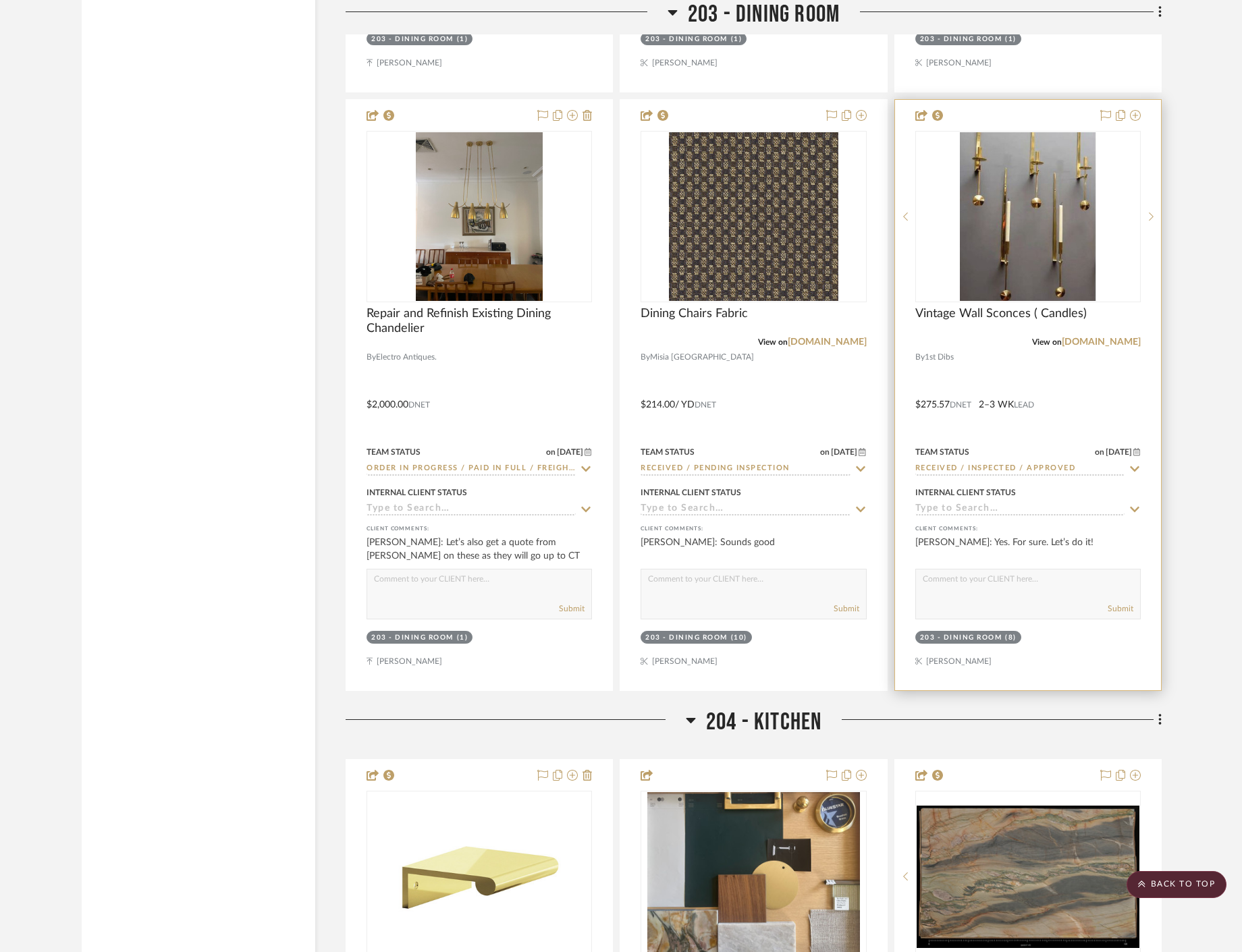
click at [1113, 432] on div at bounding box center [1027, 395] width 266 height 590
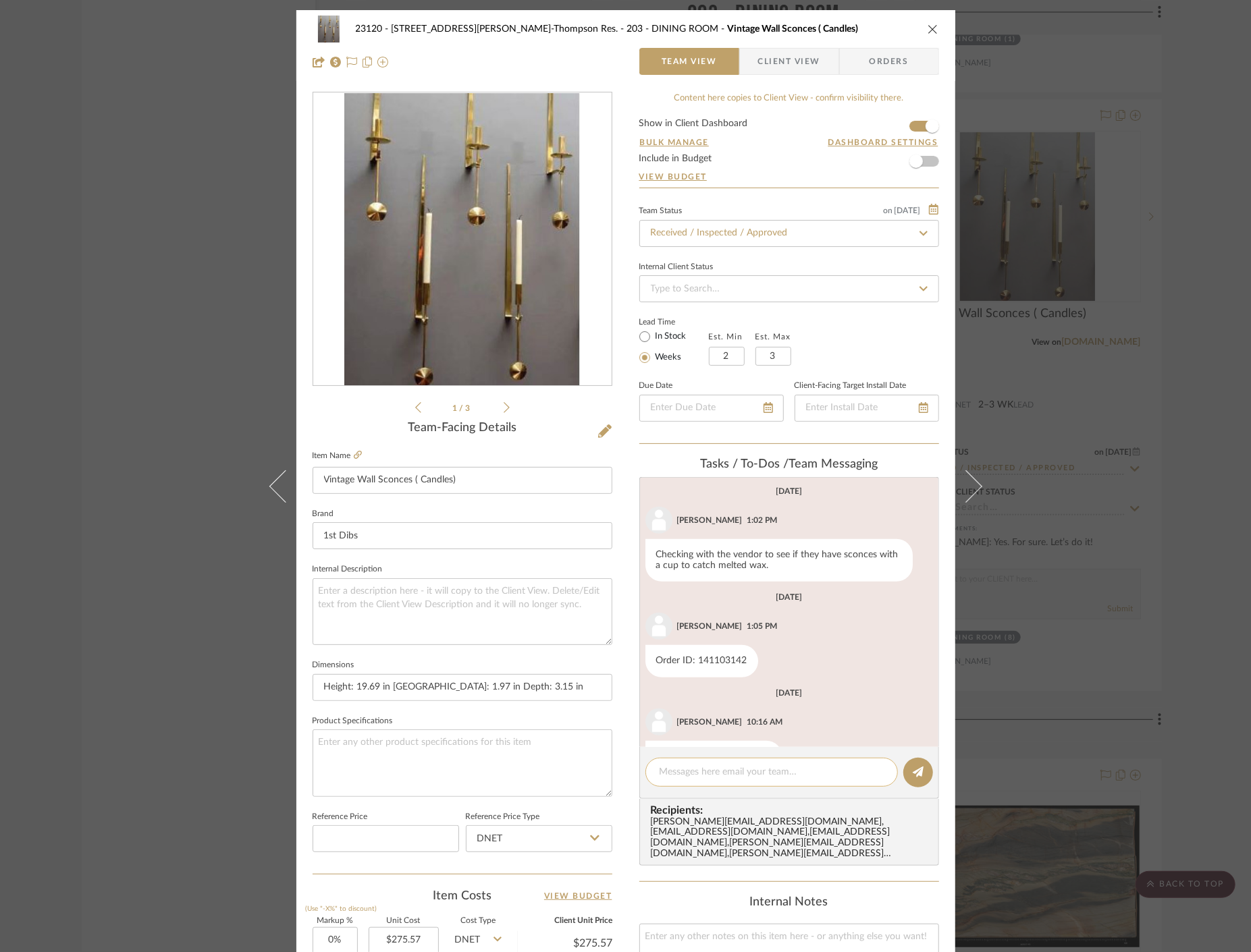
scroll to position [897, 0]
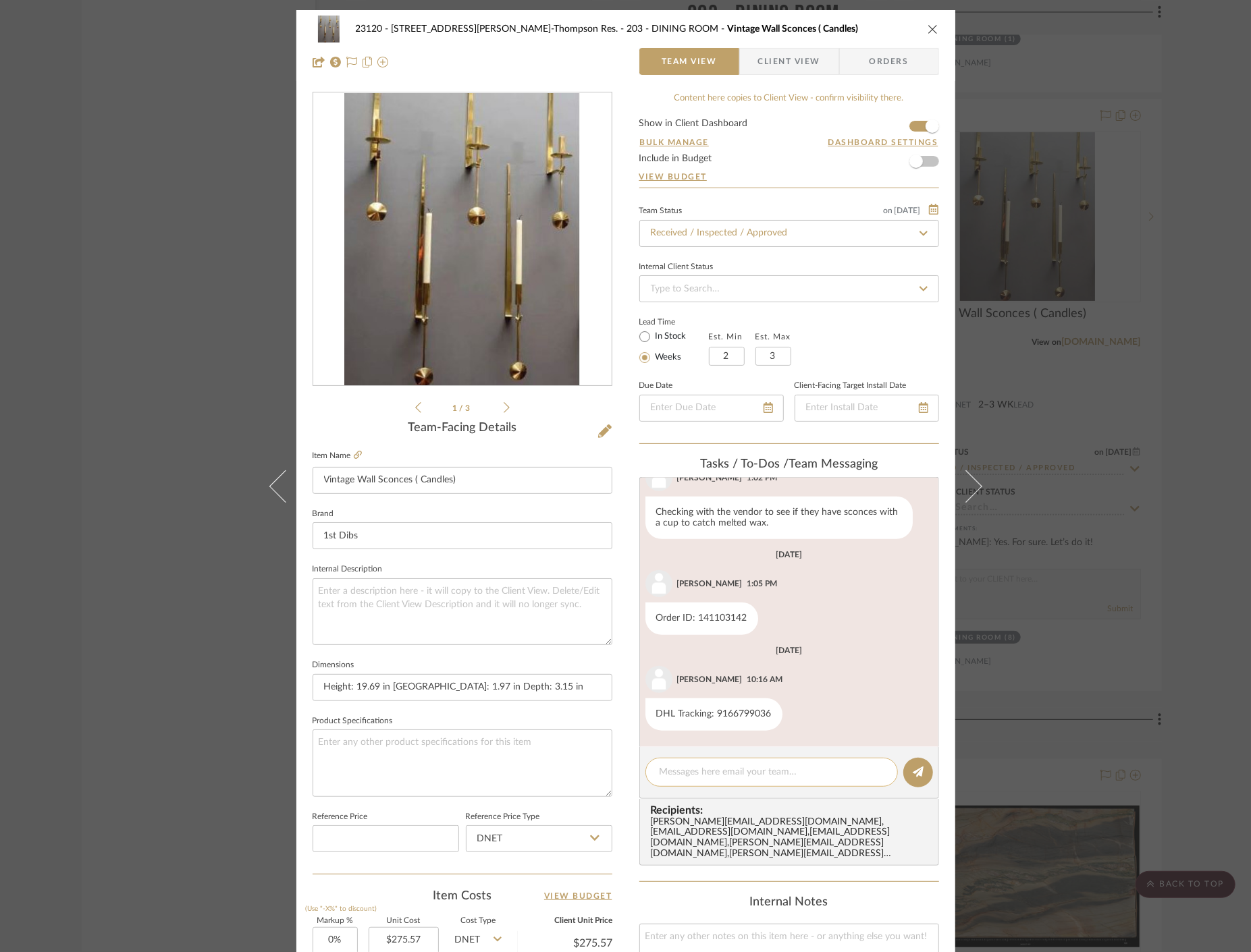
click at [721, 773] on textarea at bounding box center [772, 772] width 224 height 14
paste textarea "Delivered to site on [DATE]"
type textarea "Delivered to site on [DATE]"
click at [766, 231] on input "Received / Inspected / Approved" at bounding box center [789, 234] width 300 height 27
drag, startPoint x: 928, startPoint y: 782, endPoint x: 916, endPoint y: 777, distance: 13.0
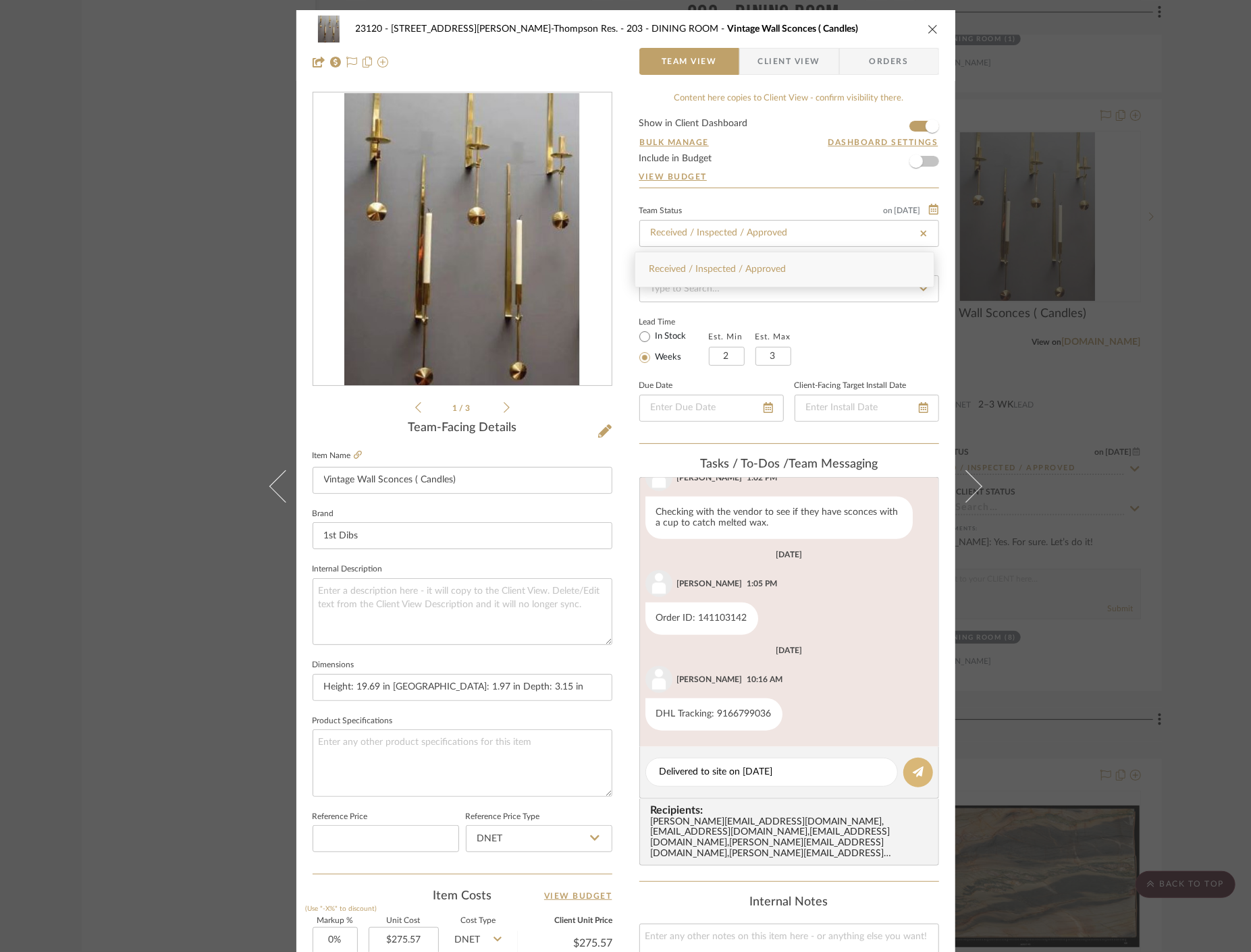
click at [925, 780] on editor-of-message "Delivered to site on [DATE]" at bounding box center [789, 772] width 300 height 52
click at [916, 776] on icon at bounding box center [918, 771] width 10 height 10
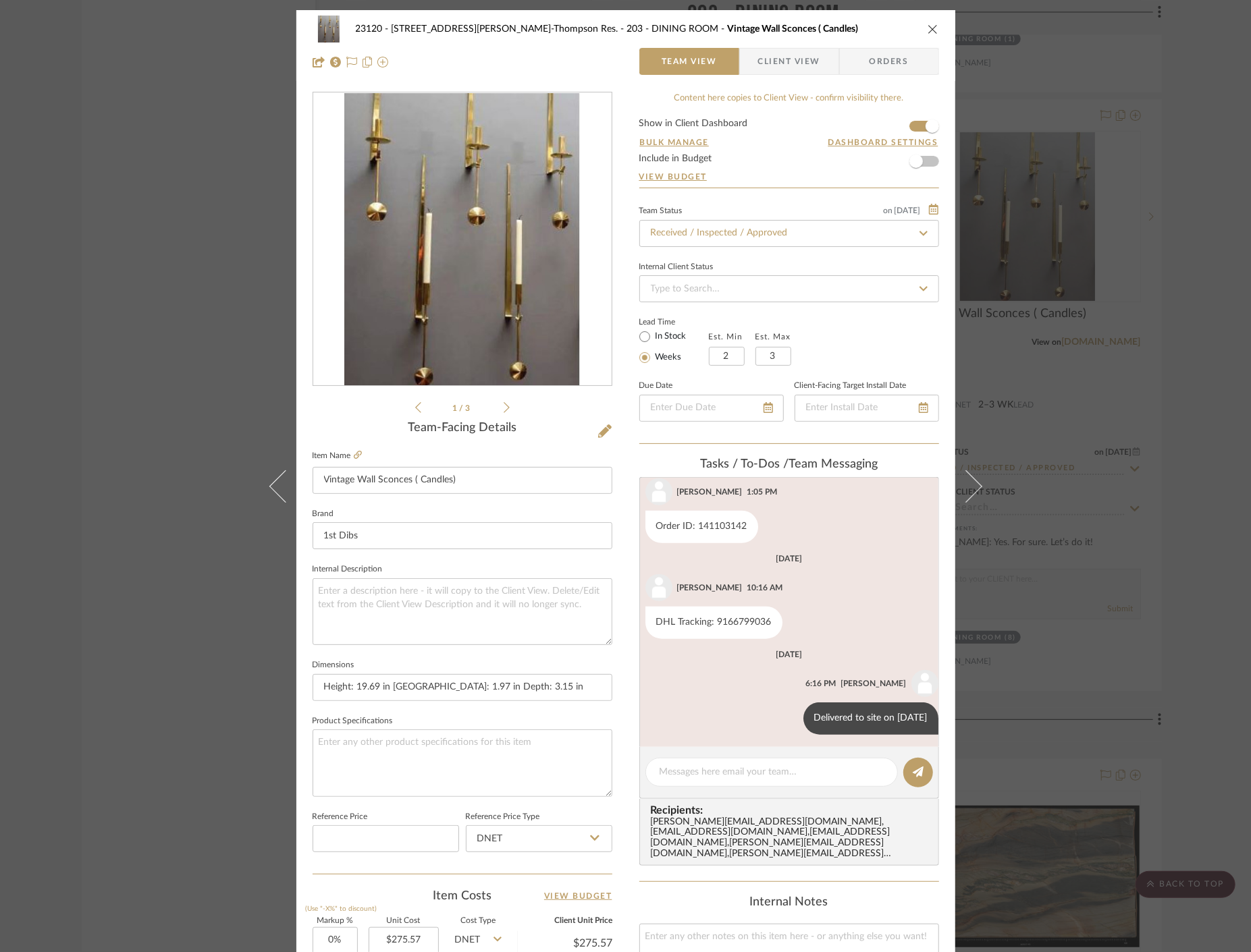
scroll to position [994, 0]
drag, startPoint x: 105, startPoint y: 319, endPoint x: 89, endPoint y: 314, distance: 16.8
click at [105, 318] on div "23120 - 239 Dean St, Unwin-Thompson Res. 203 - DINING ROOM Vintage Wall Sconces…" at bounding box center [626, 476] width 1251 height 952
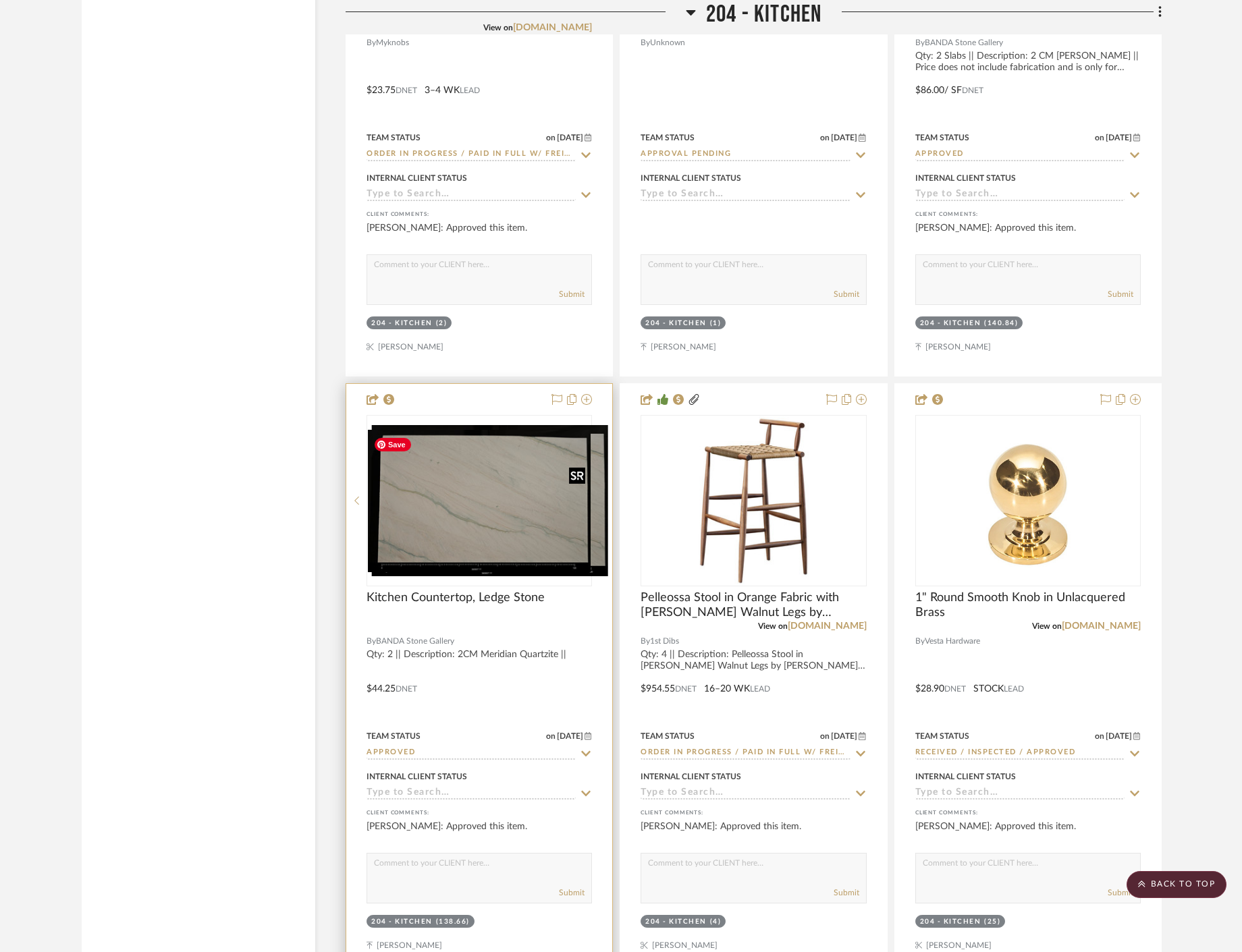
scroll to position [23559, 0]
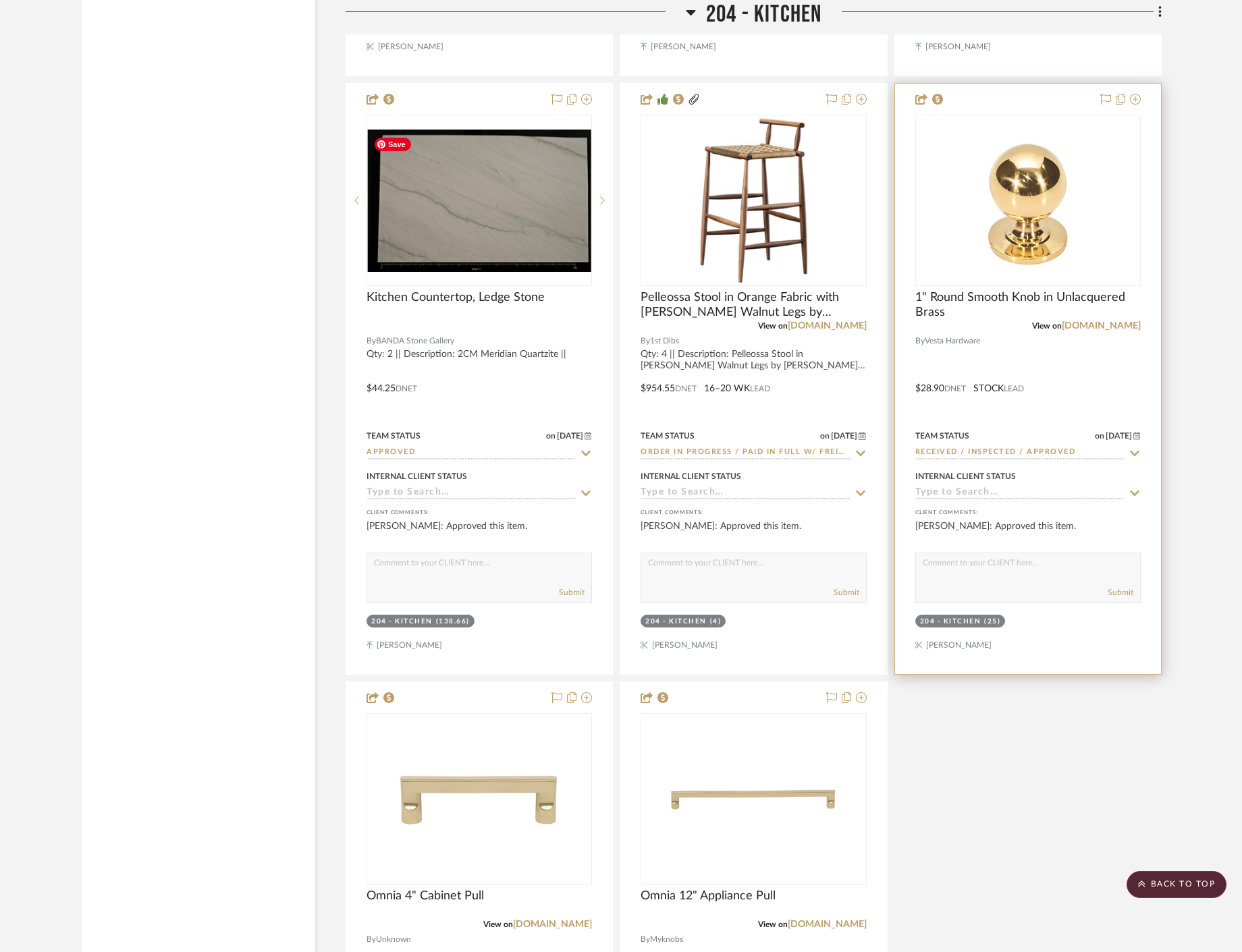
click at [1077, 393] on div at bounding box center [1027, 379] width 266 height 590
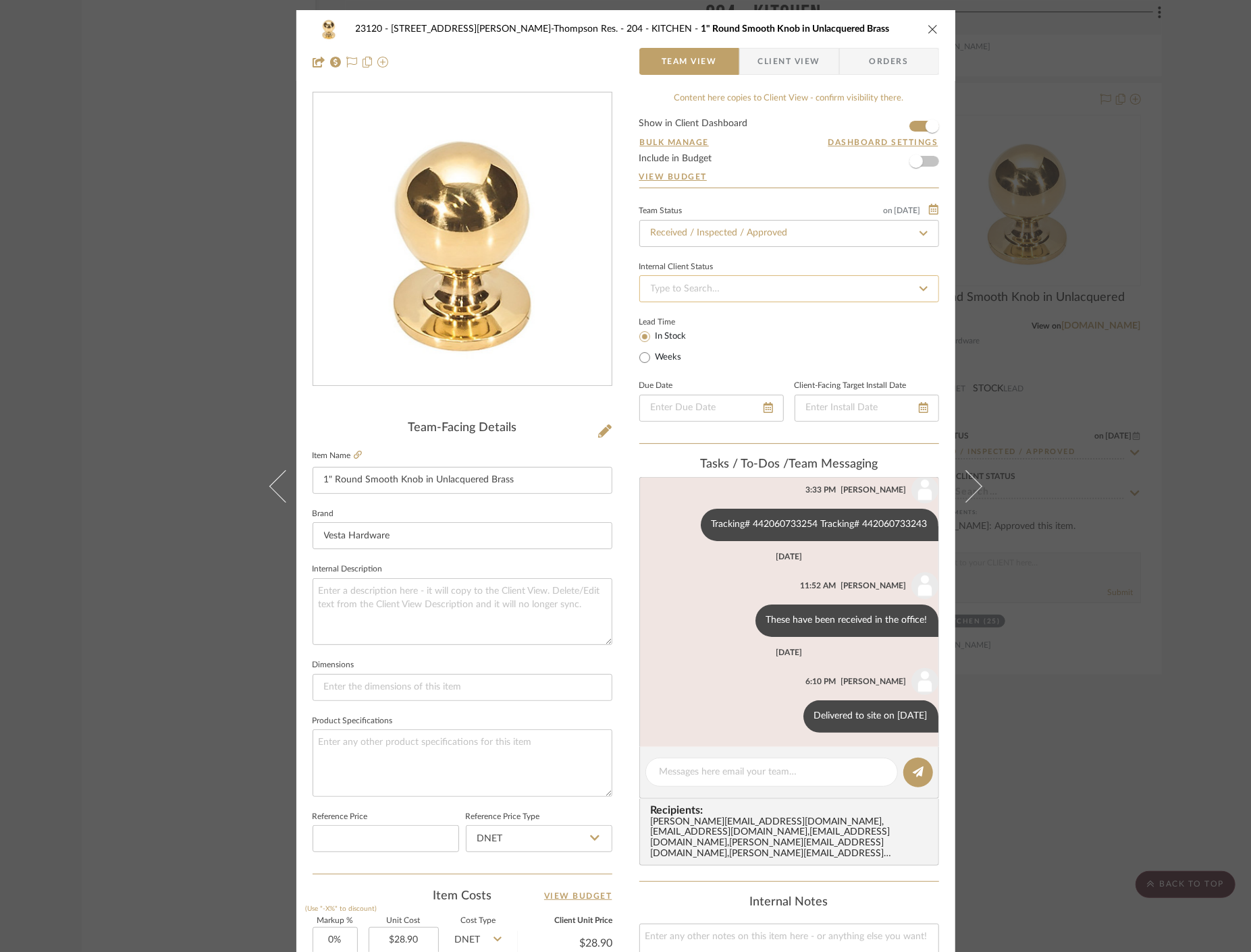
scroll to position [308, 0]
click at [718, 769] on textarea at bounding box center [772, 772] width 224 height 14
paste textarea "Delivered to site on [DATE]"
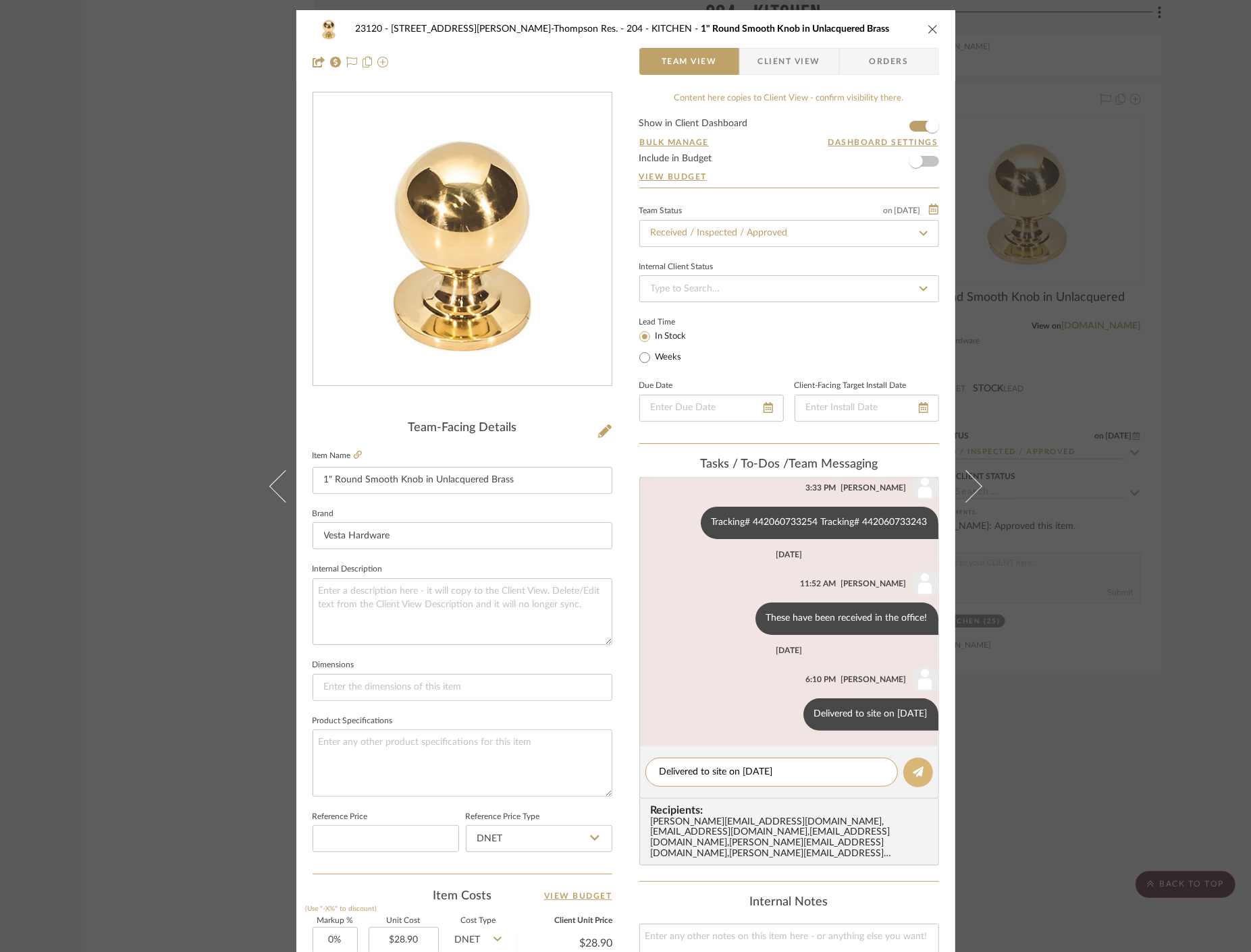
type textarea "Delivered to site on [DATE]"
click at [917, 766] on icon at bounding box center [918, 771] width 10 height 10
click at [75, 147] on div "23120 - [STREET_ADDRESS][PERSON_NAME], [PERSON_NAME] Res. 204 - KITCHEN 1" Roun…" at bounding box center [626, 476] width 1251 height 952
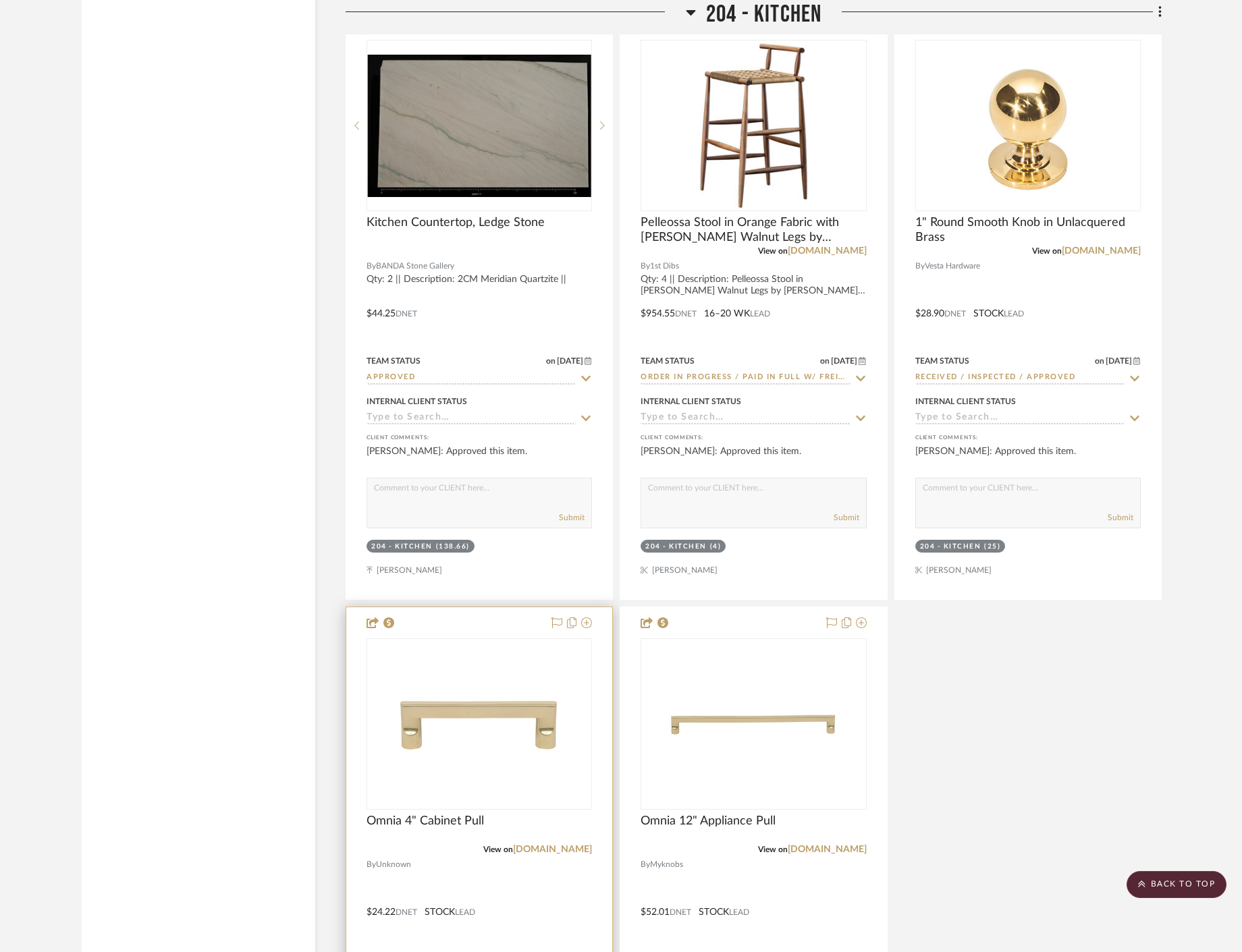
scroll to position [24009, 0]
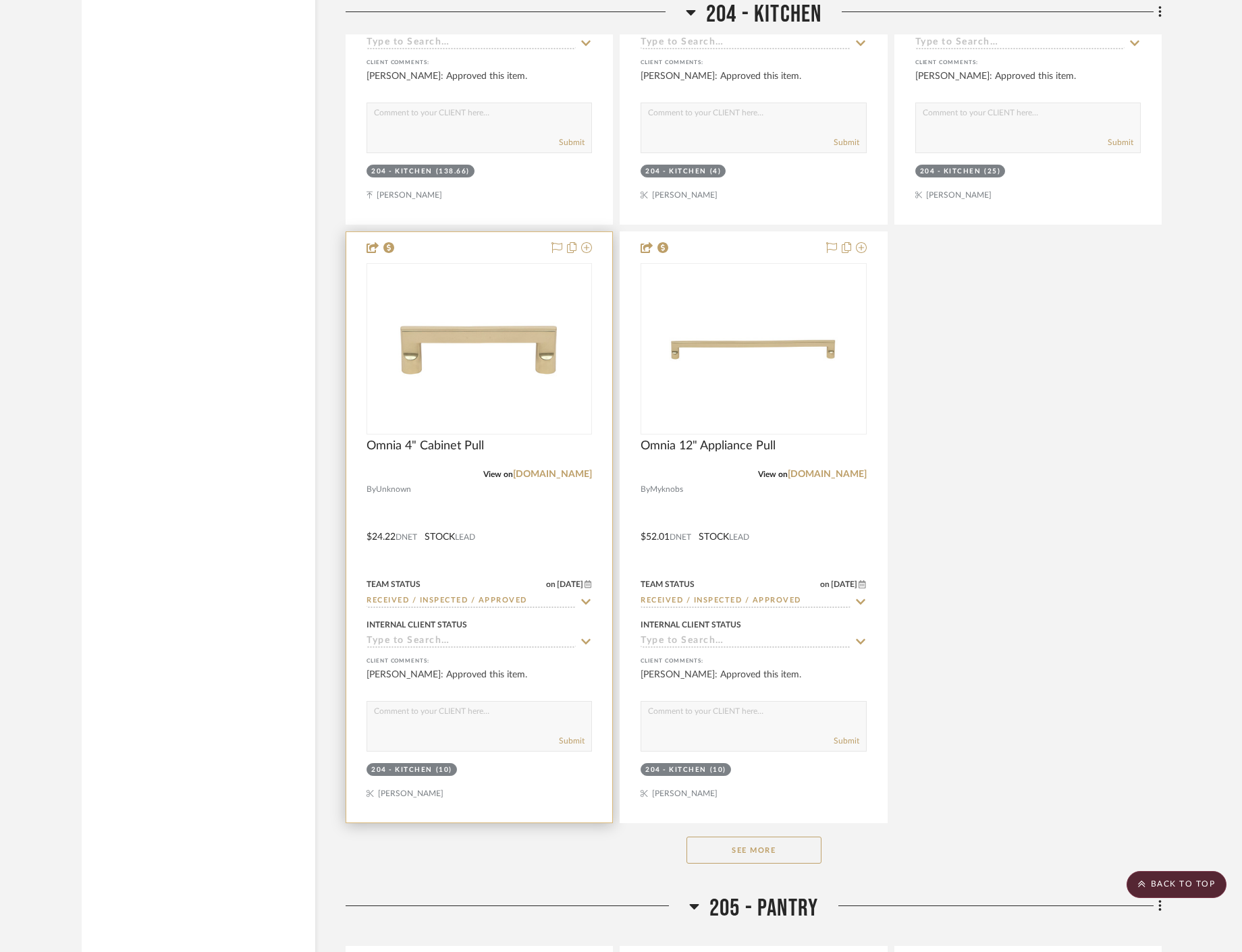
click at [513, 476] on span "View on" at bounding box center [498, 474] width 30 height 8
click at [560, 524] on div at bounding box center [479, 527] width 266 height 590
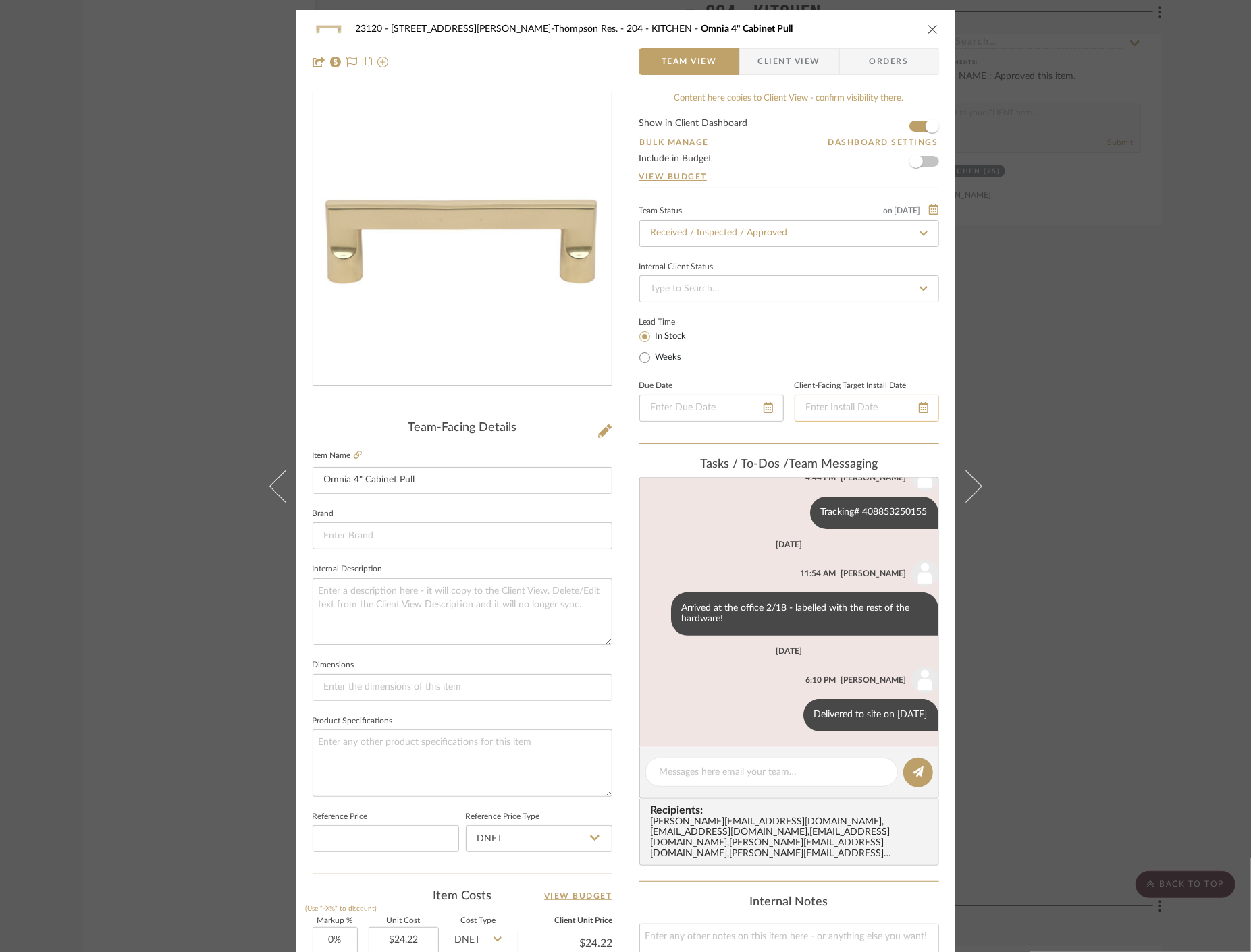
scroll to position [414, 0]
click at [687, 774] on textarea at bounding box center [772, 772] width 224 height 14
paste textarea "Delivered to site on [DATE]"
type textarea "Delivered to site on [DATE]"
click at [913, 770] on icon at bounding box center [918, 771] width 10 height 10
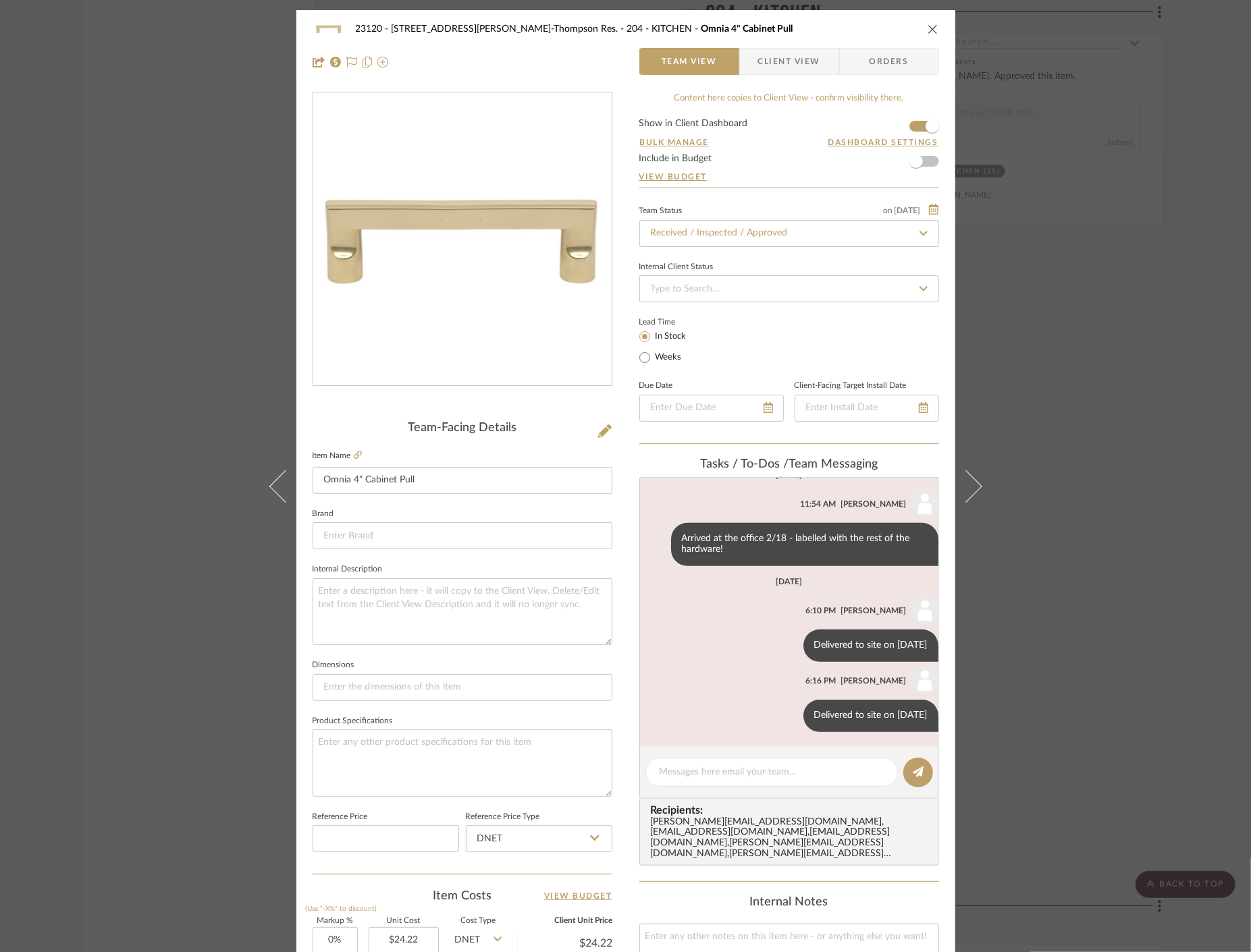
scroll to position [485, 0]
click at [106, 299] on div "23120 - [STREET_ADDRESS][PERSON_NAME]-Thompson Res. 204 - KITCHEN Omnia 4" Cabi…" at bounding box center [626, 476] width 1251 height 952
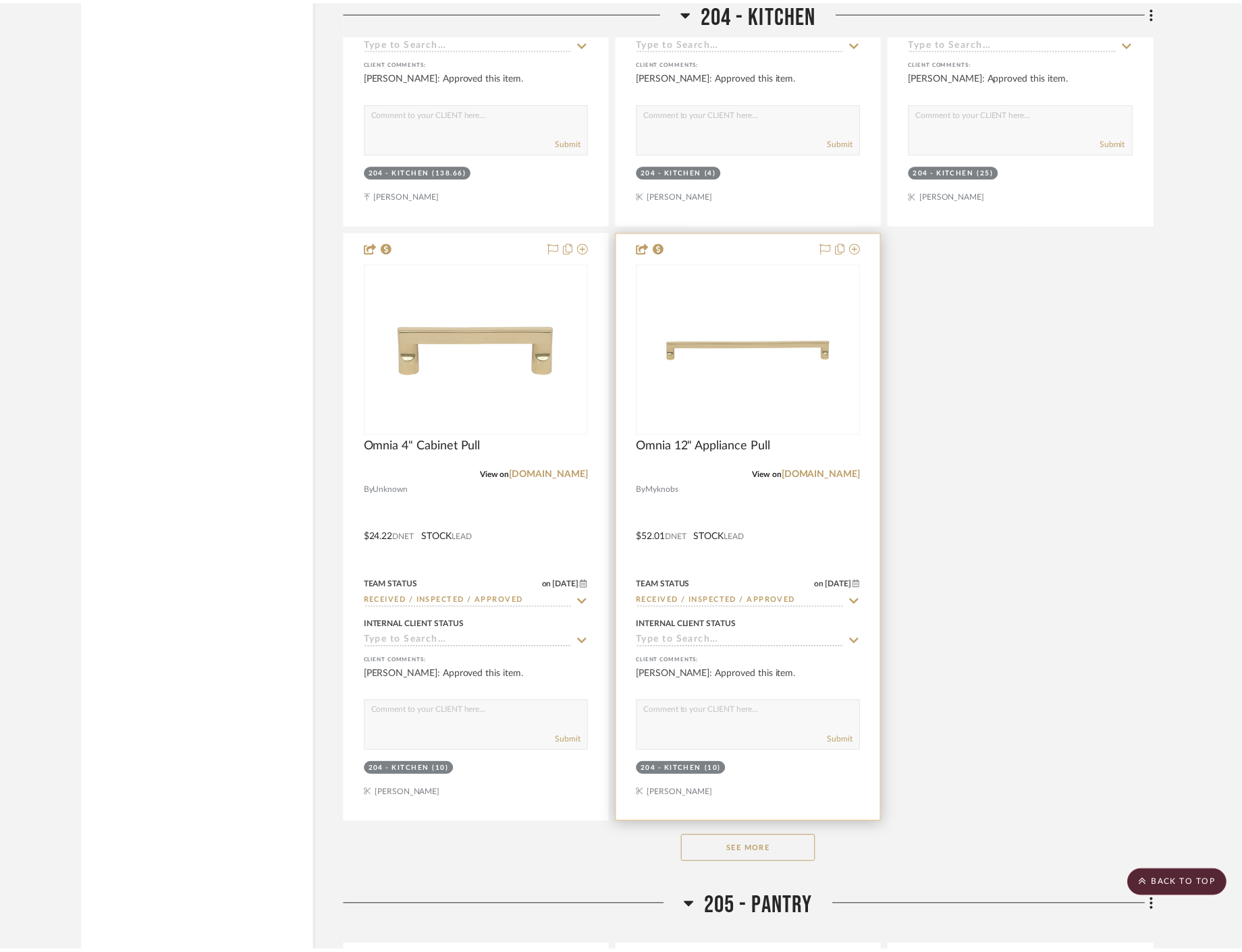
scroll to position [24009, 0]
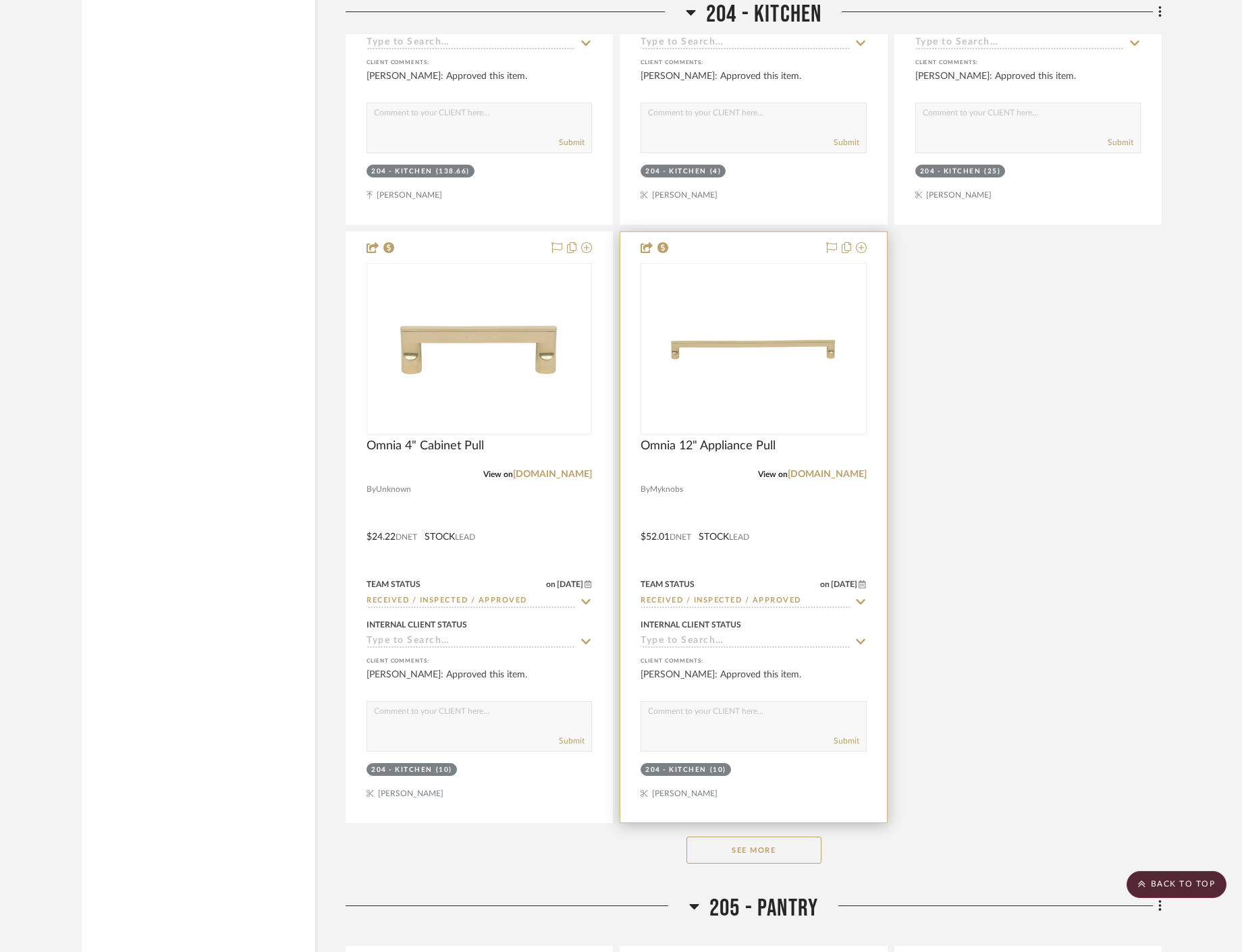
click at [781, 523] on div at bounding box center [753, 527] width 266 height 590
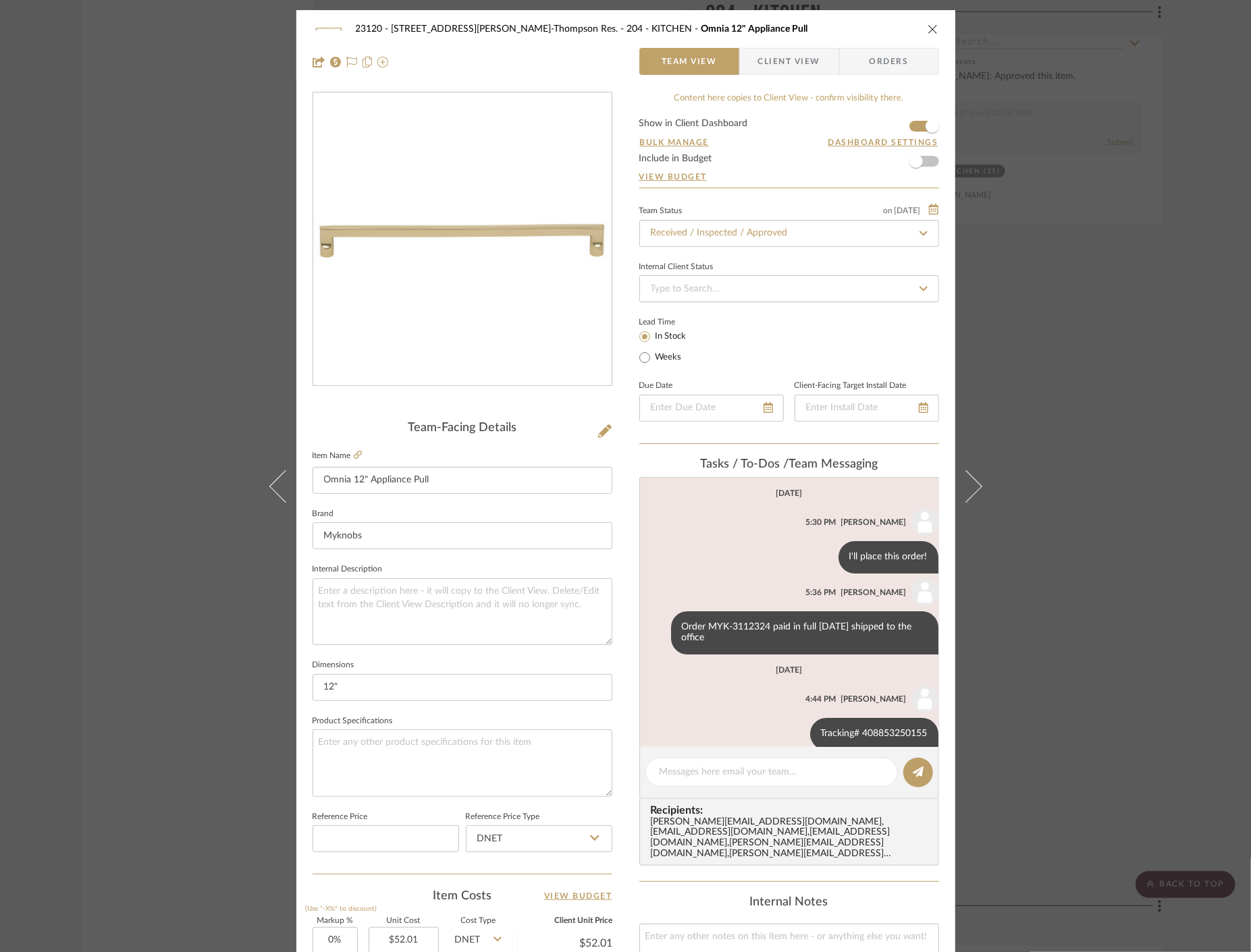
scroll to position [222, 0]
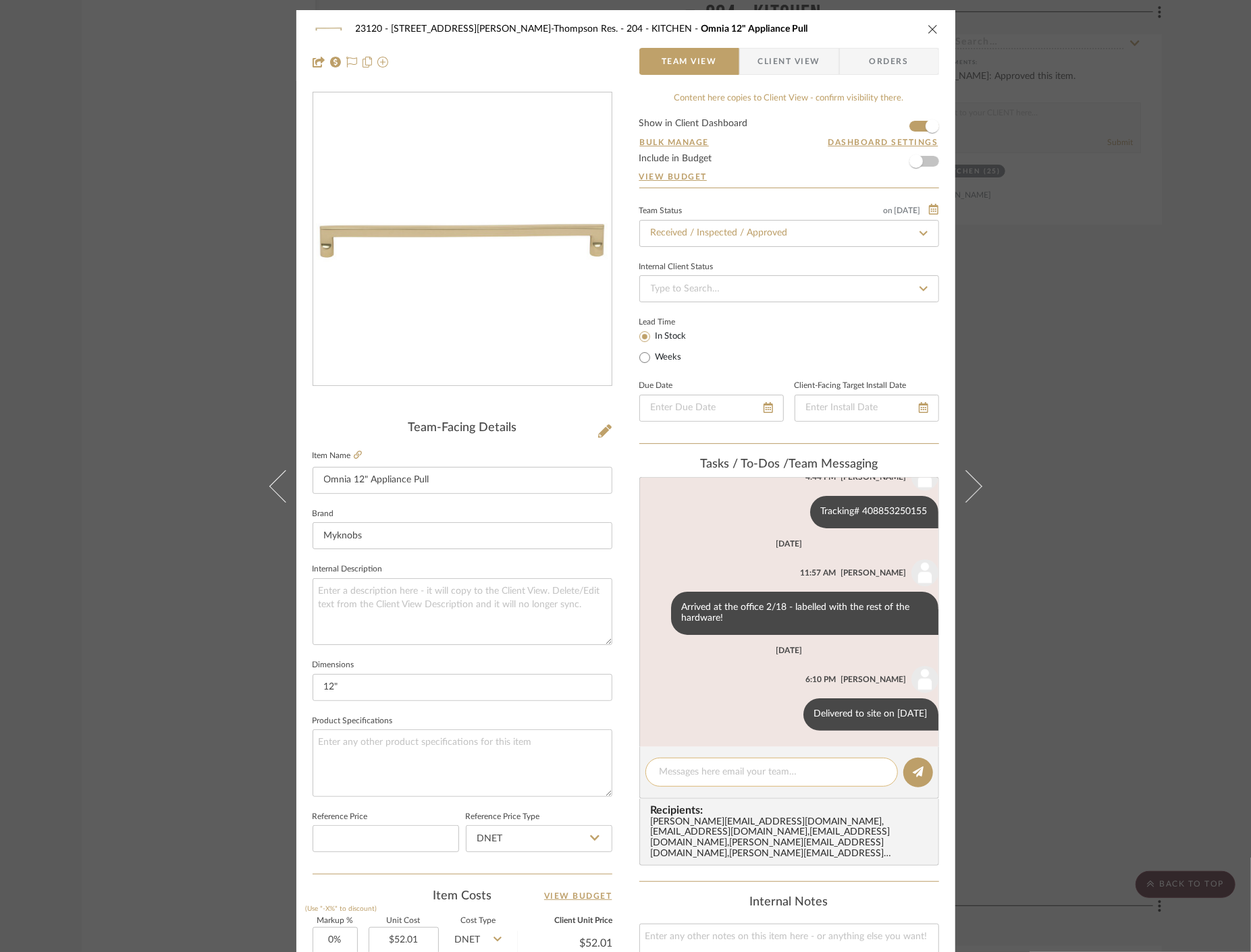
click at [789, 777] on textarea at bounding box center [772, 772] width 224 height 14
paste textarea "Delivered to site on [DATE]"
type textarea "Delivered to site on [DATE]"
click at [913, 774] on icon at bounding box center [918, 771] width 10 height 10
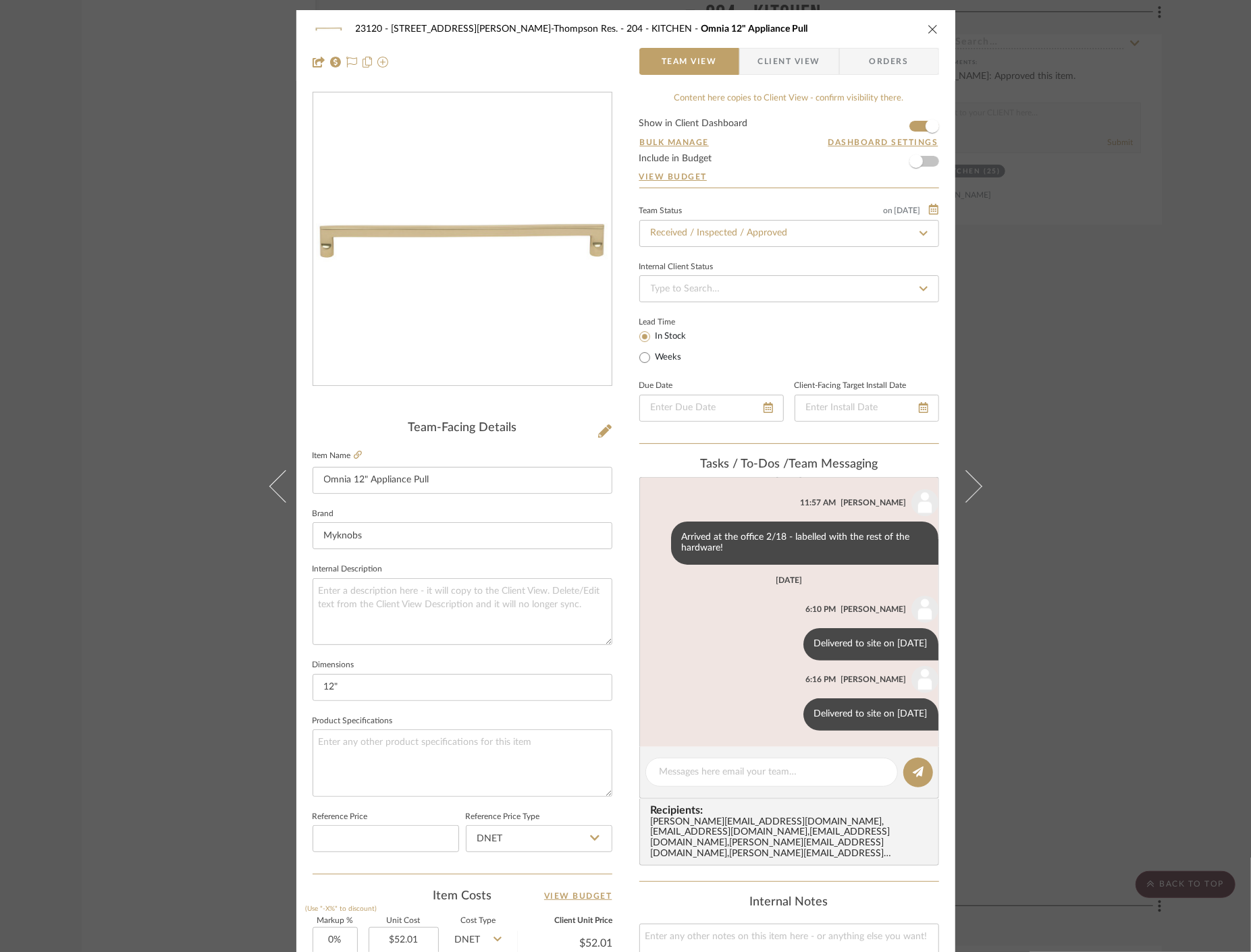
click at [109, 314] on div "23120 - [STREET_ADDRESS][PERSON_NAME]-Thompson Res. 204 - KITCHEN Omnia 12" App…" at bounding box center [626, 476] width 1251 height 952
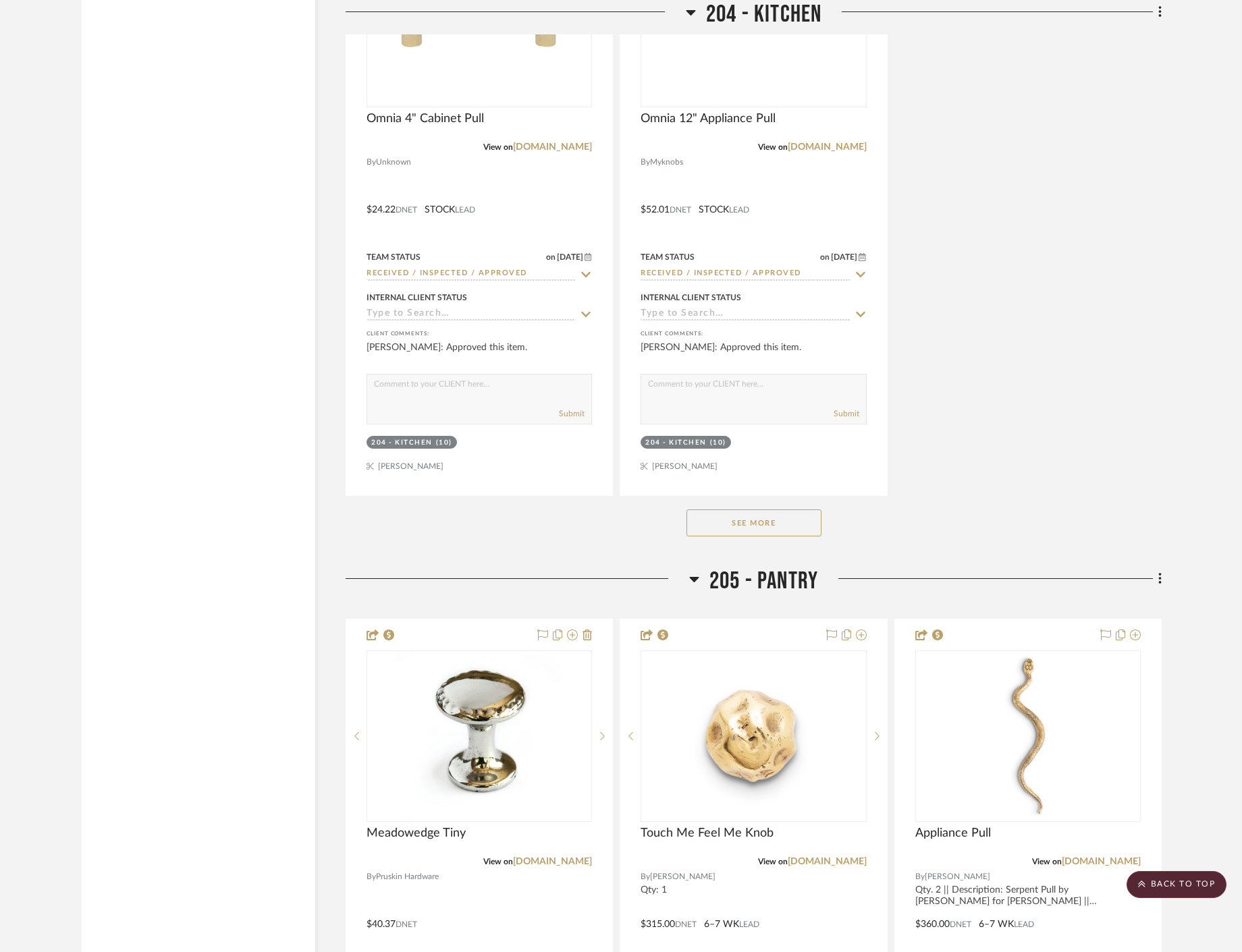
scroll to position [24534, 0]
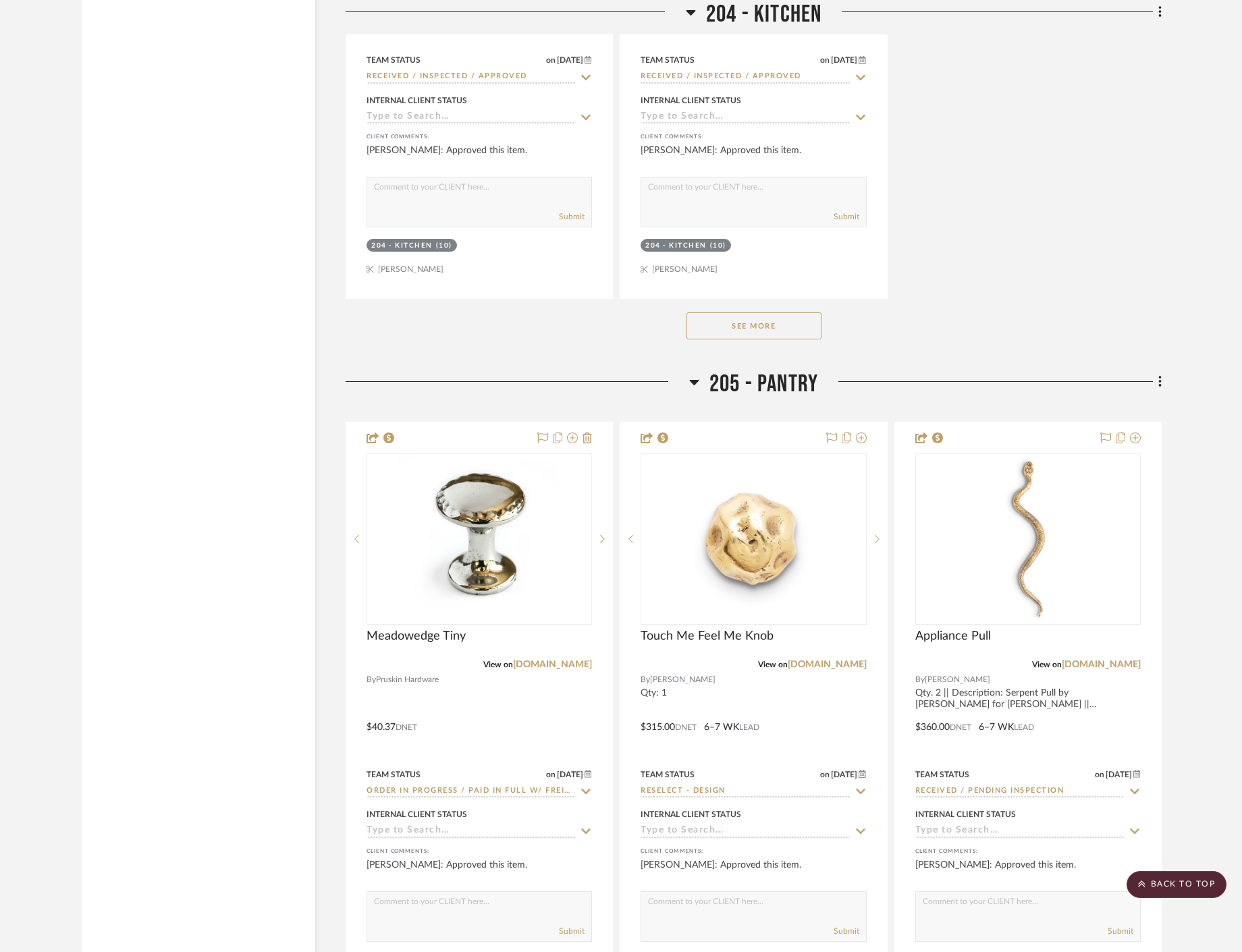
click at [792, 325] on button "See More" at bounding box center [753, 326] width 135 height 27
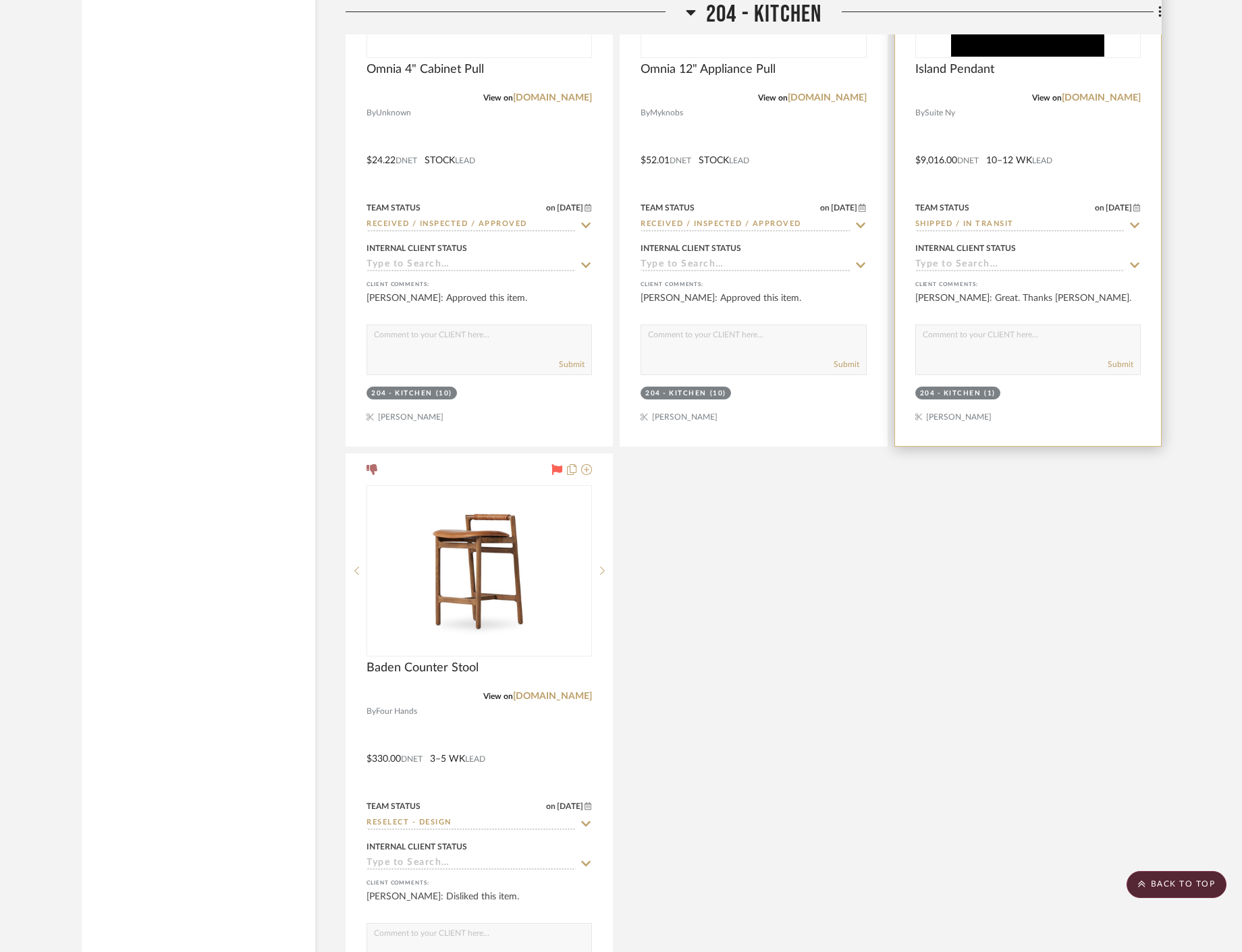
scroll to position [24234, 0]
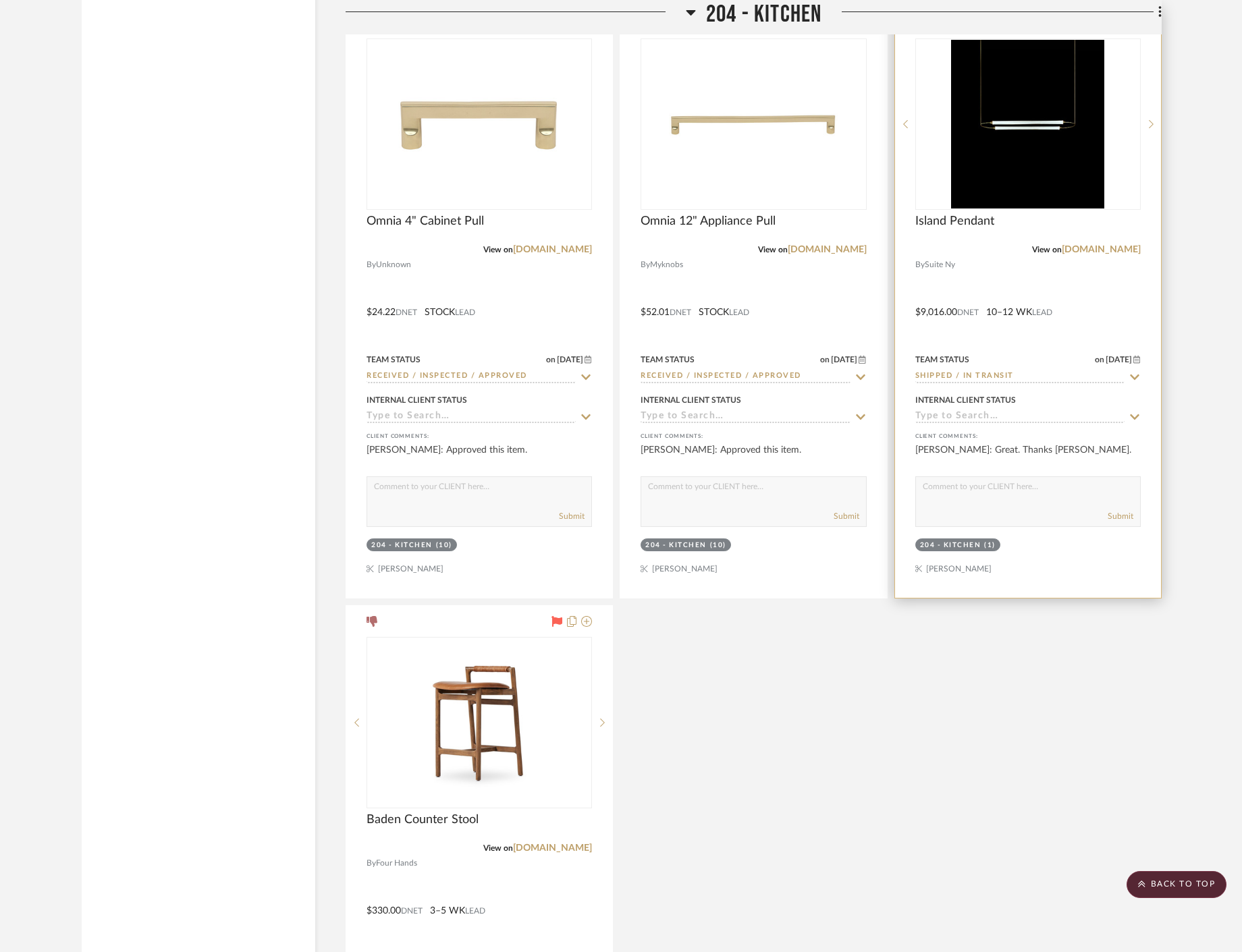
click at [1078, 296] on div at bounding box center [1027, 302] width 266 height 590
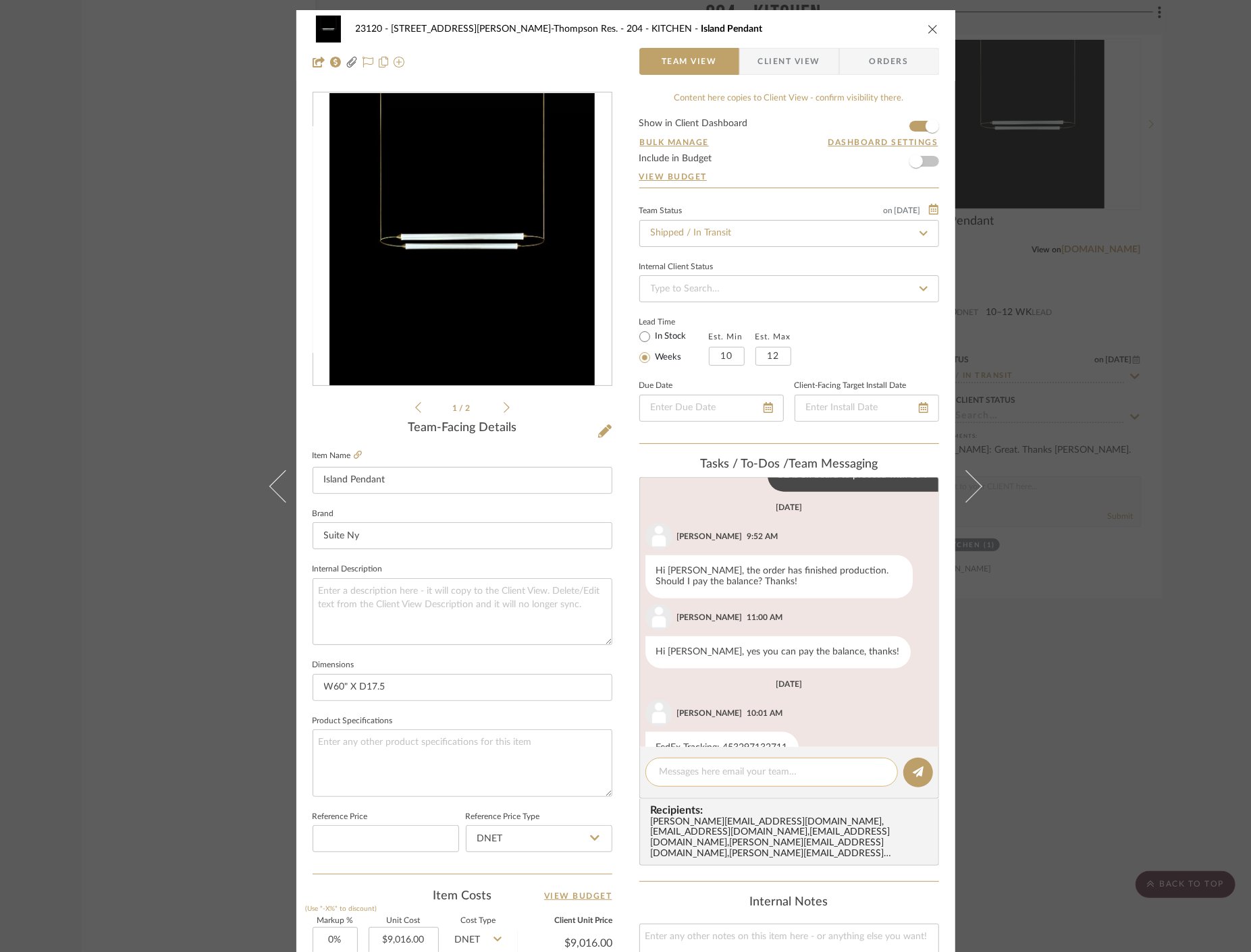
scroll to position [1244, 0]
click at [686, 773] on textarea at bounding box center [772, 772] width 224 height 14
paste textarea "Delivered to site on [DATE]"
type textarea "Delivered to site on [DATE]"
click at [901, 761] on editor-of-message "Delivered to site on [DATE]" at bounding box center [789, 772] width 300 height 52
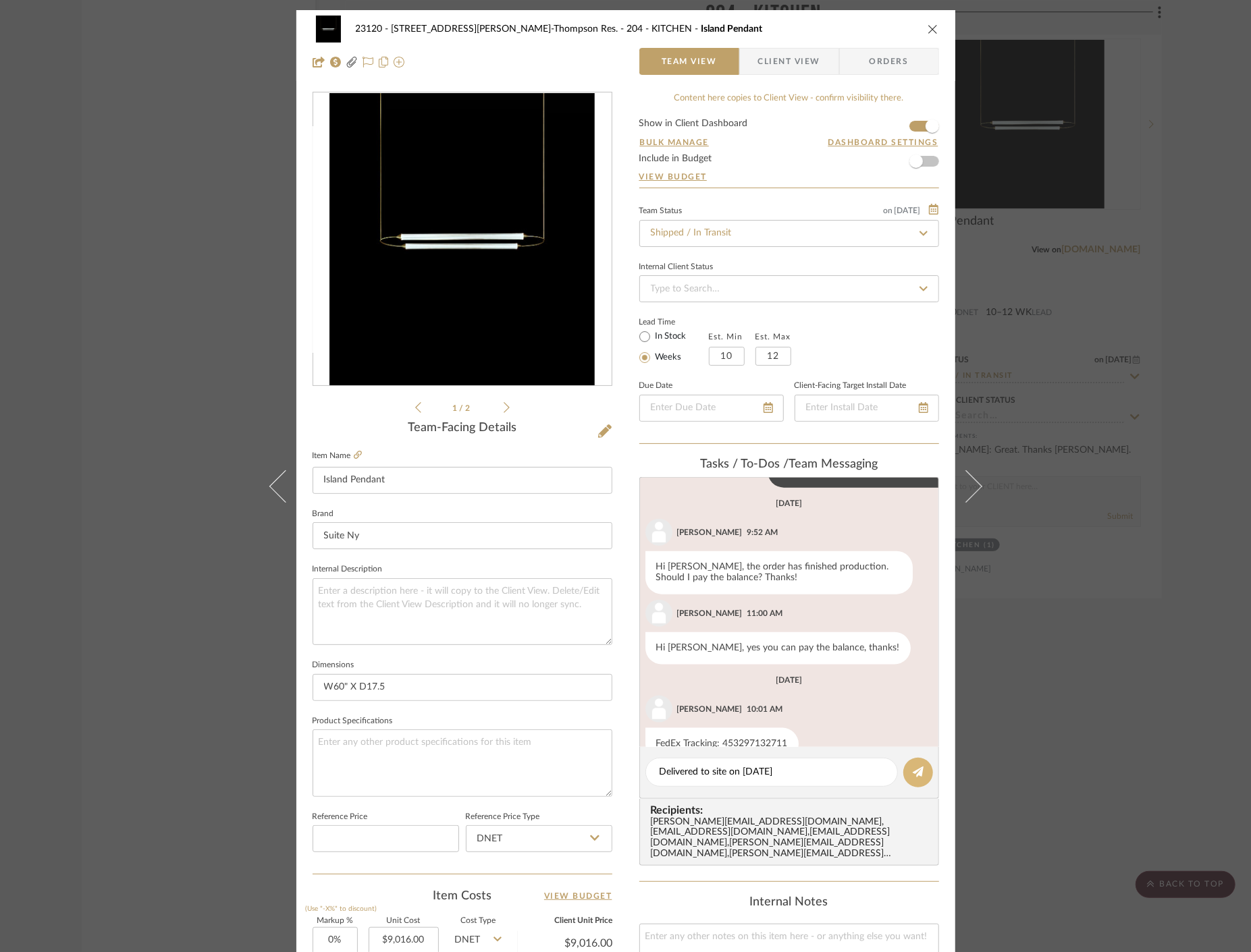
click at [914, 776] on icon at bounding box center [918, 771] width 10 height 10
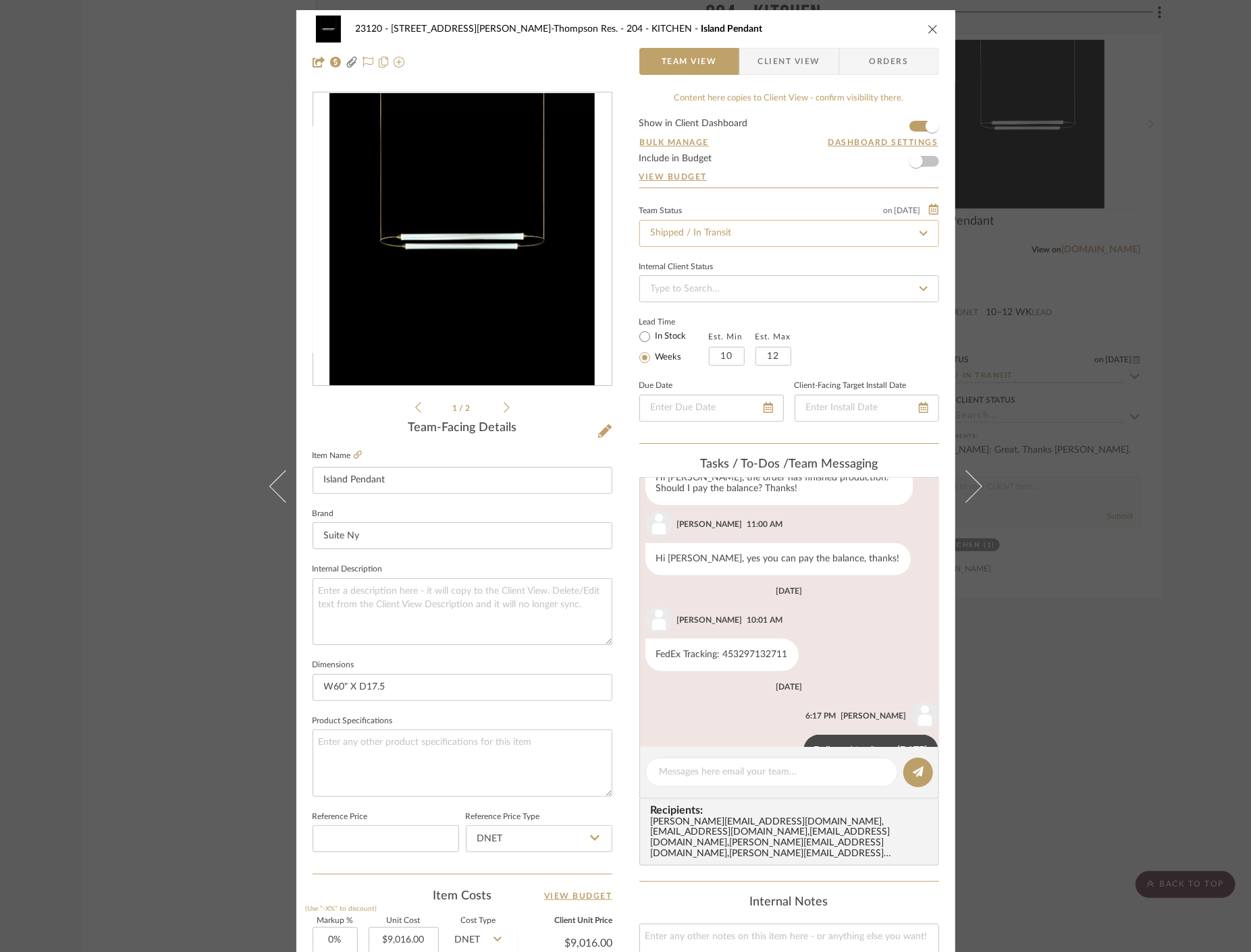
scroll to position [1340, 0]
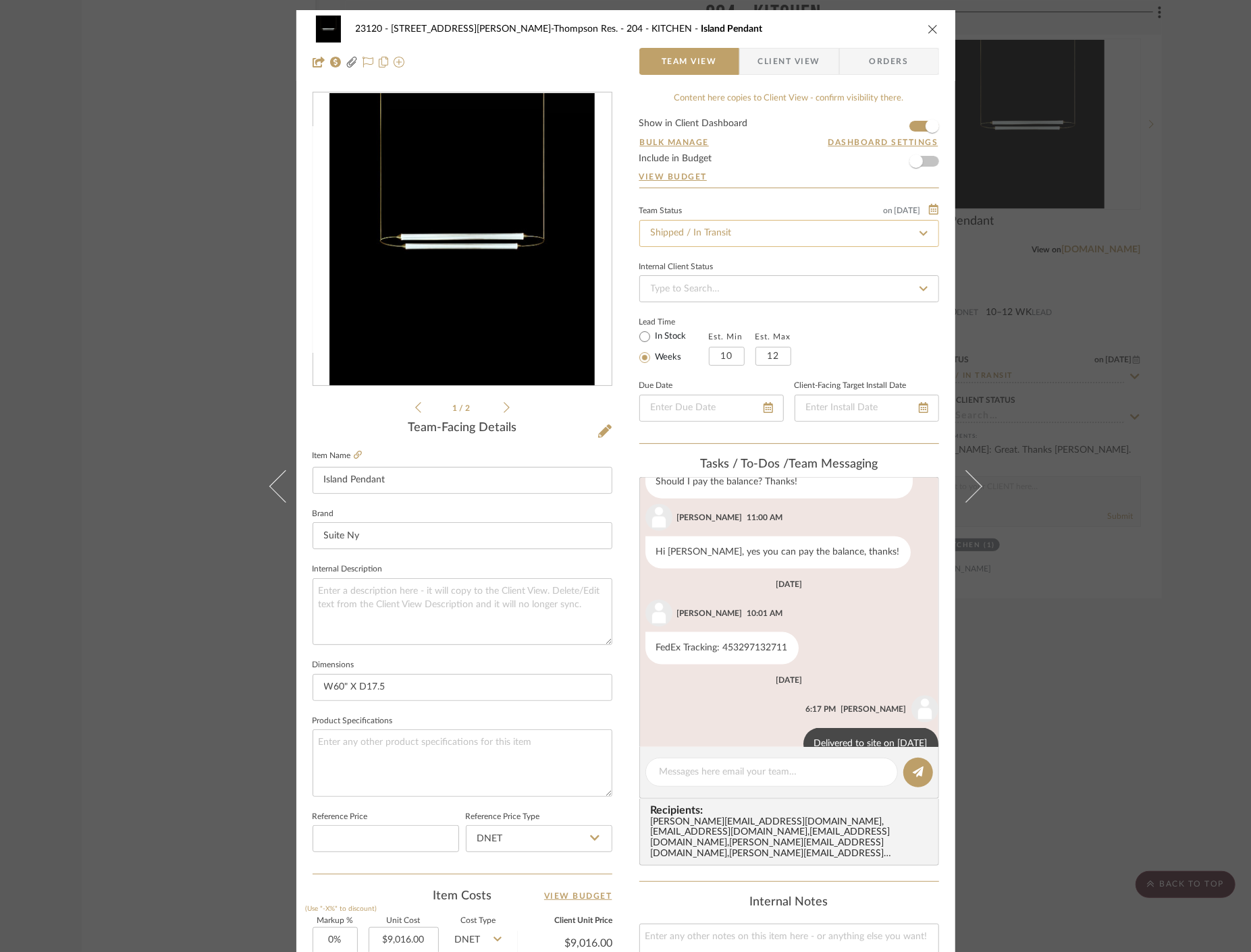
click at [733, 237] on input "Shipped / In Transit" at bounding box center [789, 234] width 300 height 27
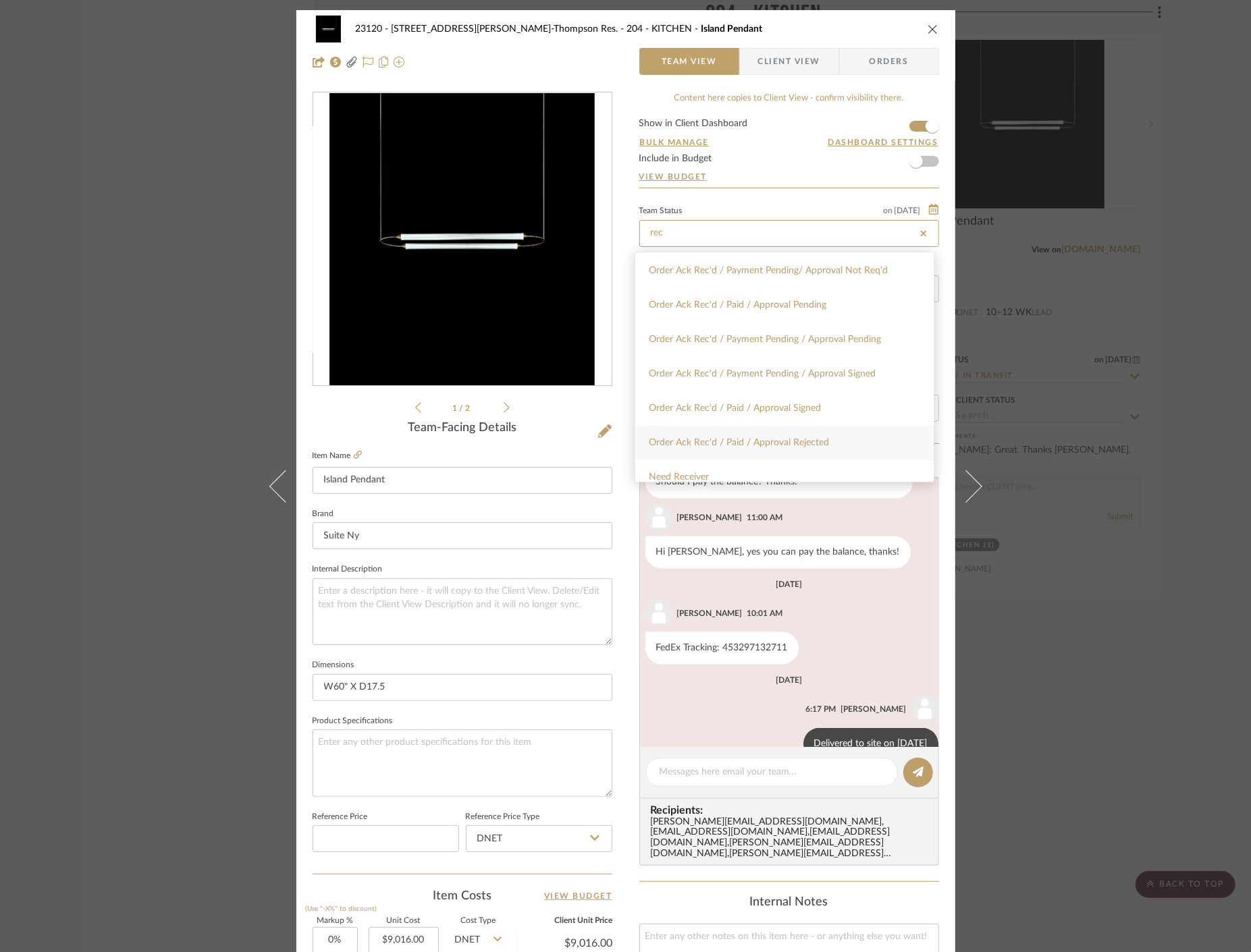
scroll to position [225, 0]
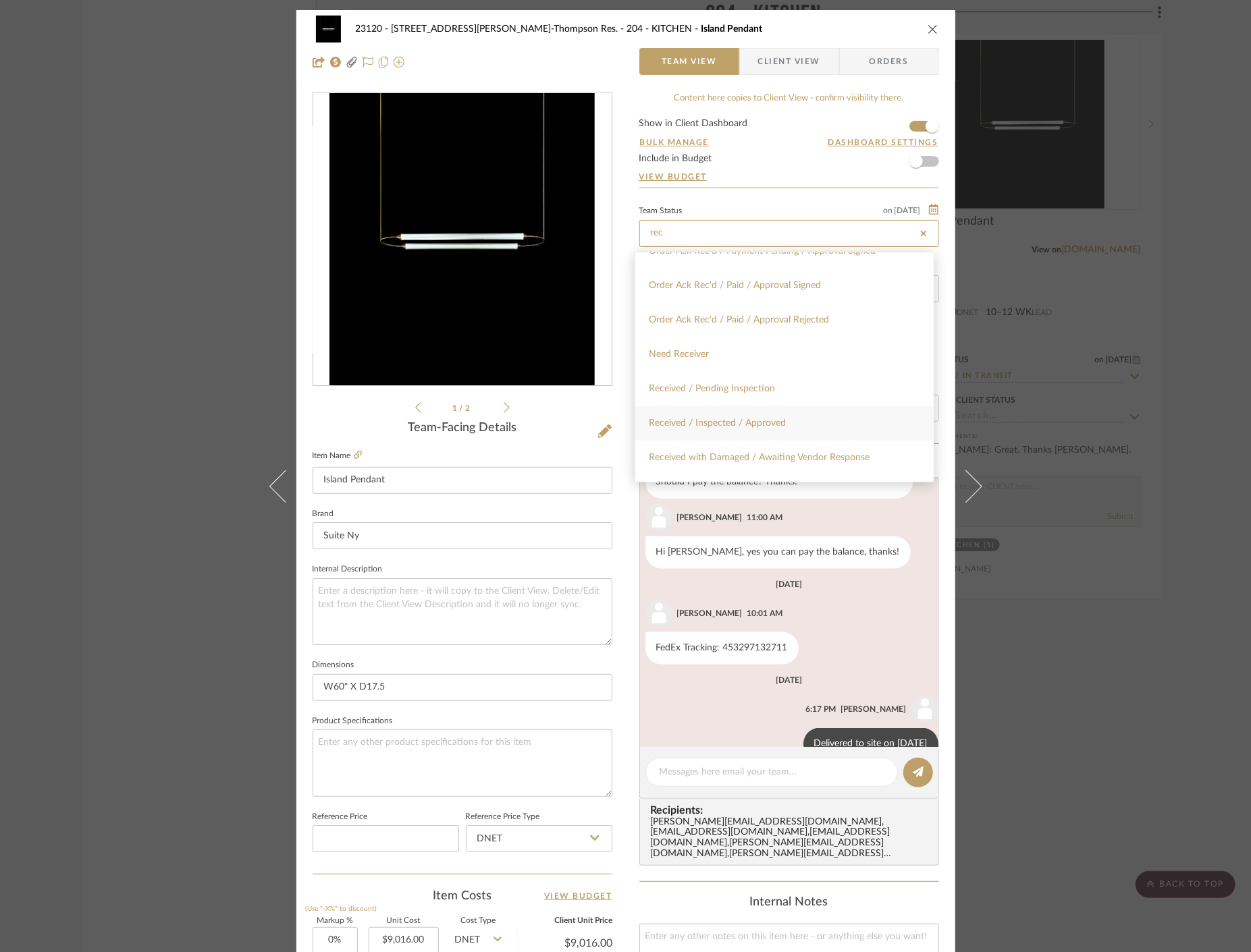
type input "rec"
click at [801, 420] on div "Received / Inspected / Approved" at bounding box center [784, 423] width 299 height 35
type input "[DATE]"
type input "Received / Inspected / Approved"
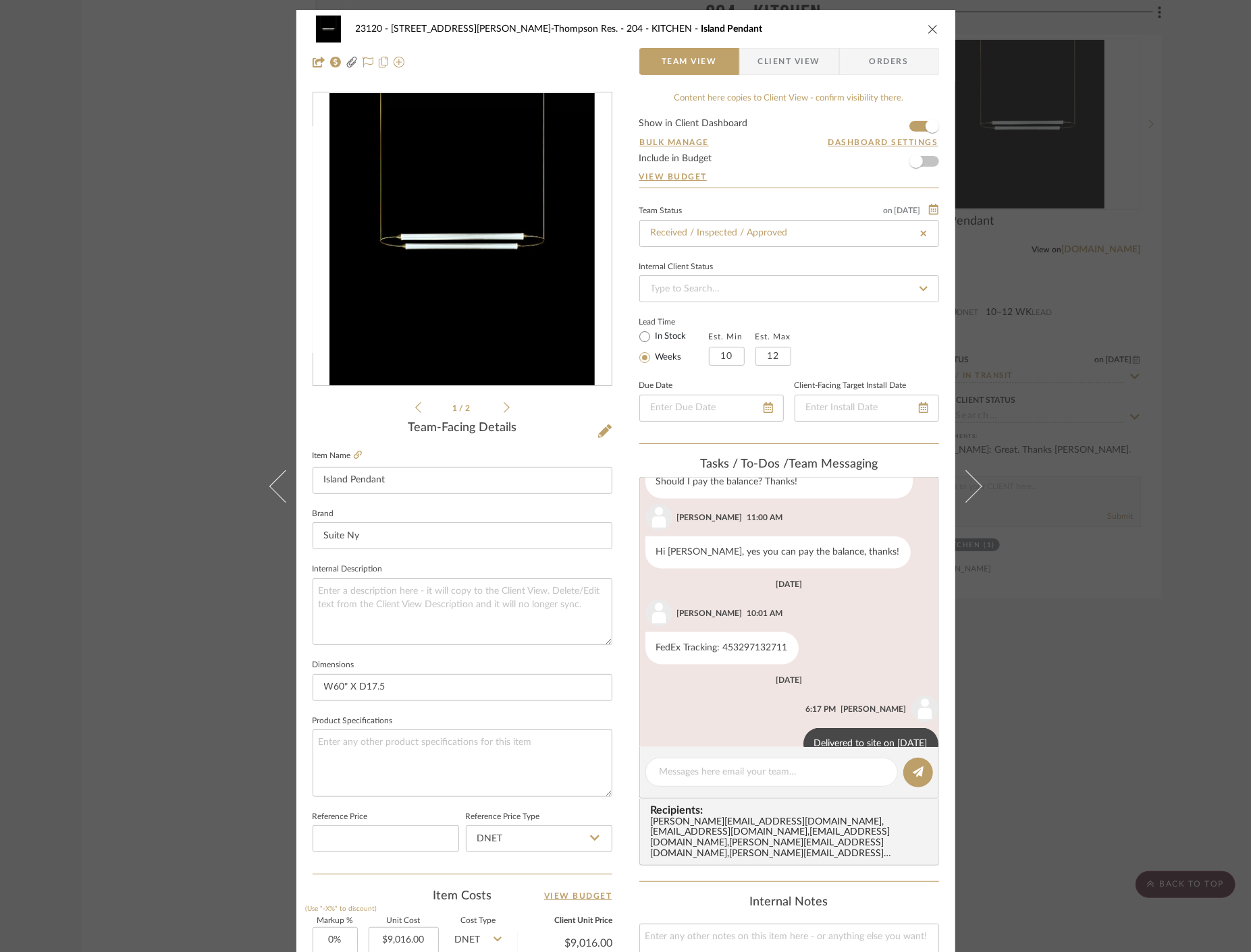
click at [103, 233] on div "23120 - 239 Dean St, Unwin-Thompson Res. 204 - KITCHEN Island Pendant Team View…" at bounding box center [626, 476] width 1251 height 952
type input "[DATE]"
type input "Received / Inspected / Approved"
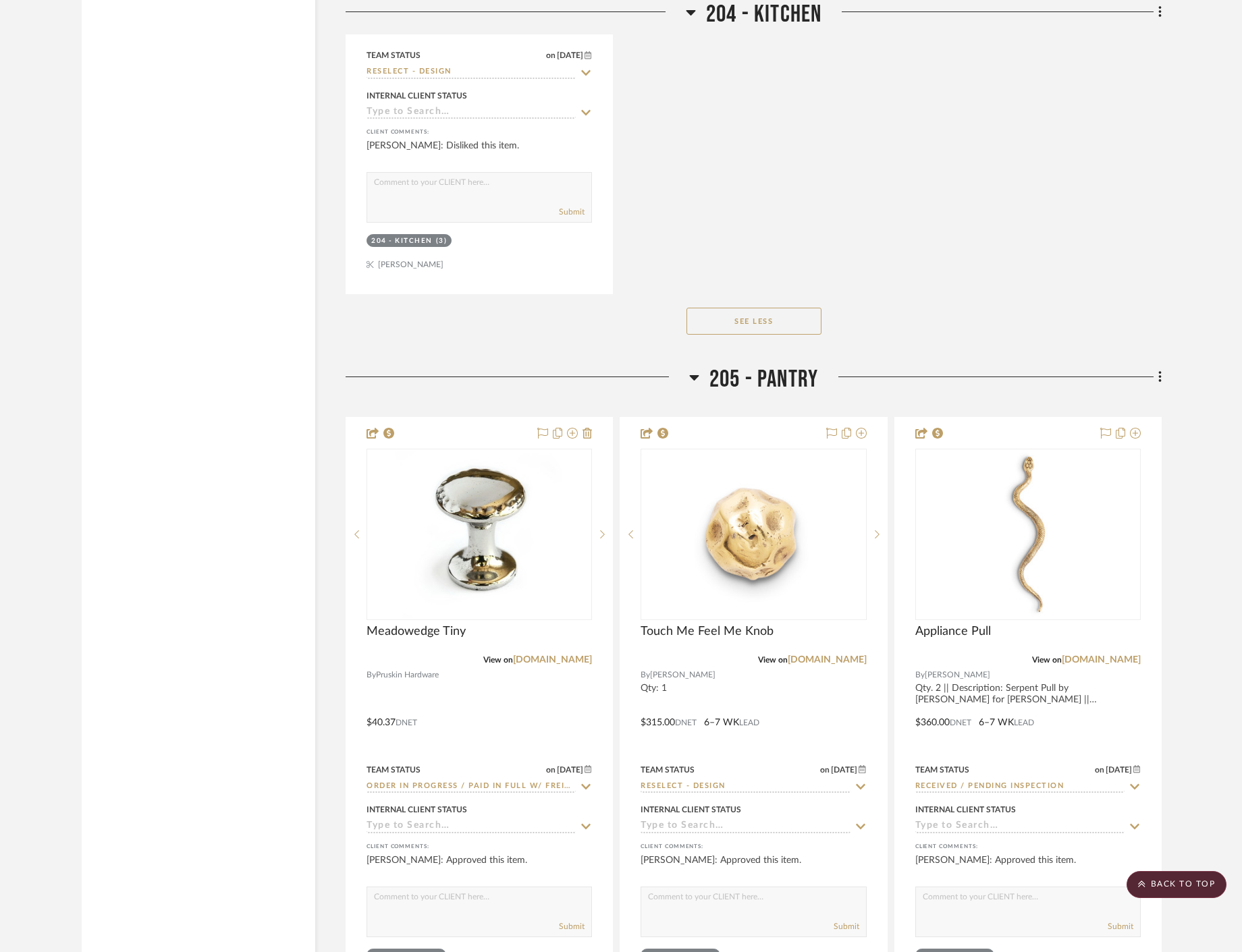
scroll to position [25283, 0]
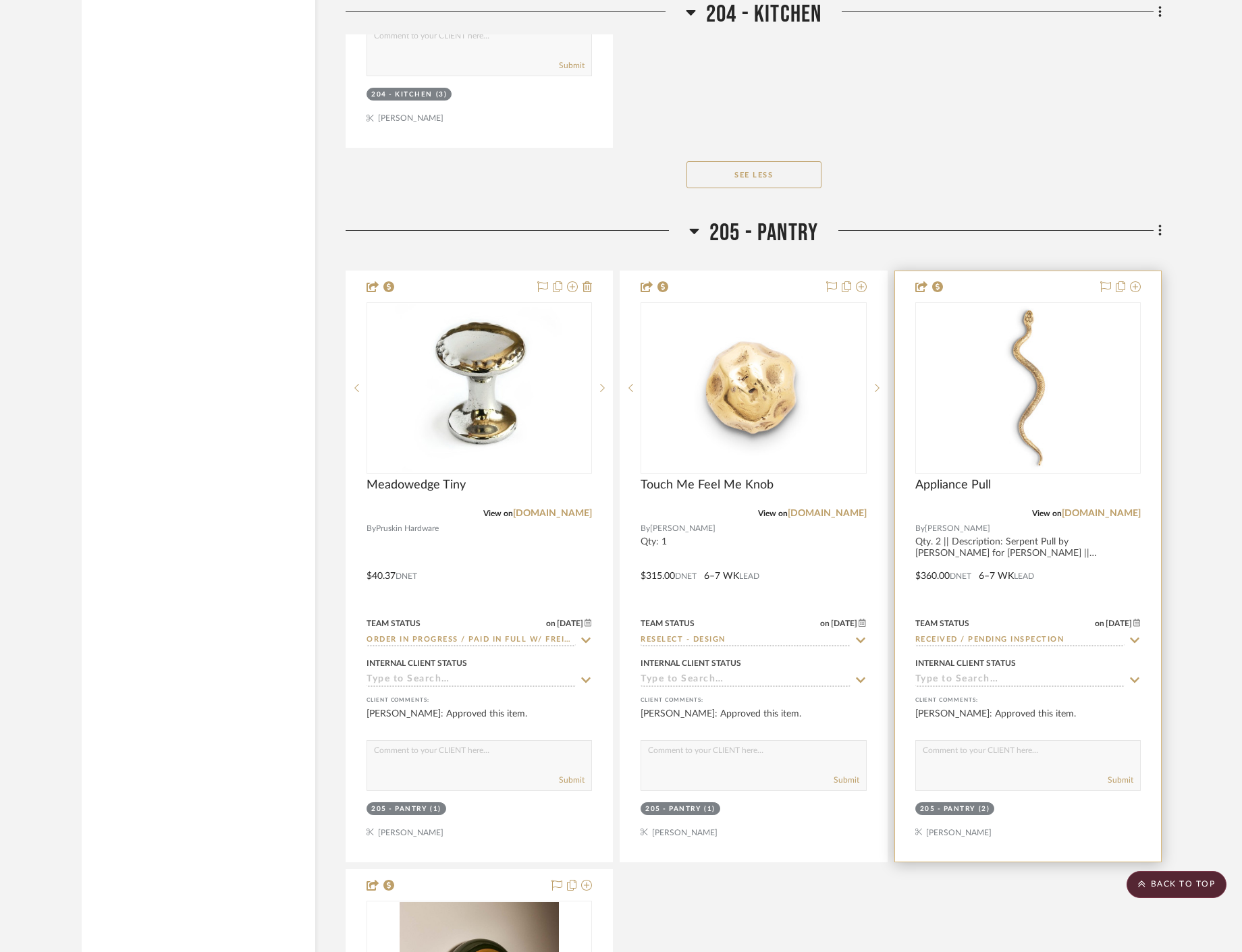
click at [1094, 584] on div at bounding box center [1027, 566] width 266 height 590
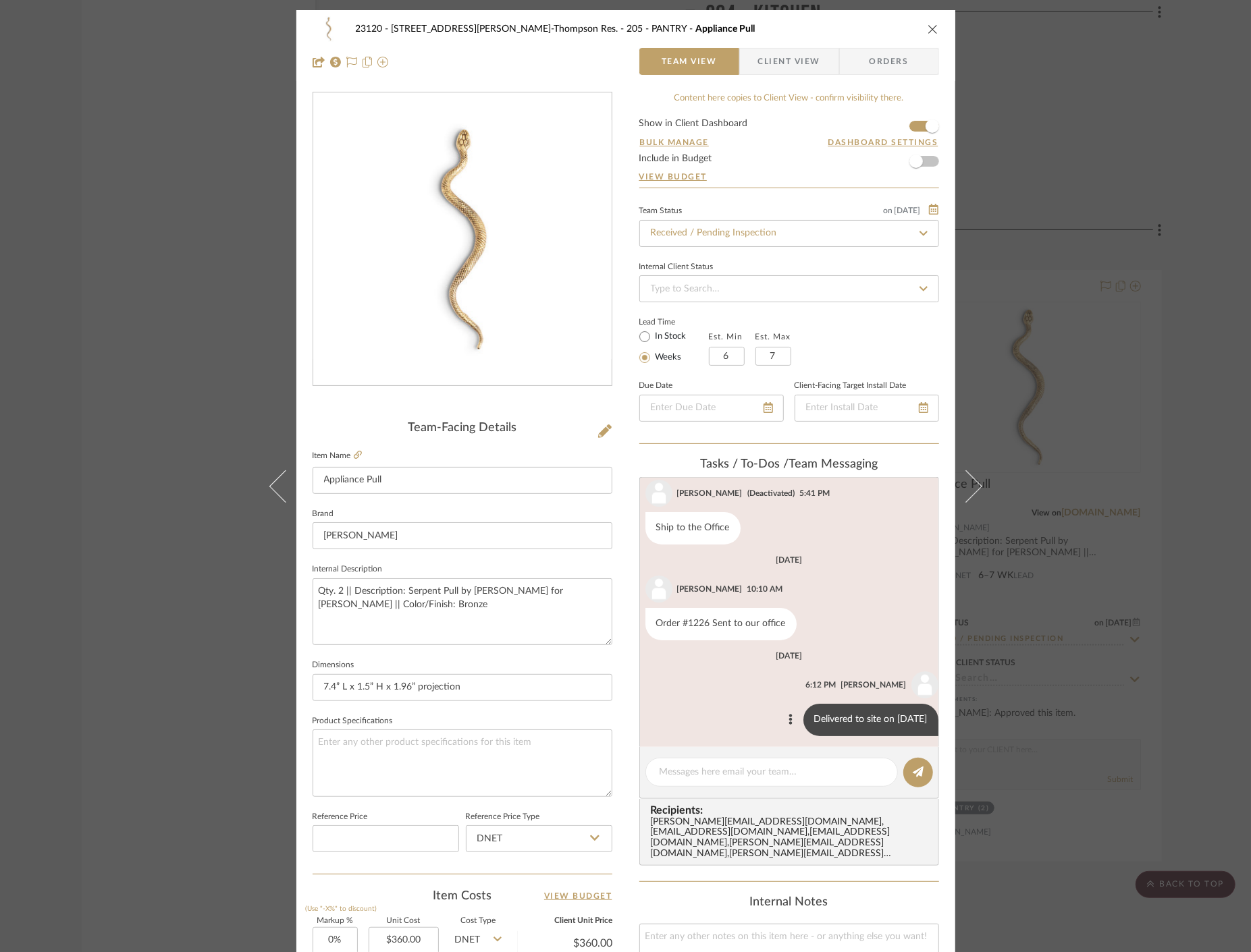
scroll to position [131, 0]
click at [692, 779] on textarea at bounding box center [772, 772] width 224 height 14
paste textarea "Delivered to site on [DATE]"
type textarea "Delivered to site on [DATE]"
click at [134, 439] on div "23120 - [STREET_ADDRESS][PERSON_NAME]-Thompson Res. 205 - PANTRY Appliance Pull…" at bounding box center [626, 476] width 1251 height 952
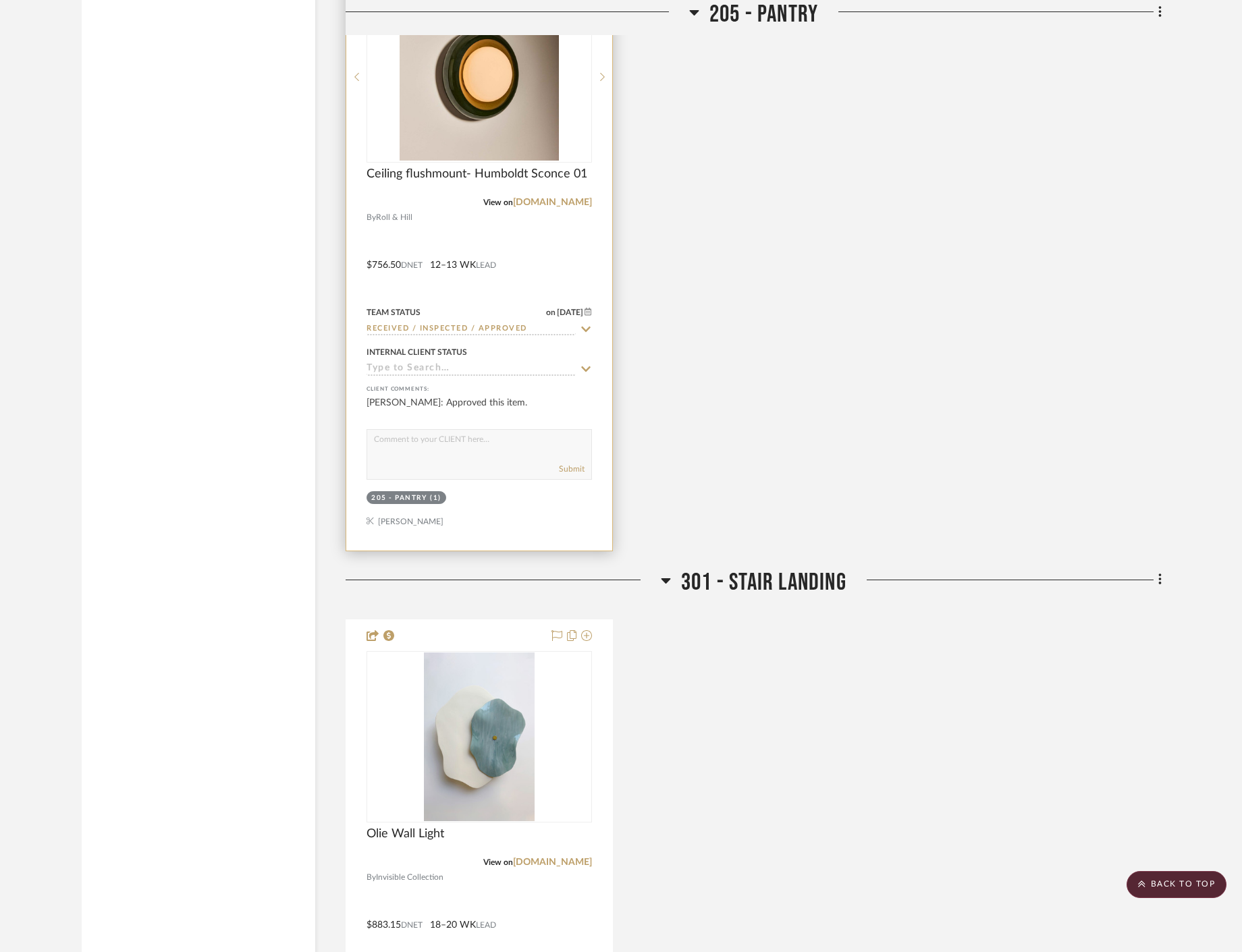
scroll to position [26034, 0]
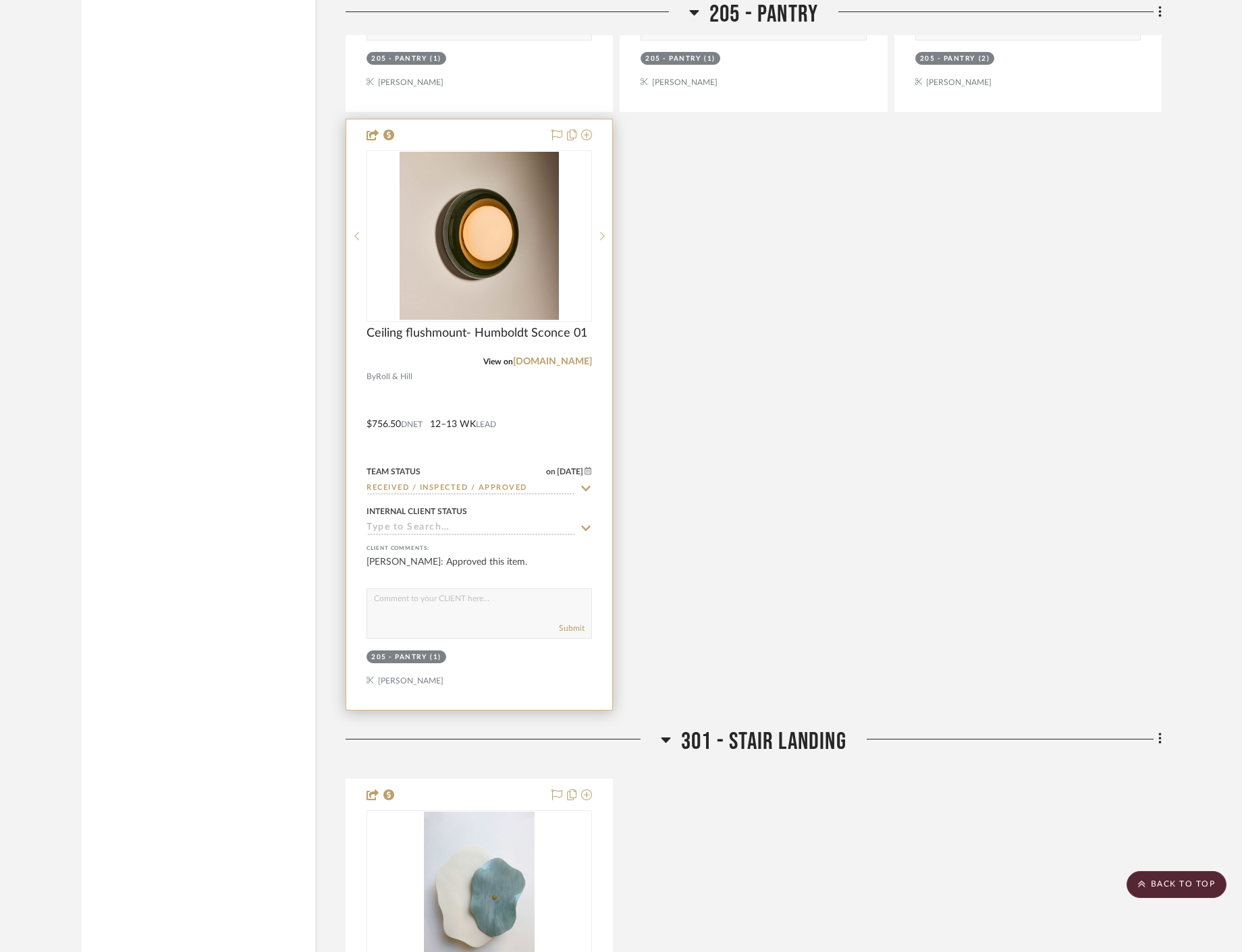
click at [573, 414] on div at bounding box center [479, 414] width 266 height 590
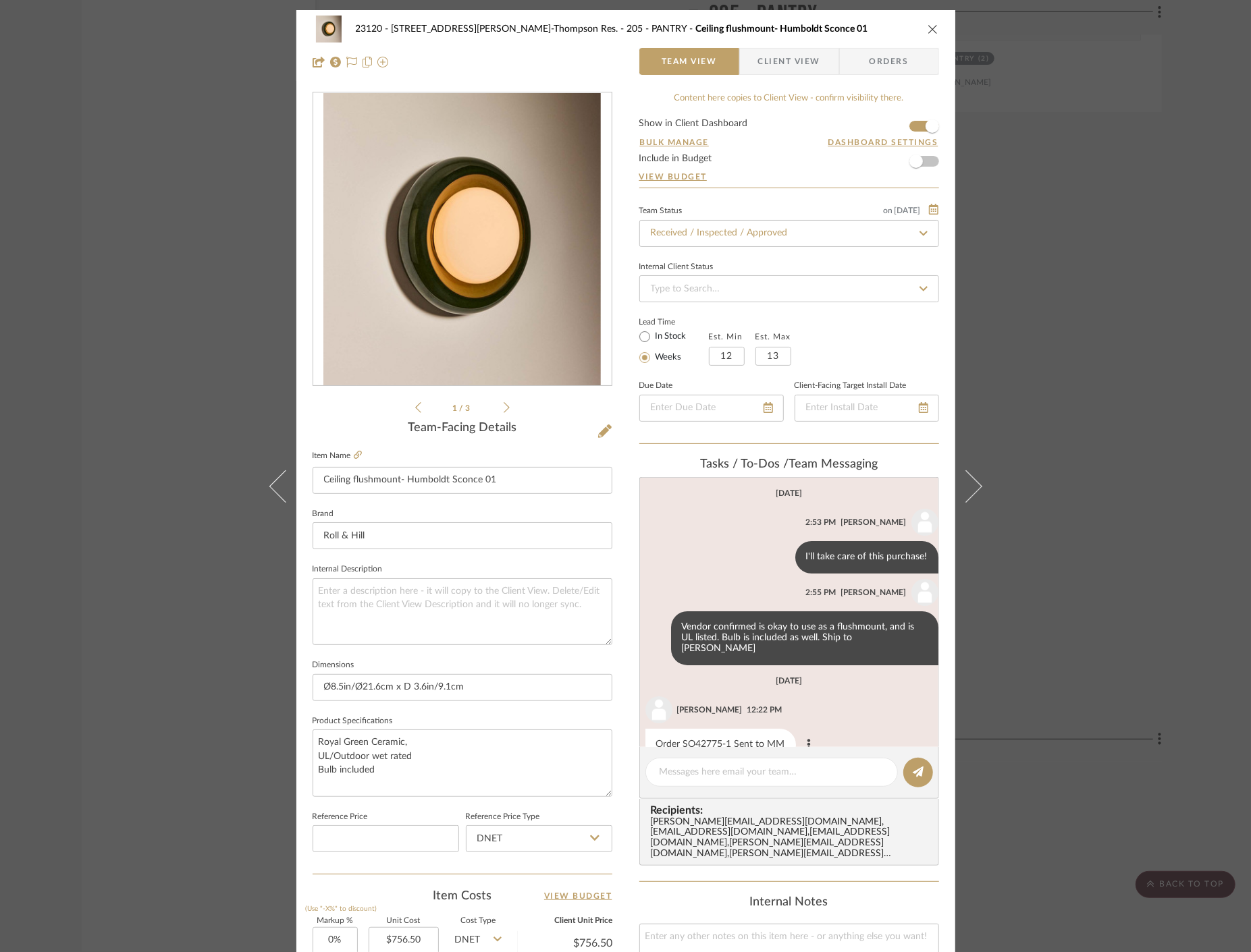
scroll to position [19, 0]
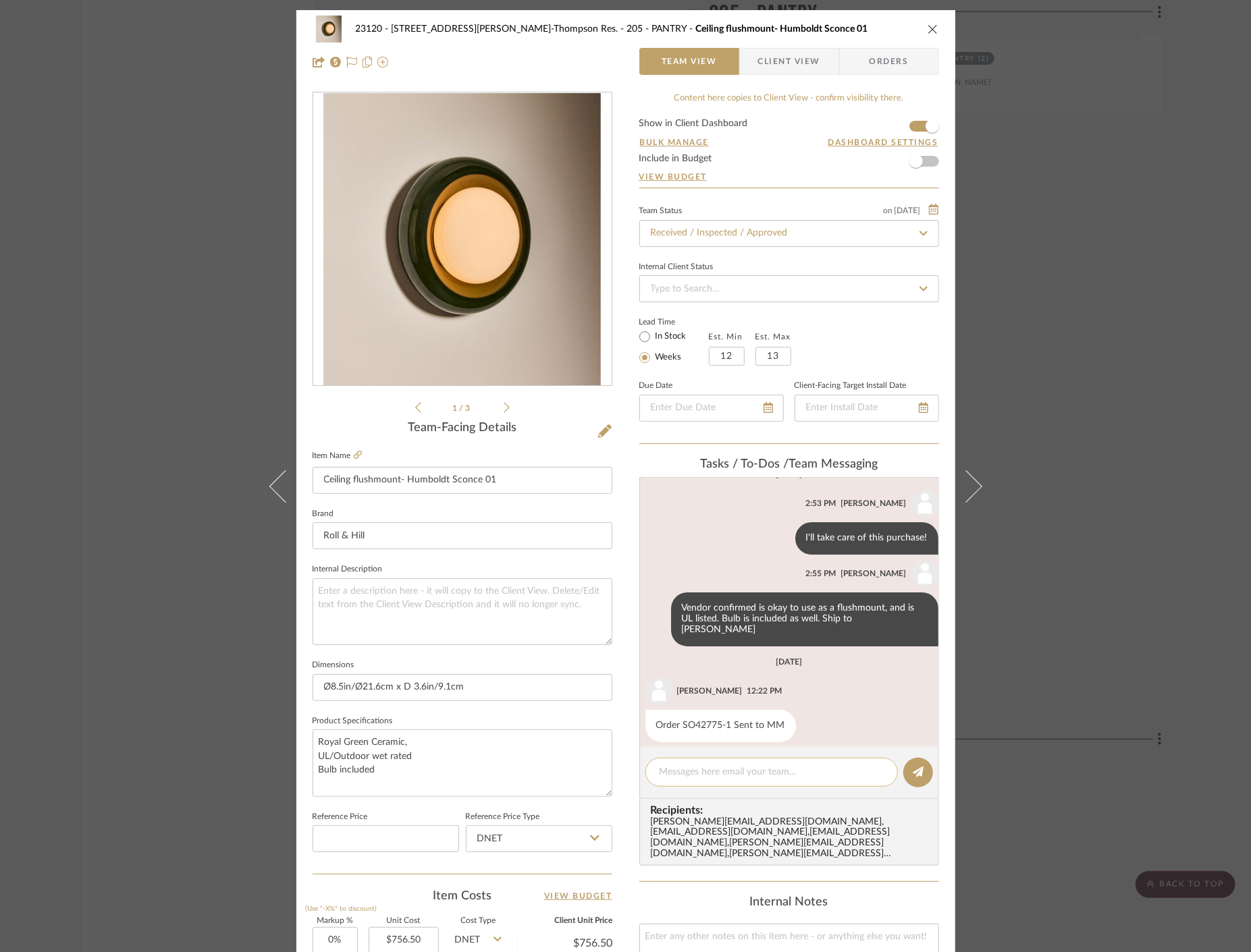
click at [711, 770] on textarea at bounding box center [772, 772] width 224 height 14
paste textarea "Delivered to site on [DATE]"
type textarea "Delivered to site on [DATE]"
click at [903, 773] on button at bounding box center [918, 773] width 30 height 30
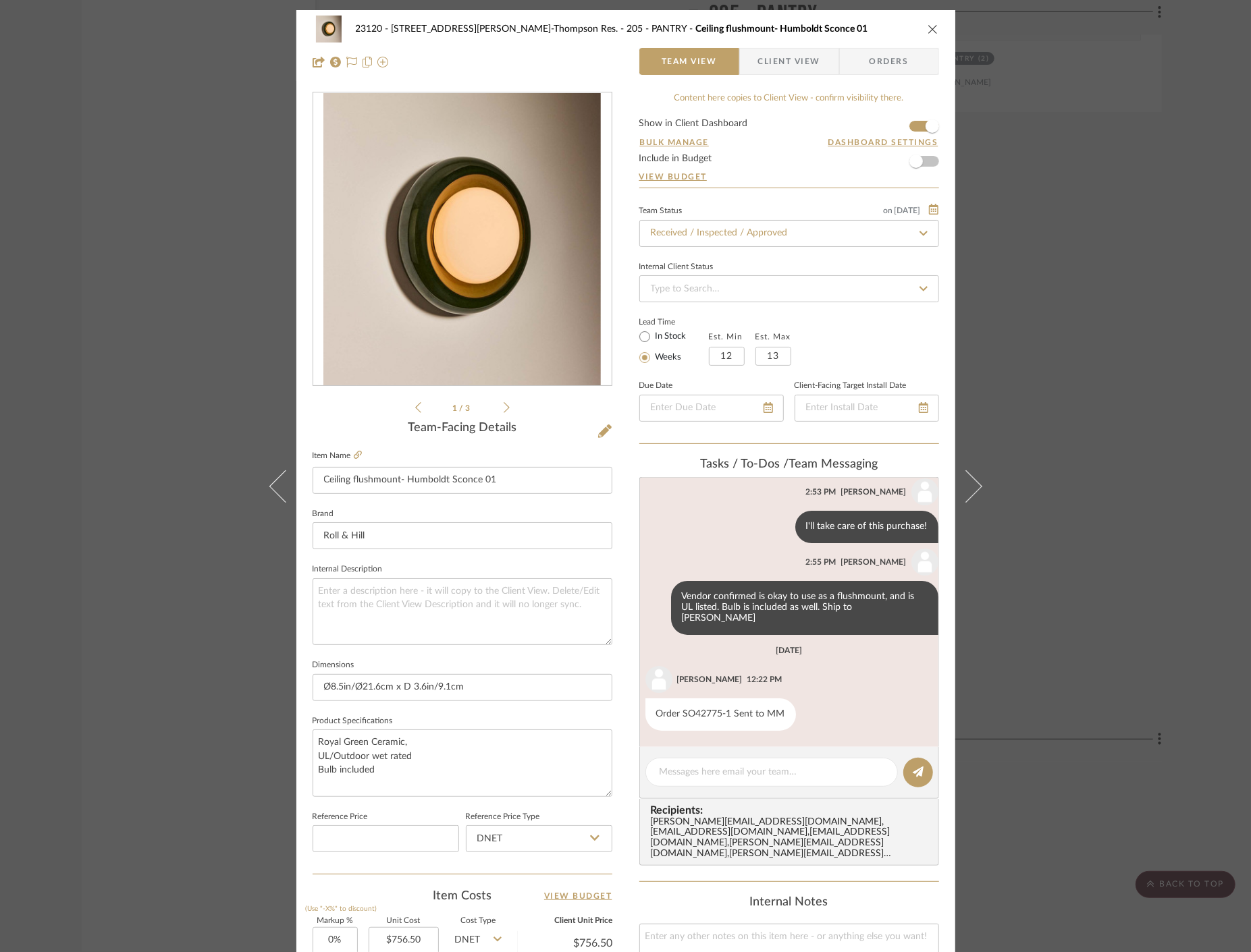
click at [106, 250] on div "23120 - 239 Dean St, Unwin-Thompson Res. 205 - PANTRY Ceiling flushmount- Humbo…" at bounding box center [626, 476] width 1251 height 952
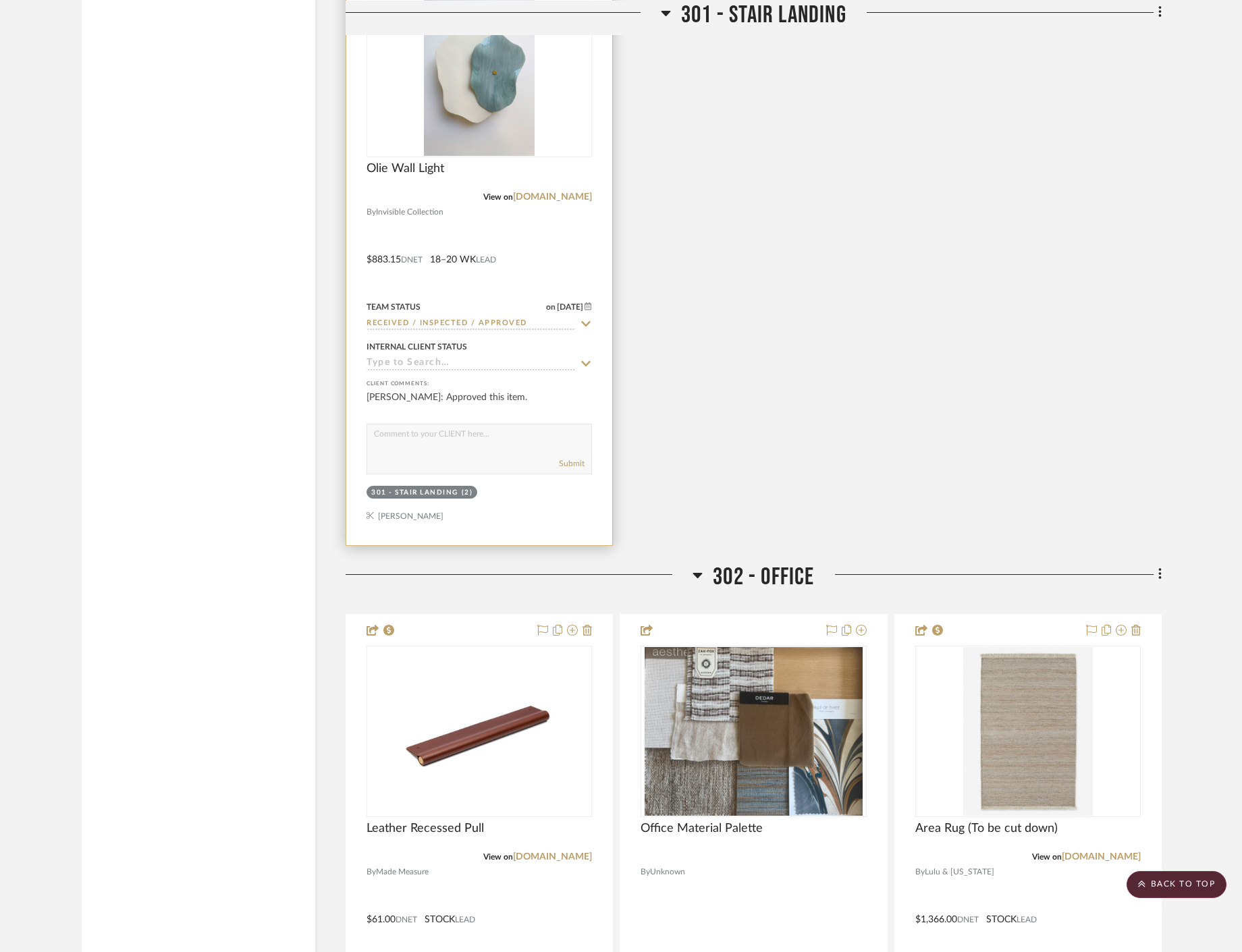
click at [577, 238] on div at bounding box center [479, 250] width 266 height 590
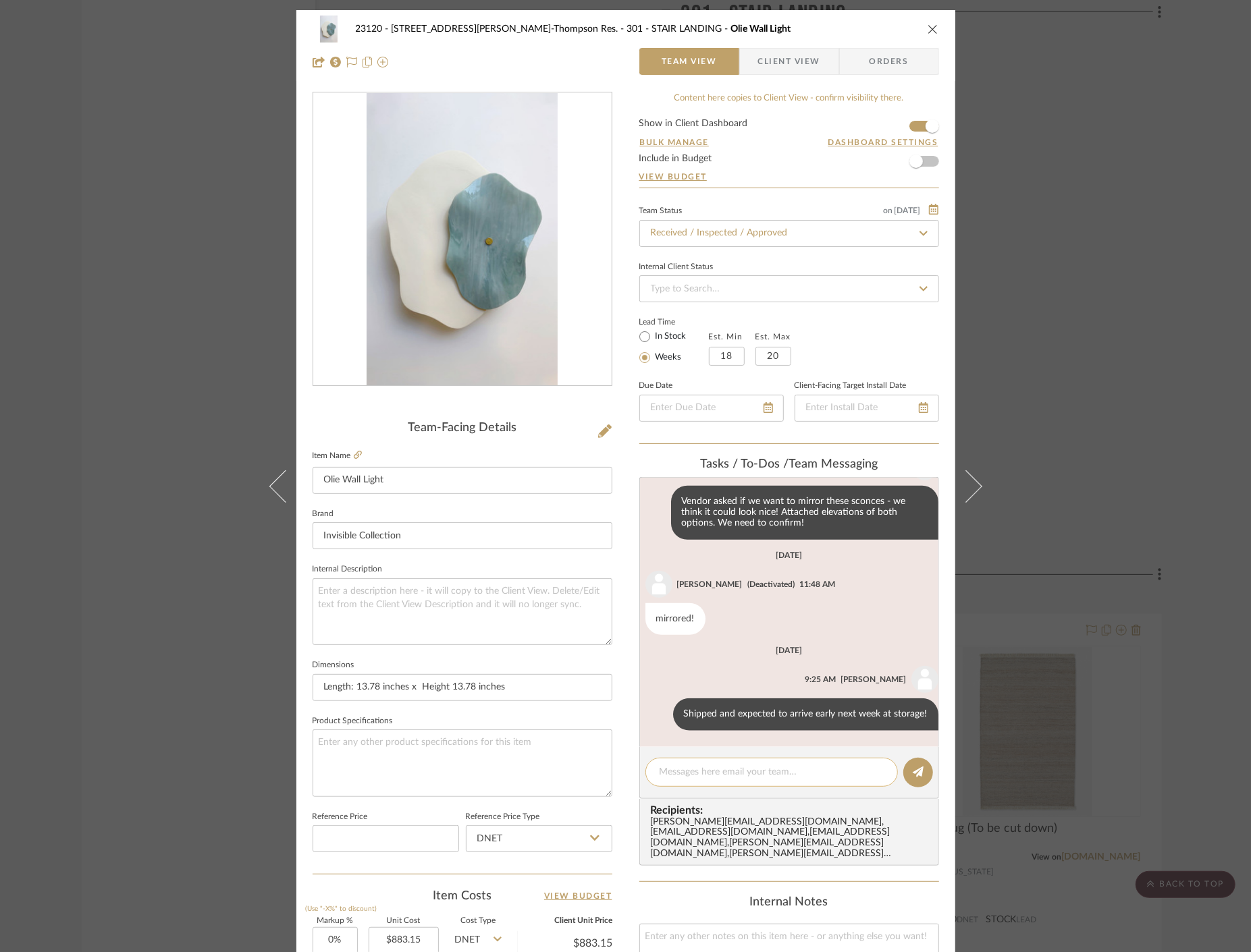
click at [702, 772] on textarea at bounding box center [772, 772] width 224 height 14
paste textarea "Delivered to site on [DATE]"
type textarea "Delivered to site on [DATE]"
click at [908, 778] on button at bounding box center [918, 773] width 30 height 30
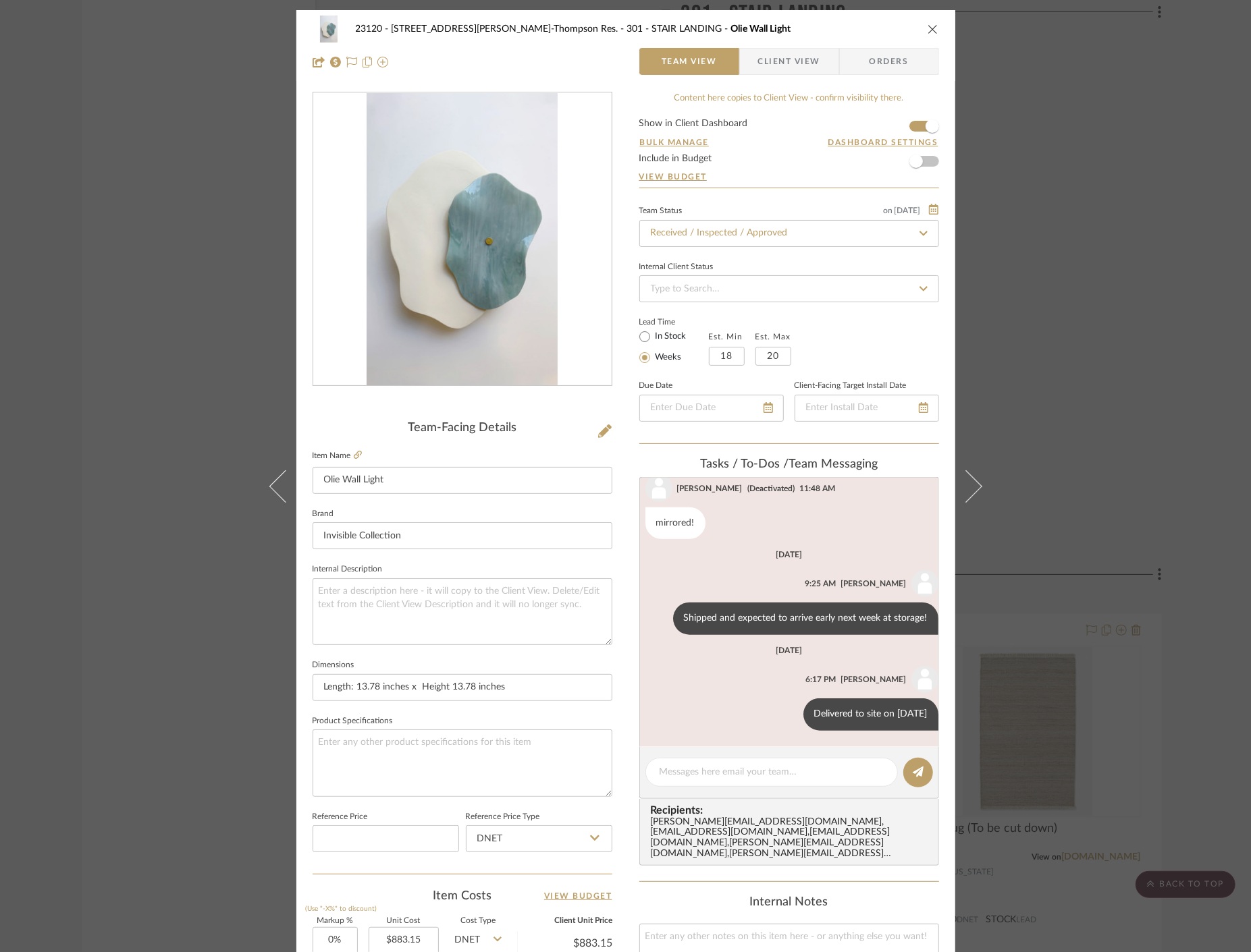
click at [111, 214] on div "23120 - 239 Dean St, Unwin-Thompson Res. 301 - STAIR LANDING Olie Wall Light Te…" at bounding box center [626, 476] width 1251 height 952
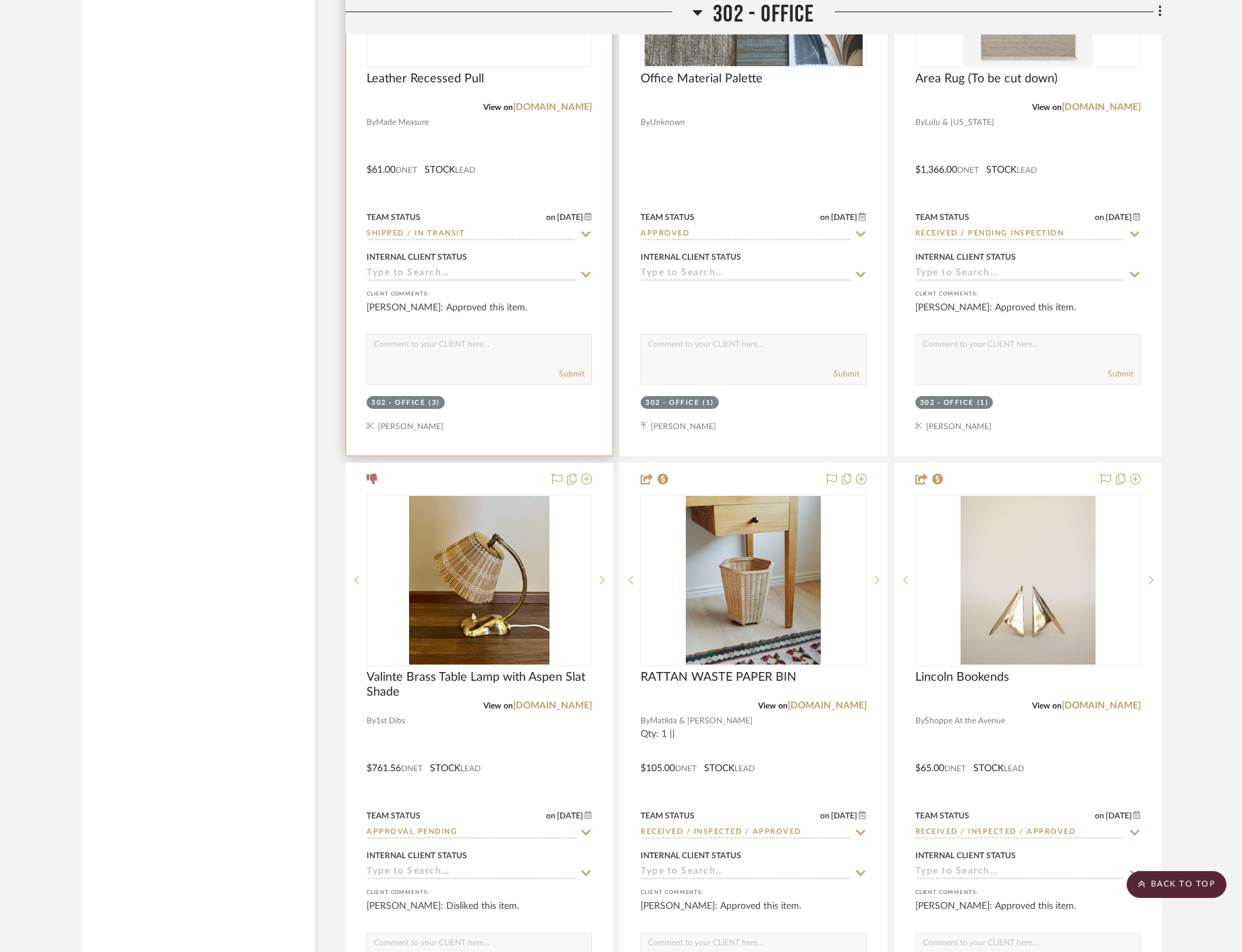
click at [573, 173] on div at bounding box center [479, 160] width 266 height 590
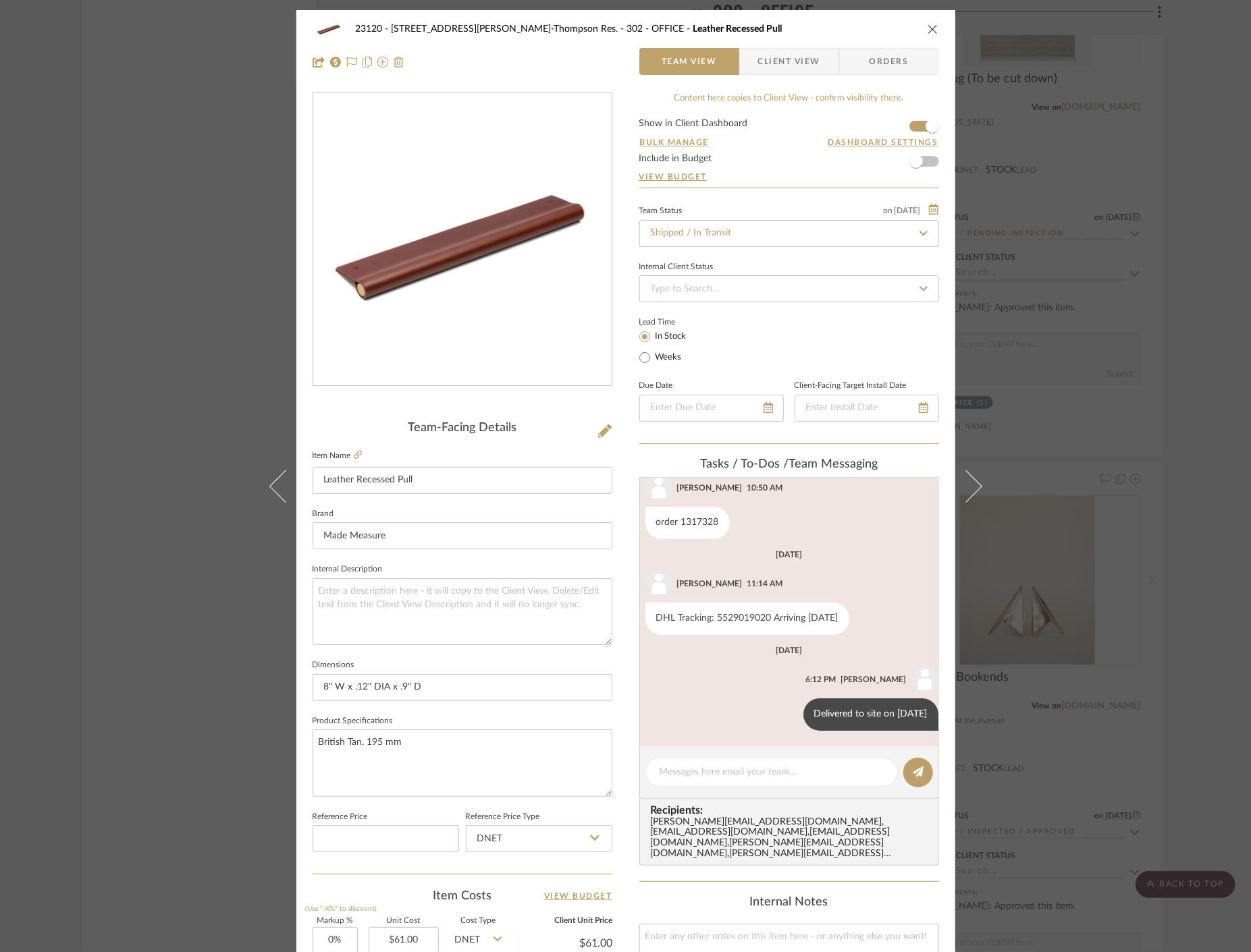
click at [72, 351] on div "23120 - 239 Dean St, Unwin-Thompson Res. 302 - OFFICE Leather Recessed Pull Tea…" at bounding box center [626, 476] width 1251 height 952
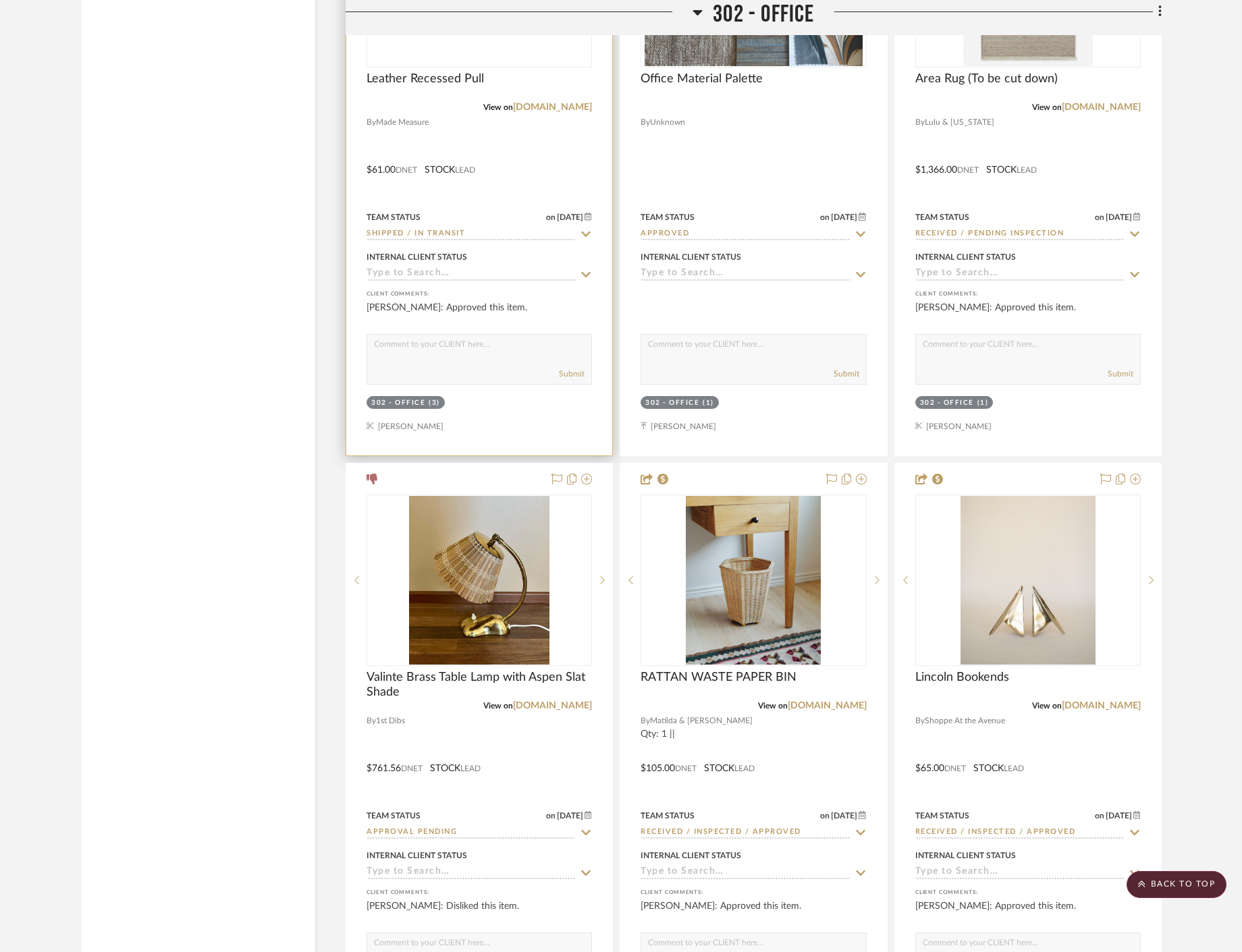
click at [535, 202] on div at bounding box center [479, 160] width 266 height 590
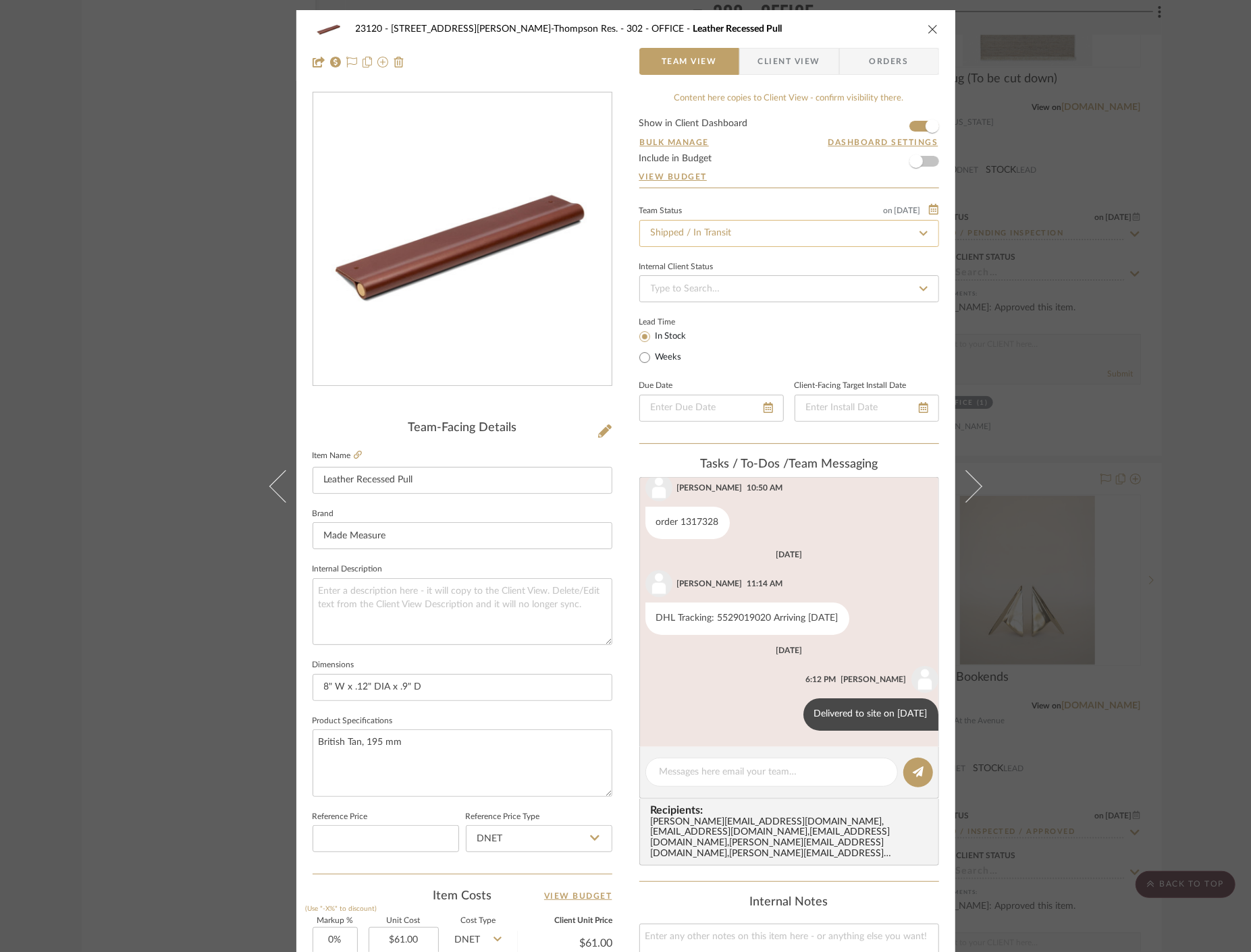
click at [737, 230] on input "Shipped / In Transit" at bounding box center [789, 234] width 300 height 27
type input "f"
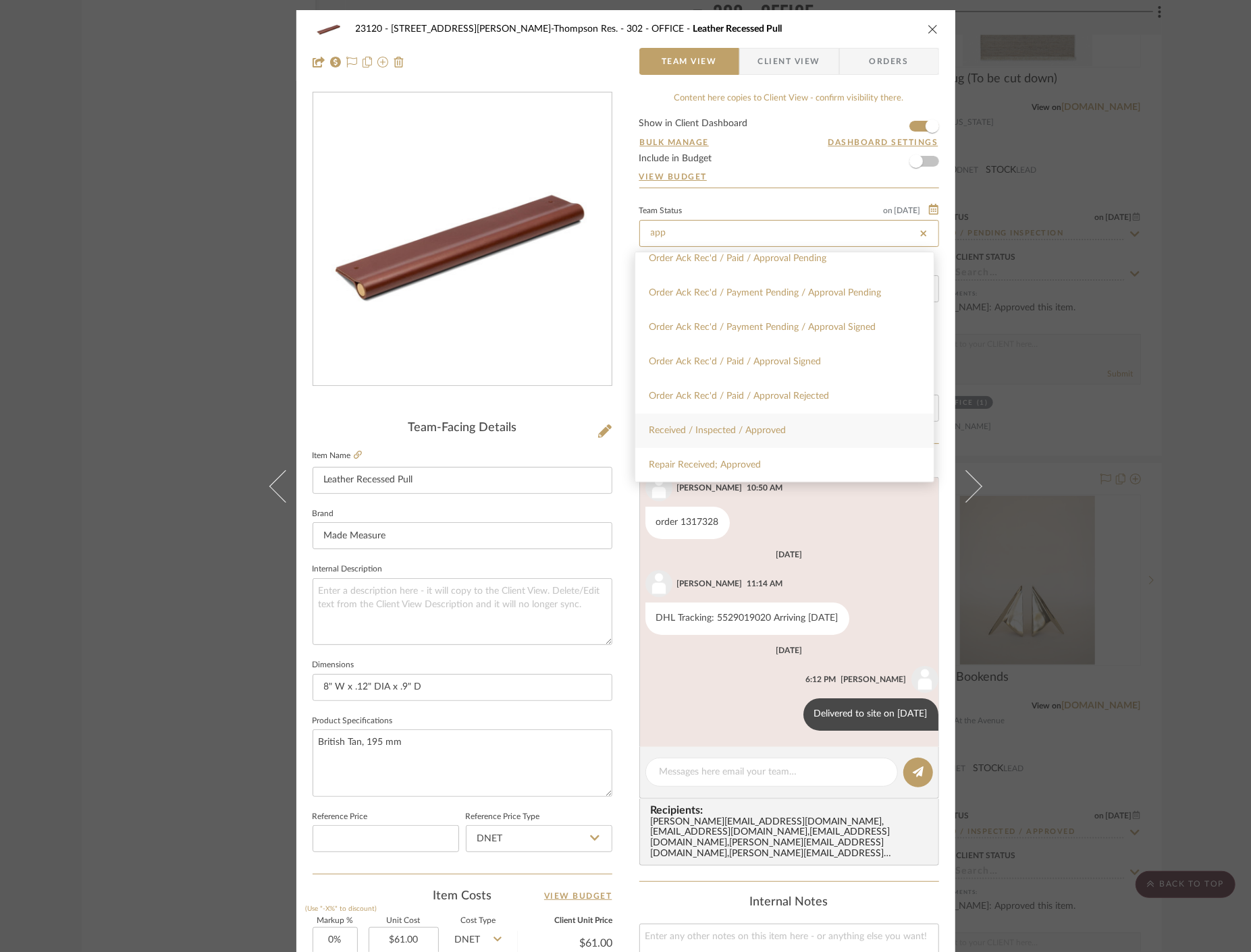
type input "app"
click at [793, 422] on div "Received / Inspected / Approved" at bounding box center [784, 430] width 299 height 35
type input "[DATE]"
type input "Received / Inspected / Approved"
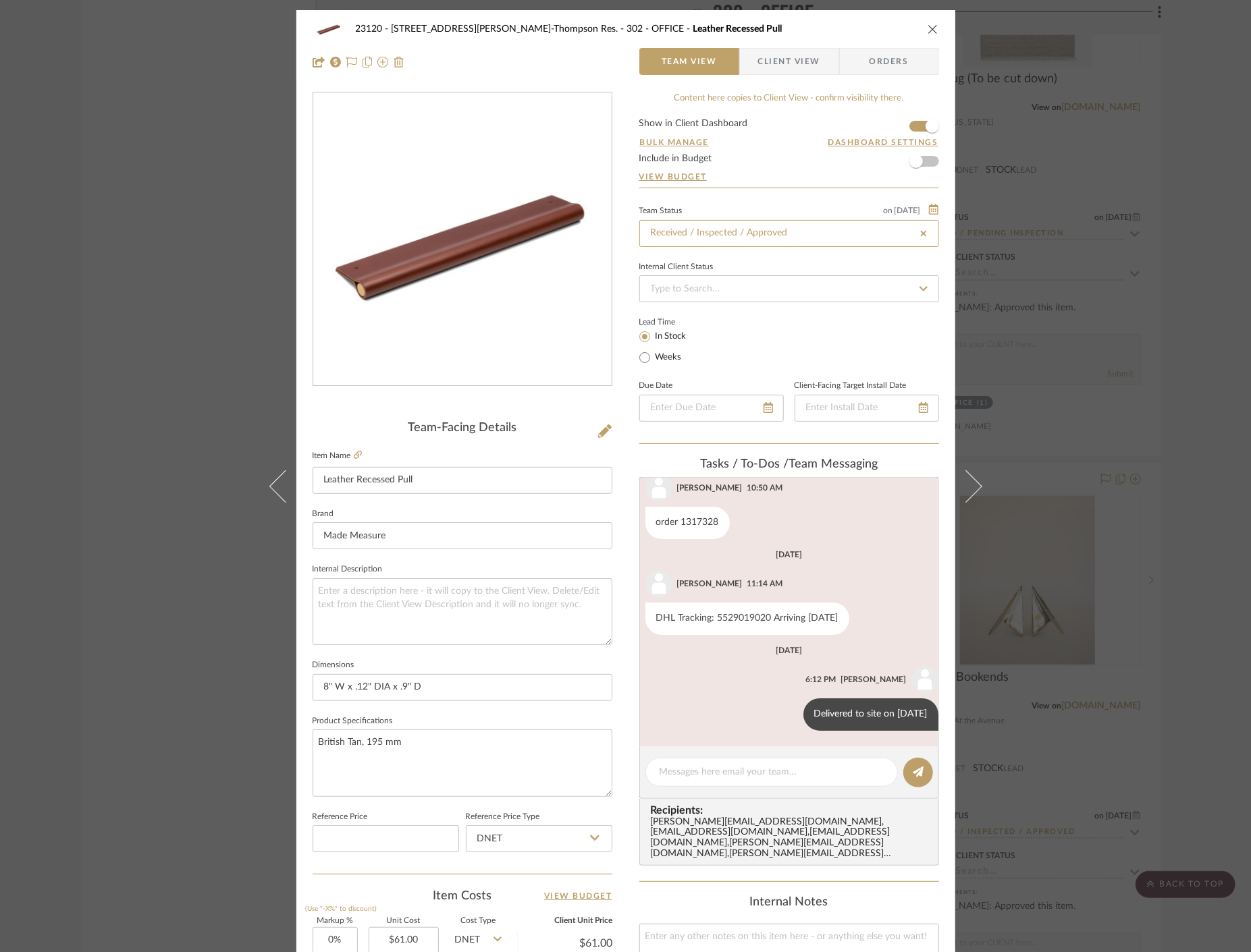
type input "[DATE]"
type input "Received / Inspected / Approved"
click at [149, 163] on div "23120 - 239 Dean St, Unwin-Thompson Res. 302 - OFFICE Leather Recessed Pull Tea…" at bounding box center [626, 476] width 1251 height 952
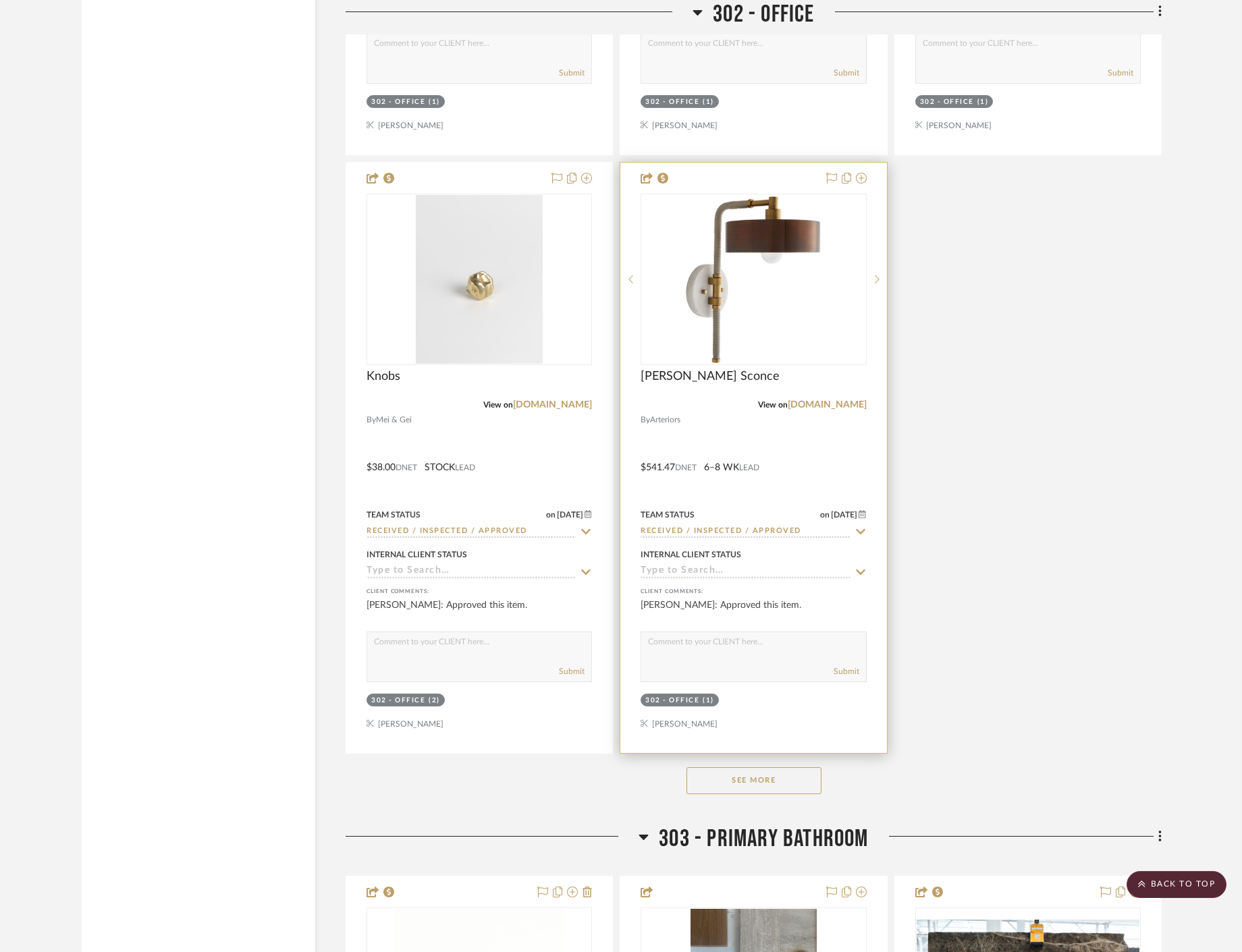
click at [806, 426] on div at bounding box center [753, 458] width 266 height 590
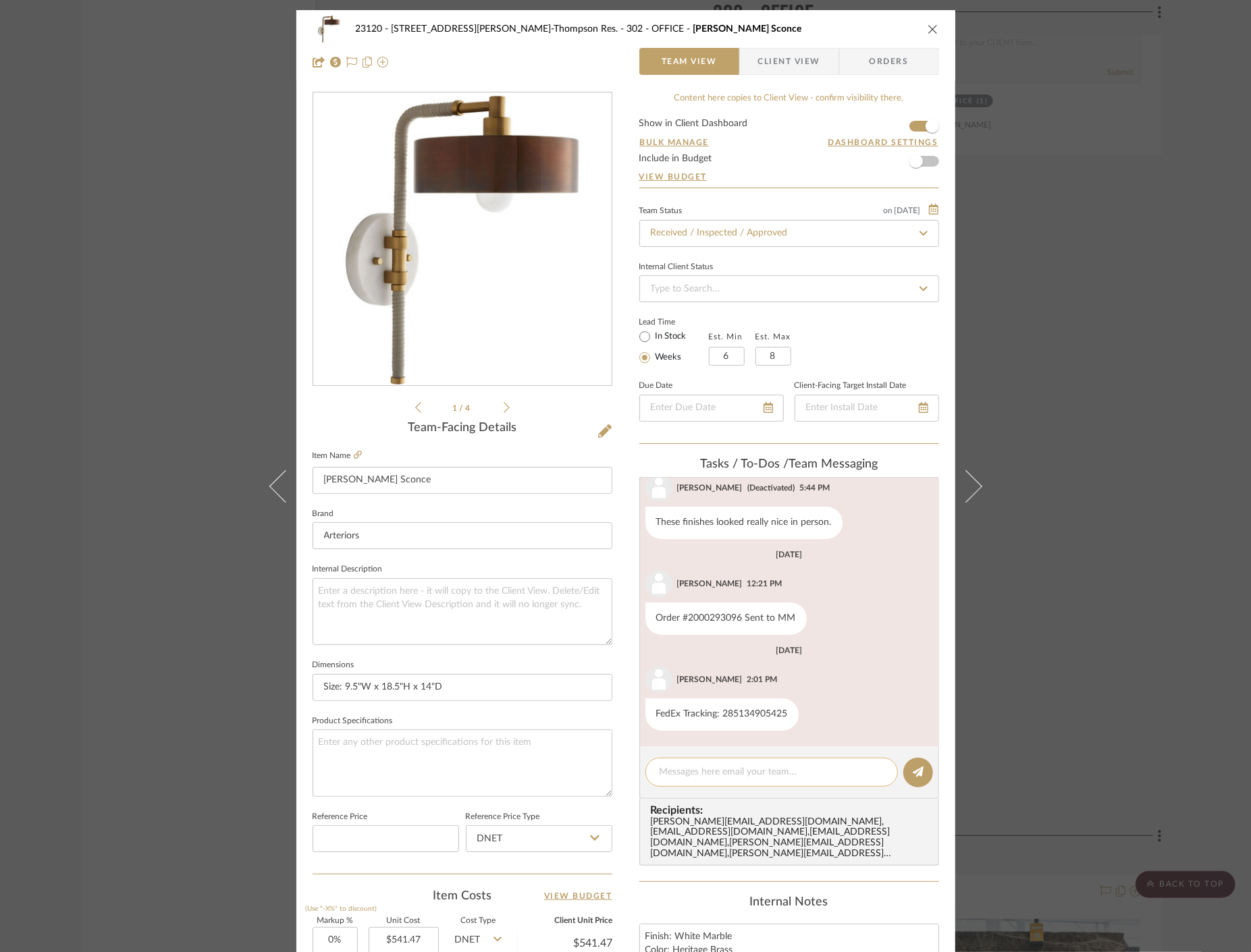
click at [732, 775] on textarea at bounding box center [772, 772] width 224 height 14
paste textarea "Delivered to site on [DATE]"
type textarea "Delivered to site on [DATE]"
click at [915, 775] on icon at bounding box center [918, 771] width 10 height 10
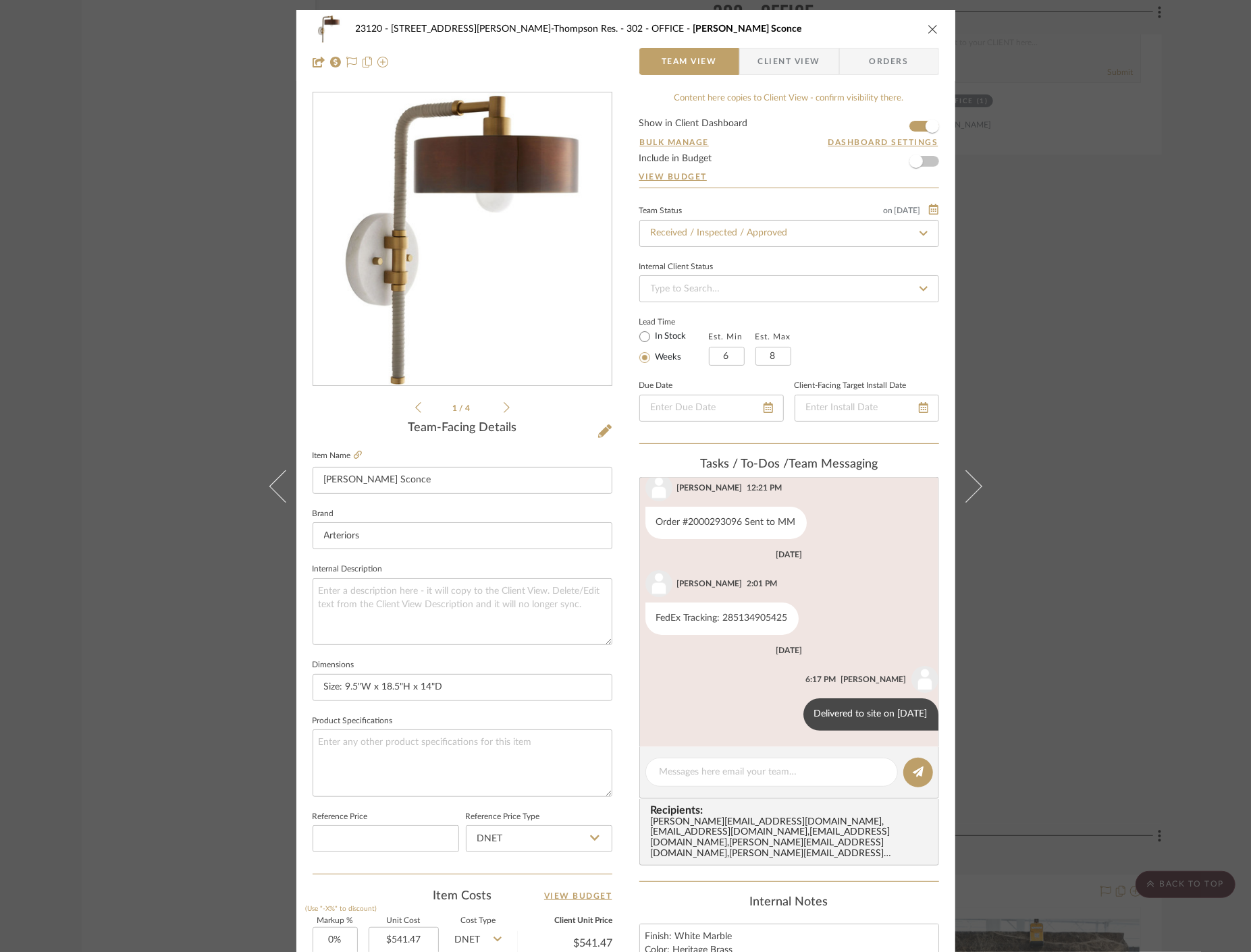
click at [220, 223] on div "23120 - 239 Dean St, Unwin-Thompson Res. 302 - OFFICE Aaron Wall Sconce Team Vi…" at bounding box center [626, 476] width 1251 height 952
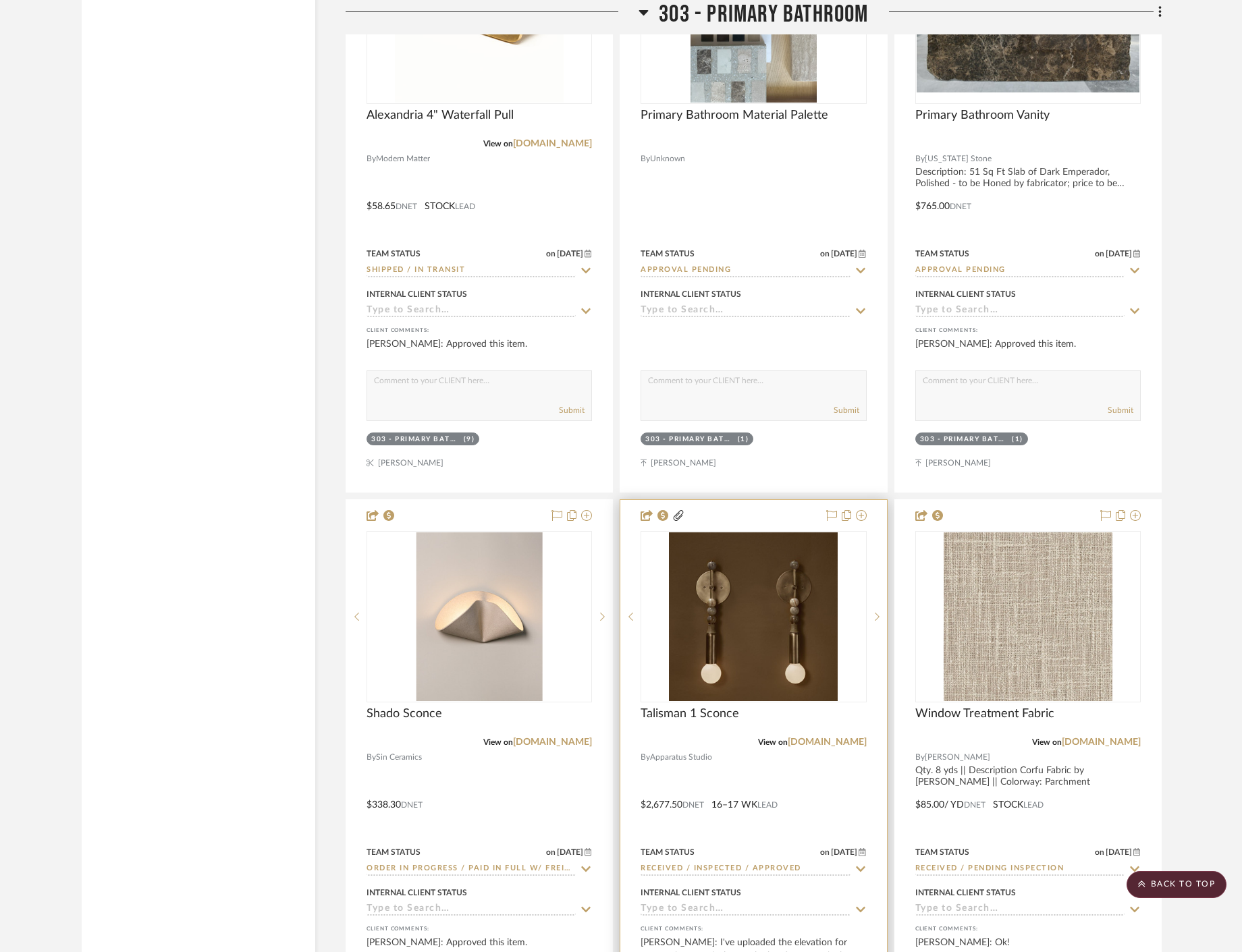
click at [804, 764] on div at bounding box center [753, 795] width 266 height 590
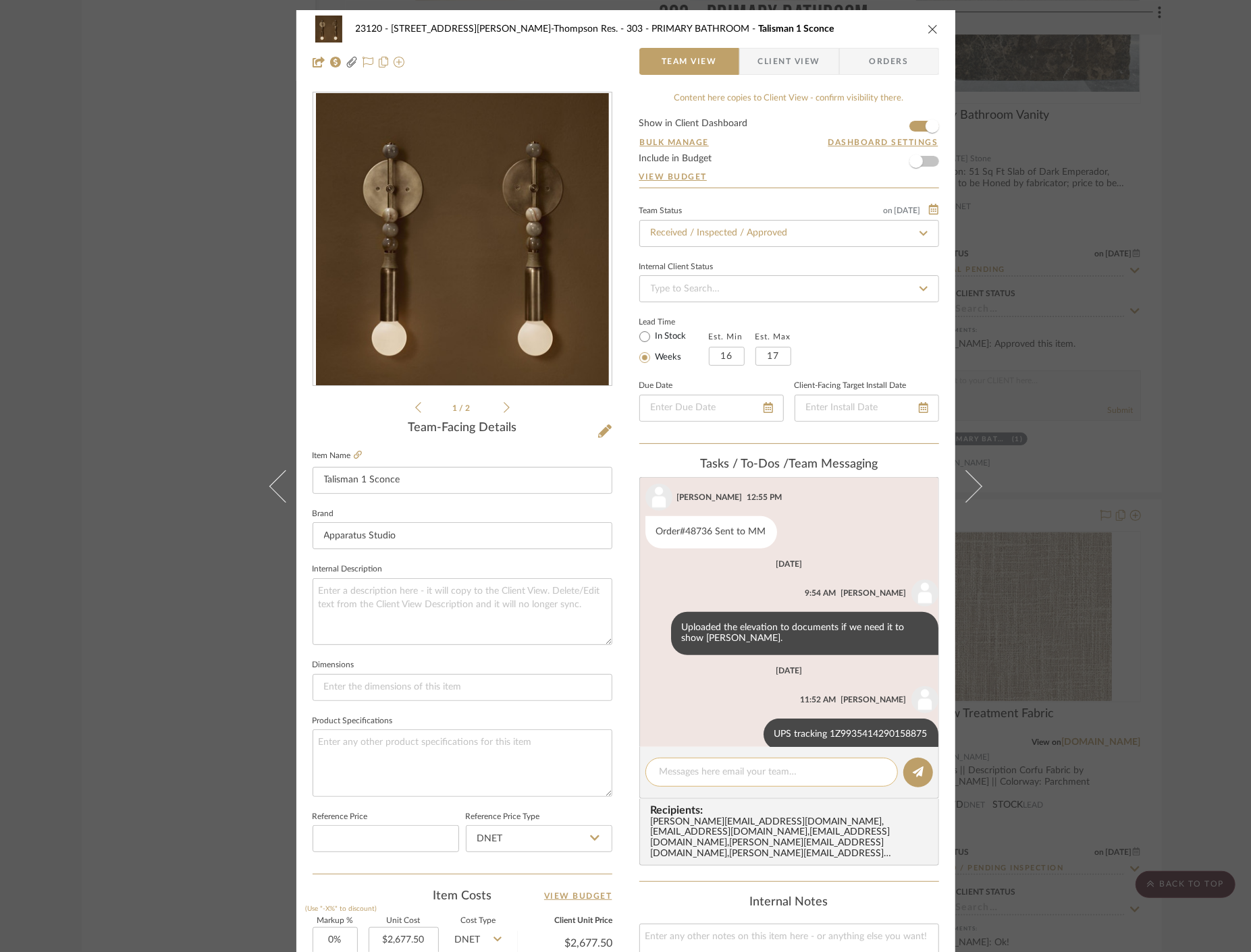
click at [721, 766] on textarea at bounding box center [772, 772] width 224 height 14
paste textarea "Delivered to site on [DATE]"
type textarea "Delivered to site on [DATE]"
click at [913, 770] on icon at bounding box center [918, 771] width 10 height 10
click at [84, 335] on div "23120 - 239 Dean St, Unwin-Thompson Res. 303 - PRIMARY BATHROOM Talisman 1 Scon…" at bounding box center [626, 476] width 1251 height 952
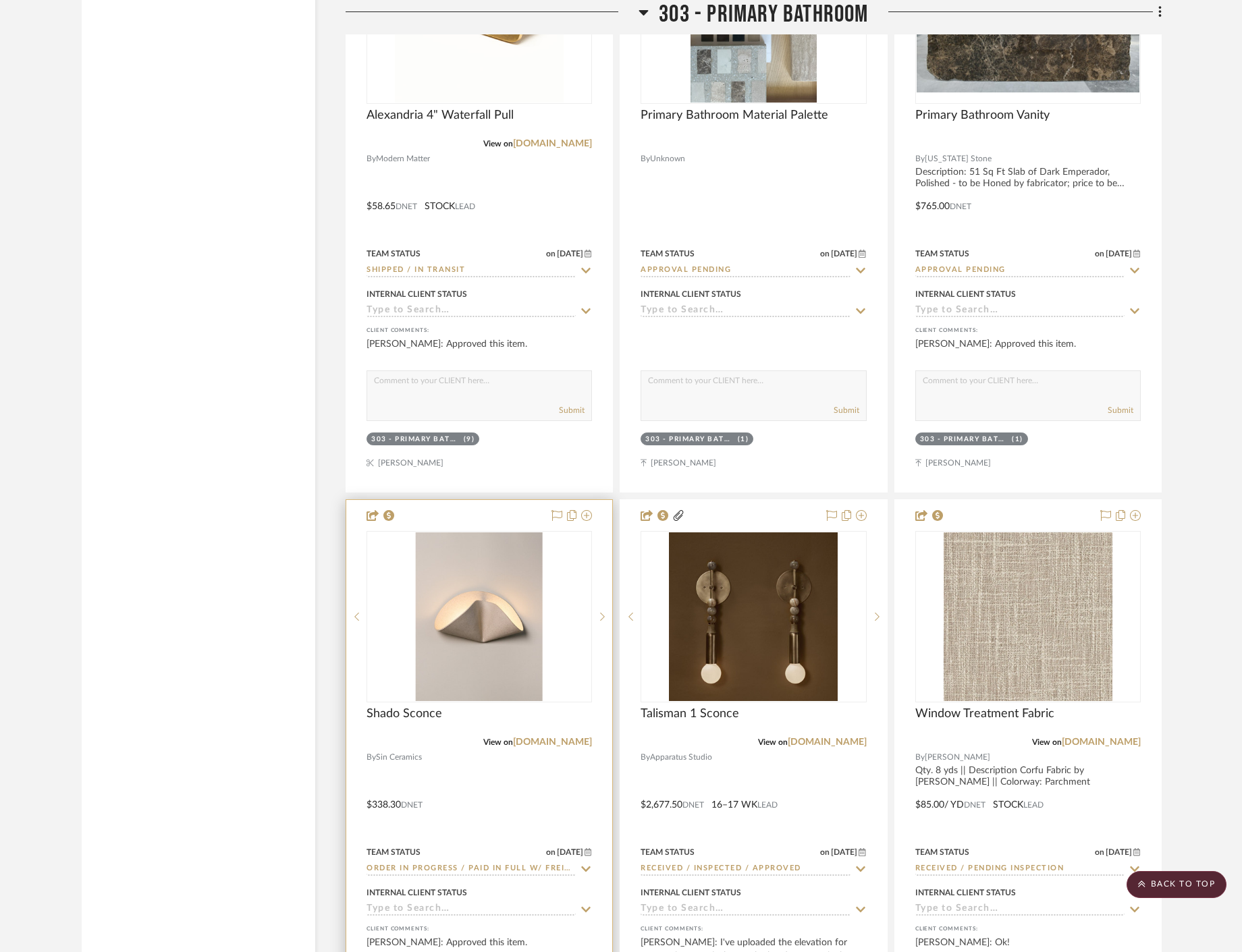
click at [577, 803] on div at bounding box center [479, 795] width 266 height 590
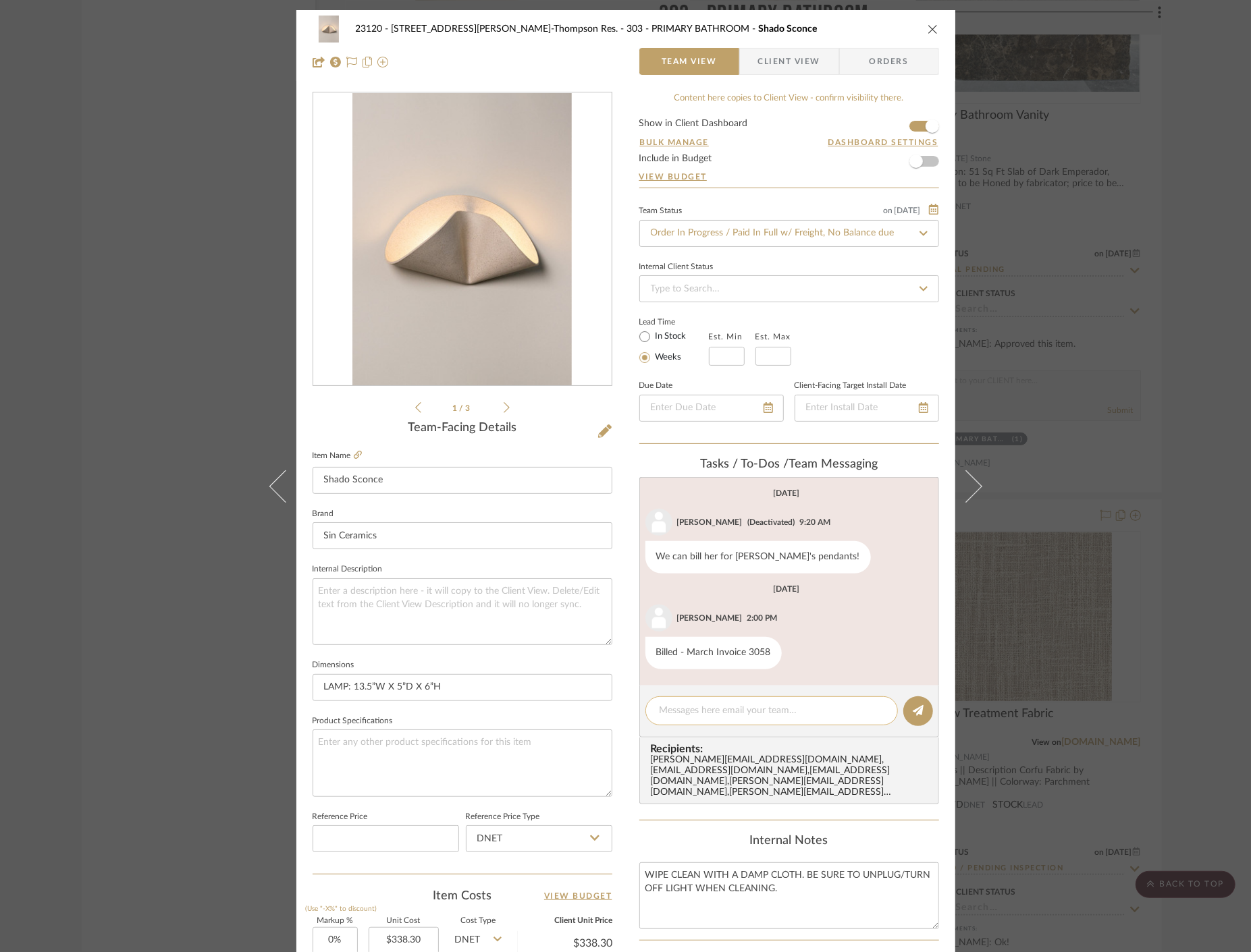
click at [771, 720] on div at bounding box center [772, 711] width 252 height 29
click at [769, 713] on textarea at bounding box center [772, 710] width 224 height 14
paste textarea "Delivered to site on [DATE]"
type textarea "Delivered to site on Oct 6"
click at [918, 706] on icon at bounding box center [918, 710] width 10 height 10
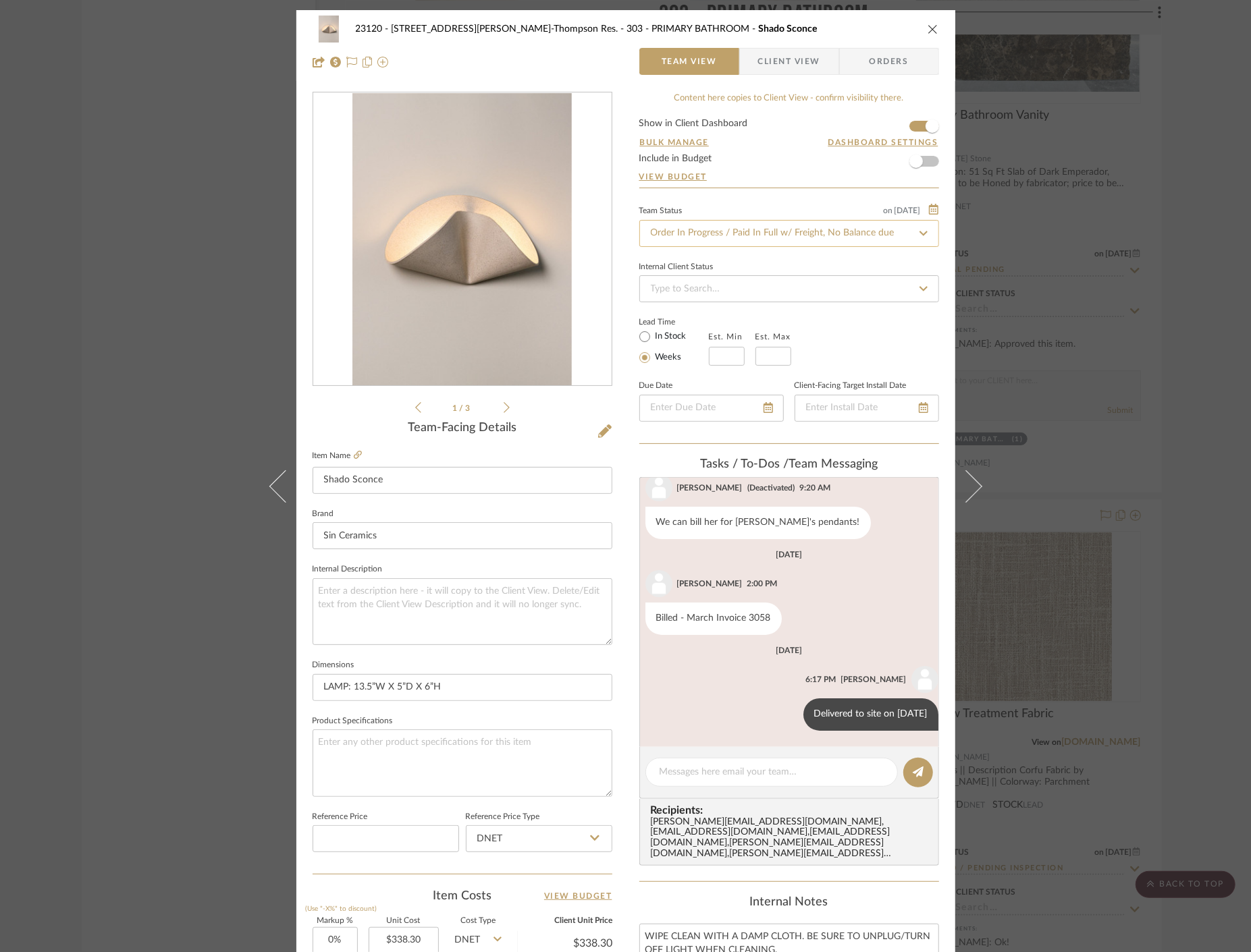
click at [732, 232] on input "Order In Progress / Paid In Full w/ Freight, No Balance due" at bounding box center [789, 234] width 300 height 27
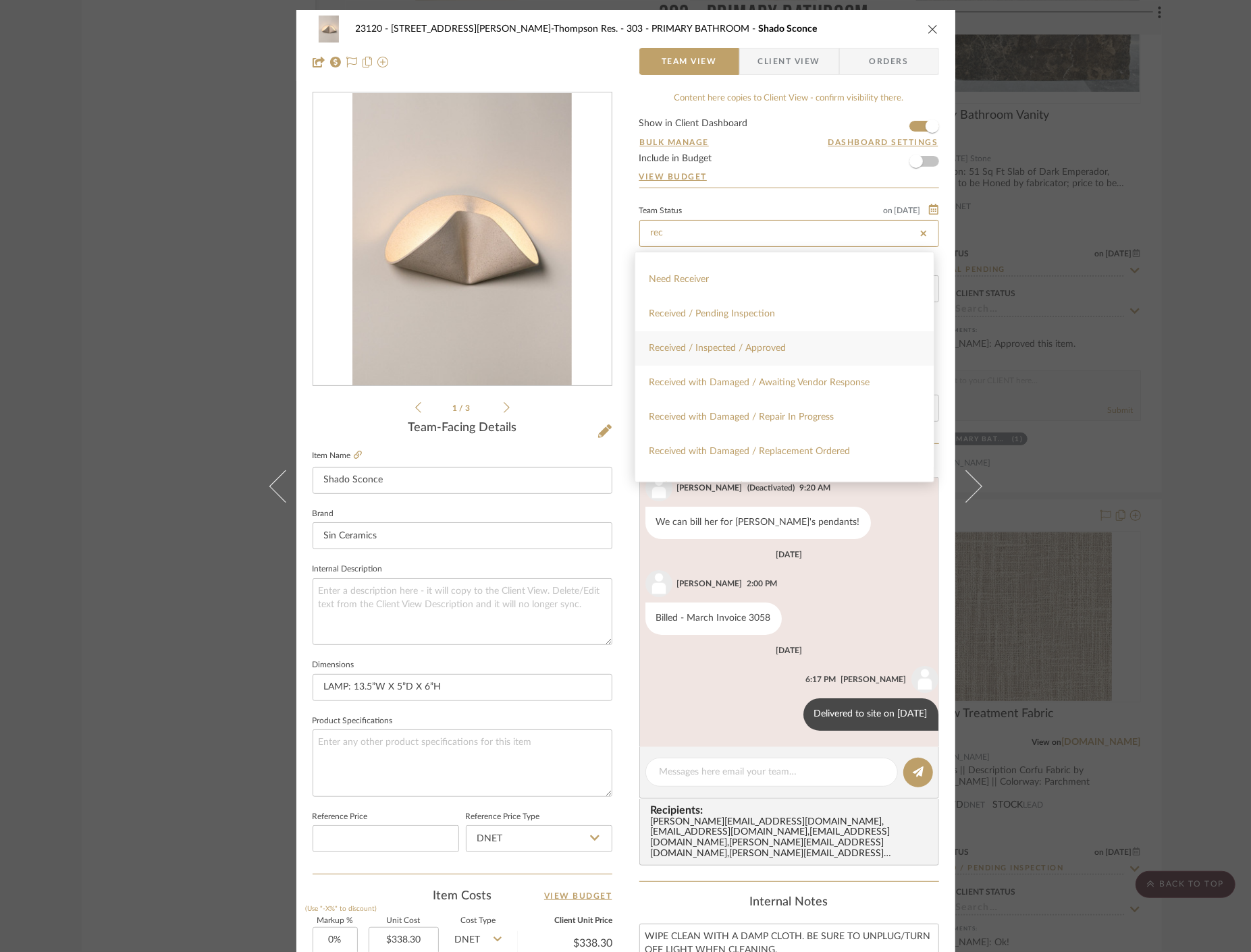
type input "rec"
click at [818, 356] on div "Received / Inspected / Approved" at bounding box center [784, 348] width 299 height 35
type input "[DATE]"
type input "Received / Inspected / Approved"
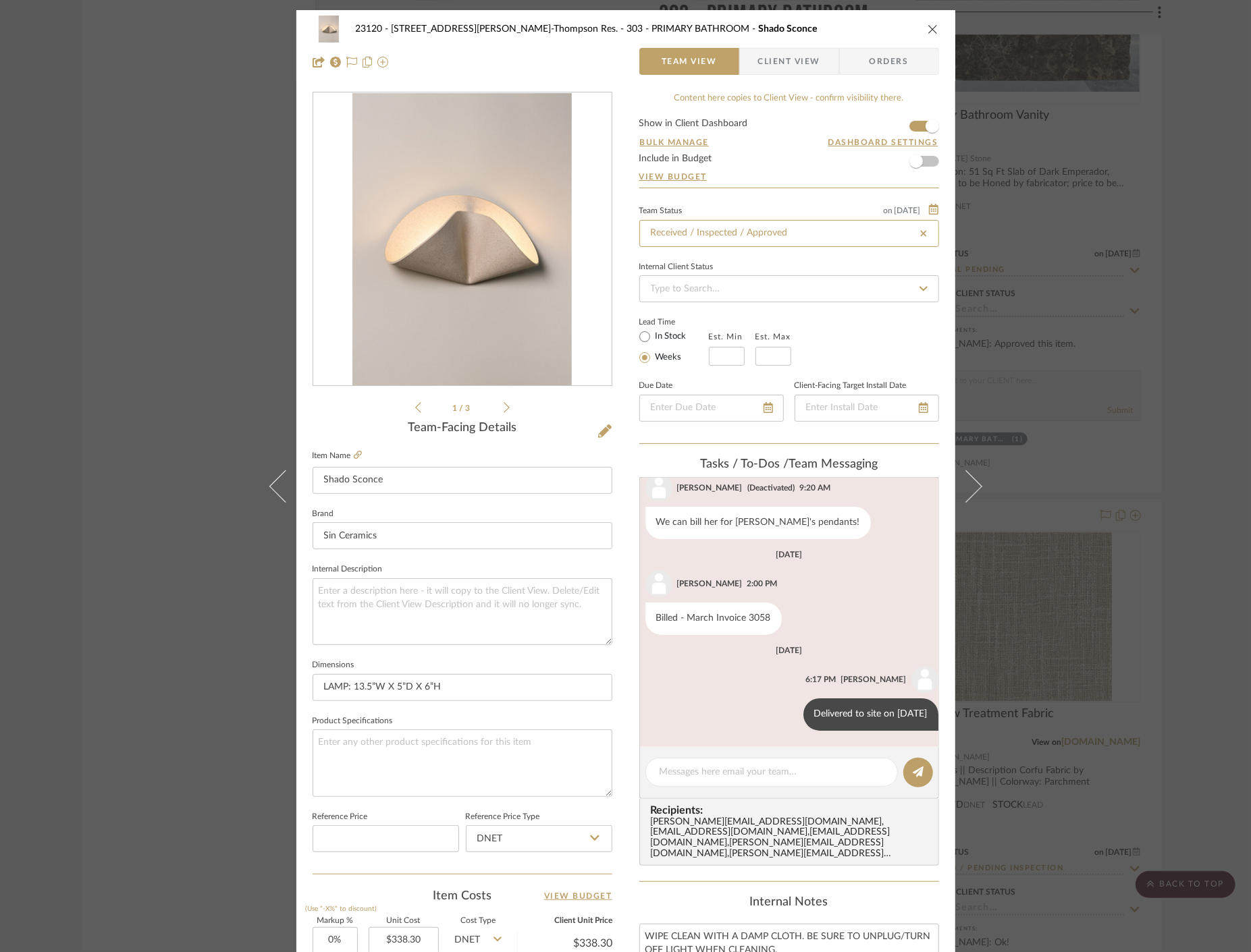
type input "[DATE]"
type input "Received / Inspected / Approved"
click at [36, 248] on div "23120 - 239 Dean St, Unwin-Thompson Res. 303 - PRIMARY BATHROOM Shado Sconce Te…" at bounding box center [626, 476] width 1251 height 952
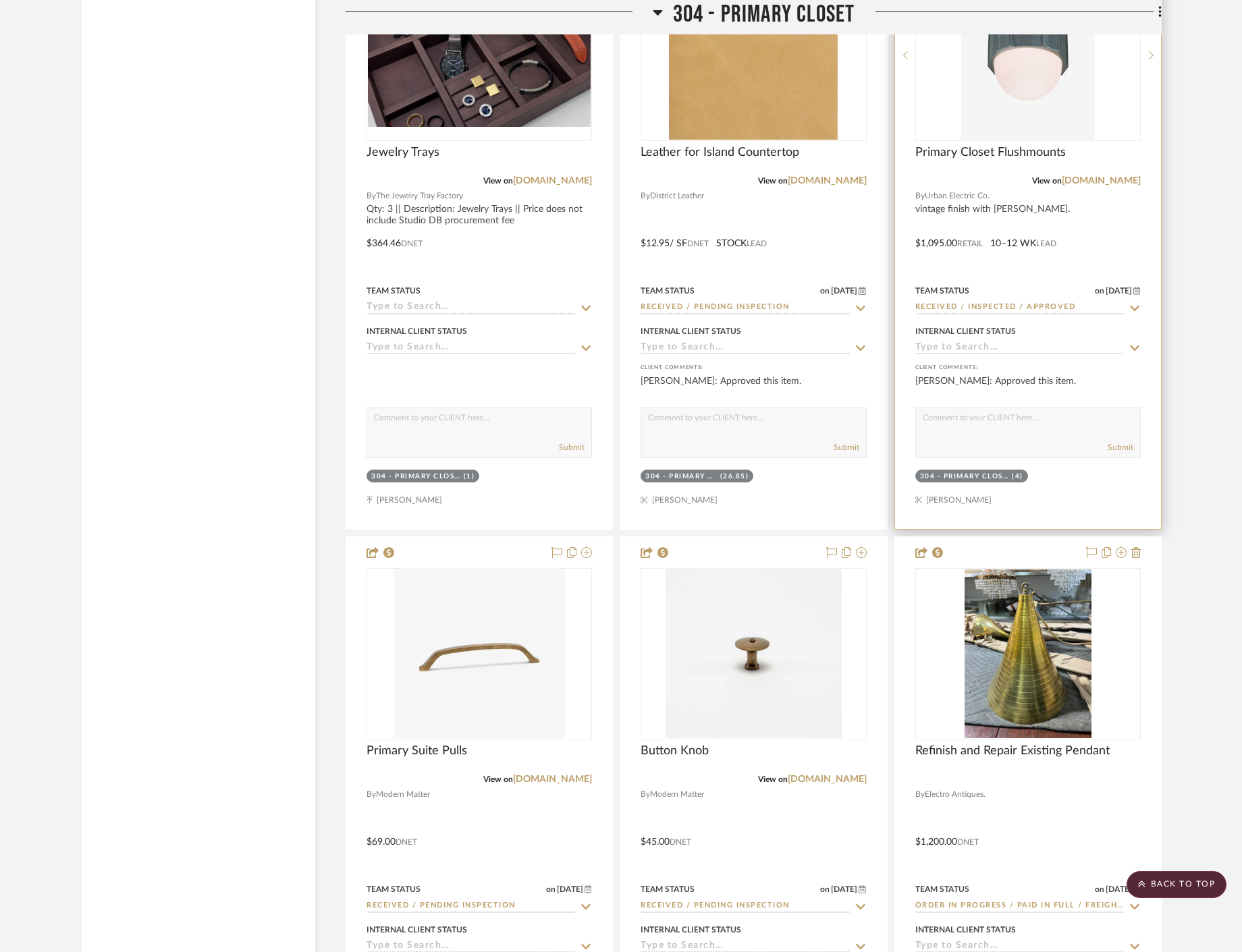
click at [1063, 255] on div at bounding box center [1027, 234] width 266 height 590
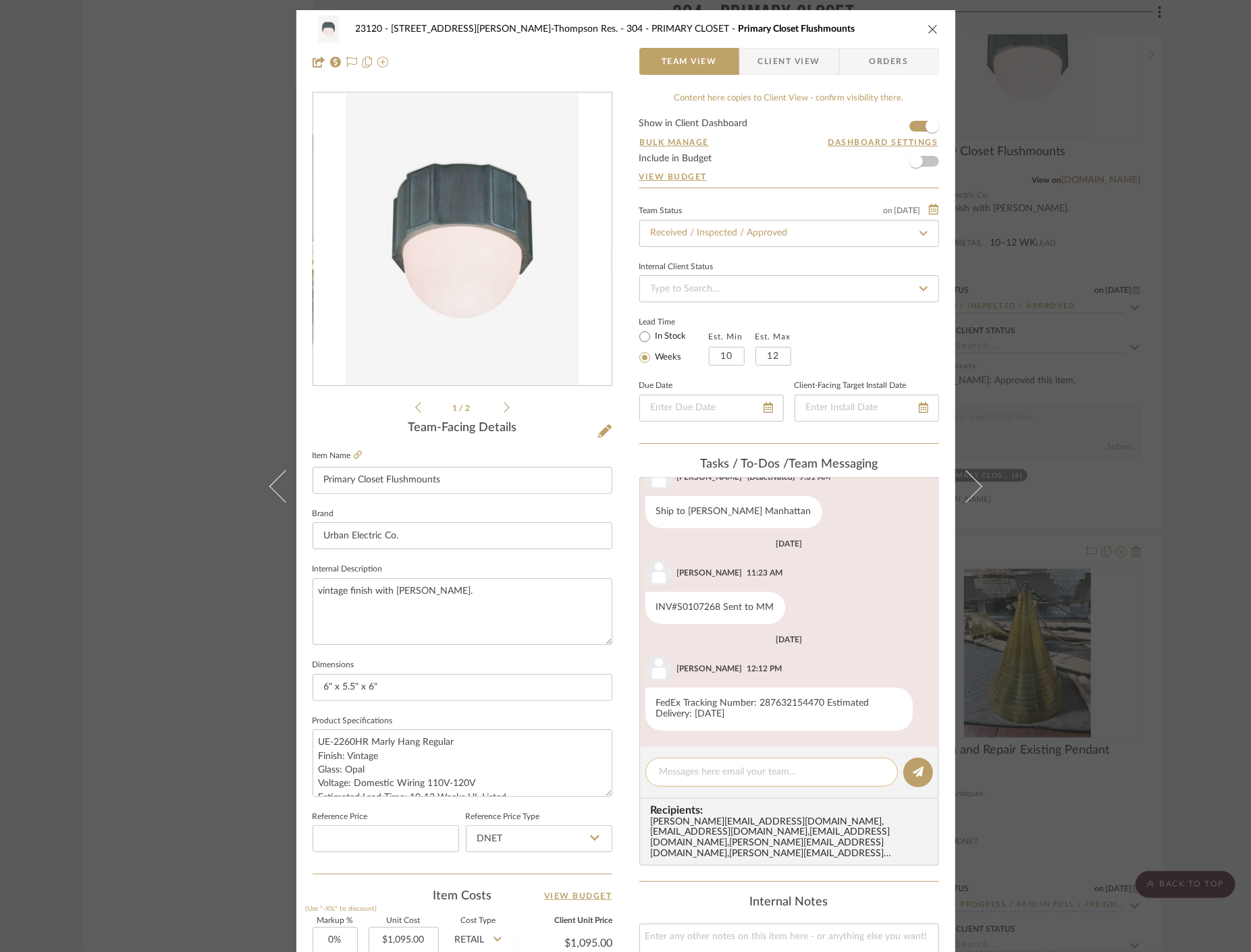
click at [714, 777] on textarea at bounding box center [772, 772] width 224 height 14
paste textarea "Delivered to site on [DATE]"
type textarea "Delivered to site on [DATE]"
click at [905, 761] on button at bounding box center [918, 773] width 30 height 30
click at [130, 236] on div "23120 - 239 Dean St, Unwin-Thompson Res. 304 - PRIMARY CLOSET Primary Closet Fl…" at bounding box center [626, 476] width 1251 height 952
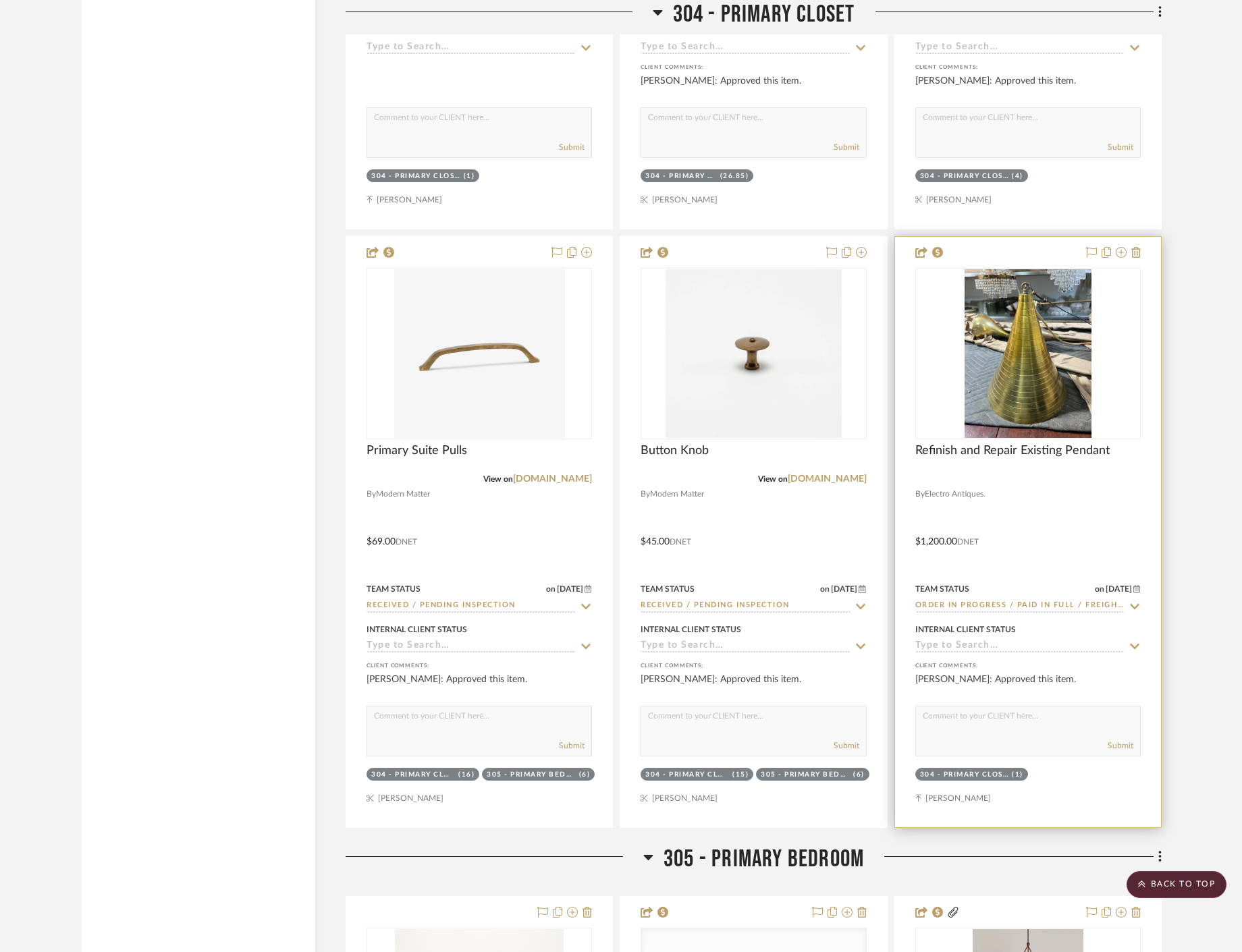
click at [1071, 485] on div at bounding box center [1027, 478] width 225 height 12
click at [988, 554] on div at bounding box center [1027, 532] width 266 height 590
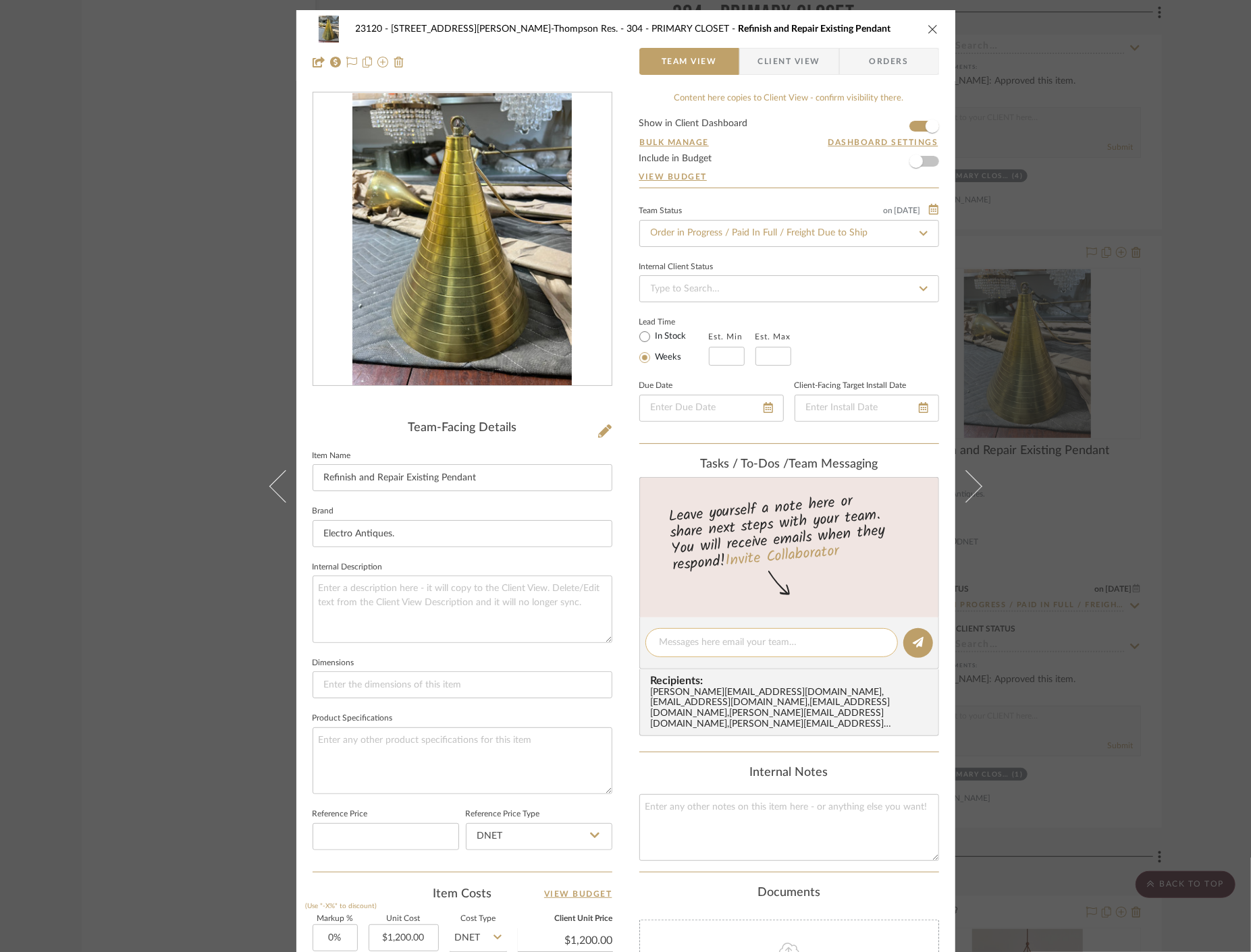
click at [697, 628] on editor-of-message at bounding box center [789, 643] width 300 height 52
click at [693, 639] on textarea at bounding box center [772, 642] width 224 height 14
paste textarea "Delivered to site on [DATE]"
type textarea "Delivered to site on [DATE]"
click at [916, 649] on button at bounding box center [918, 643] width 30 height 30
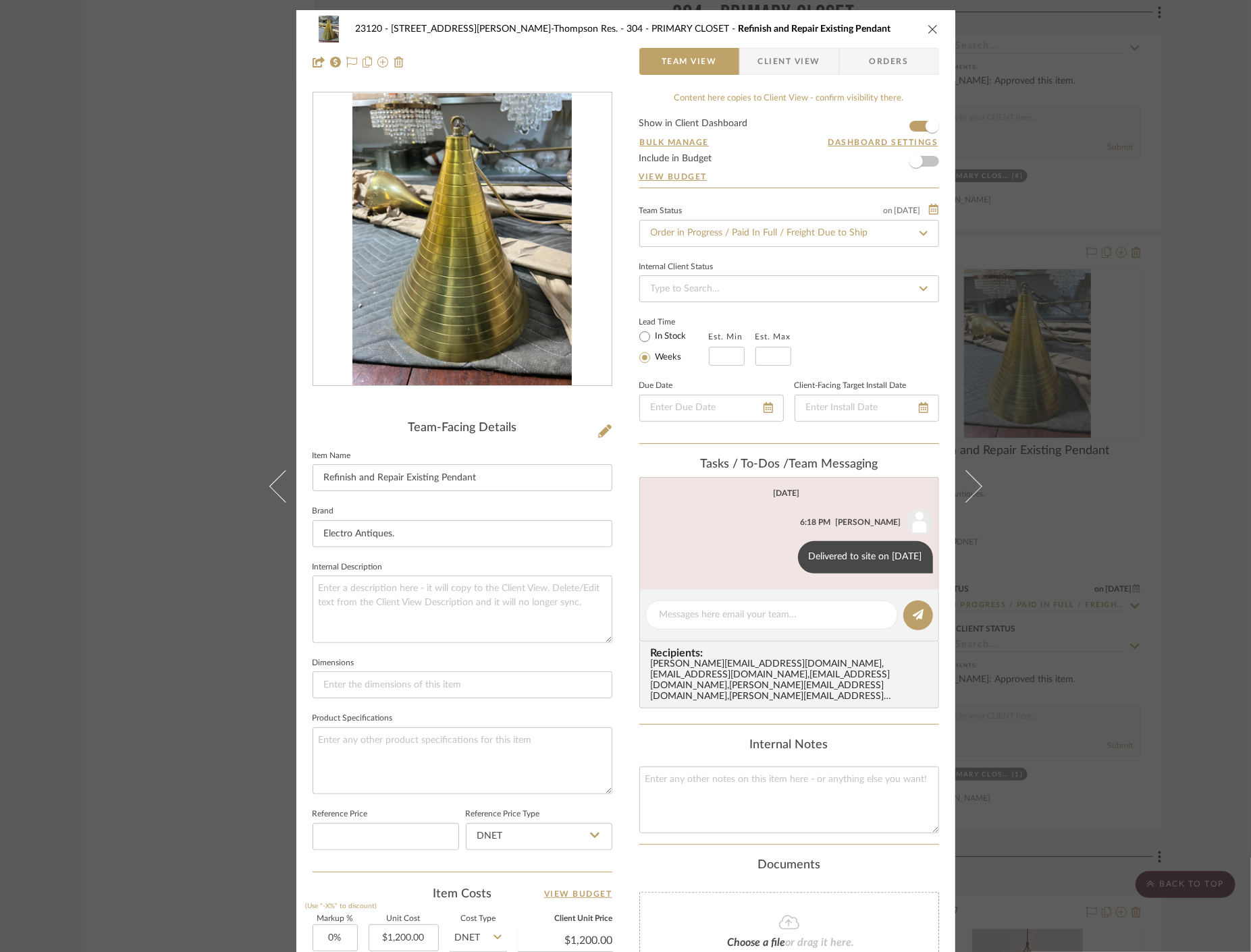
click at [115, 321] on div "23120 - 239 Dean St, Unwin-Thompson Res. 304 - PRIMARY CLOSET Refinish and Repa…" at bounding box center [626, 476] width 1251 height 952
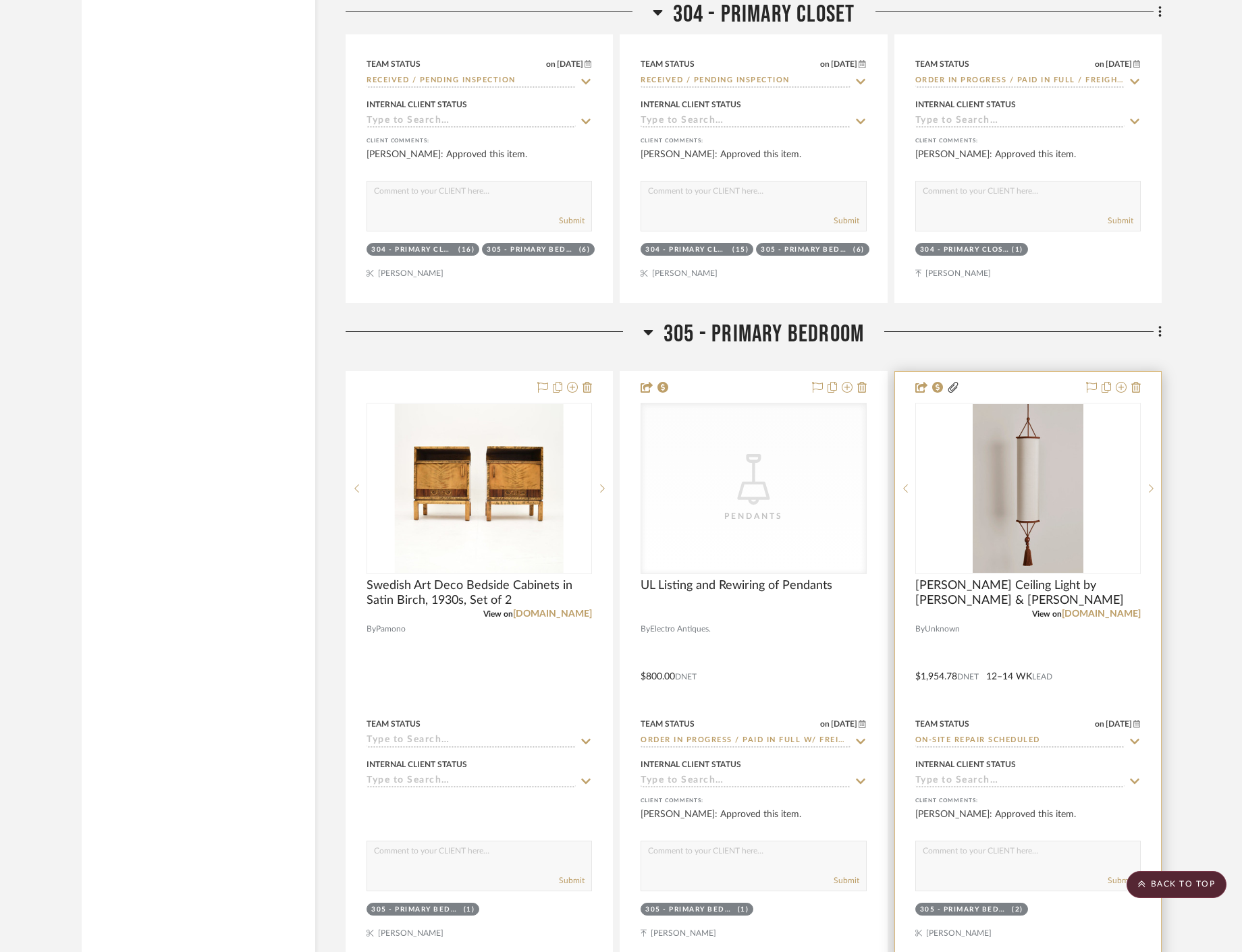
click at [1046, 680] on div at bounding box center [1027, 667] width 266 height 590
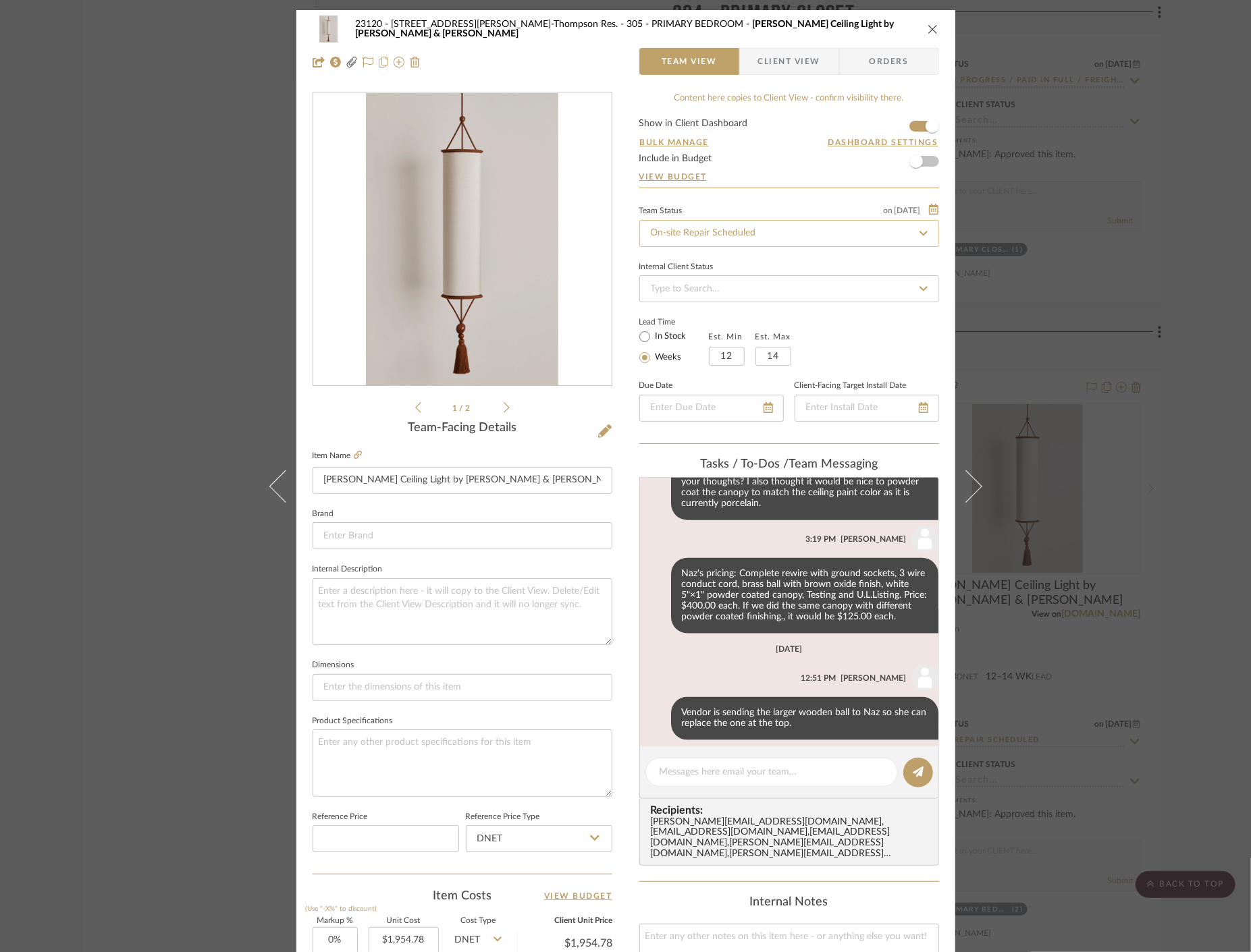
click at [721, 240] on input "On-site Repair Scheduled" at bounding box center [789, 234] width 300 height 27
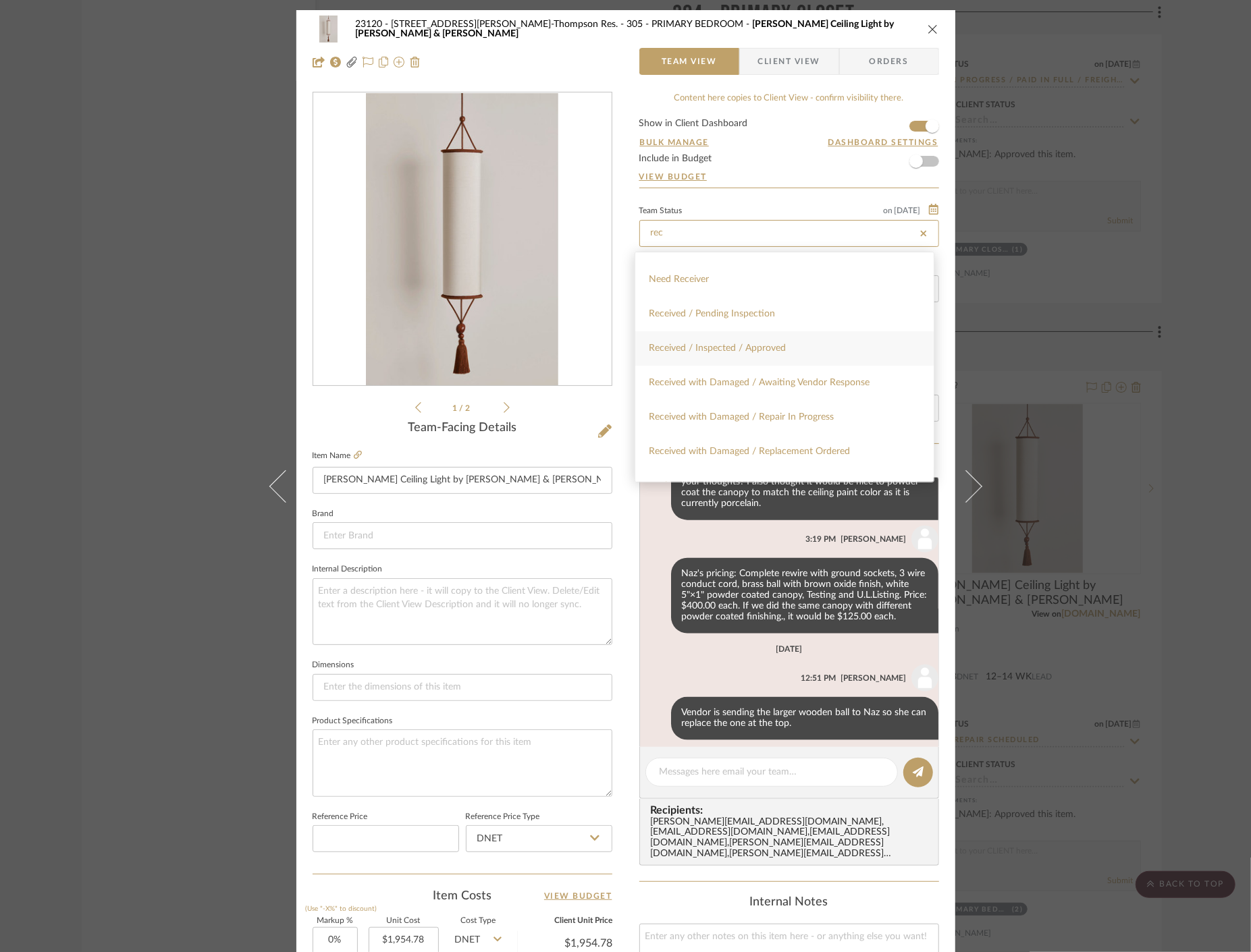
type input "rec"
click at [816, 353] on div "Received / Inspected / Approved" at bounding box center [784, 348] width 299 height 35
type input "[DATE]"
type input "Received / Inspected / Approved"
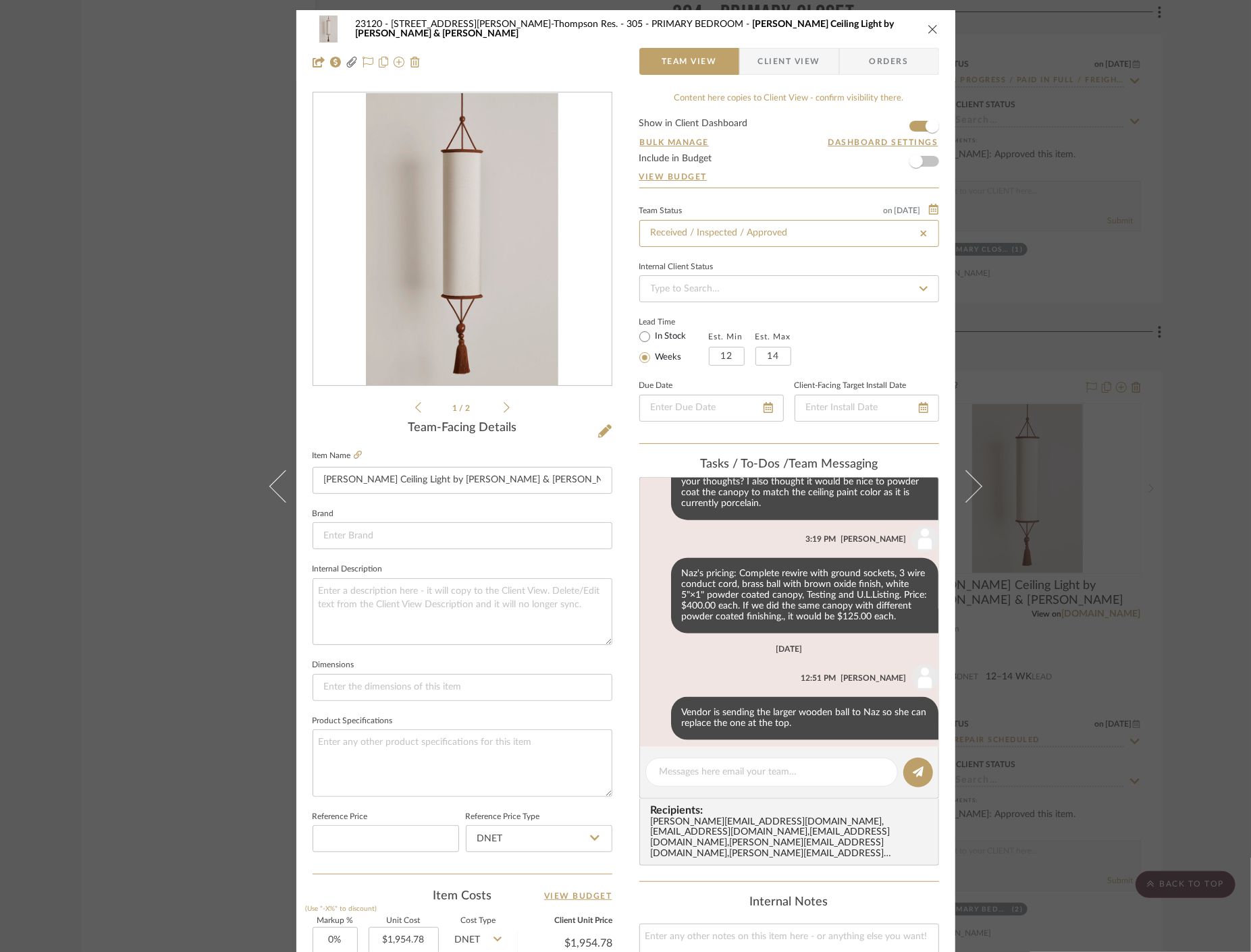
type input "[DATE]"
type input "Received / Inspected / Approved"
click at [788, 770] on textarea at bounding box center [772, 772] width 224 height 14
paste textarea "Delivered to site on [DATE]"
type textarea "Delivered to site on [DATE]"
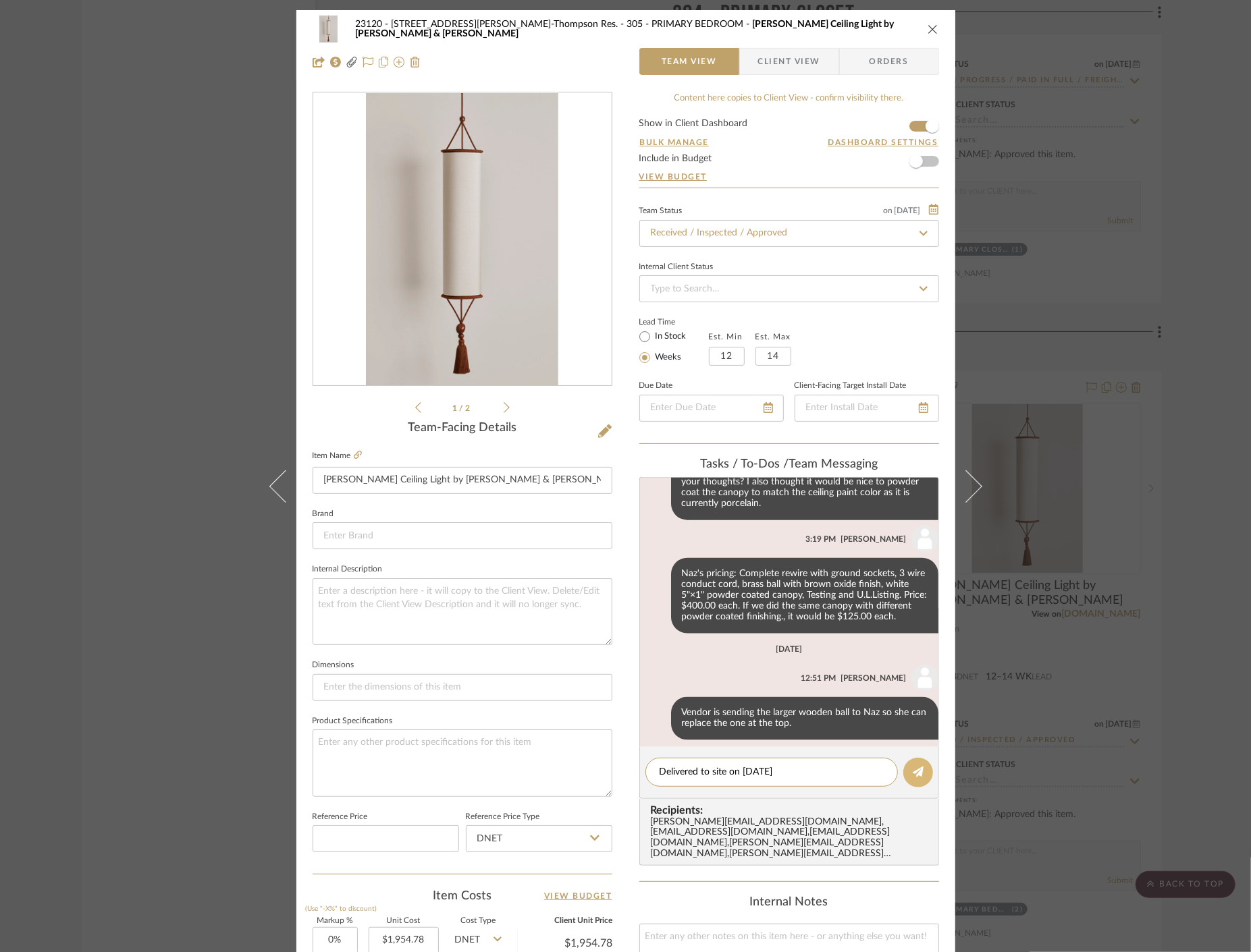
click at [920, 777] on button at bounding box center [918, 773] width 30 height 30
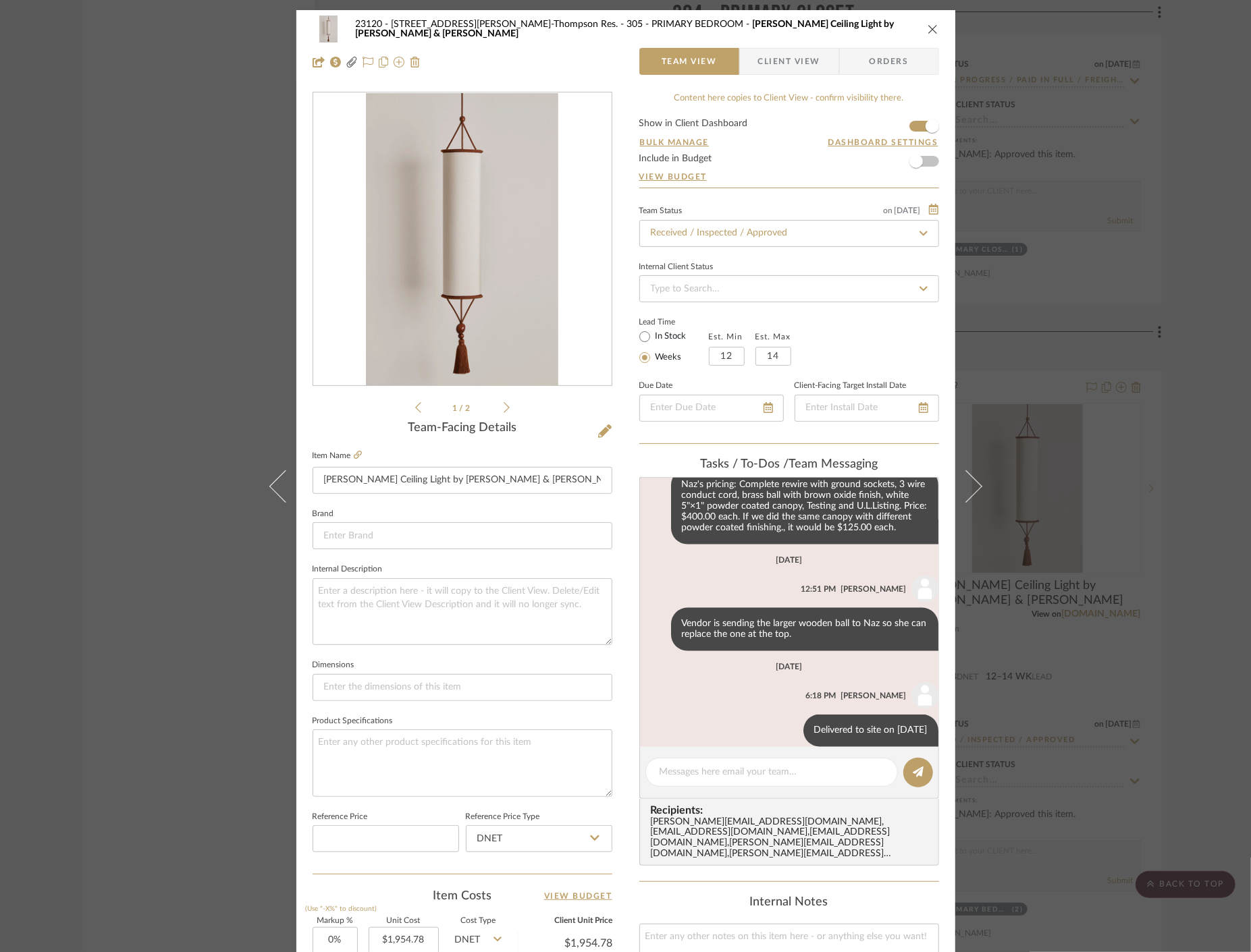
scroll to position [1347, 0]
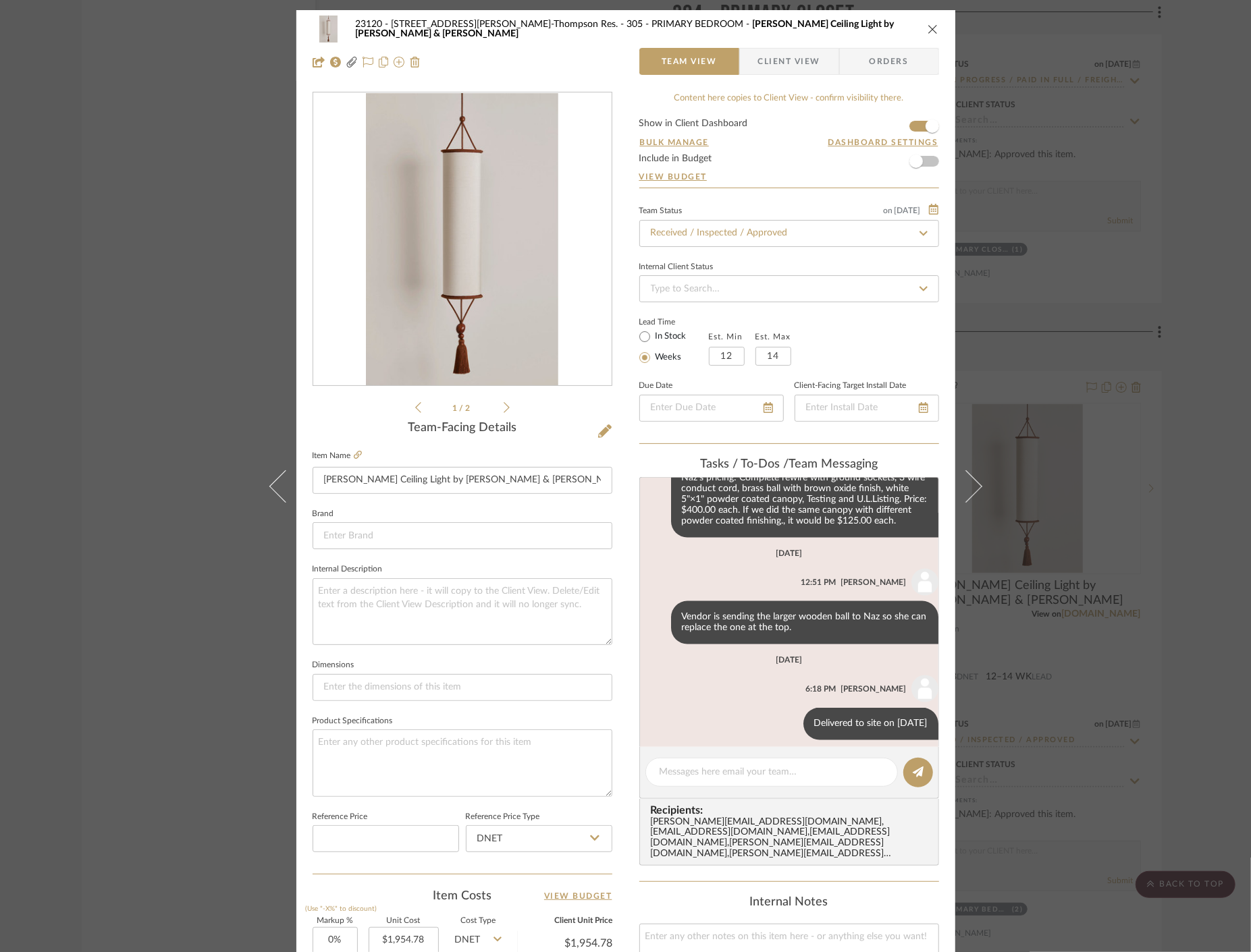
click at [92, 237] on div "23120 - 239 Dean St, Unwin-Thompson Res. 305 - PRIMARY BEDROOM Betty Ceiling Li…" at bounding box center [626, 476] width 1251 height 952
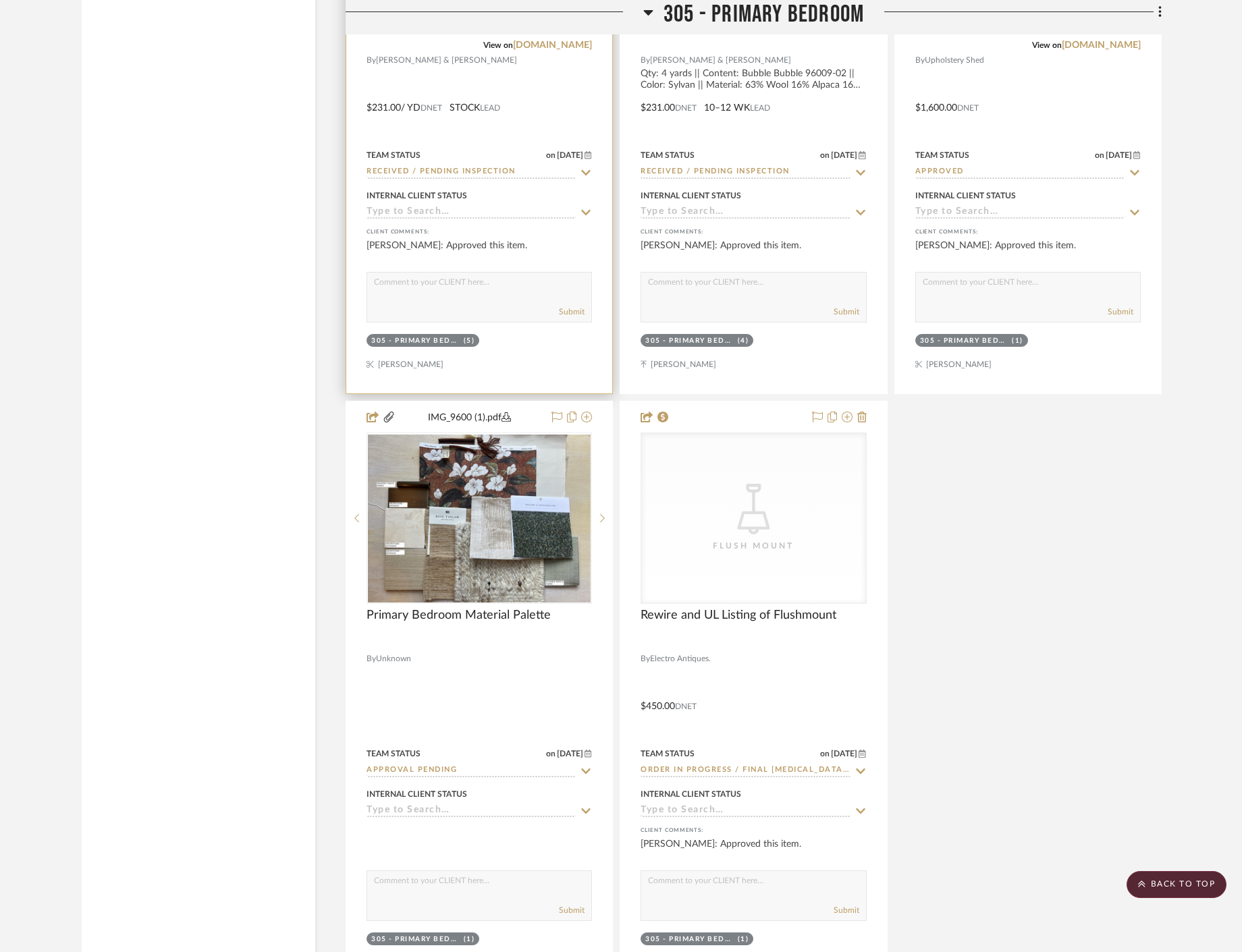
scroll to position [33606, 0]
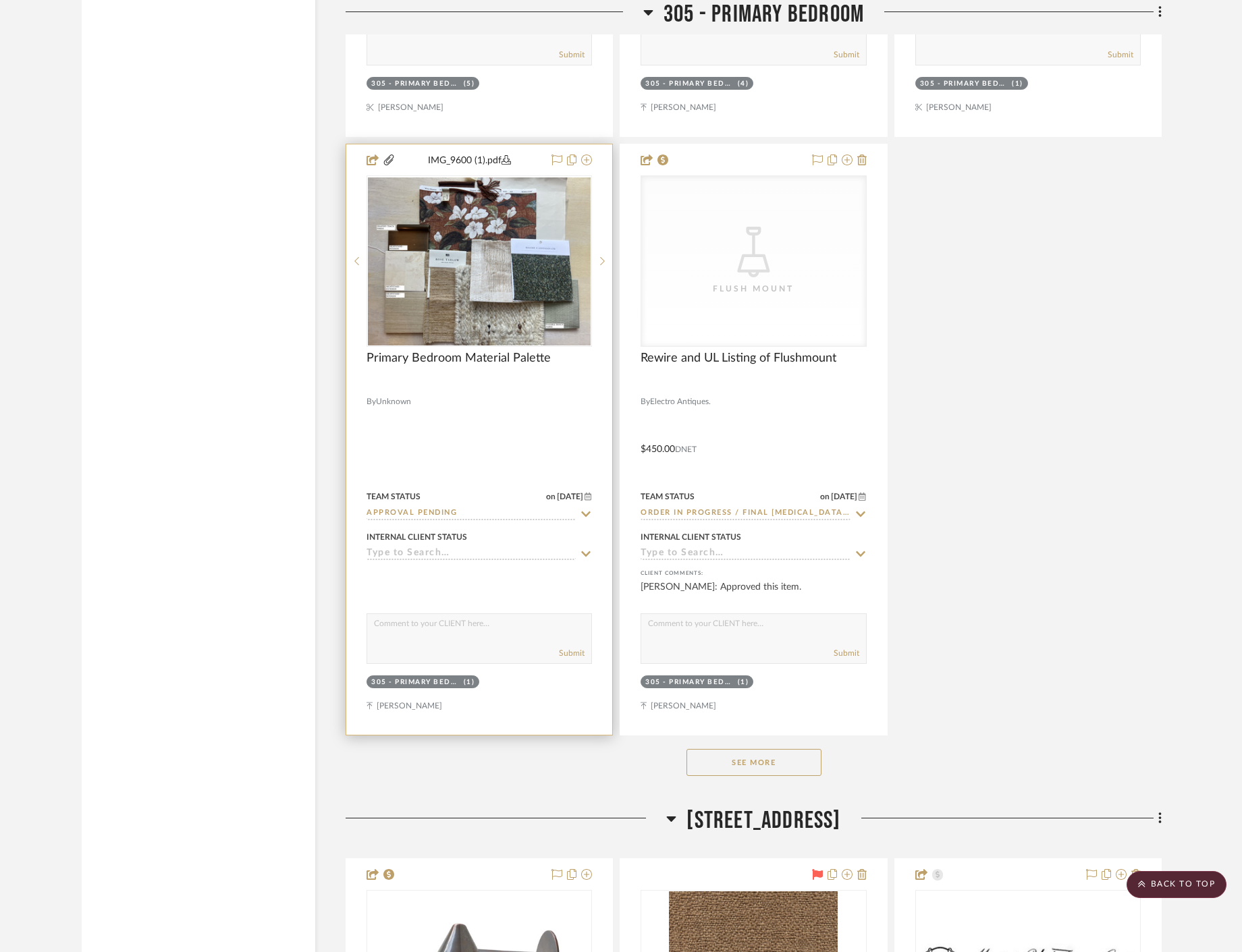
click at [750, 764] on button "See More" at bounding box center [753, 762] width 135 height 27
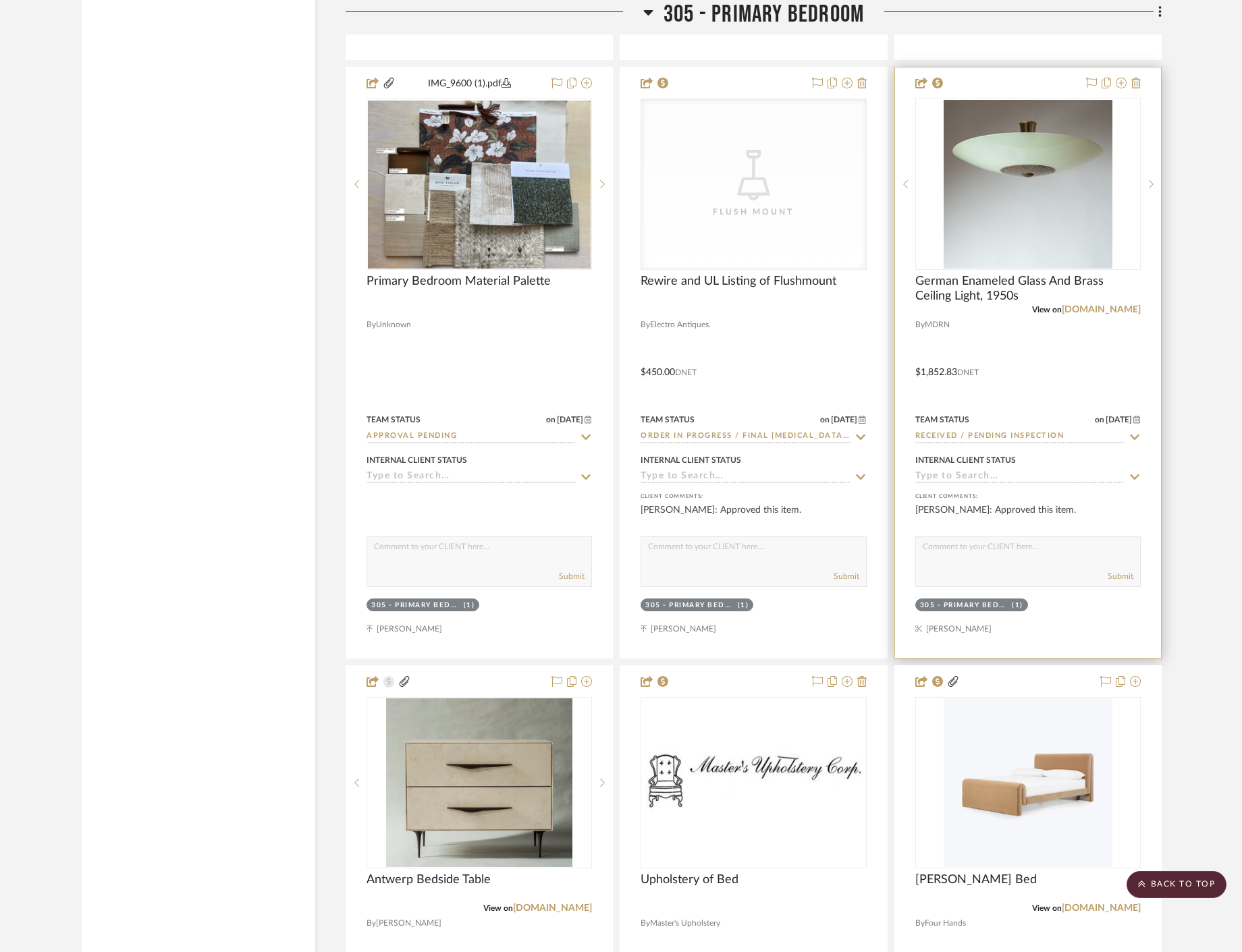
scroll to position [33756, 0]
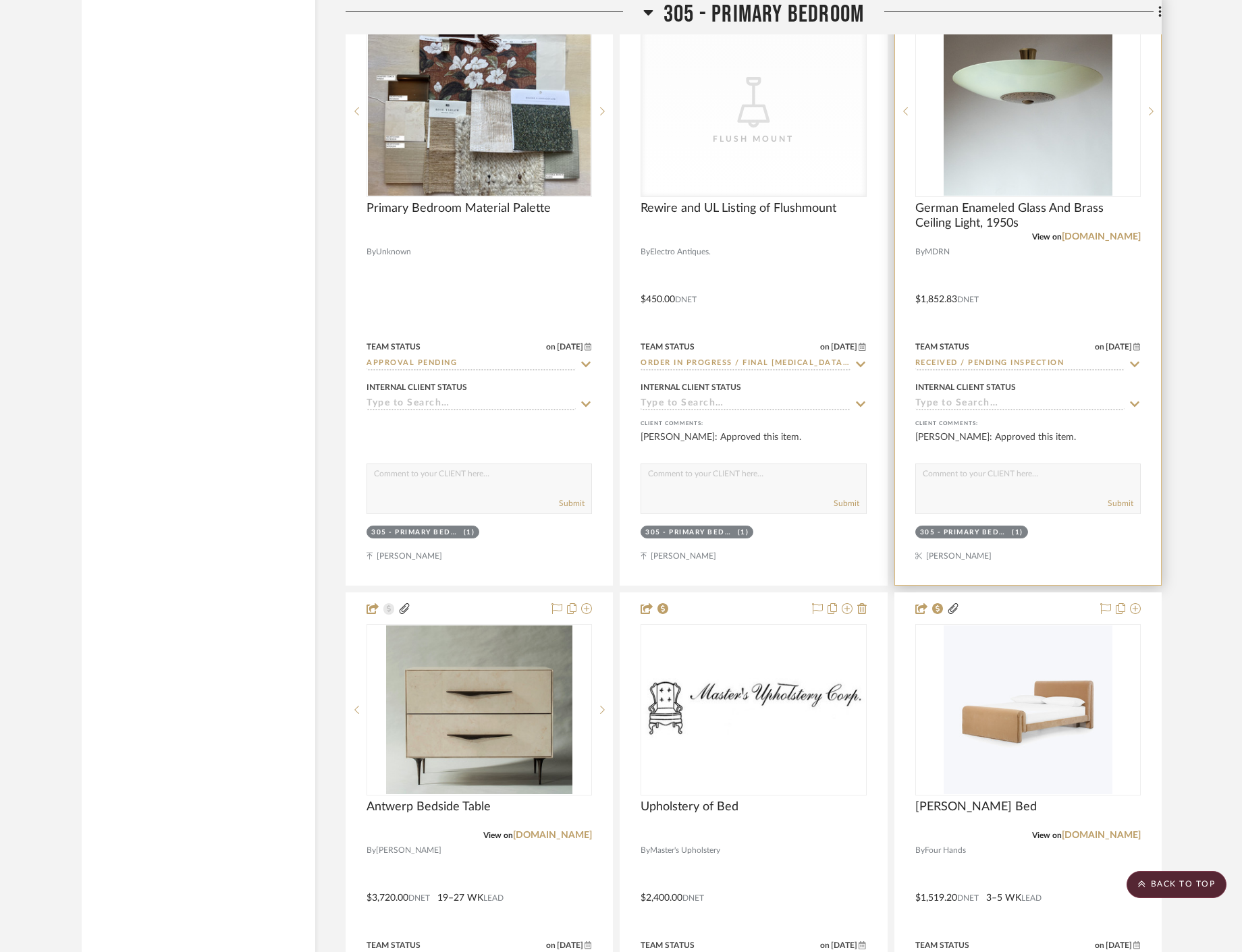
click at [1104, 256] on div at bounding box center [1027, 289] width 266 height 590
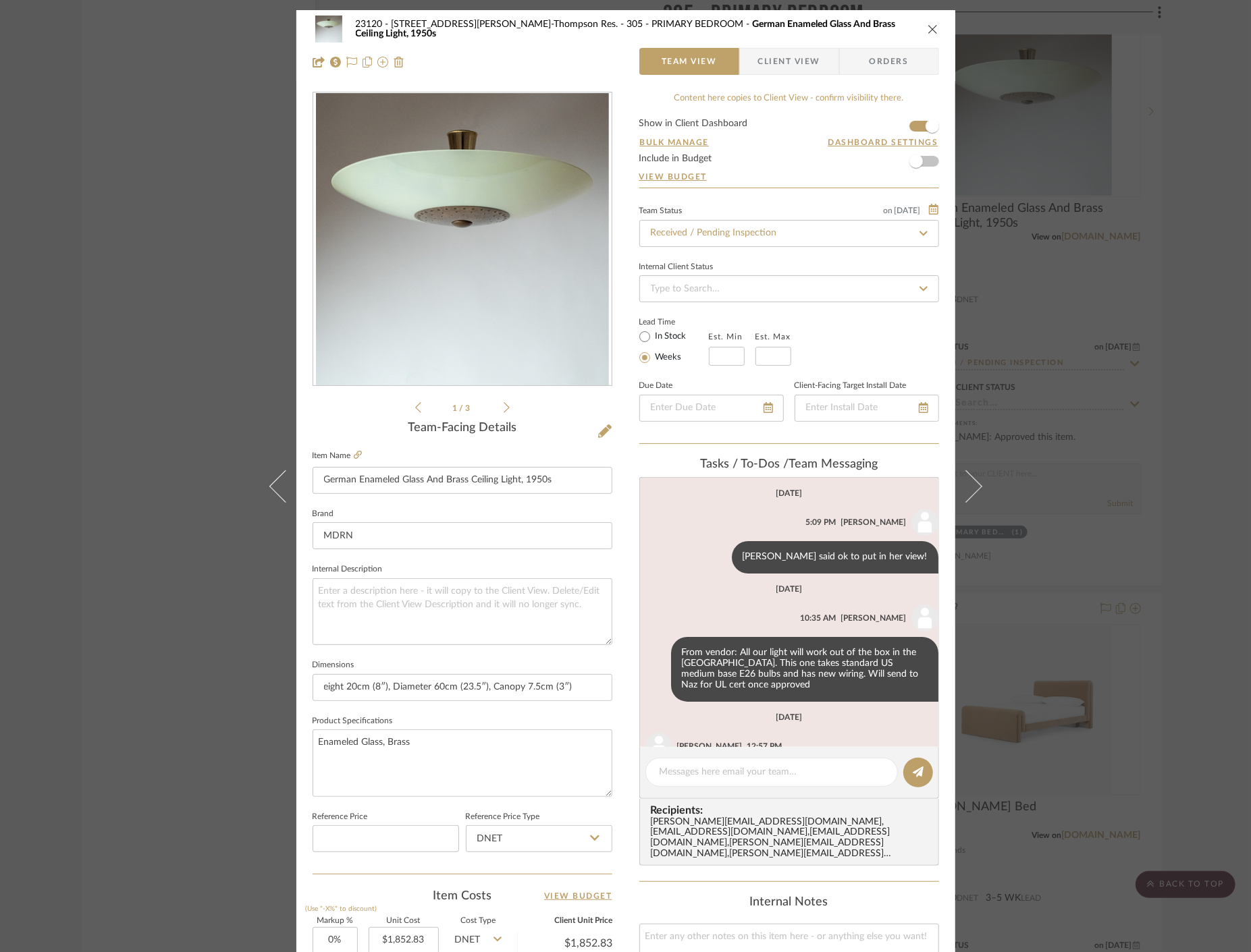
scroll to position [163, 0]
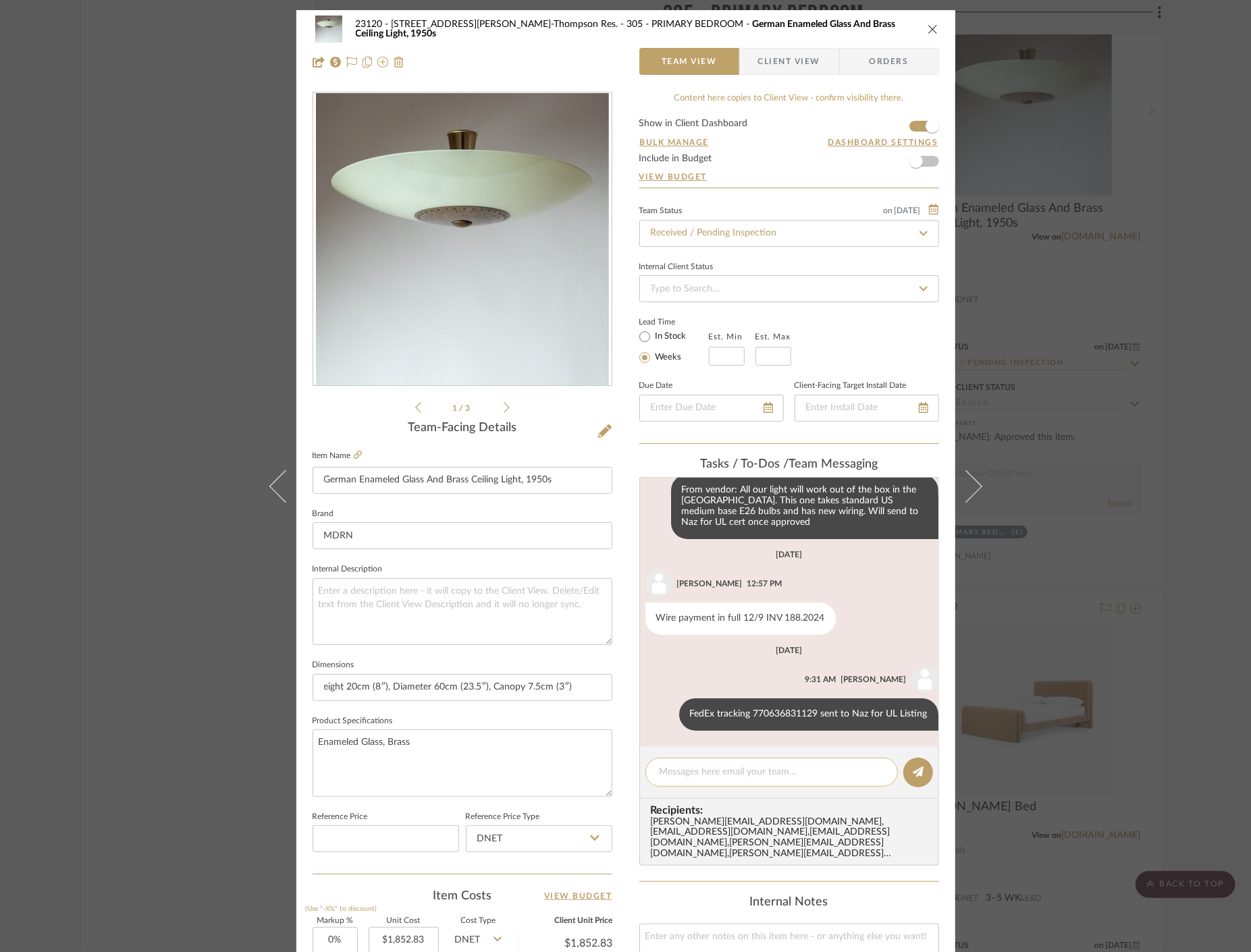
click at [711, 766] on textarea at bounding box center [772, 772] width 224 height 14
paste textarea "Delivered to site on [DATE]"
type textarea "Delivered to site on [DATE]"
click at [790, 234] on input "Received / Pending Inspection" at bounding box center [789, 234] width 300 height 27
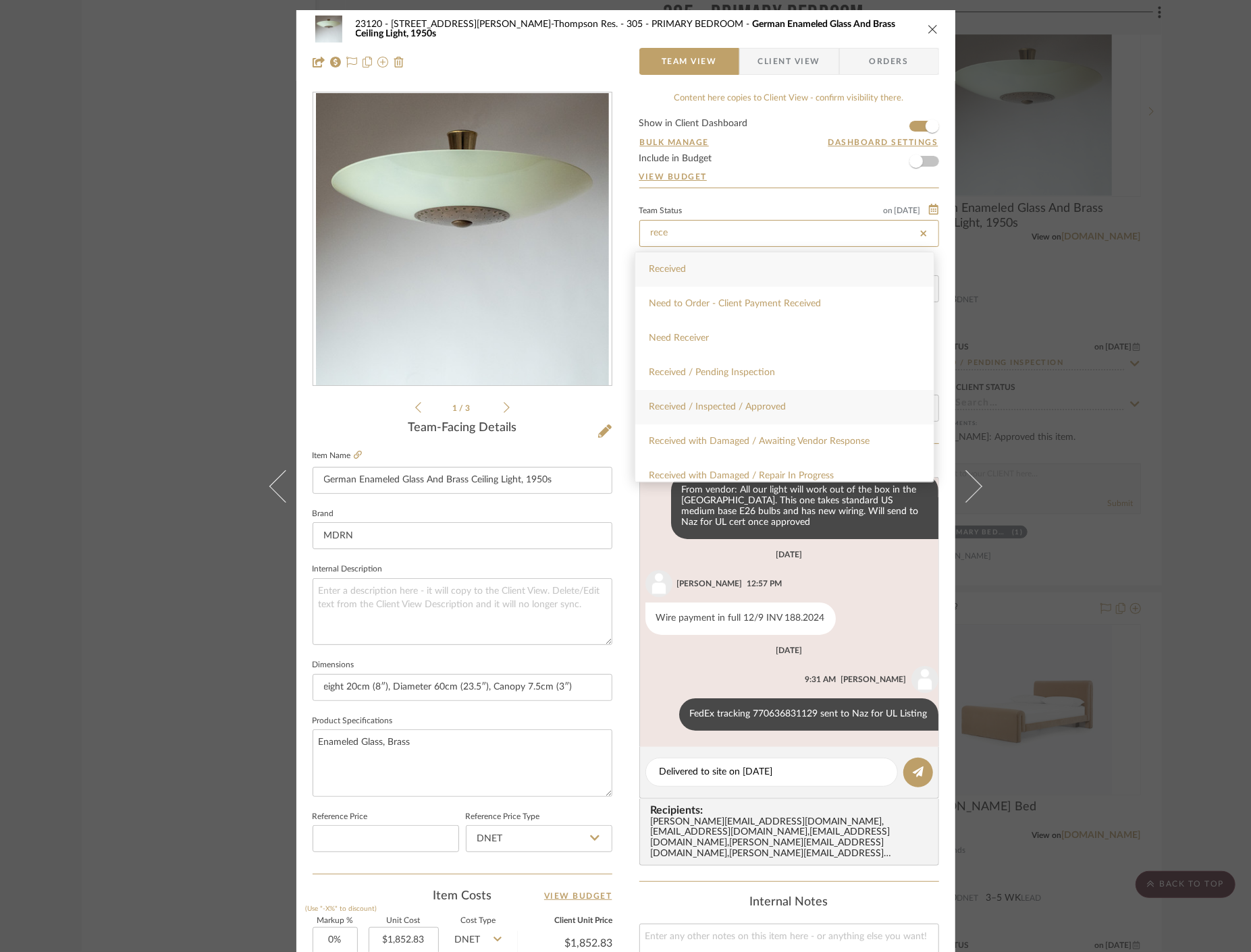
type input "rece"
click at [806, 410] on div "Received / Inspected / Approved" at bounding box center [784, 407] width 299 height 35
type input "[DATE]"
type input "Received / Inspected / Approved"
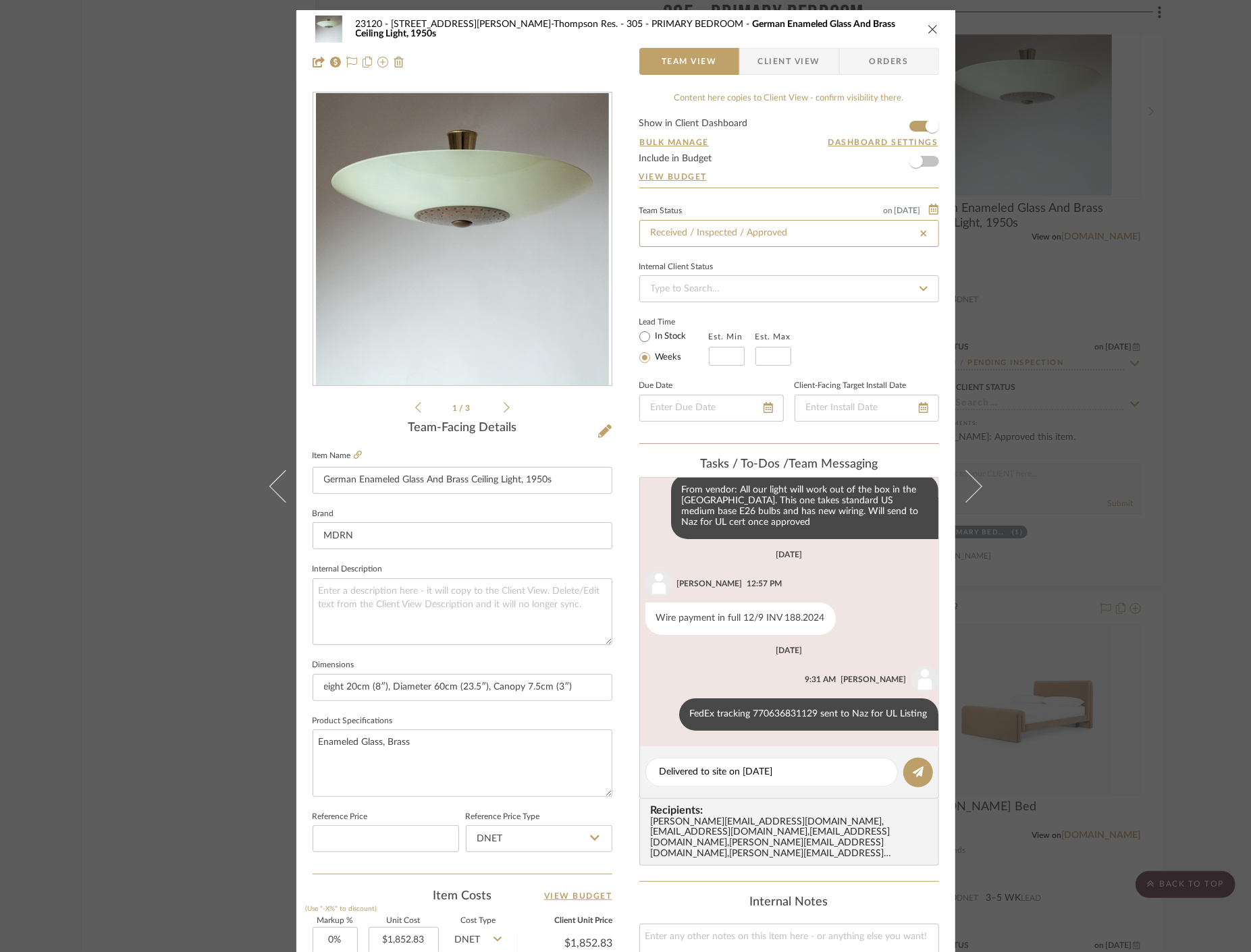
type input "[DATE]"
type input "Received / Inspected / Approved"
click at [913, 776] on icon at bounding box center [918, 771] width 10 height 10
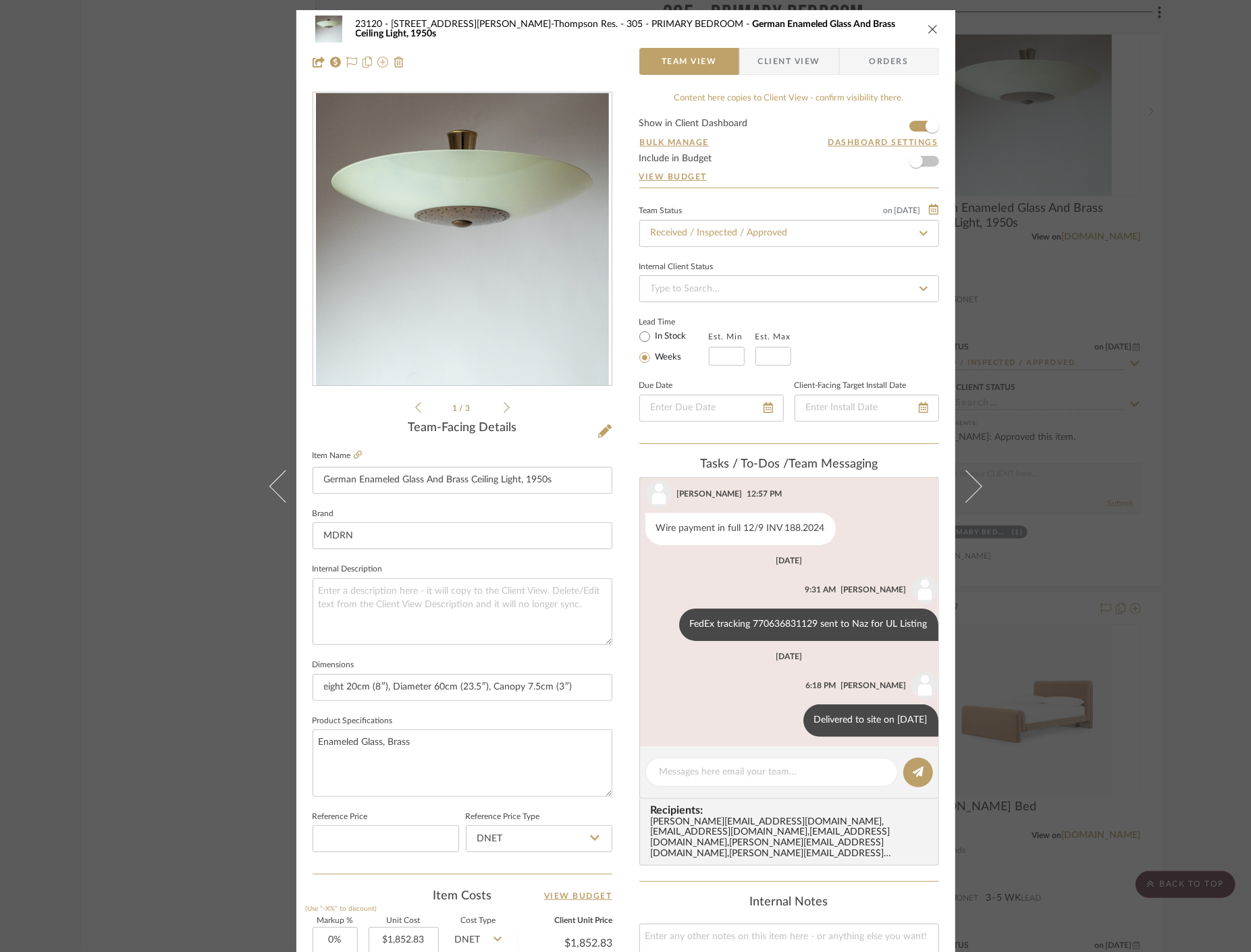
scroll to position [259, 0]
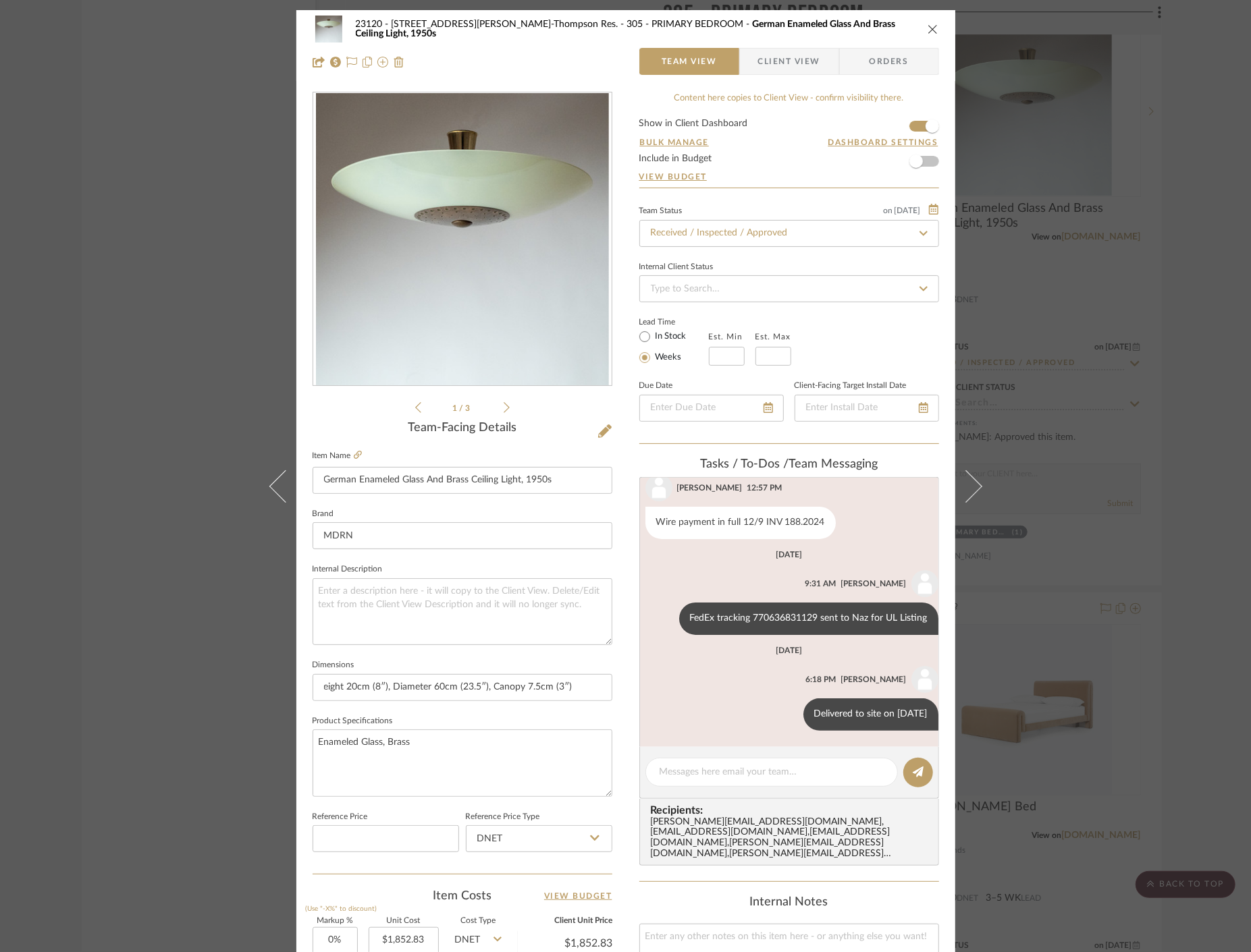
click at [104, 152] on div "23120 - 239 Dean St, Unwin-Thompson Res. 305 - PRIMARY BEDROOM German Enameled …" at bounding box center [626, 476] width 1251 height 952
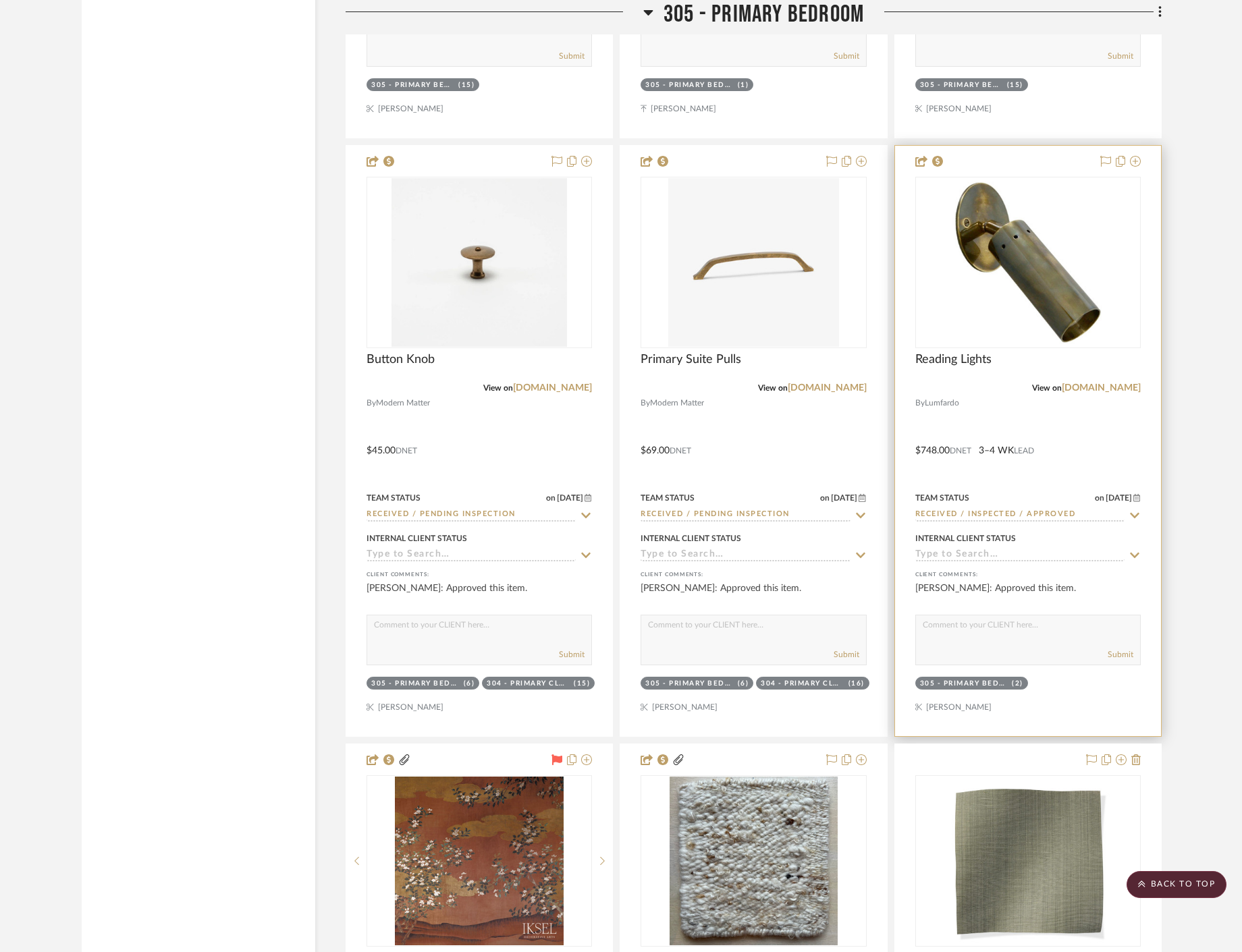
scroll to position [35481, 0]
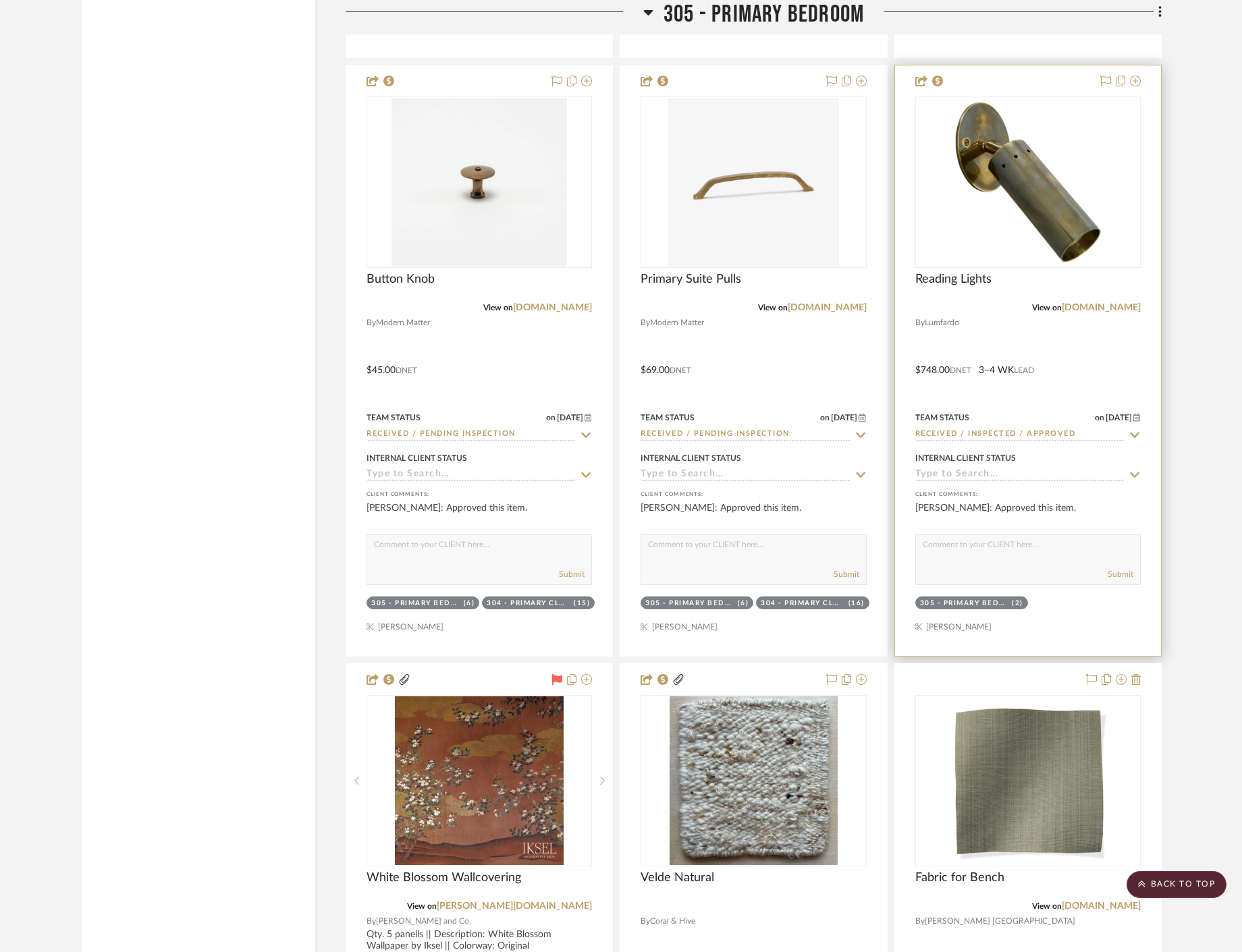
drag, startPoint x: 1159, startPoint y: 379, endPoint x: 1153, endPoint y: 380, distance: 6.1
click at [1125, 377] on div at bounding box center [1027, 361] width 266 height 590
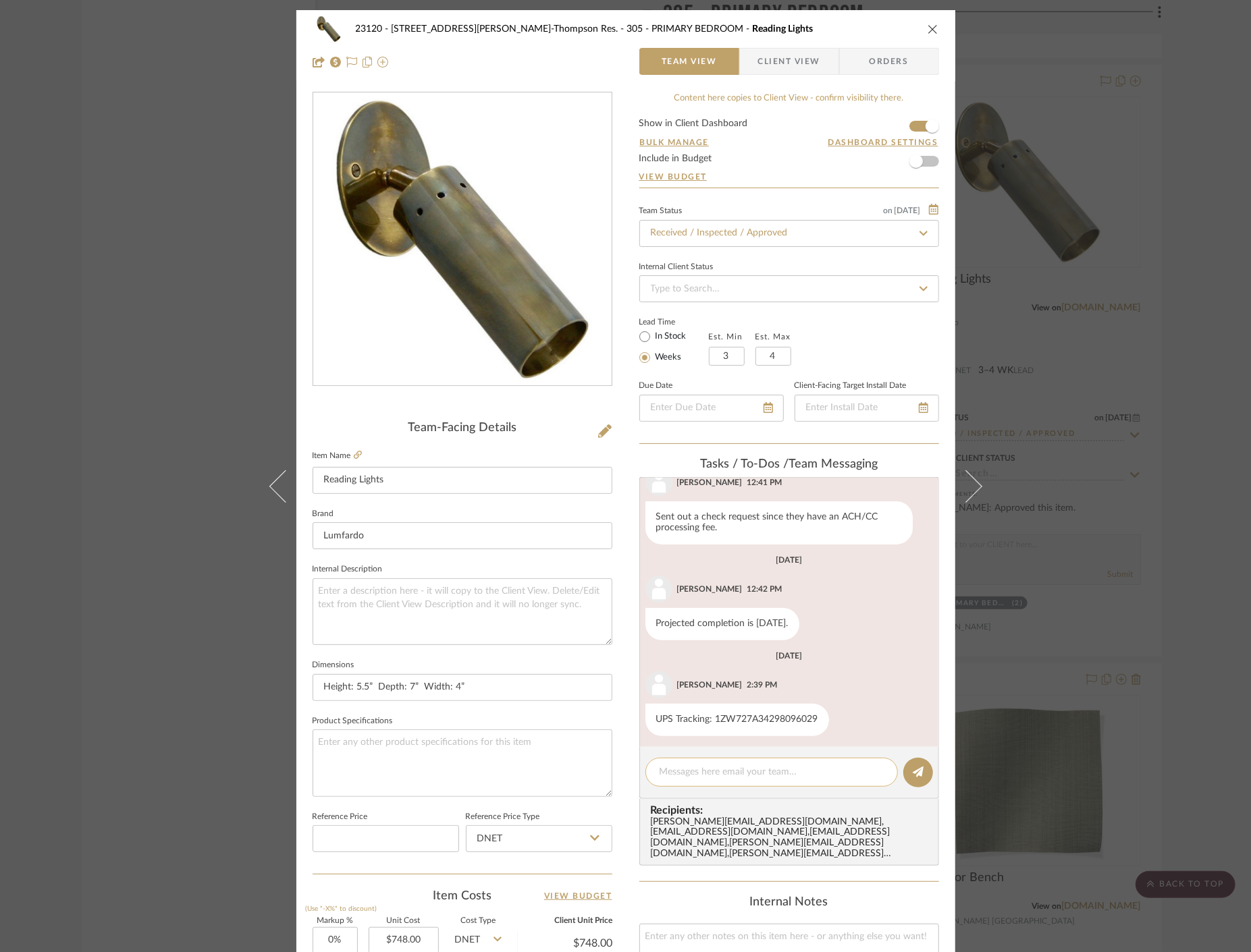
scroll to position [318, 0]
click at [721, 779] on textarea at bounding box center [772, 772] width 224 height 14
paste textarea "Delivered to site on [DATE]"
type textarea "Delivered to site on [DATE]"
click at [913, 775] on icon at bounding box center [918, 771] width 10 height 10
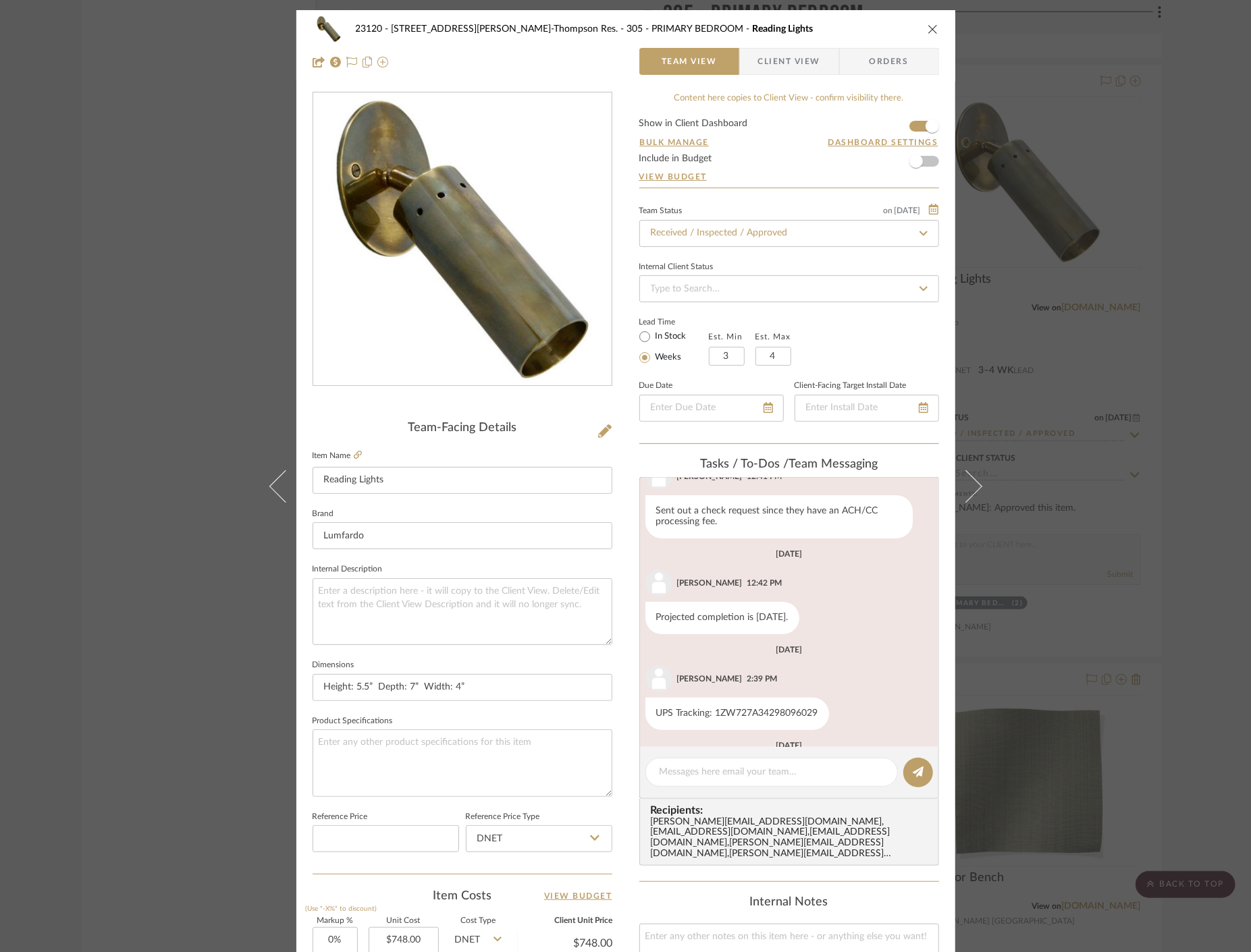
scroll to position [414, 0]
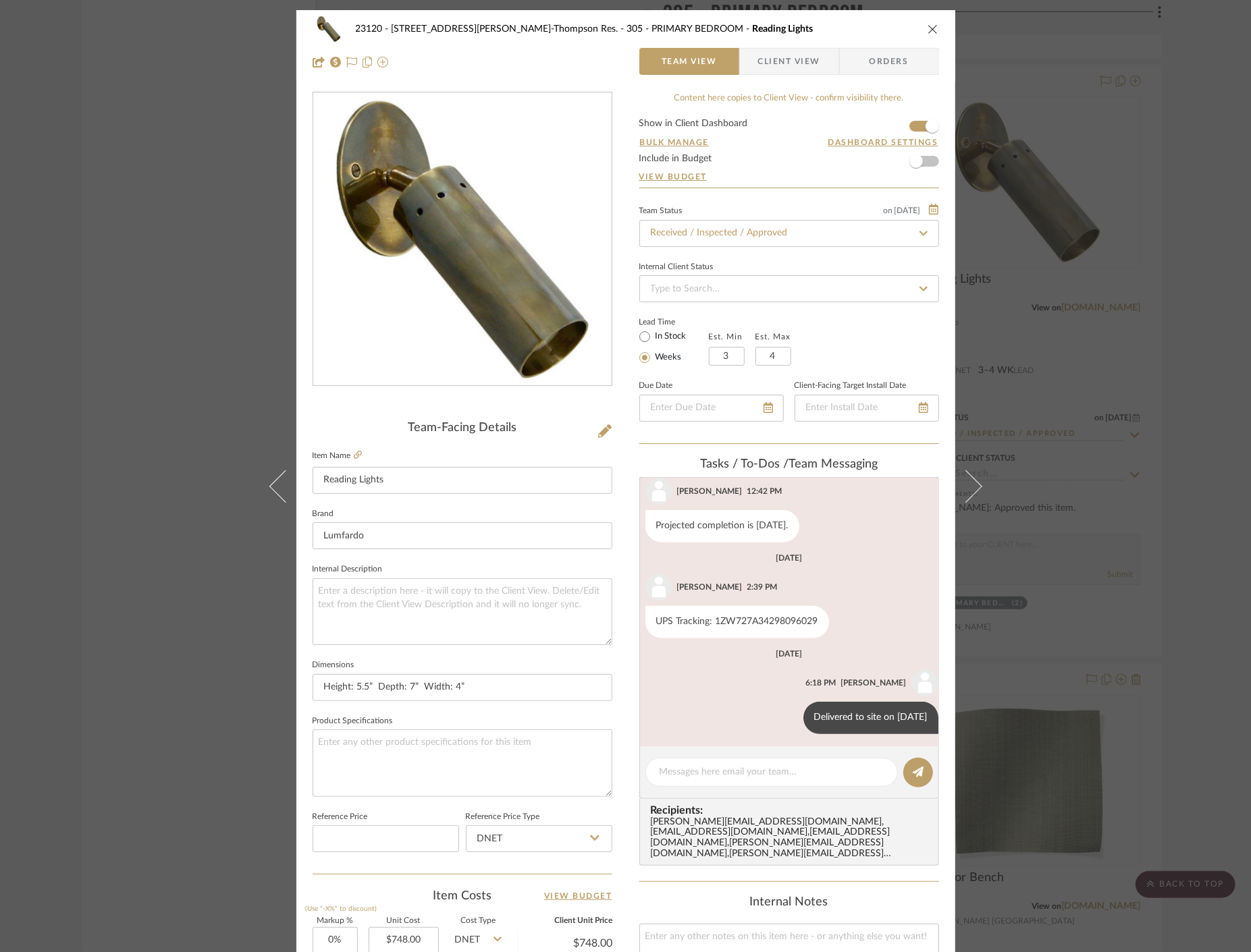
click at [145, 237] on div "23120 - 239 Dean St, Unwin-Thompson Res. 305 - PRIMARY BEDROOM Reading Lights T…" at bounding box center [626, 476] width 1251 height 952
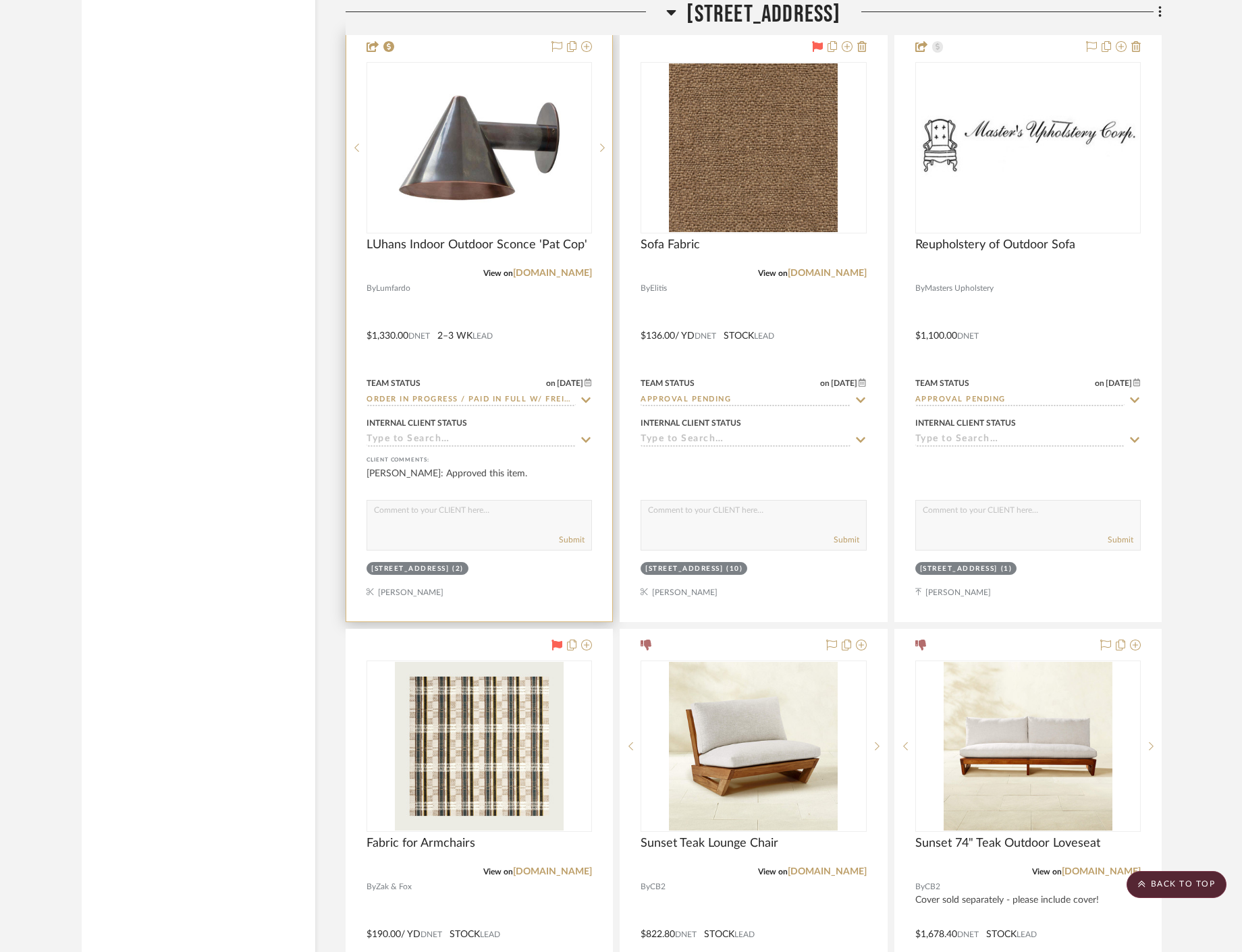
scroll to position [36830, 0]
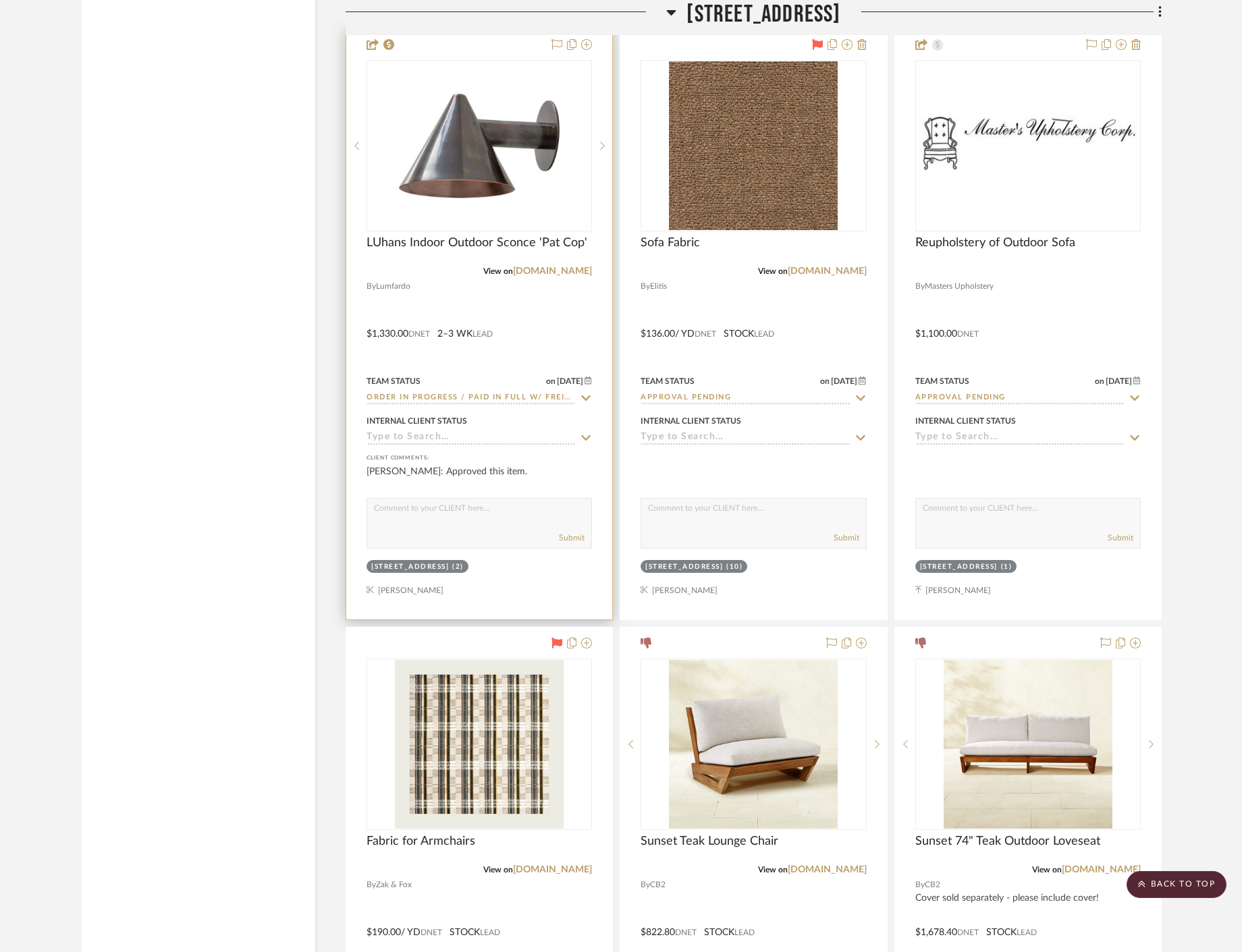
click at [549, 334] on div at bounding box center [479, 324] width 266 height 590
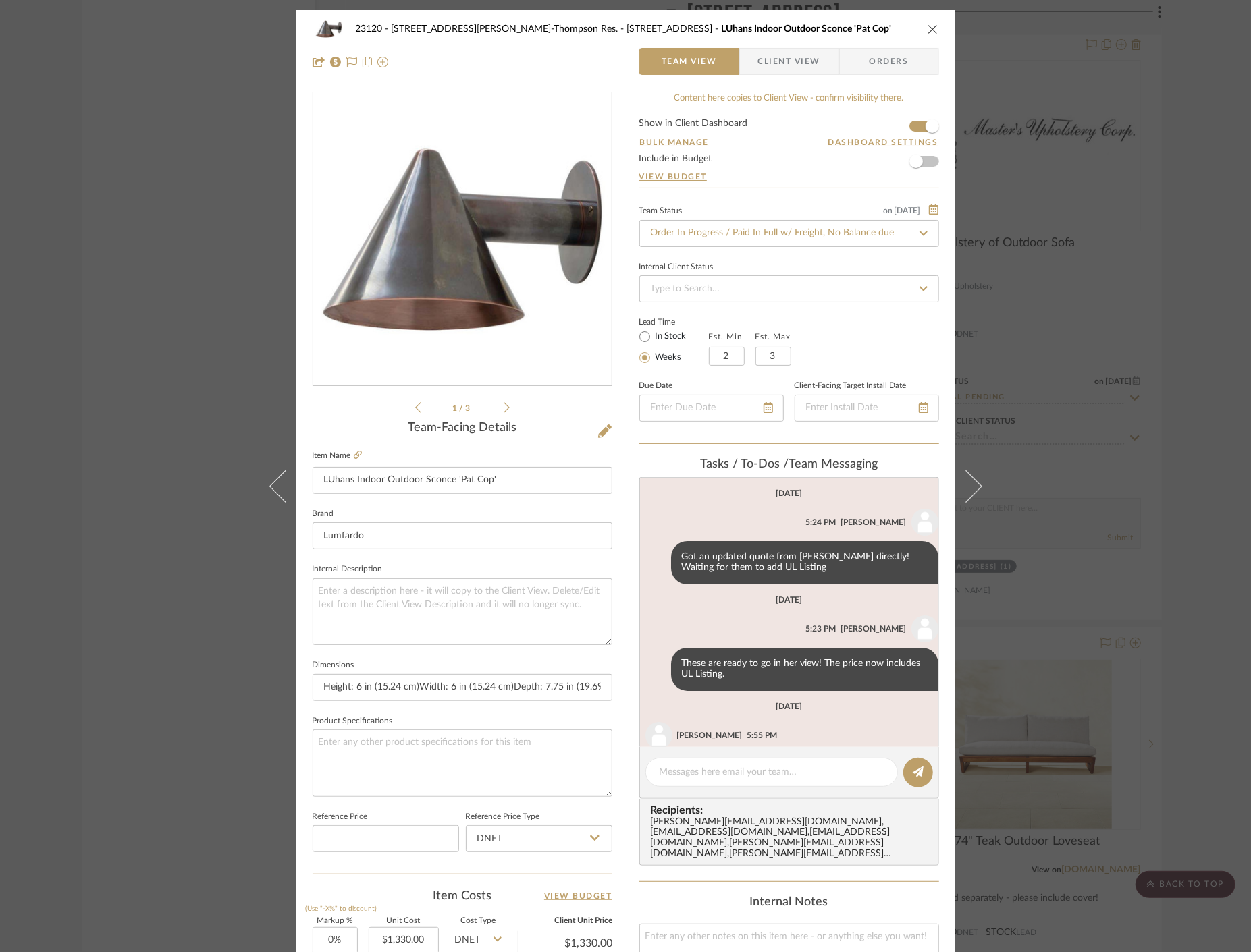
scroll to position [222, 0]
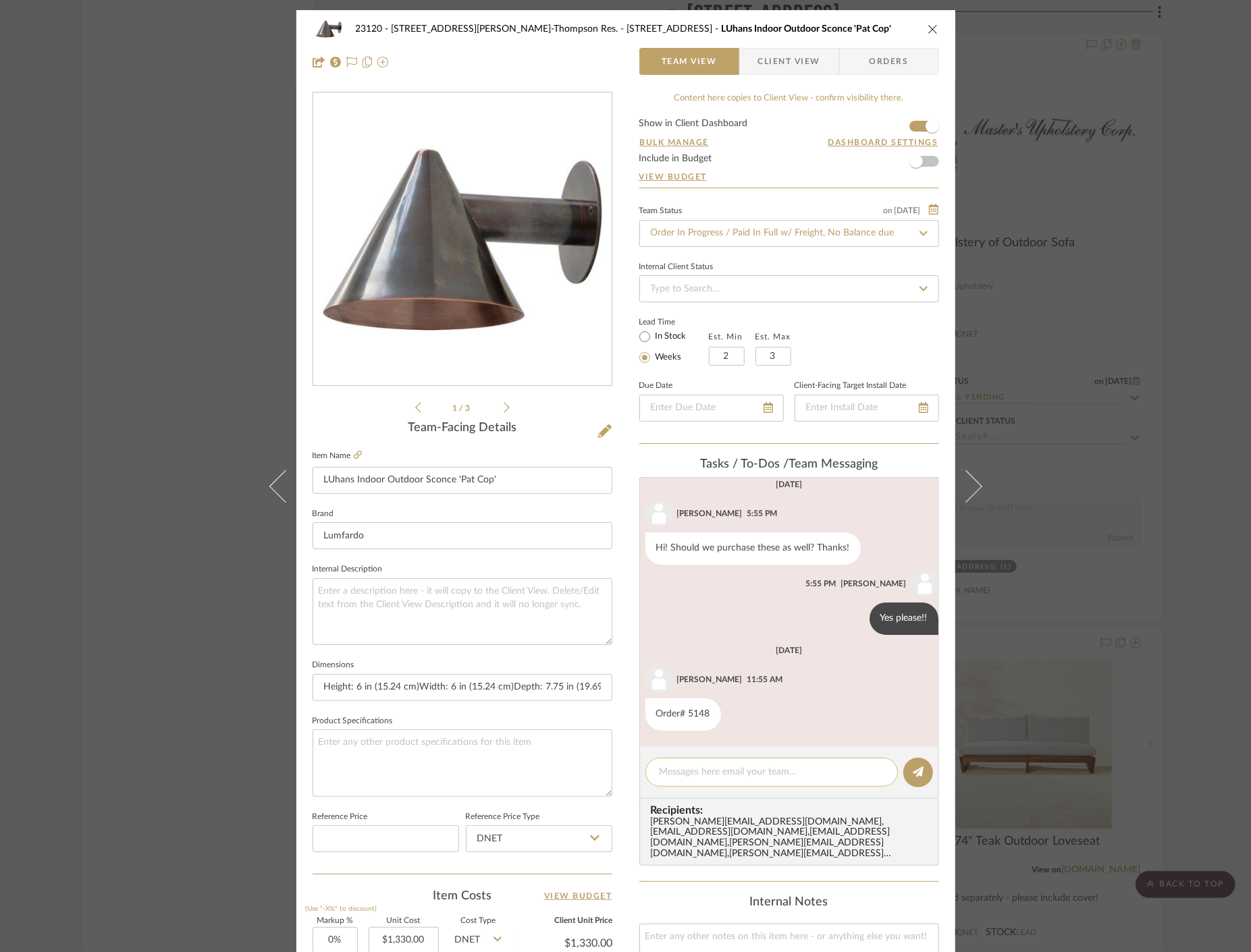
click at [819, 775] on textarea at bounding box center [772, 772] width 224 height 14
paste textarea "Delivered to site on [DATE]"
type textarea "Delivered to site on [DATE]"
click at [915, 773] on icon at bounding box center [918, 771] width 10 height 10
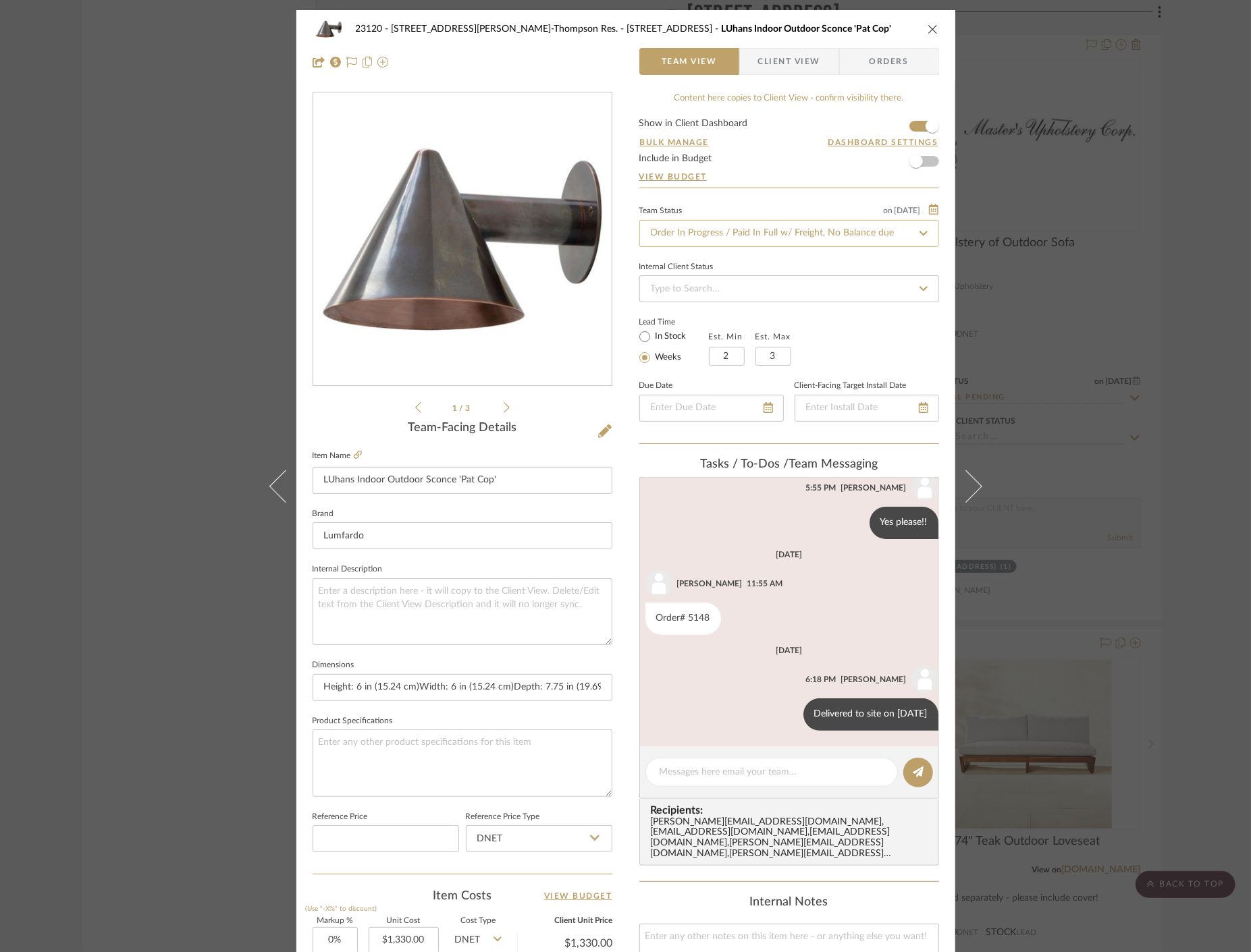
click at [718, 234] on input "Order In Progress / Paid In Full w/ Freight, No Balance due" at bounding box center [789, 234] width 300 height 27
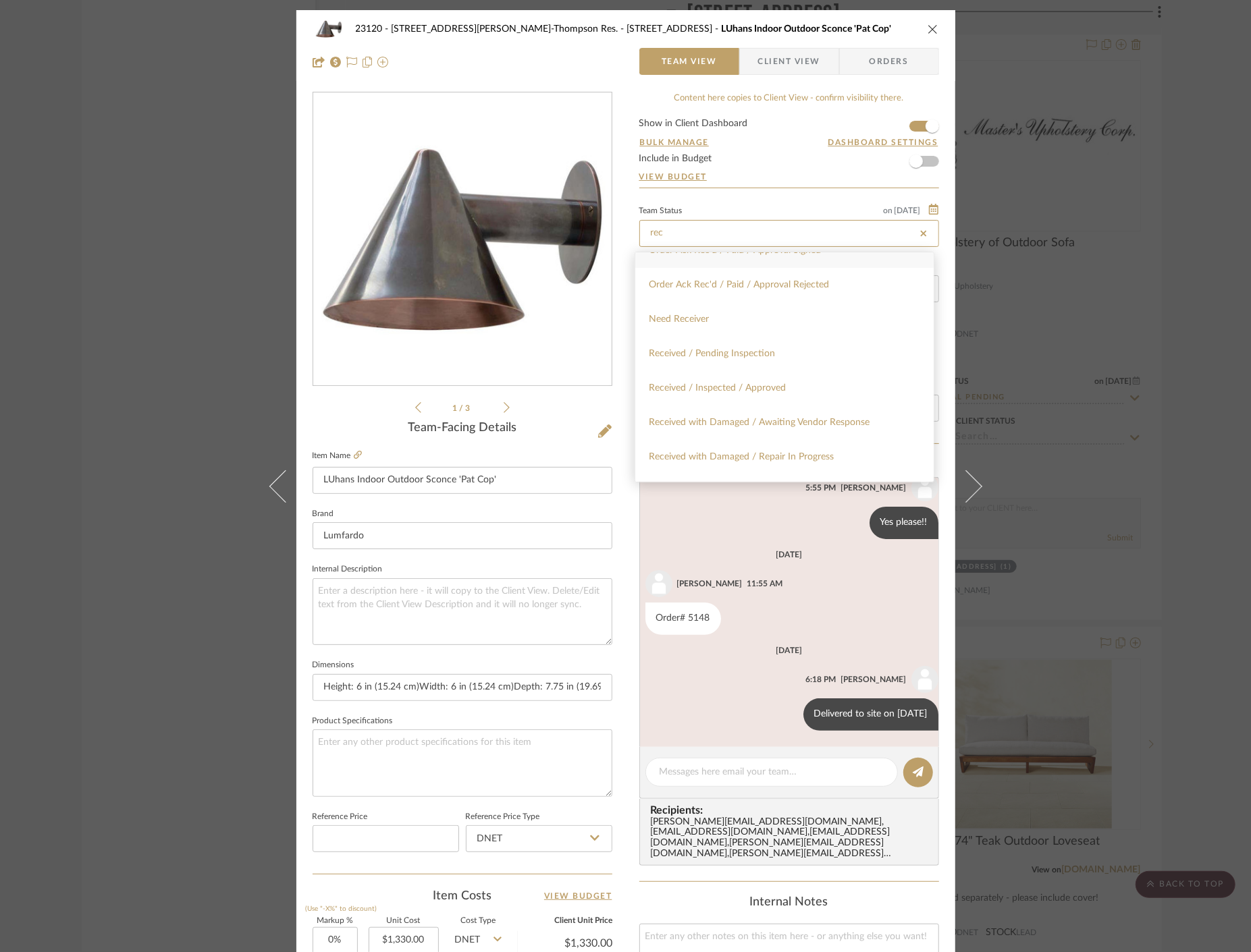
scroll to position [299, 0]
type input "rec"
click at [825, 354] on div "Received / Inspected / Approved" at bounding box center [784, 348] width 299 height 35
type input "[DATE]"
type input "Received / Inspected / Approved"
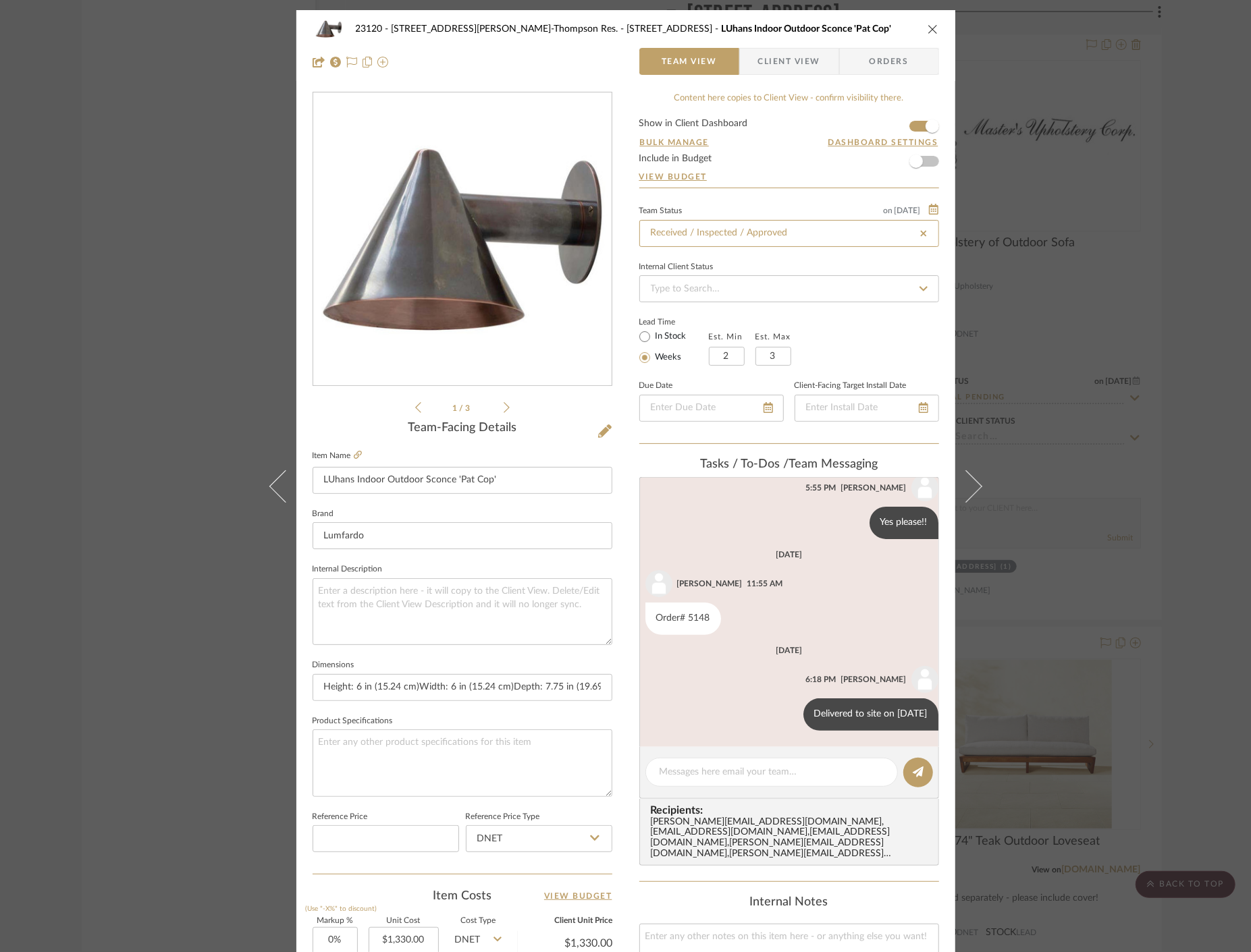
type input "[DATE]"
type input "Received / Inspected / Approved"
click at [110, 232] on div "23120 - 239 Dean St, Unwin-Thompson Res. 307 - TERRACE LUhans Indoor Outdoor Sc…" at bounding box center [626, 476] width 1251 height 952
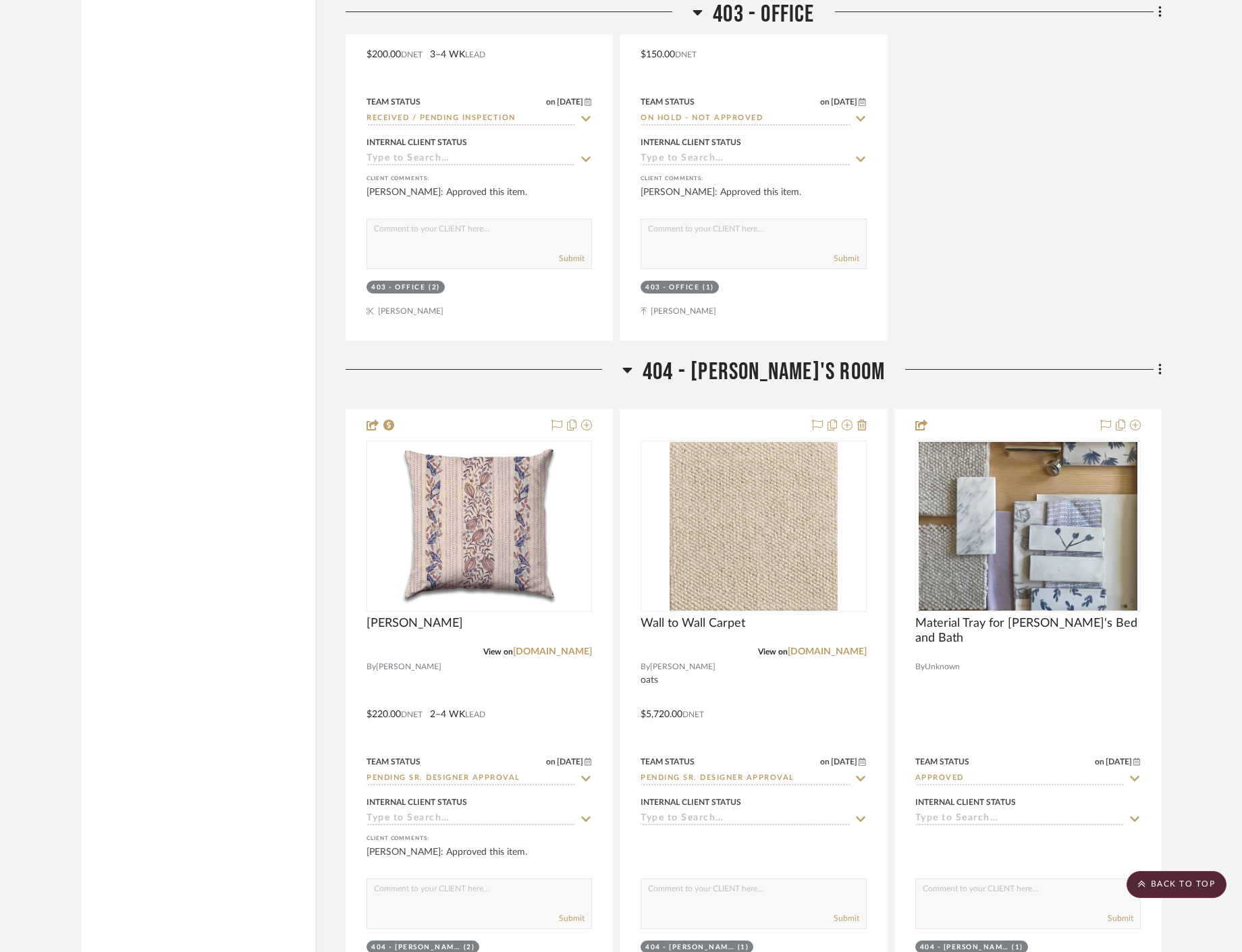
scroll to position [39304, 0]
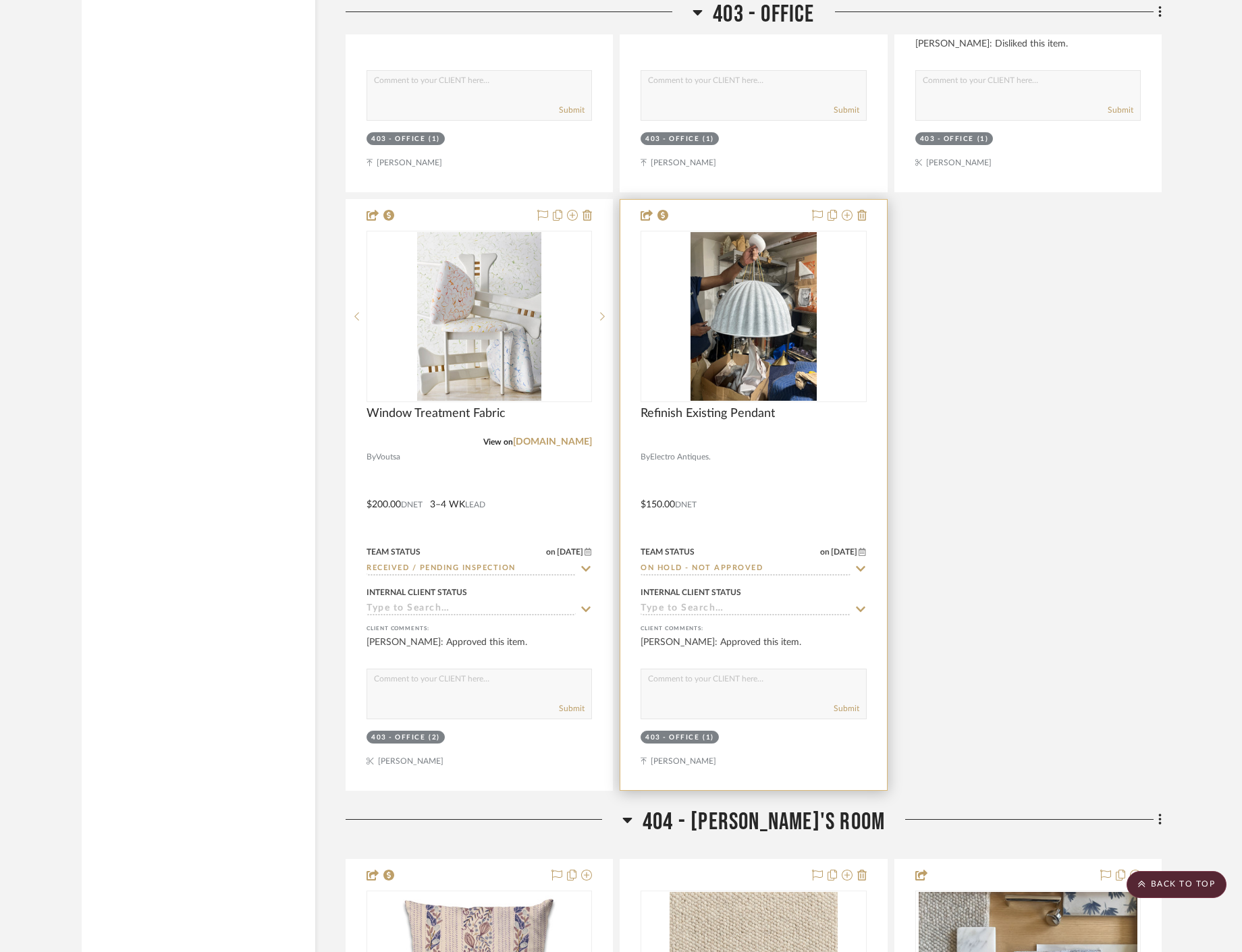
click at [731, 487] on div at bounding box center [753, 494] width 266 height 590
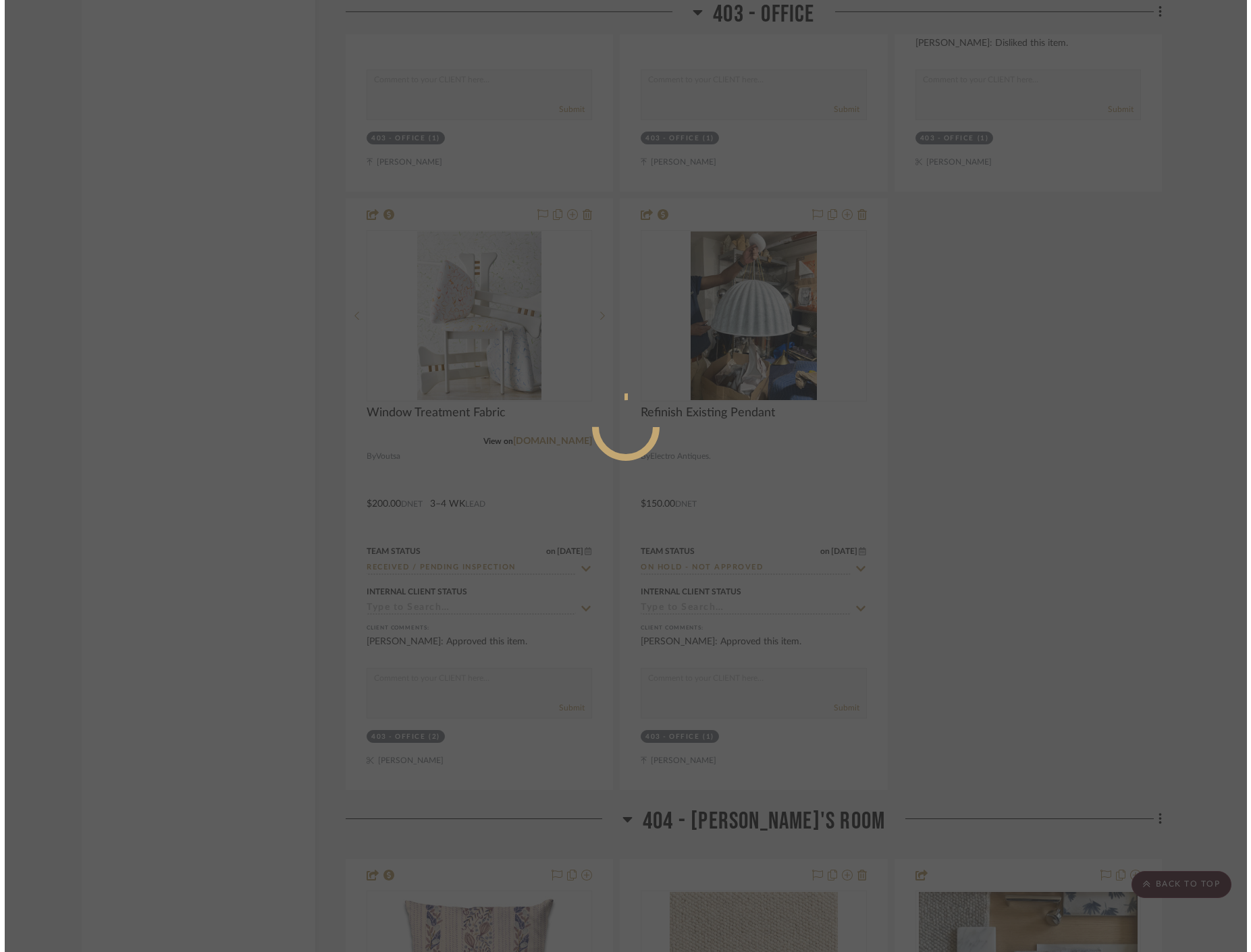
scroll to position [0, 0]
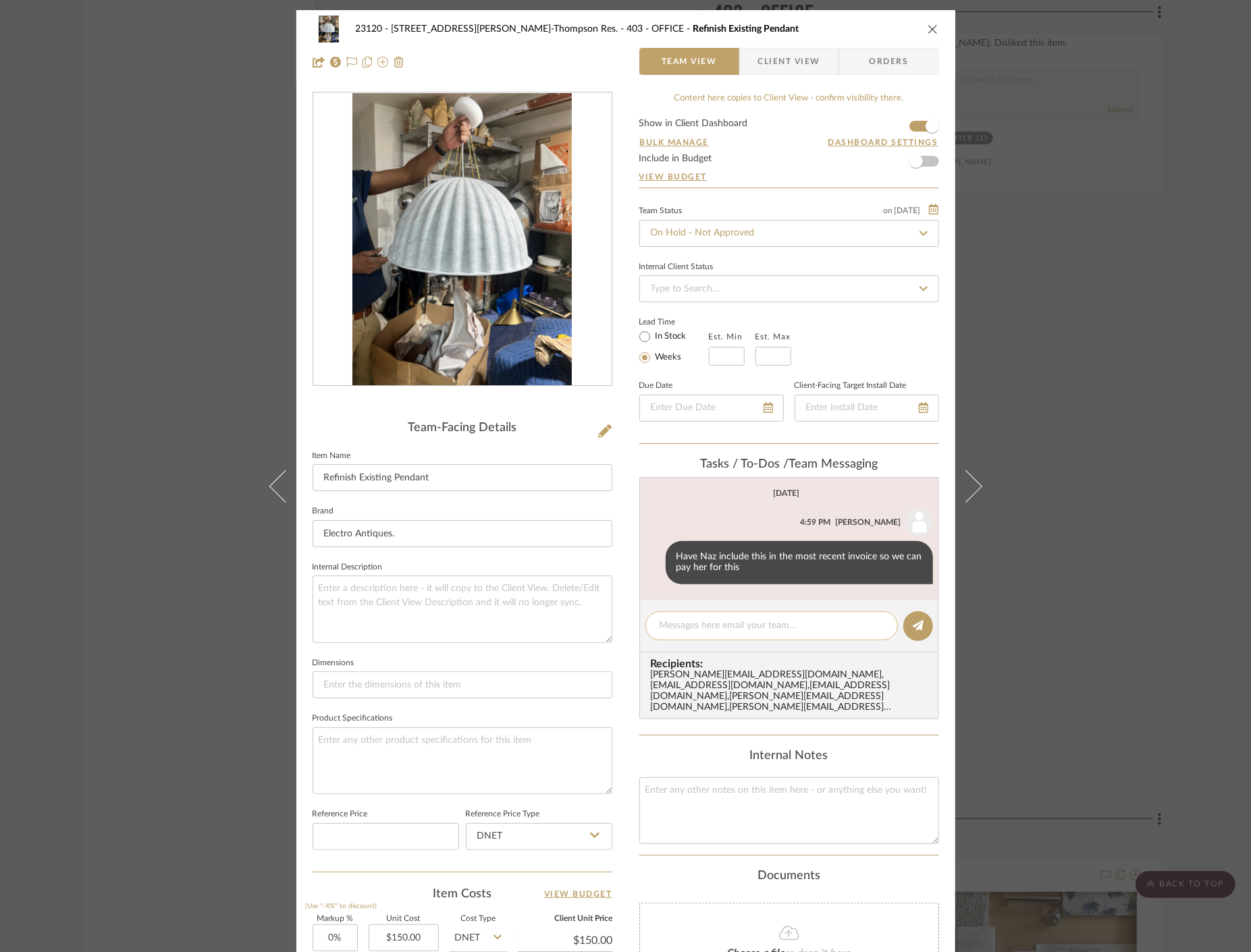
click at [704, 628] on textarea at bounding box center [772, 625] width 224 height 14
paste textarea "Delivered to site on [DATE]"
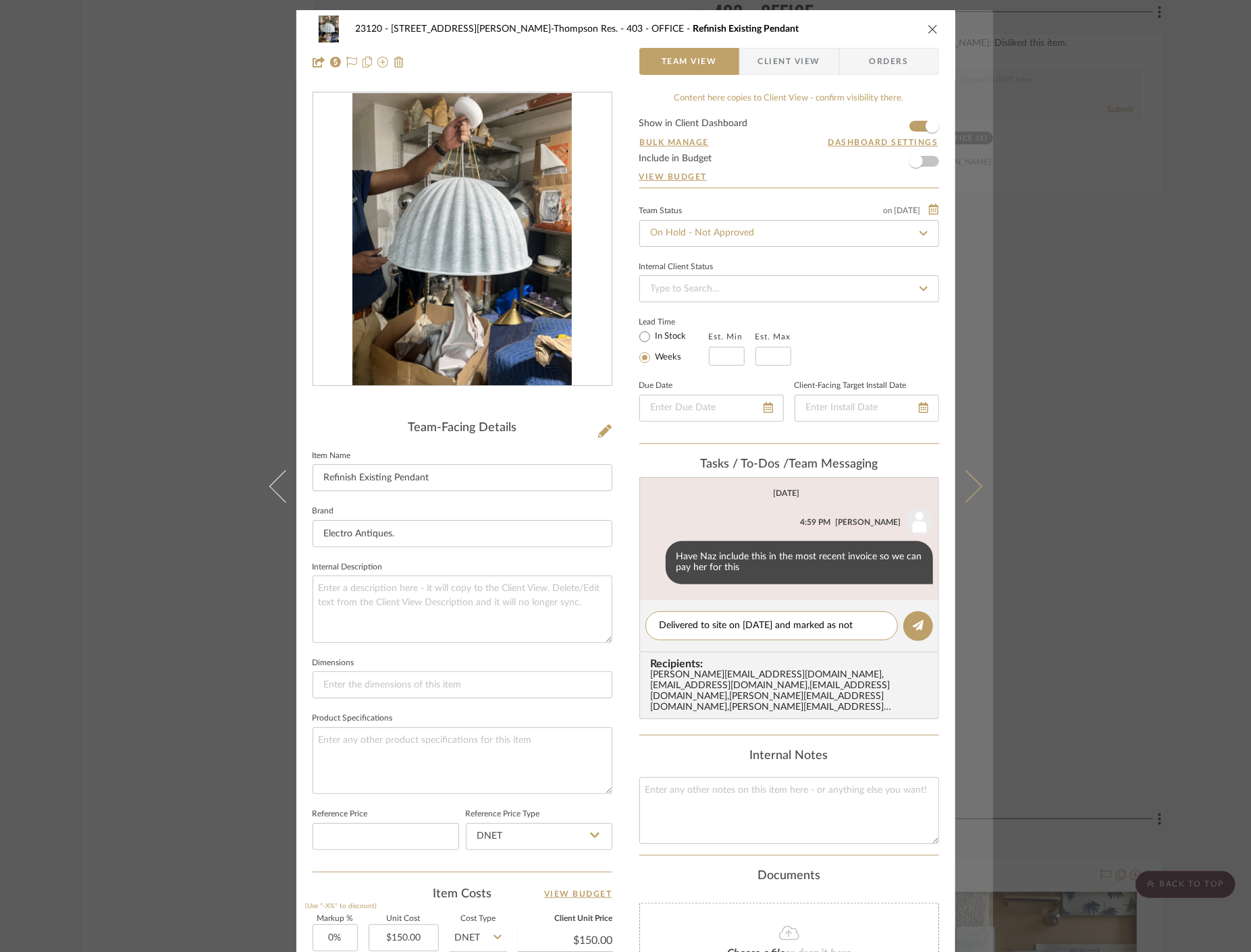
drag, startPoint x: 764, startPoint y: 625, endPoint x: 950, endPoint y: 627, distance: 186.0
click at [950, 627] on mat-dialog-content "23120 - 239 Dean St, Unwin-Thompson Res. 403 - OFFICE Refinish Existing Pendant…" at bounding box center [626, 632] width 735 height 1244
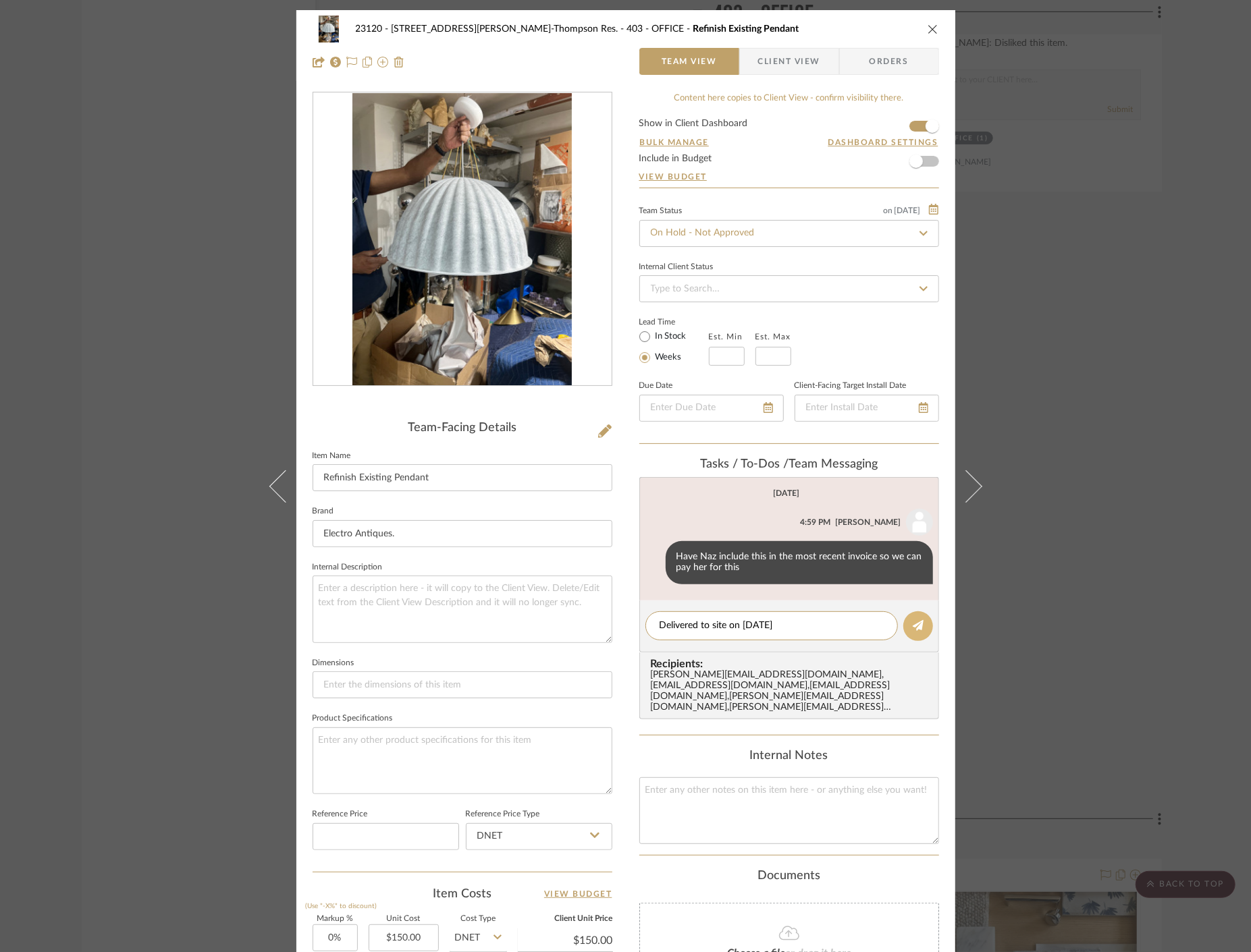
type textarea "Delivered to site on [DATE]"
click at [904, 625] on button at bounding box center [918, 626] width 30 height 30
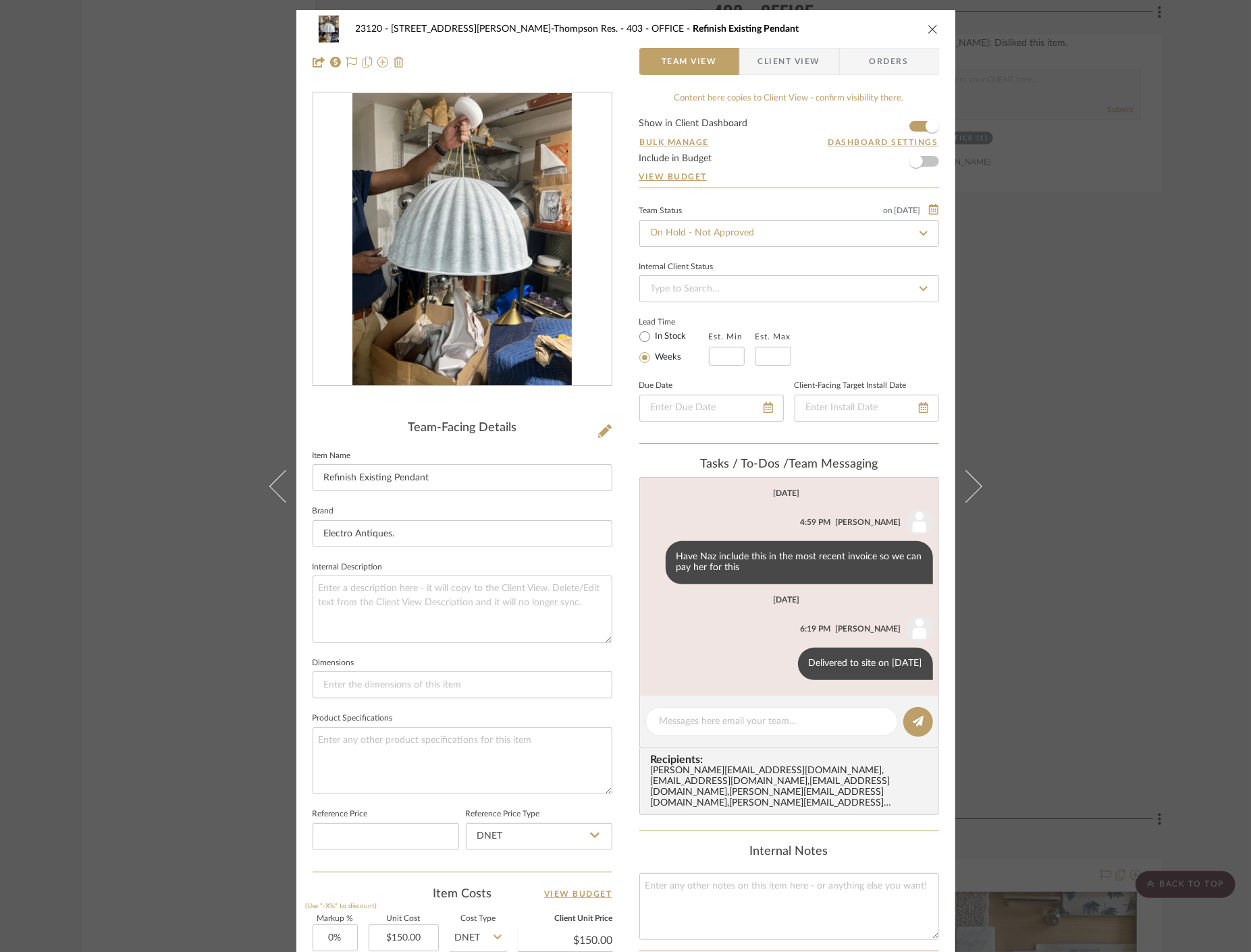
click at [85, 253] on div "23120 - 239 Dean St, Unwin-Thompson Res. 403 - OFFICE Refinish Existing Pendant…" at bounding box center [626, 476] width 1251 height 952
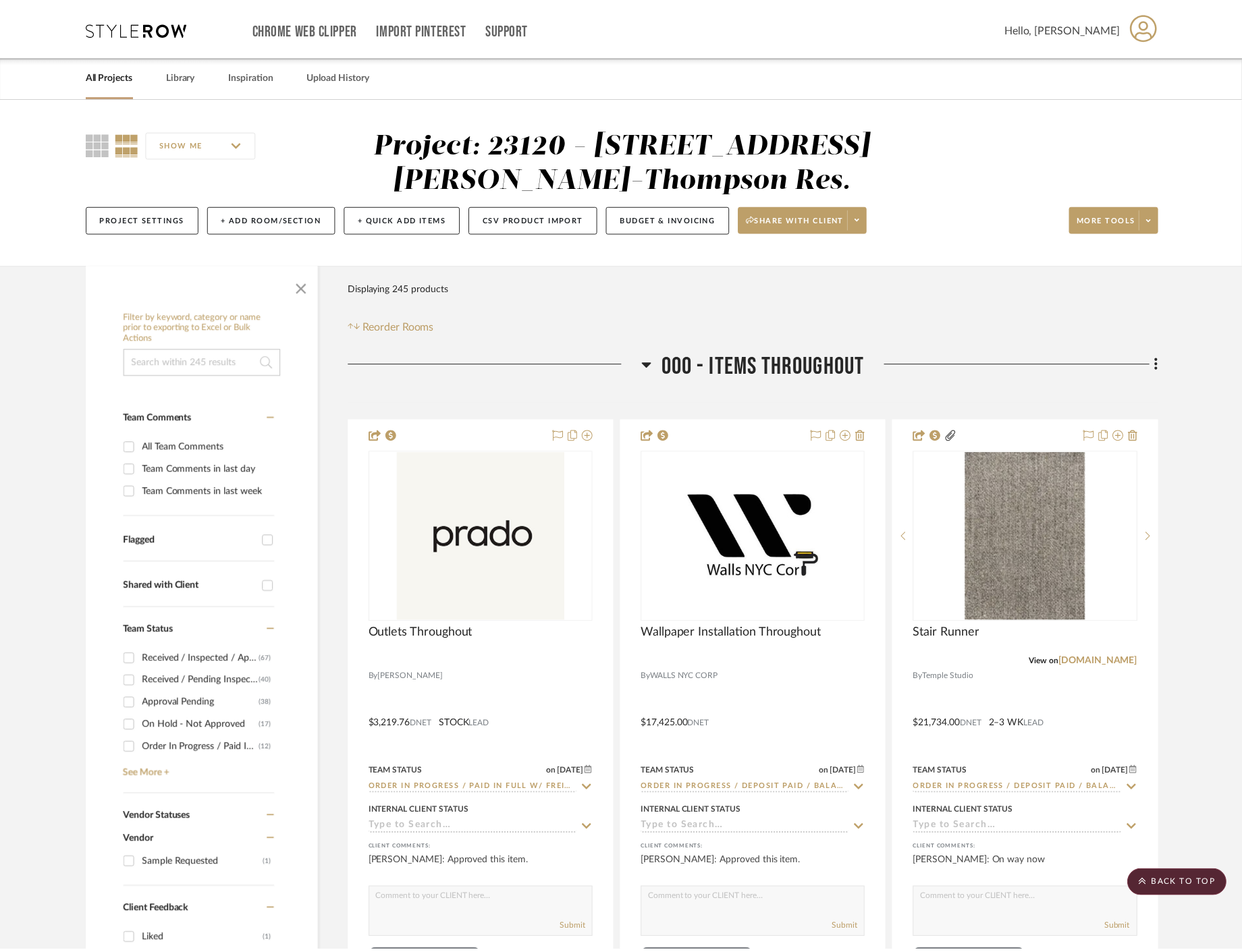
scroll to position [39304, 0]
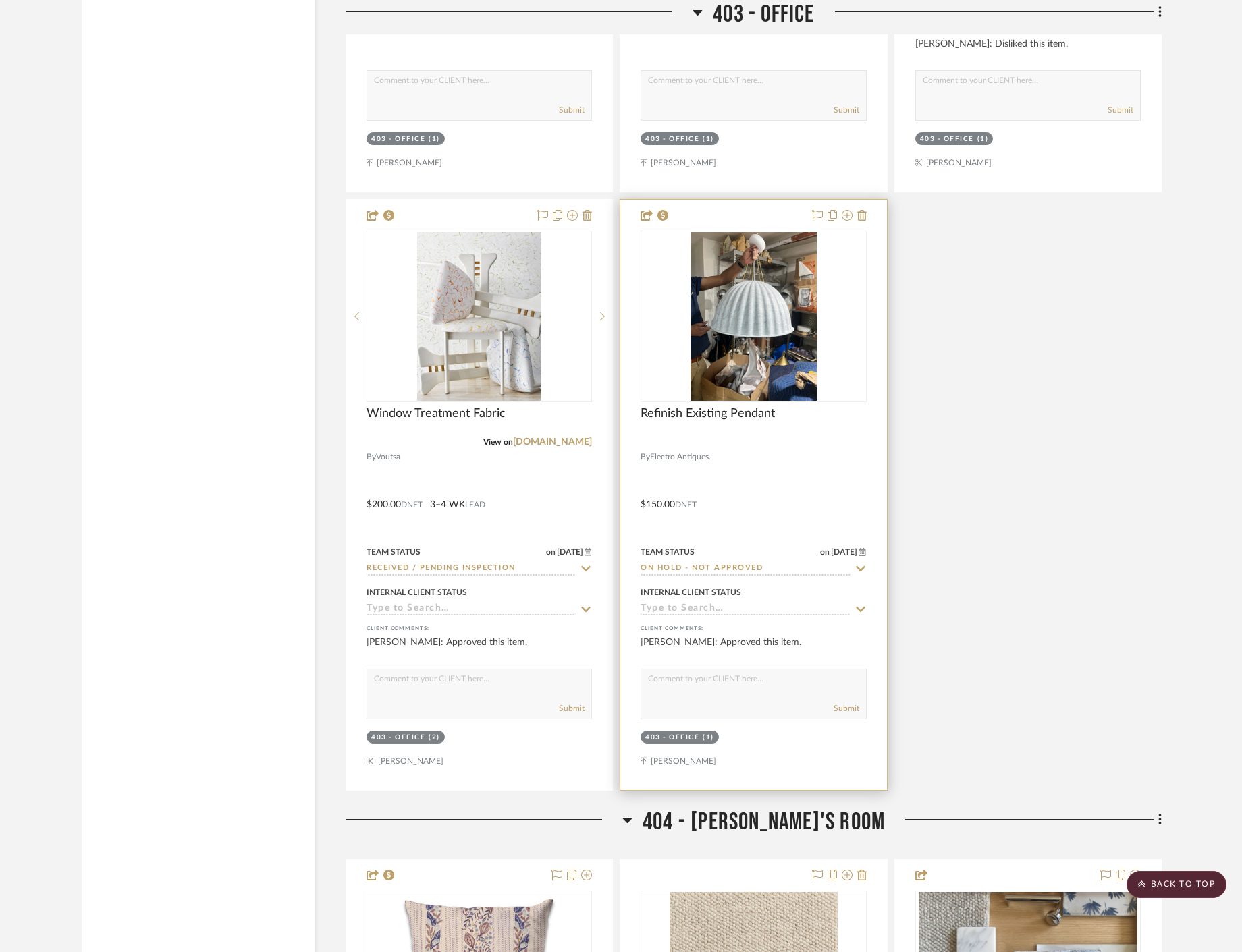
click at [727, 476] on div at bounding box center [753, 494] width 266 height 590
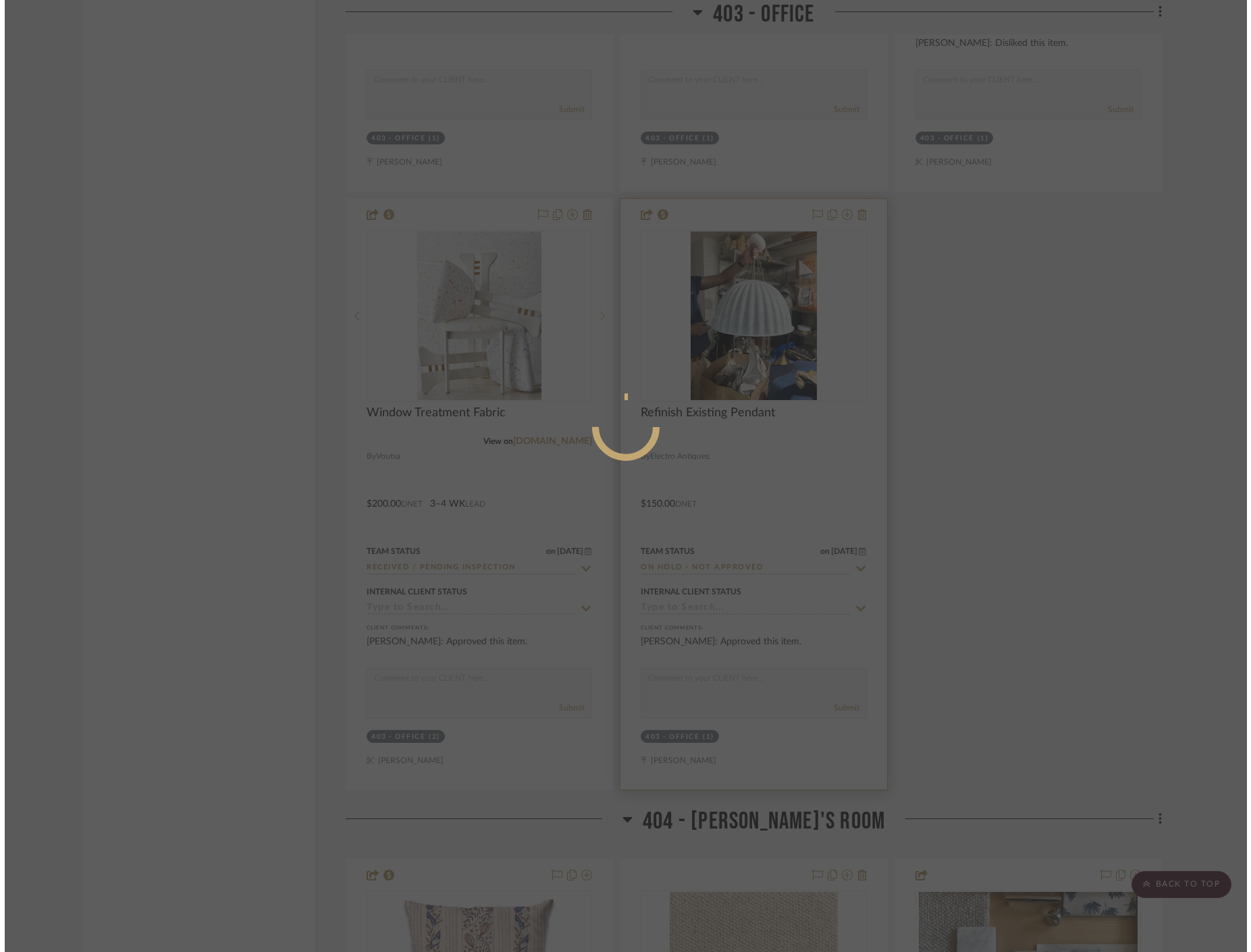
scroll to position [0, 0]
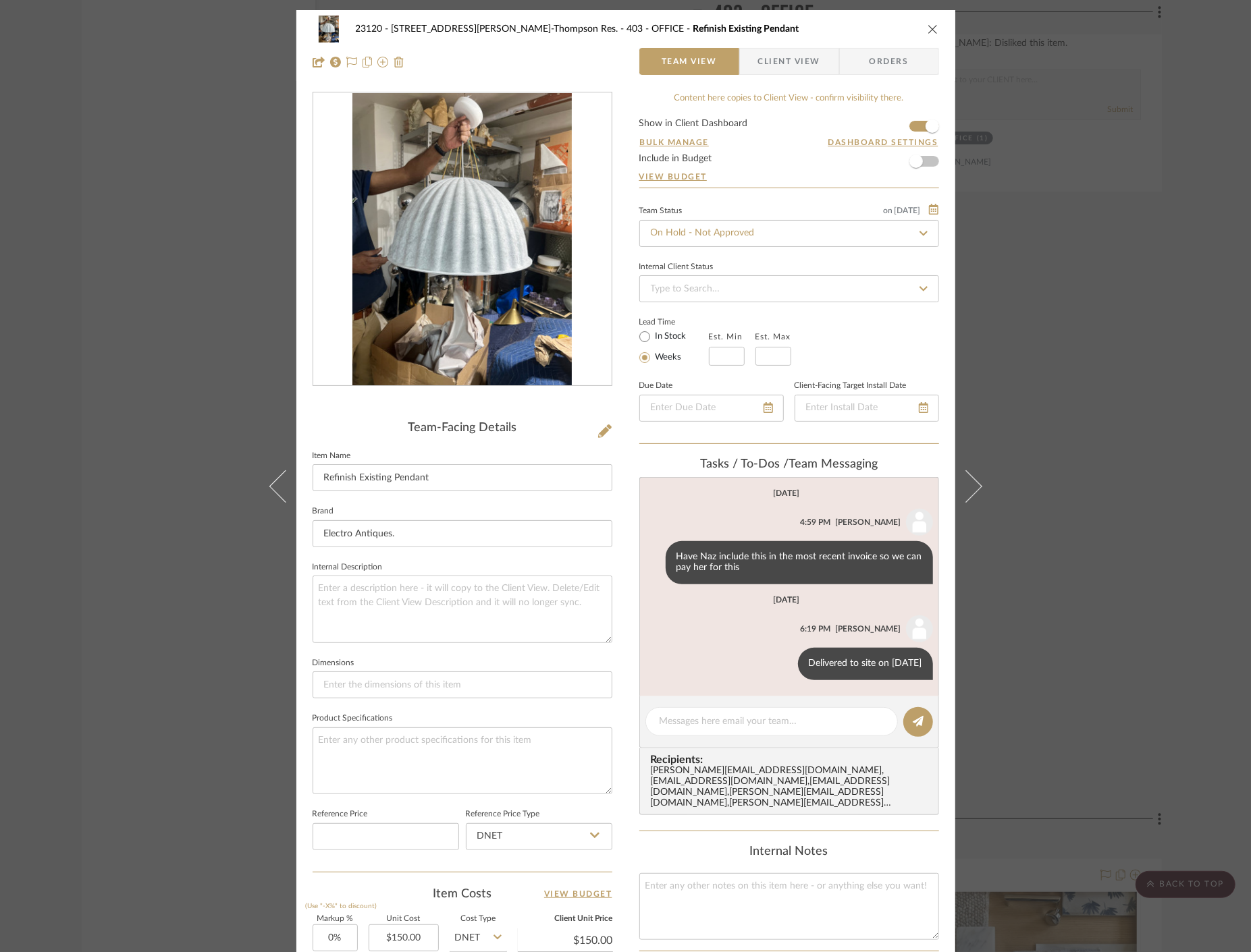
click at [122, 384] on div "23120 - 239 Dean St, Unwin-Thompson Res. 403 - OFFICE Refinish Existing Pendant…" at bounding box center [626, 476] width 1251 height 952
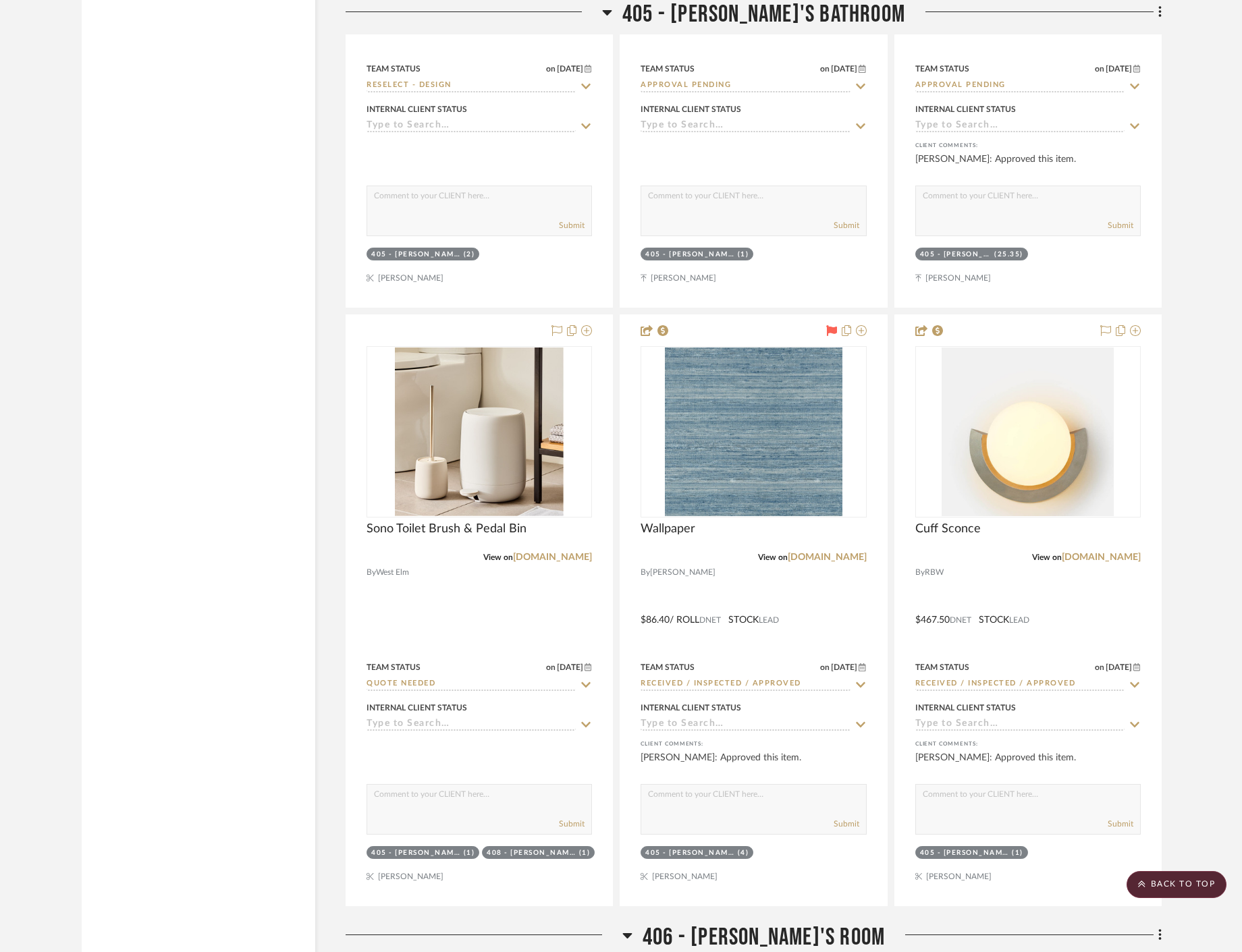
scroll to position [42453, 0]
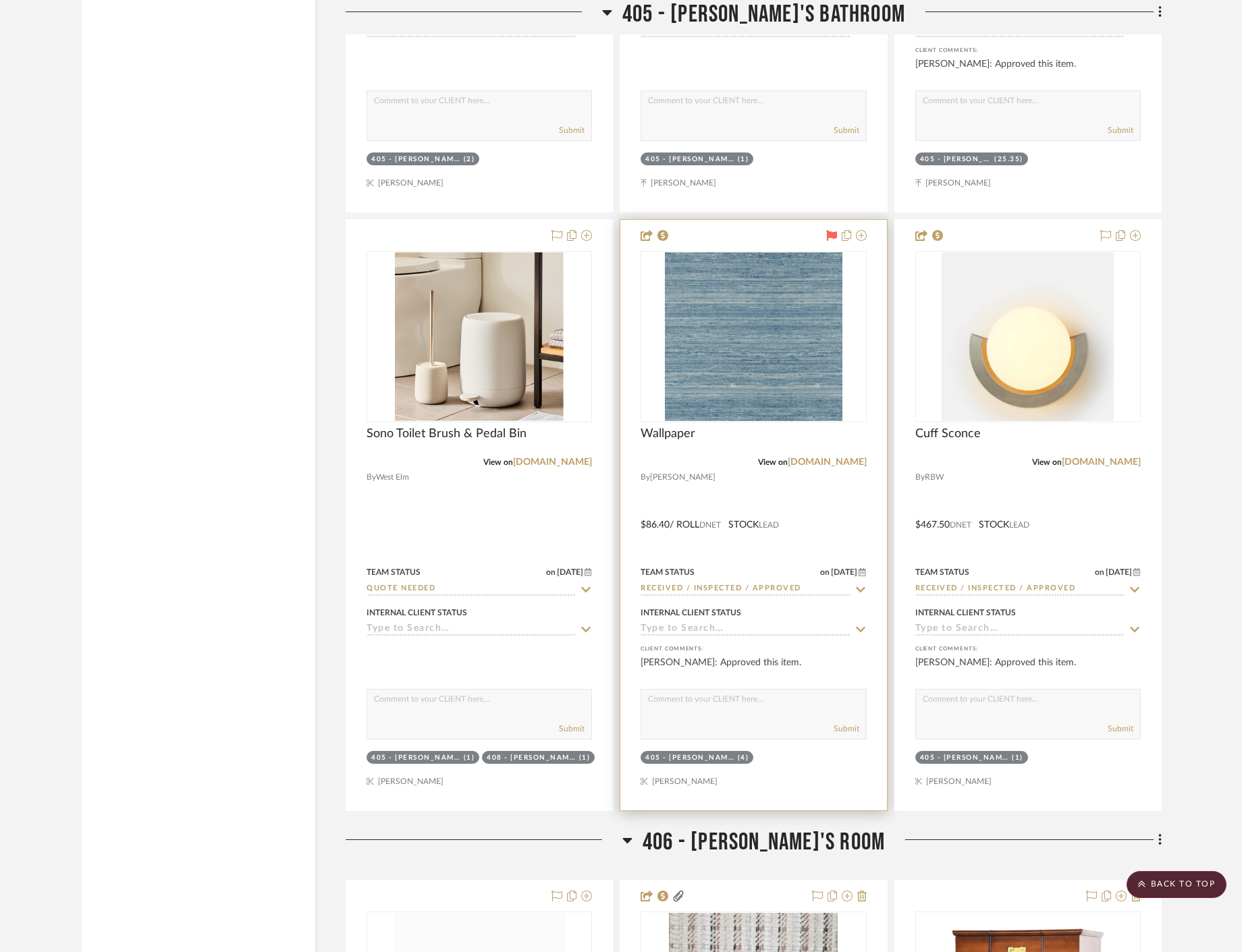
click at [834, 537] on div at bounding box center [753, 515] width 266 height 590
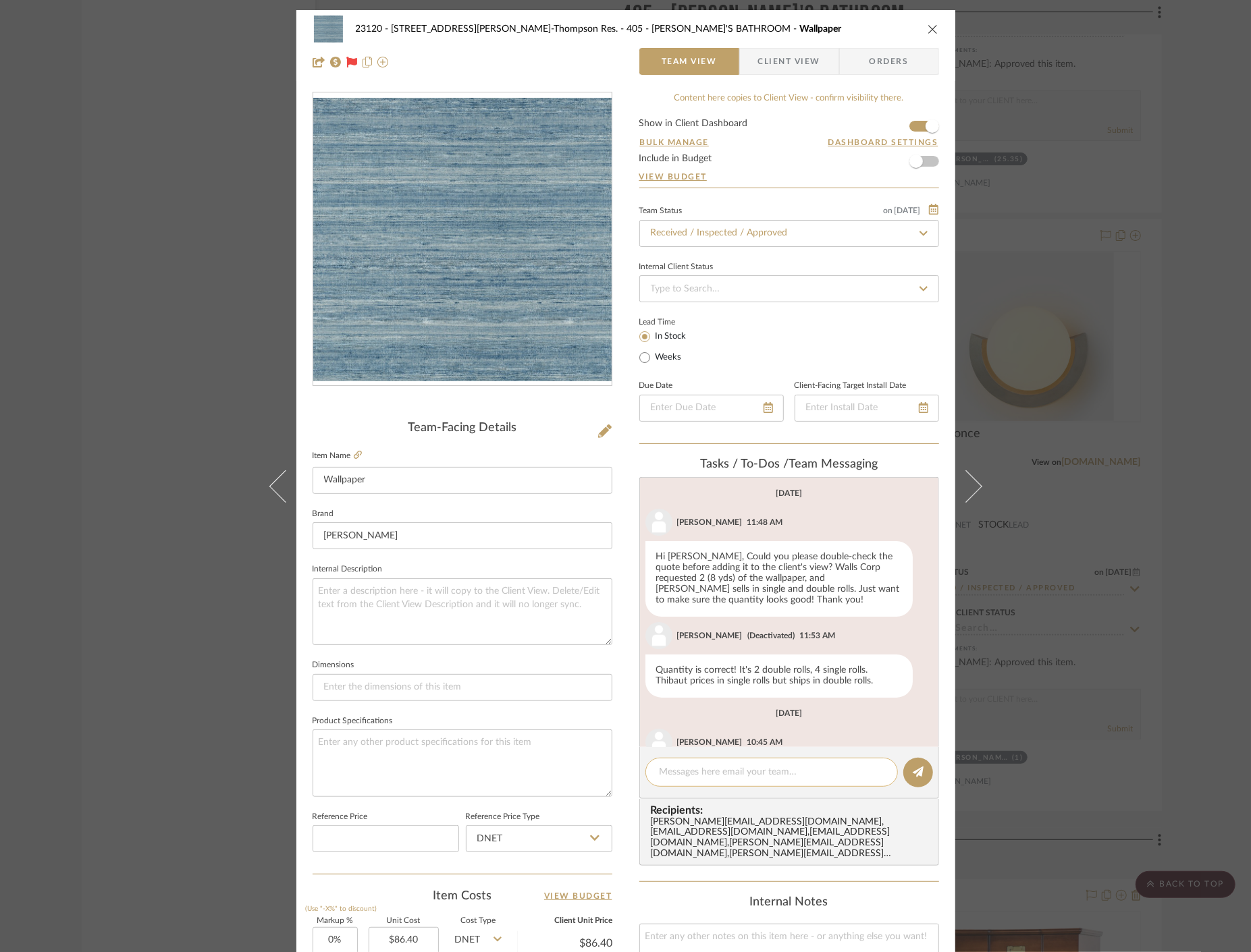
scroll to position [254, 0]
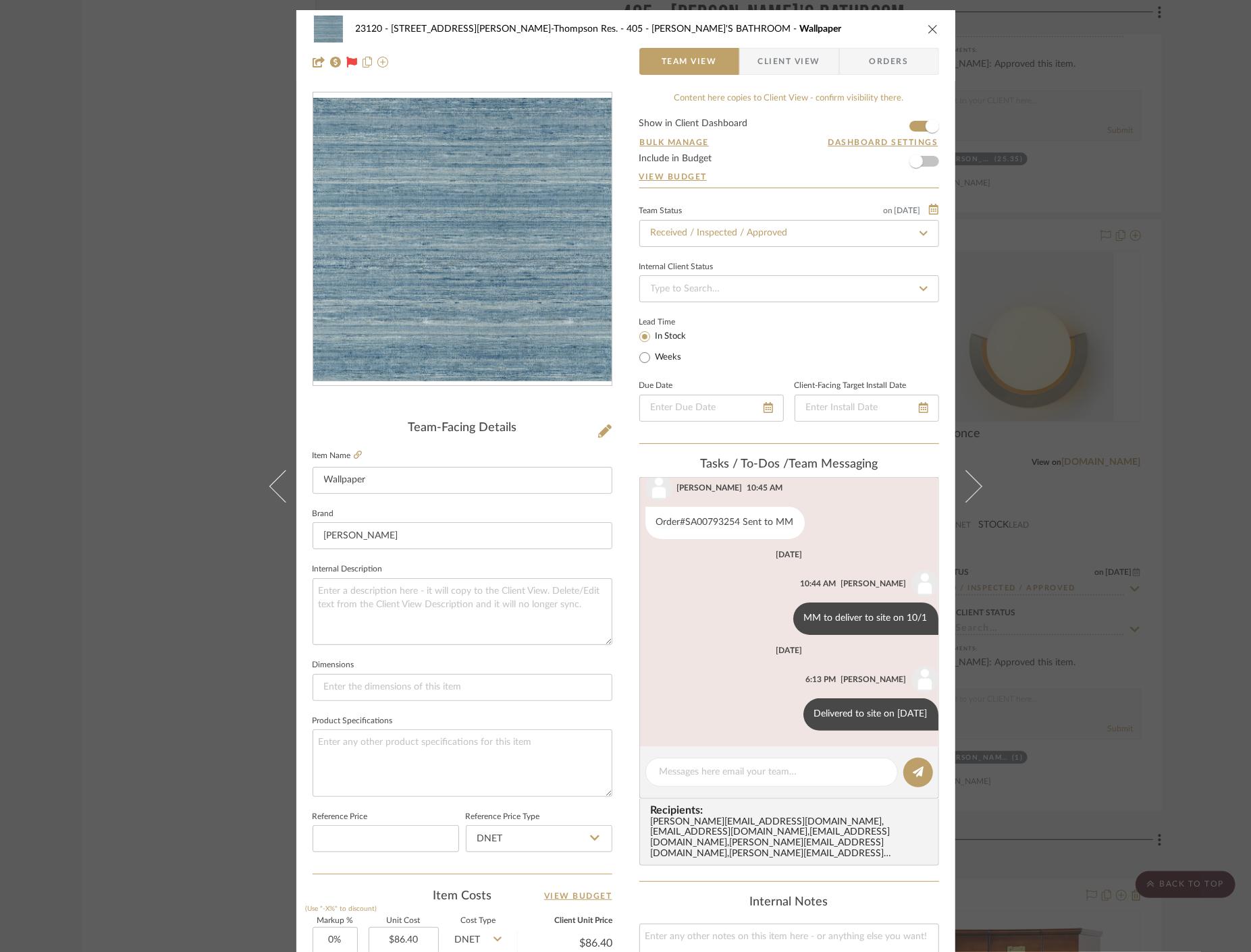
click at [137, 270] on div "23120 - [STREET_ADDRESS][PERSON_NAME]-Thompson Res. 405 - [PERSON_NAME]'S BATHR…" at bounding box center [626, 476] width 1251 height 952
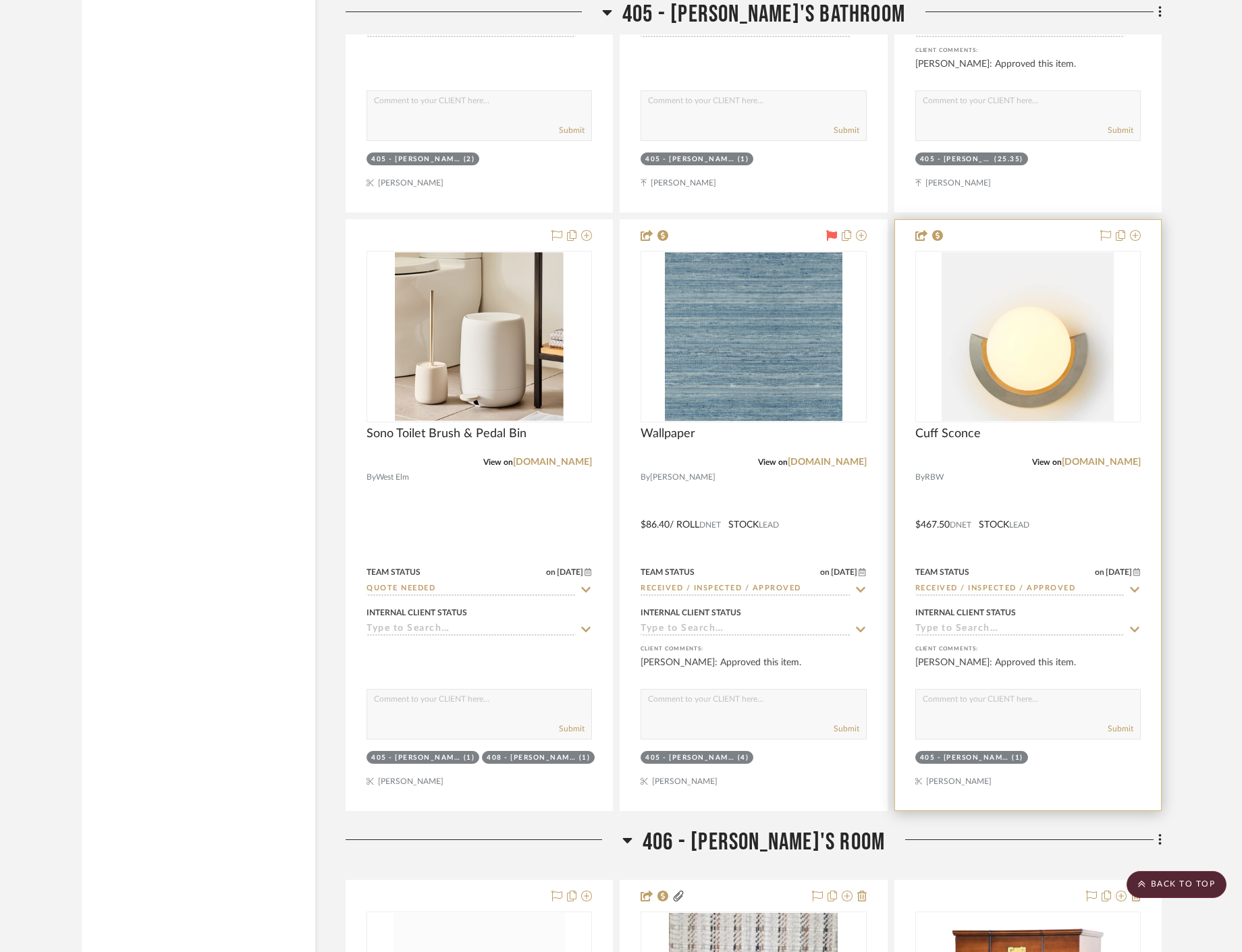
scroll to position [41928, 0]
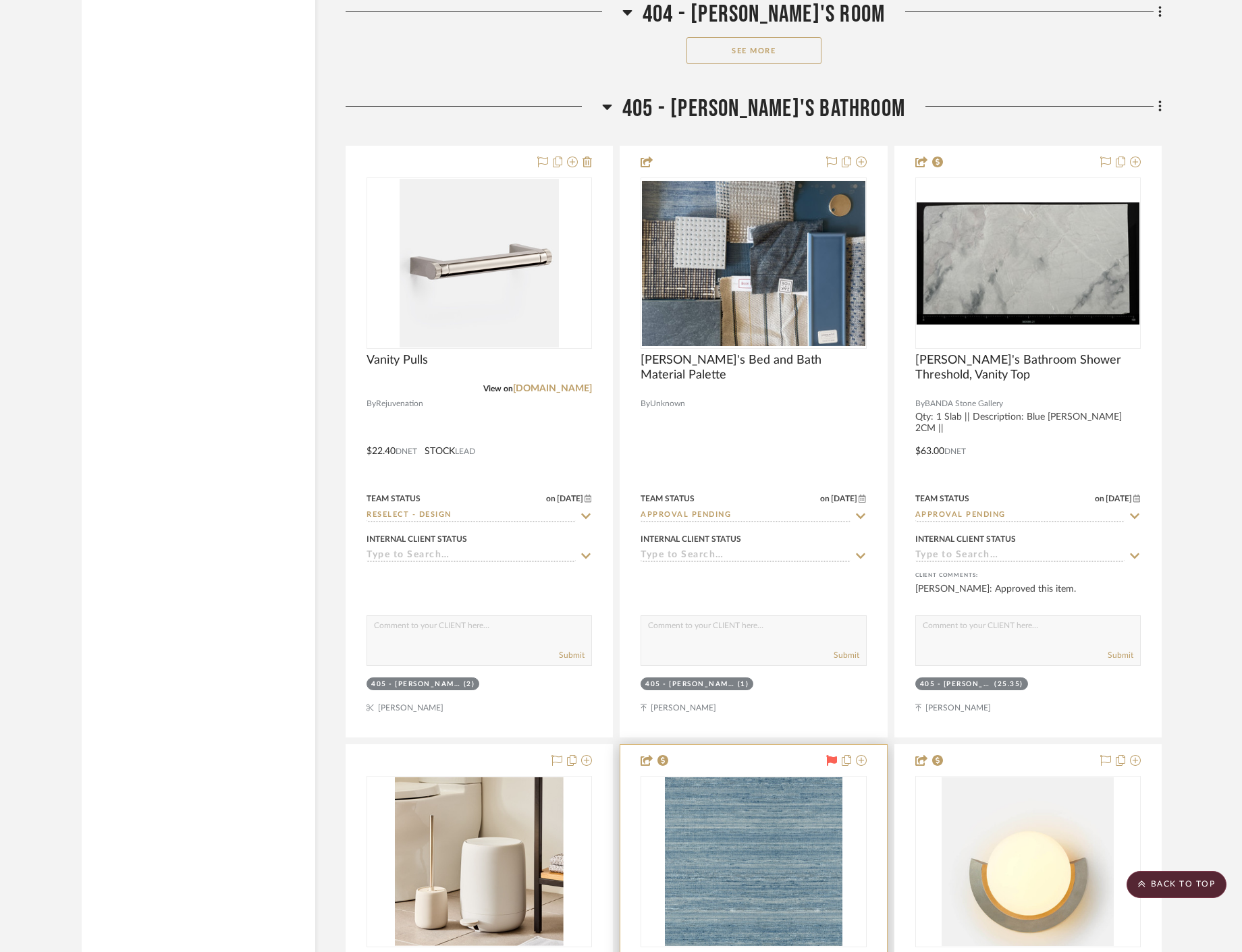
click at [826, 759] on icon at bounding box center [831, 760] width 10 height 10
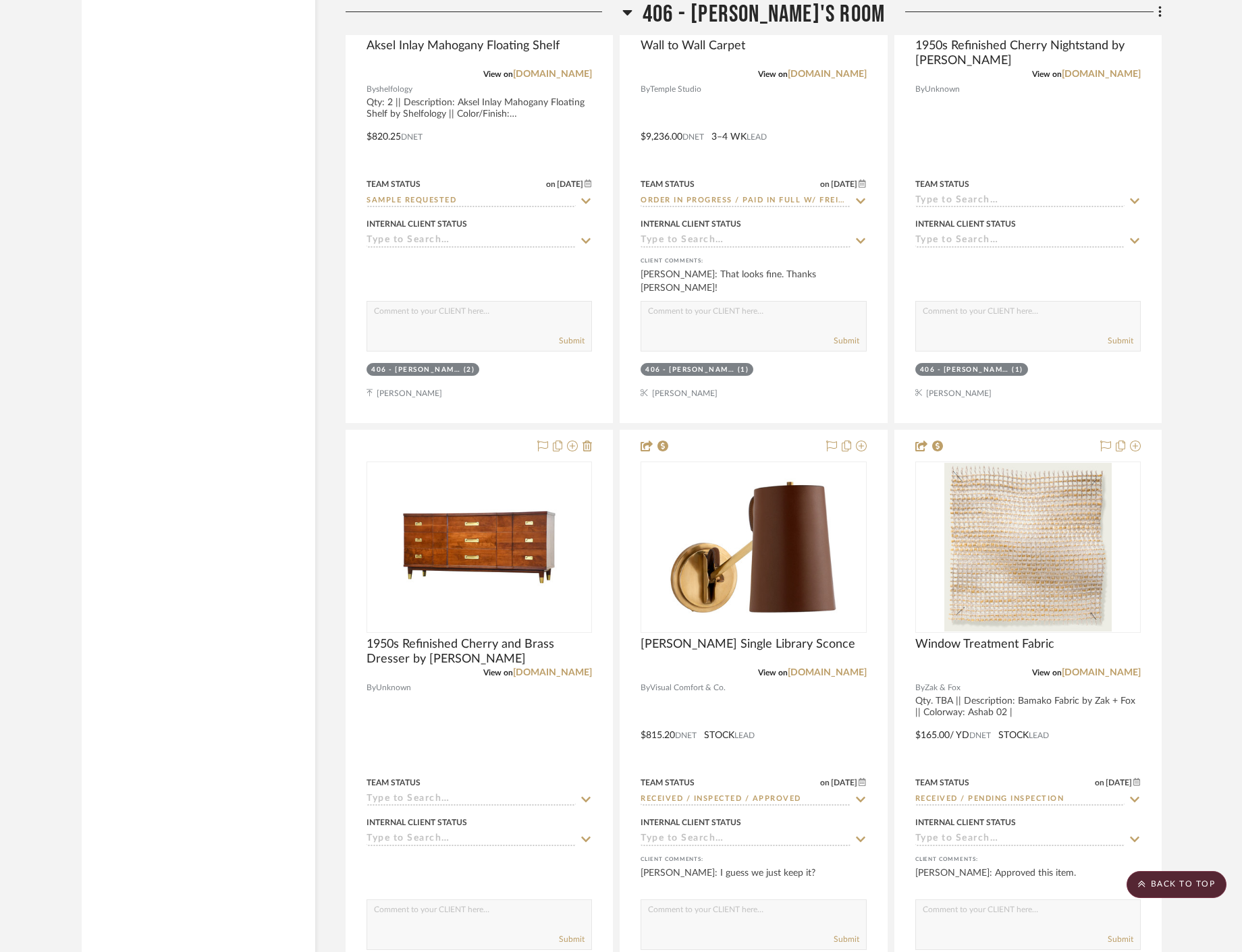
scroll to position [43653, 0]
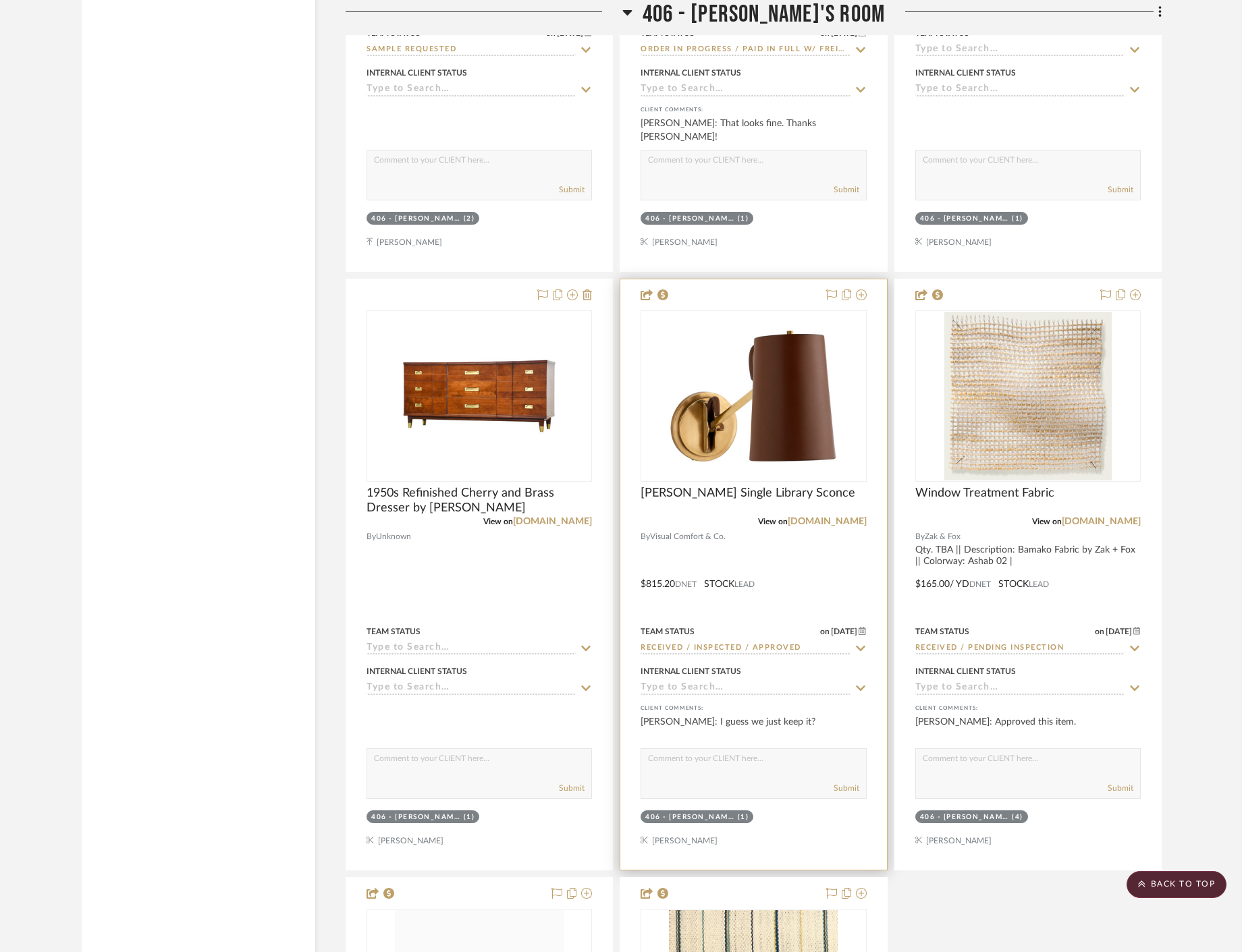
click at [873, 587] on div at bounding box center [753, 574] width 266 height 590
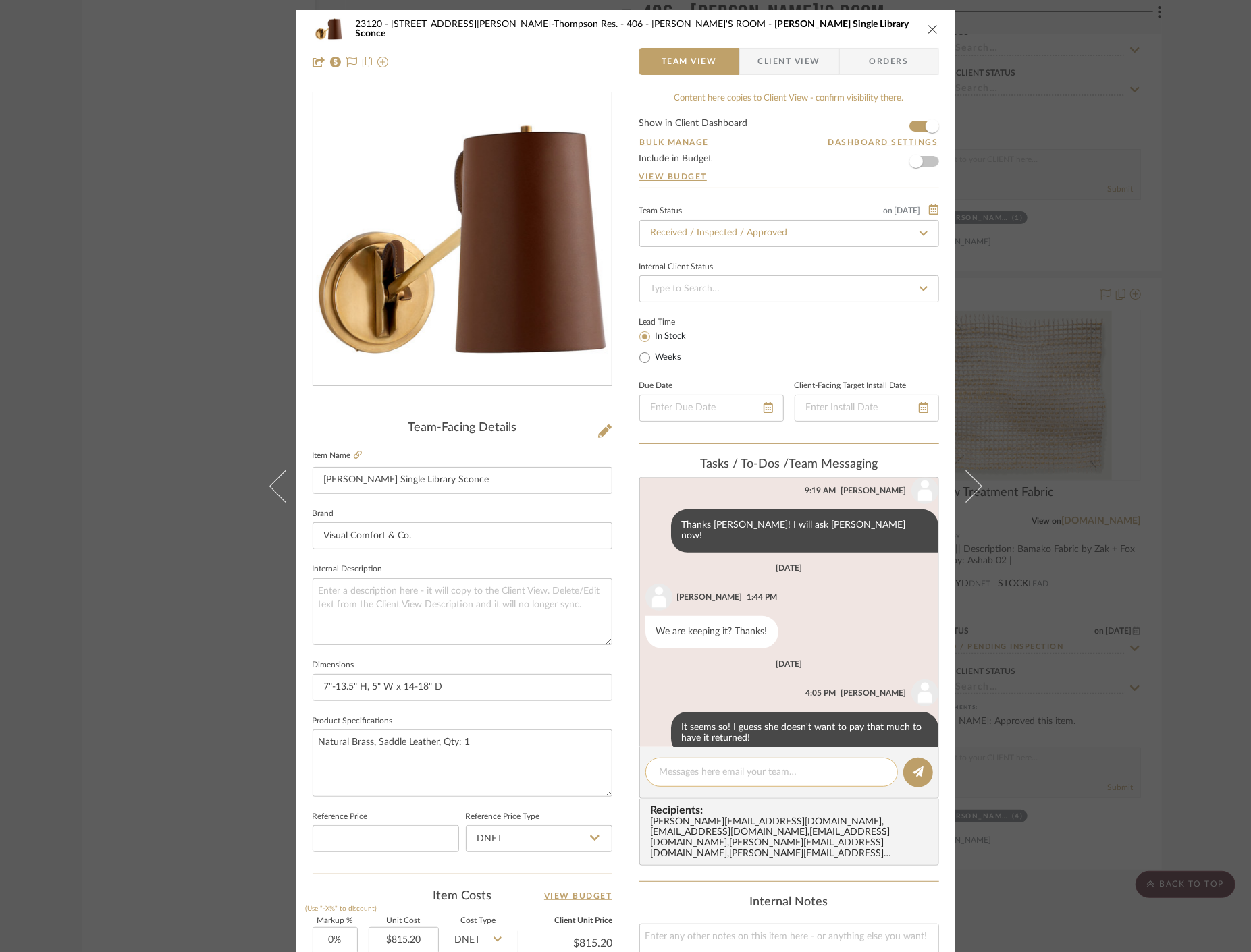
scroll to position [446, 0]
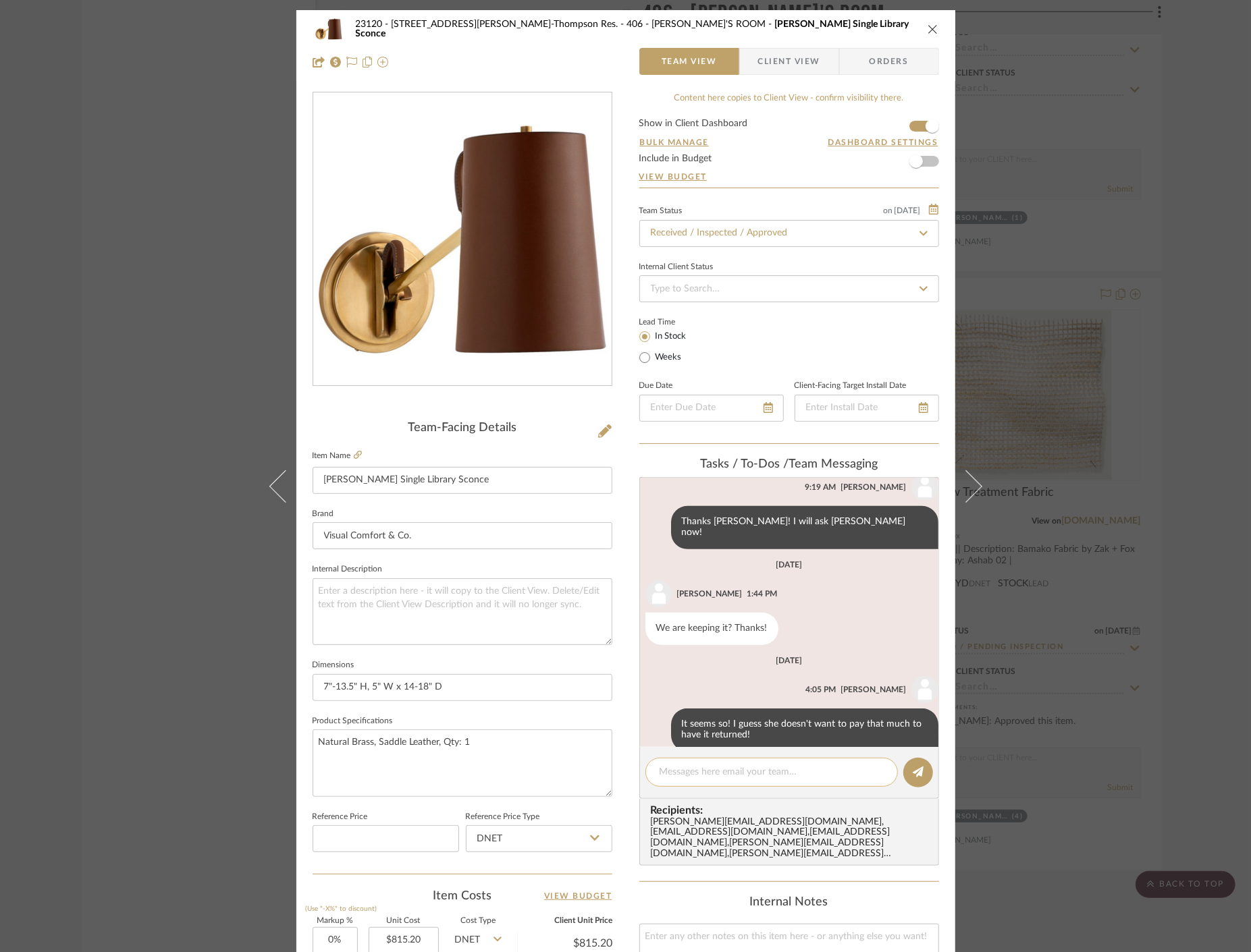
click at [675, 775] on textarea at bounding box center [772, 772] width 224 height 14
paste textarea "Delivered to site on [DATE]"
type textarea "Delivered to site on [DATE]"
click at [913, 772] on icon at bounding box center [918, 771] width 10 height 10
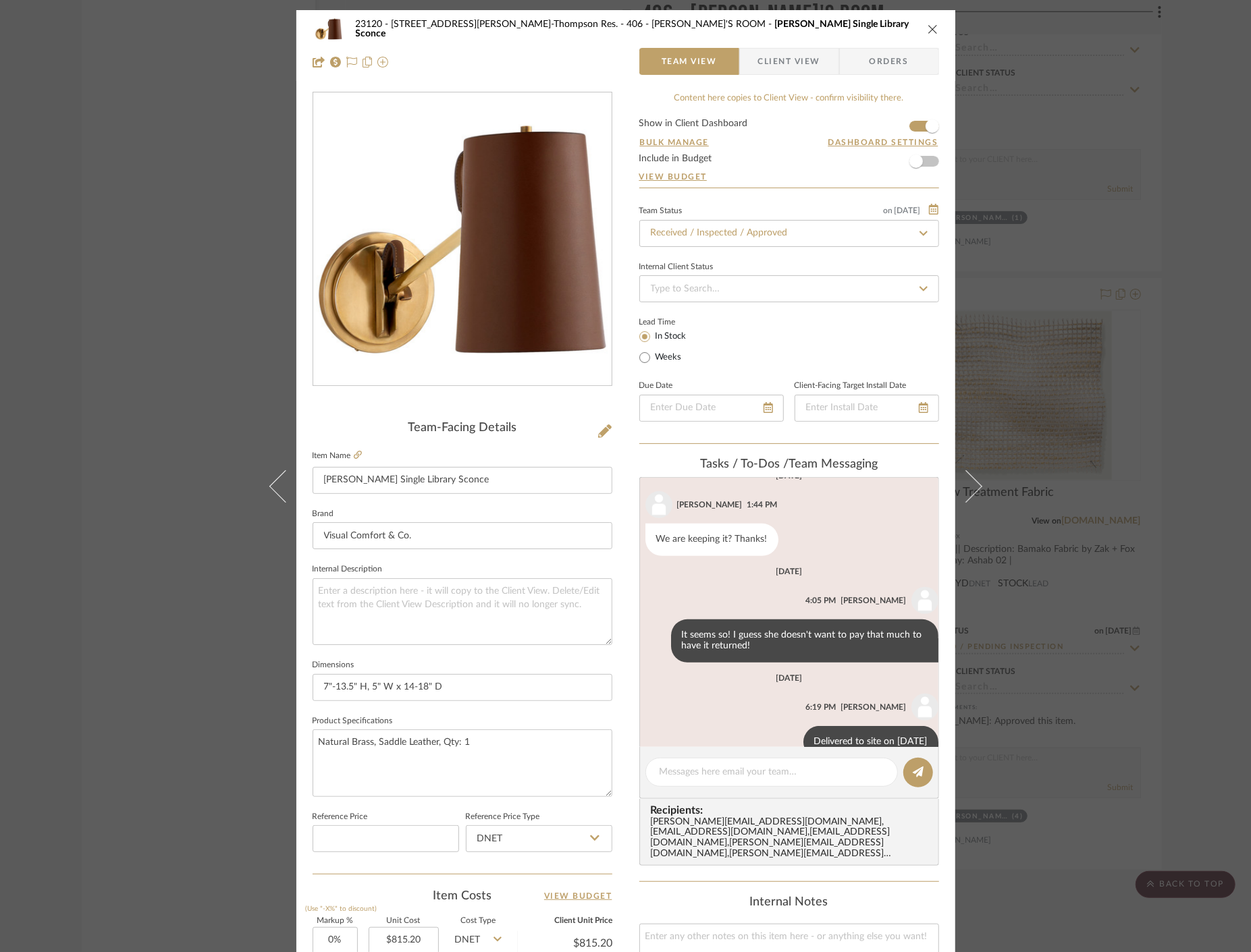
scroll to position [542, 0]
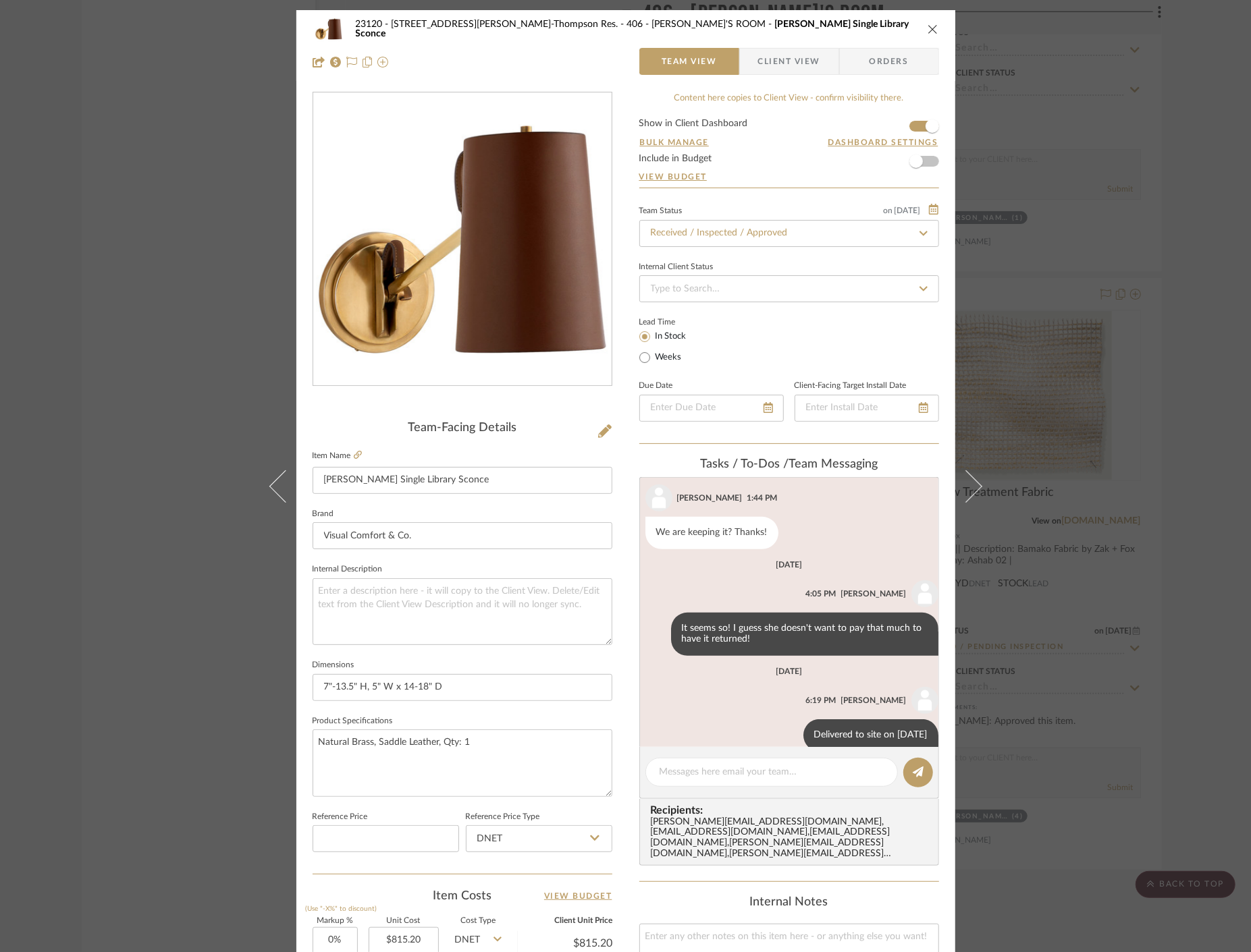
click at [121, 284] on div "23120 - 239 Dean St, Unwin-Thompson Res. 406 - TIMMY'S ROOM Benton Single Libra…" at bounding box center [626, 476] width 1251 height 952
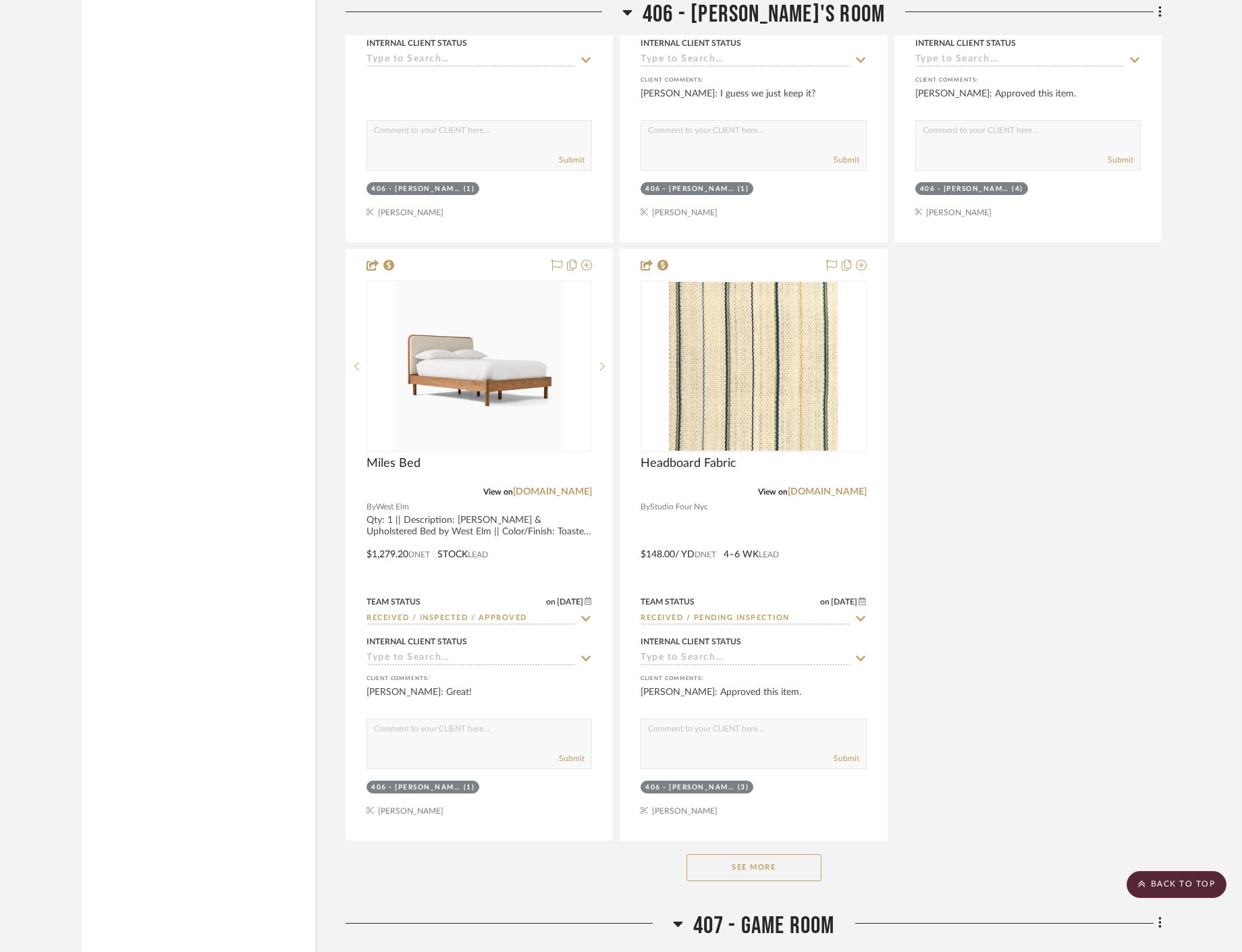
scroll to position [44478, 0]
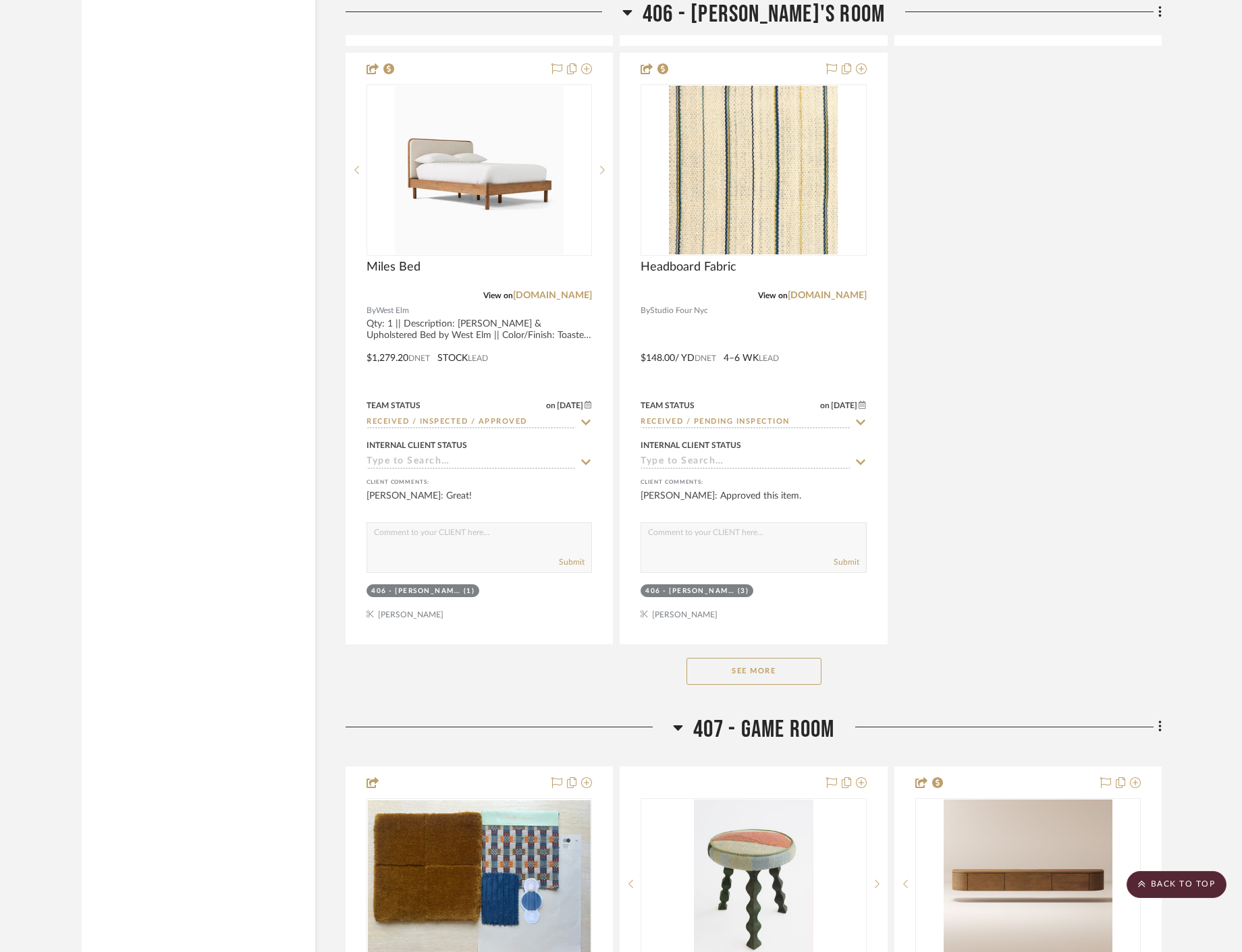
click at [766, 677] on button "See More" at bounding box center [753, 671] width 135 height 27
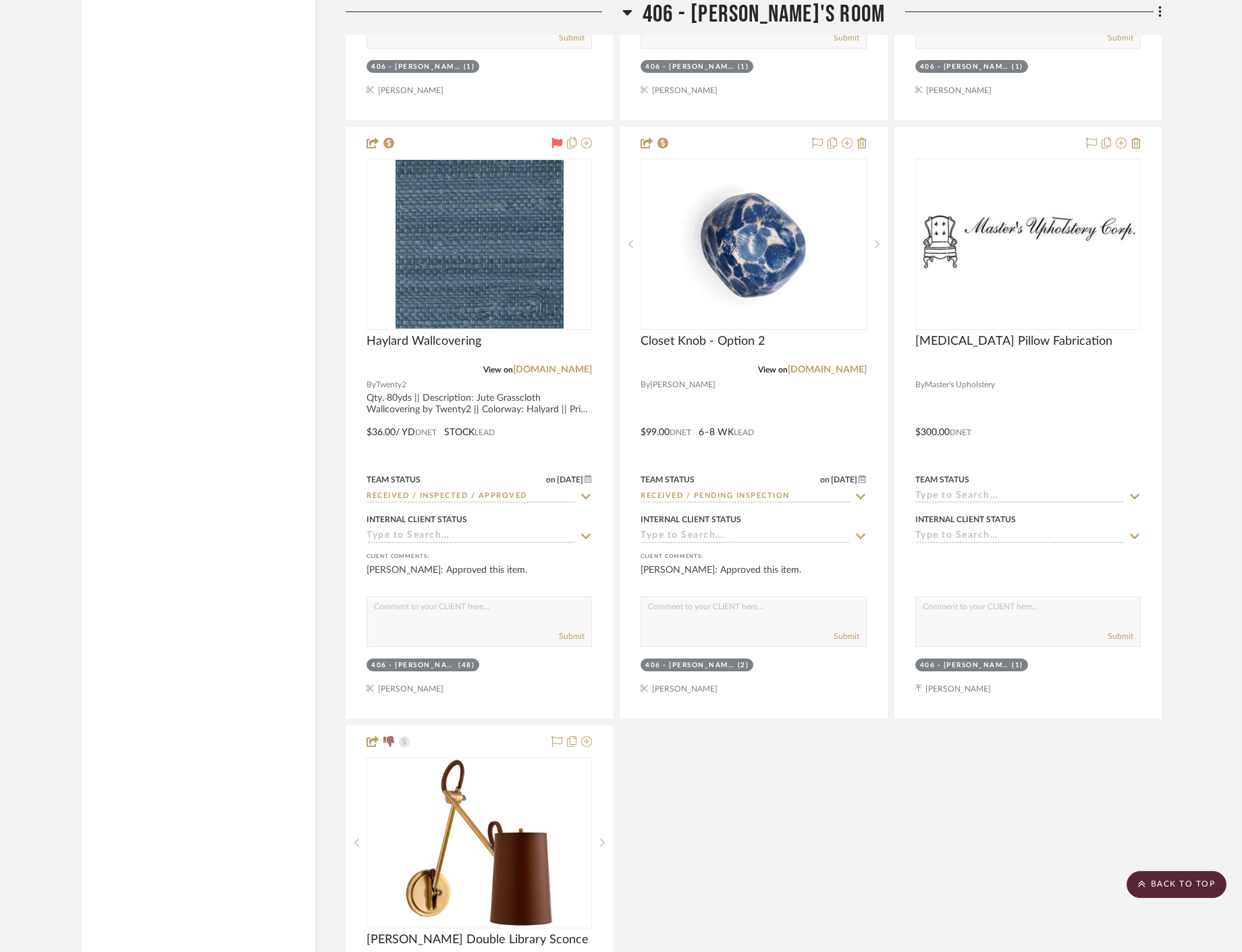
scroll to position [45603, 0]
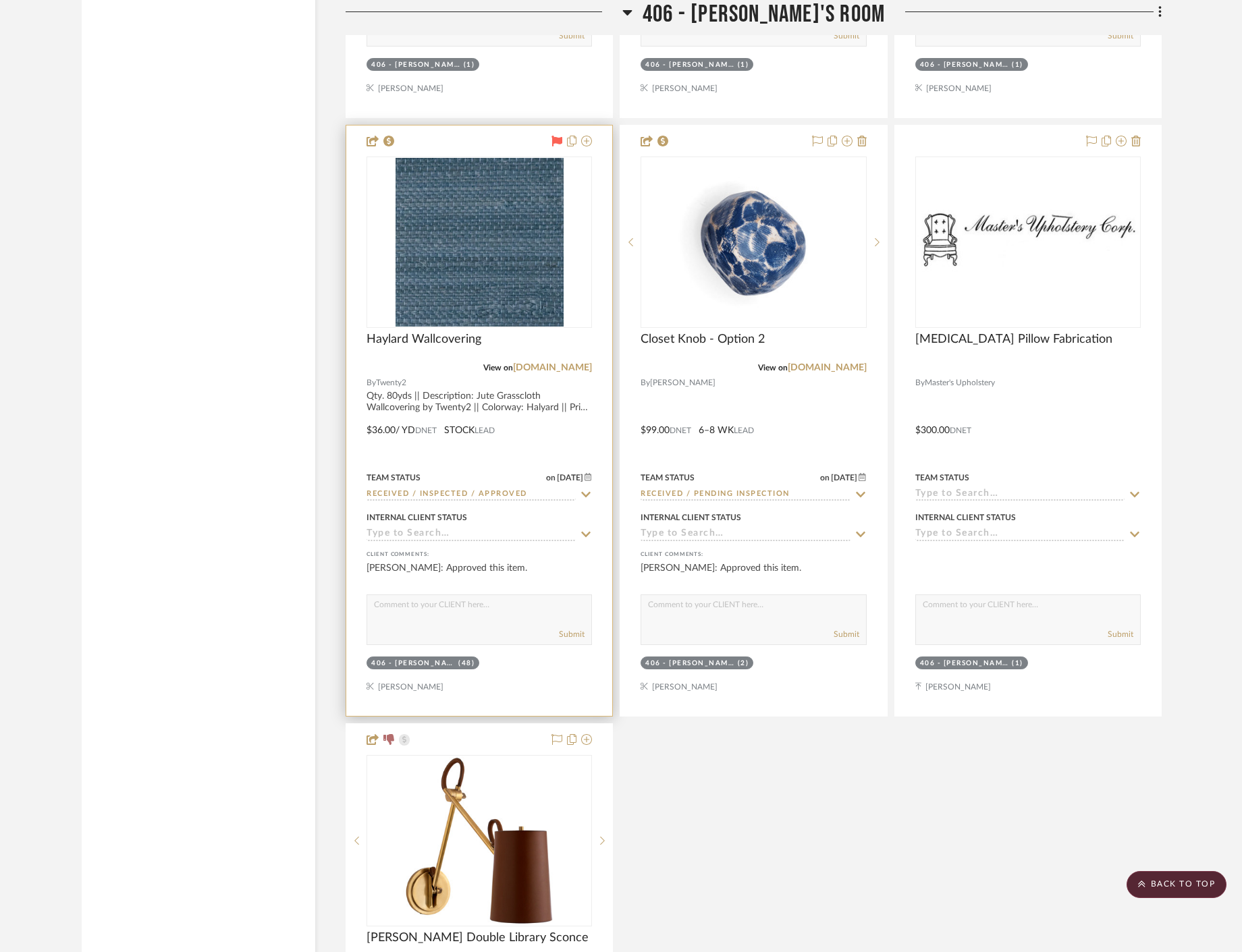
click at [573, 427] on div at bounding box center [479, 420] width 266 height 590
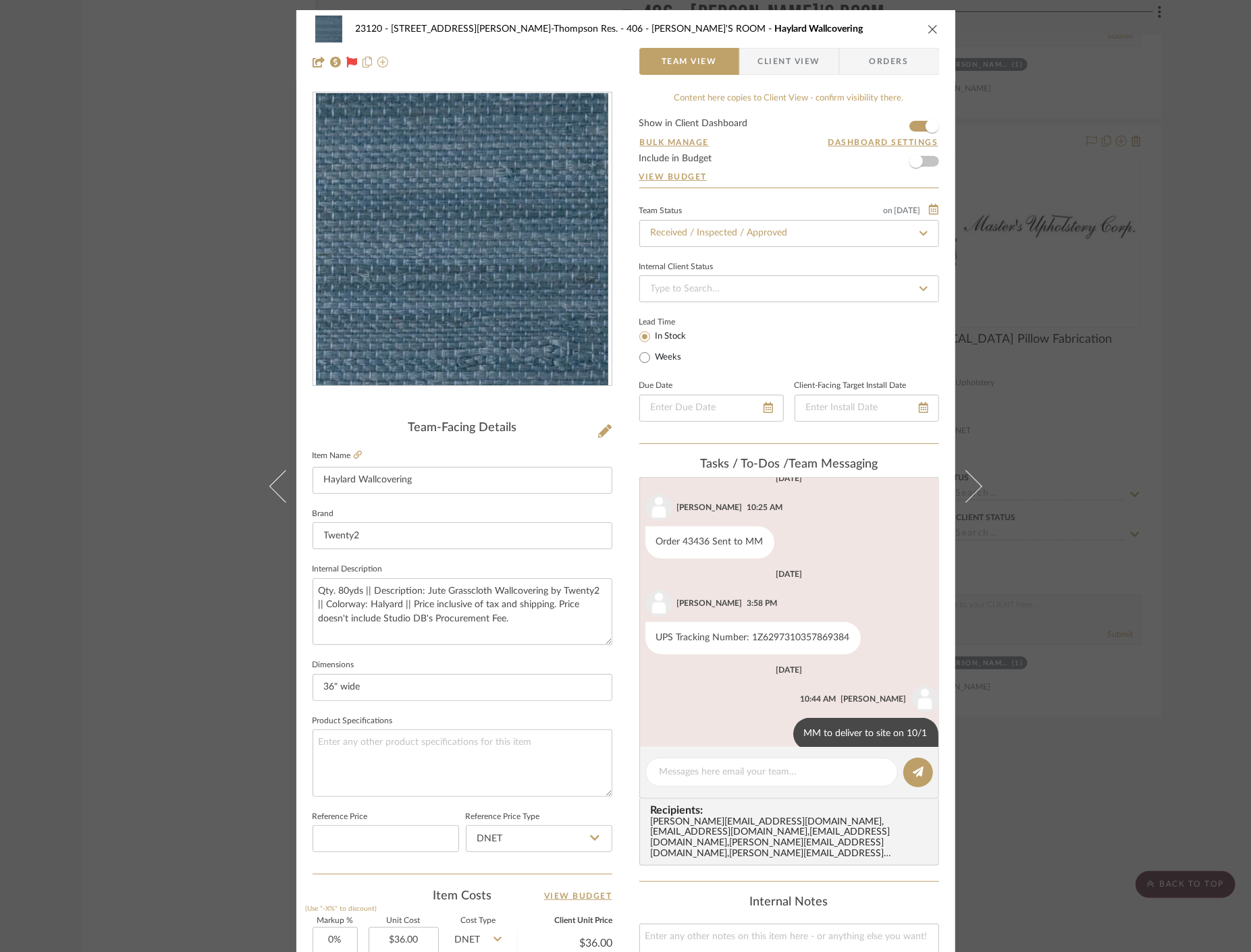
scroll to position [429, 0]
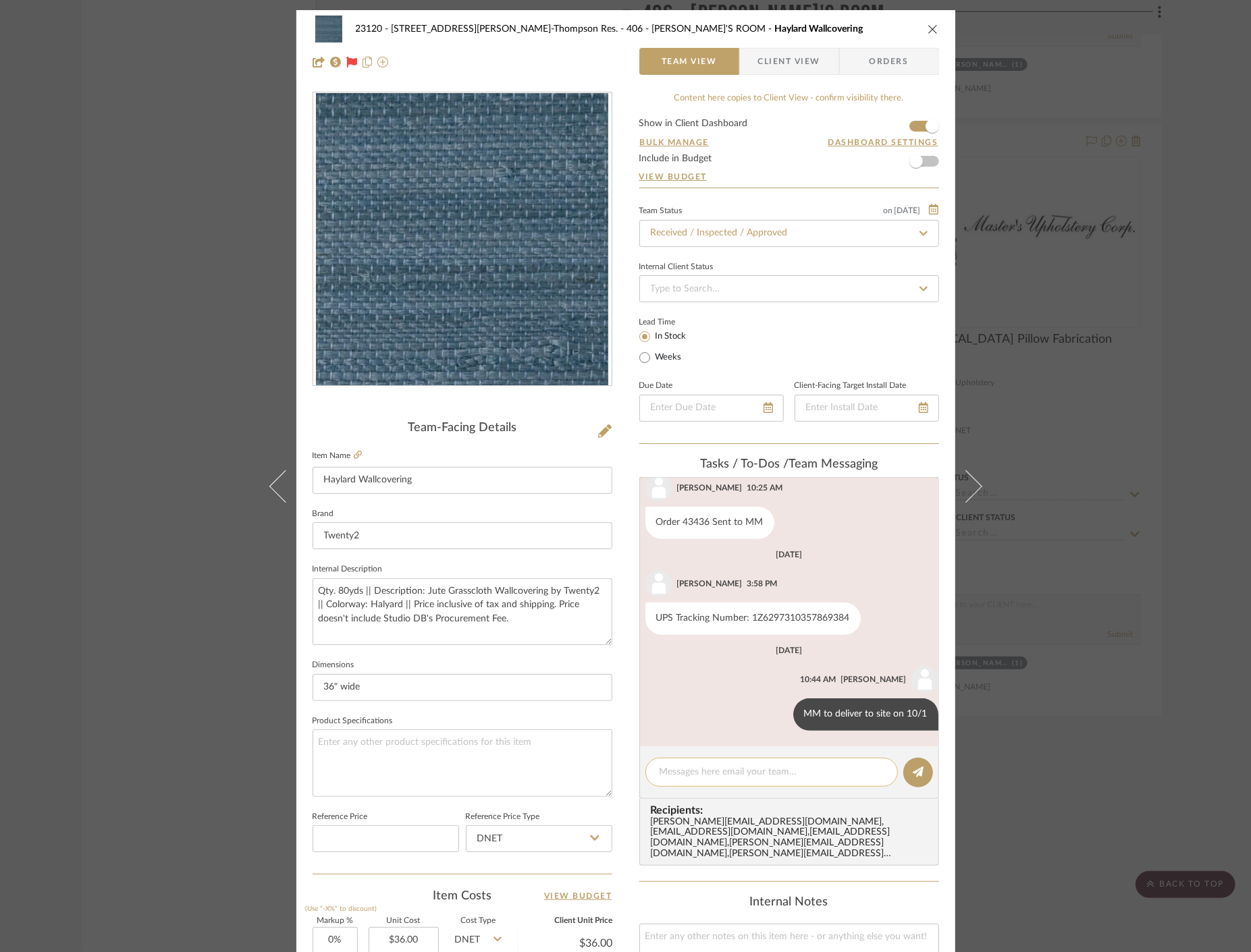
click at [783, 781] on div at bounding box center [772, 772] width 252 height 29
click at [792, 769] on textarea at bounding box center [772, 772] width 224 height 14
paste textarea "Delivered to site on [DATE]"
type textarea "Delivered to site on [DATE]"
click at [916, 774] on icon at bounding box center [918, 771] width 10 height 10
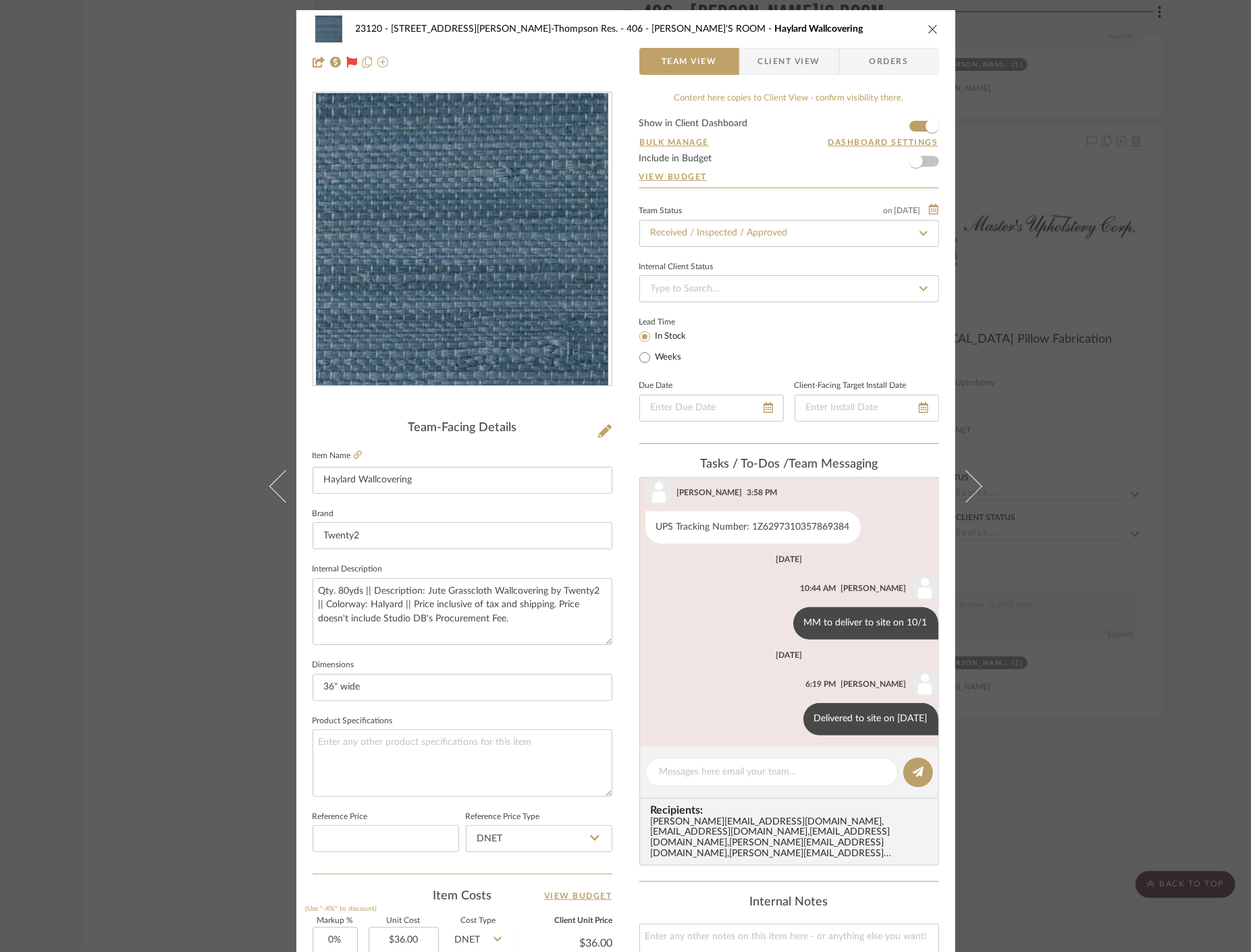
scroll to position [525, 0]
click at [113, 300] on div "23120 - 239 Dean St, Unwin-Thompson Res. 406 - TIMMY'S ROOM Haylard Wallcoverin…" at bounding box center [626, 476] width 1251 height 952
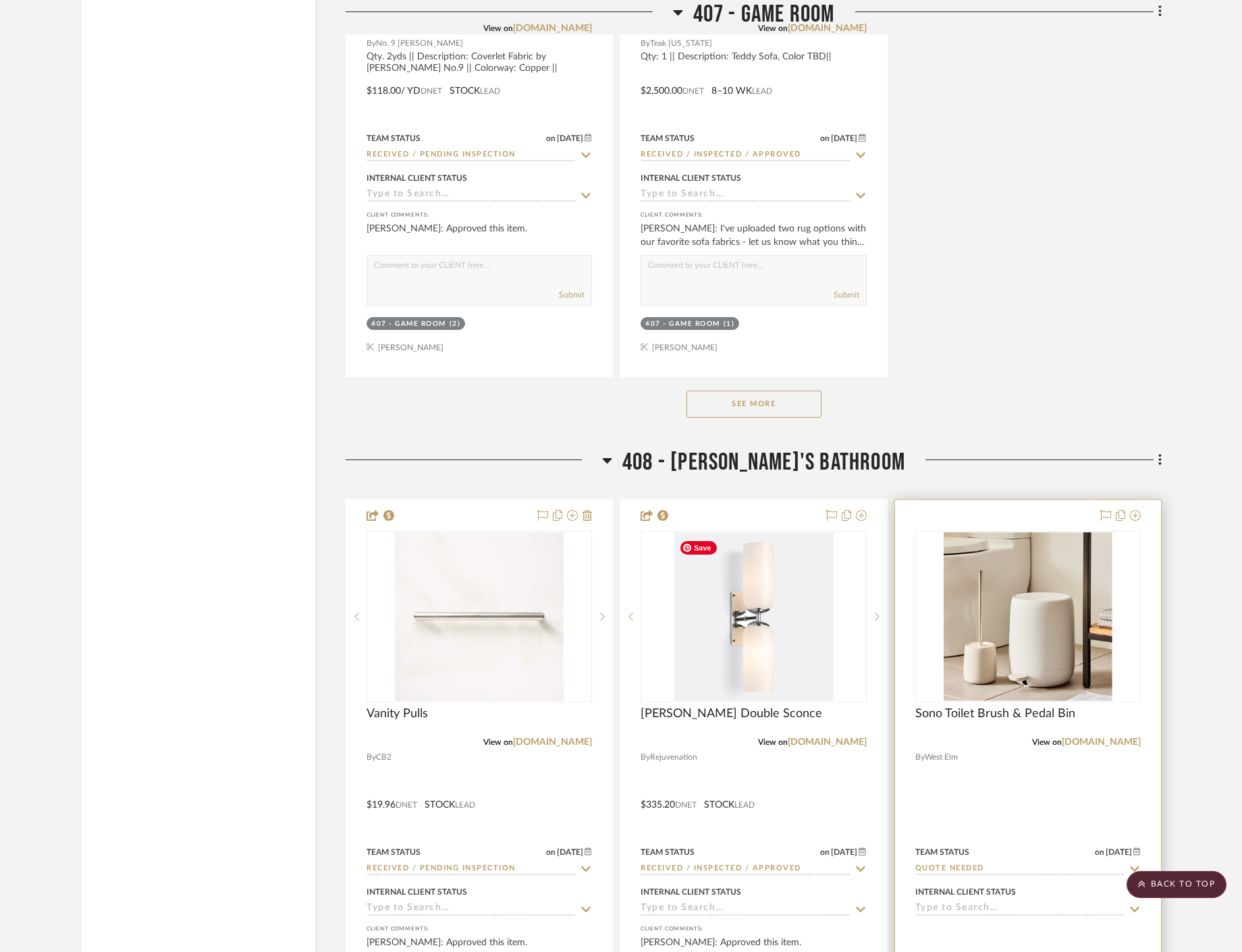
scroll to position [48901, 0]
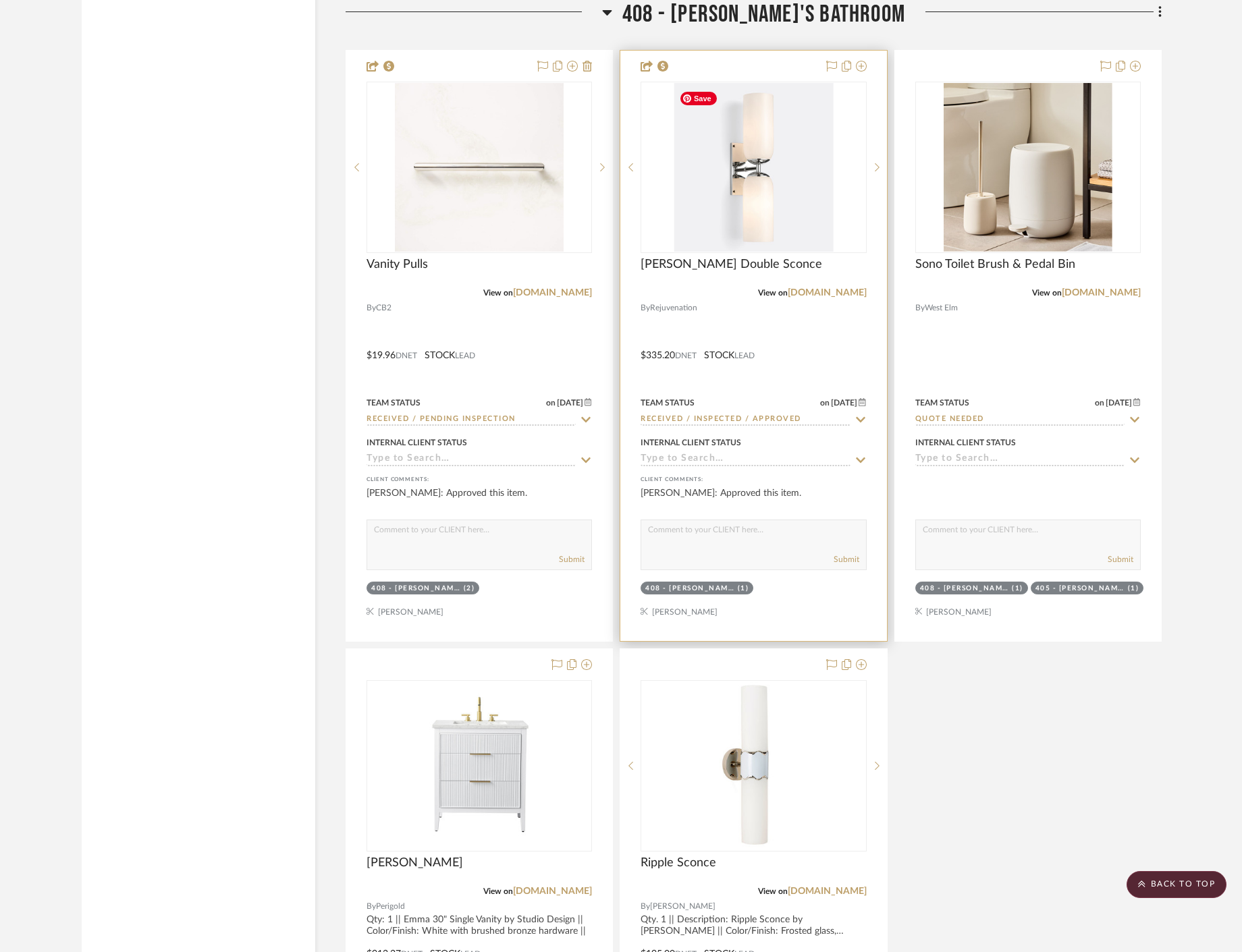
click at [818, 378] on div at bounding box center [753, 346] width 266 height 590
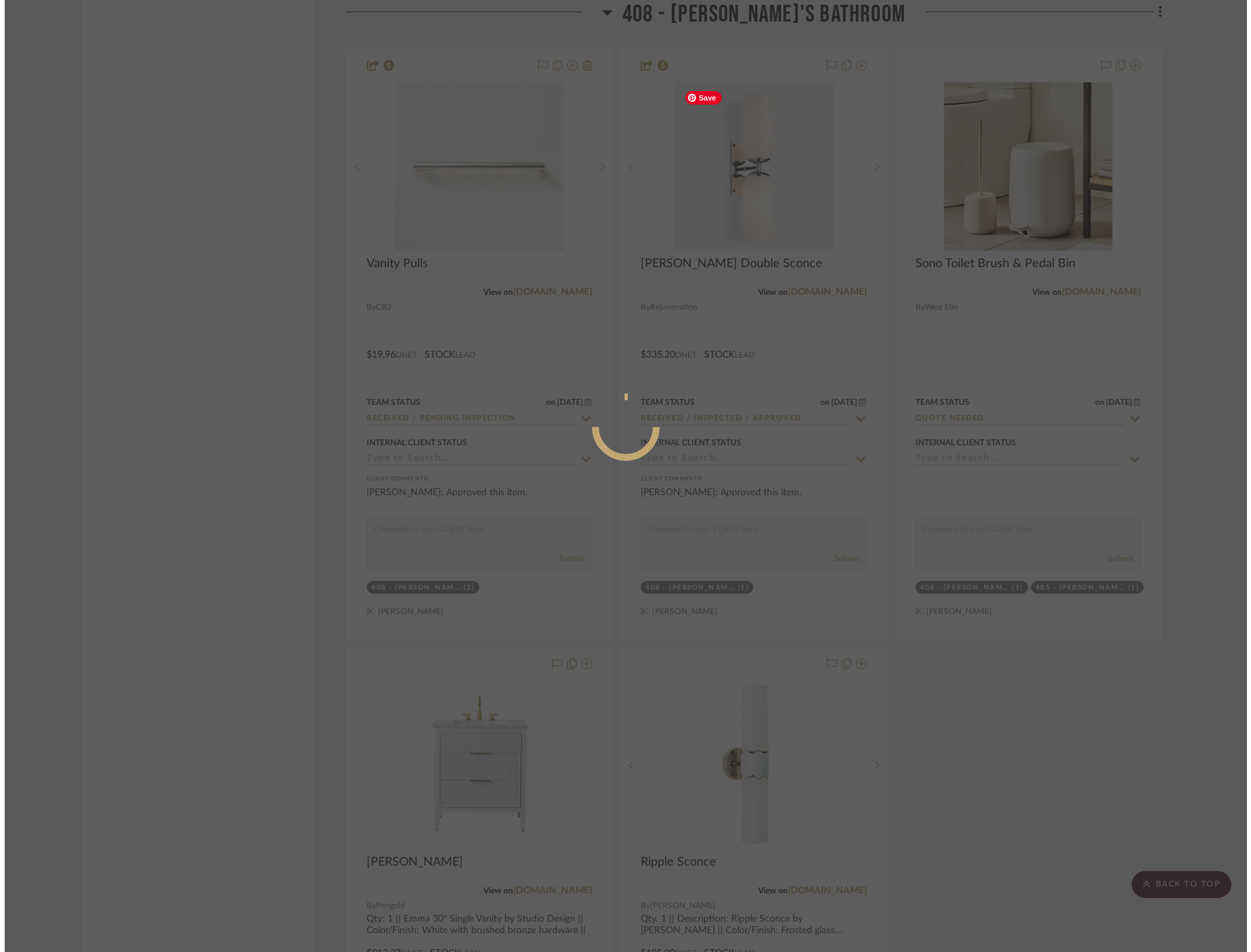
scroll to position [0, 0]
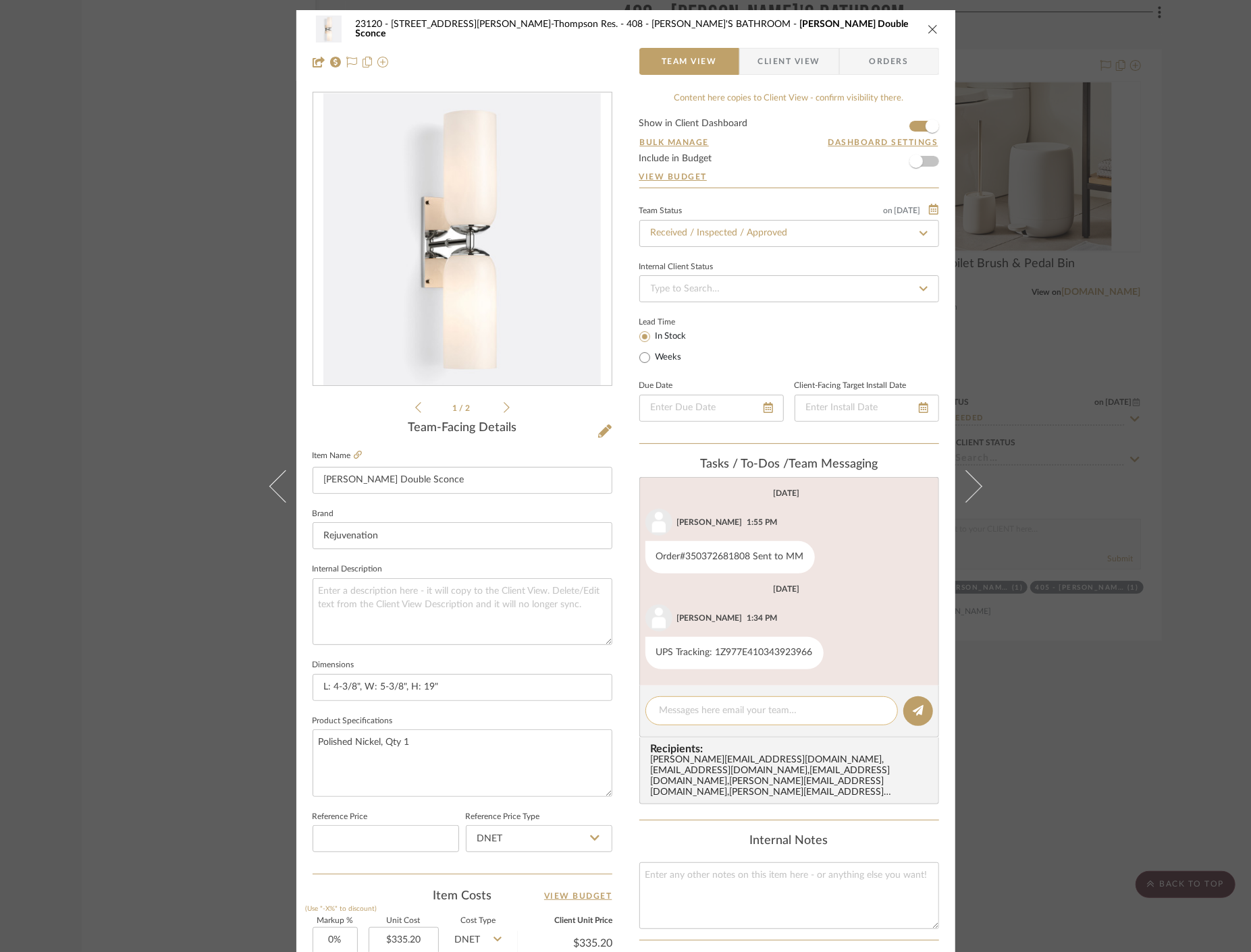
click at [723, 702] on div at bounding box center [772, 711] width 252 height 29
click at [774, 711] on textarea at bounding box center [772, 710] width 224 height 14
paste textarea "Delivered to site on [DATE]"
type textarea "Delivered to site on [DATE]"
click at [915, 713] on icon at bounding box center [918, 710] width 10 height 10
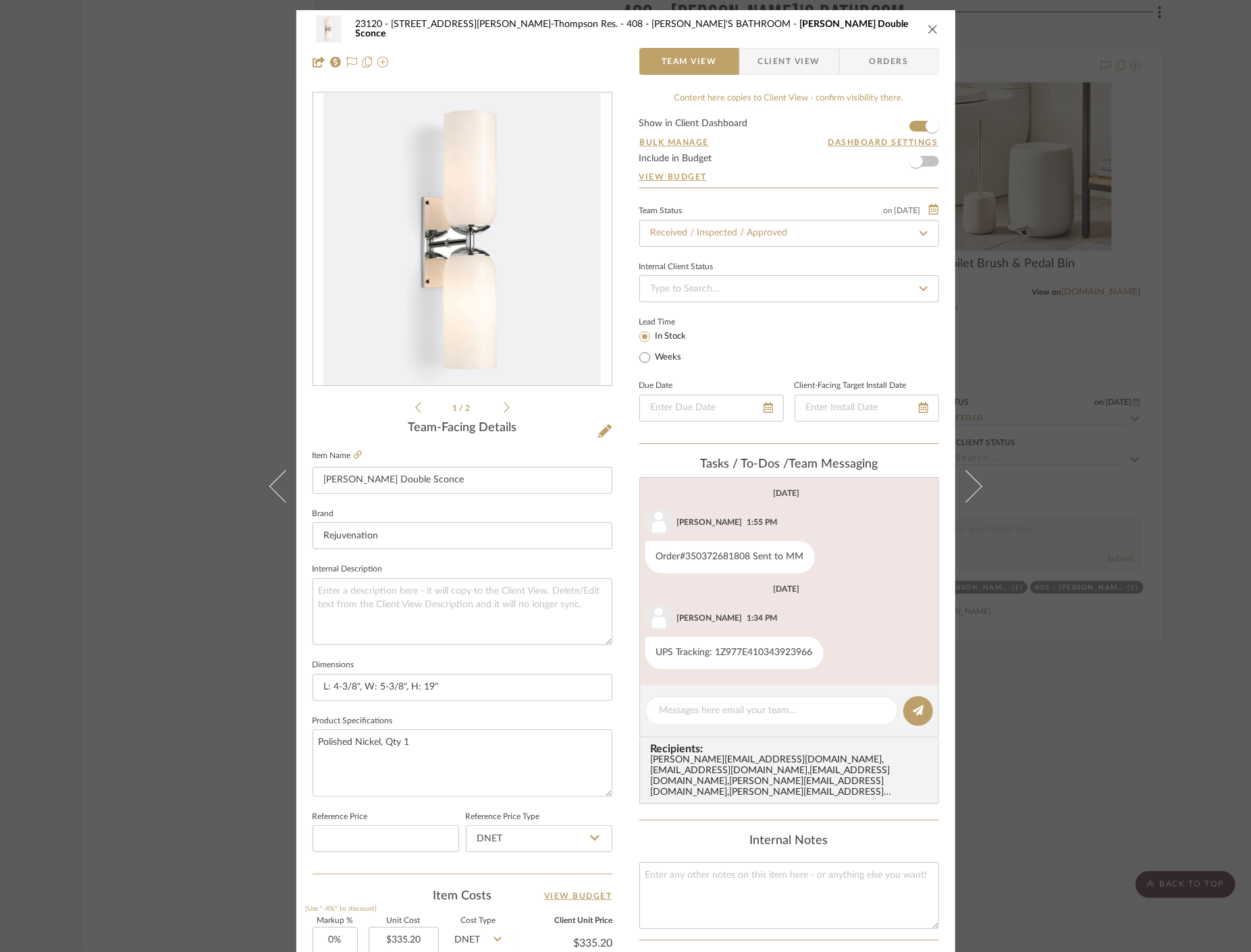
scroll to position [35, 0]
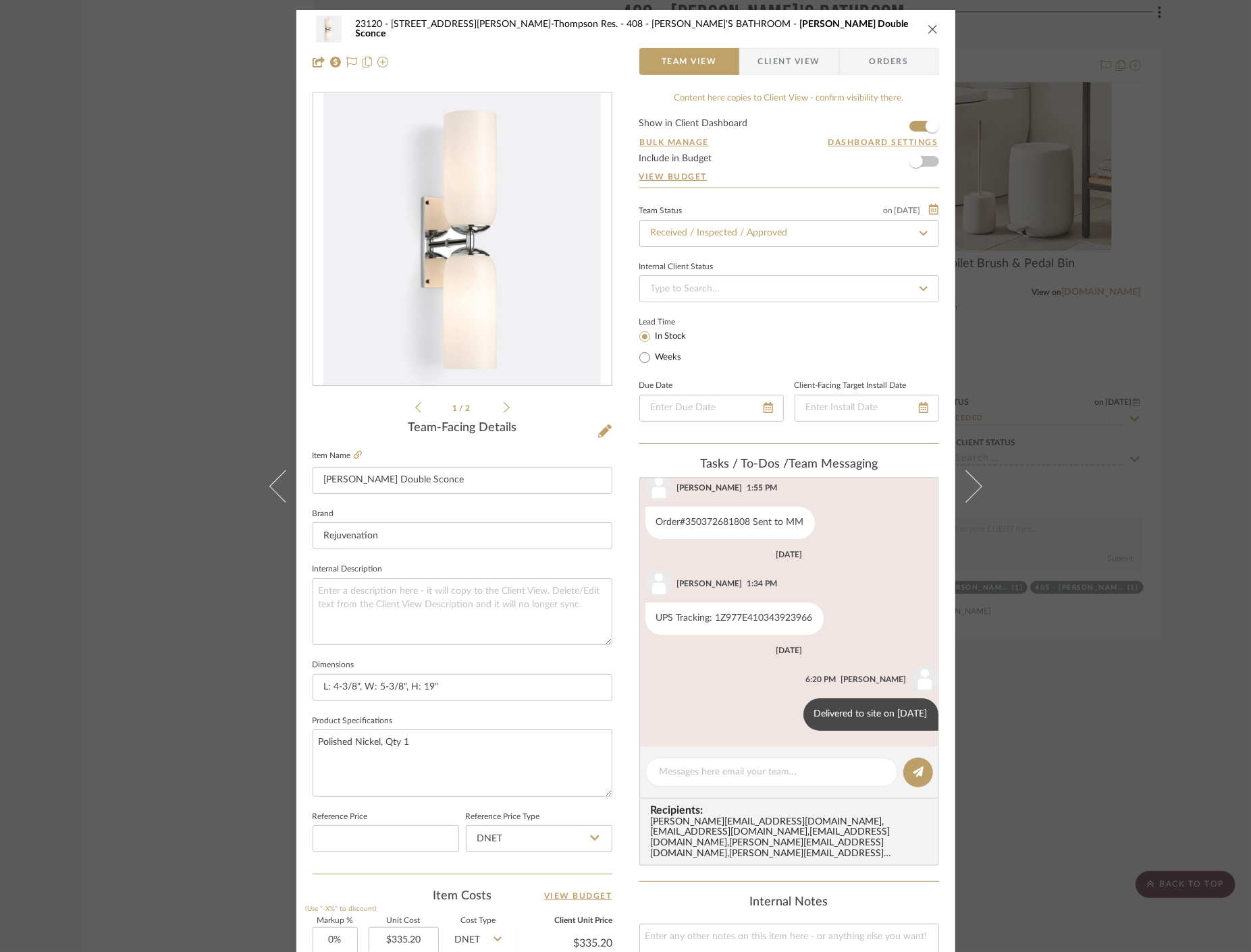
click at [112, 153] on div "23120 - 239 Dean St, Unwin-Thompson Res. 408 - ANNABELLE'S BATHROOM Wren Double…" at bounding box center [626, 476] width 1251 height 952
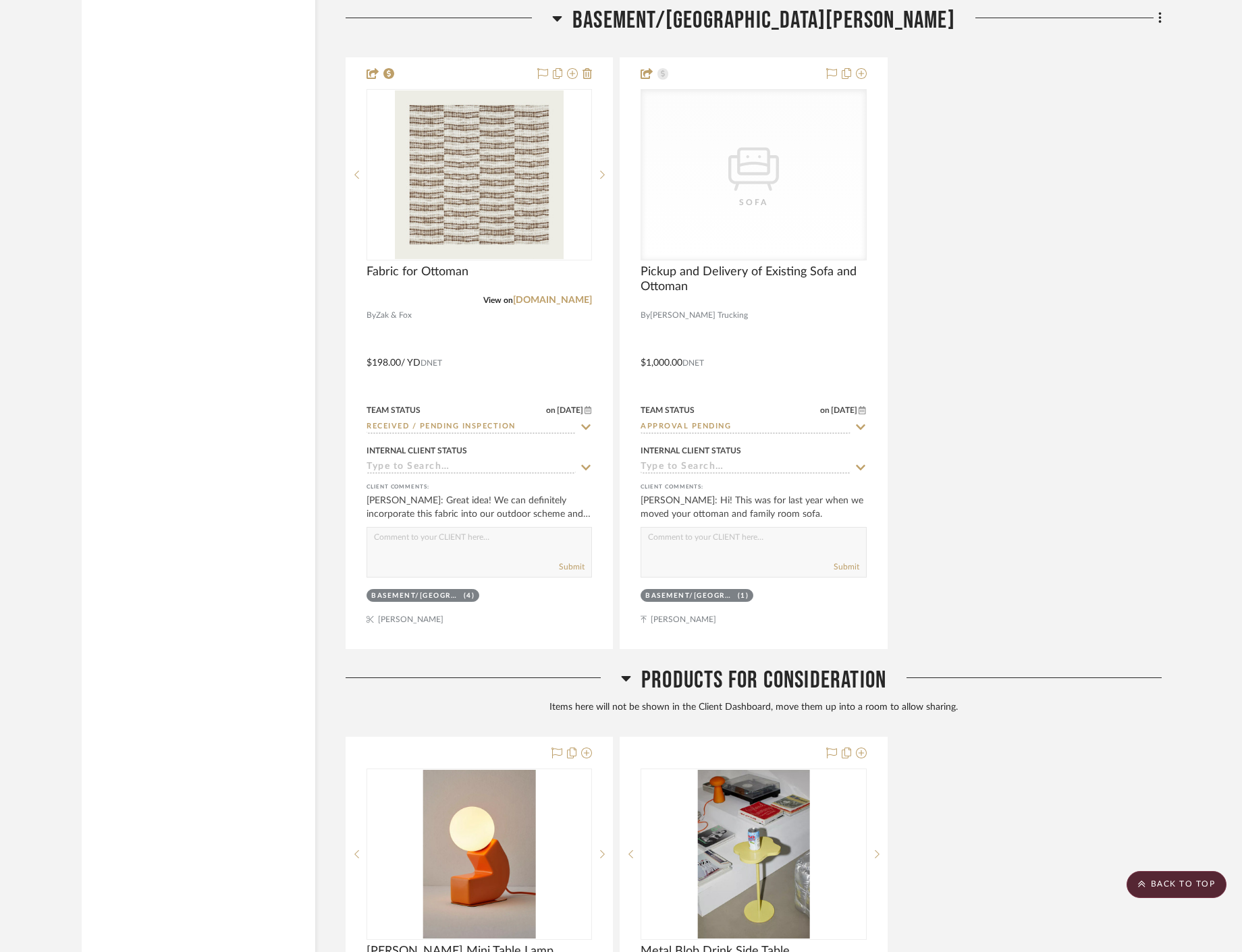
scroll to position [50148, 0]
